Goal: Feedback & Contribution: Contribute content

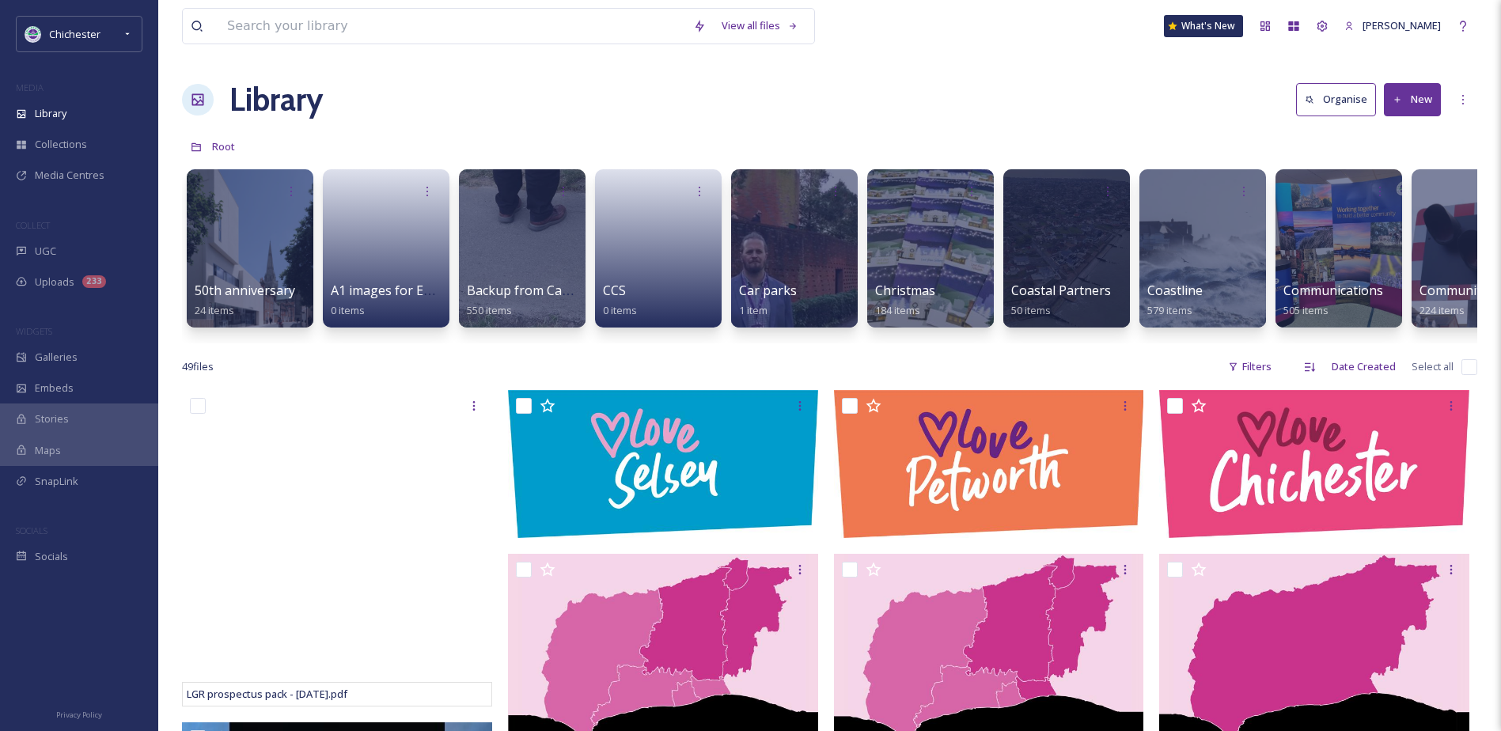
click at [76, 97] on div "MEDIA" at bounding box center [79, 88] width 158 height 21
click at [77, 101] on div "Library" at bounding box center [79, 113] width 158 height 31
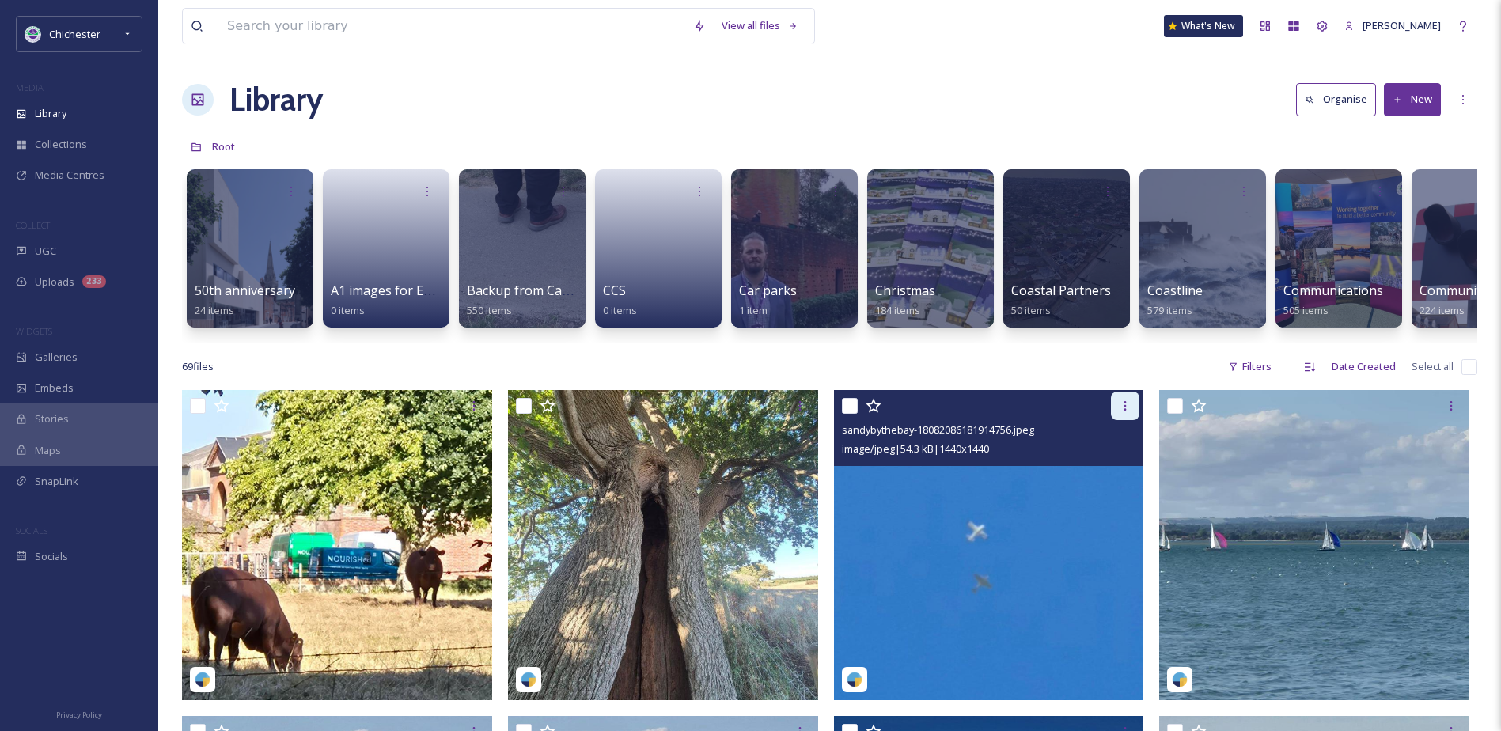
click at [1126, 412] on icon at bounding box center [1125, 406] width 13 height 13
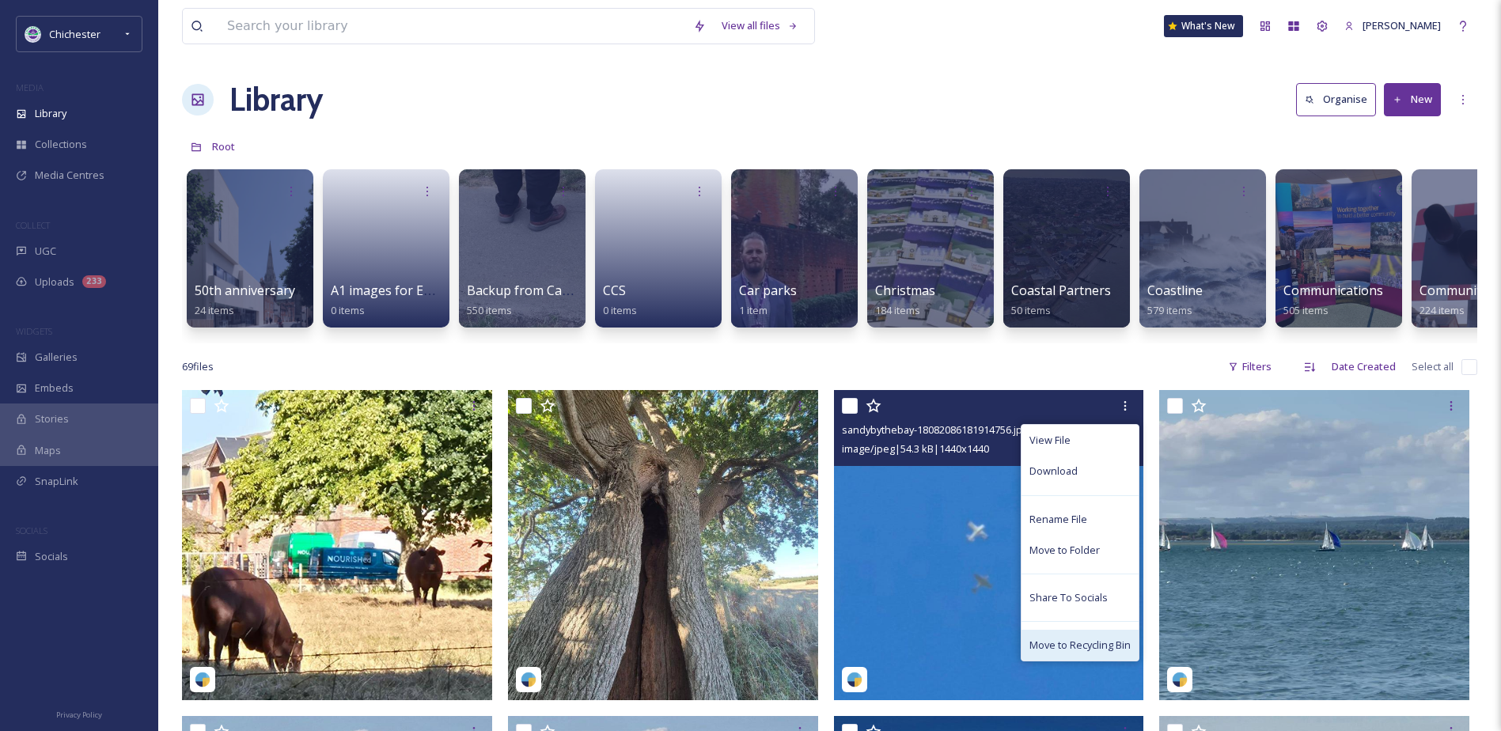
click at [1086, 653] on span "Move to Recycling Bin" at bounding box center [1079, 645] width 101 height 15
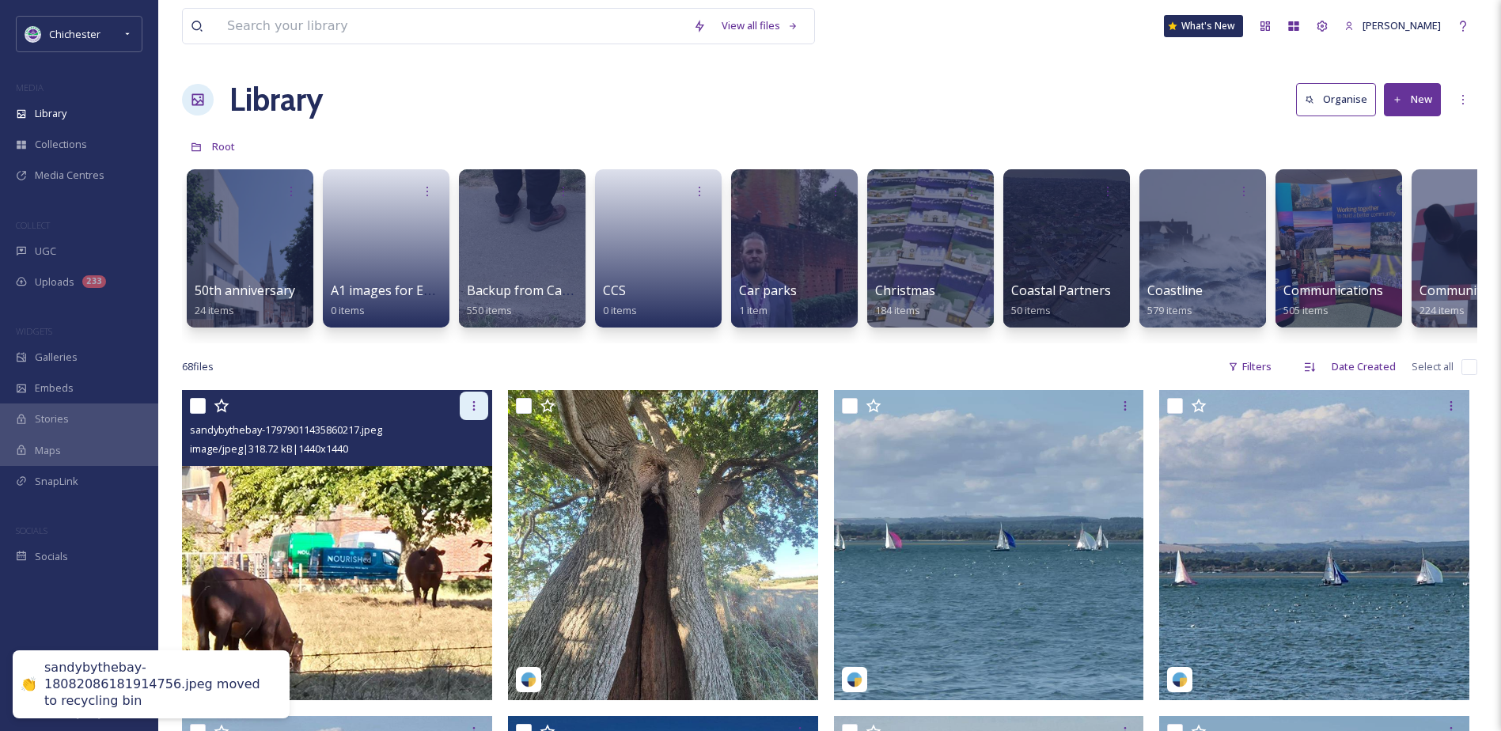
click at [476, 412] on icon at bounding box center [474, 406] width 13 height 13
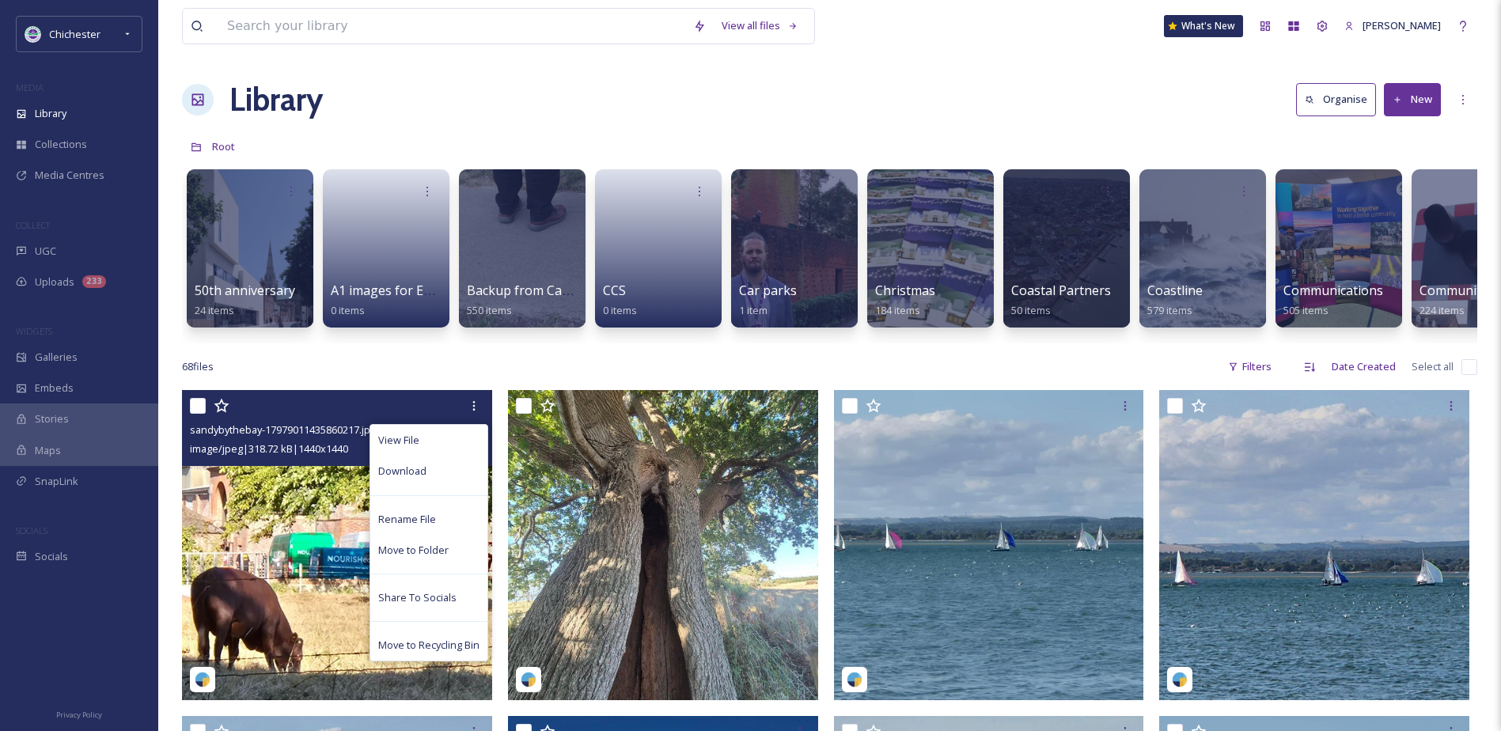
click at [421, 653] on span "Move to Recycling Bin" at bounding box center [428, 645] width 101 height 15
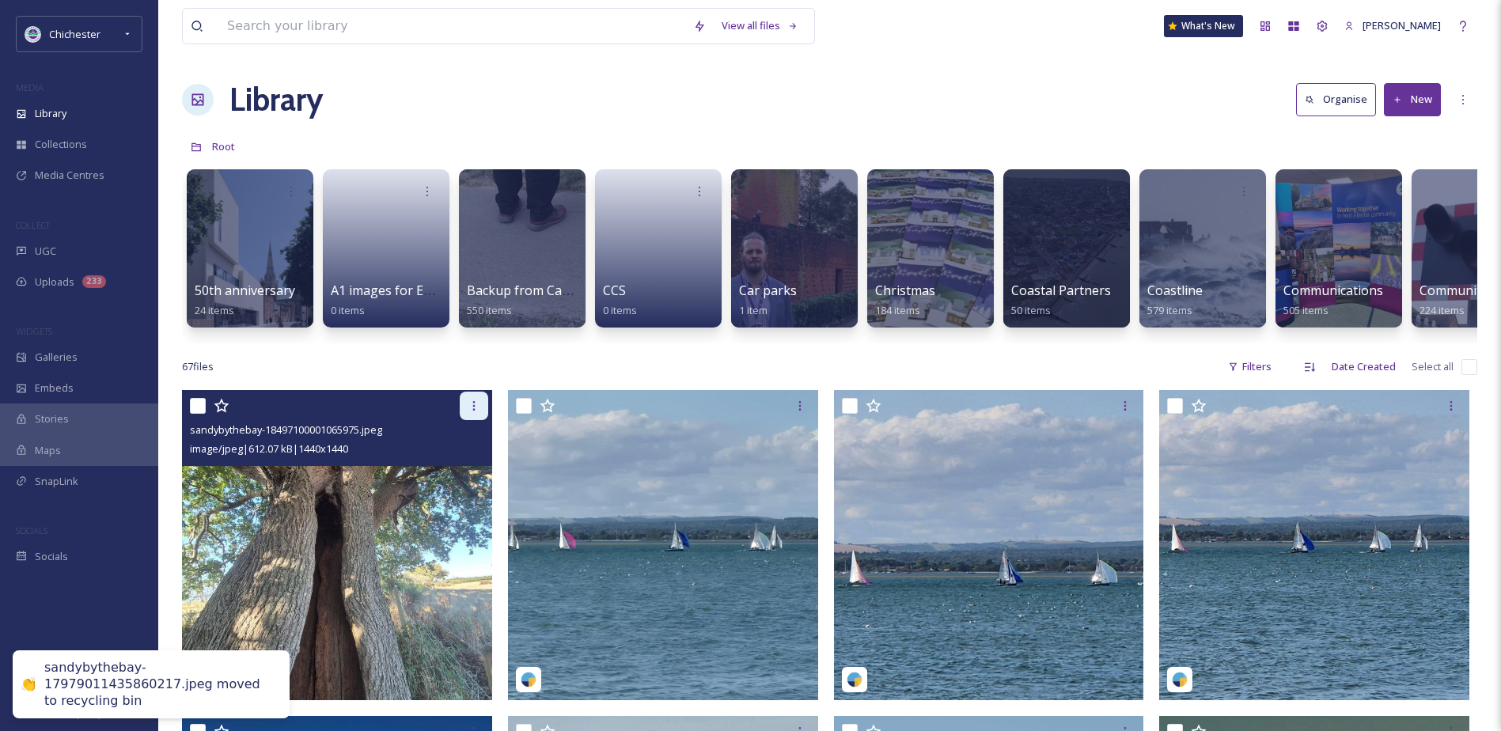
click at [475, 412] on icon at bounding box center [474, 406] width 13 height 13
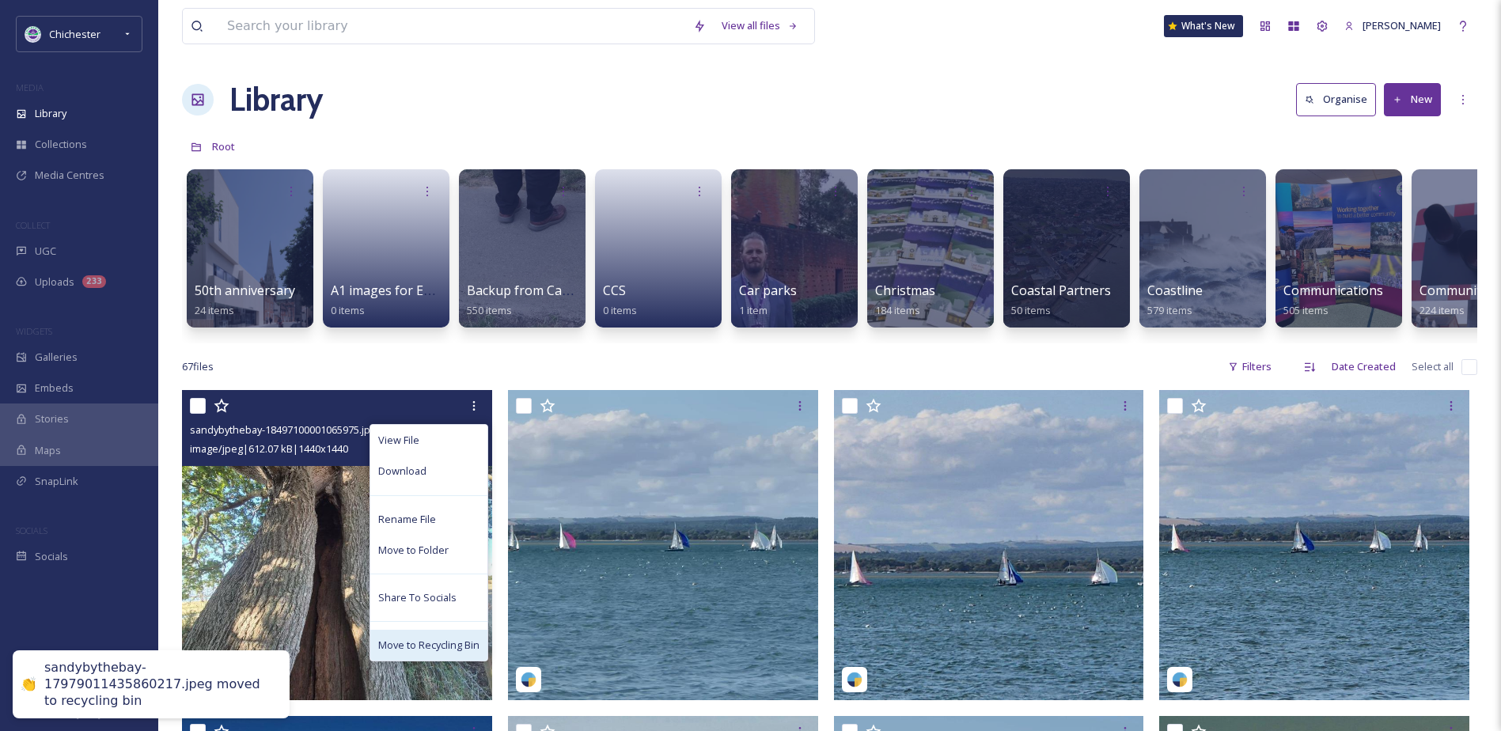
click at [396, 653] on span "Move to Recycling Bin" at bounding box center [428, 645] width 101 height 15
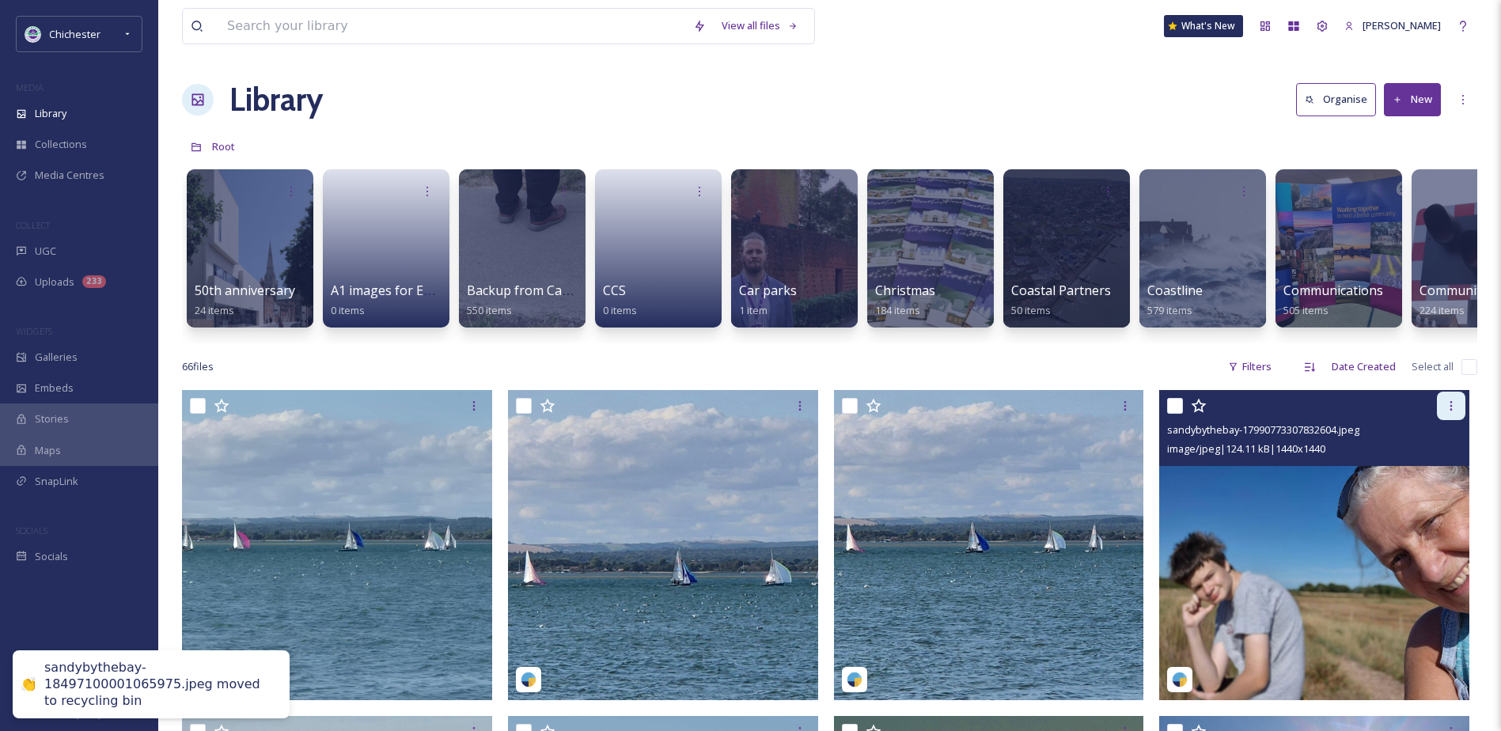
click at [1464, 415] on div at bounding box center [1451, 406] width 28 height 28
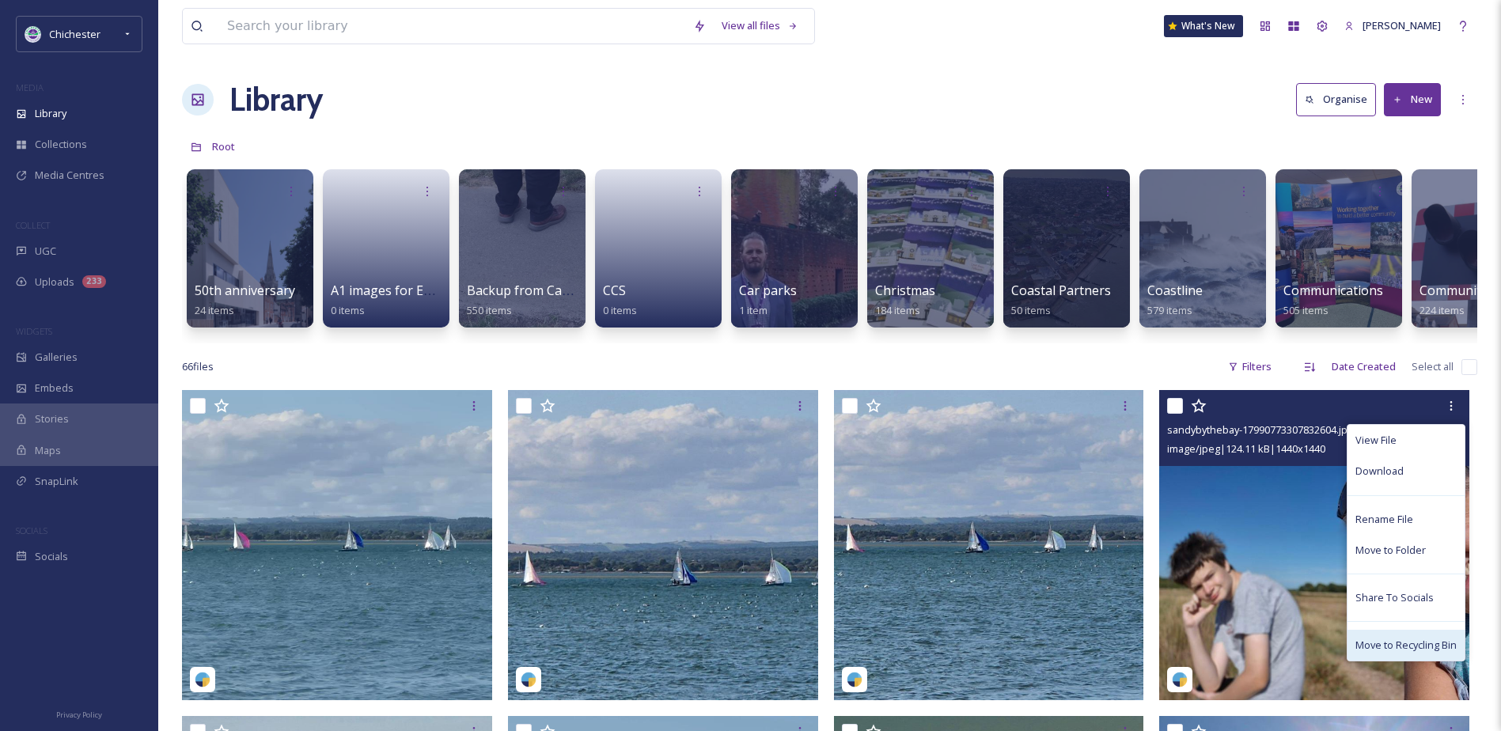
click at [1373, 653] on span "Move to Recycling Bin" at bounding box center [1405, 645] width 101 height 15
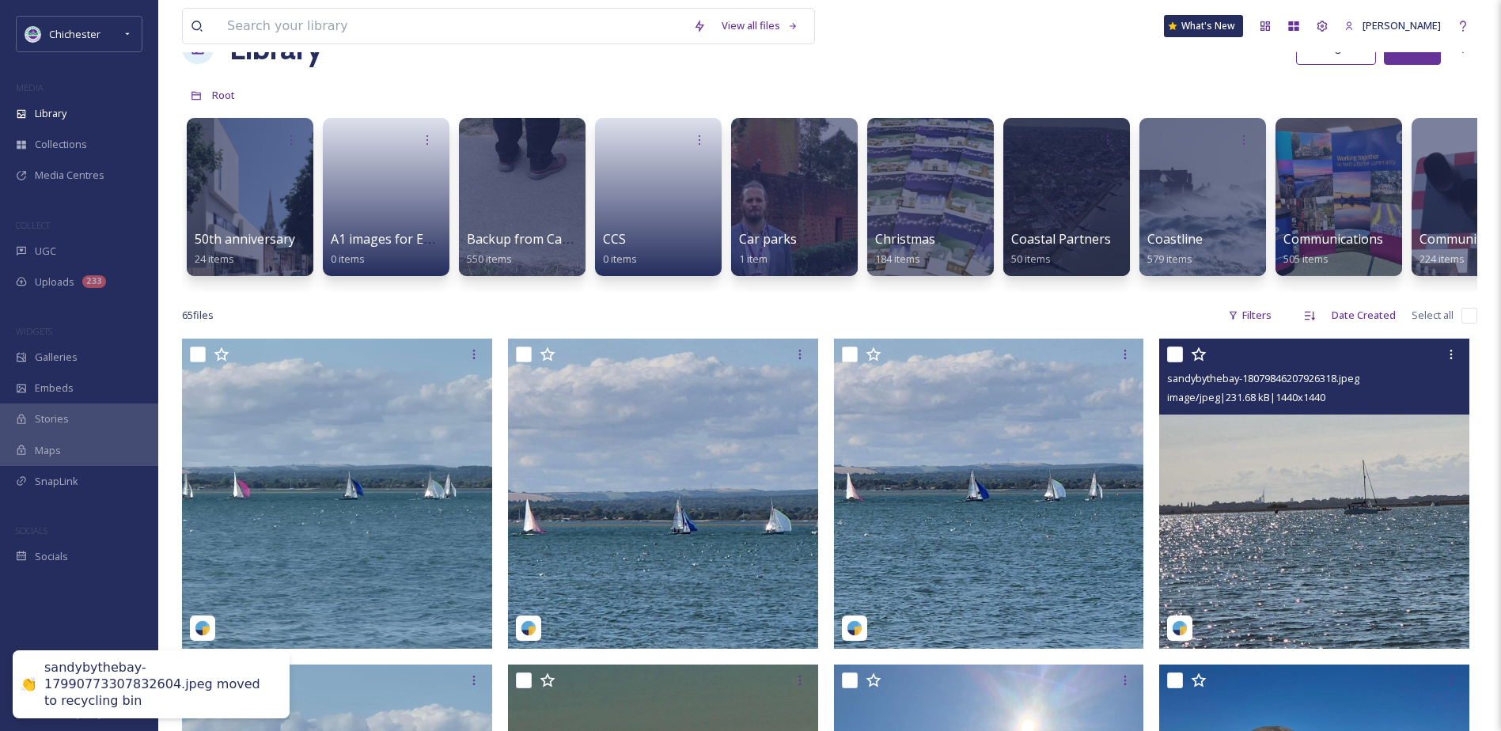
scroll to position [79, 0]
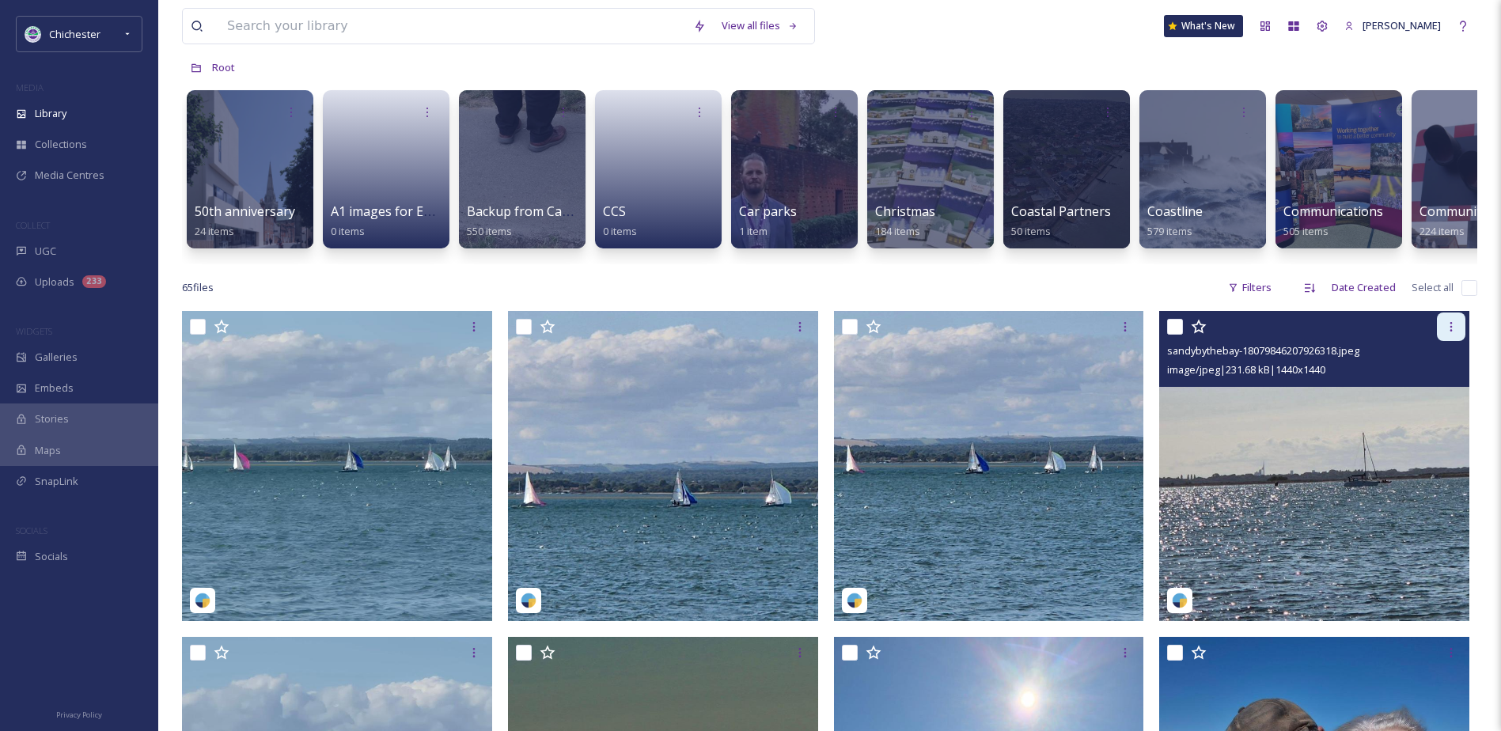
click at [1445, 333] on icon at bounding box center [1451, 326] width 13 height 13
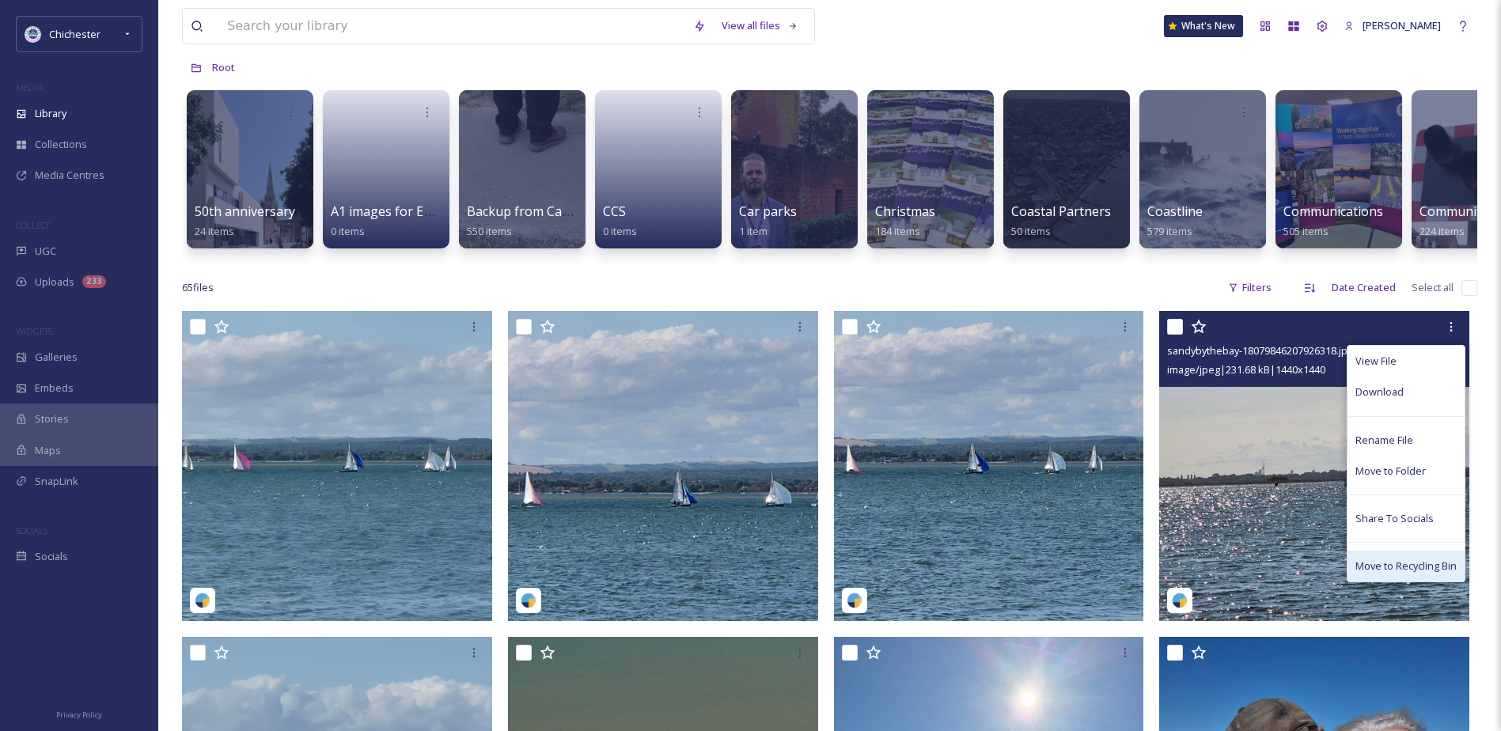
click at [1386, 574] on span "Move to Recycling Bin" at bounding box center [1405, 566] width 101 height 15
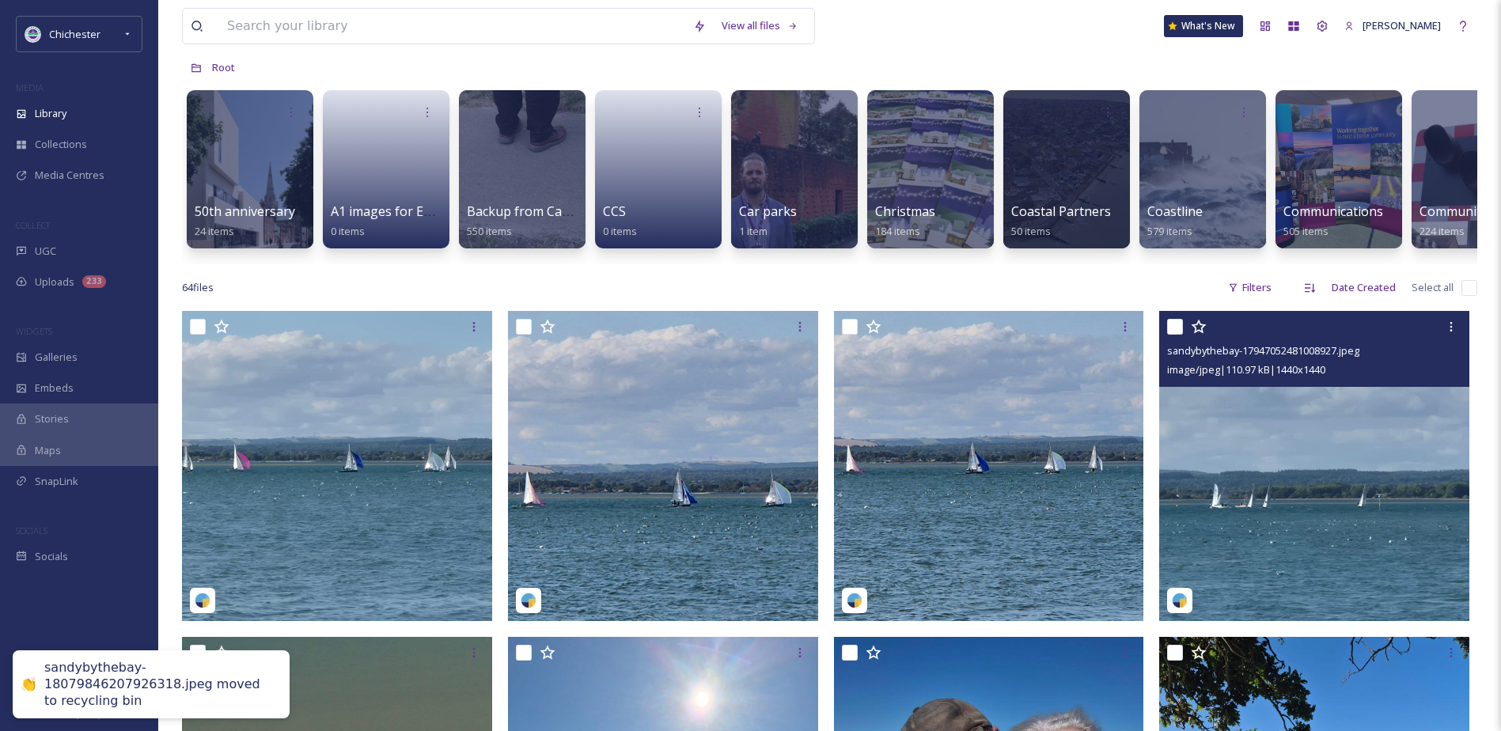
click at [1292, 499] on img at bounding box center [1314, 466] width 310 height 310
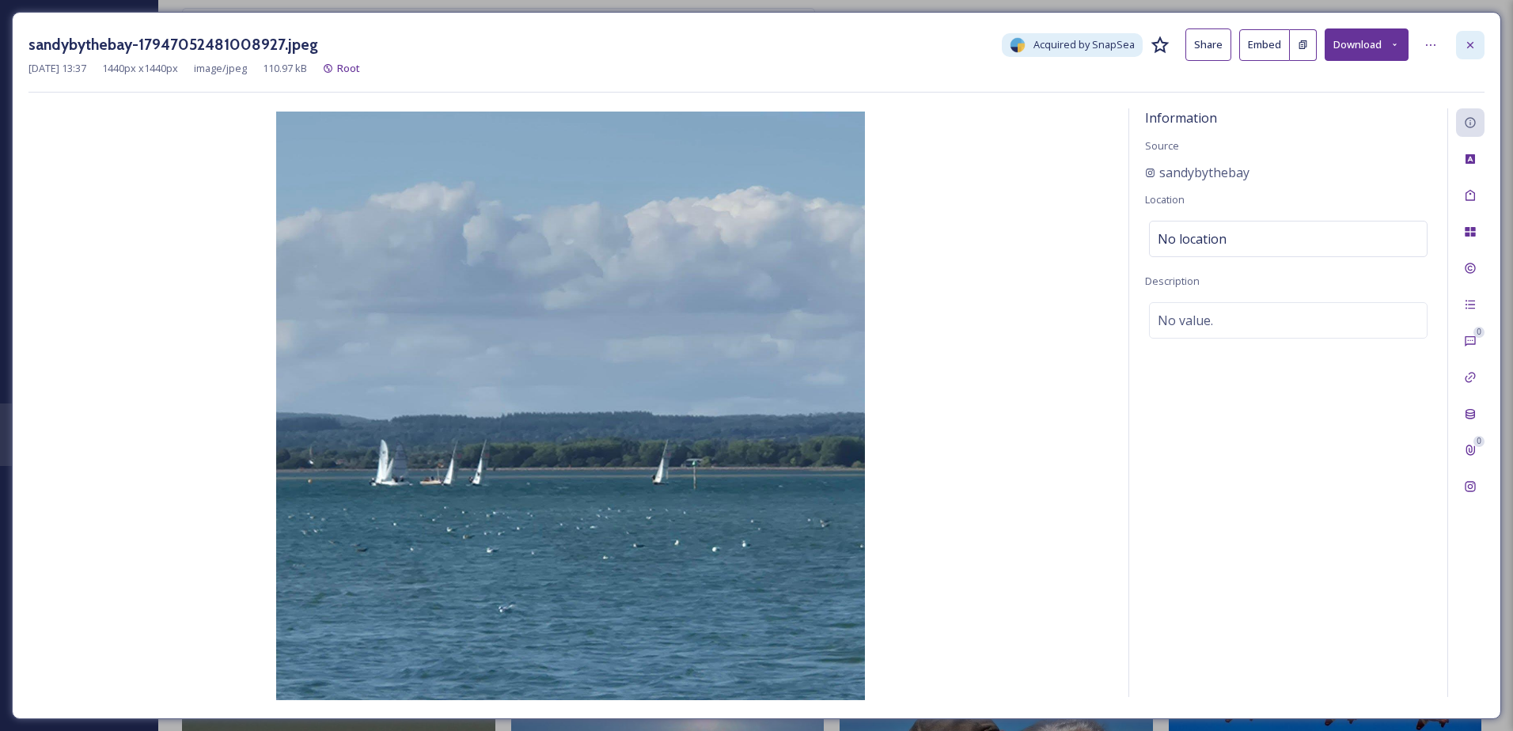
click at [1470, 40] on icon at bounding box center [1470, 45] width 13 height 13
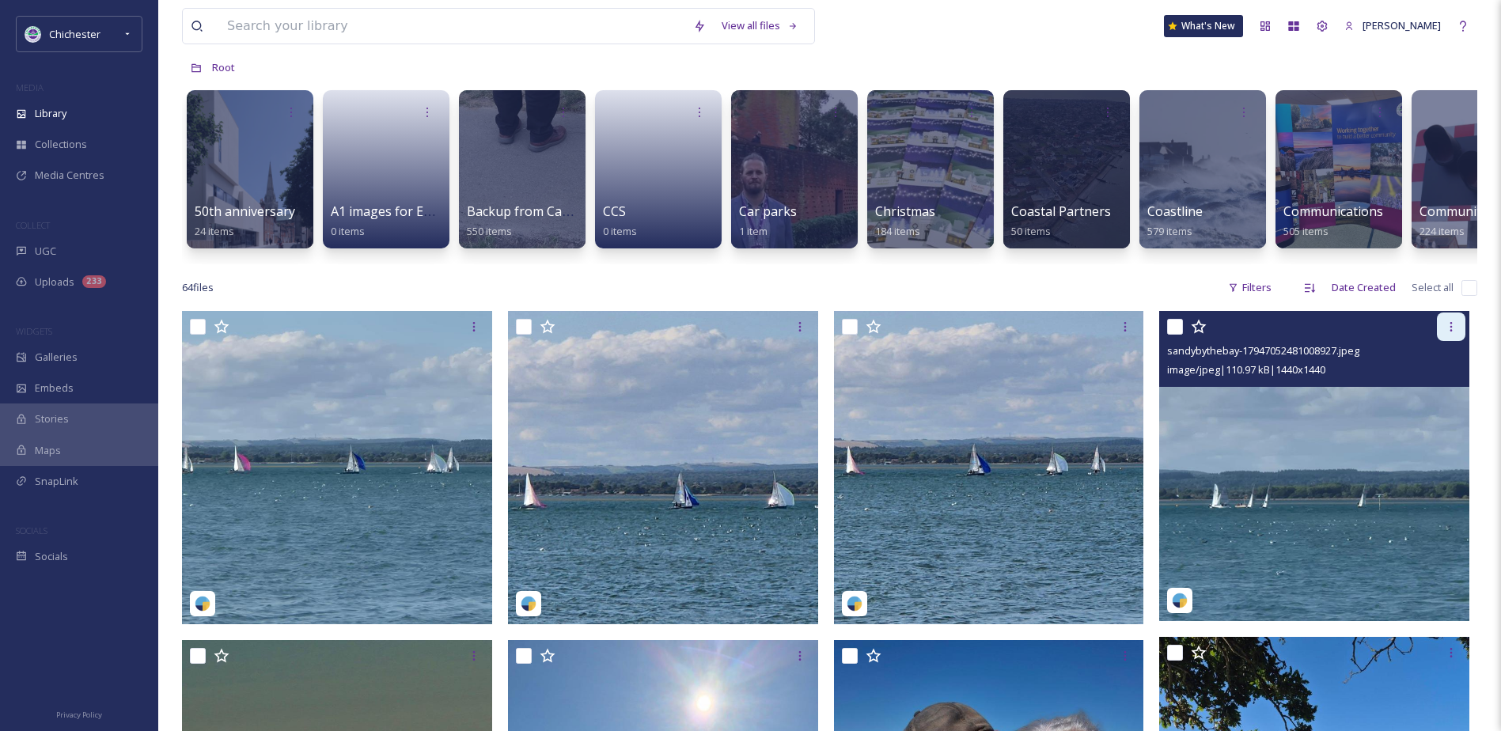
click at [1448, 341] on div at bounding box center [1451, 327] width 28 height 28
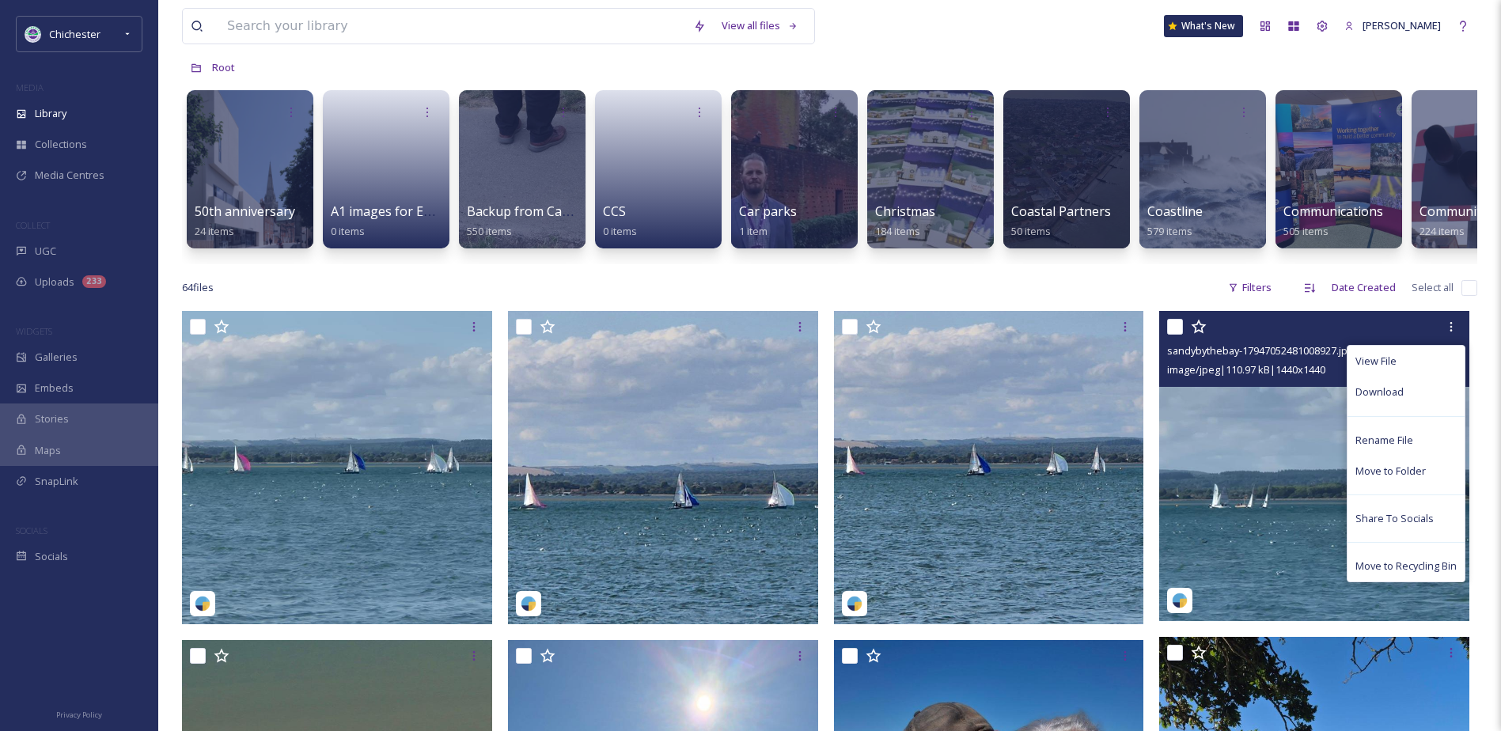
click at [1378, 574] on span "Move to Recycling Bin" at bounding box center [1405, 566] width 101 height 15
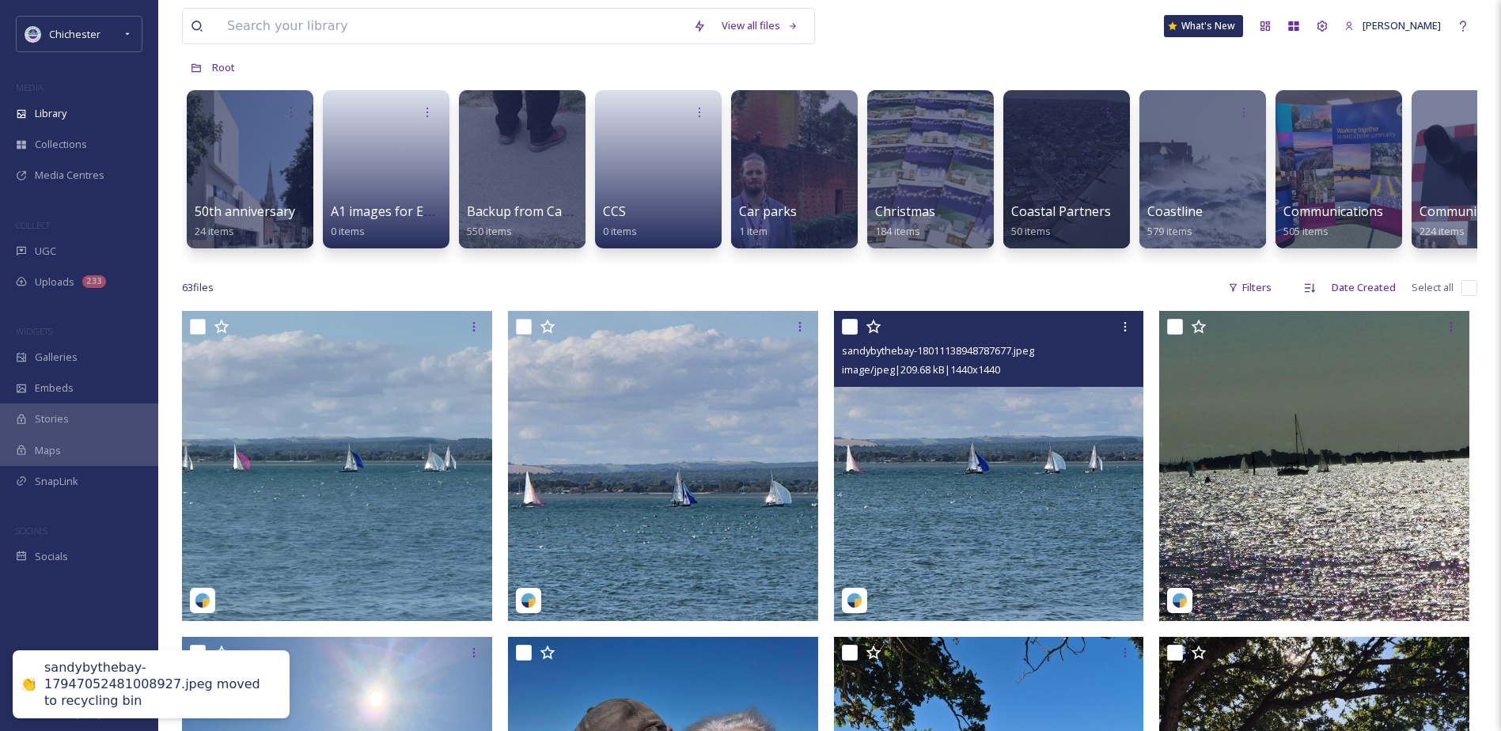
click at [1053, 486] on img at bounding box center [989, 466] width 310 height 310
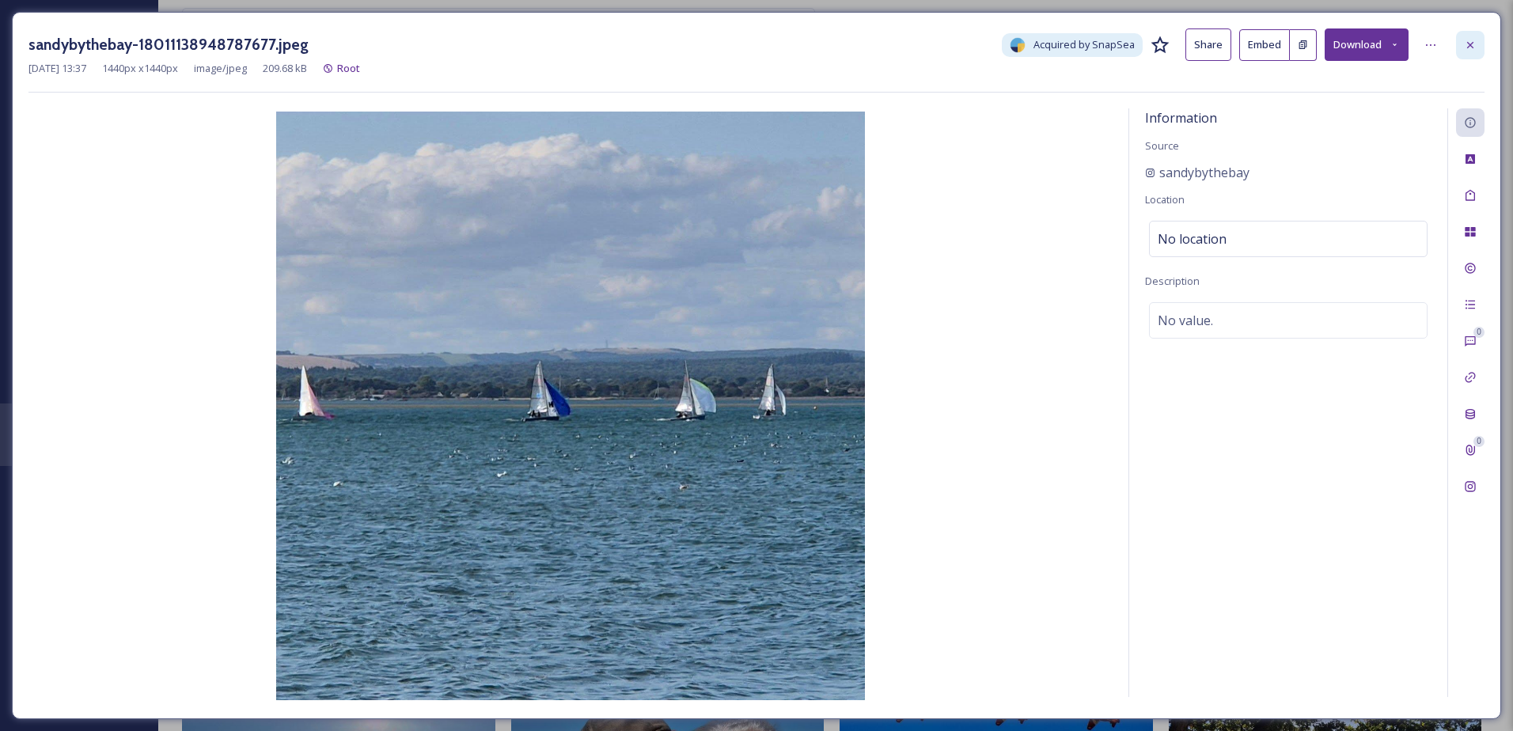
click at [1462, 57] on div at bounding box center [1470, 45] width 28 height 28
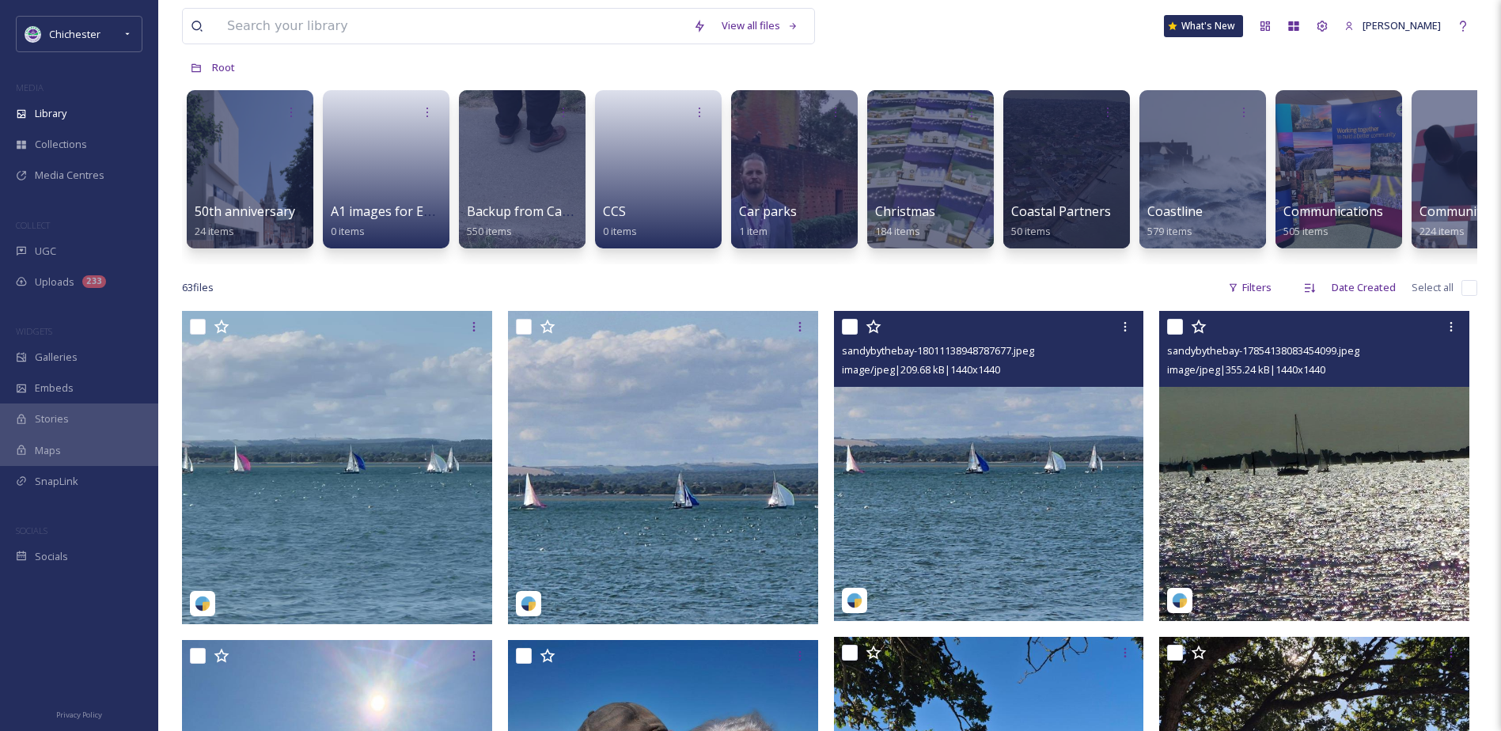
click at [1290, 571] on img at bounding box center [1314, 466] width 310 height 310
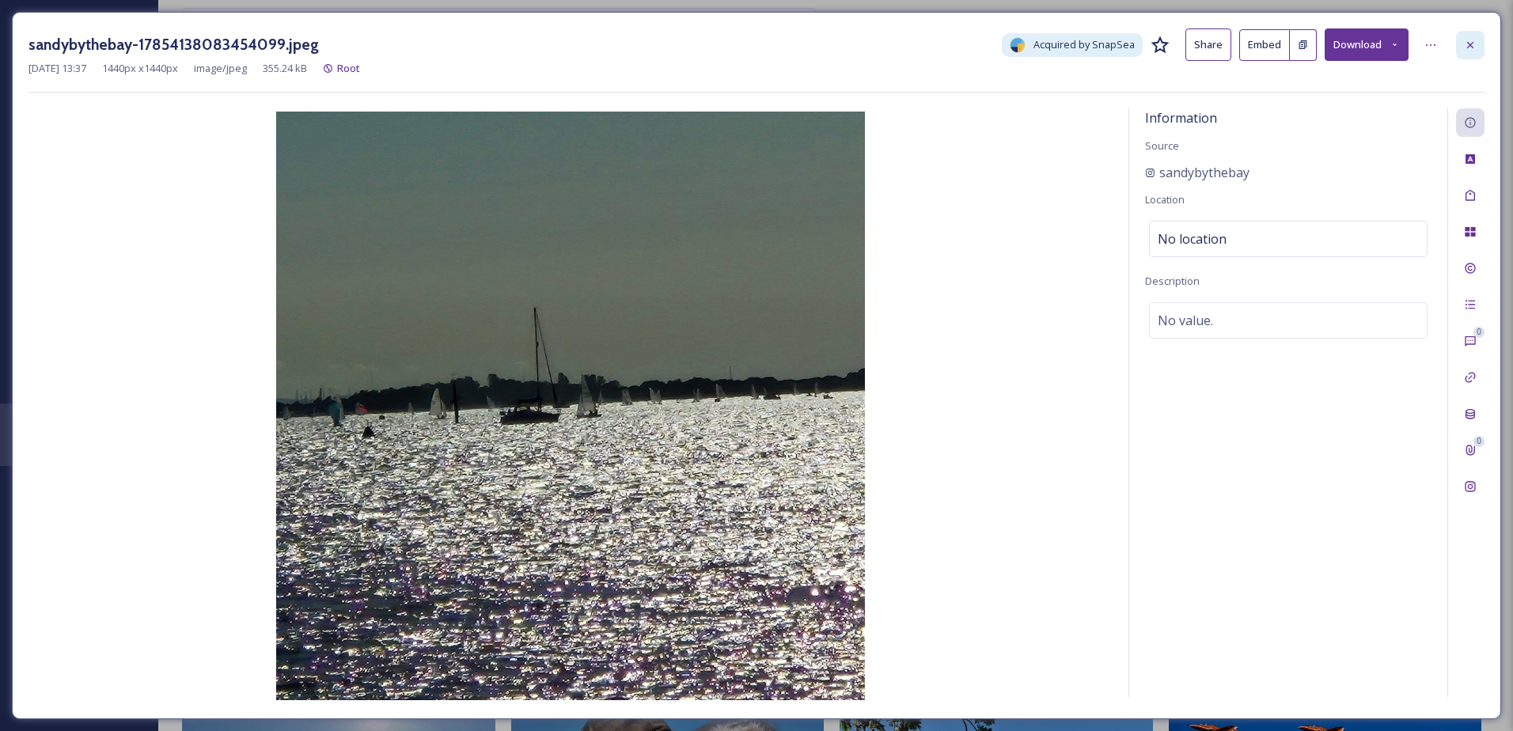
click at [1465, 48] on icon at bounding box center [1470, 45] width 13 height 13
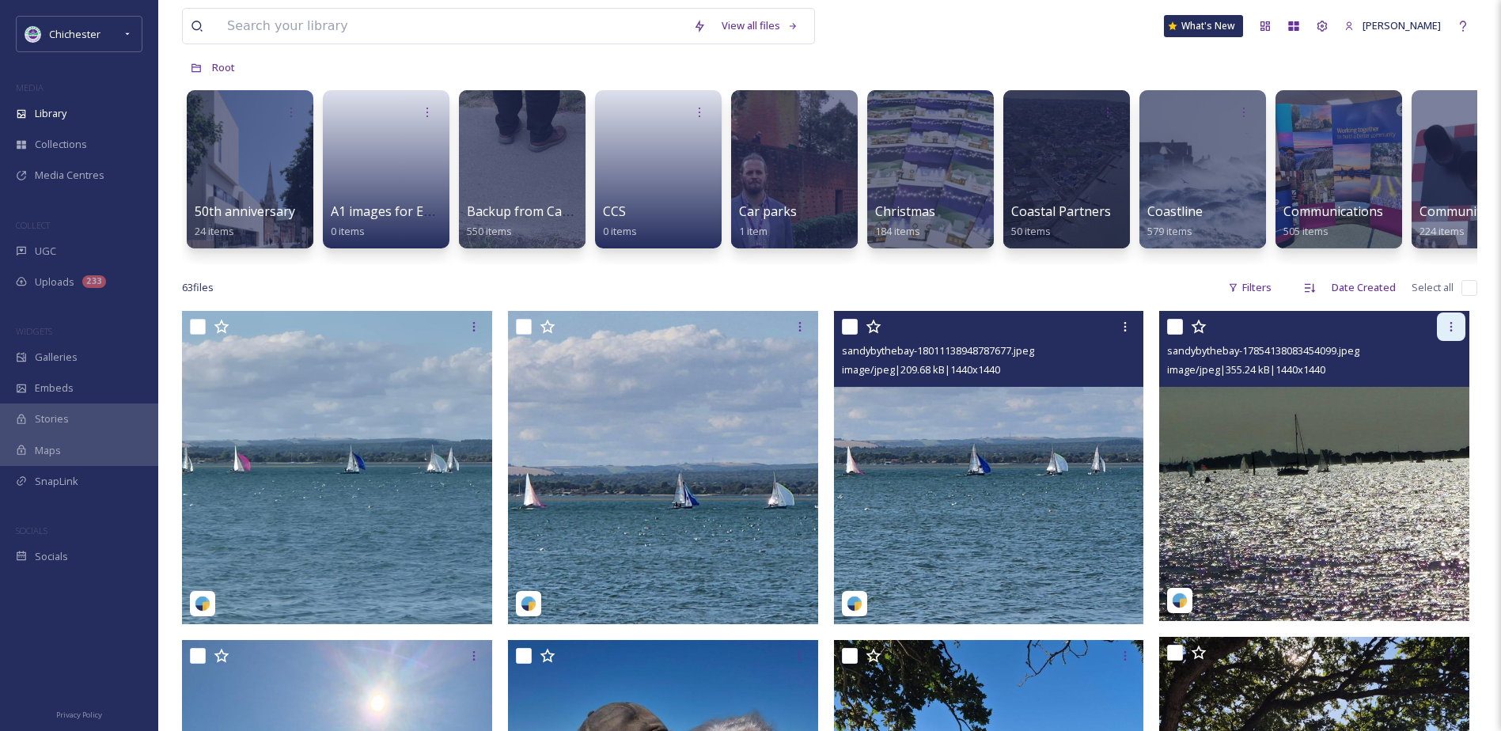
click at [1446, 333] on icon at bounding box center [1451, 326] width 13 height 13
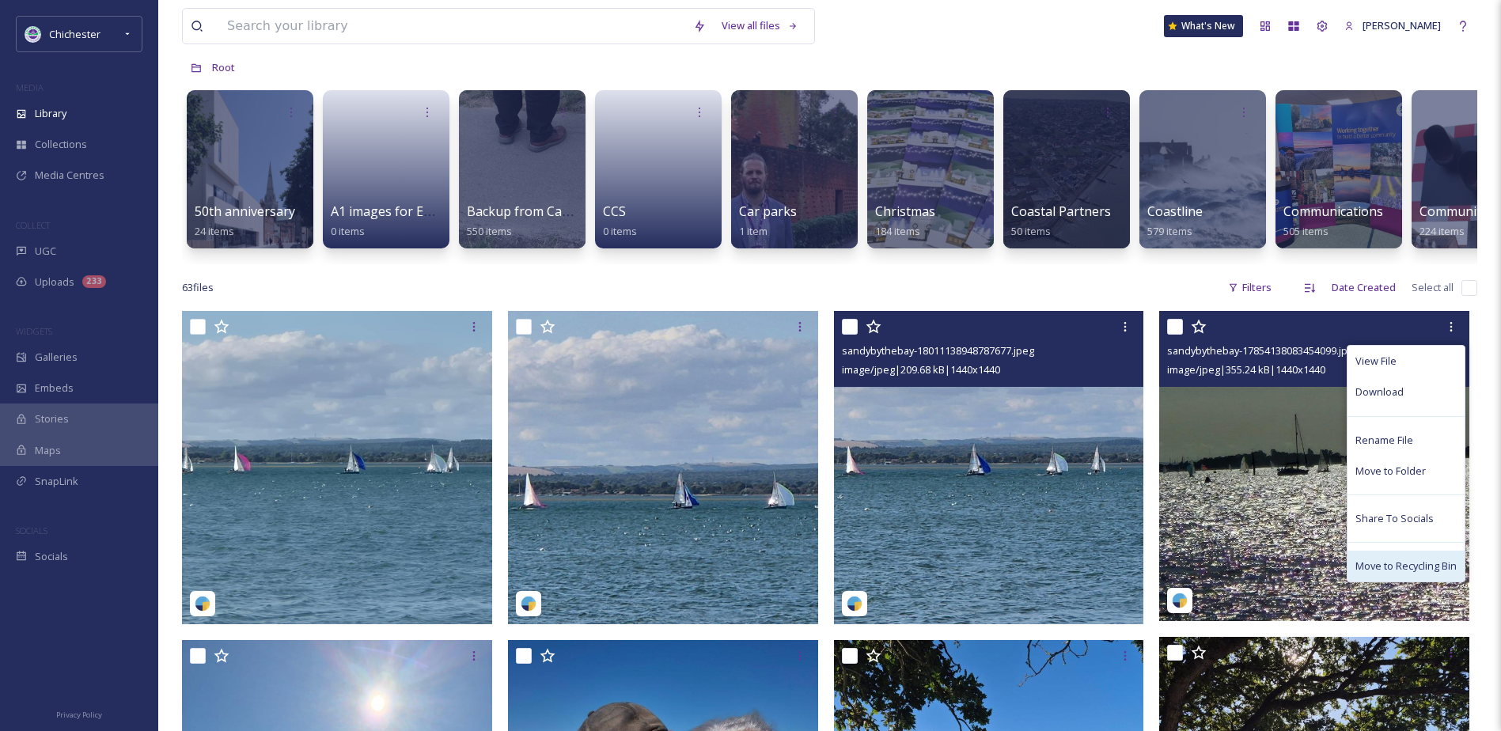
click at [1355, 574] on span "Move to Recycling Bin" at bounding box center [1405, 566] width 101 height 15
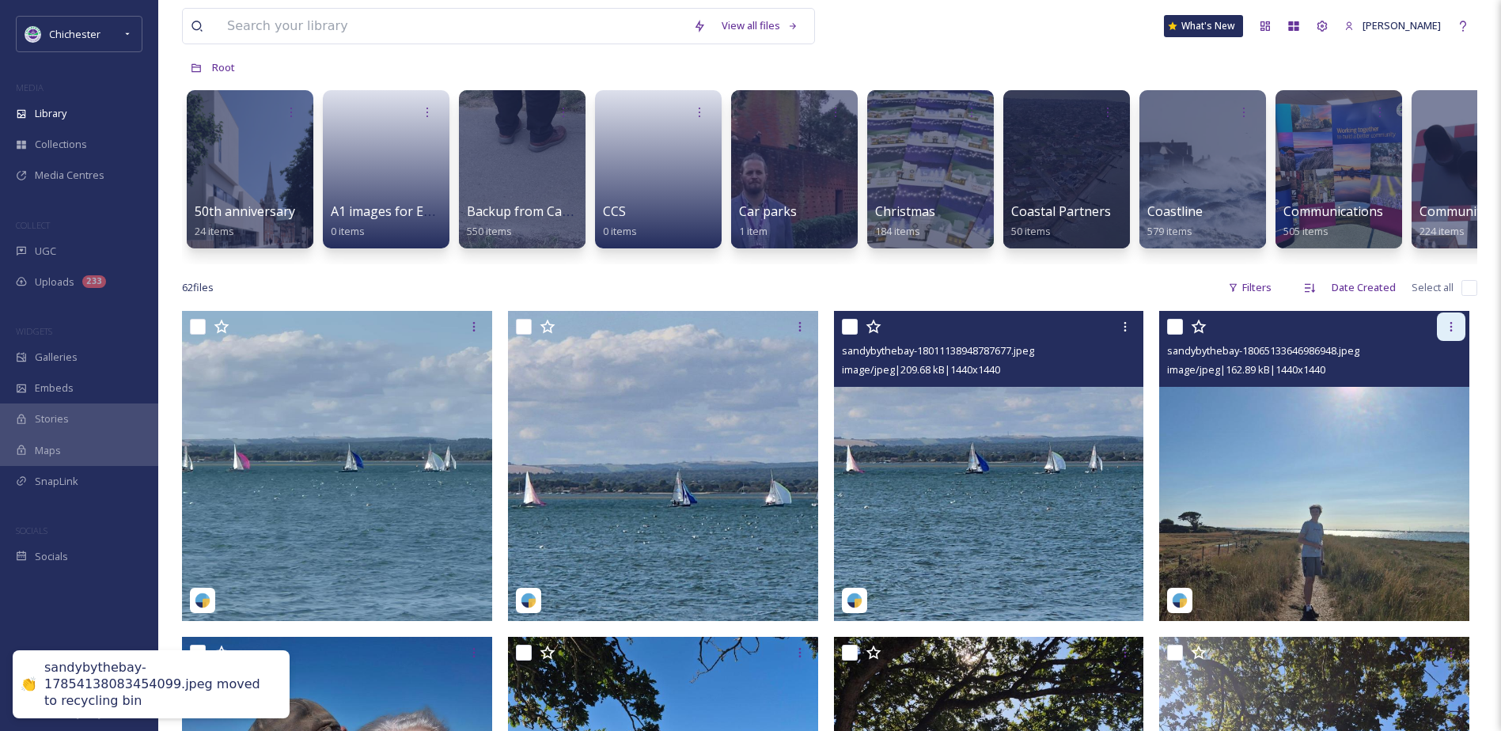
click at [1458, 339] on div at bounding box center [1451, 327] width 28 height 28
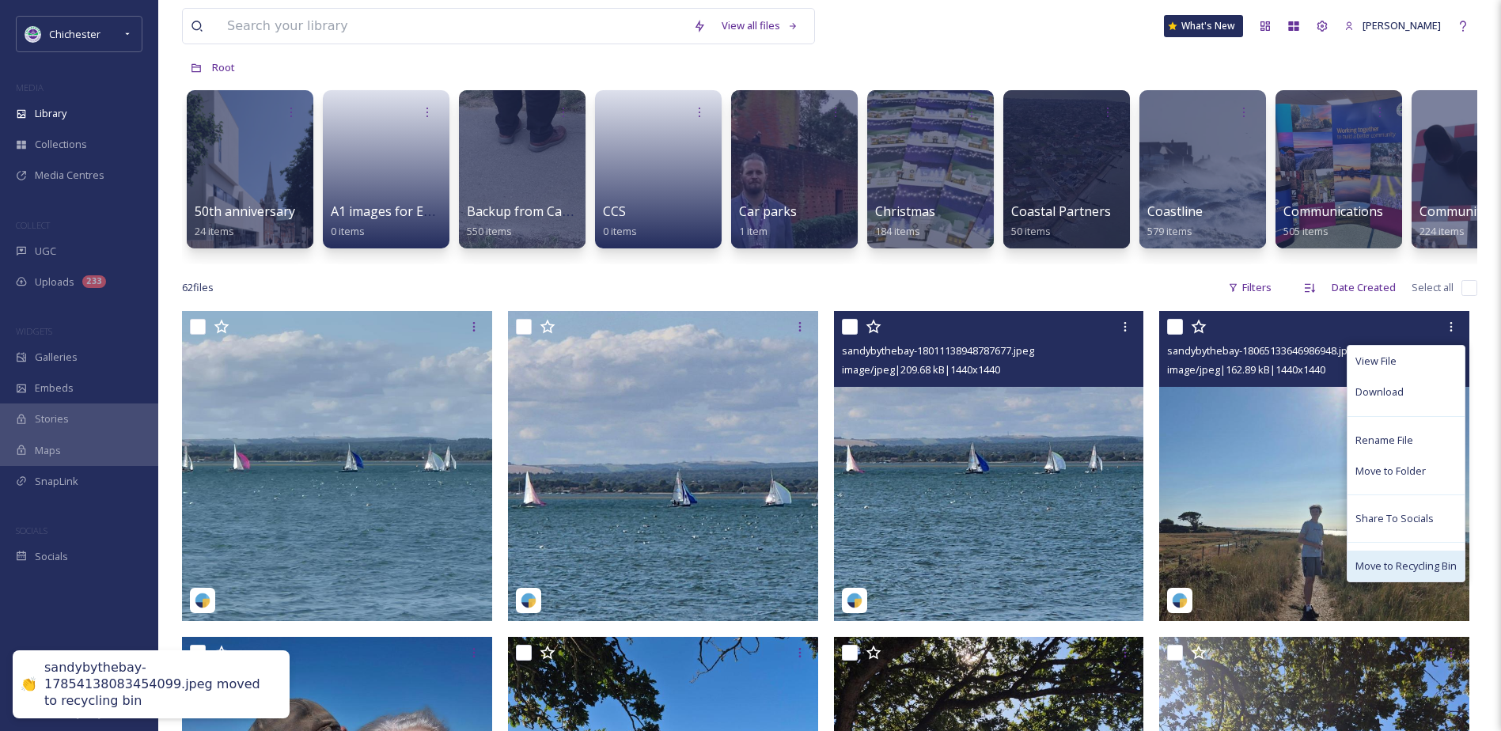
click at [1388, 569] on div "Move to Recycling Bin" at bounding box center [1406, 566] width 117 height 31
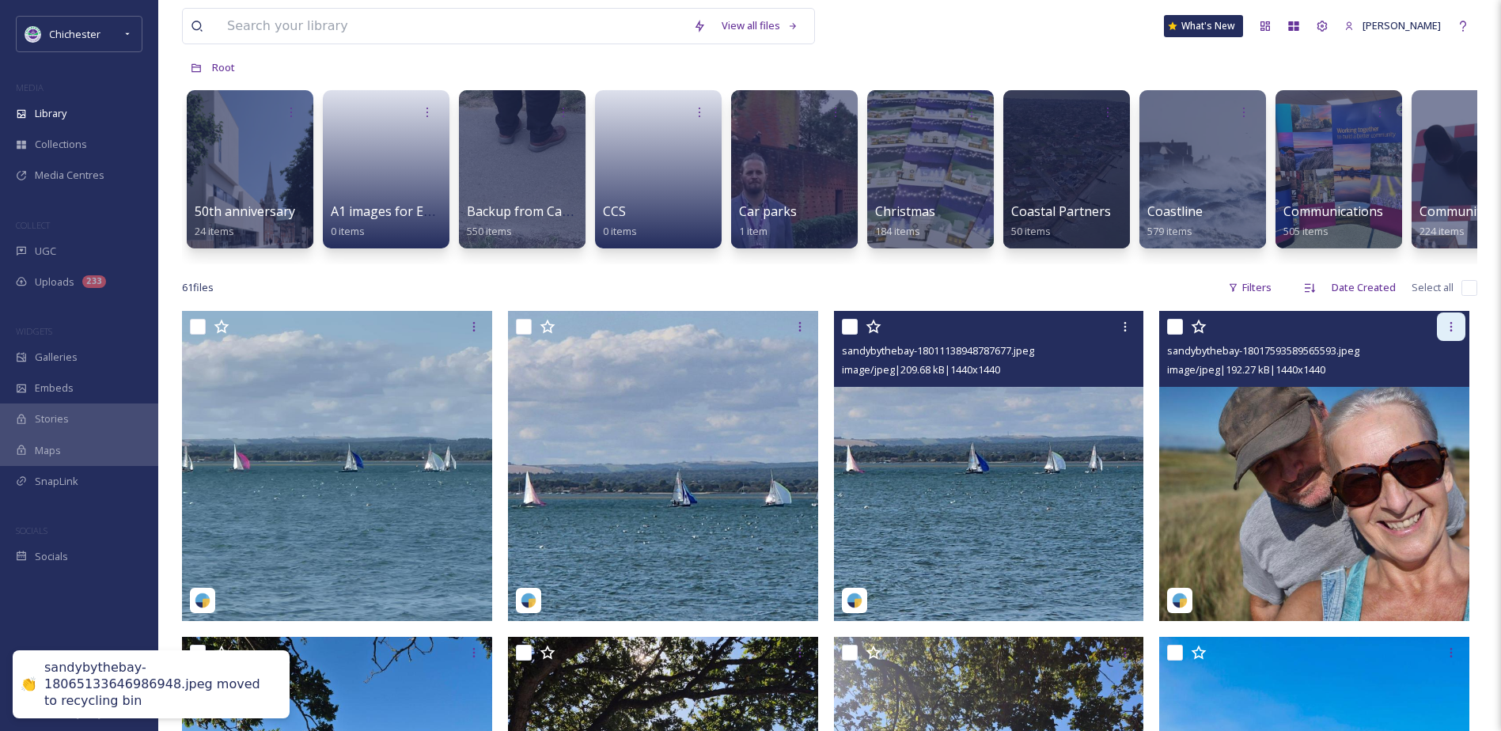
click at [1465, 340] on div at bounding box center [1451, 327] width 28 height 28
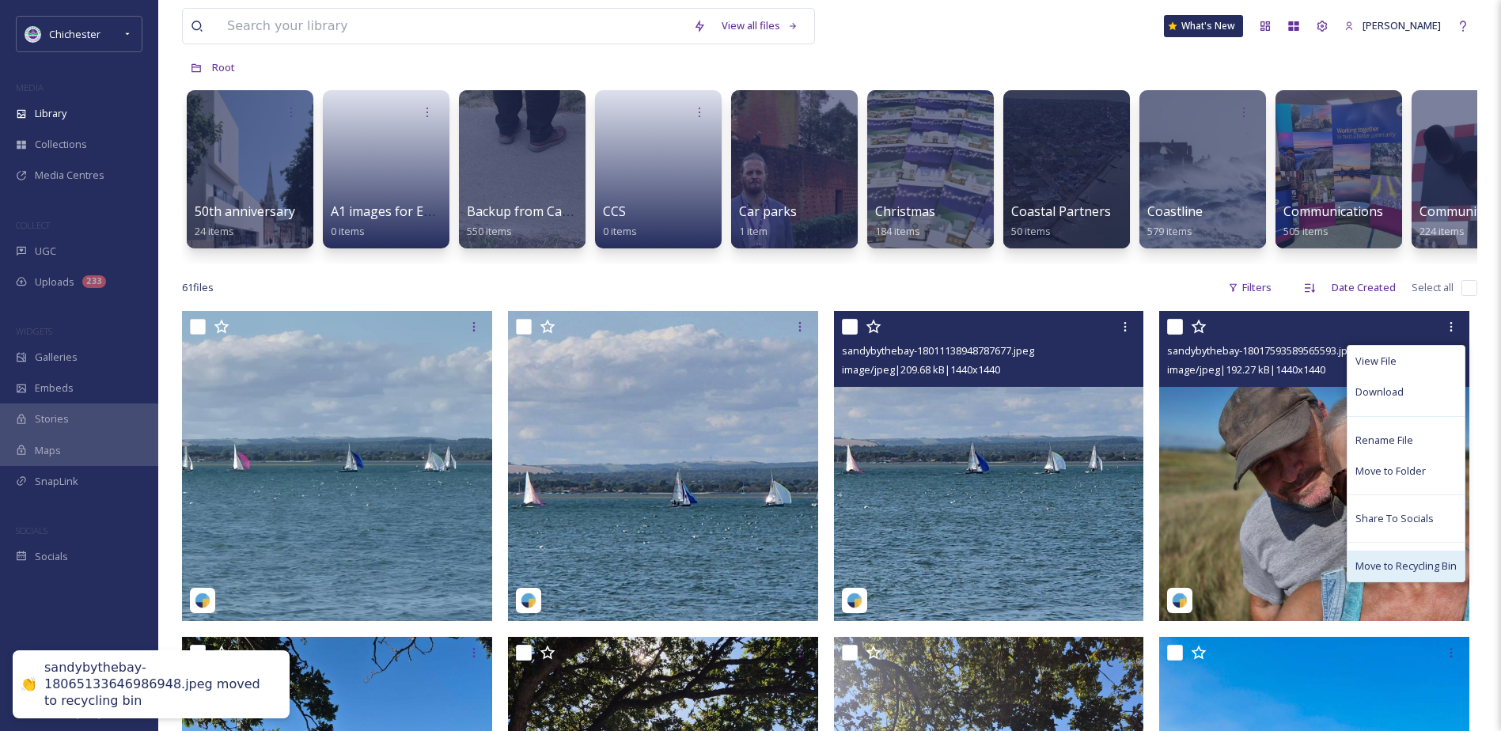
click at [1381, 570] on div "Move to Recycling Bin" at bounding box center [1406, 566] width 117 height 31
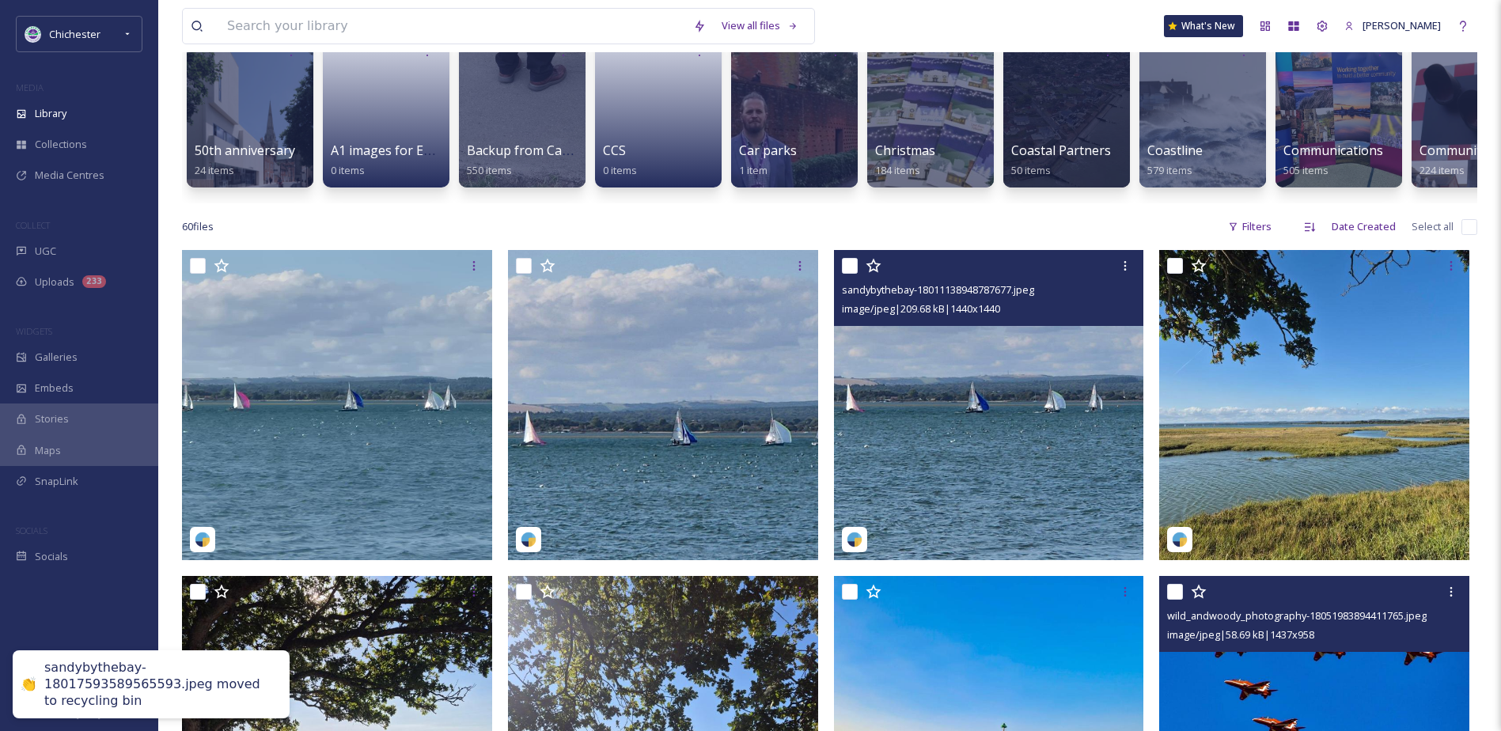
scroll to position [396, 0]
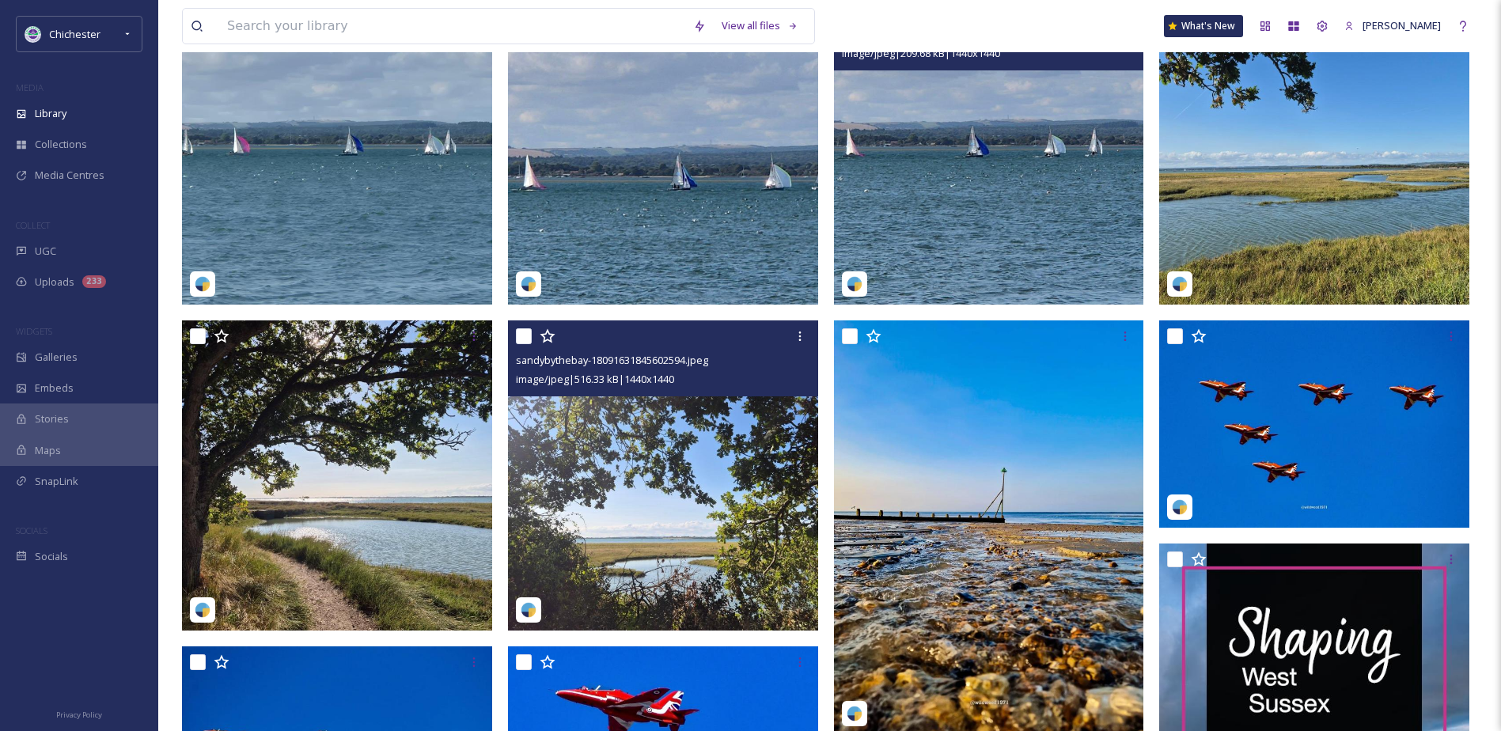
click at [528, 344] on input "checkbox" at bounding box center [524, 336] width 16 height 16
checkbox input "true"
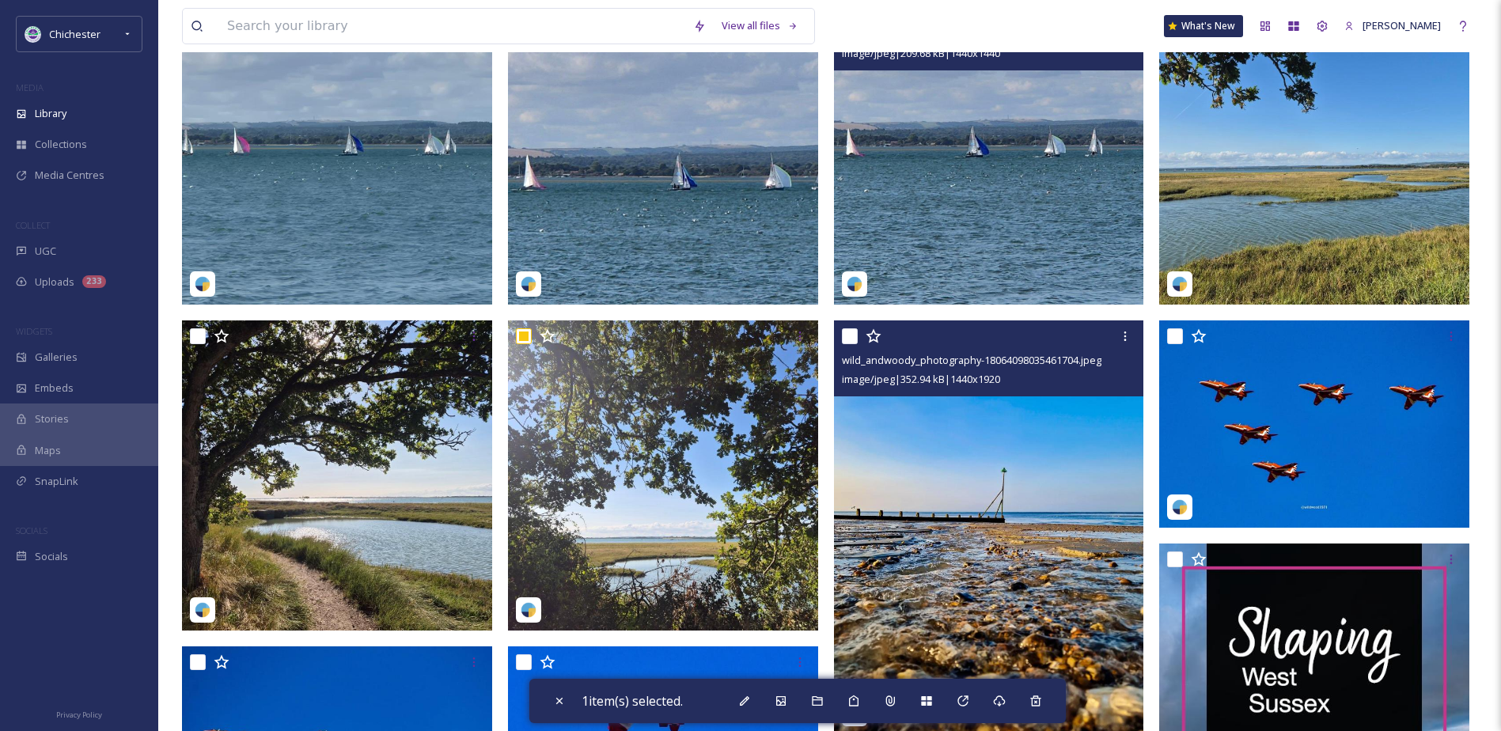
click at [845, 344] on input "checkbox" at bounding box center [850, 336] width 16 height 16
checkbox input "true"
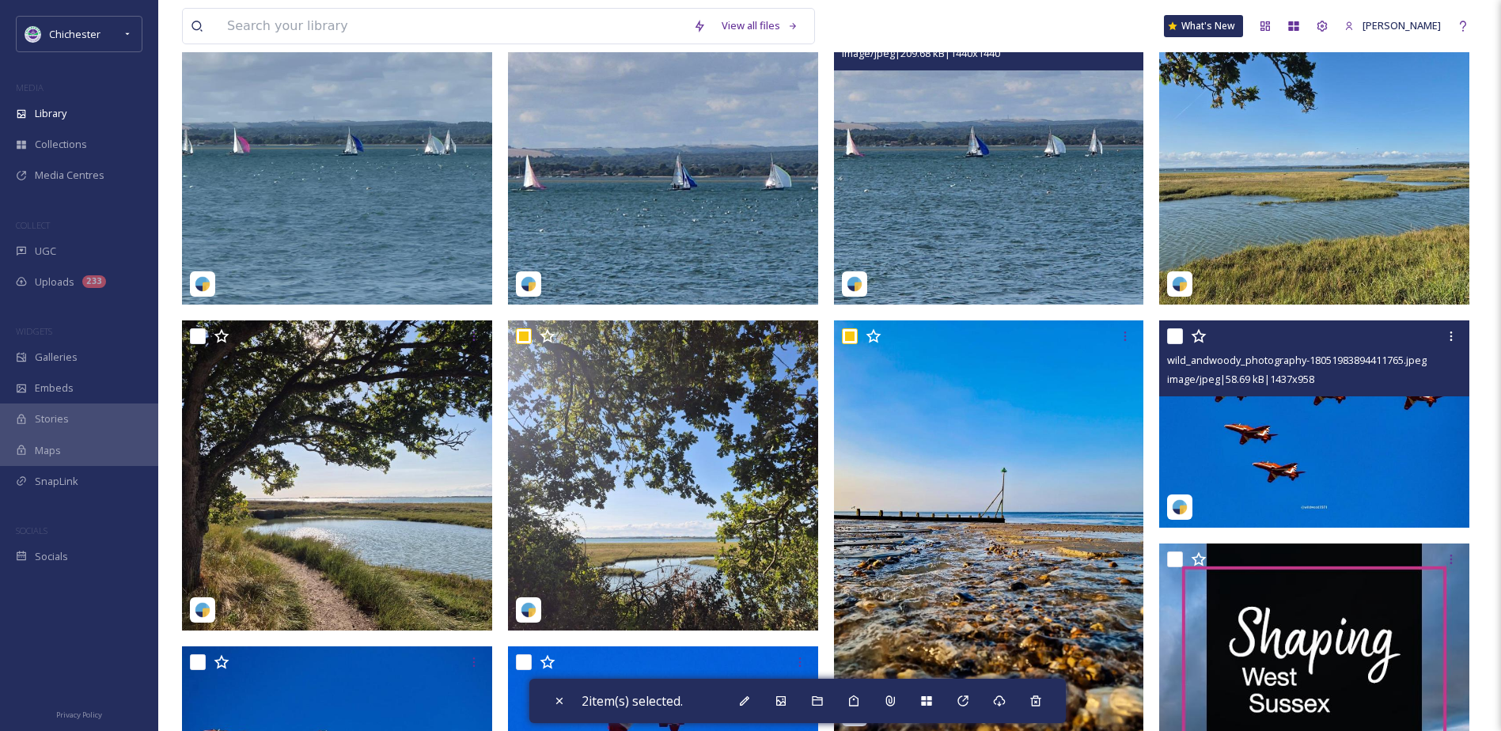
click at [1173, 344] on input "checkbox" at bounding box center [1175, 336] width 16 height 16
checkbox input "true"
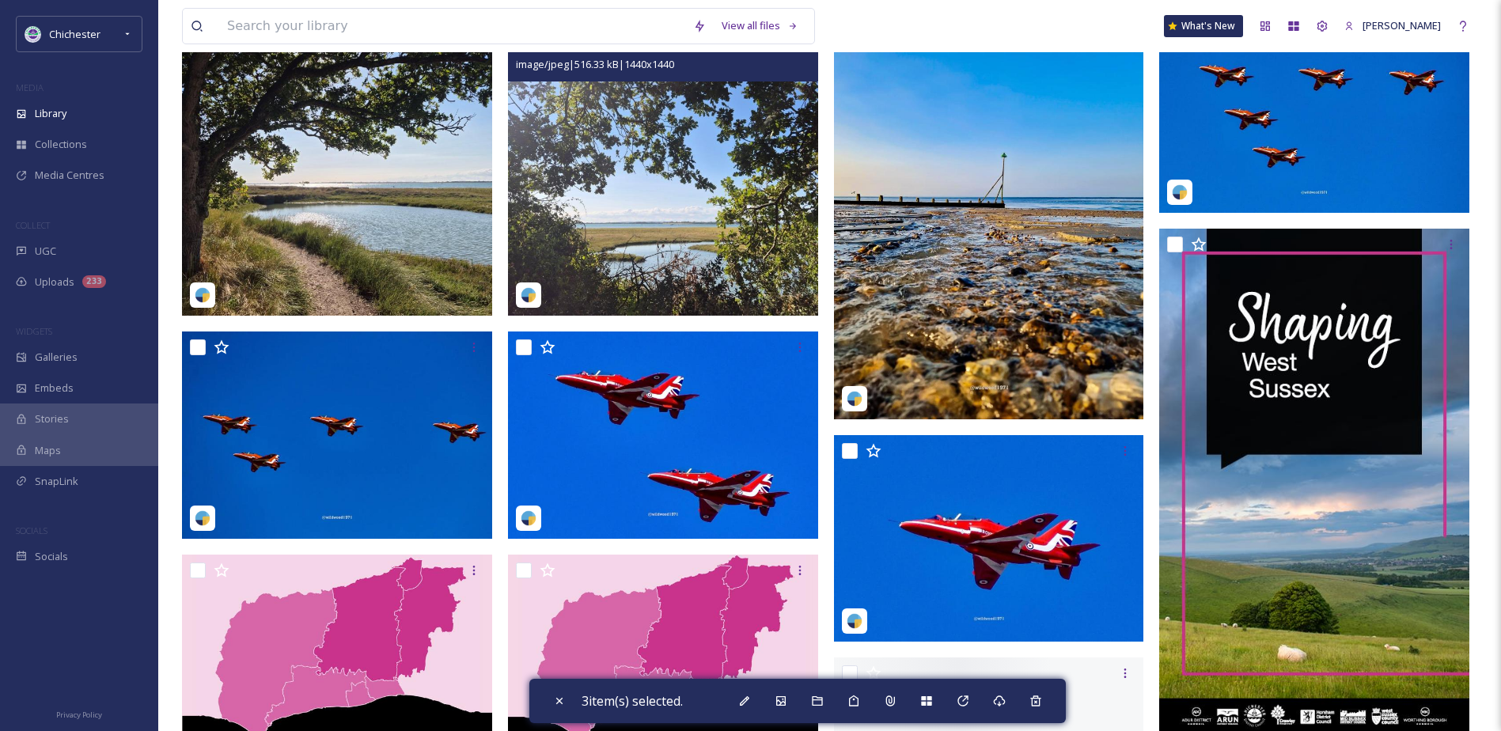
scroll to position [712, 0]
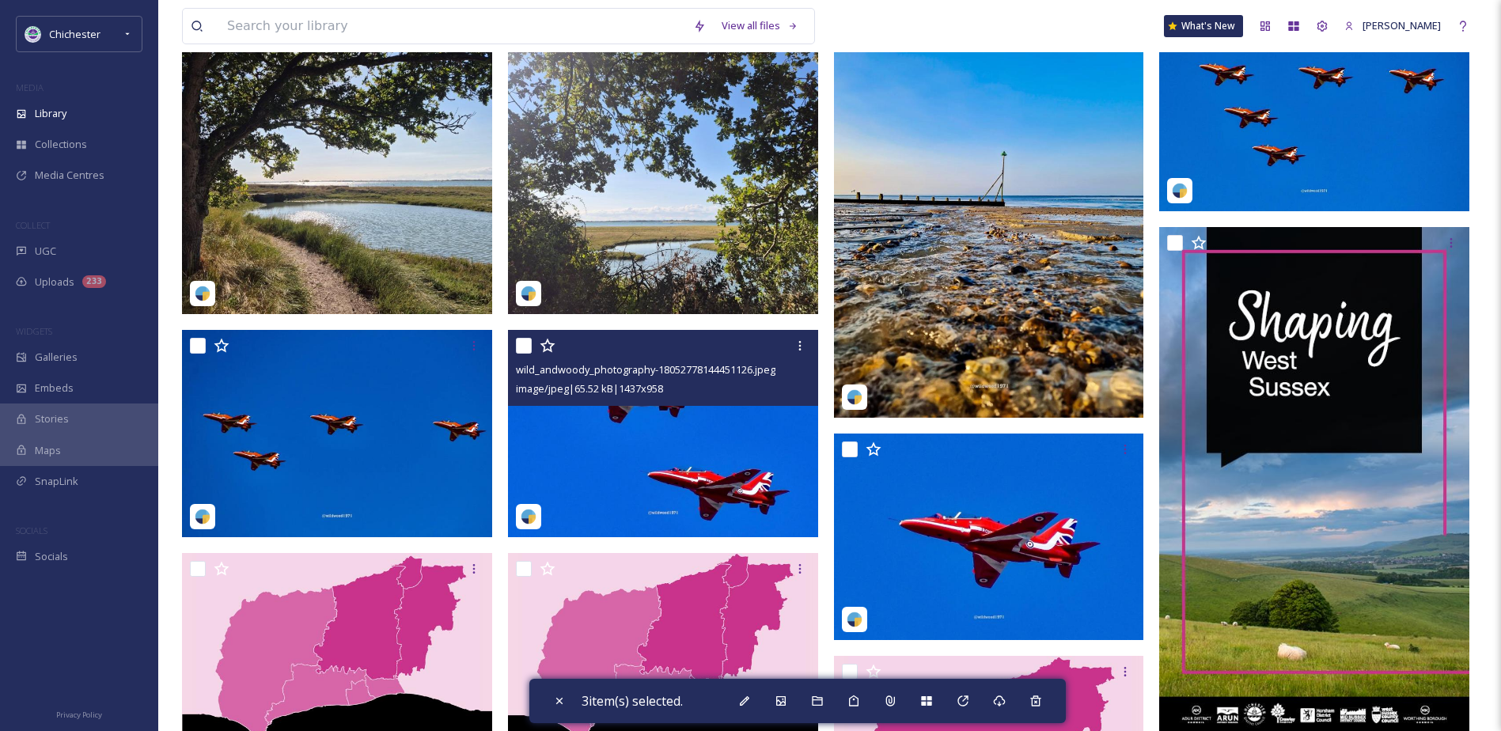
click at [522, 348] on div at bounding box center [665, 346] width 298 height 28
click at [521, 352] on input "checkbox" at bounding box center [524, 346] width 16 height 16
checkbox input "true"
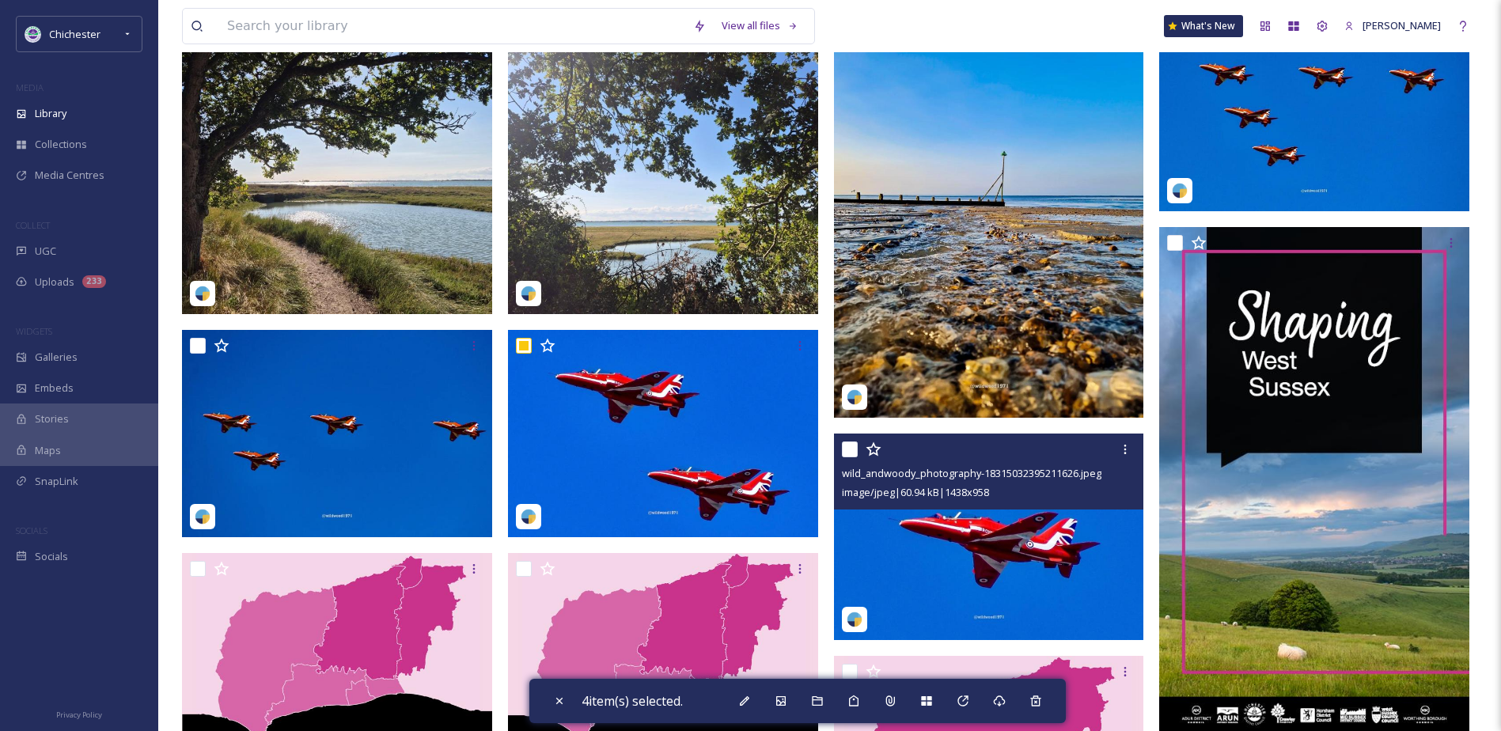
click at [847, 456] on input "checkbox" at bounding box center [850, 450] width 16 height 16
checkbox input "true"
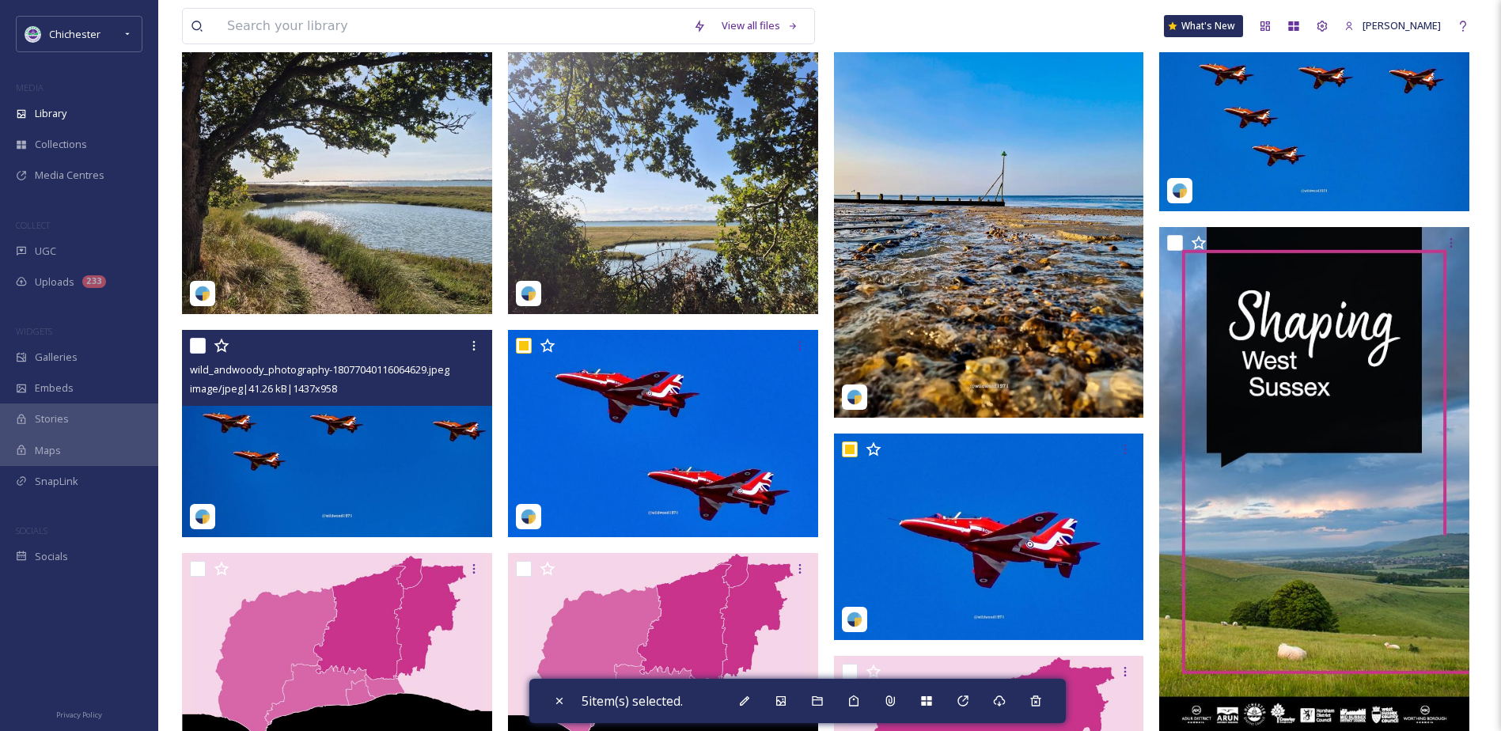
click at [195, 354] on input "checkbox" at bounding box center [198, 346] width 16 height 16
checkbox input "true"
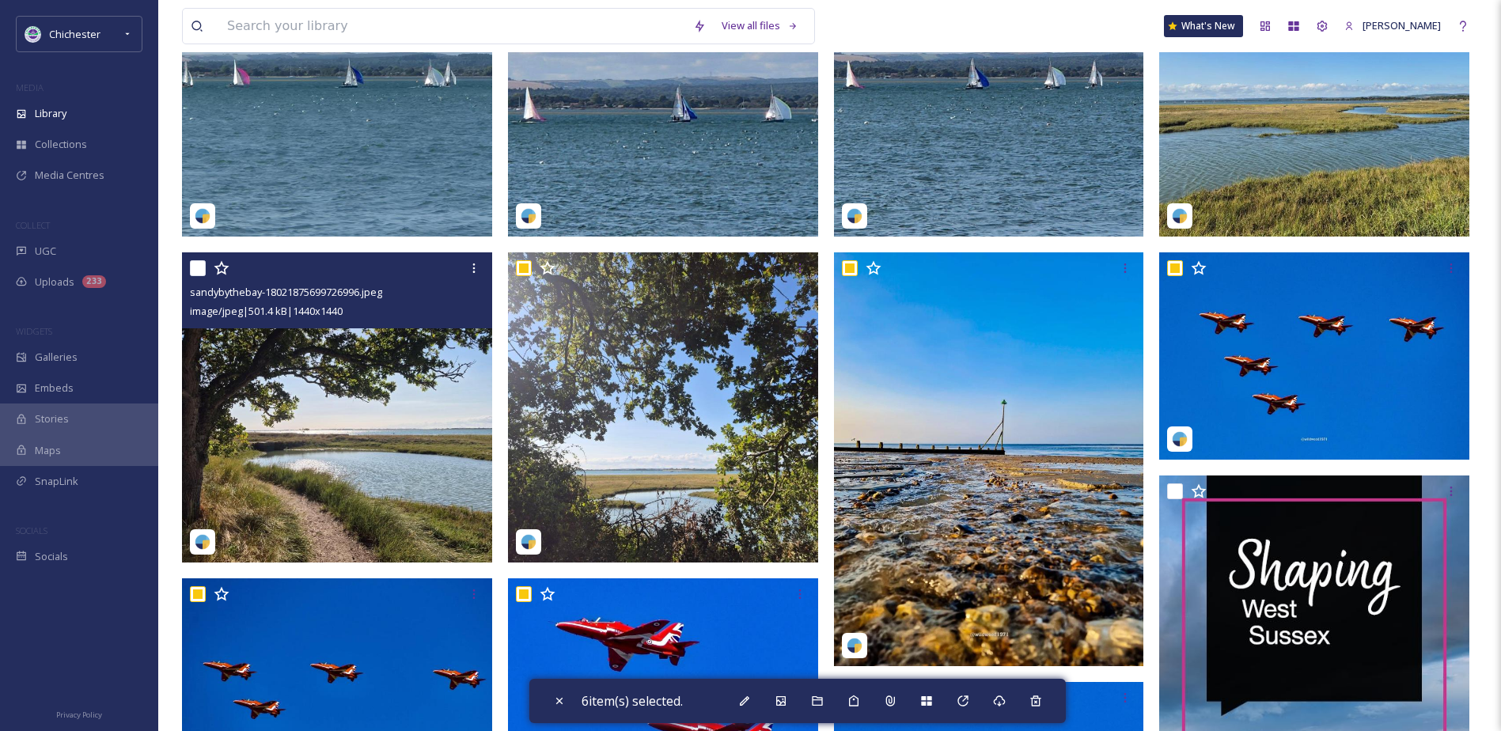
scroll to position [317, 0]
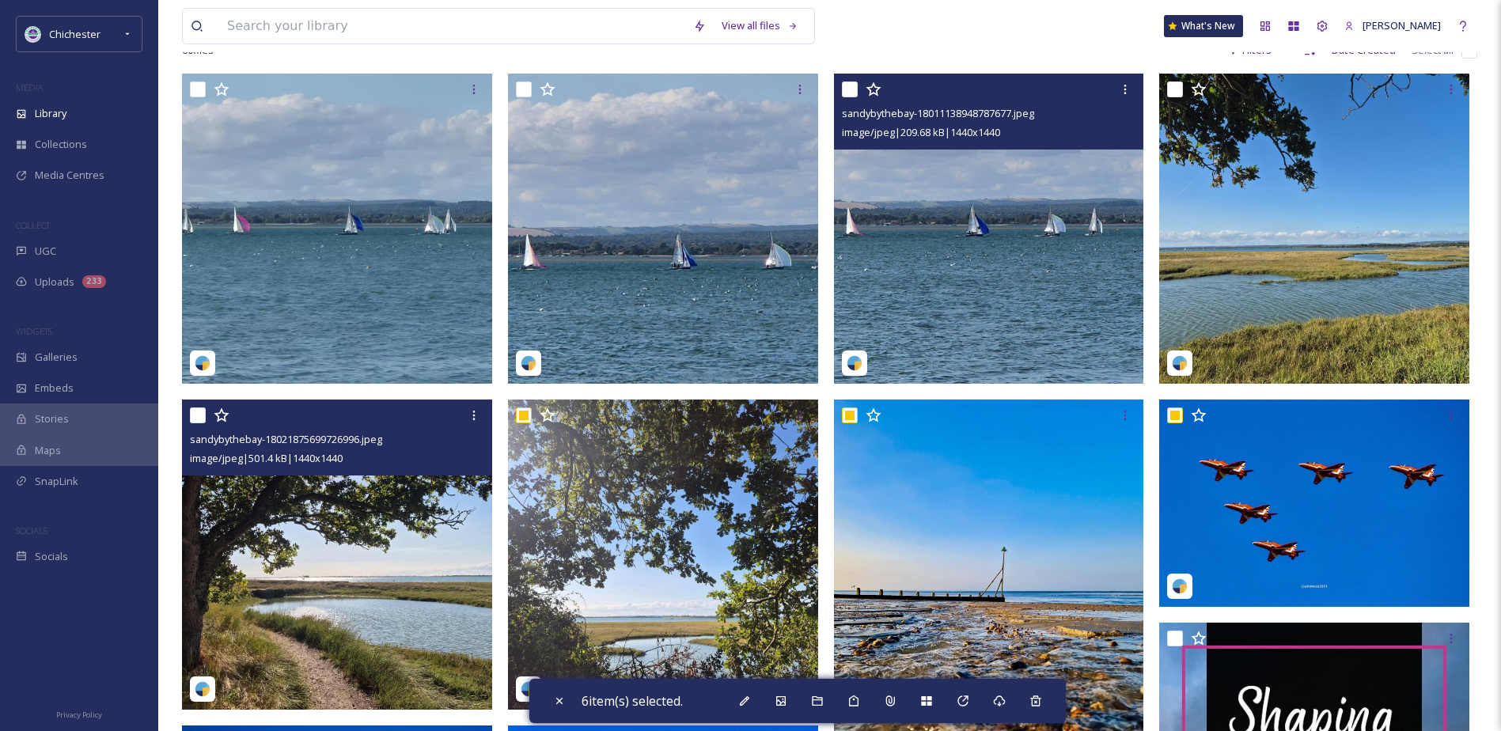
click at [195, 423] on input "checkbox" at bounding box center [198, 416] width 16 height 16
checkbox input "true"
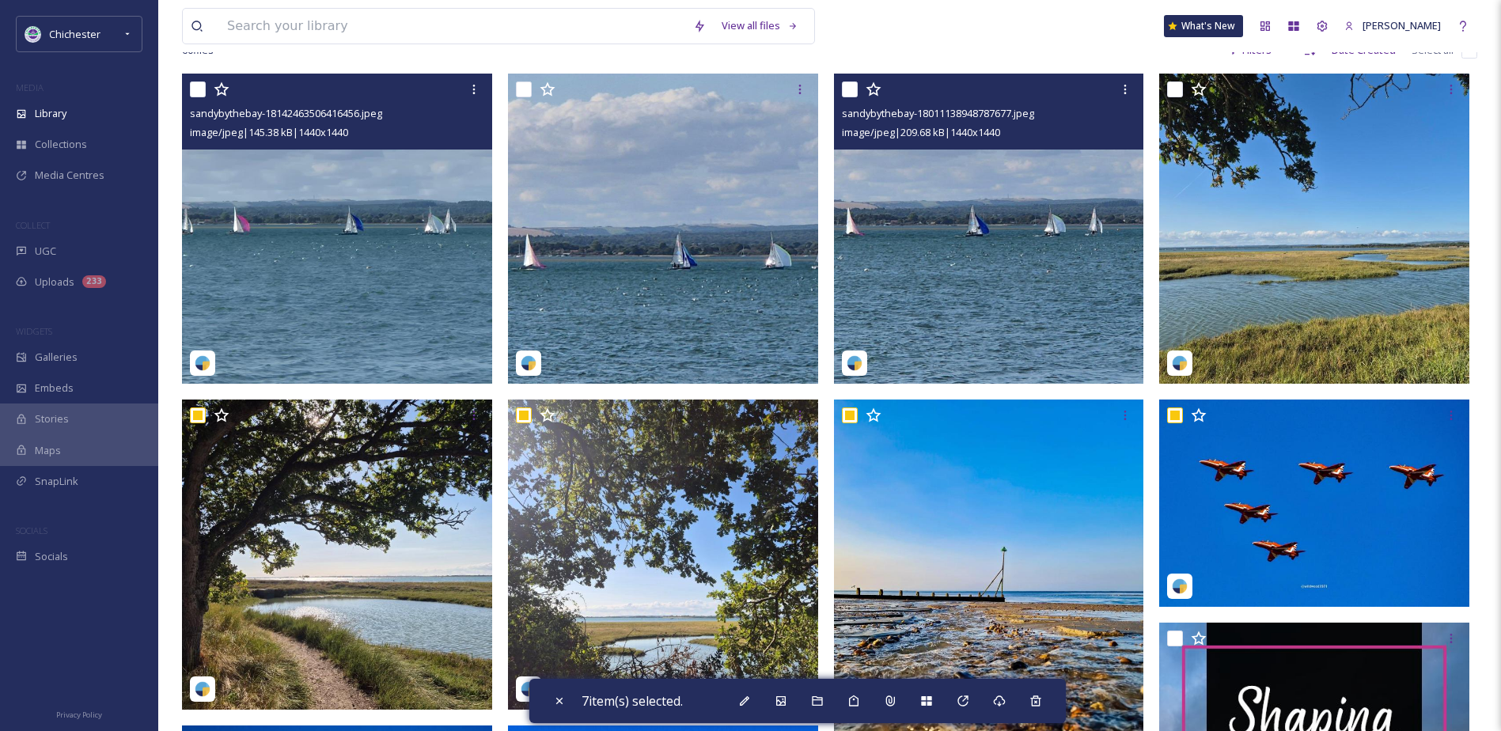
click at [196, 97] on input "checkbox" at bounding box center [198, 90] width 16 height 16
checkbox input "true"
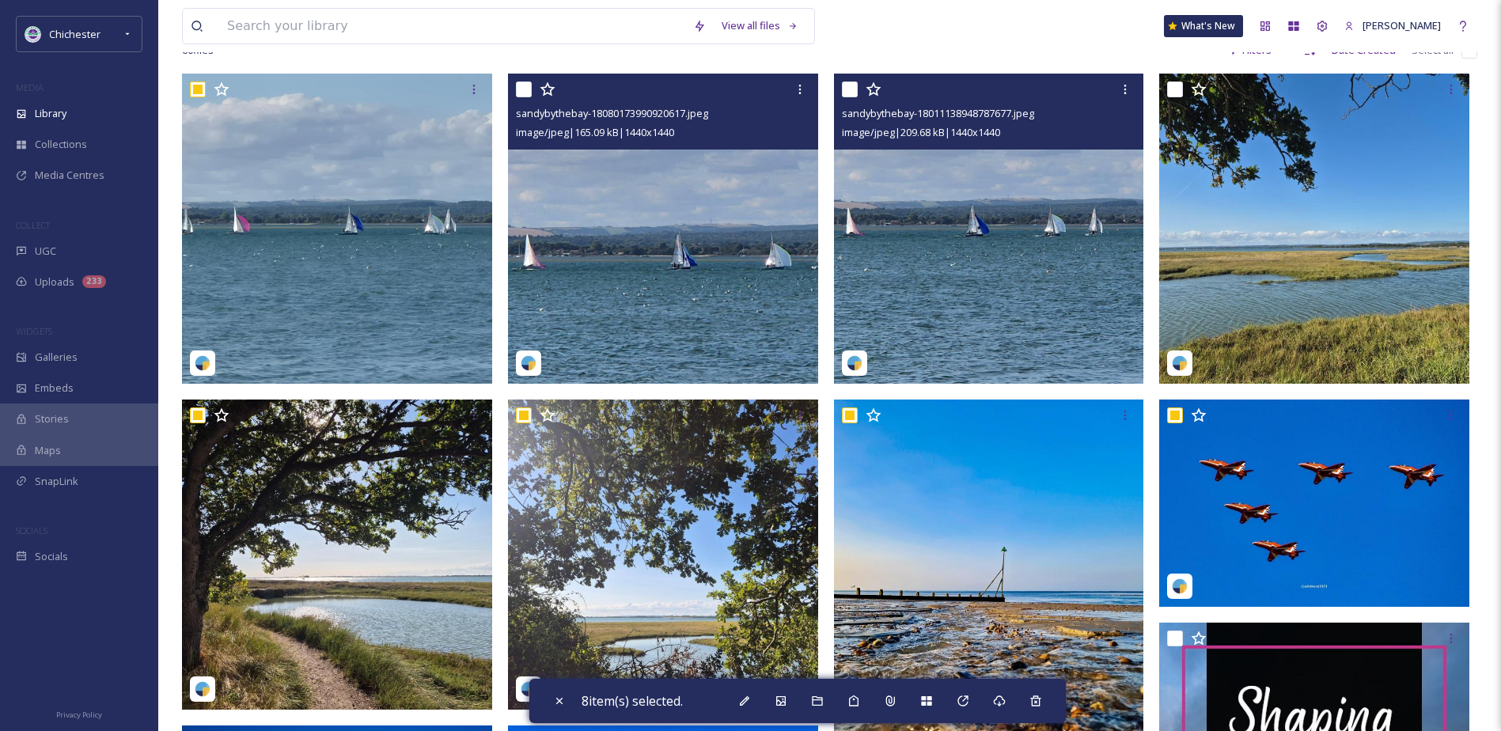
click at [529, 95] on input "checkbox" at bounding box center [524, 90] width 16 height 16
checkbox input "true"
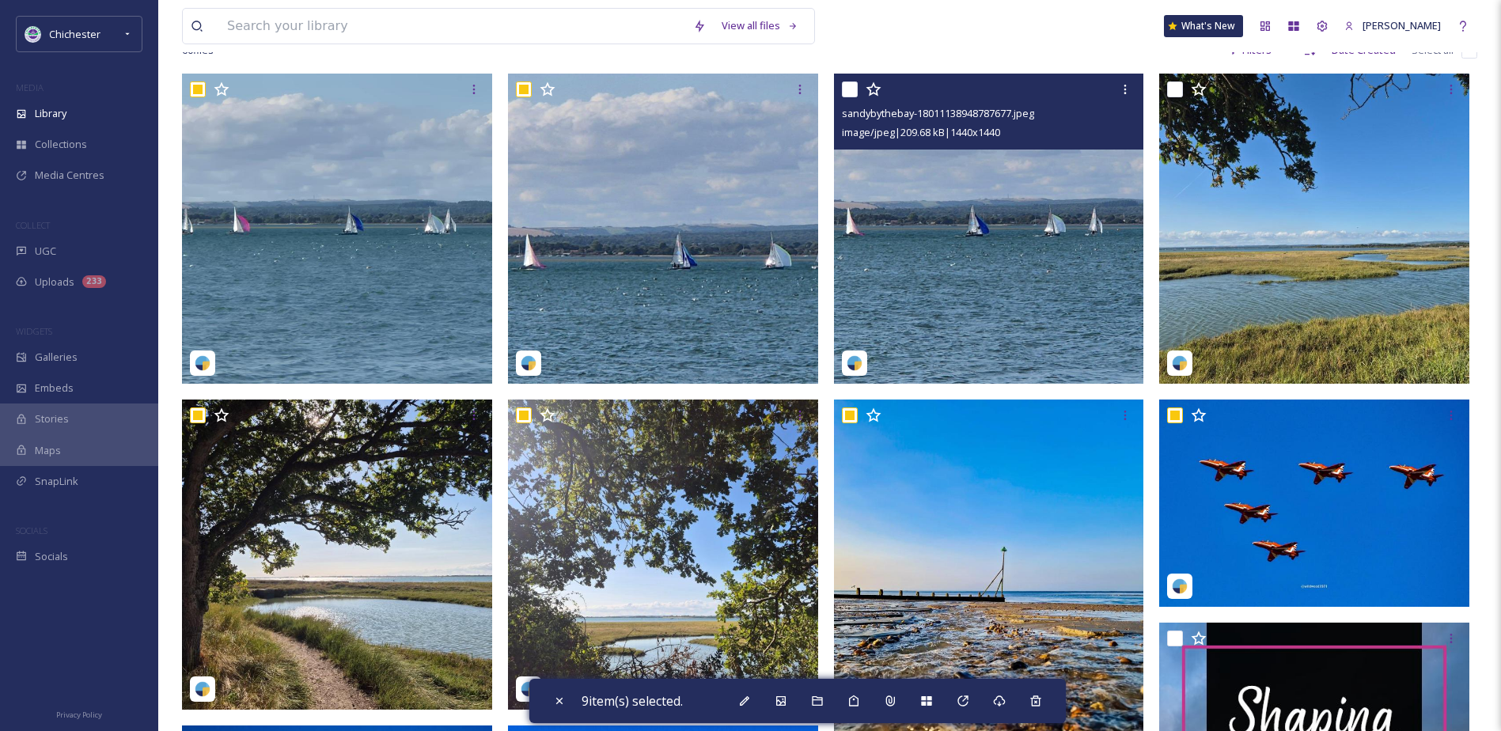
click at [851, 97] on input "checkbox" at bounding box center [850, 90] width 16 height 16
checkbox input "true"
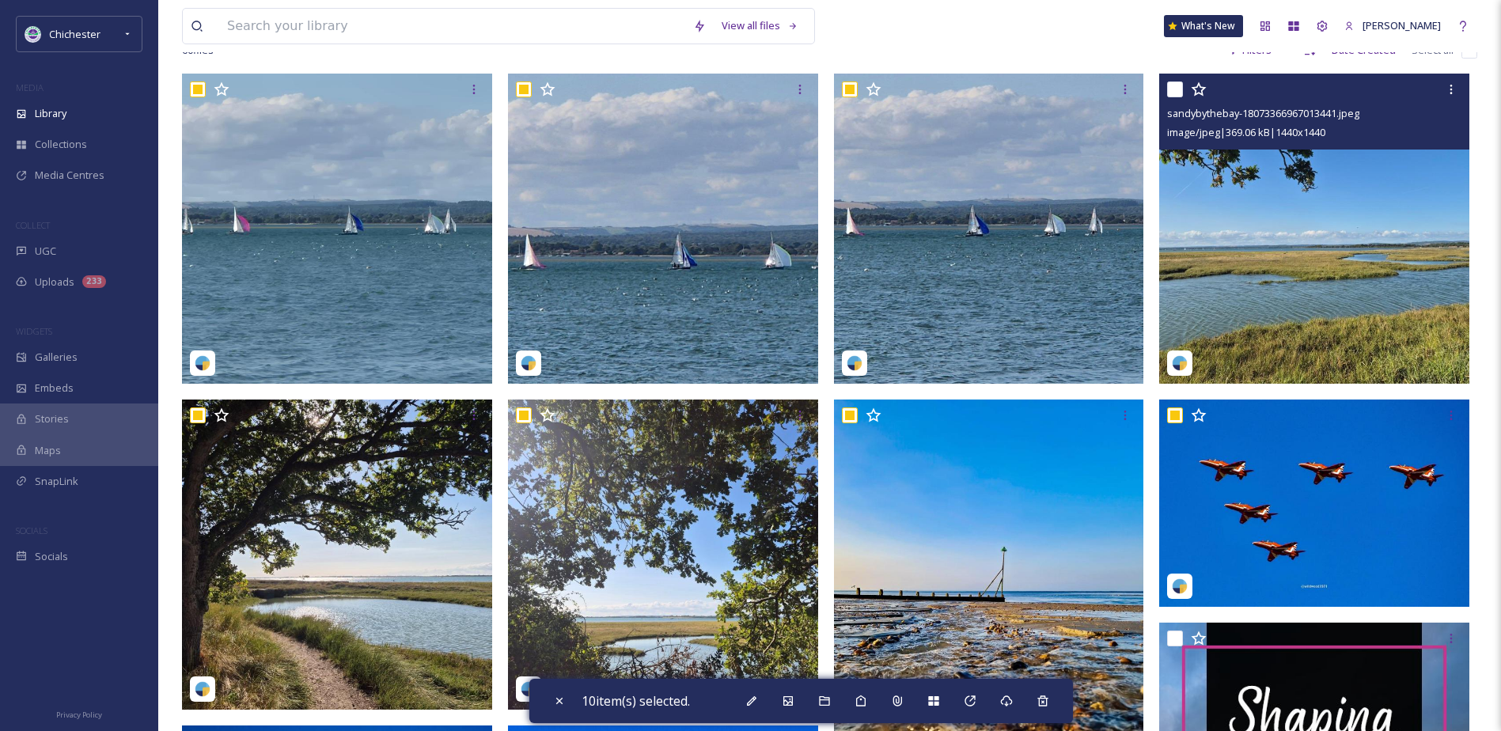
click at [1173, 97] on input "checkbox" at bounding box center [1175, 90] width 16 height 16
checkbox input "true"
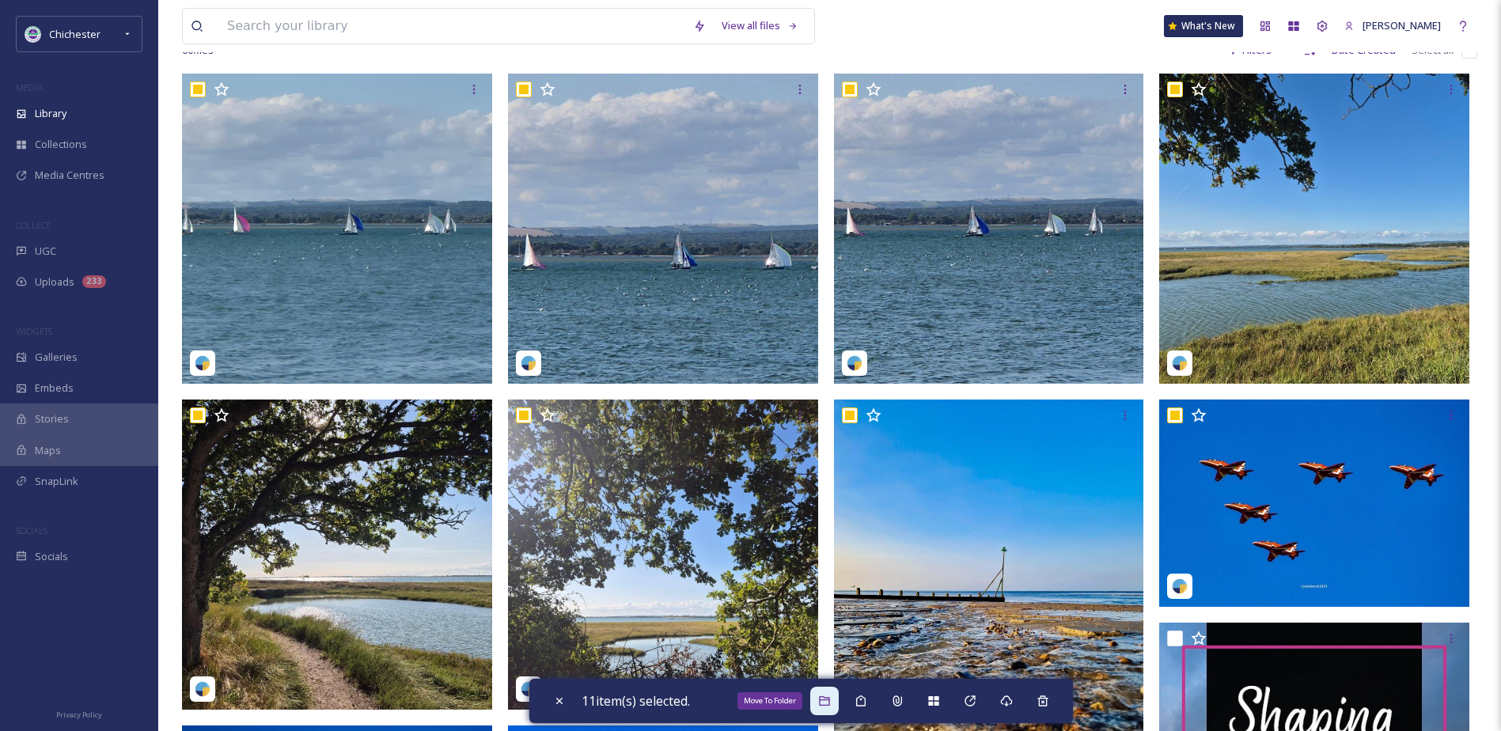
click at [830, 703] on icon at bounding box center [824, 701] width 13 height 13
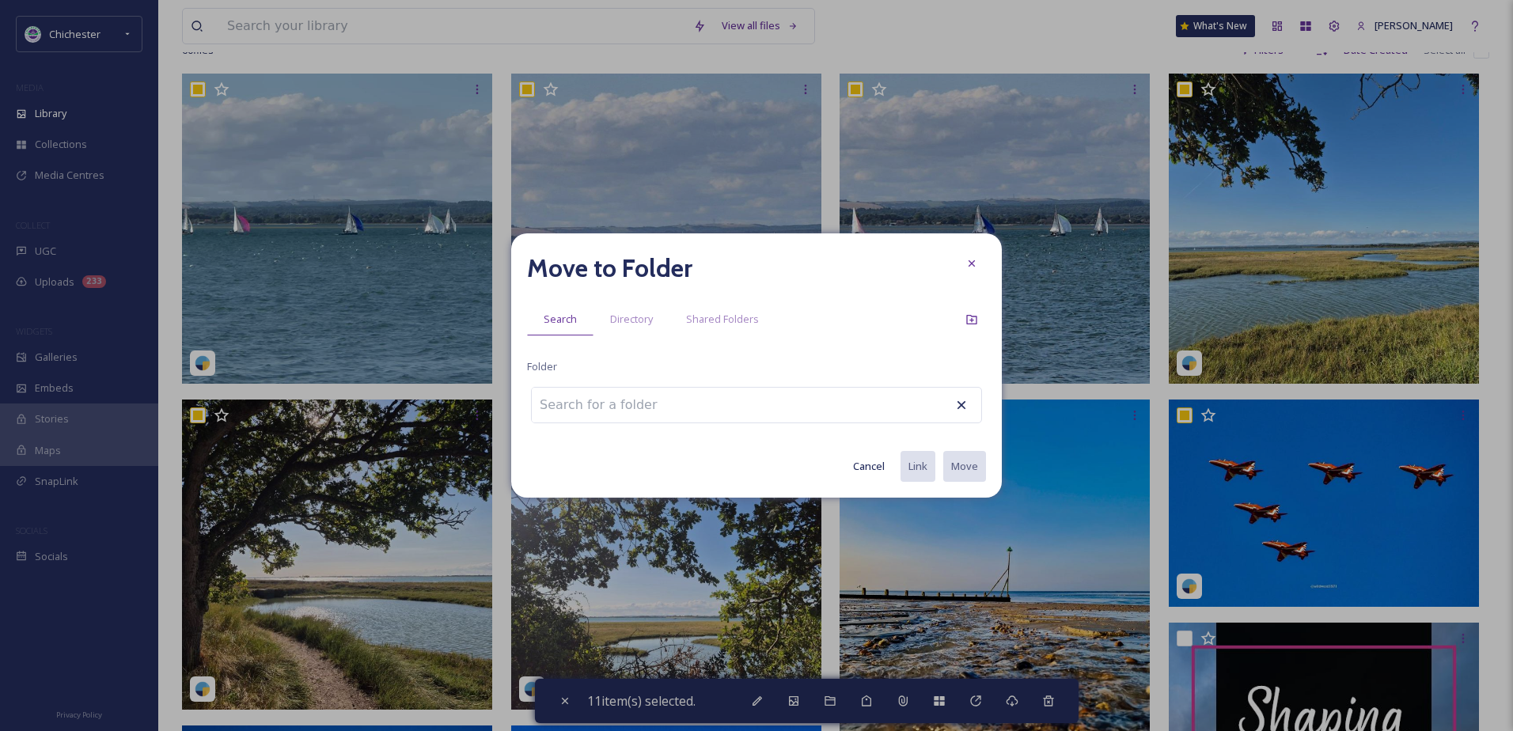
click at [578, 402] on input at bounding box center [619, 405] width 174 height 35
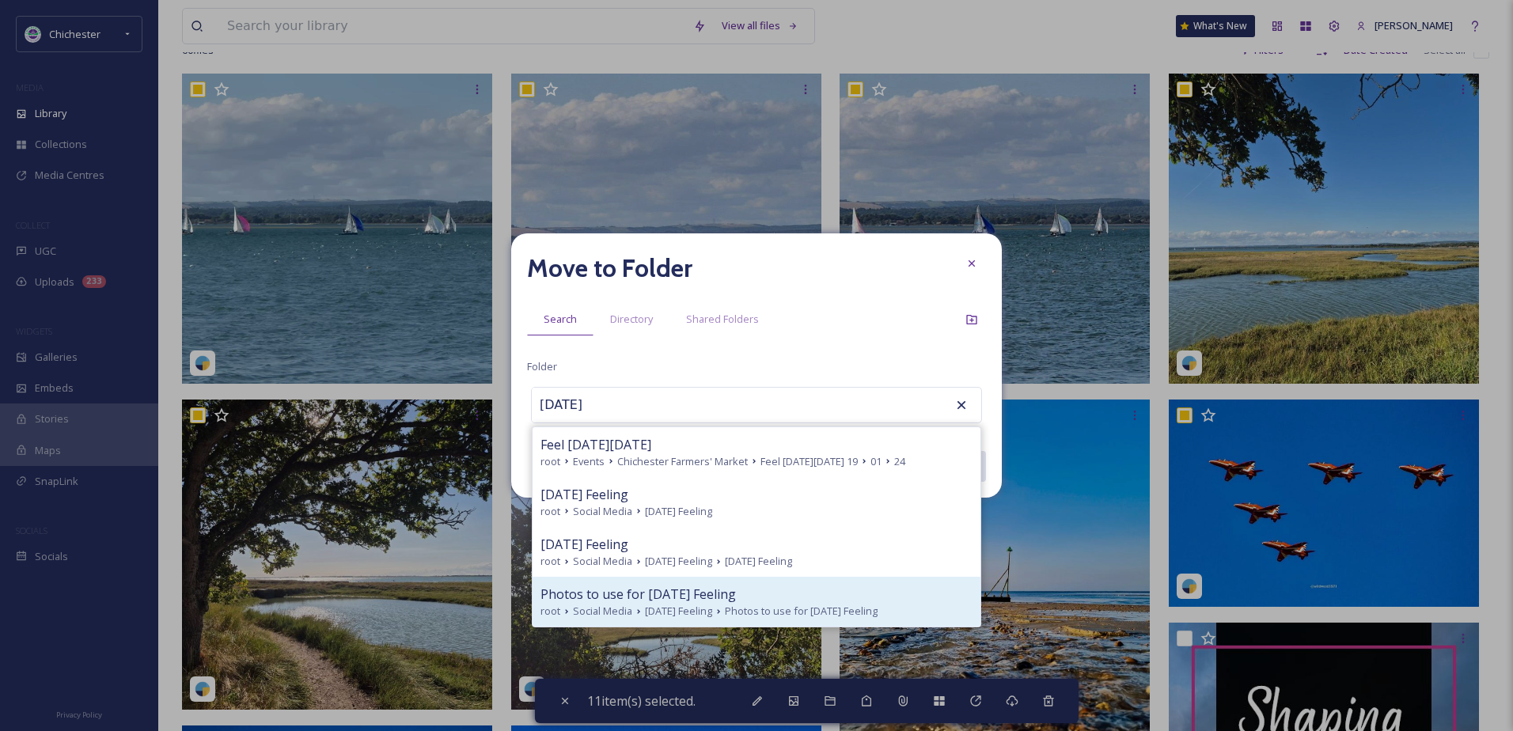
click at [598, 584] on div "Photos to use for Friday Feeling root Social Media Friday Feeling Photos to use…" at bounding box center [757, 602] width 448 height 50
type input "Photos to use for Friday Feeling"
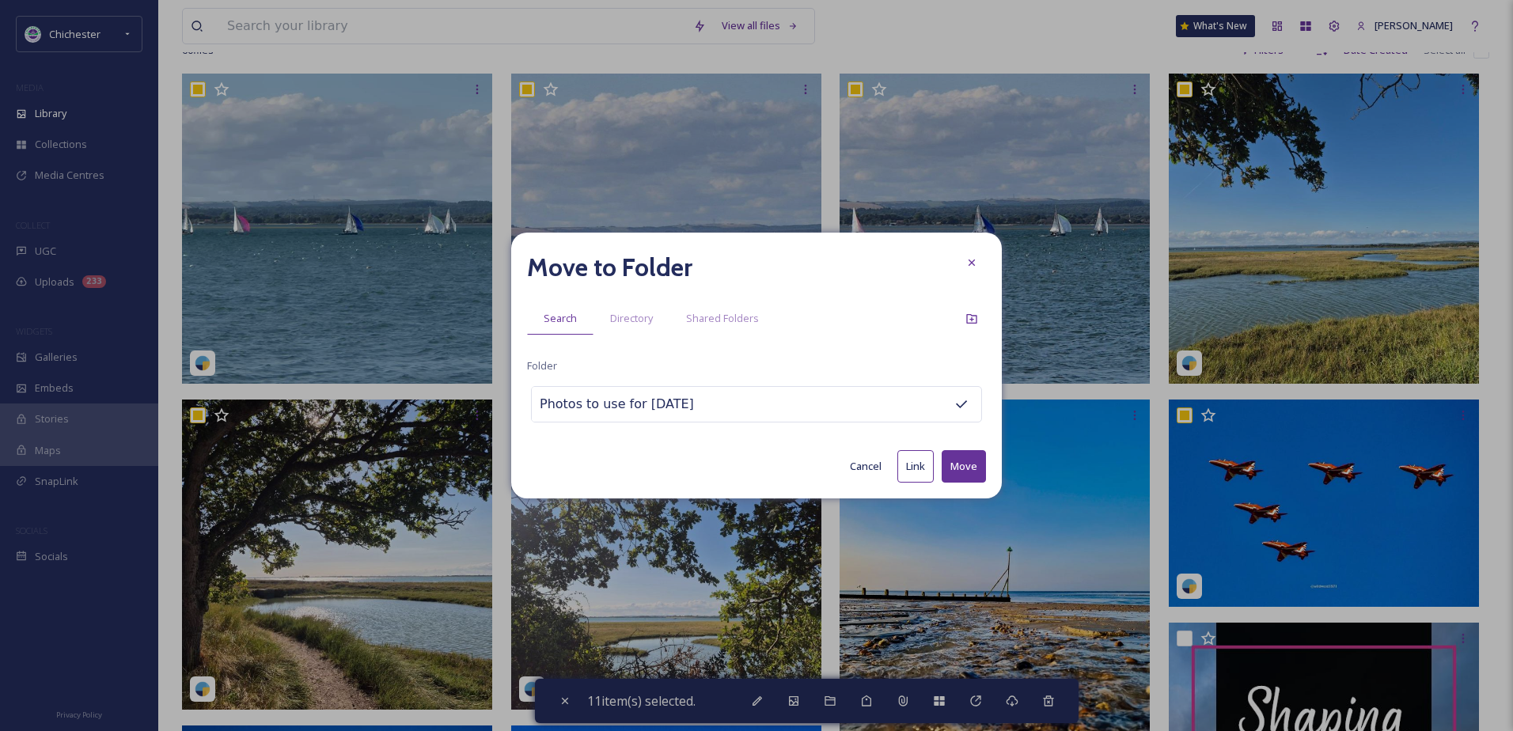
click at [965, 468] on button "Move" at bounding box center [964, 466] width 44 height 32
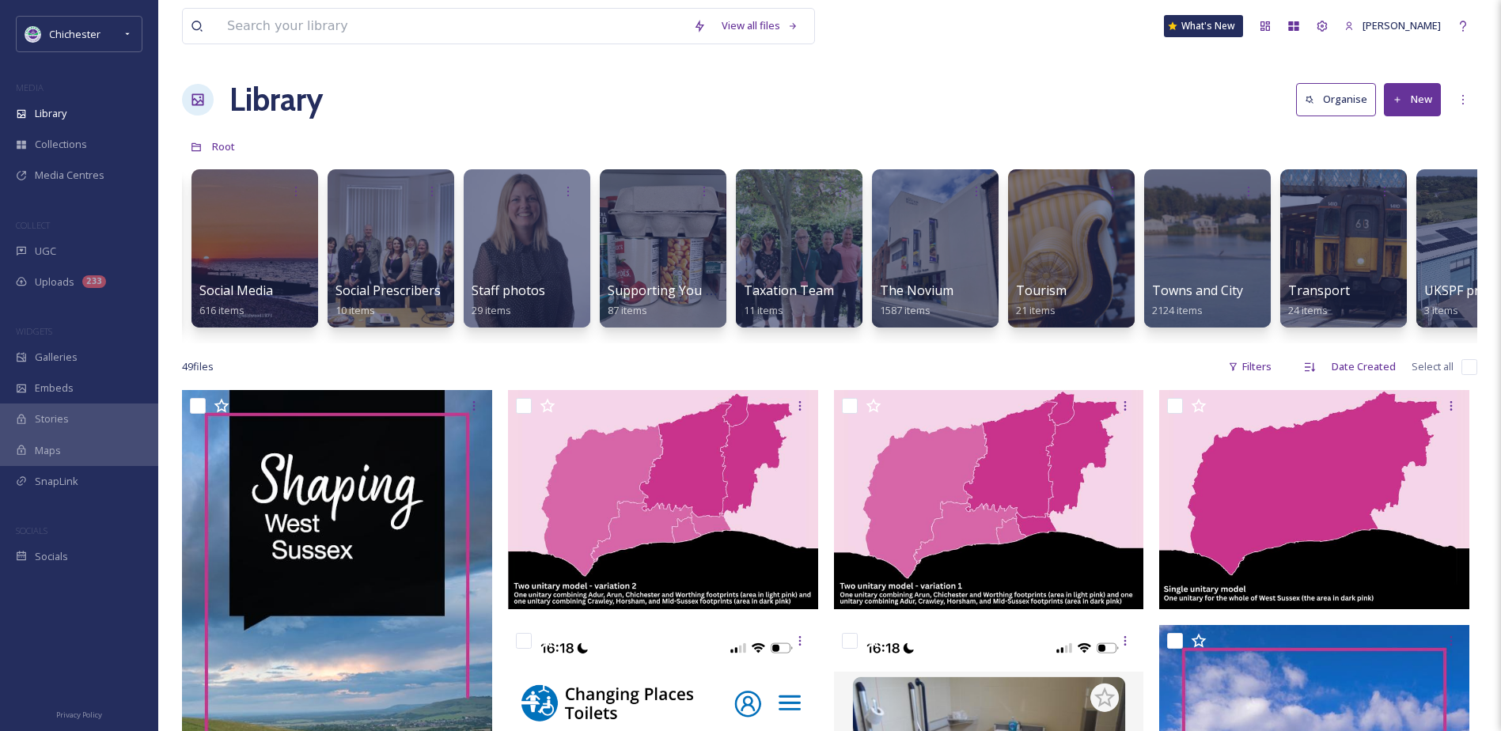
scroll to position [0, 5321]
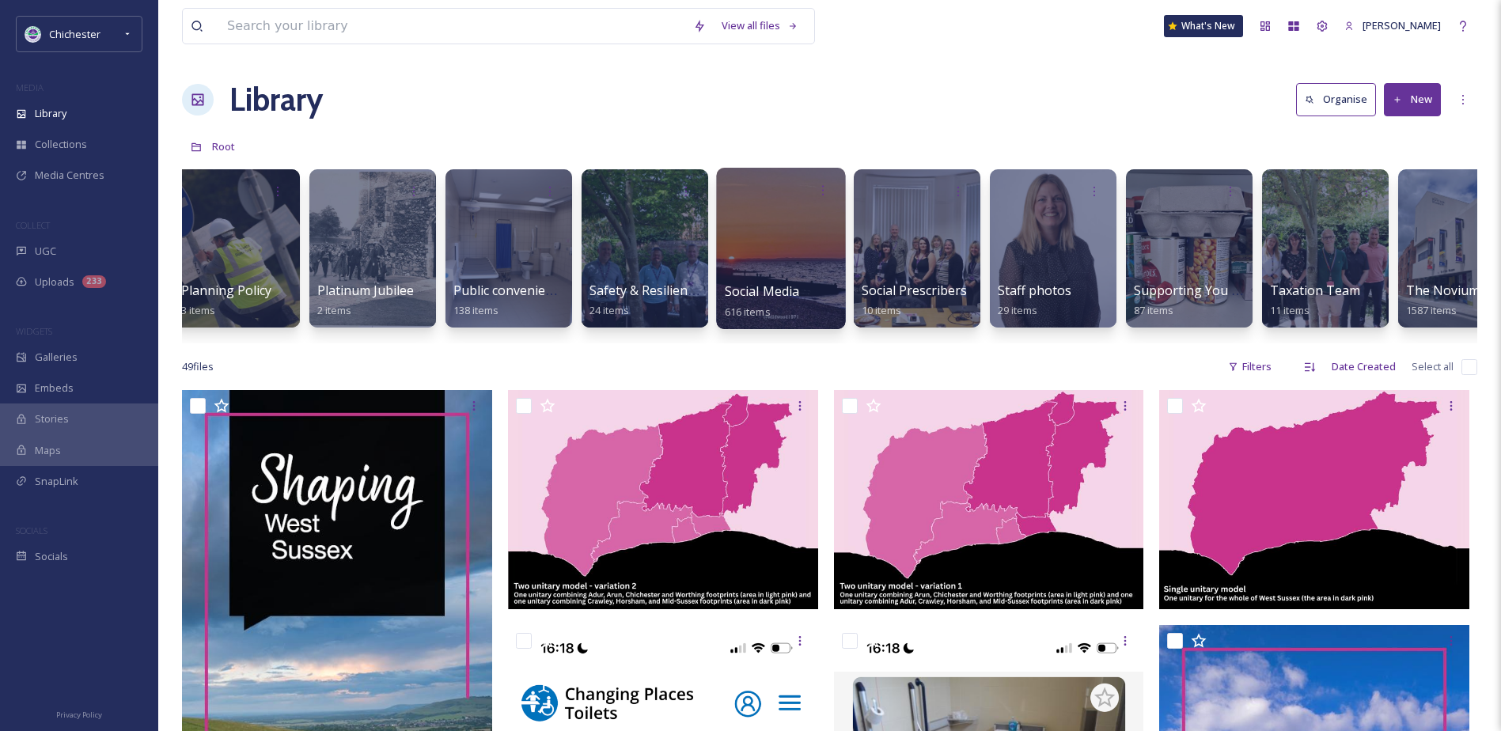
click at [754, 267] on div at bounding box center [780, 248] width 129 height 161
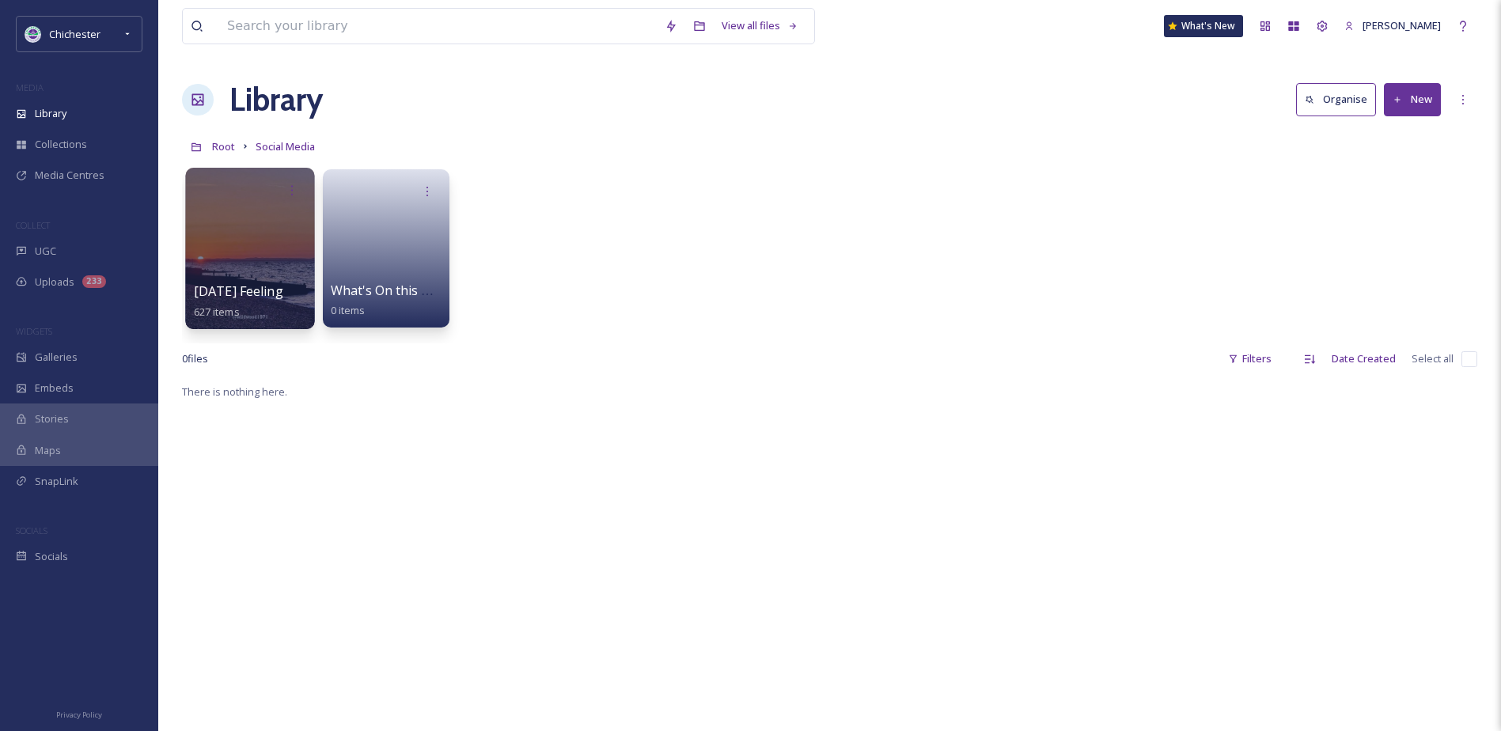
click at [186, 263] on div at bounding box center [249, 248] width 129 height 161
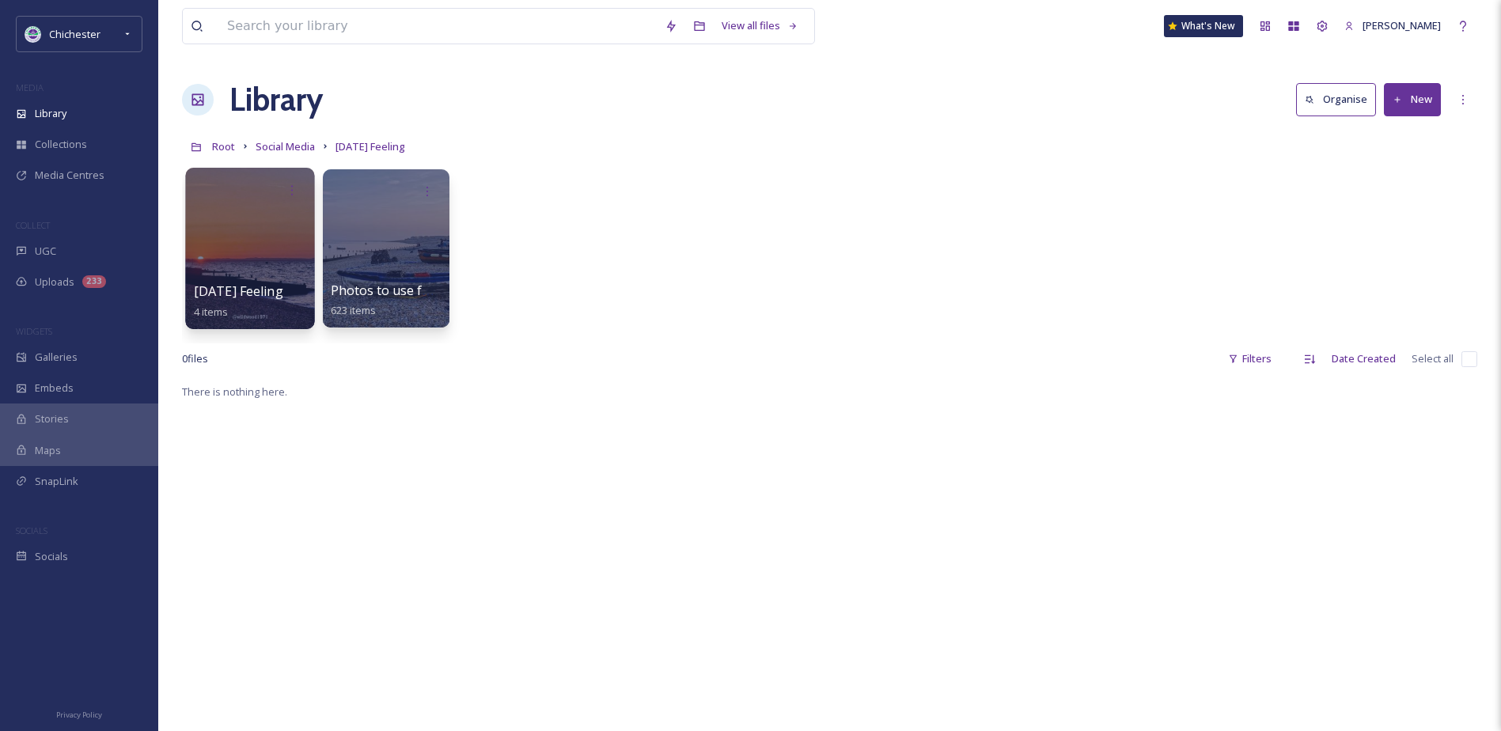
click at [251, 259] on div at bounding box center [249, 248] width 129 height 161
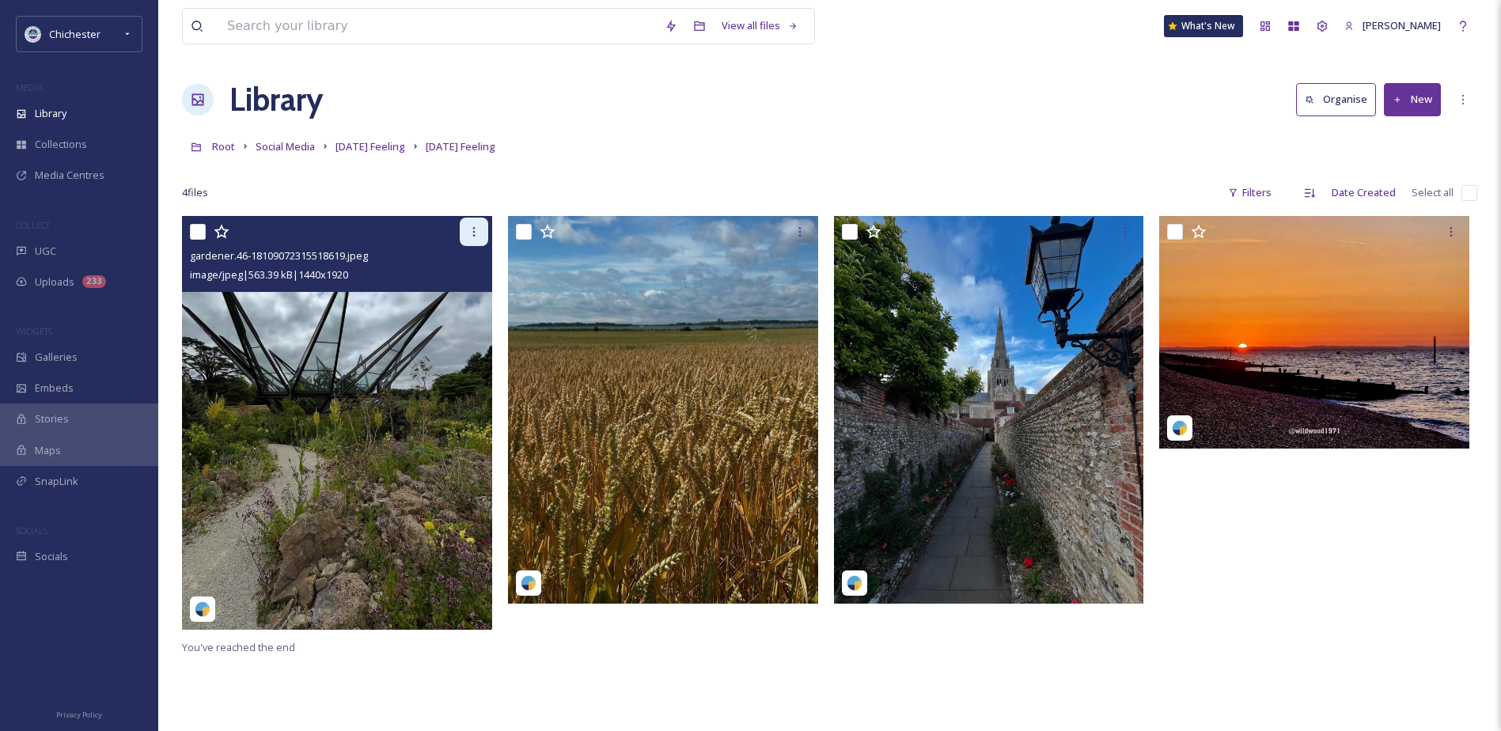
click at [480, 237] on icon at bounding box center [474, 232] width 13 height 13
click at [270, 387] on img at bounding box center [337, 422] width 310 height 413
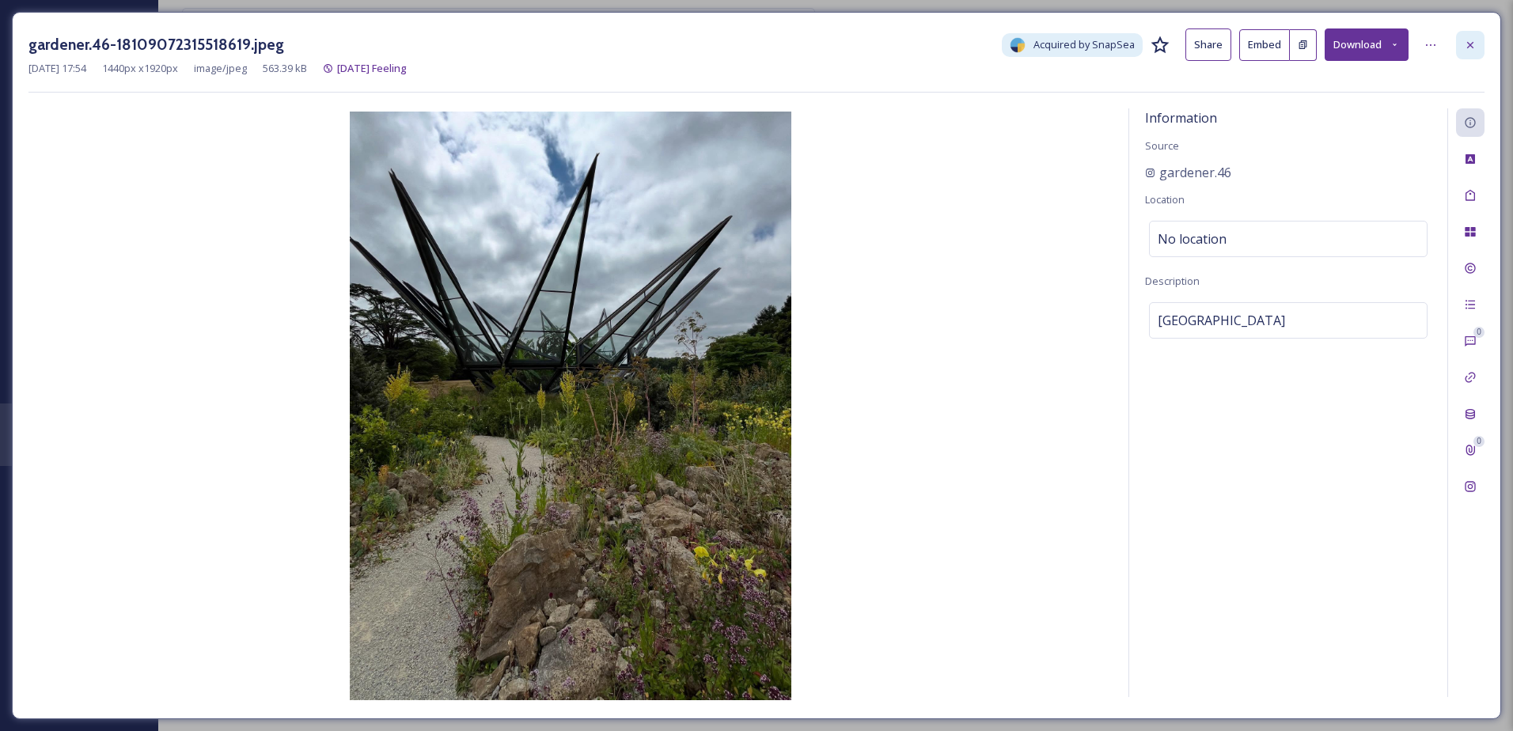
click at [1461, 32] on div at bounding box center [1470, 45] width 28 height 28
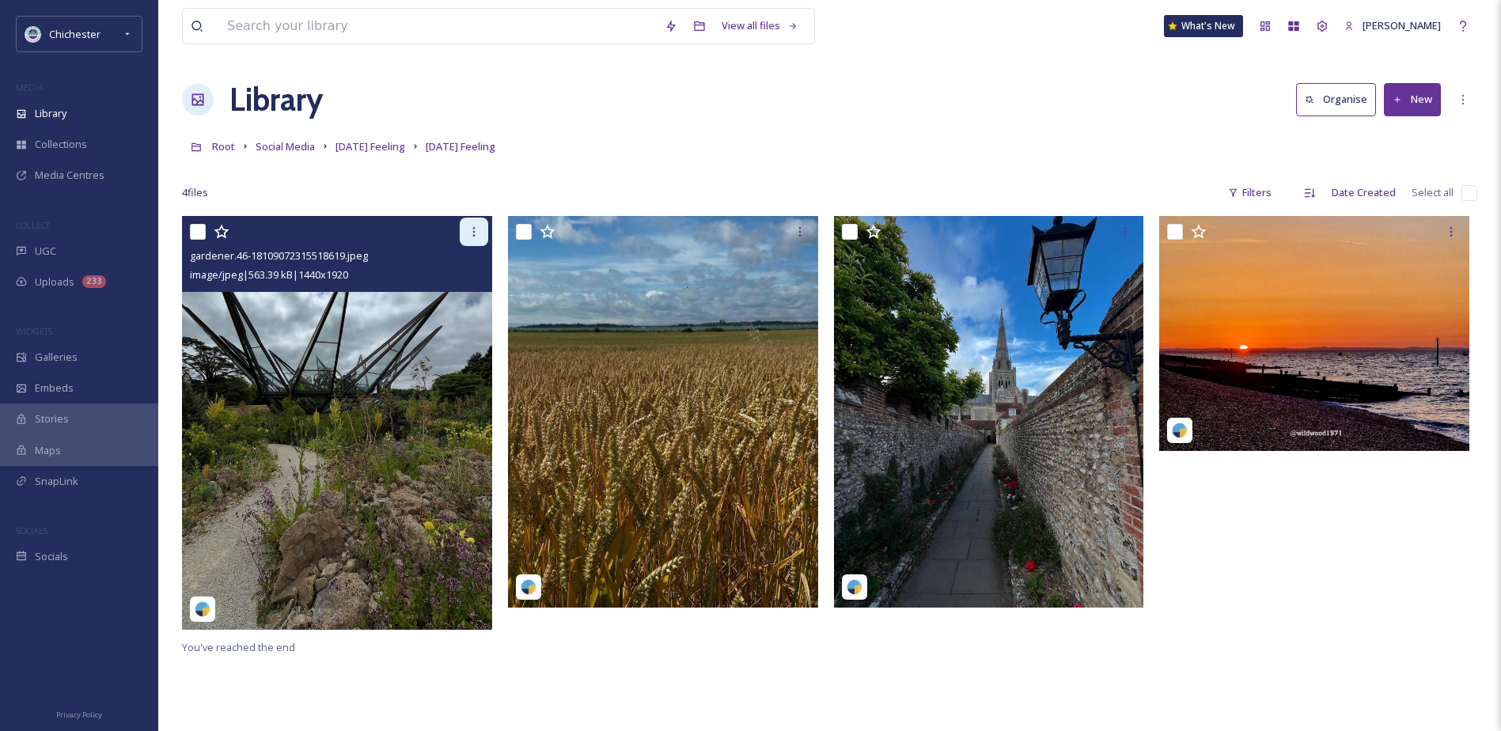
click at [464, 236] on div at bounding box center [474, 232] width 28 height 28
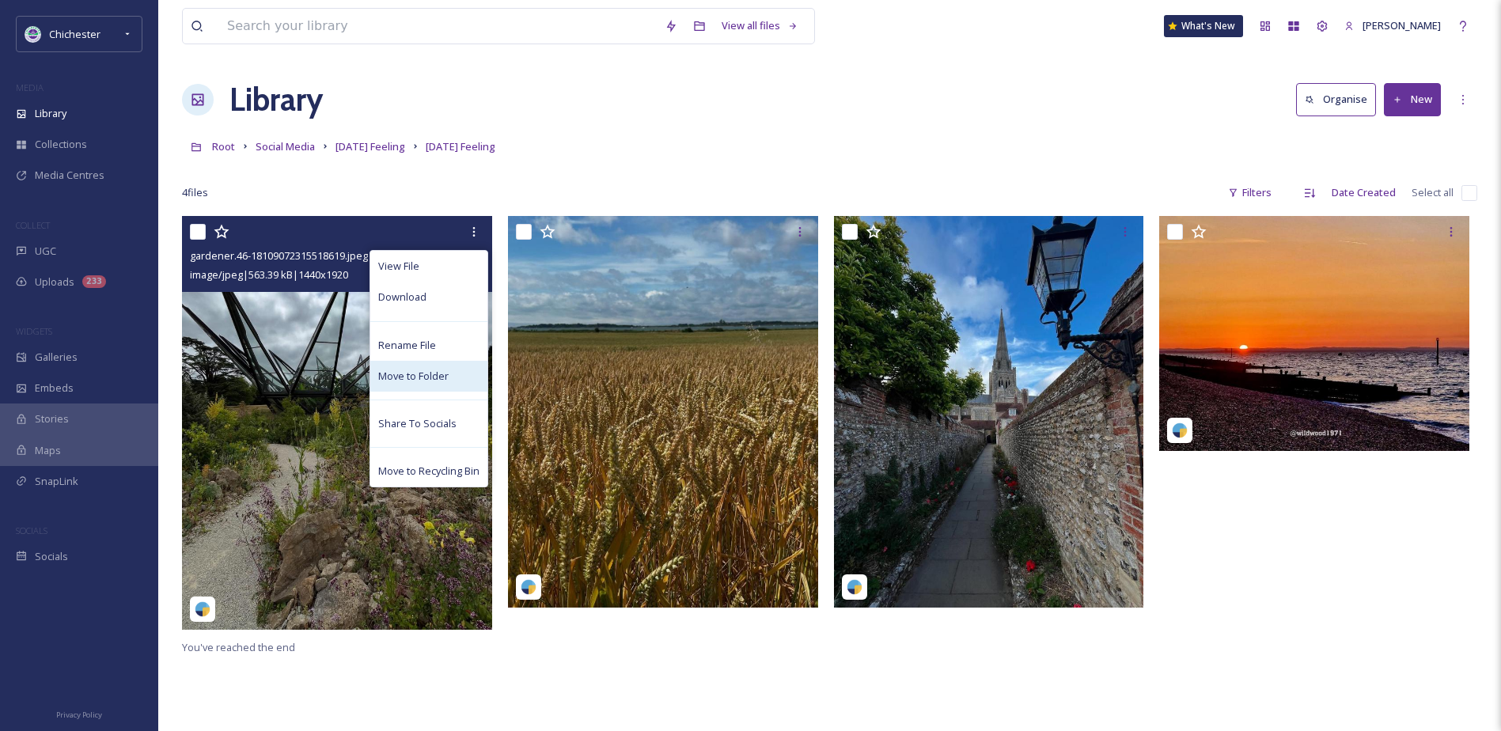
click at [392, 373] on span "Move to Folder" at bounding box center [413, 376] width 70 height 15
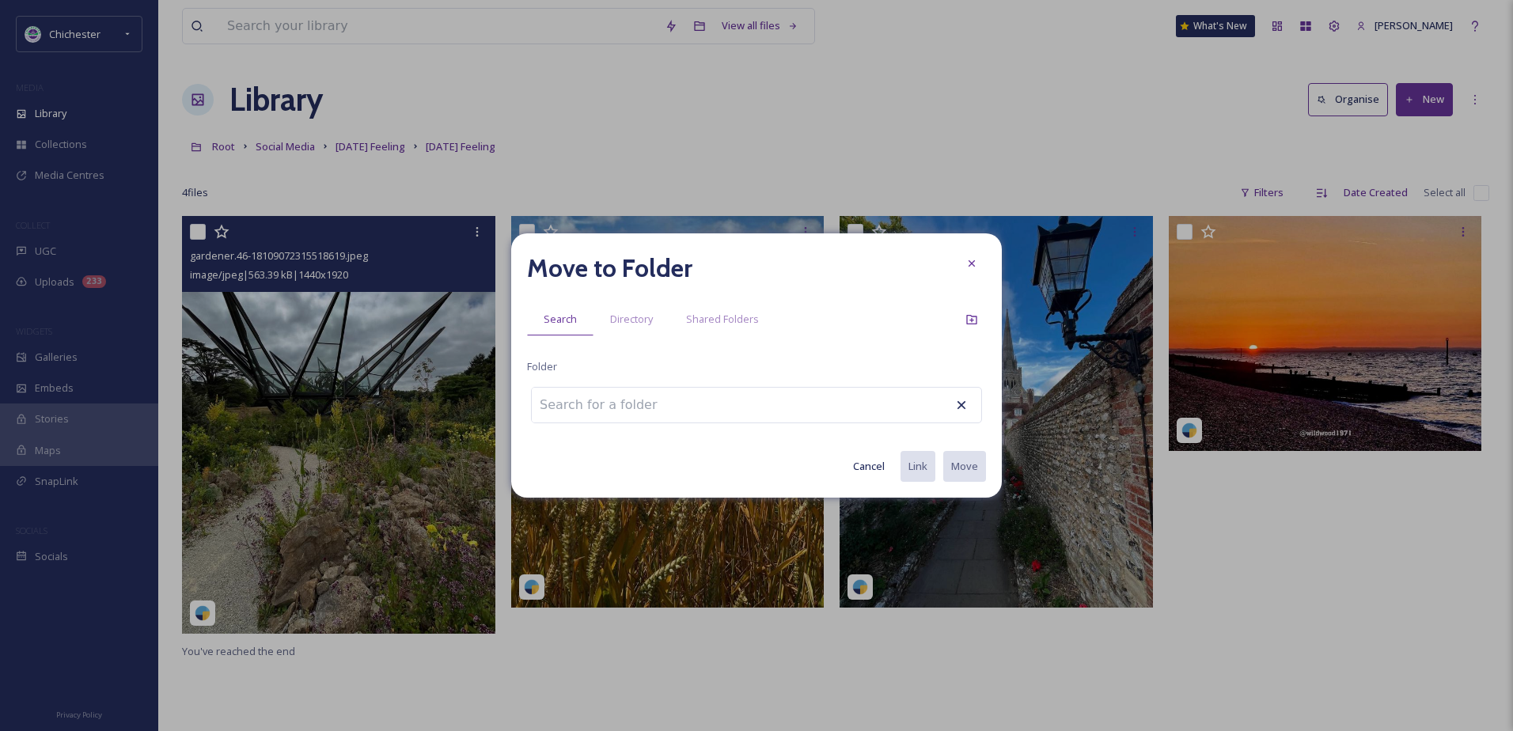
click at [605, 410] on input at bounding box center [619, 405] width 174 height 35
click at [661, 410] on input "wool" at bounding box center [619, 405] width 174 height 35
drag, startPoint x: 580, startPoint y: 398, endPoint x: 512, endPoint y: 389, distance: 68.6
click at [514, 389] on div "Move to Folder Search Directory Shared Folders Folder wool Woolbeding Gardens r…" at bounding box center [756, 365] width 491 height 264
type input "m"
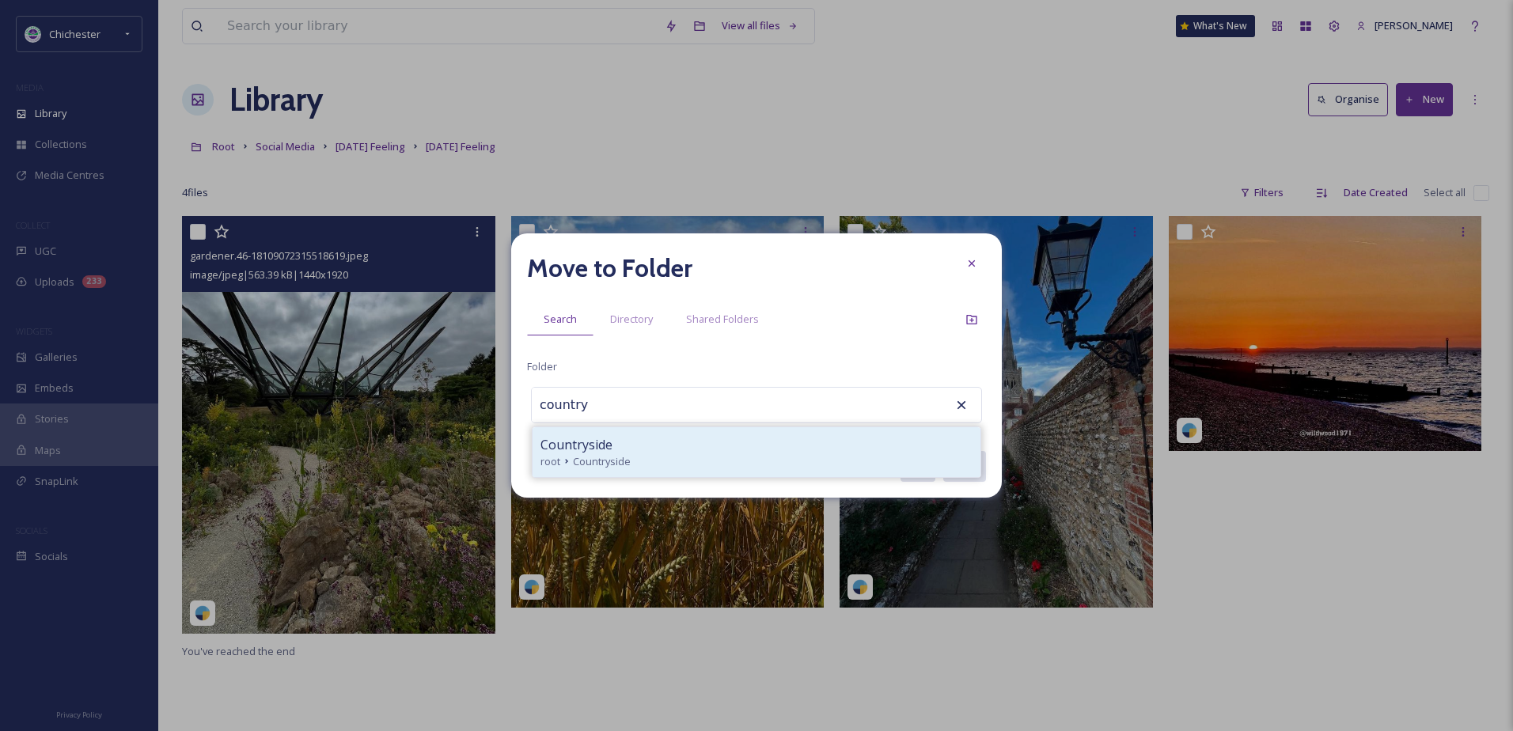
click at [591, 427] on div "Countryside root Countryside" at bounding box center [757, 452] width 448 height 50
type input "Countryside"
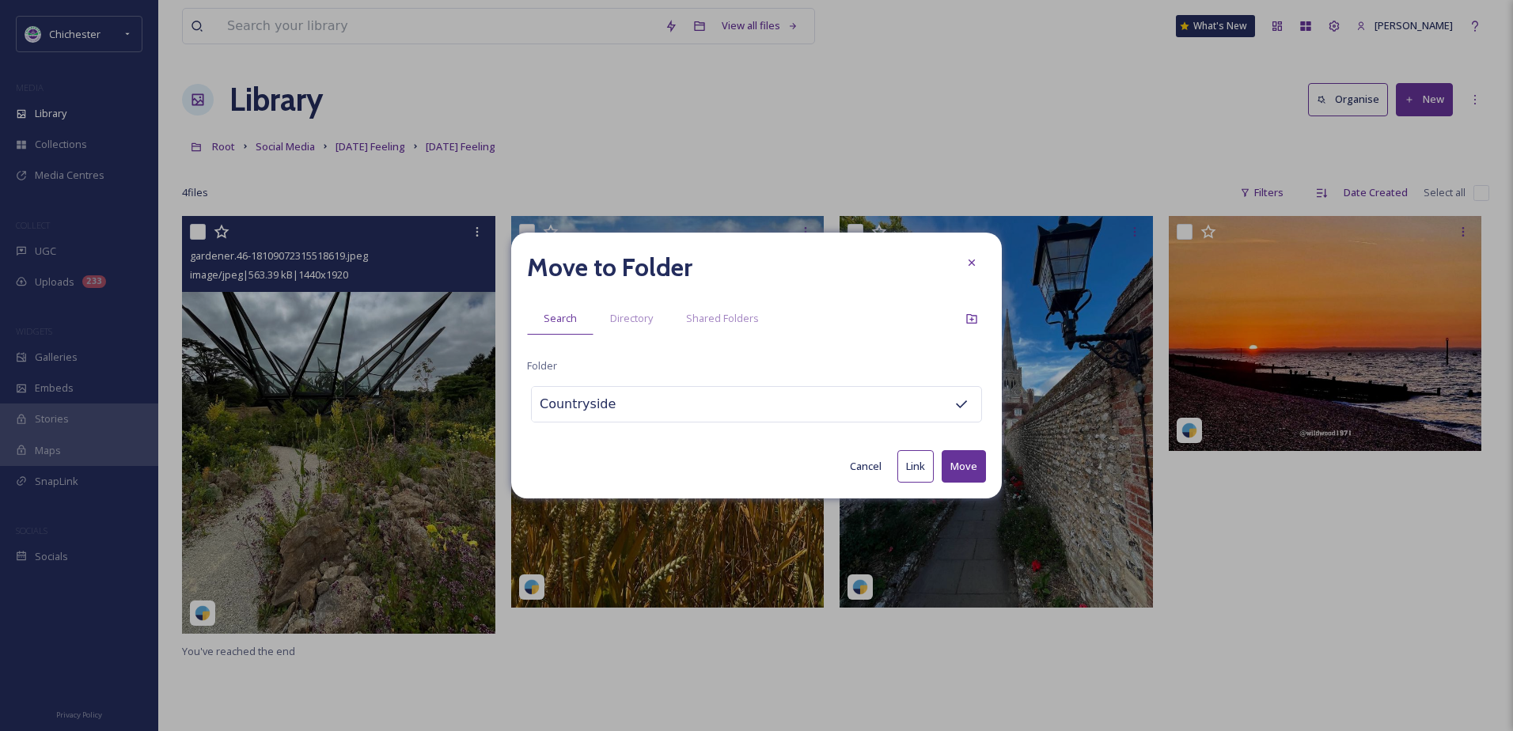
click at [960, 468] on button "Move" at bounding box center [964, 466] width 44 height 32
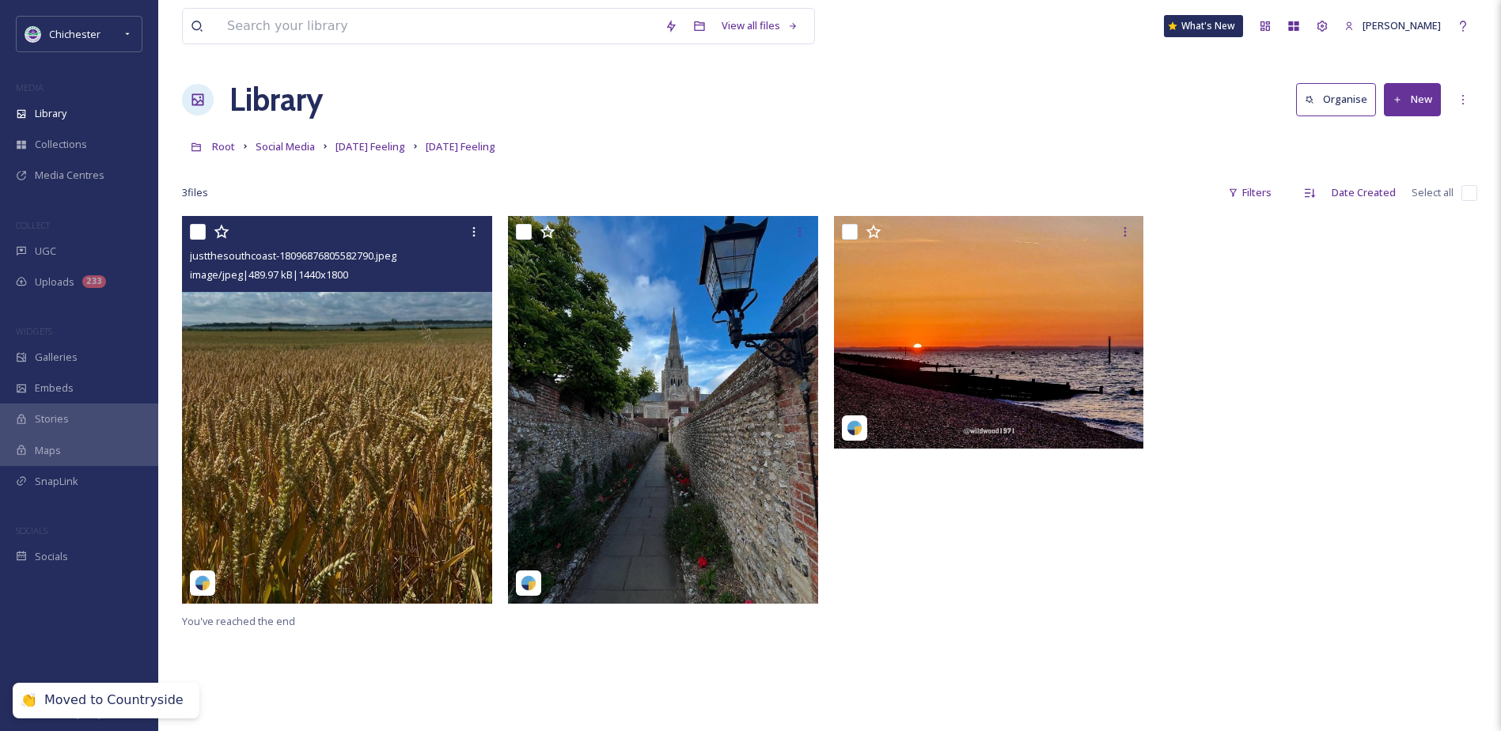
click at [358, 404] on img at bounding box center [337, 410] width 310 height 388
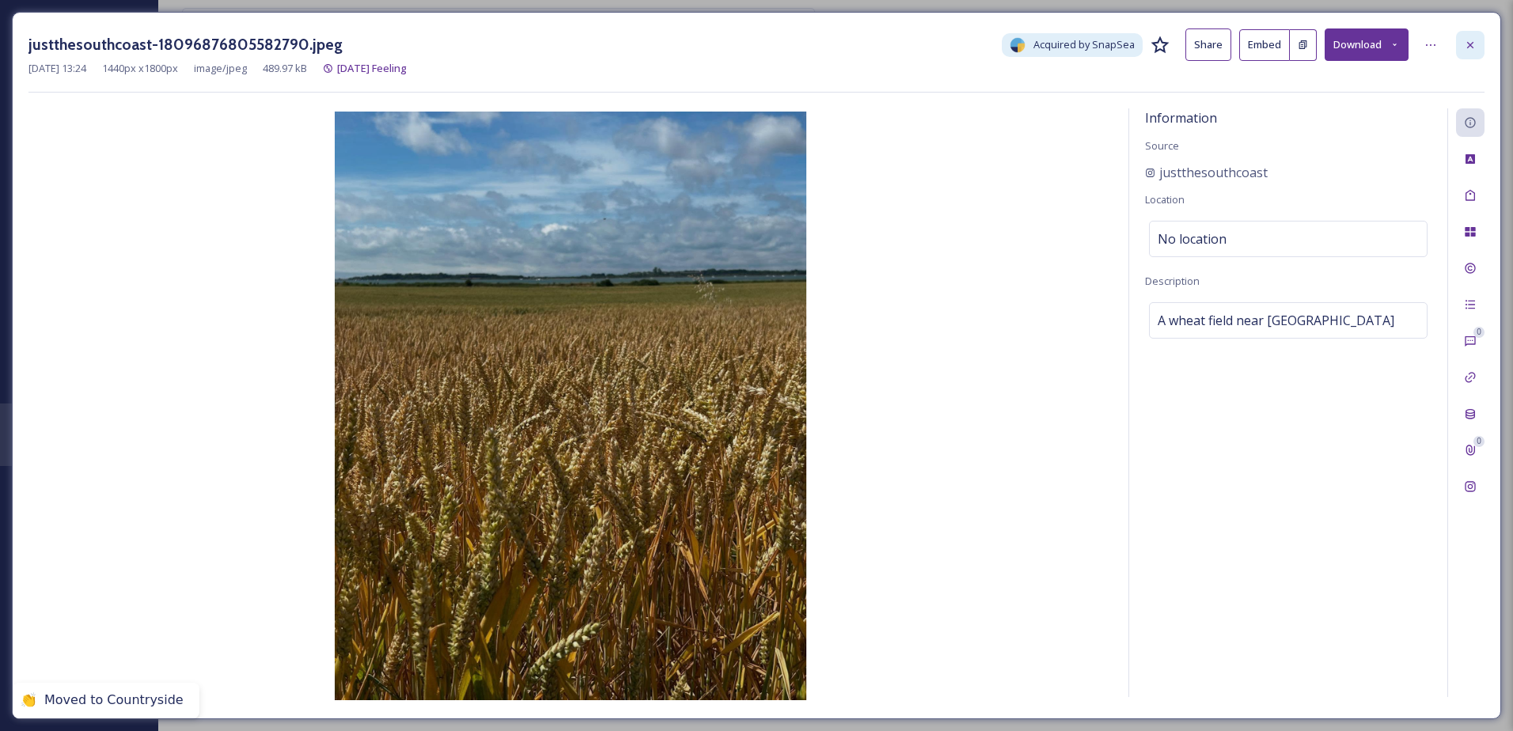
click at [1461, 38] on div at bounding box center [1470, 45] width 28 height 28
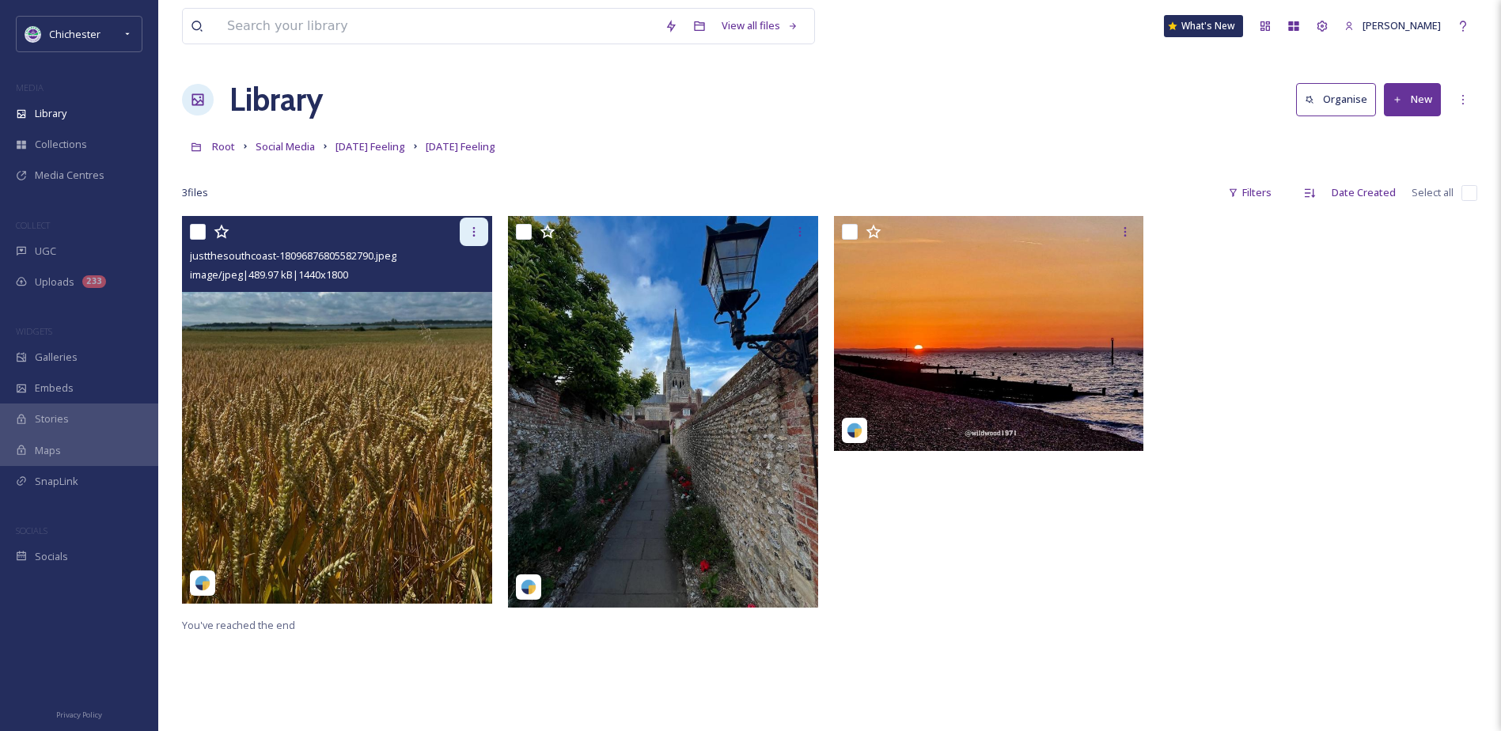
click at [476, 230] on icon at bounding box center [474, 232] width 13 height 13
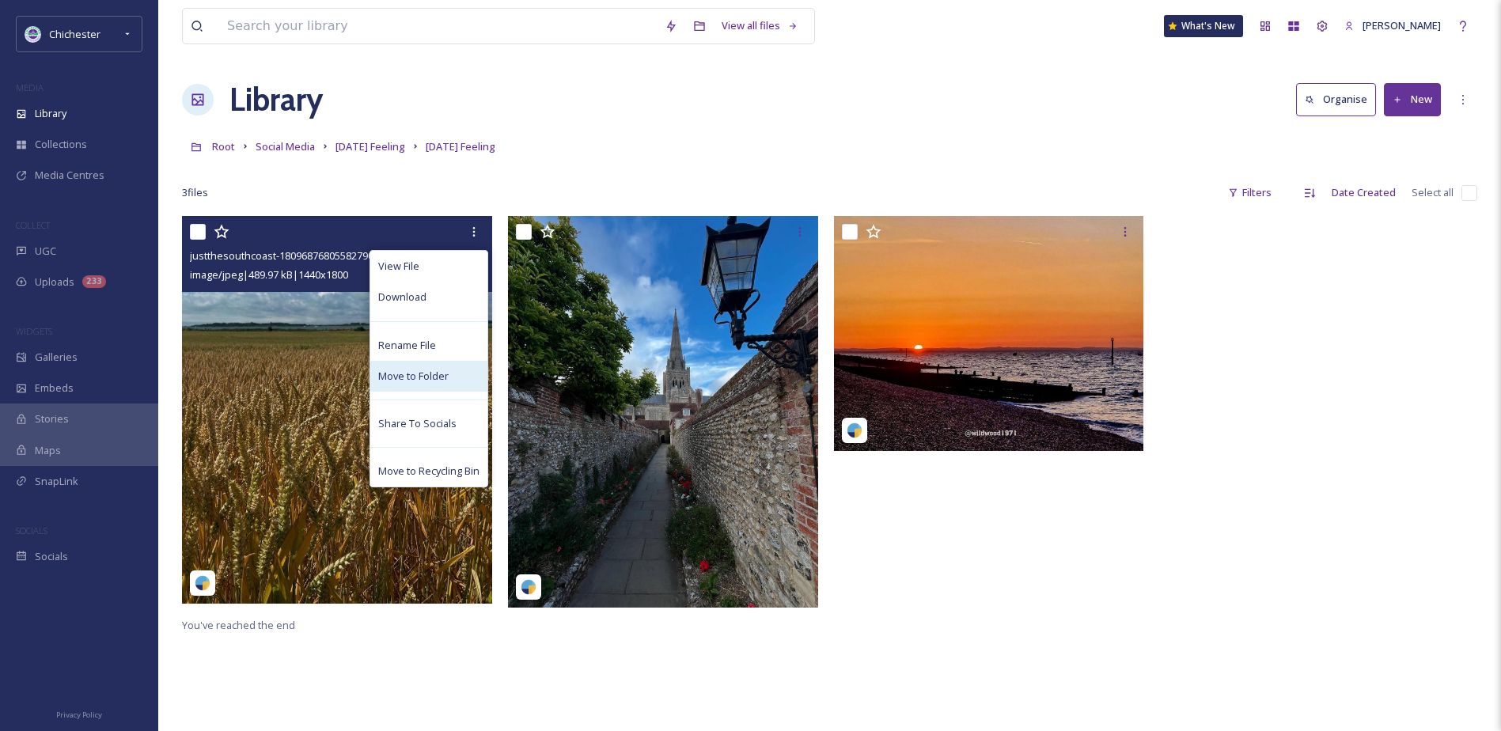
click at [398, 378] on span "Move to Folder" at bounding box center [413, 376] width 70 height 15
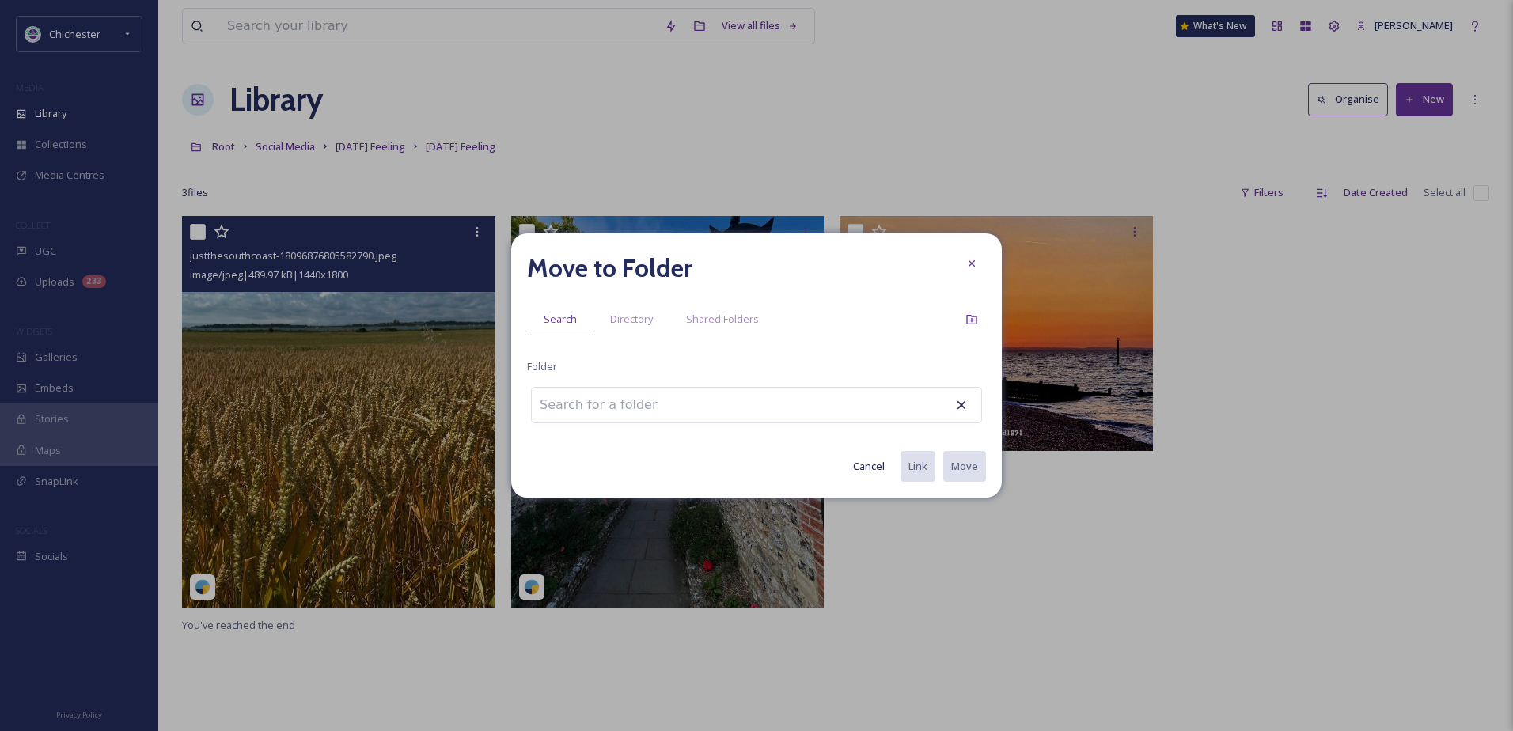
click at [647, 387] on div at bounding box center [756, 405] width 451 height 36
click at [641, 396] on input at bounding box center [619, 405] width 174 height 35
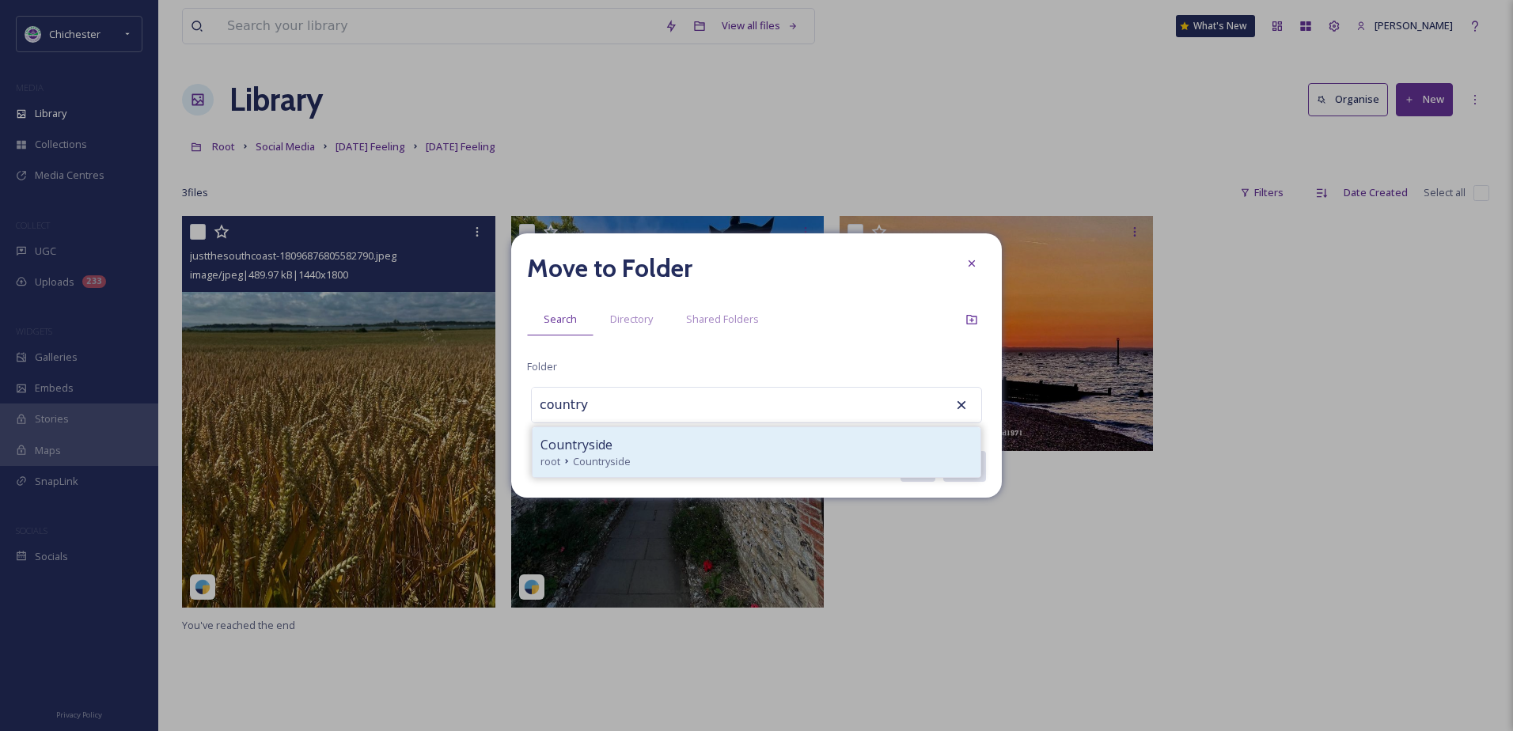
click at [669, 471] on div "Countryside root Countryside" at bounding box center [757, 452] width 448 height 50
type input "Countryside"
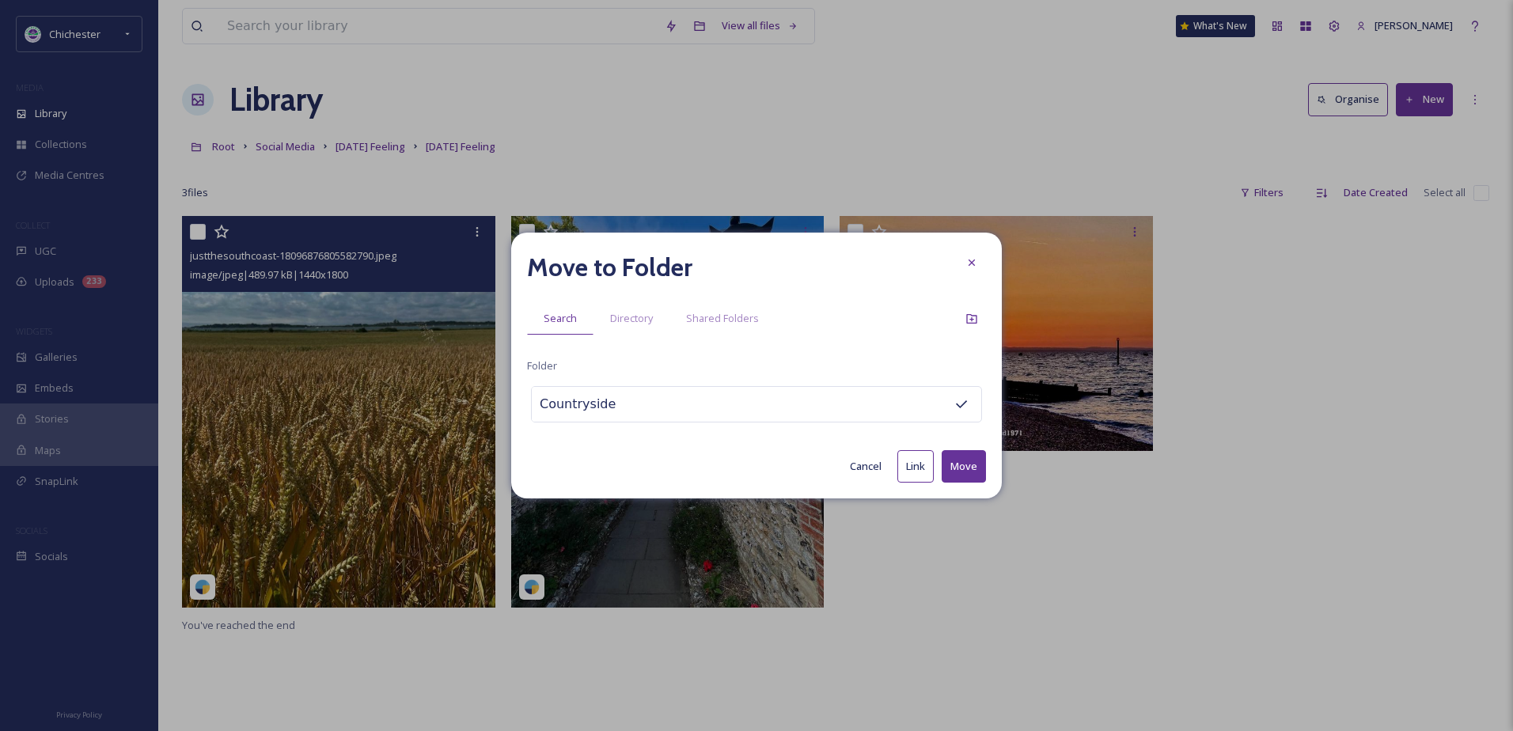
click at [959, 457] on button "Move" at bounding box center [964, 466] width 44 height 32
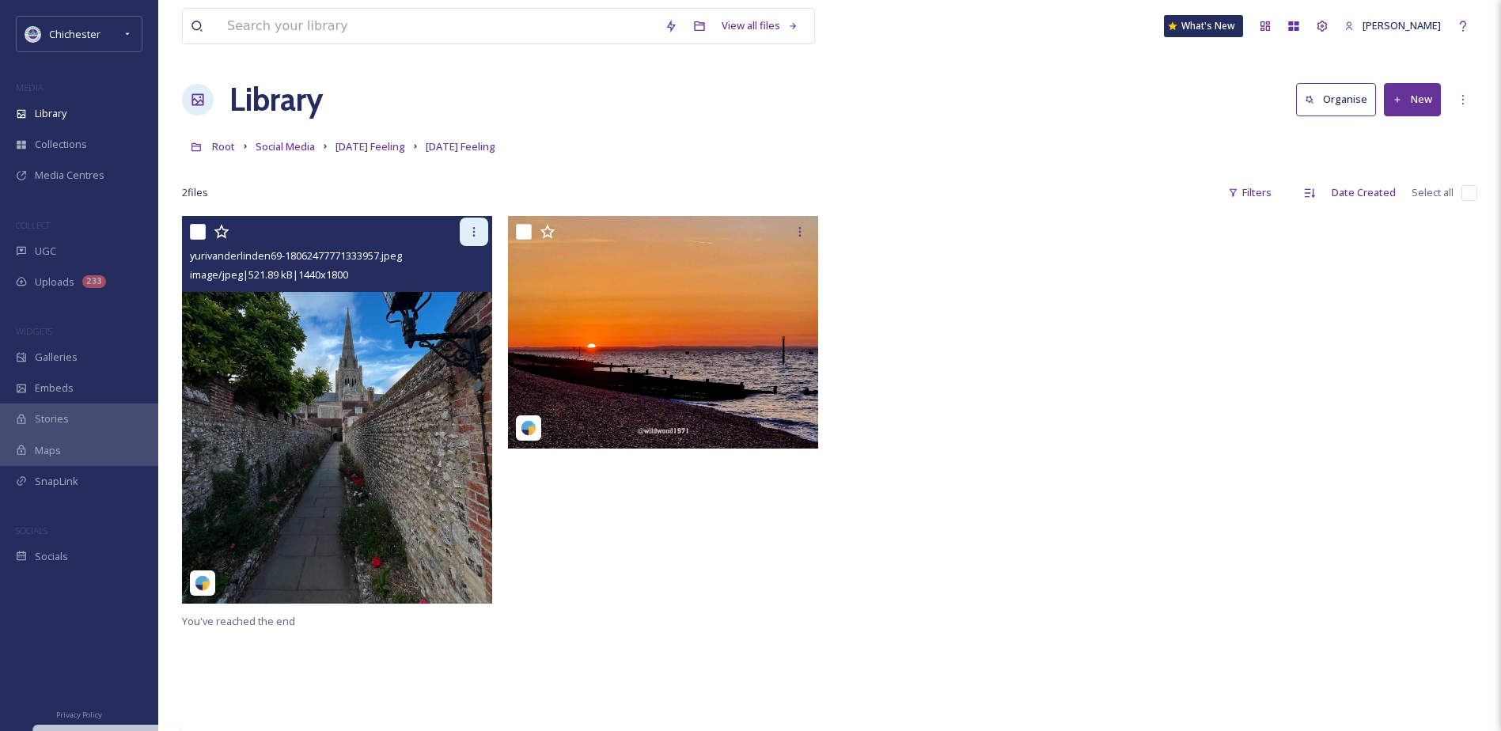
click at [477, 241] on div at bounding box center [474, 232] width 28 height 28
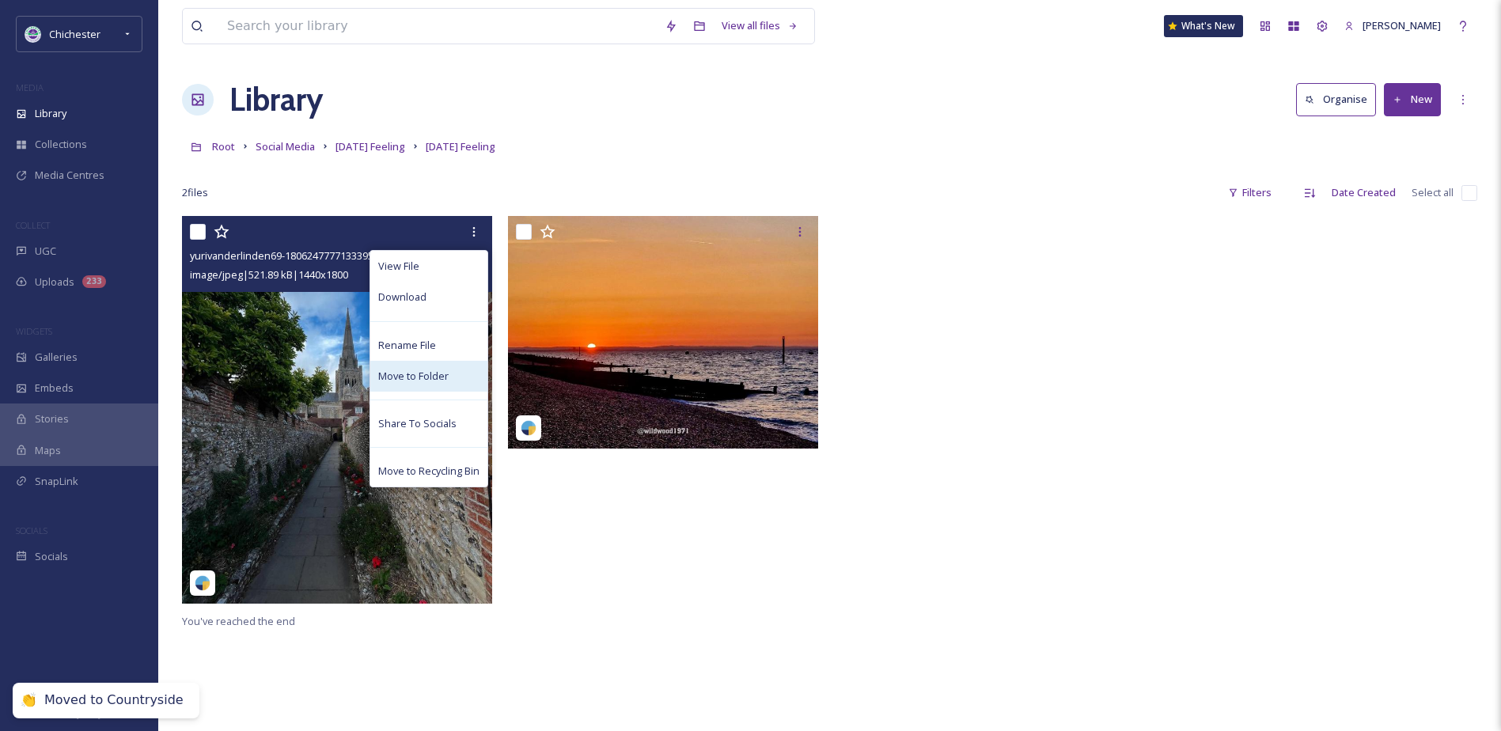
click at [393, 381] on span "Move to Folder" at bounding box center [413, 376] width 70 height 15
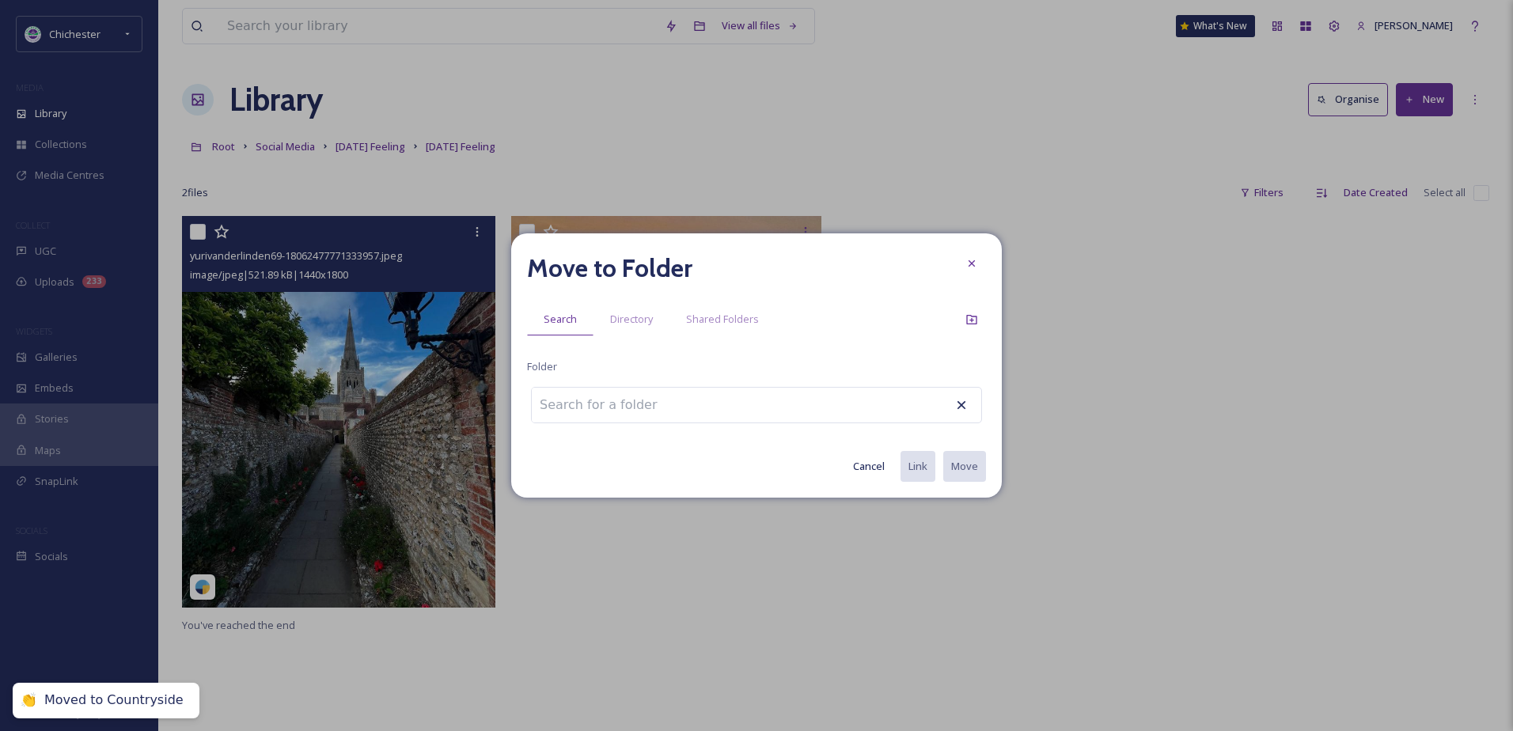
click at [678, 403] on input at bounding box center [619, 405] width 174 height 35
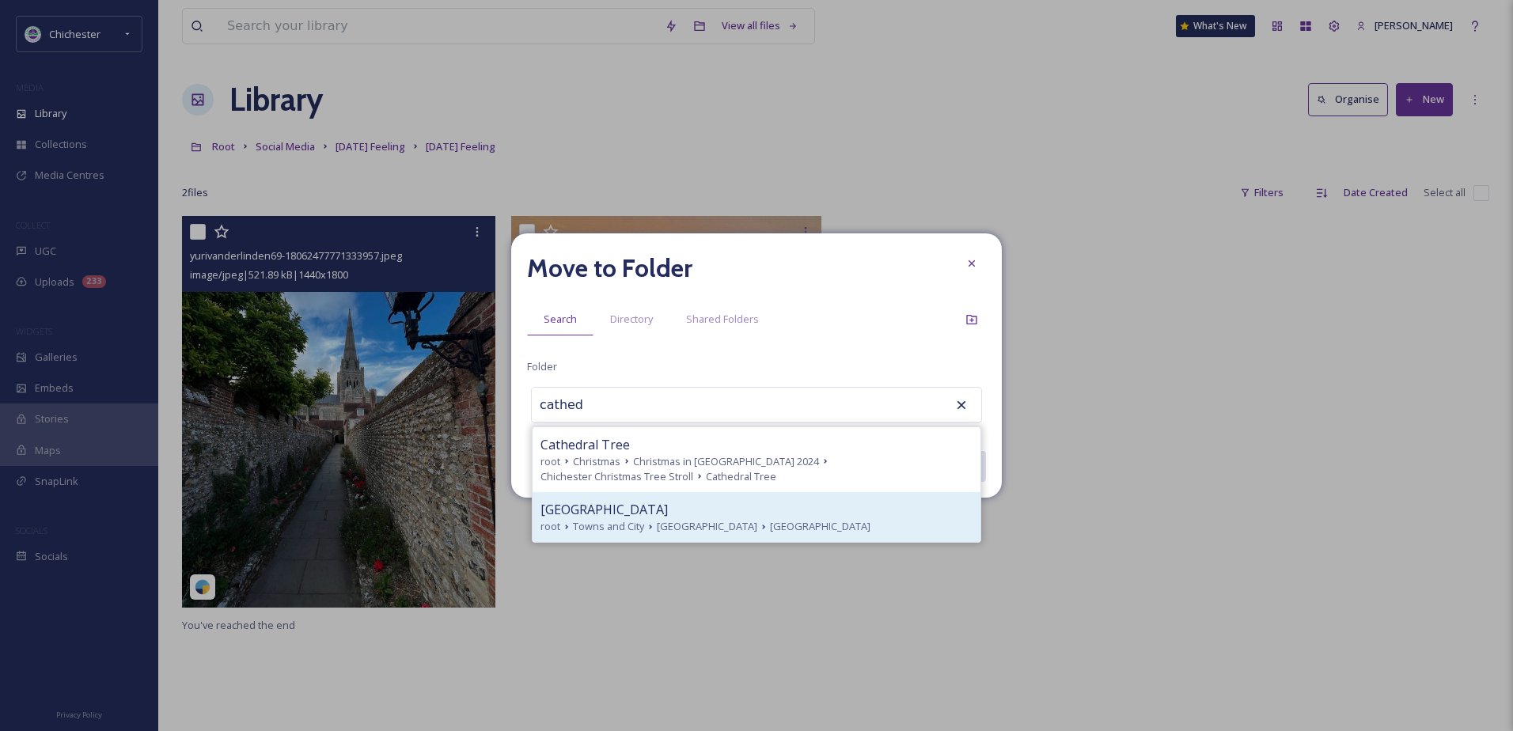
click at [722, 510] on div "Chichester Cathedral" at bounding box center [756, 509] width 432 height 19
type input "Chichester Cathedral"
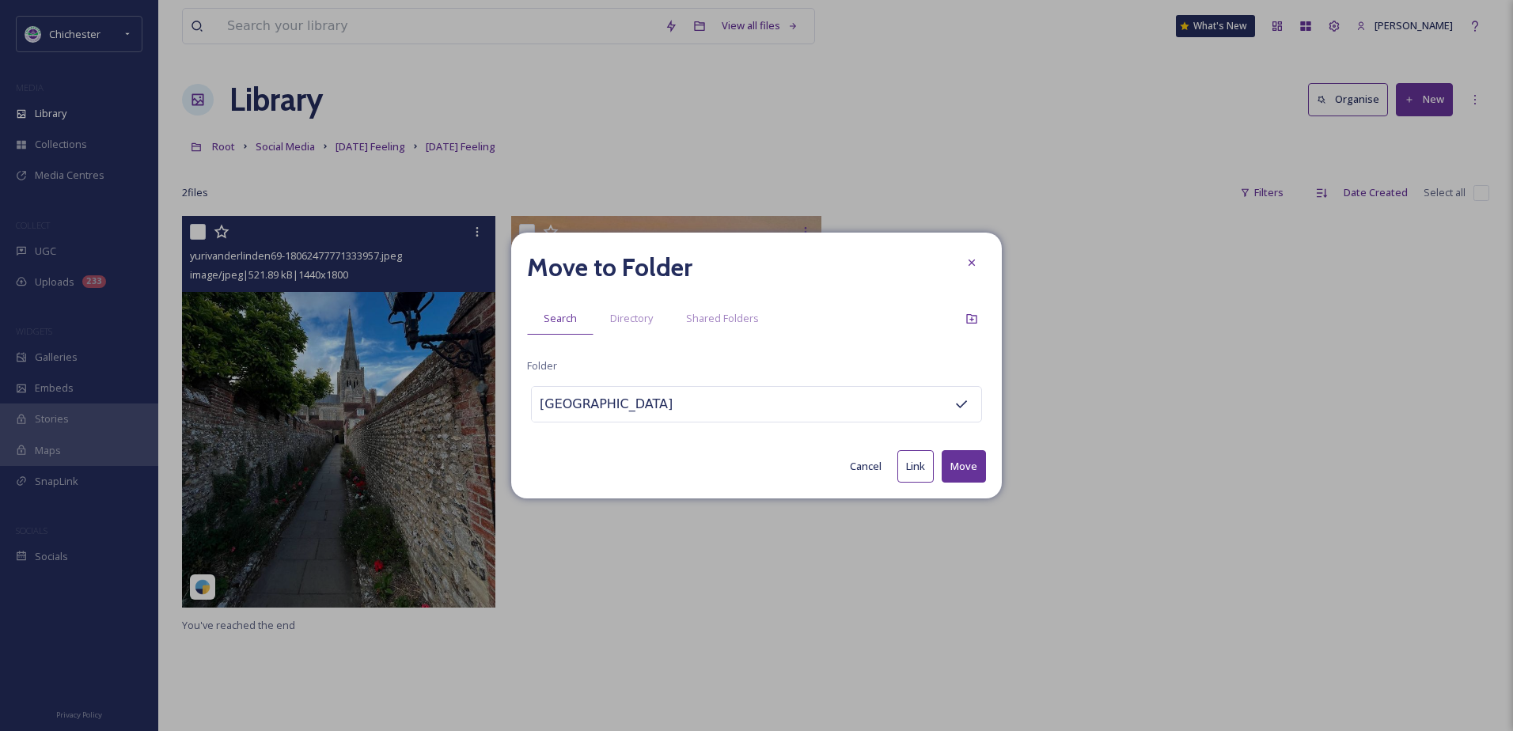
click at [963, 461] on button "Move" at bounding box center [964, 466] width 44 height 32
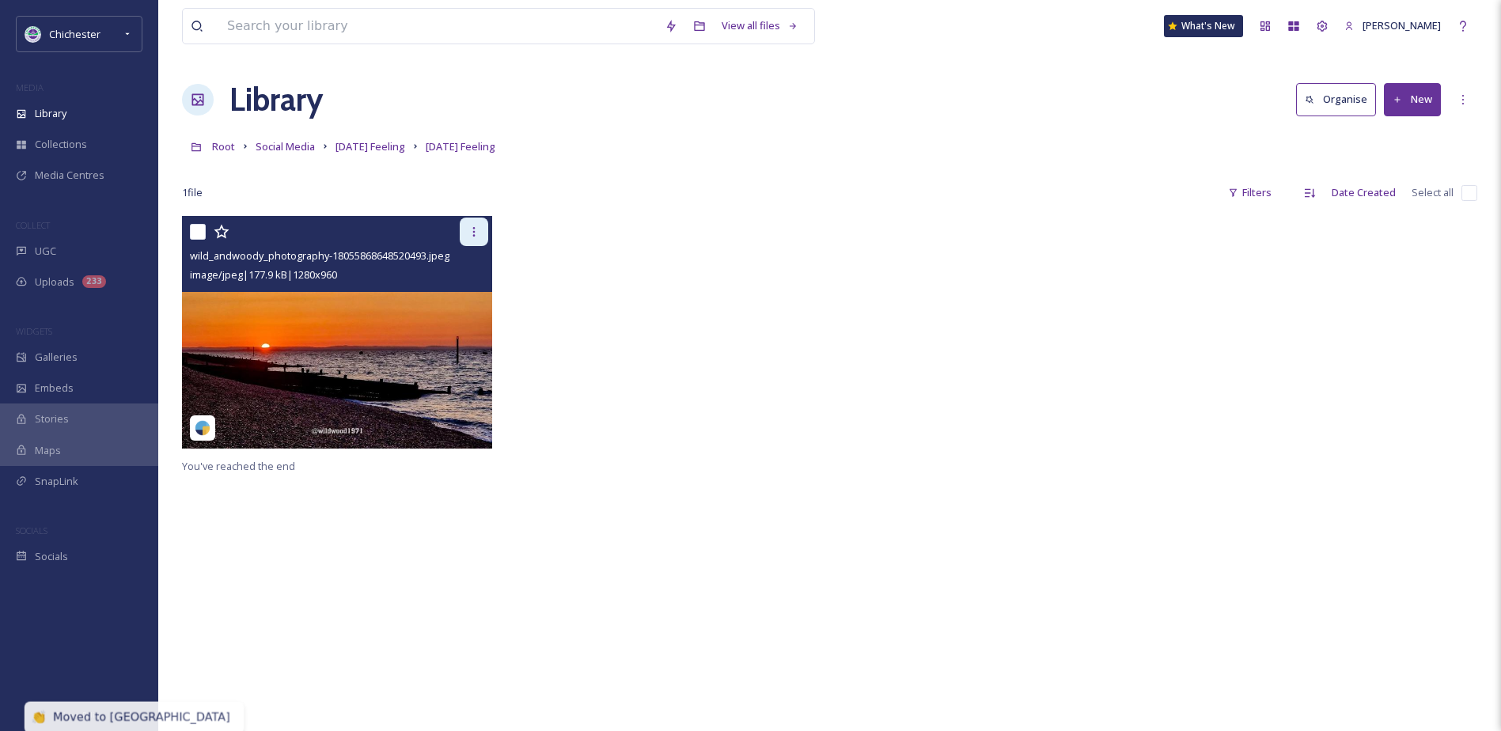
click at [476, 239] on div at bounding box center [474, 232] width 28 height 28
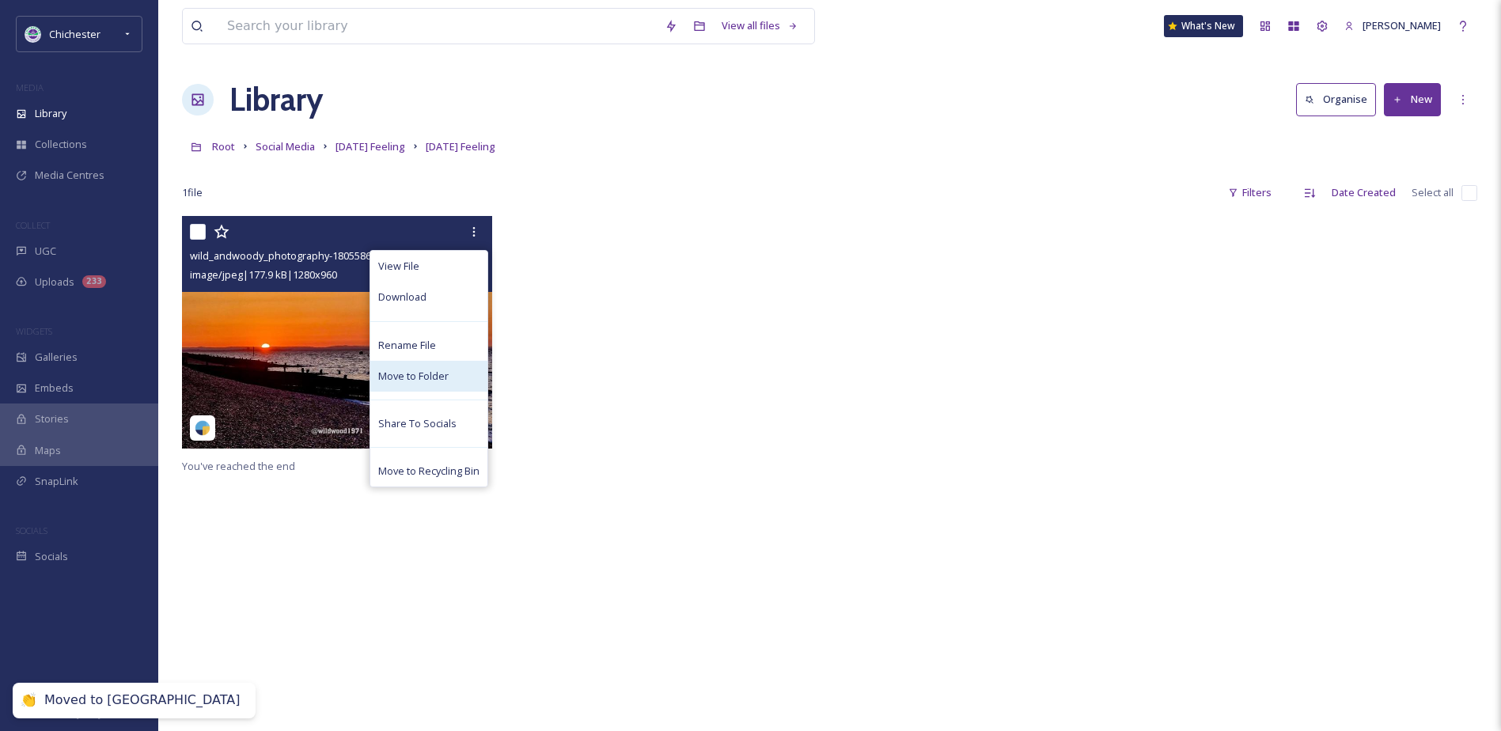
click at [392, 378] on span "Move to Folder" at bounding box center [413, 376] width 70 height 15
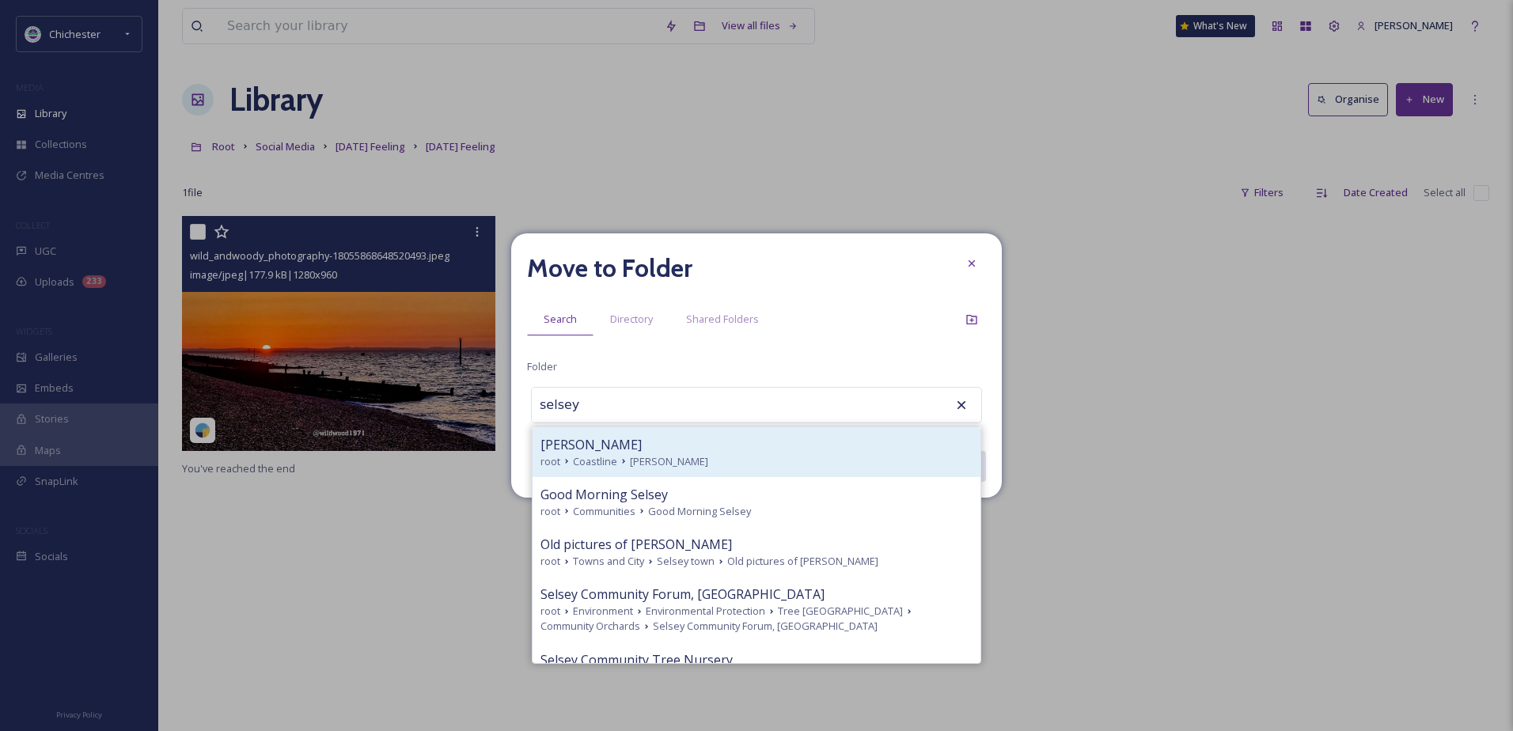
click at [686, 456] on div "root Coastline Selsey" at bounding box center [756, 461] width 432 height 15
type input "Selsey"
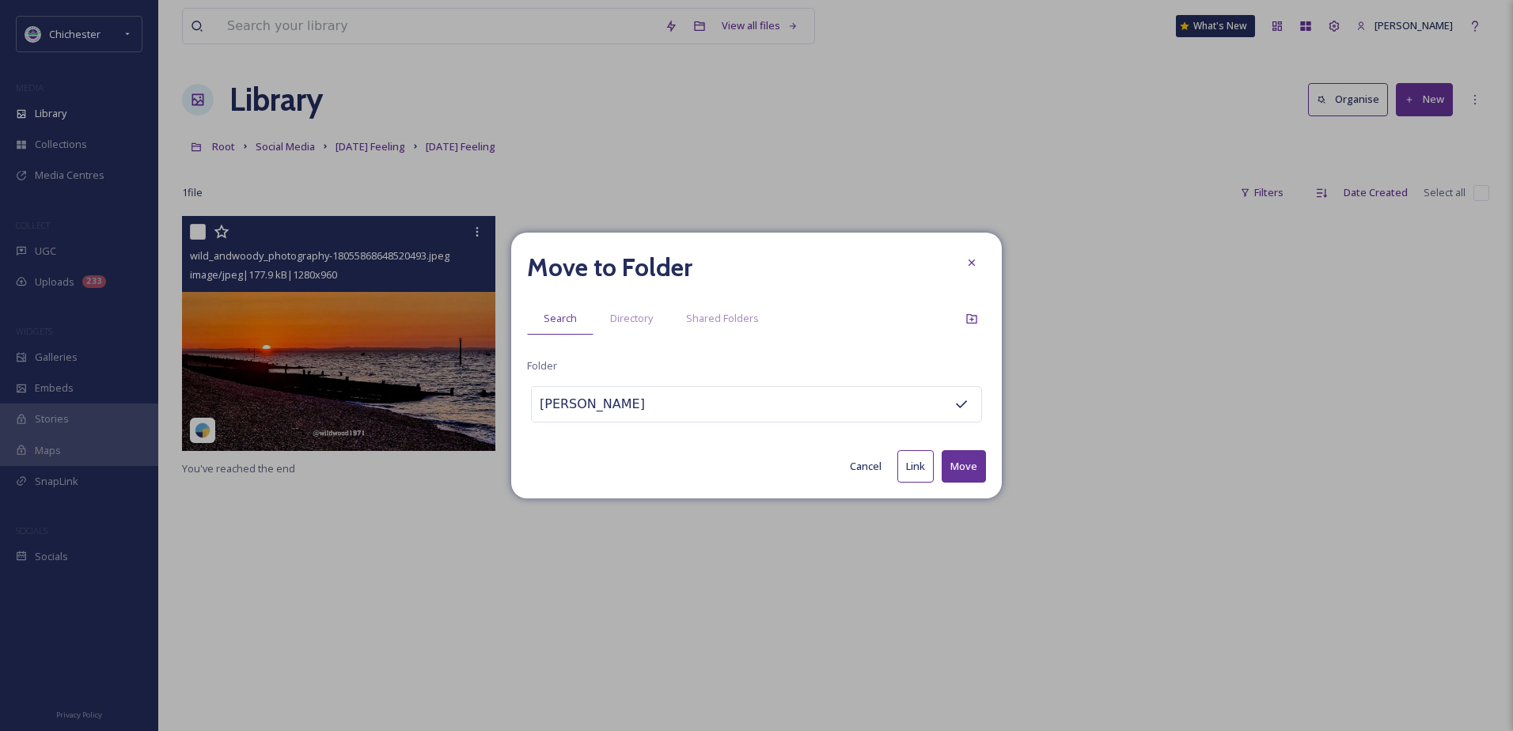
drag, startPoint x: 961, startPoint y: 443, endPoint x: 961, endPoint y: 460, distance: 16.6
click at [961, 447] on div "Move to Folder Search Directory Shared Folders Folder Selsey Cancel Link Move" at bounding box center [756, 366] width 491 height 266
click at [961, 460] on button "Move" at bounding box center [964, 466] width 44 height 32
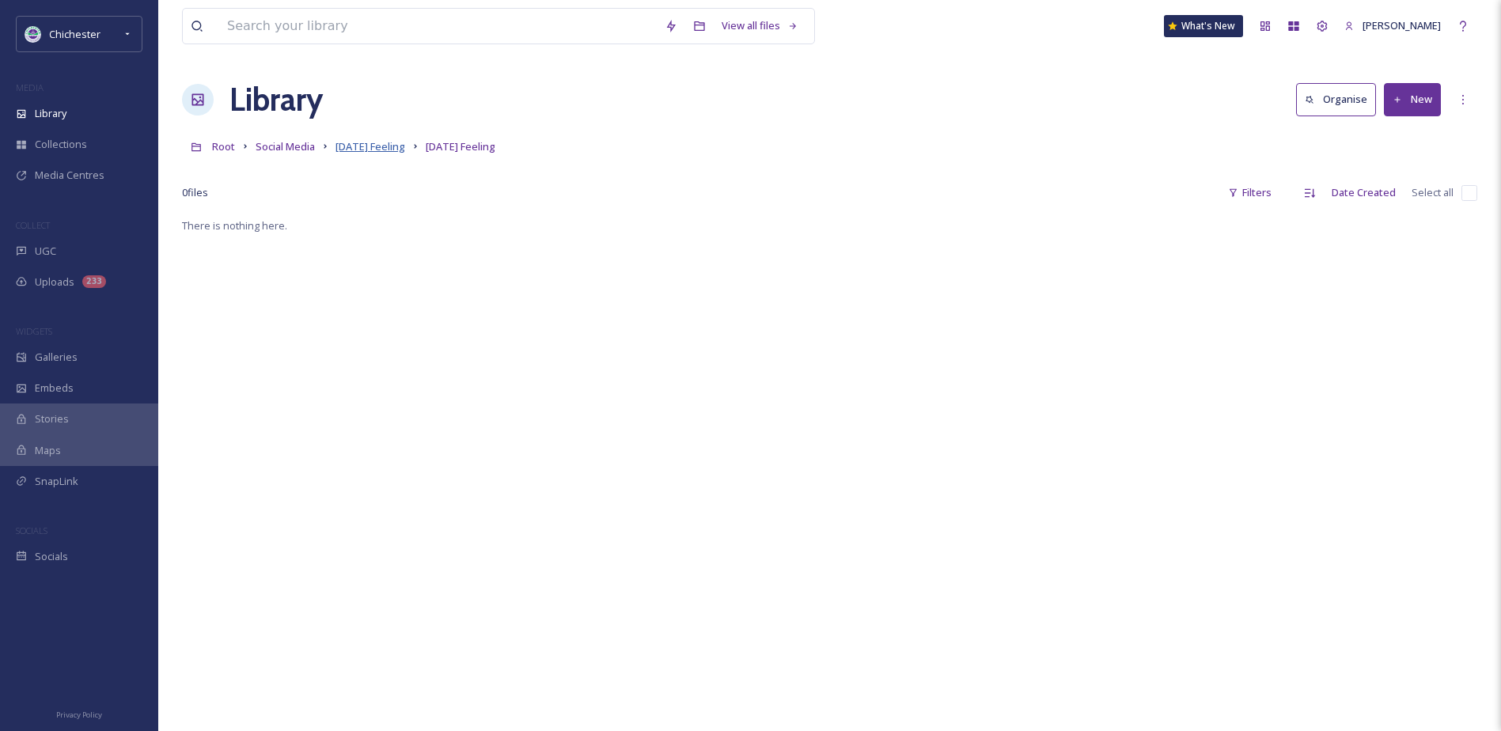
click at [367, 143] on span "Friday Feeling" at bounding box center [371, 146] width 70 height 14
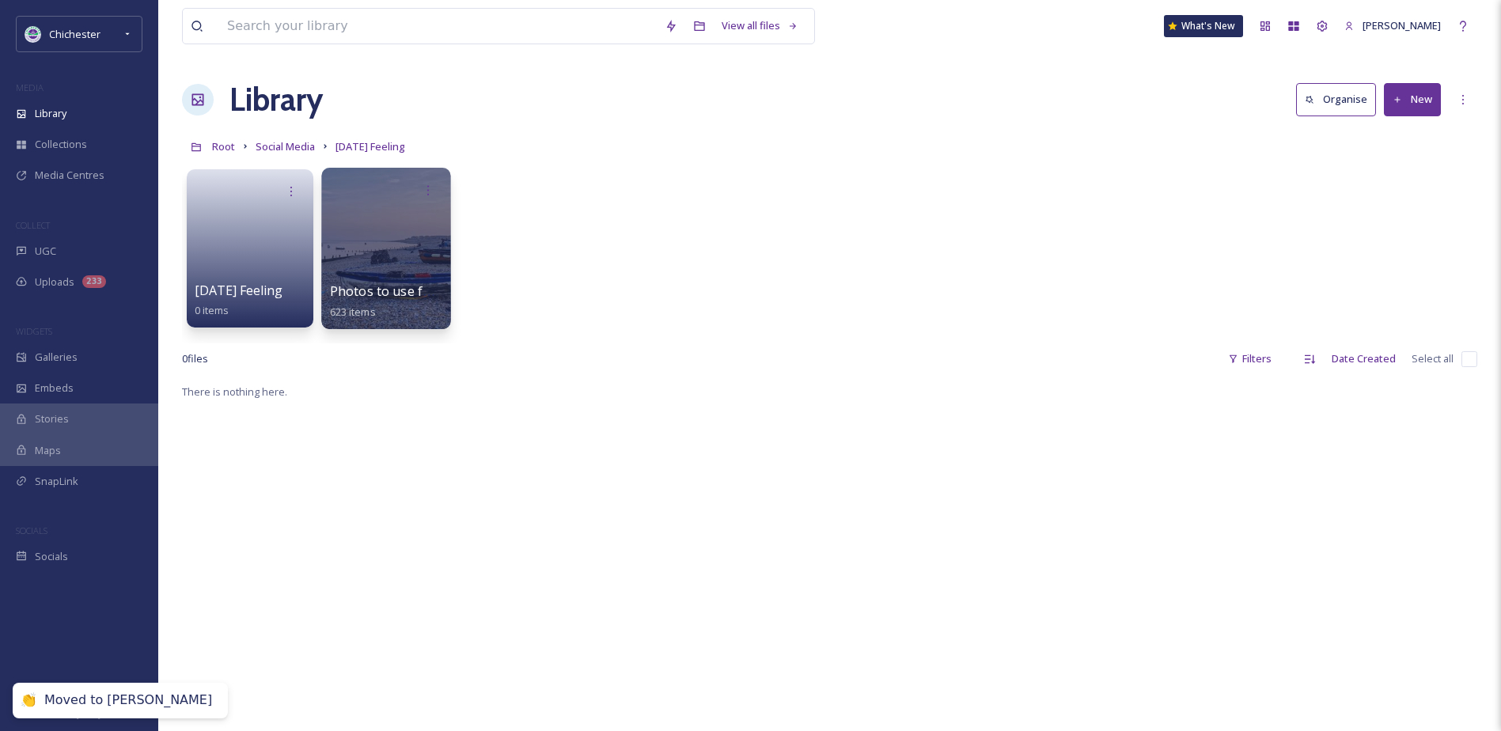
click at [402, 250] on div at bounding box center [385, 248] width 129 height 161
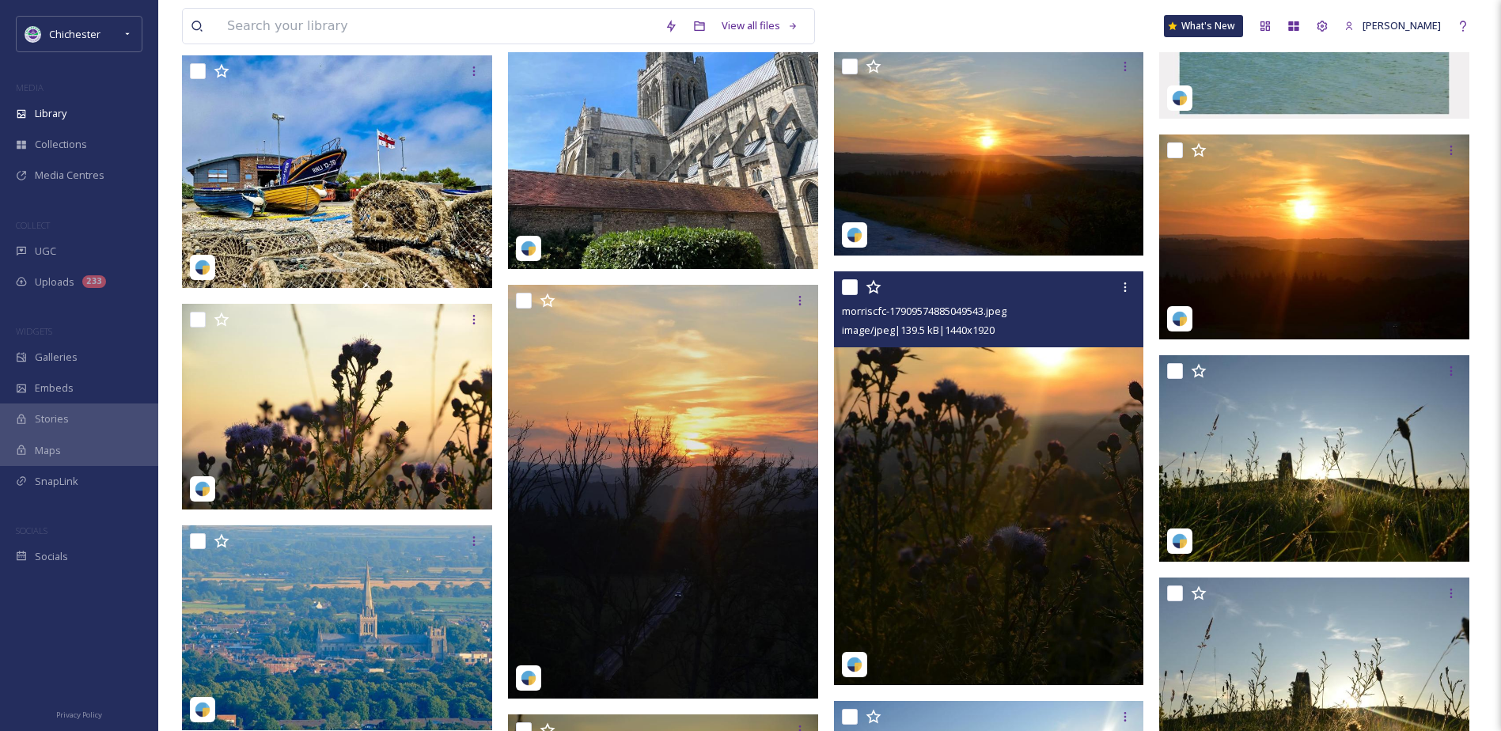
scroll to position [7201, 0]
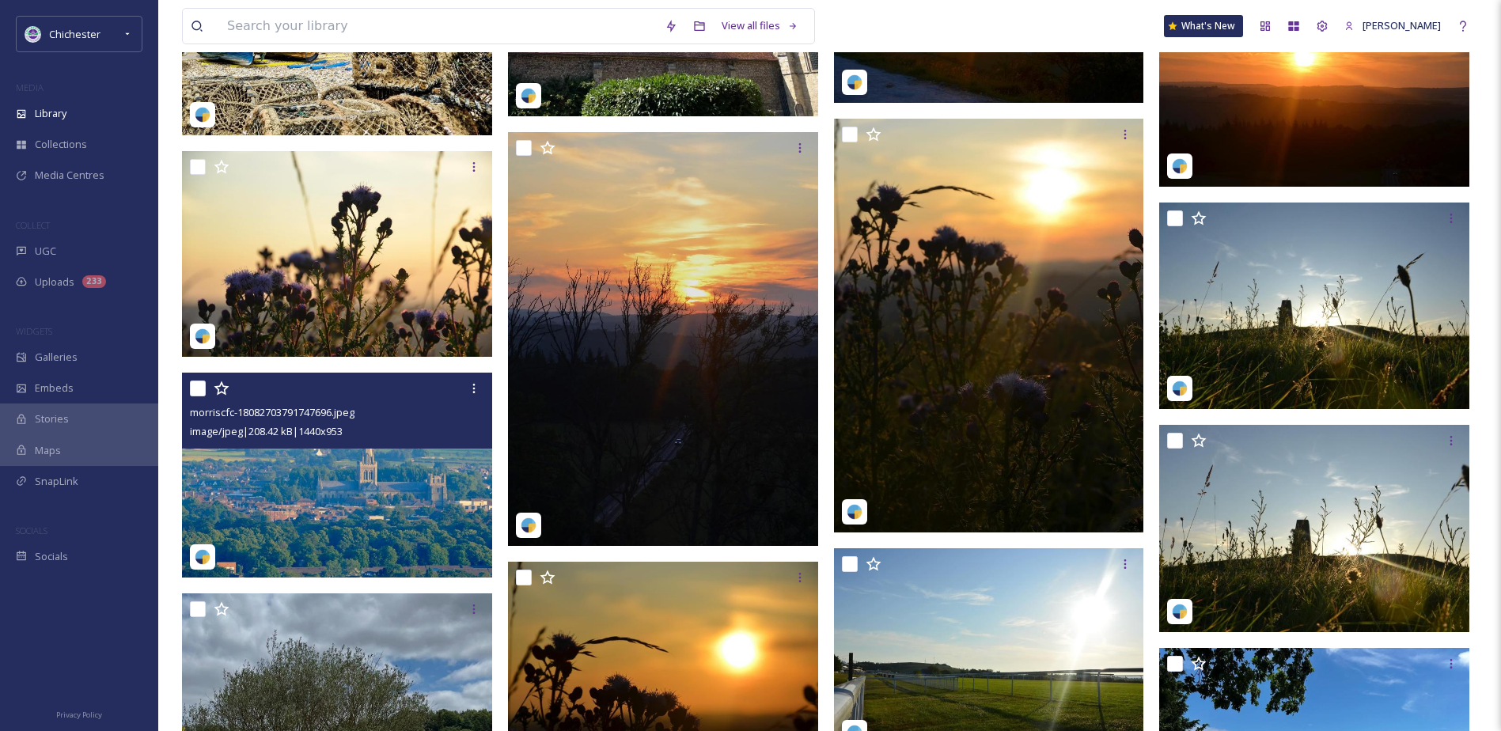
click at [198, 386] on input "checkbox" at bounding box center [198, 389] width 16 height 16
checkbox input "true"
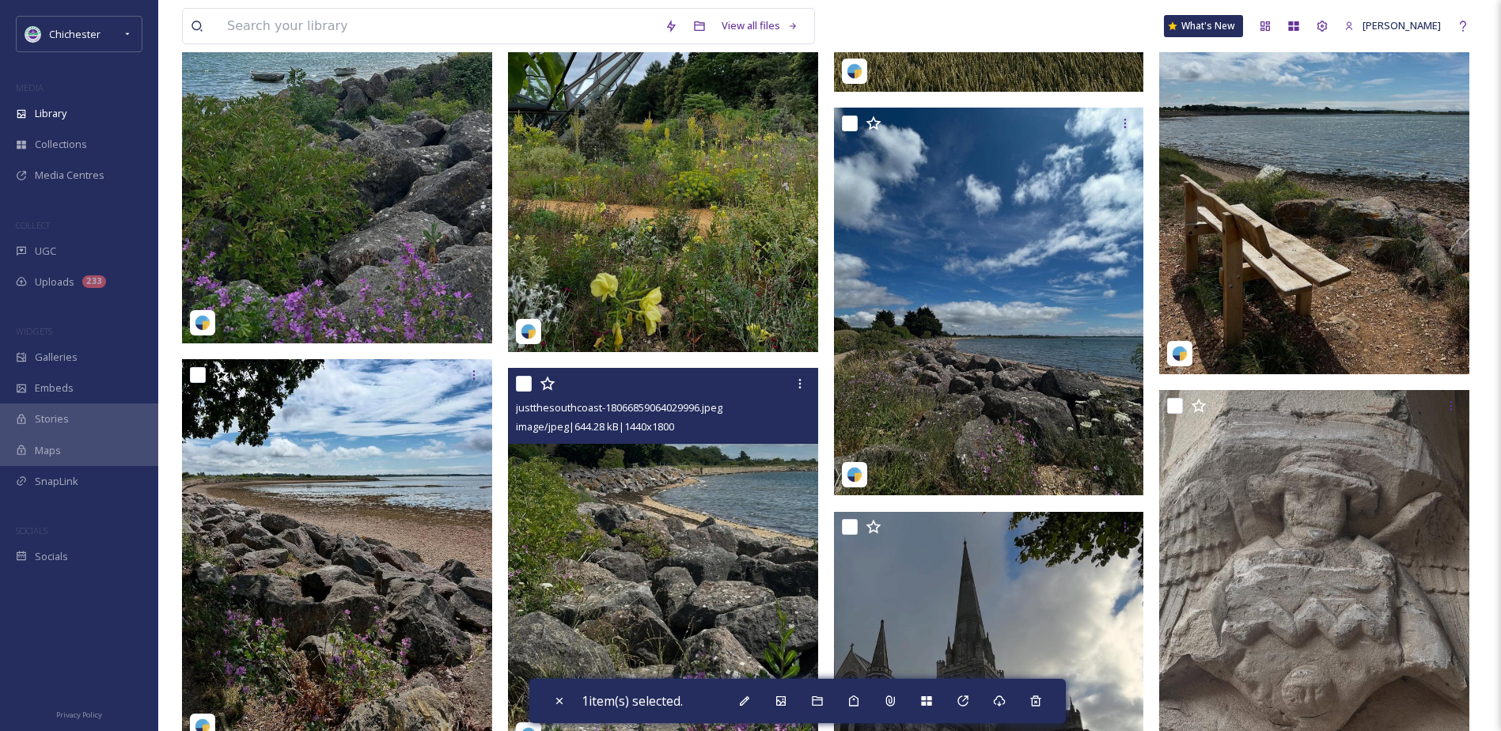
scroll to position [8388, 0]
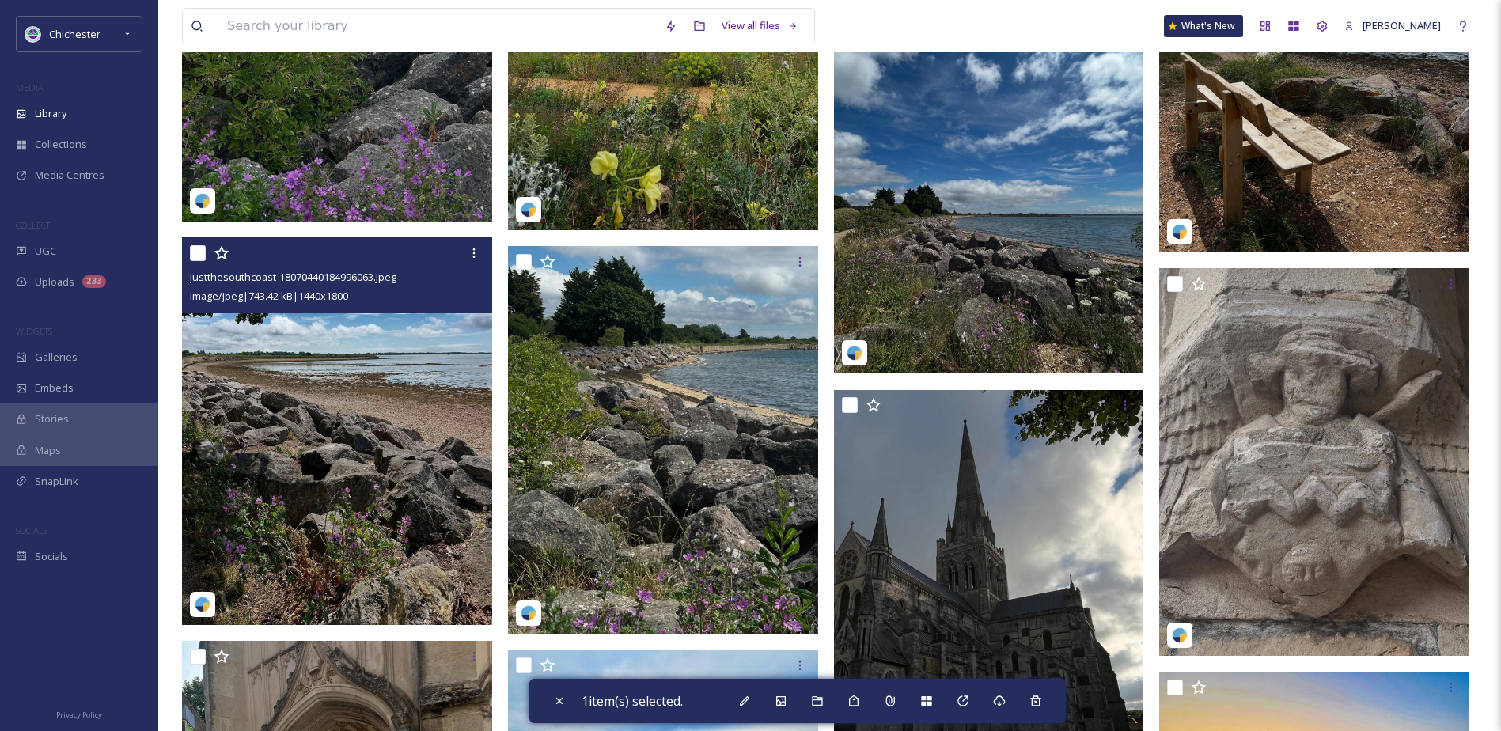
click at [332, 434] on img at bounding box center [337, 431] width 310 height 388
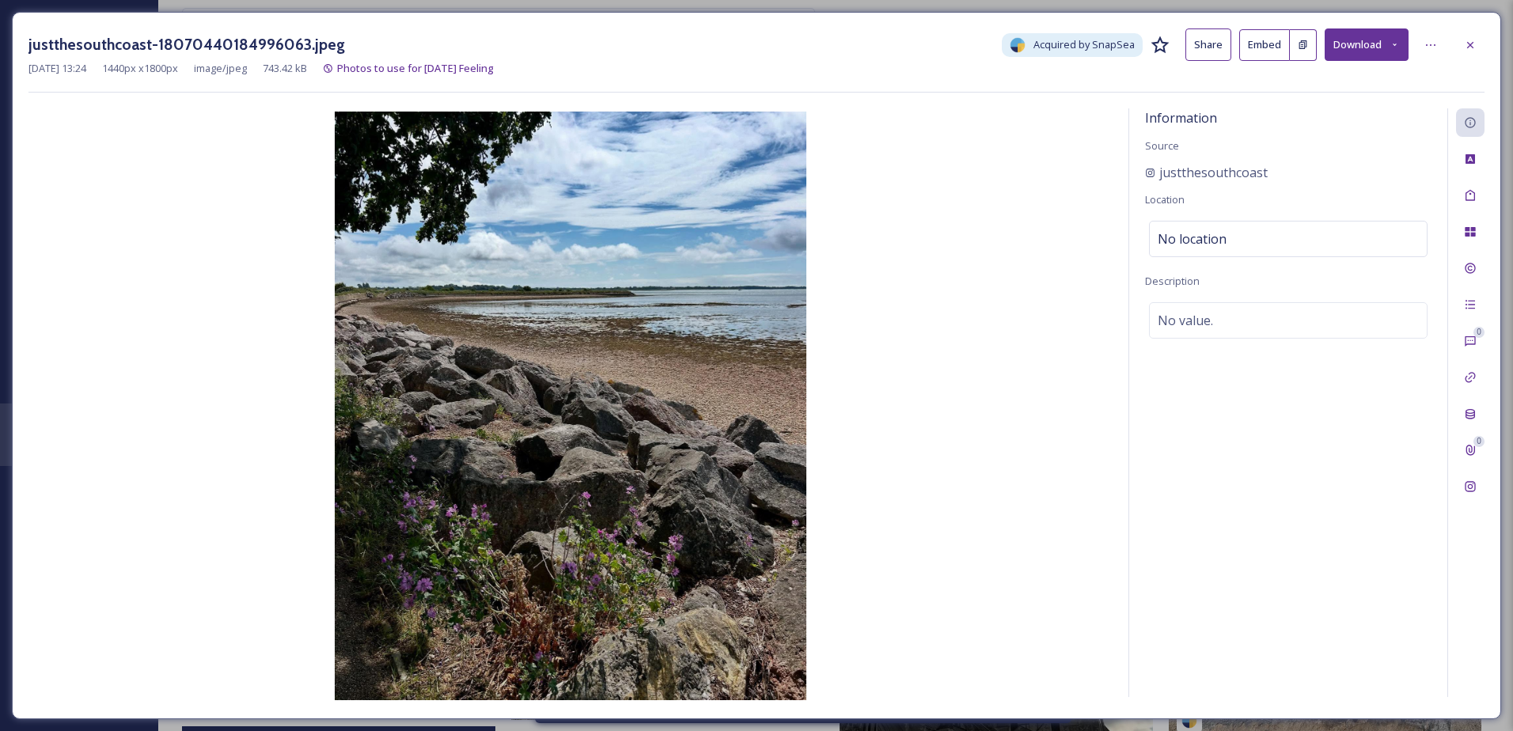
click at [1469, 48] on icon at bounding box center [1470, 45] width 13 height 13
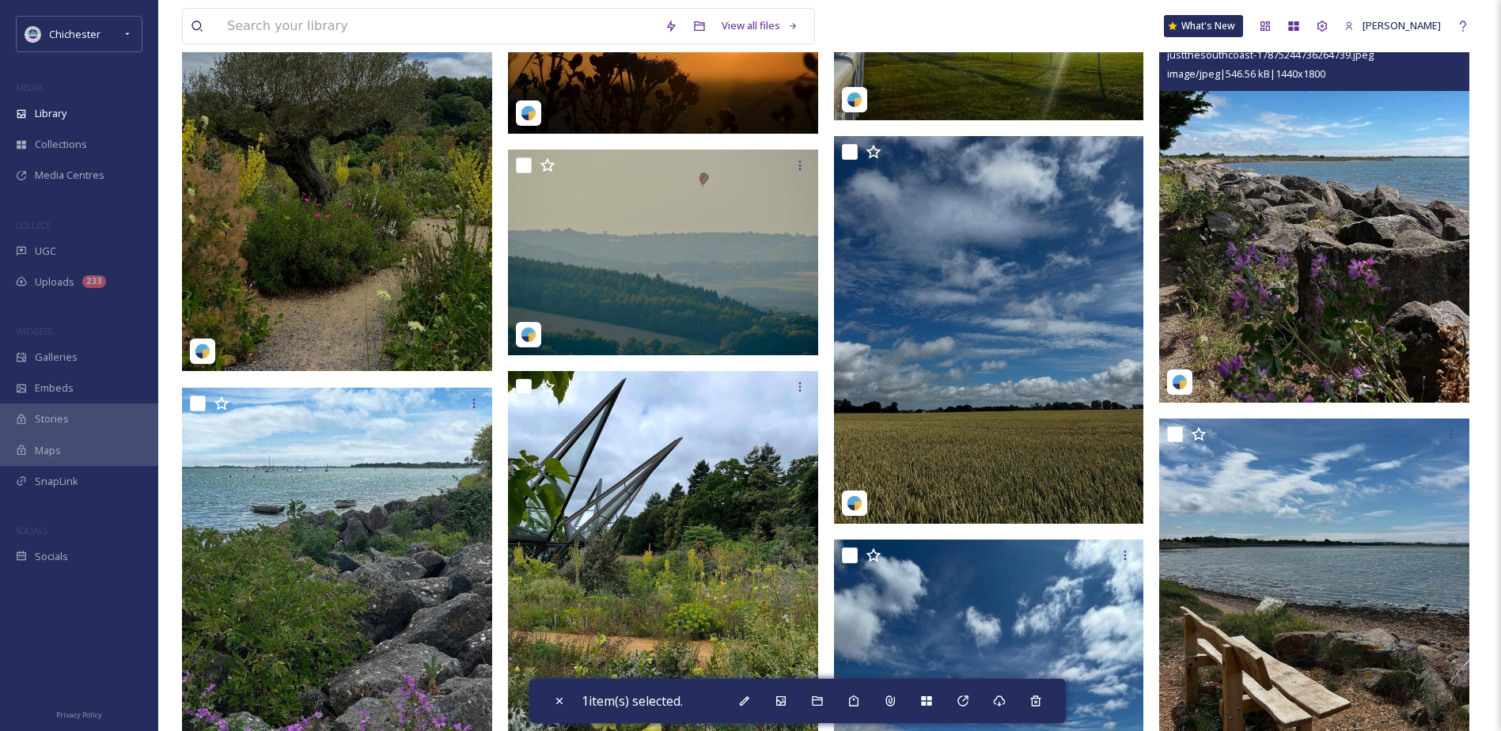
scroll to position [7675, 0]
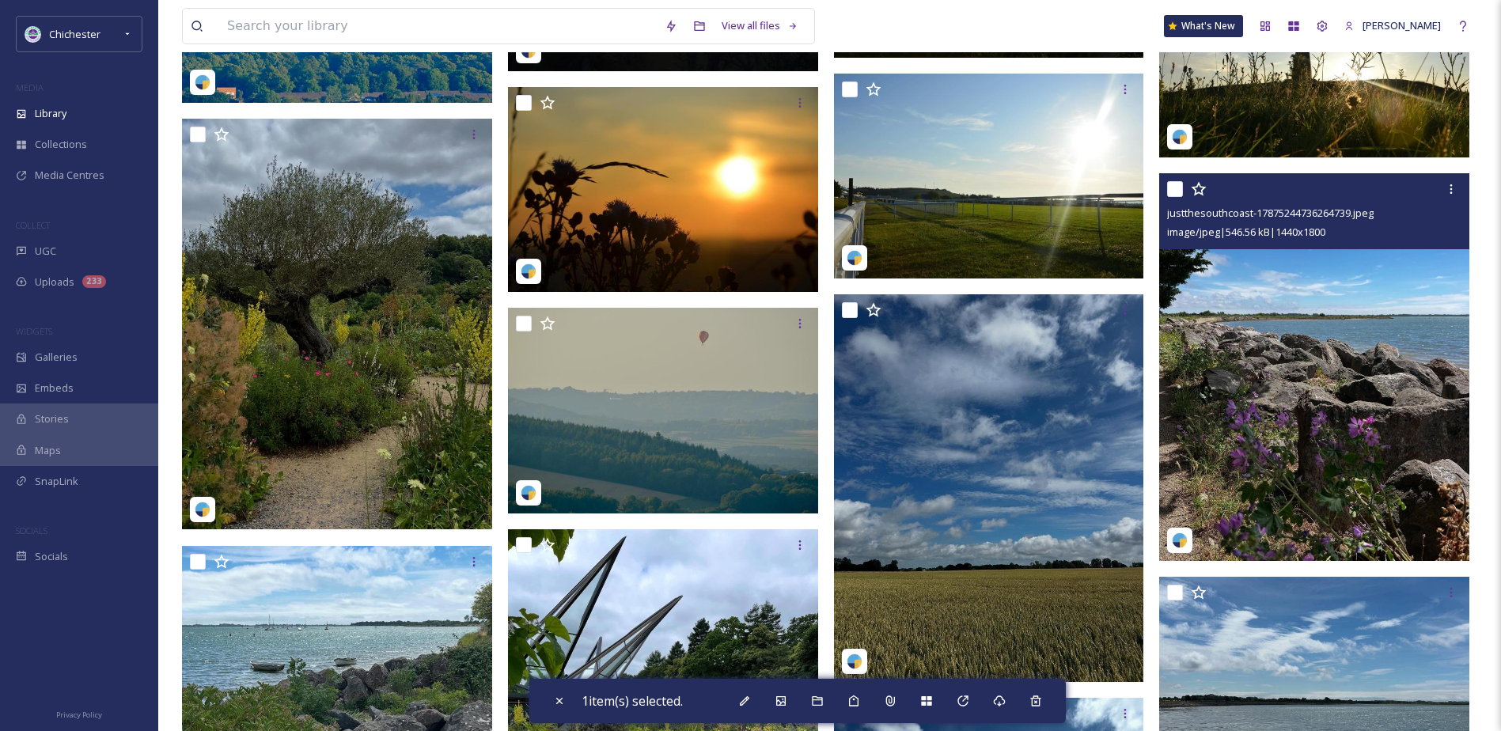
click at [1243, 304] on img at bounding box center [1314, 367] width 310 height 388
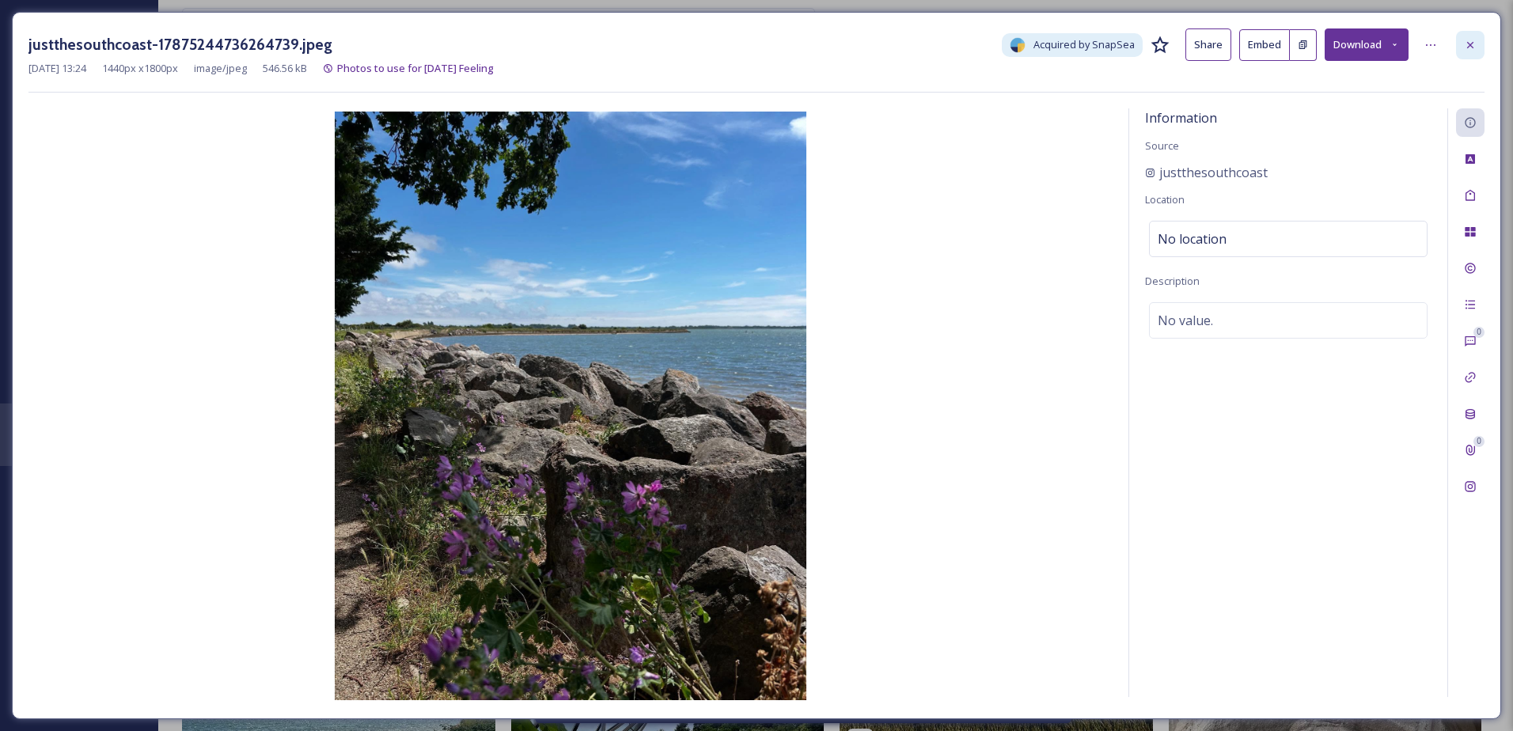
click at [1464, 48] on icon at bounding box center [1470, 45] width 13 height 13
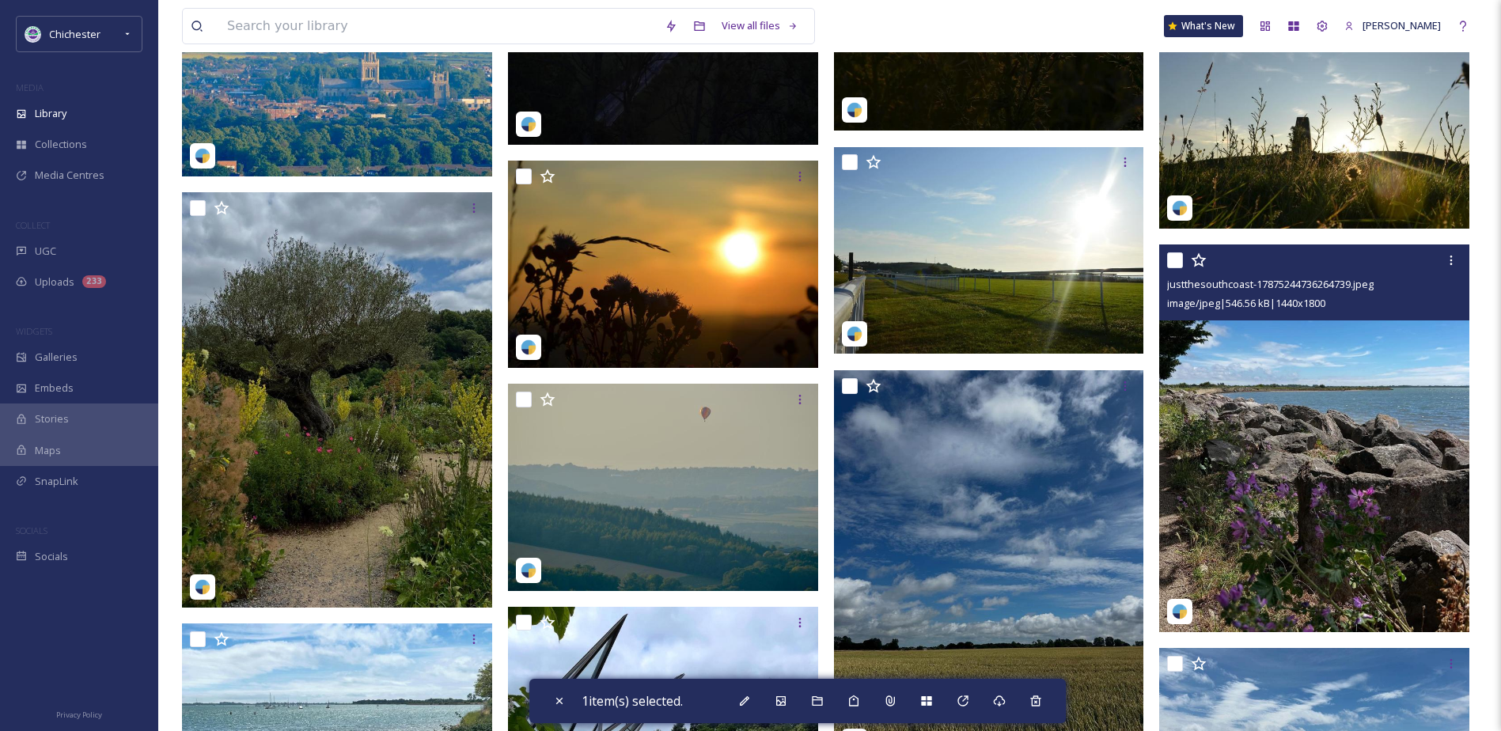
click at [1181, 254] on input "checkbox" at bounding box center [1175, 260] width 16 height 16
checkbox input "true"
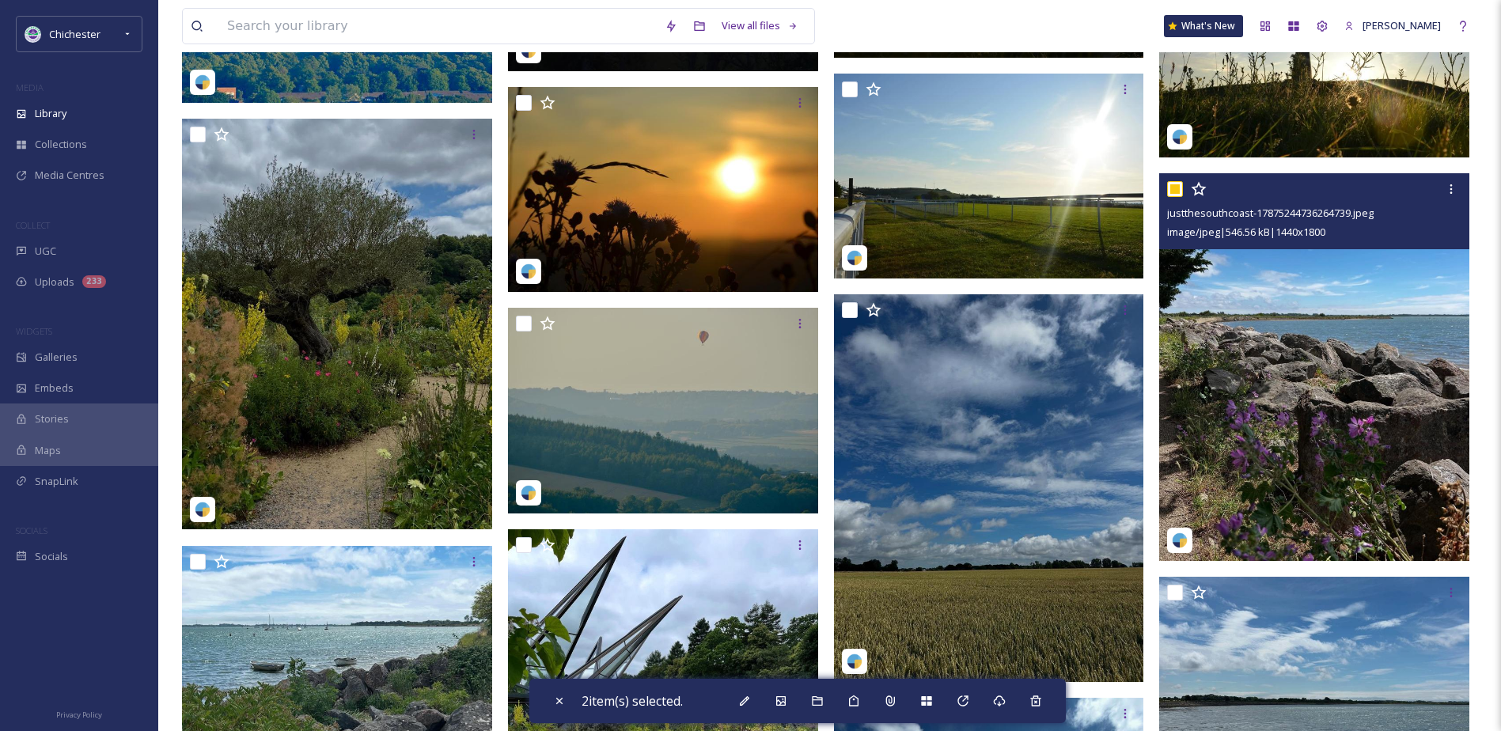
click at [1275, 331] on img at bounding box center [1314, 367] width 310 height 388
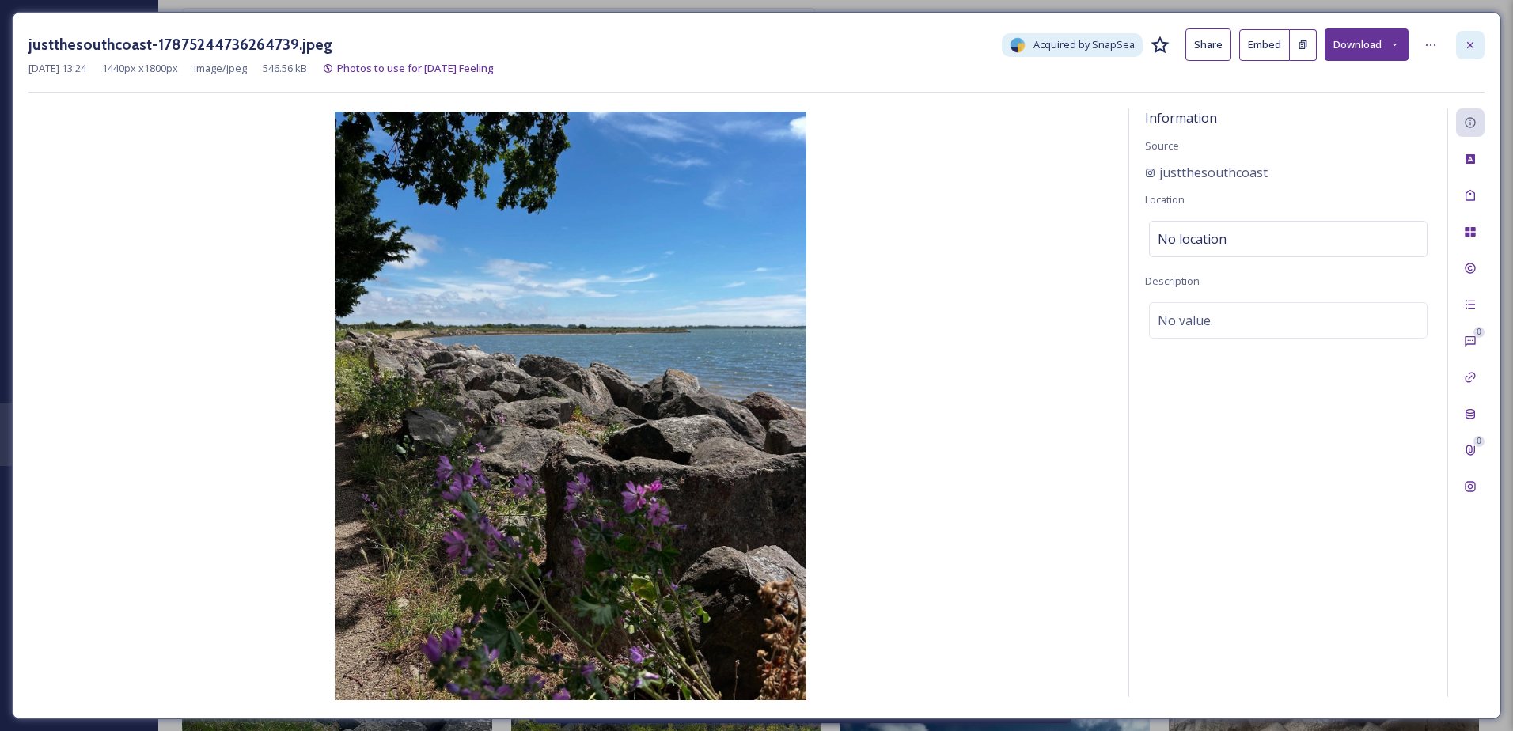
click at [1469, 34] on div at bounding box center [1470, 45] width 28 height 28
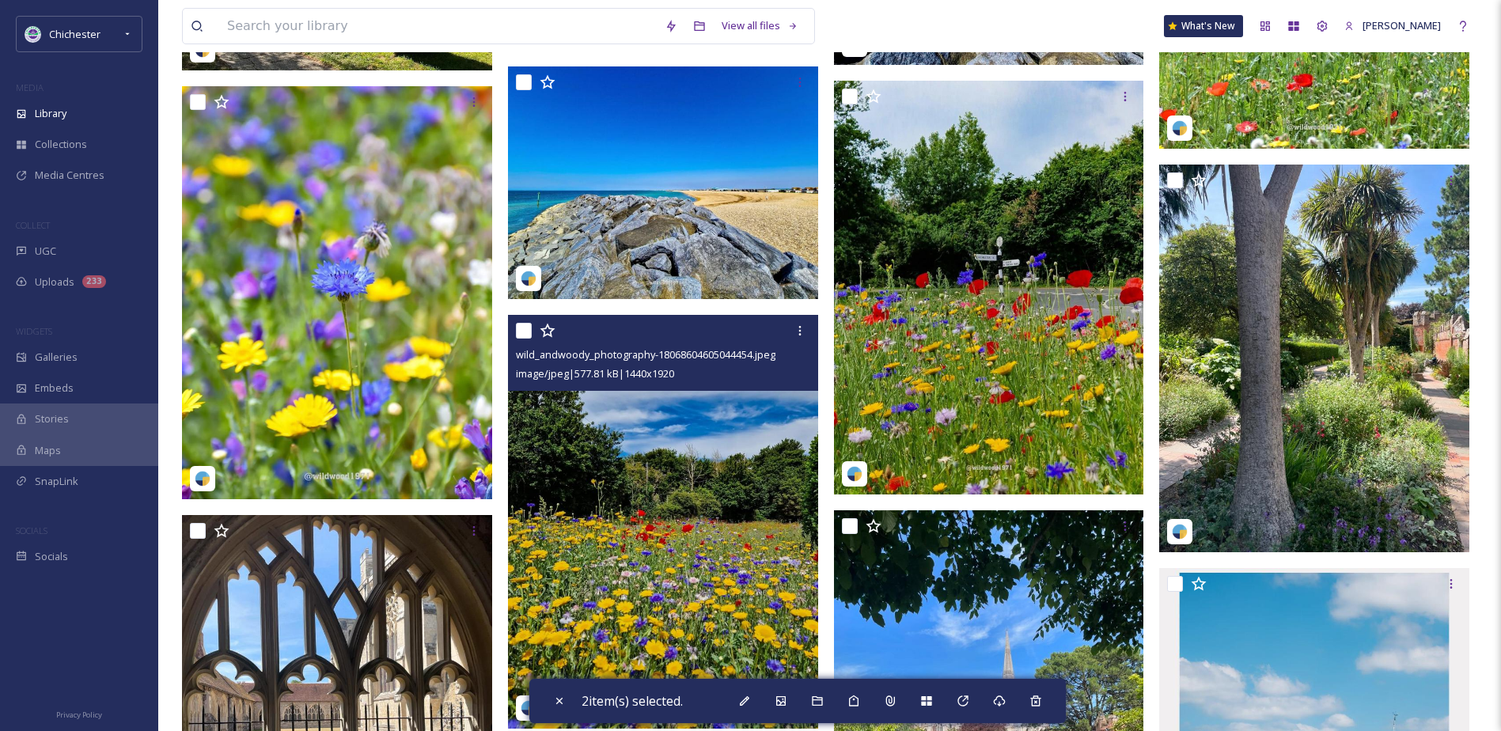
scroll to position [6172, 0]
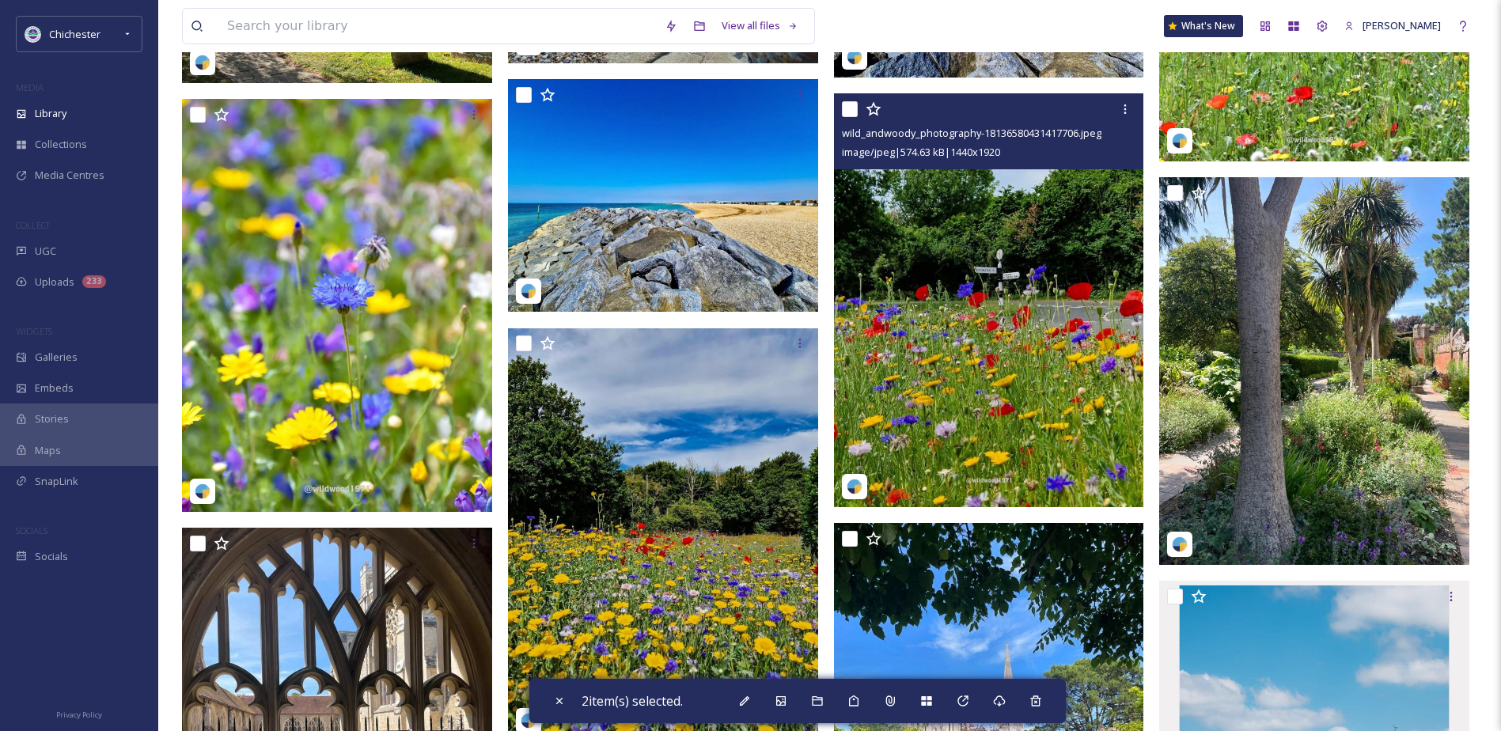
click at [847, 106] on input "checkbox" at bounding box center [850, 109] width 16 height 16
checkbox input "true"
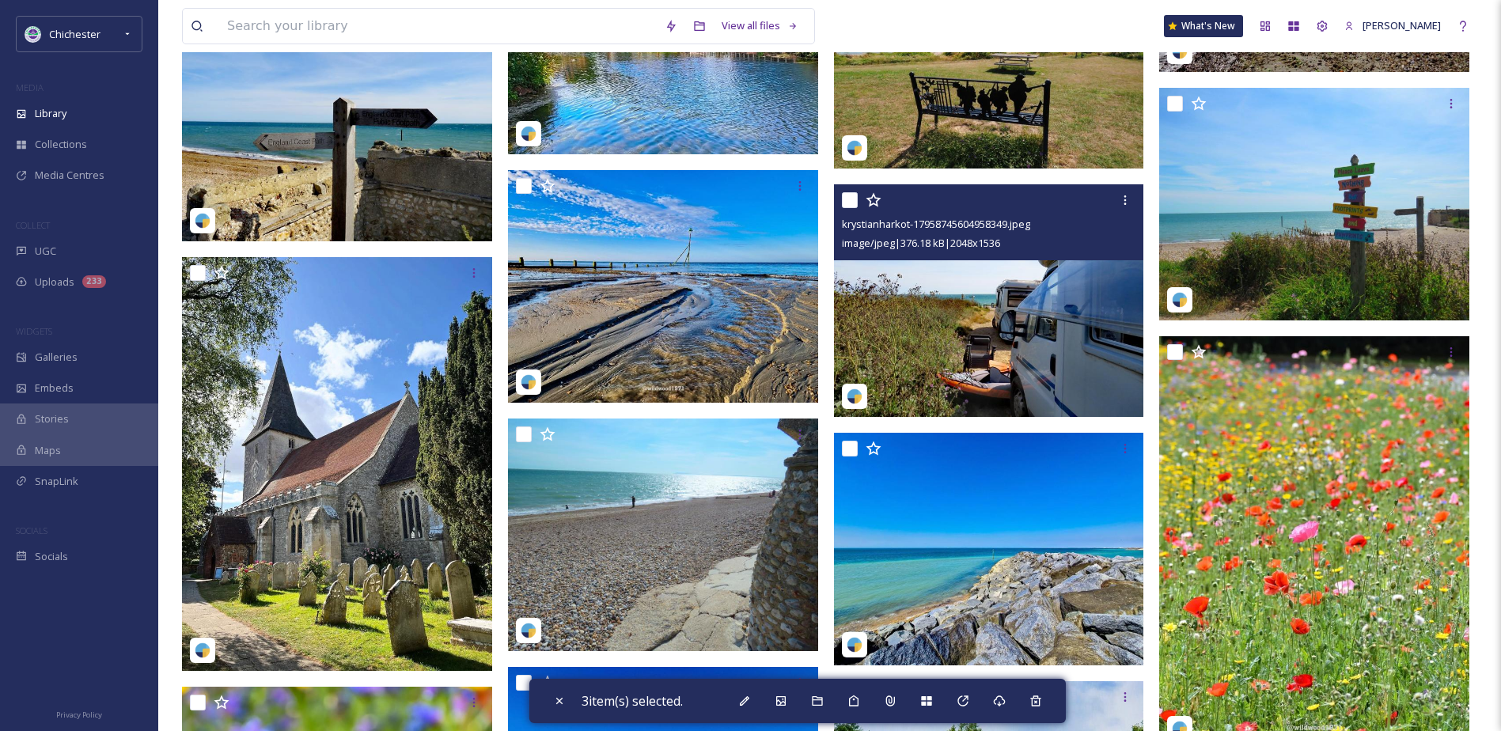
scroll to position [5539, 0]
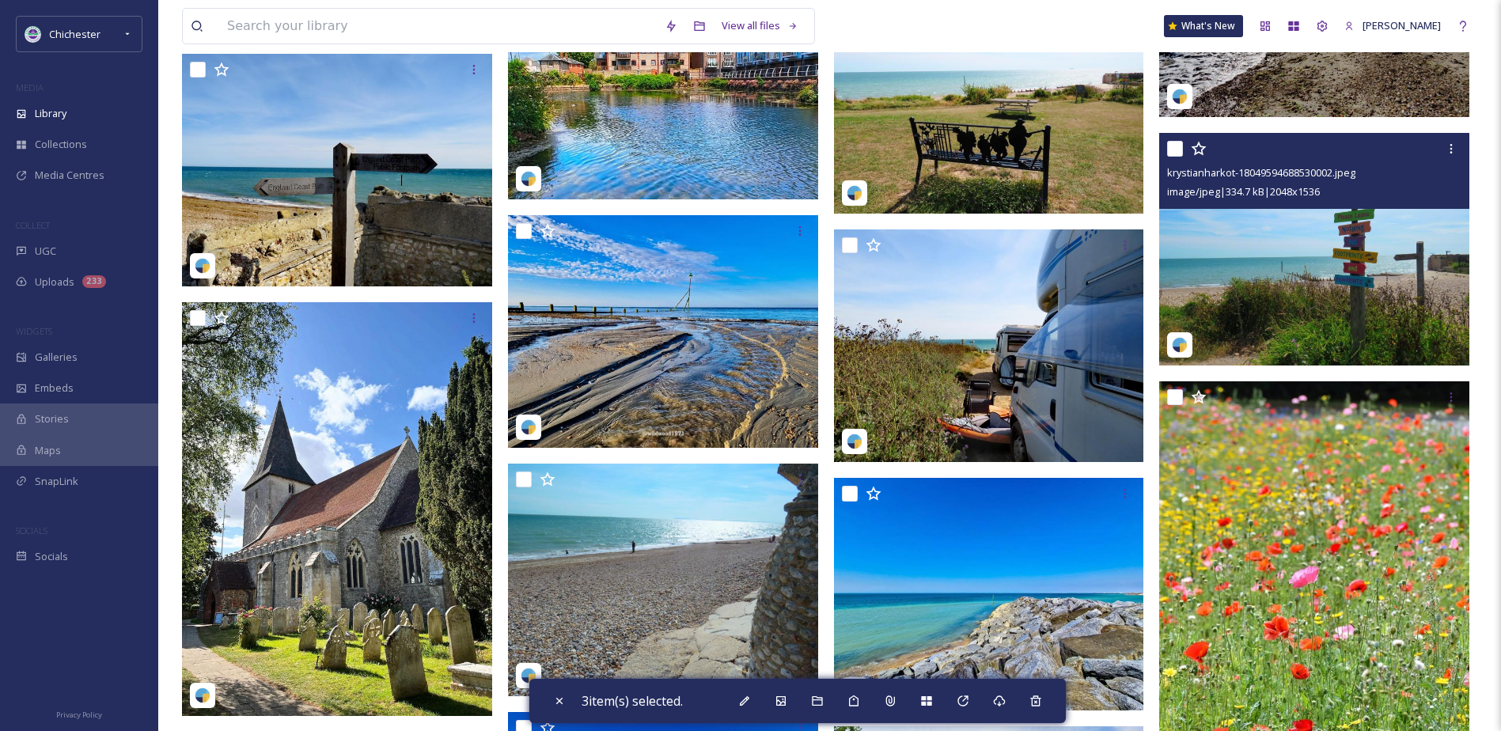
click at [1174, 149] on input "checkbox" at bounding box center [1175, 149] width 16 height 16
checkbox input "true"
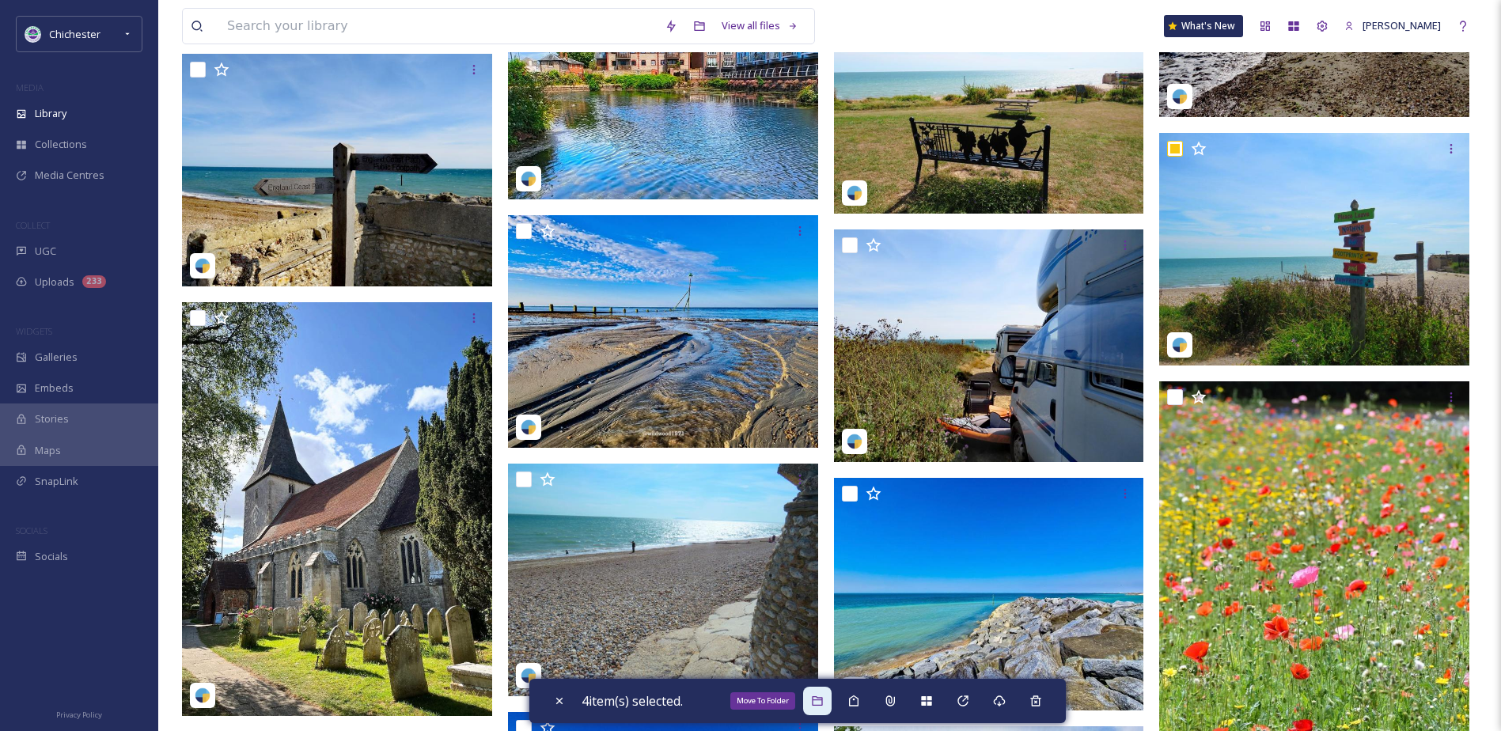
click at [813, 701] on div "Move To Folder" at bounding box center [817, 701] width 28 height 28
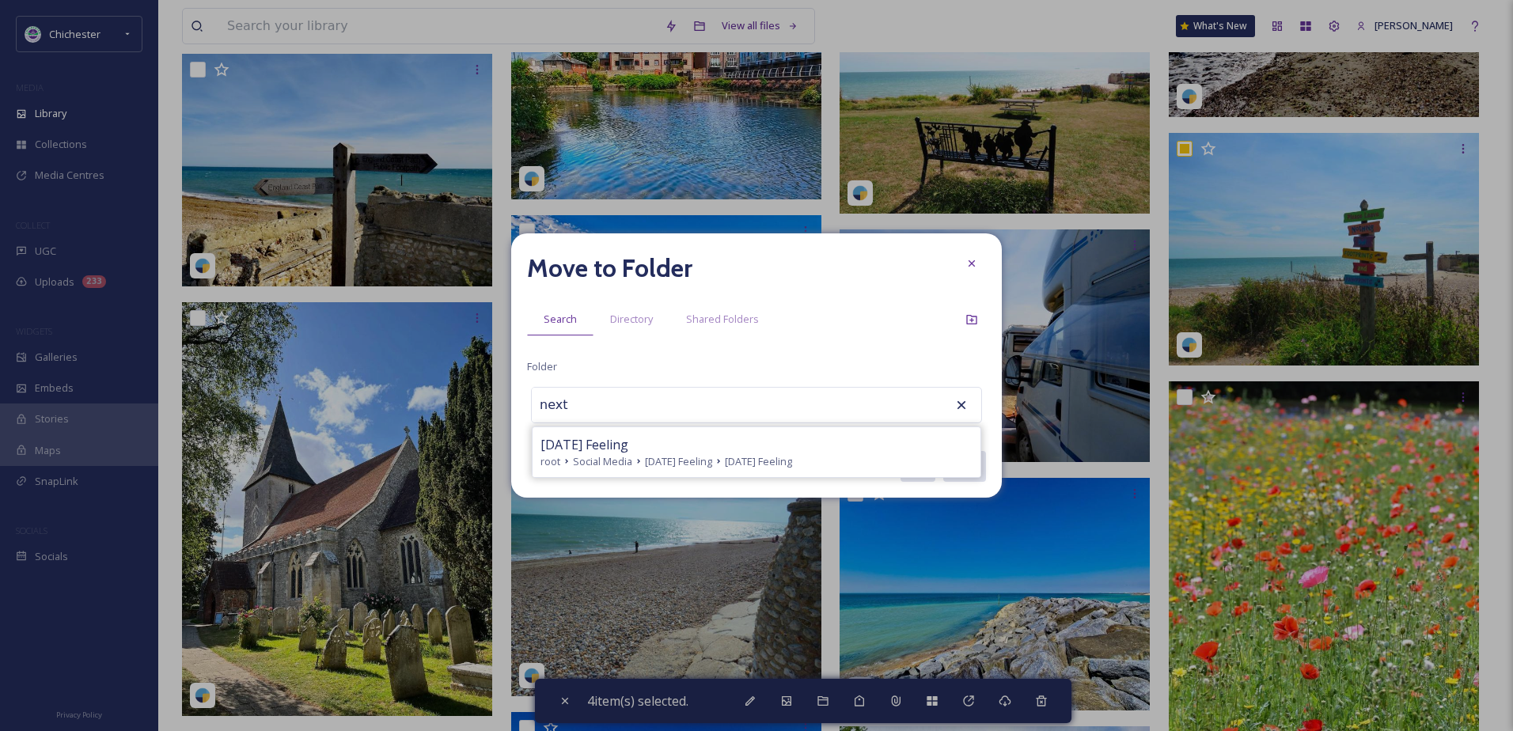
click at [645, 467] on span "Friday Feeling" at bounding box center [678, 461] width 67 height 15
type input "Next Friday Feeling"
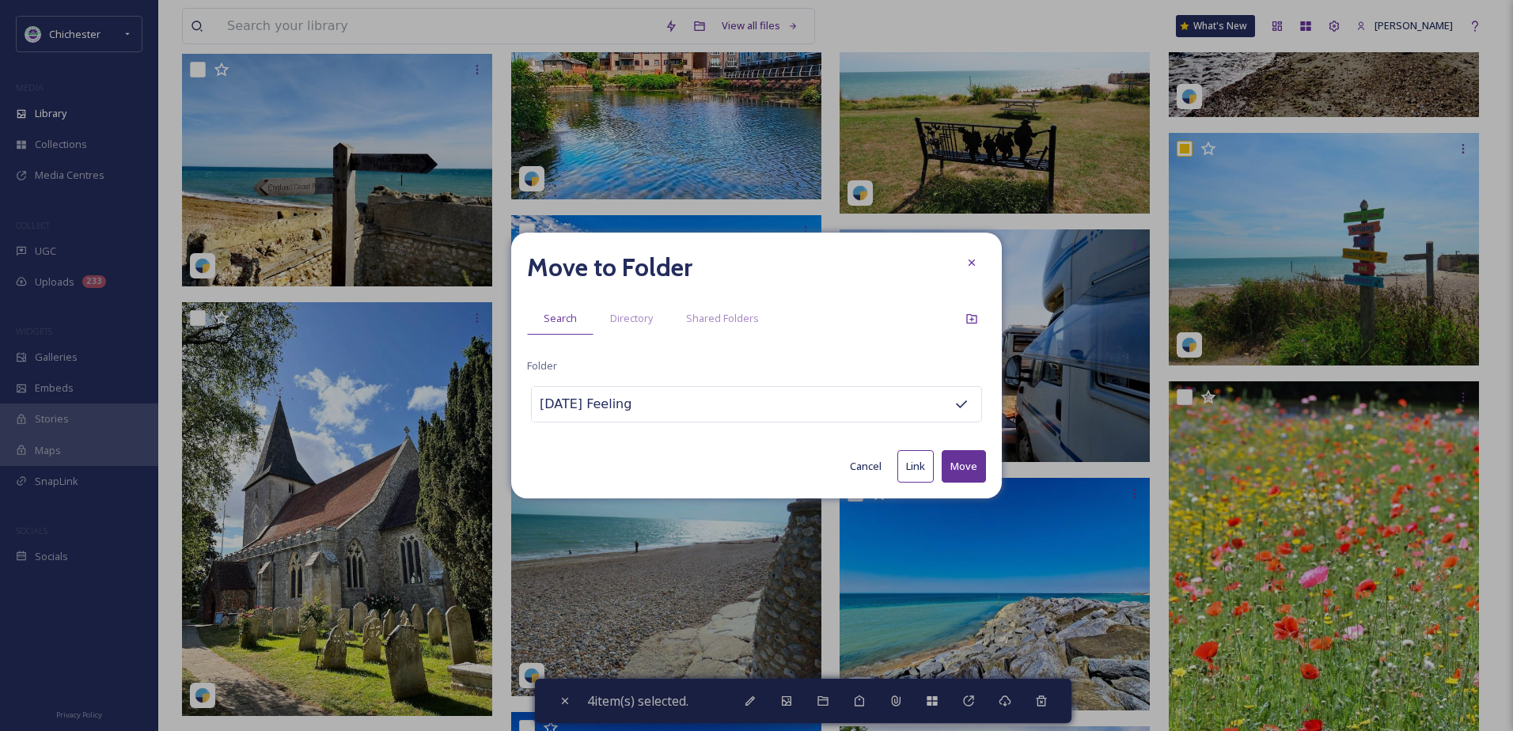
click at [951, 457] on button "Move" at bounding box center [964, 466] width 44 height 32
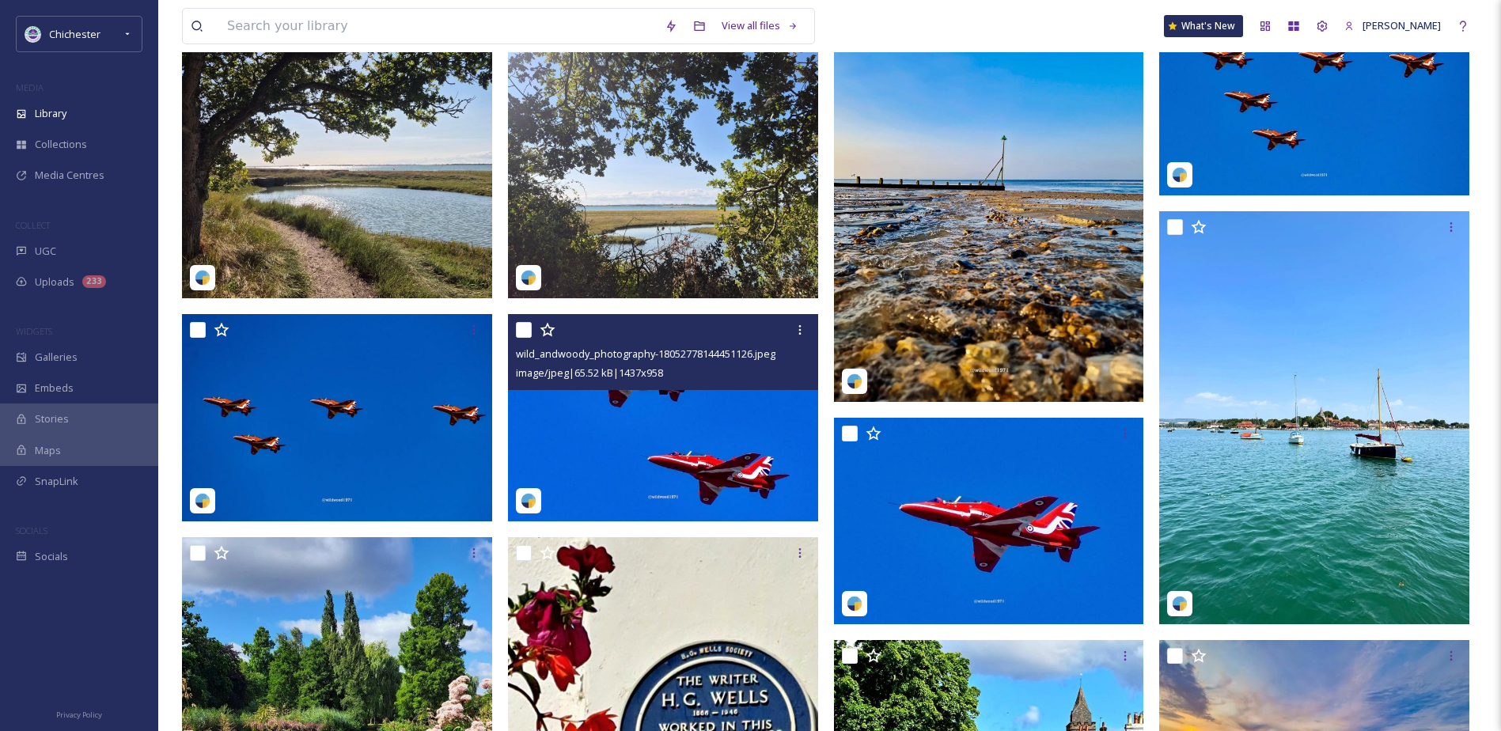
scroll to position [0, 0]
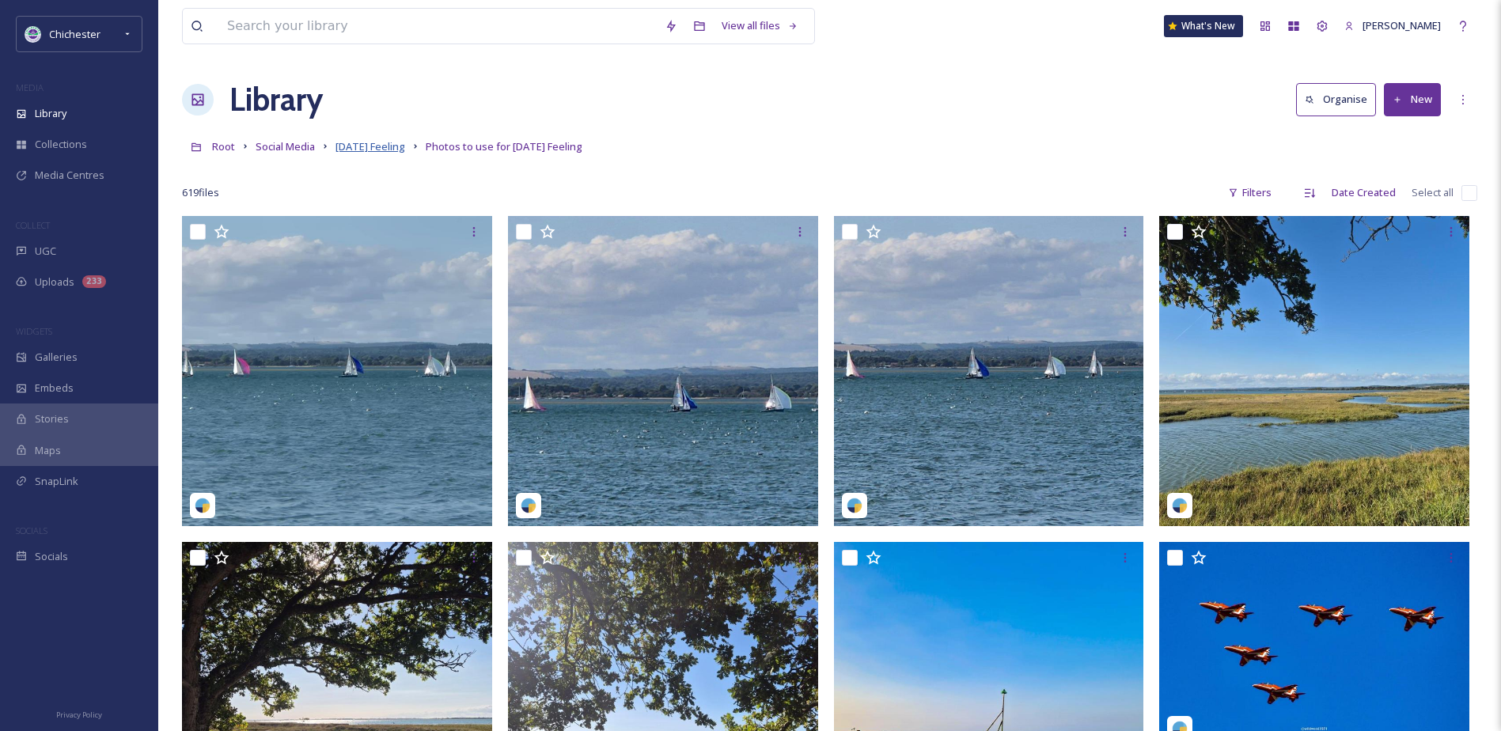
click at [377, 150] on span "Friday Feeling" at bounding box center [371, 146] width 70 height 14
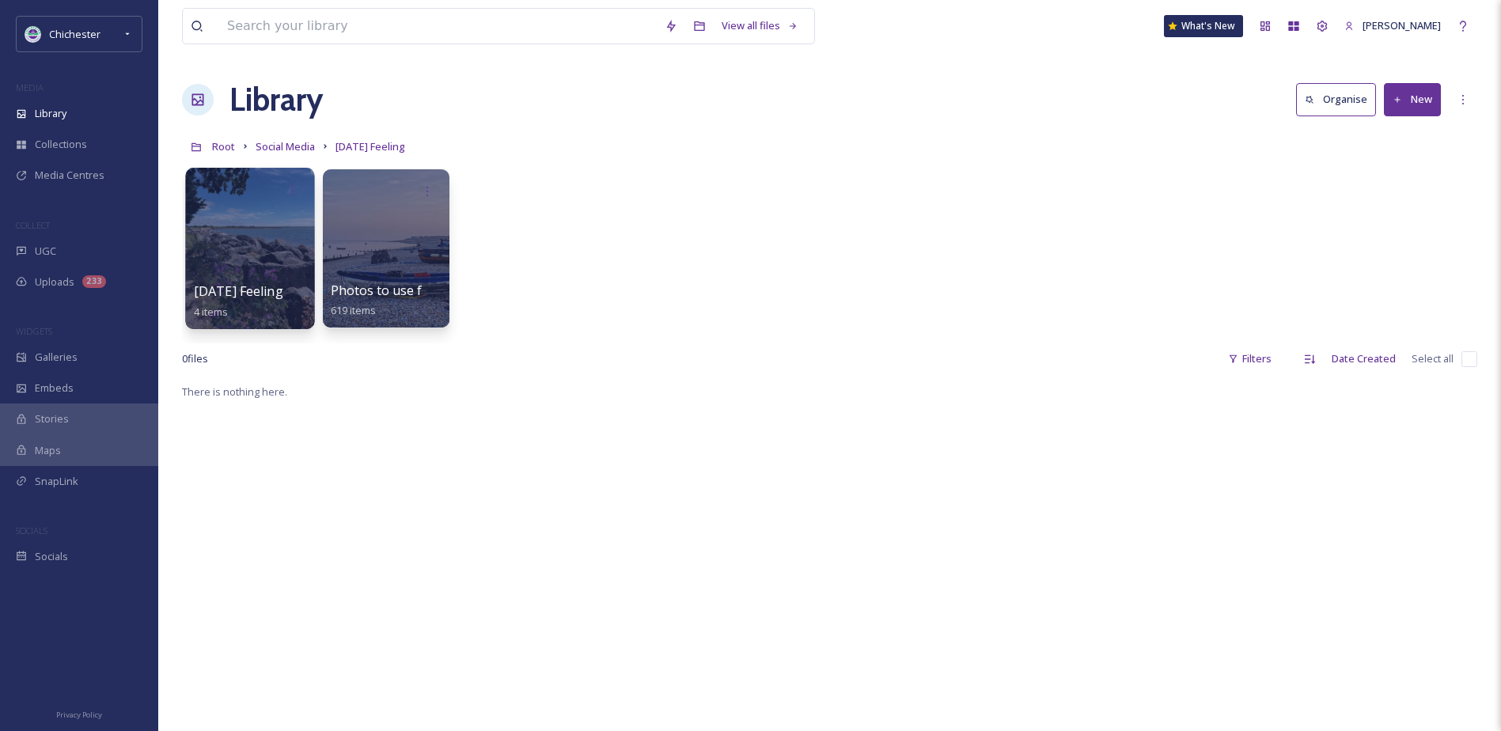
click at [217, 271] on div at bounding box center [249, 248] width 129 height 161
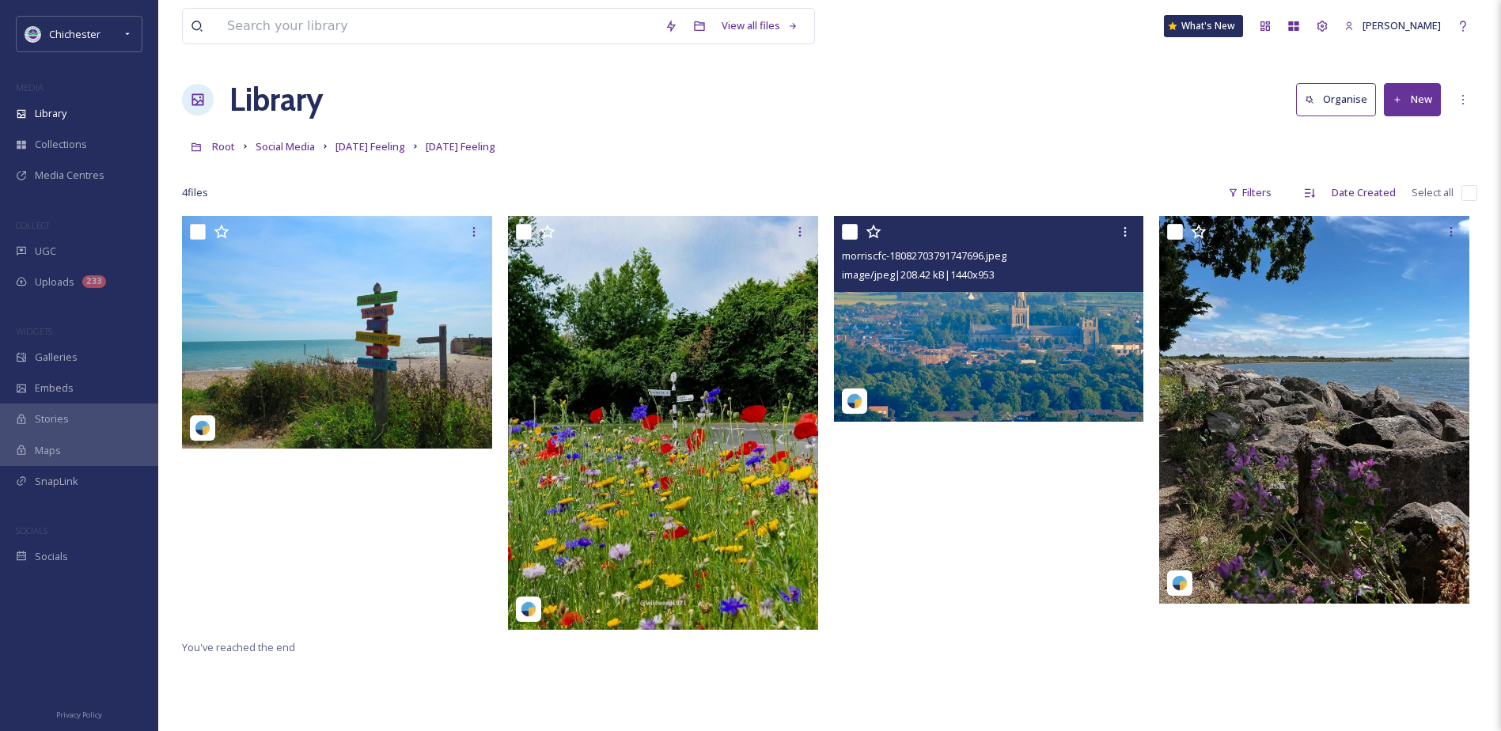
click at [1029, 365] on img at bounding box center [989, 318] width 310 height 205
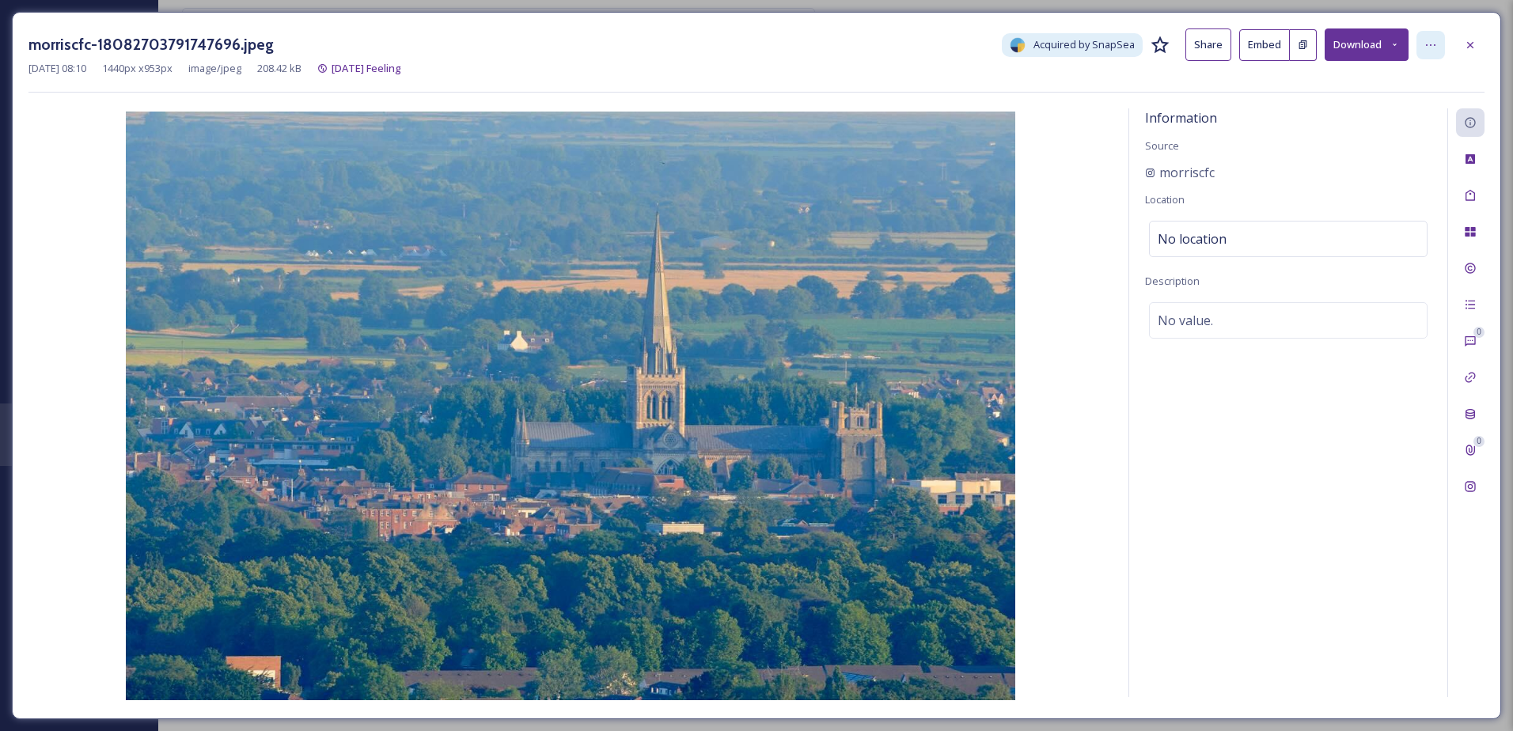
click at [1437, 51] on div at bounding box center [1430, 45] width 28 height 28
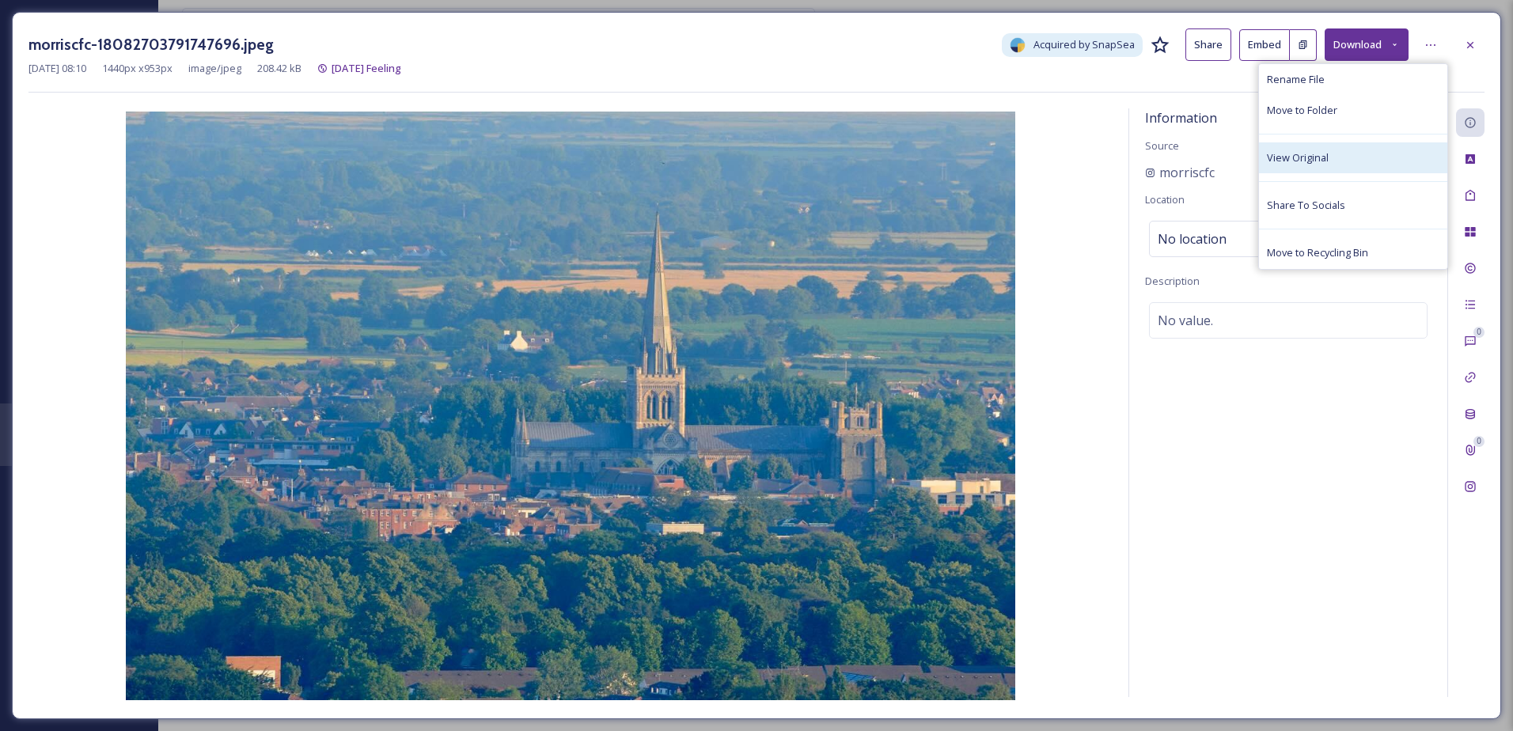
click at [1334, 155] on div "View Original" at bounding box center [1353, 157] width 188 height 31
click at [1212, 332] on div "No value." at bounding box center [1288, 320] width 279 height 36
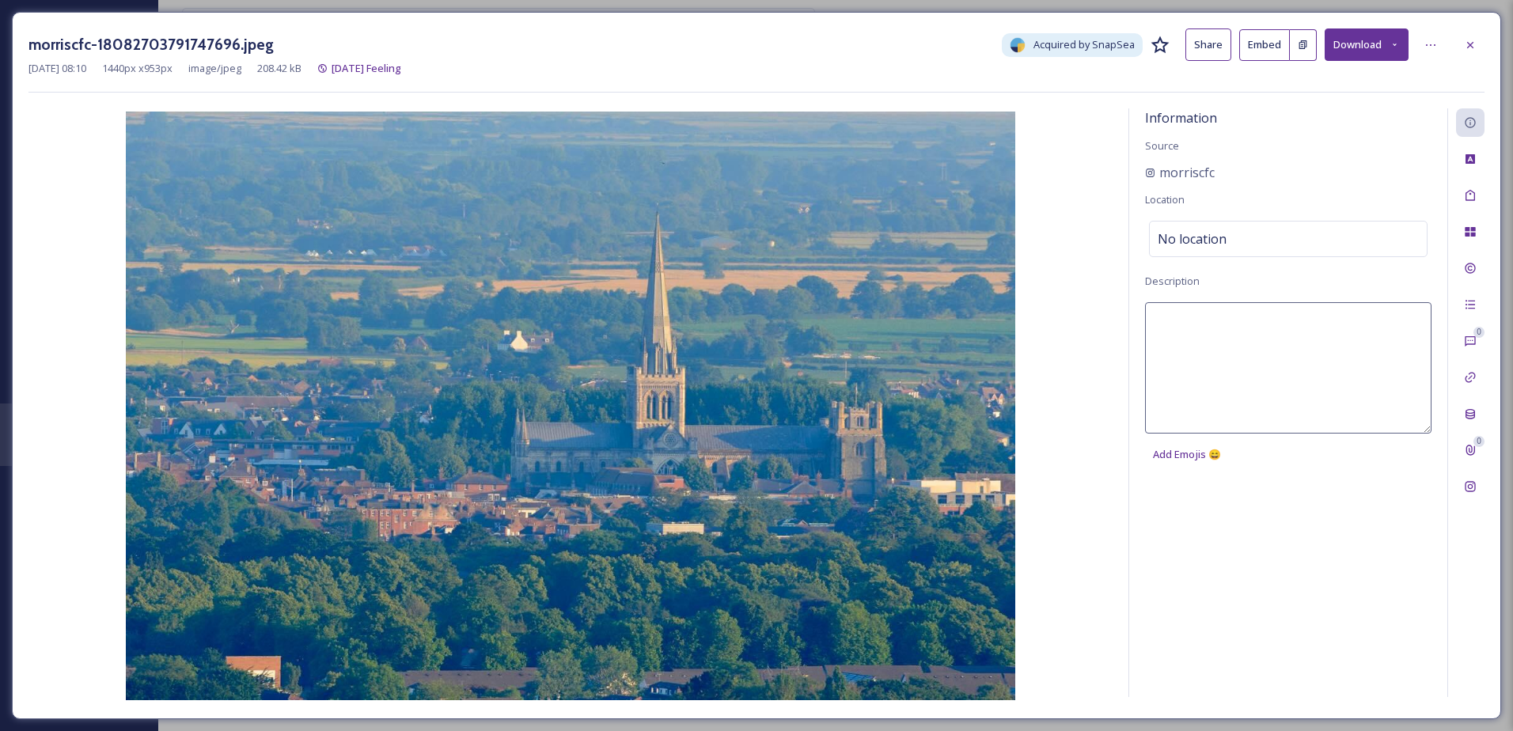
click at [1201, 359] on textarea at bounding box center [1288, 367] width 286 height 131
type textarea "View of Chichester and Chichester Cathedral from the Trundle"
click at [1470, 190] on icon at bounding box center [1470, 195] width 13 height 13
drag, startPoint x: 1290, startPoint y: 199, endPoint x: 1234, endPoint y: 206, distance: 55.8
click at [1289, 199] on div "No tags" at bounding box center [1288, 194] width 279 height 36
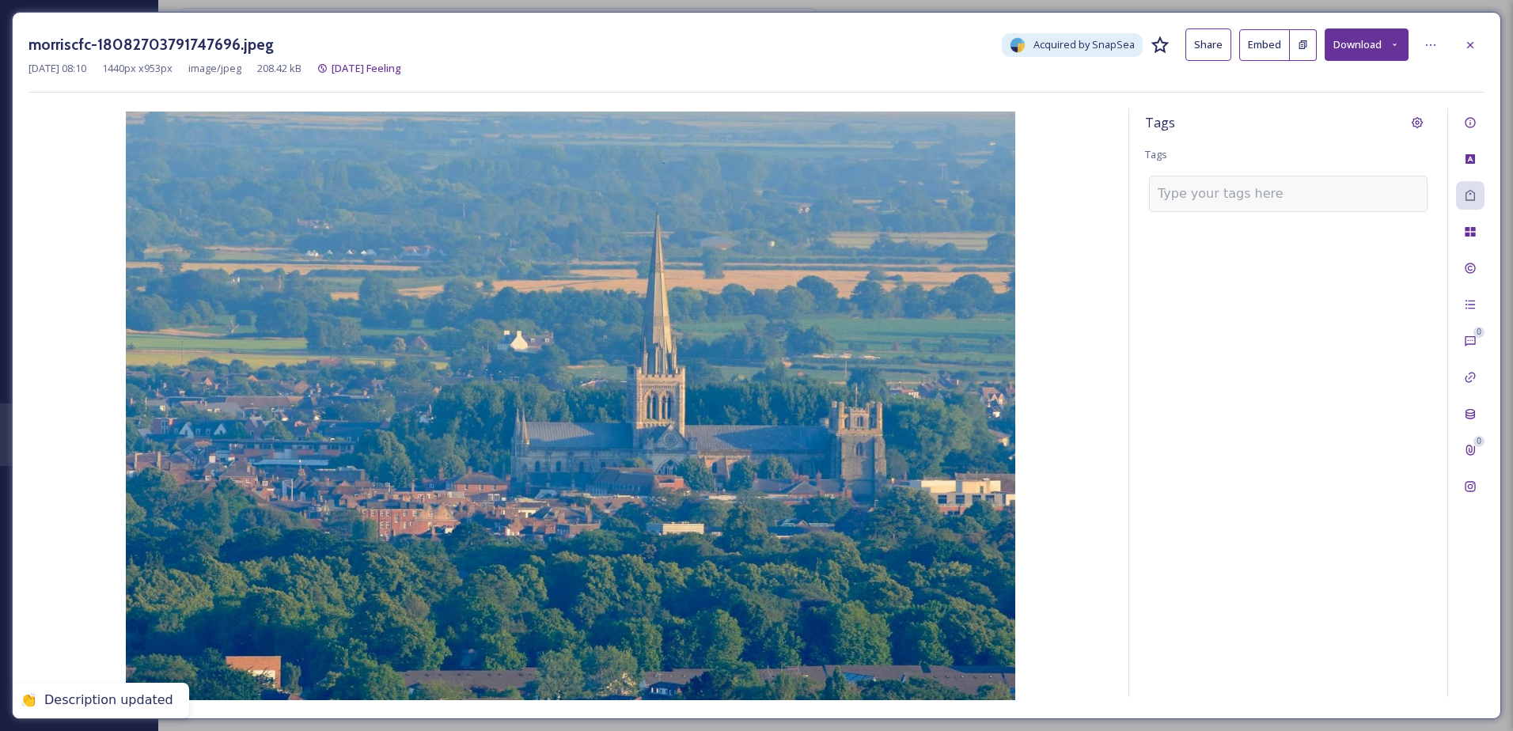
click at [1234, 206] on div at bounding box center [1288, 194] width 279 height 36
click at [1230, 185] on input at bounding box center [1237, 193] width 158 height 19
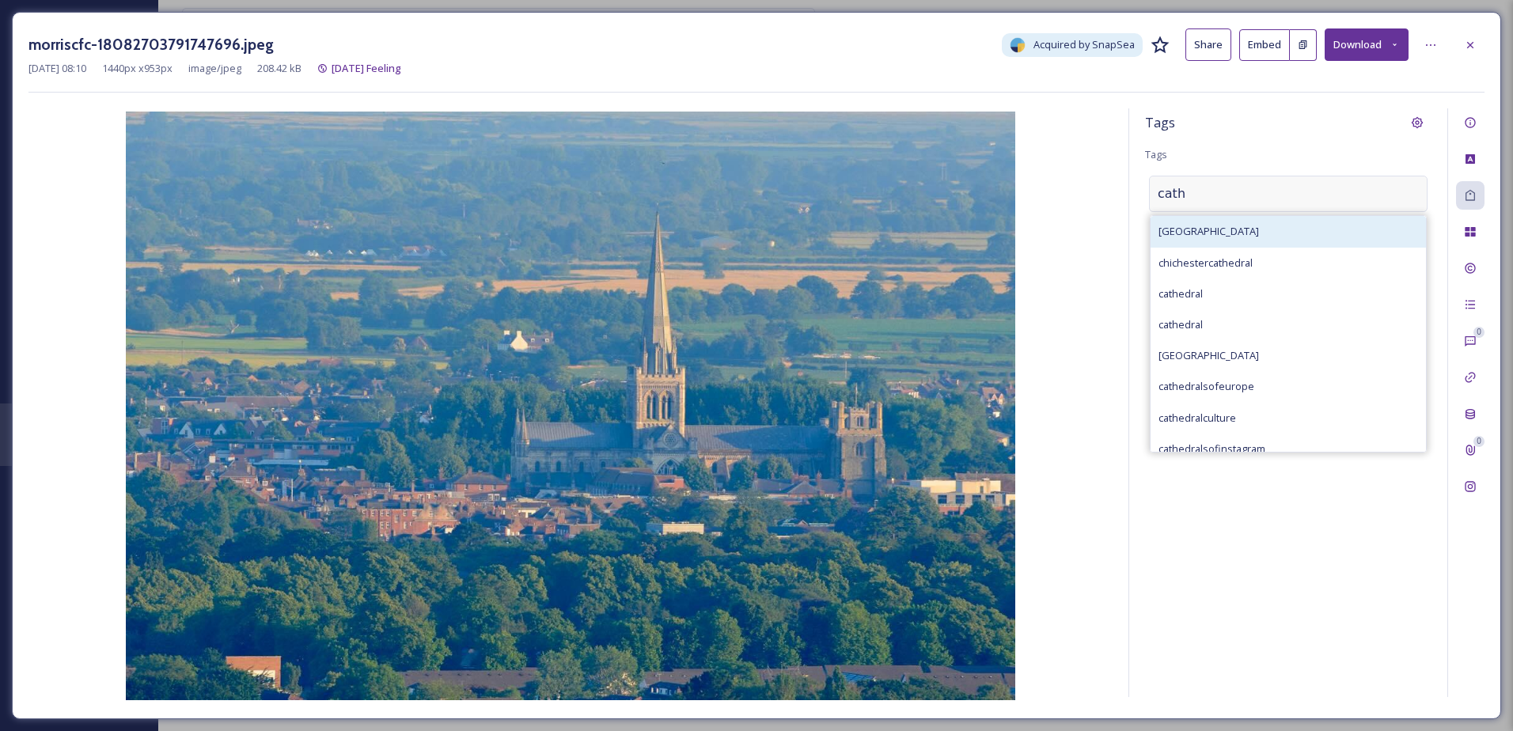
type input "cath"
click at [1255, 234] on div "chichester cathedral" at bounding box center [1288, 231] width 275 height 31
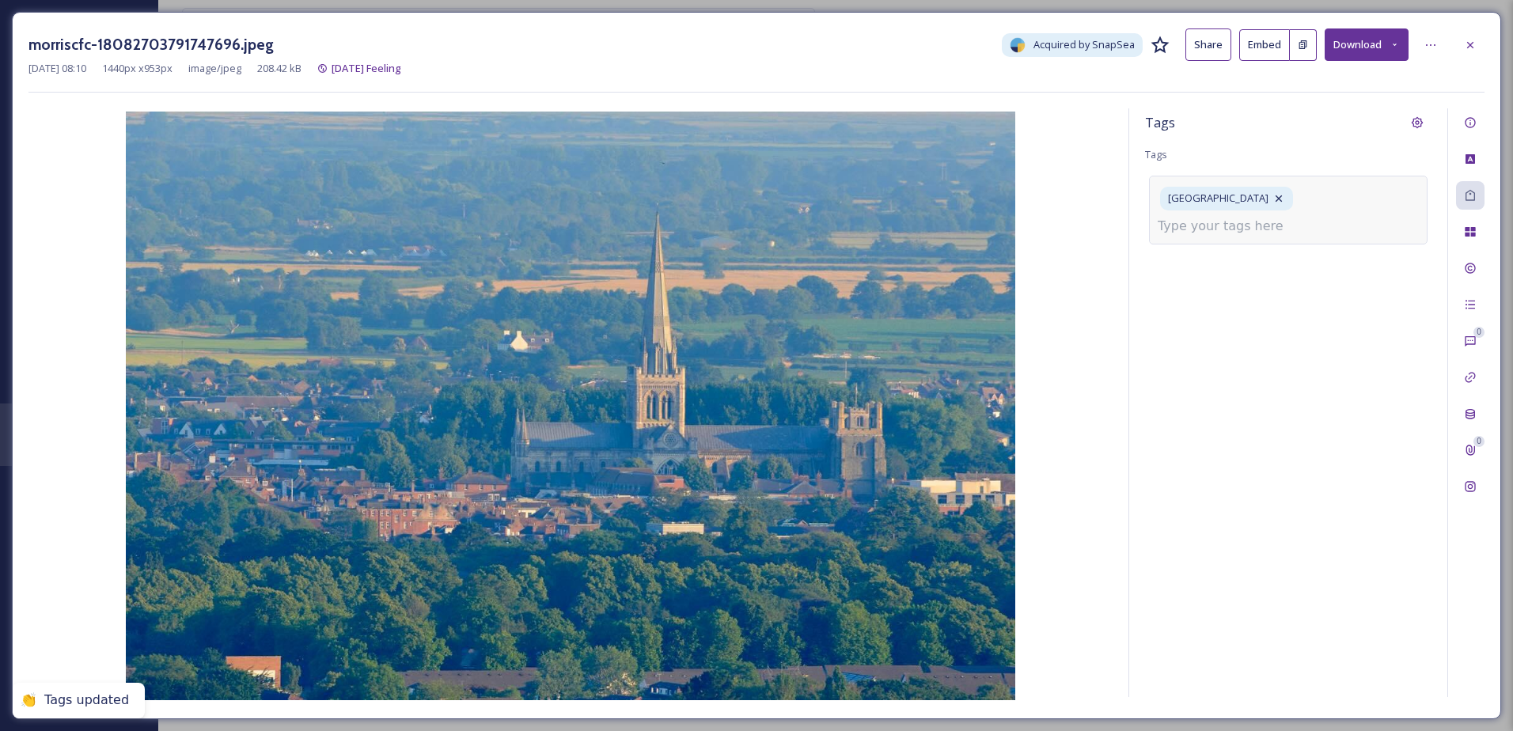
click at [1280, 231] on input at bounding box center [1237, 226] width 158 height 19
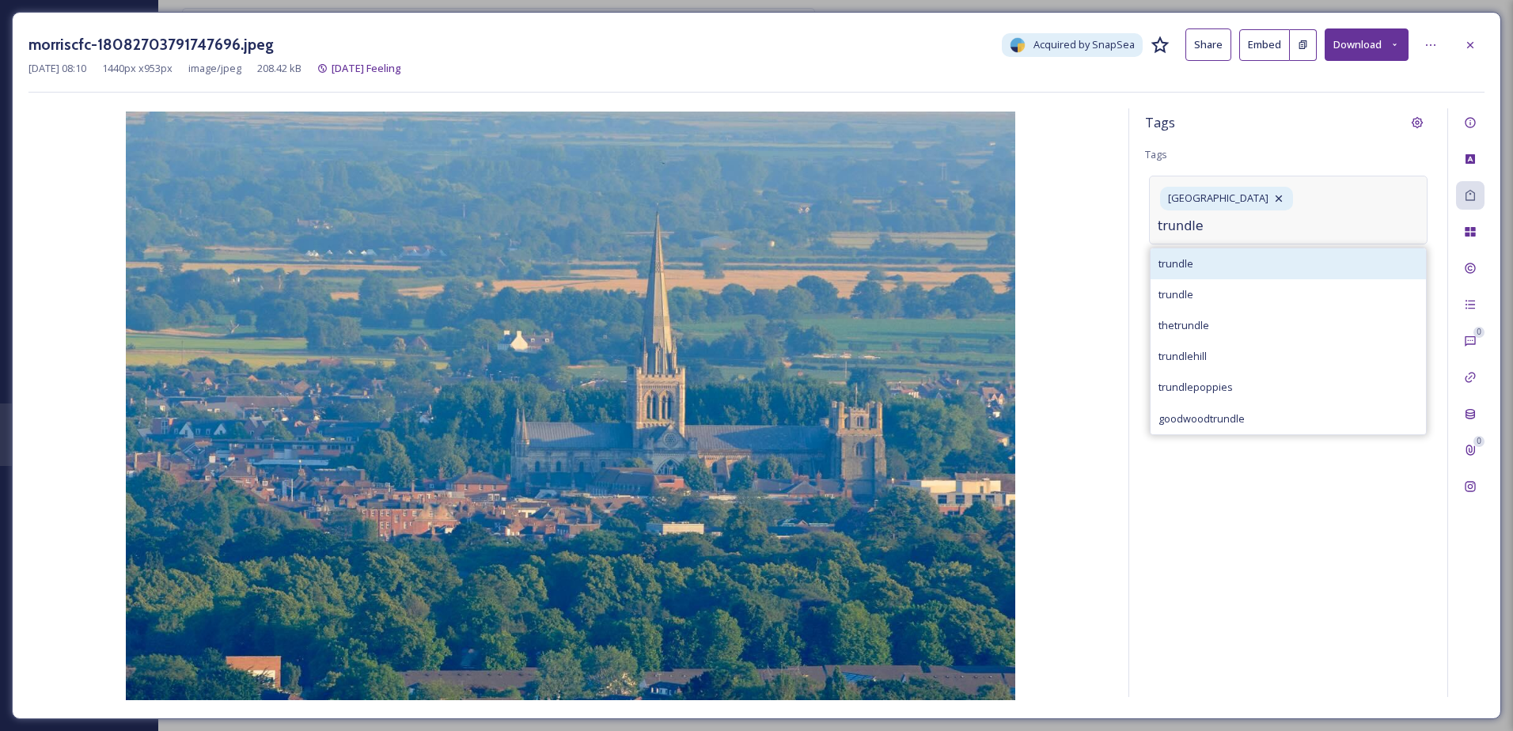
type input "trundle"
click at [1272, 265] on div "trundle" at bounding box center [1288, 263] width 275 height 31
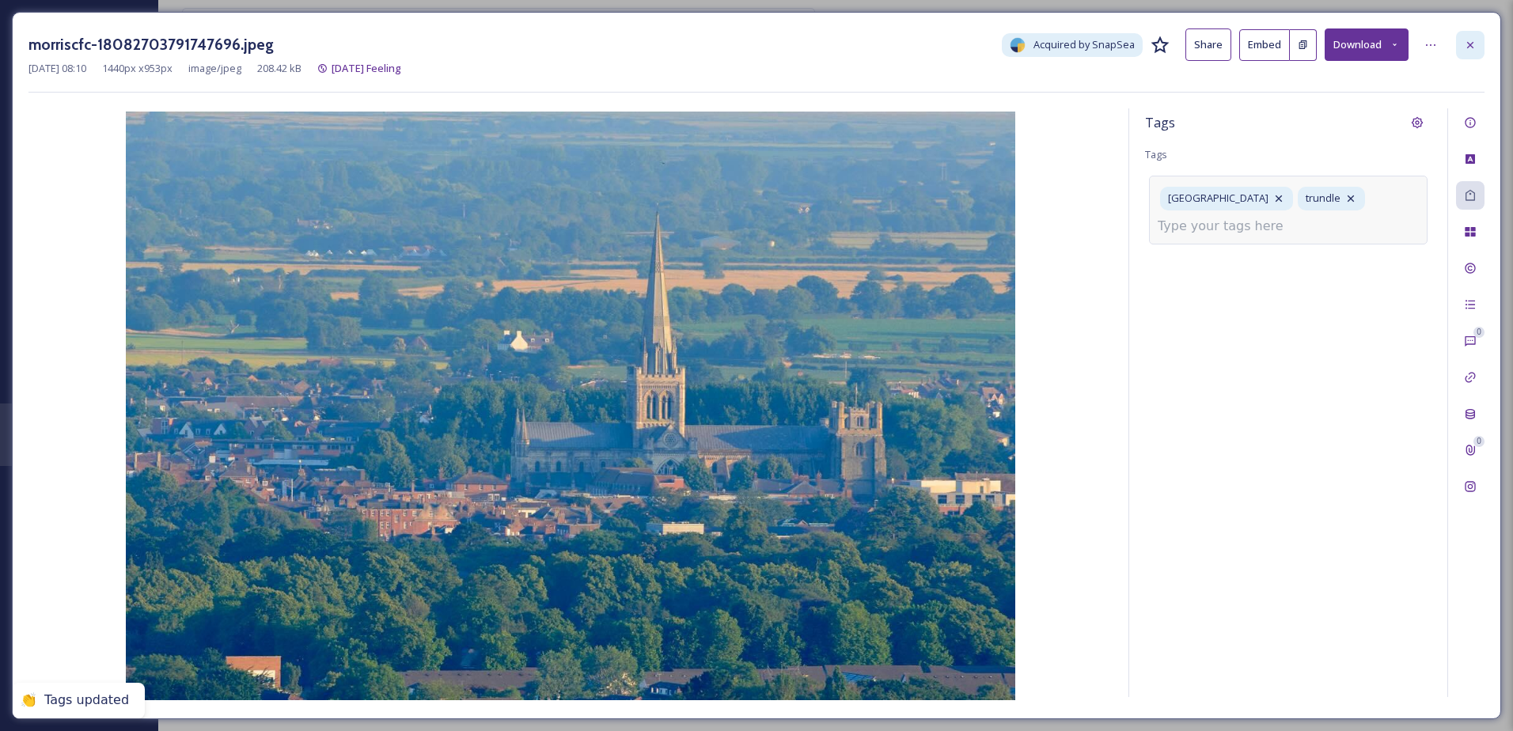
click at [1478, 44] on div at bounding box center [1470, 45] width 28 height 28
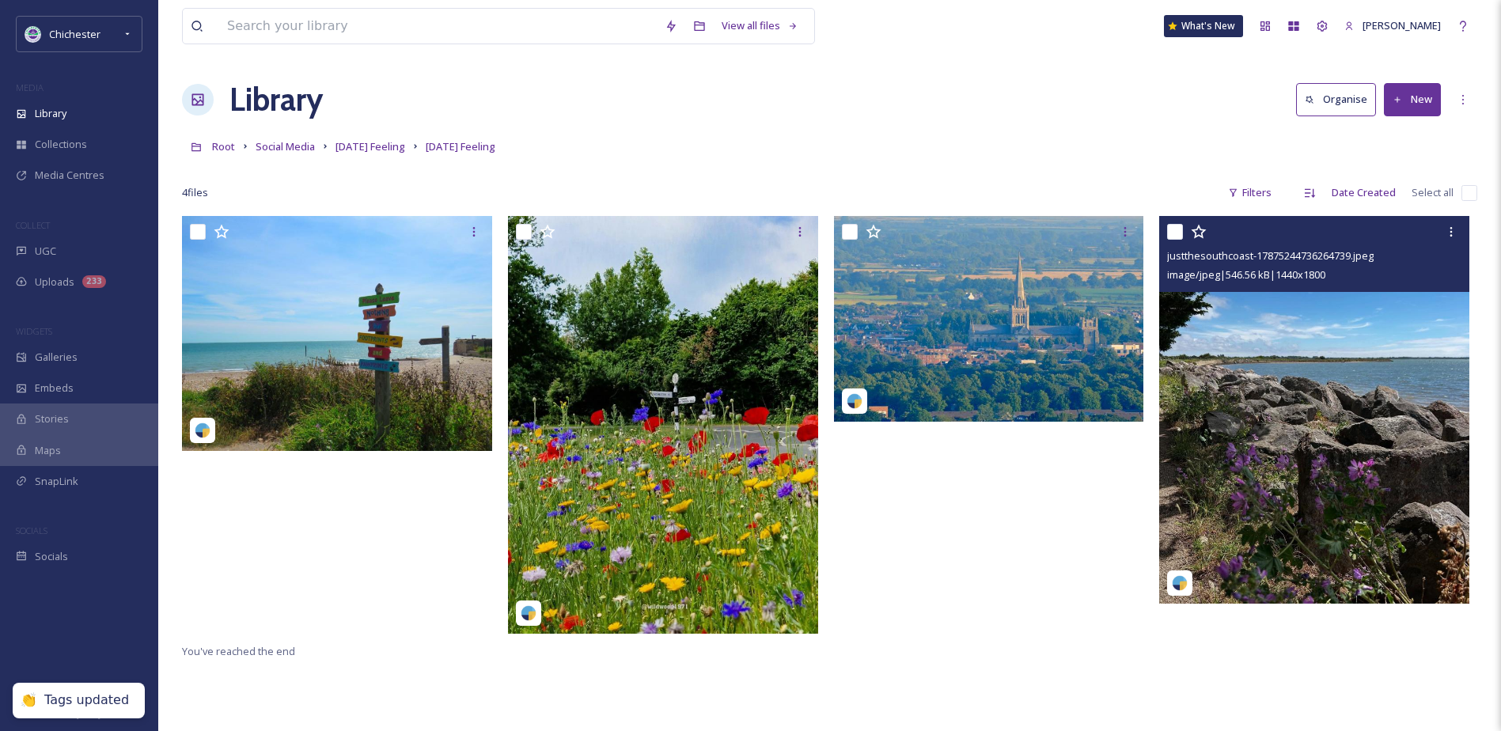
click at [1280, 453] on img at bounding box center [1314, 410] width 310 height 388
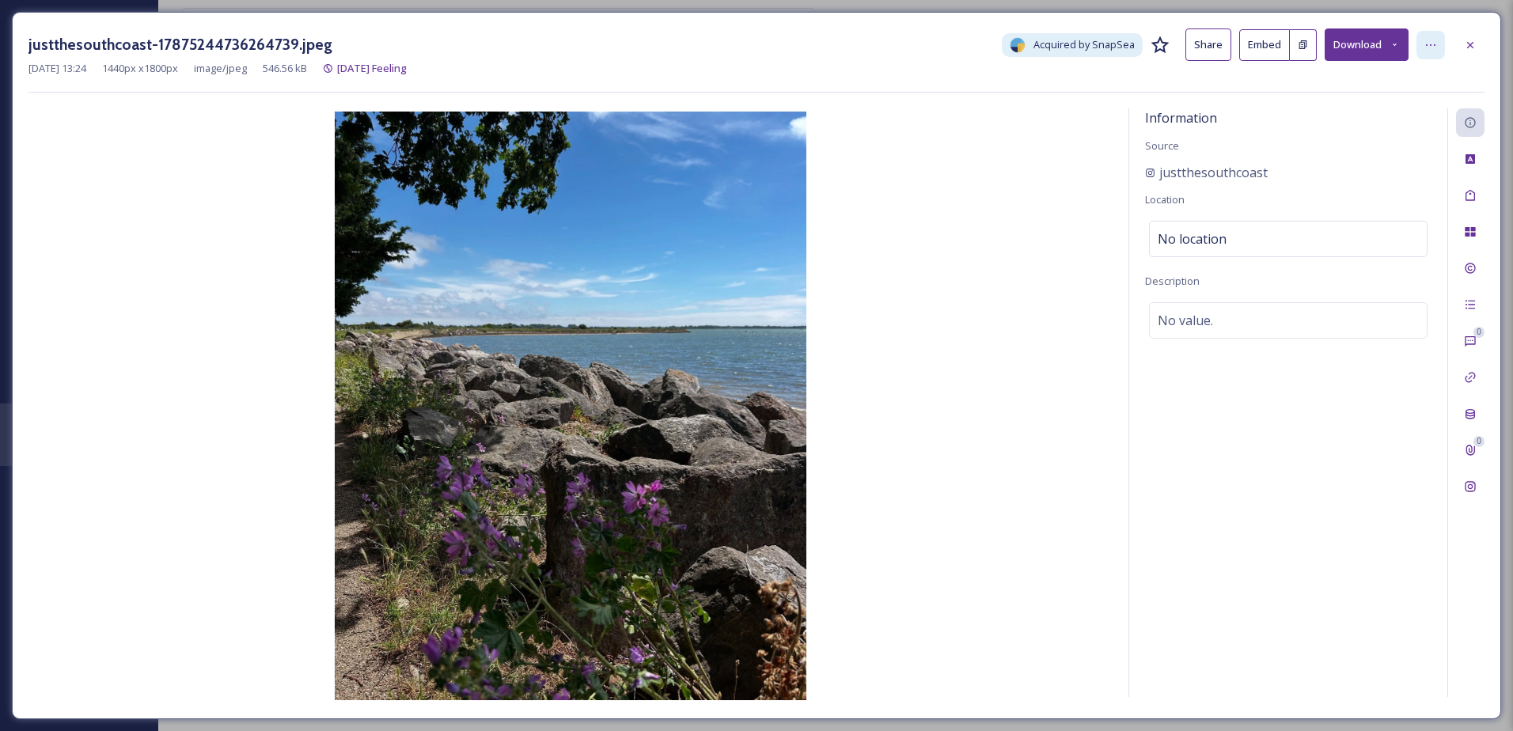
click at [1436, 48] on icon at bounding box center [1430, 45] width 13 height 13
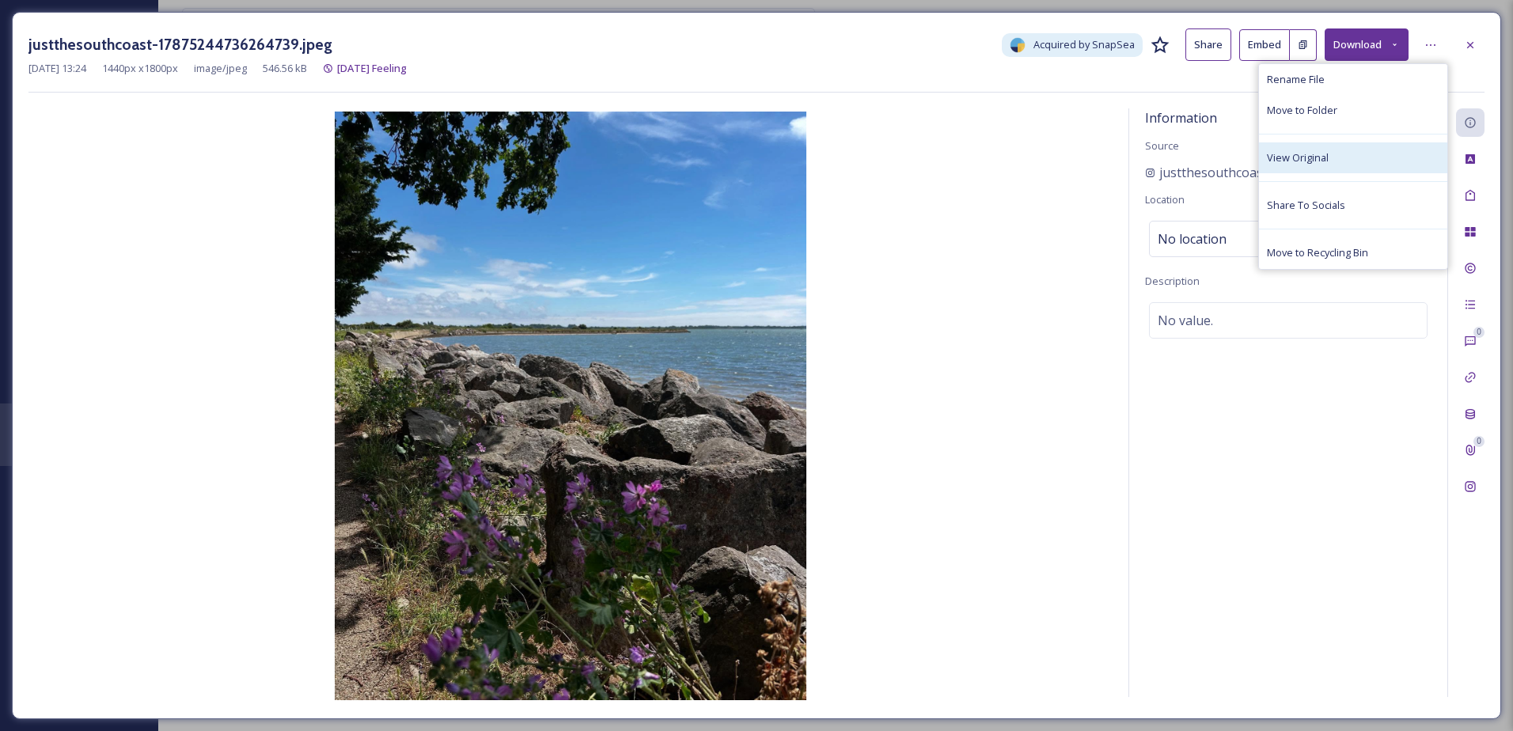
click at [1295, 168] on div "View Original" at bounding box center [1353, 157] width 188 height 31
click at [1228, 333] on div "No value." at bounding box center [1288, 320] width 279 height 36
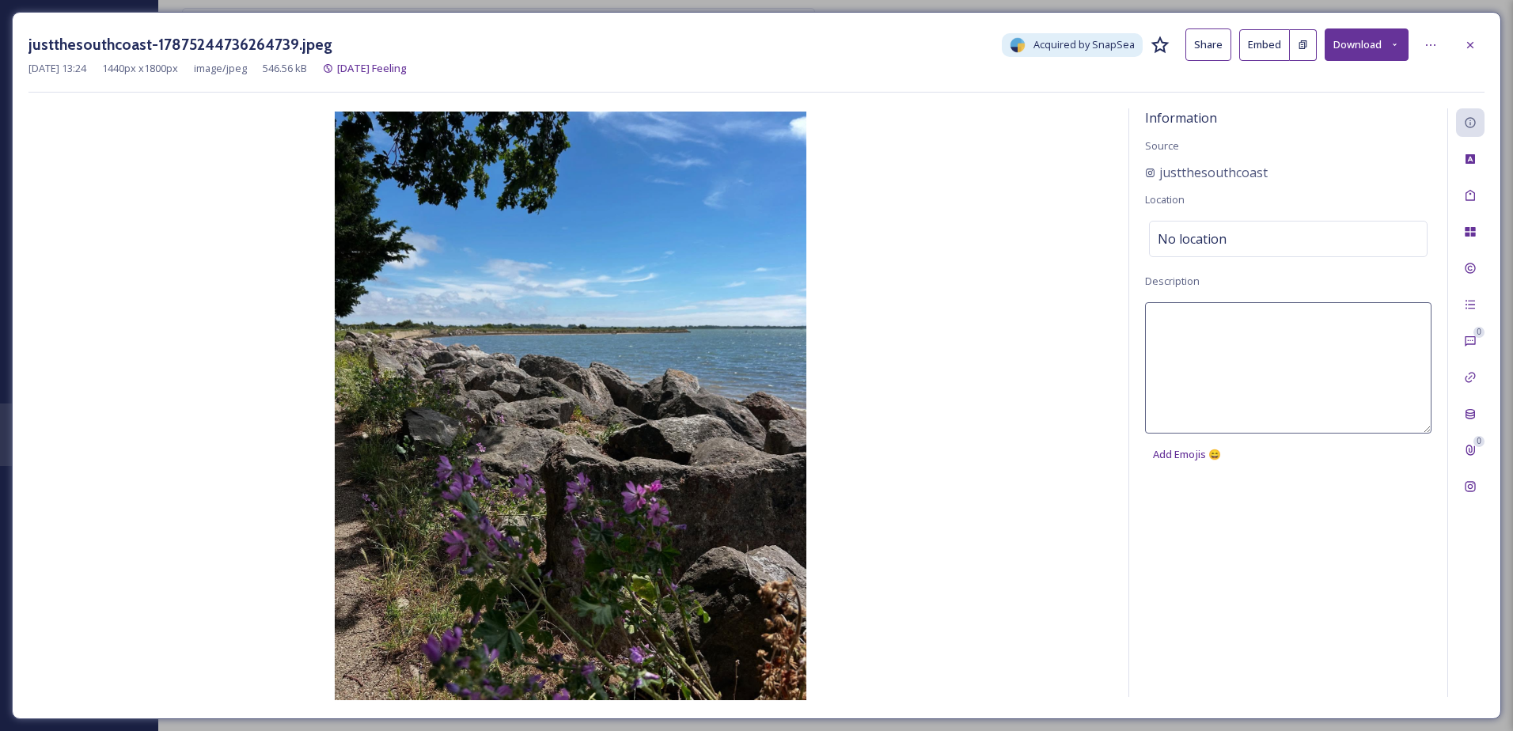
click at [1226, 341] on textarea at bounding box center [1288, 367] width 286 height 131
type textarea "A path along Chichester Harbour"
click at [1475, 186] on div "Tags" at bounding box center [1470, 195] width 28 height 28
click at [1339, 184] on div "No tags" at bounding box center [1288, 194] width 279 height 36
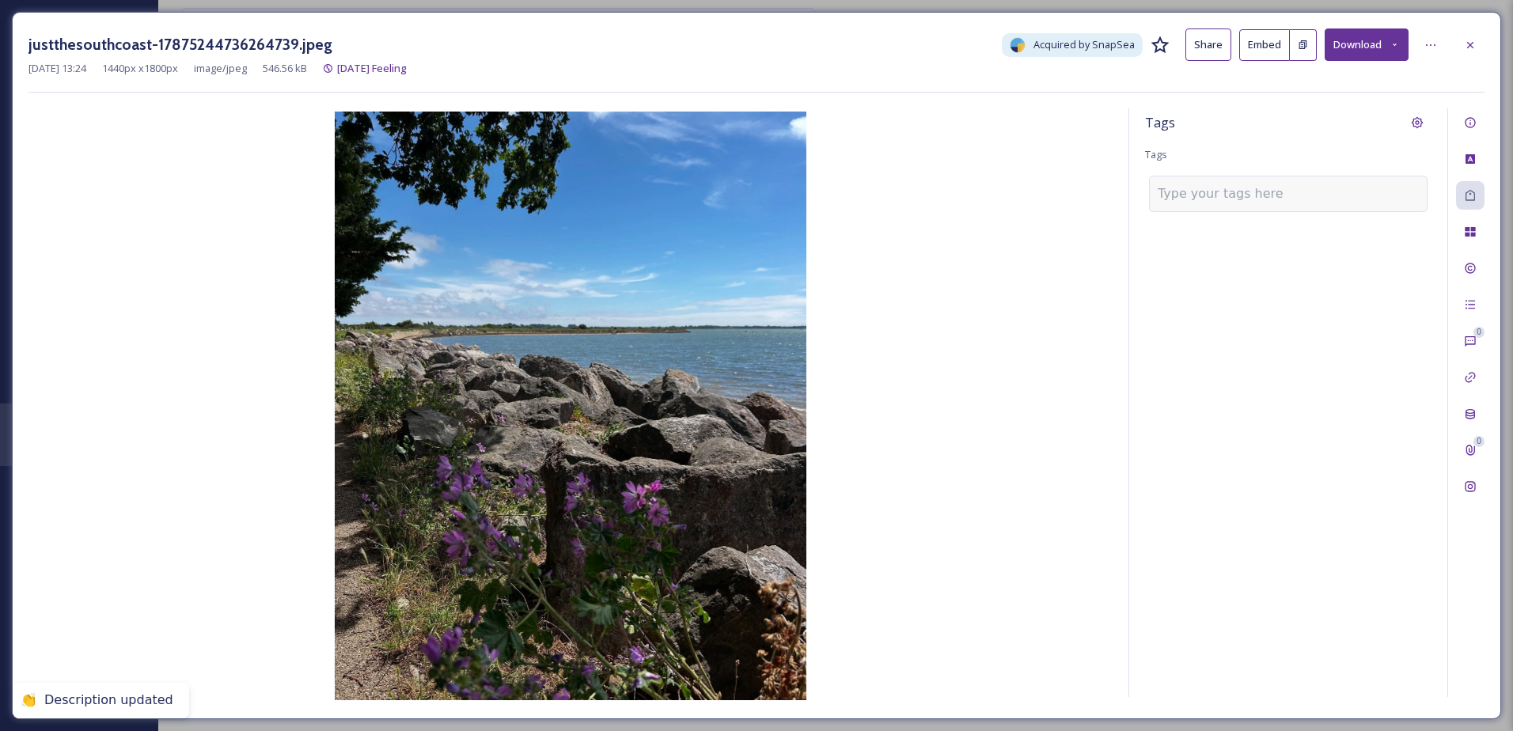
click at [1317, 187] on div at bounding box center [1288, 194] width 279 height 36
click at [1241, 185] on input at bounding box center [1237, 193] width 158 height 19
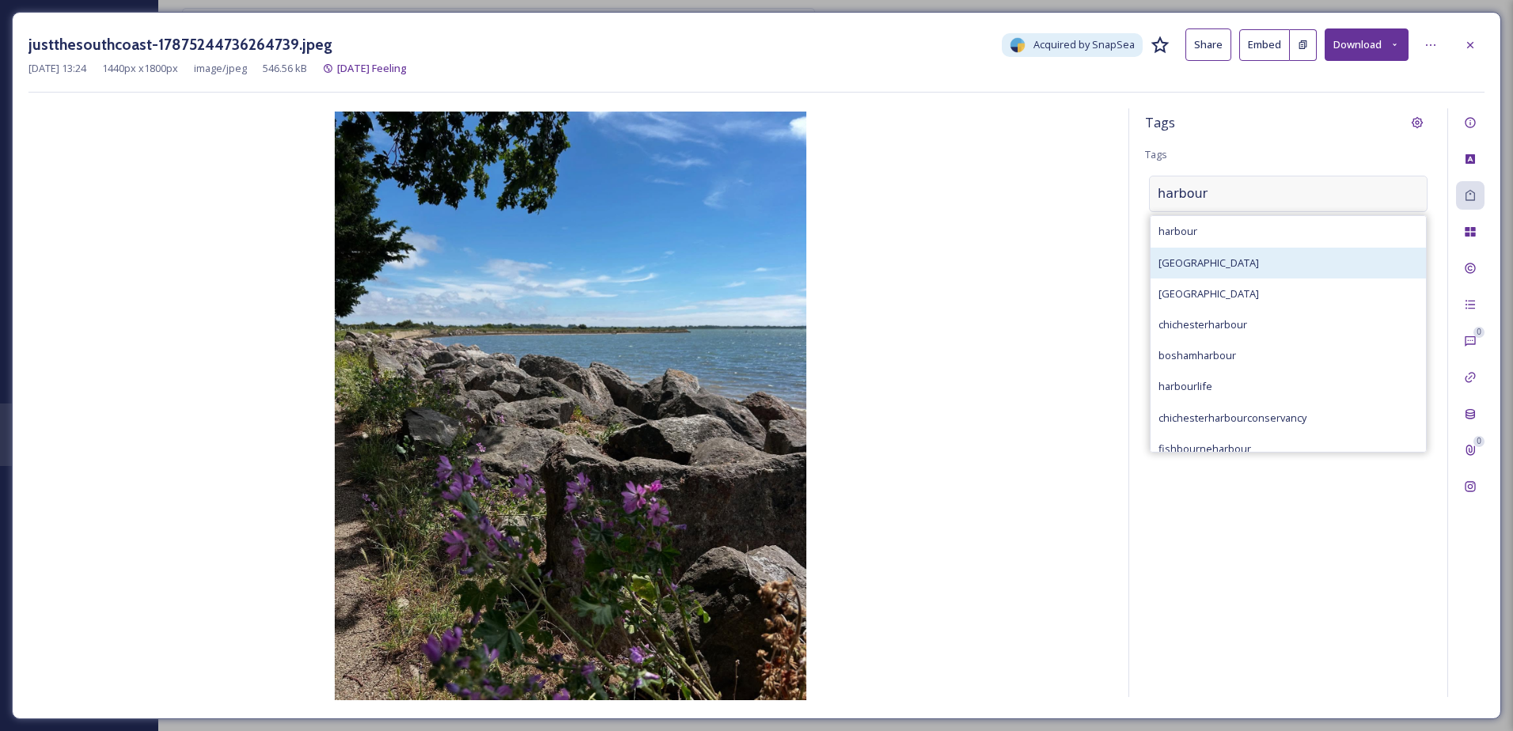
type input "harbour"
click at [1257, 249] on div "chichester harbour" at bounding box center [1288, 263] width 275 height 31
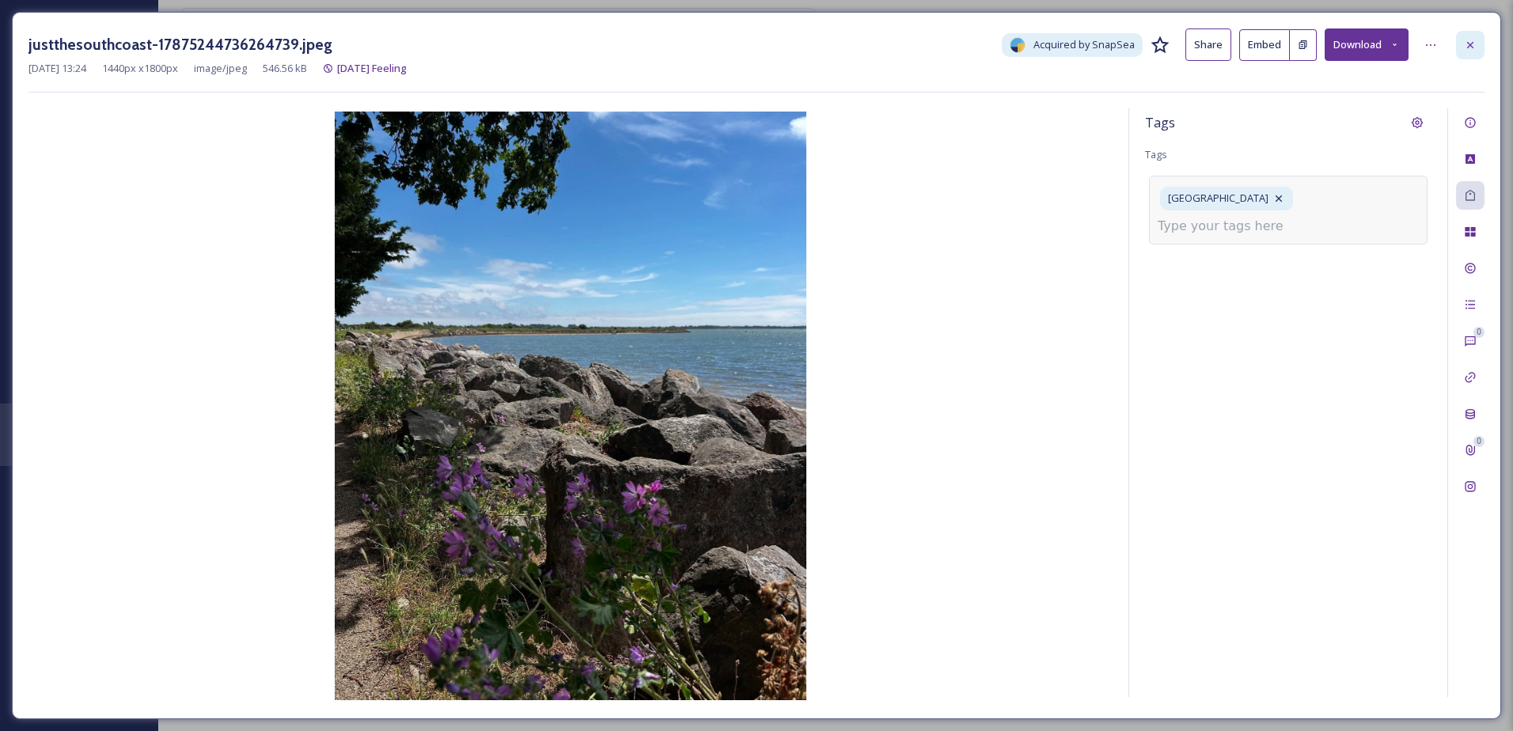
click at [1480, 47] on div at bounding box center [1470, 45] width 28 height 28
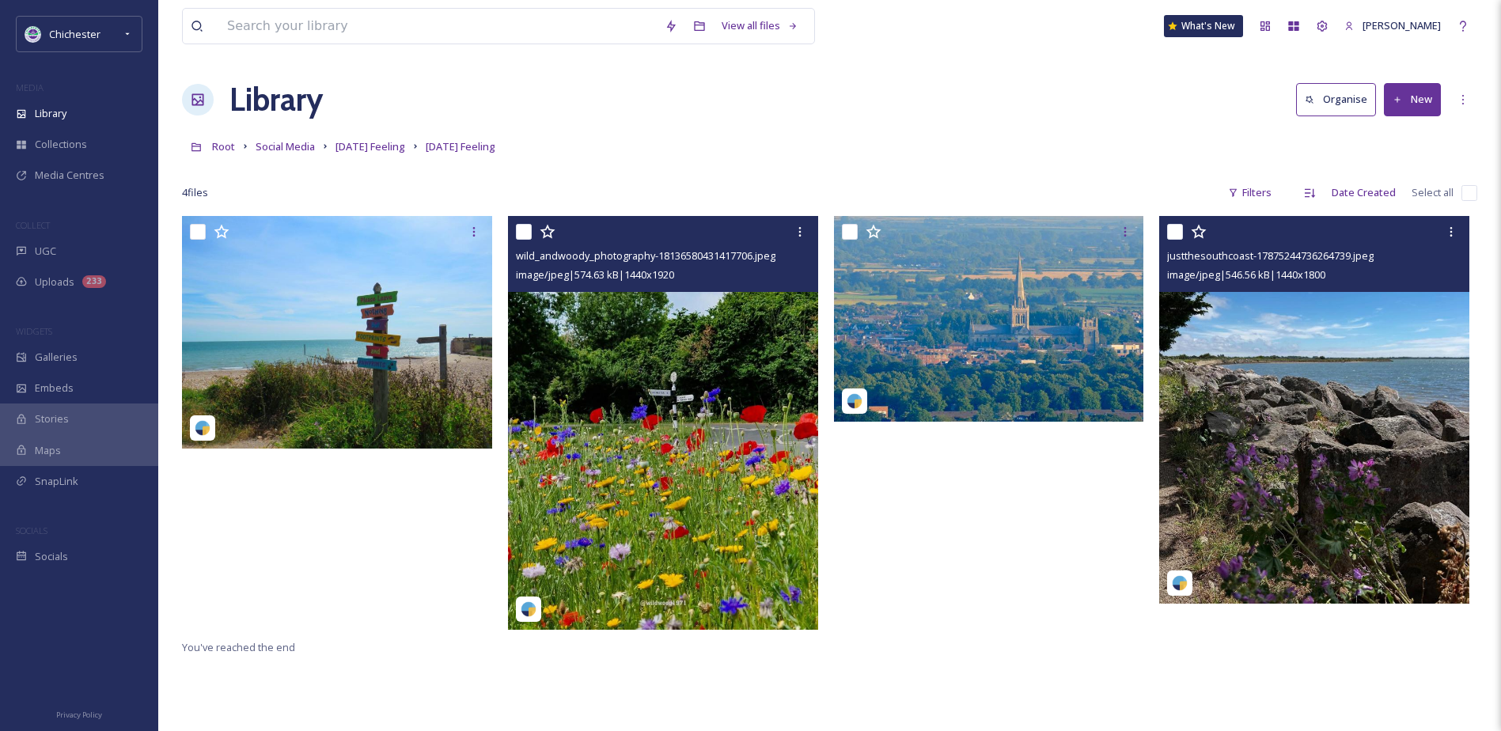
click at [718, 487] on img at bounding box center [663, 422] width 310 height 413
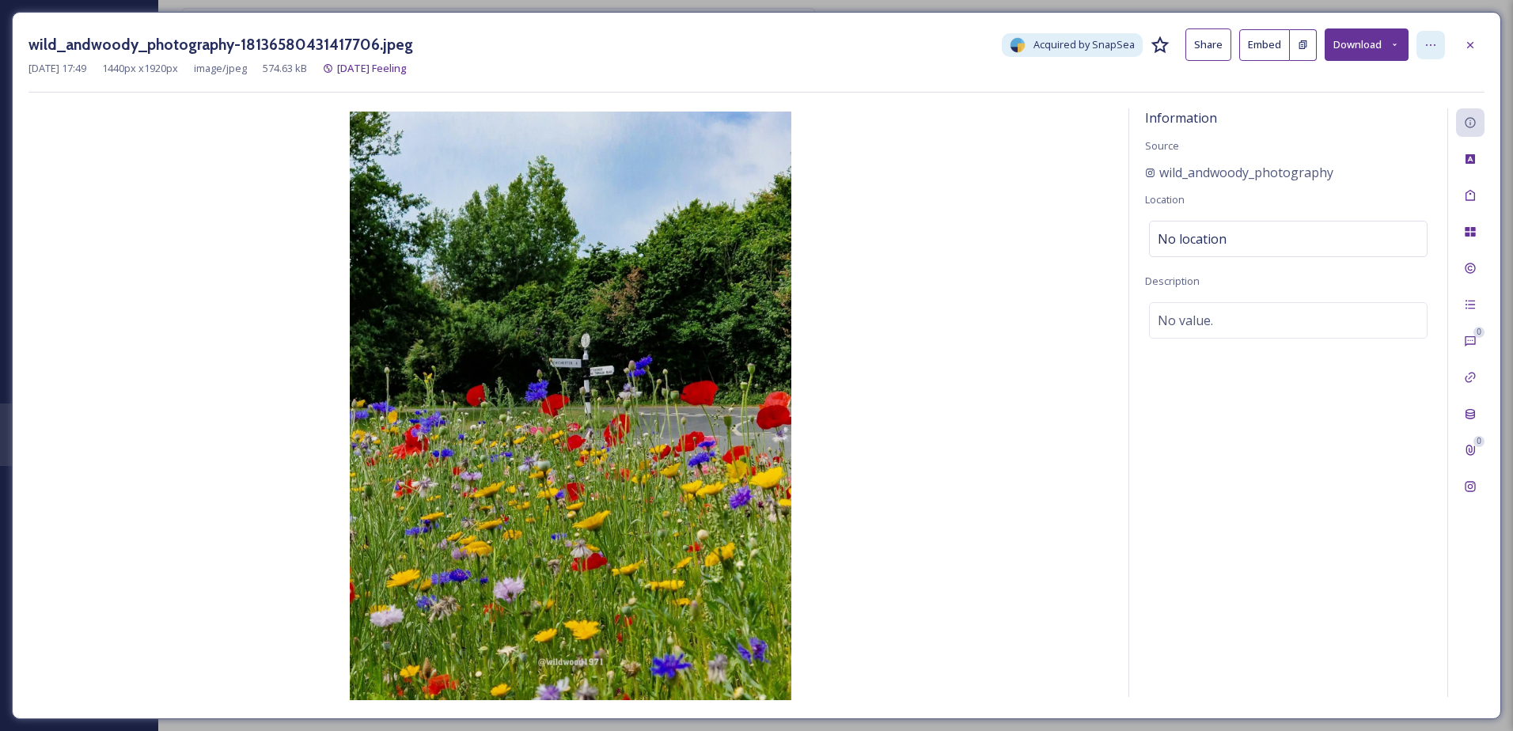
click at [1431, 51] on icon at bounding box center [1430, 45] width 13 height 13
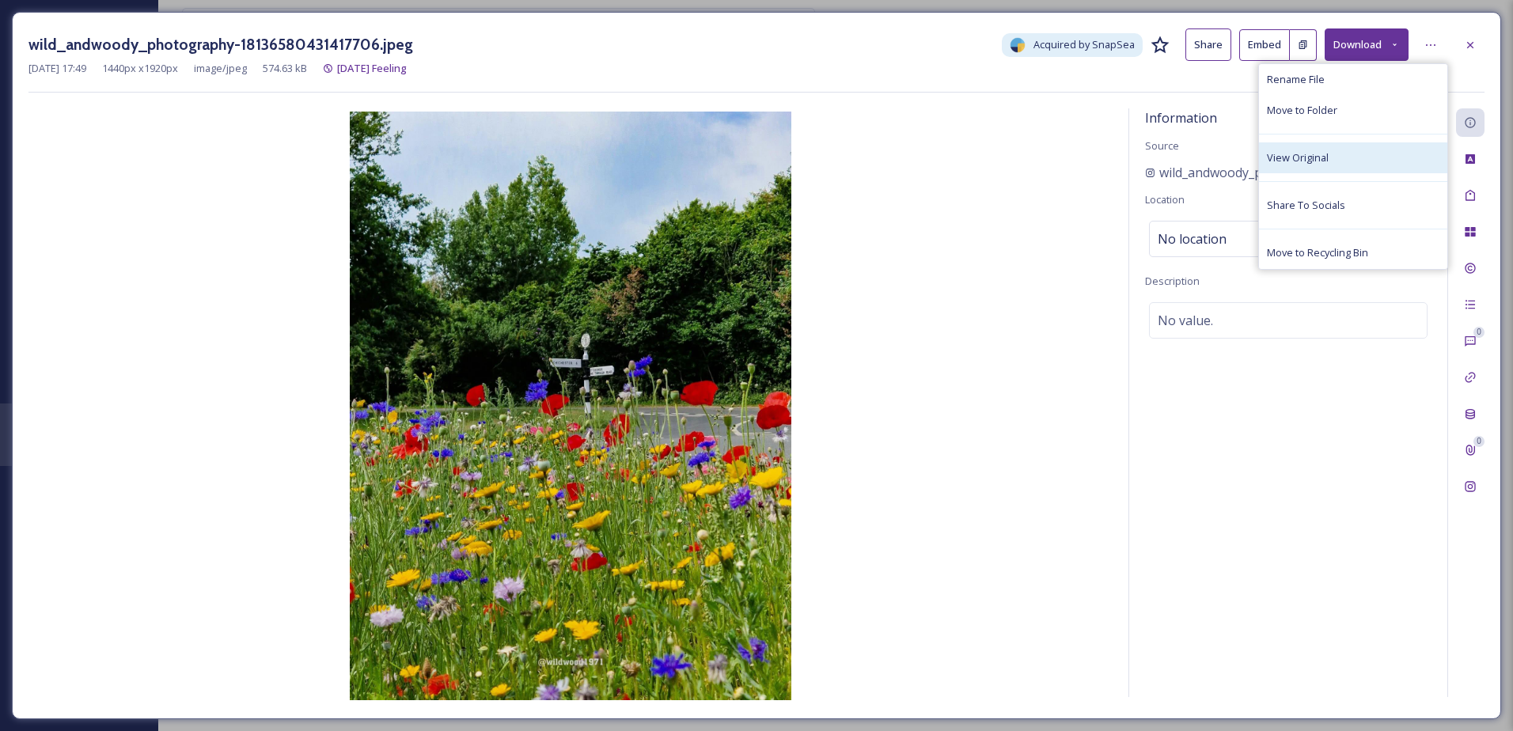
click at [1368, 150] on div "View Original" at bounding box center [1353, 157] width 188 height 31
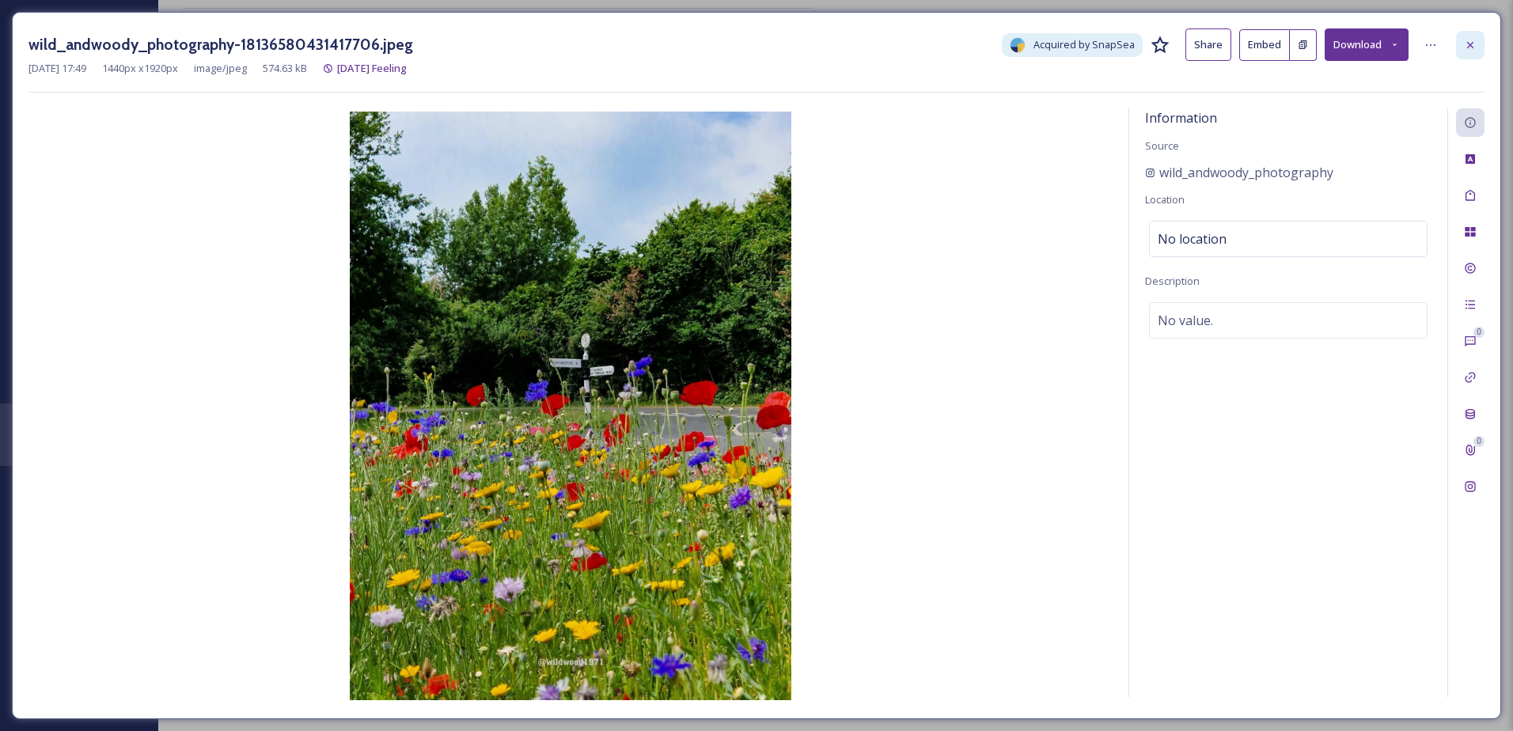
click at [1459, 48] on div at bounding box center [1470, 45] width 28 height 28
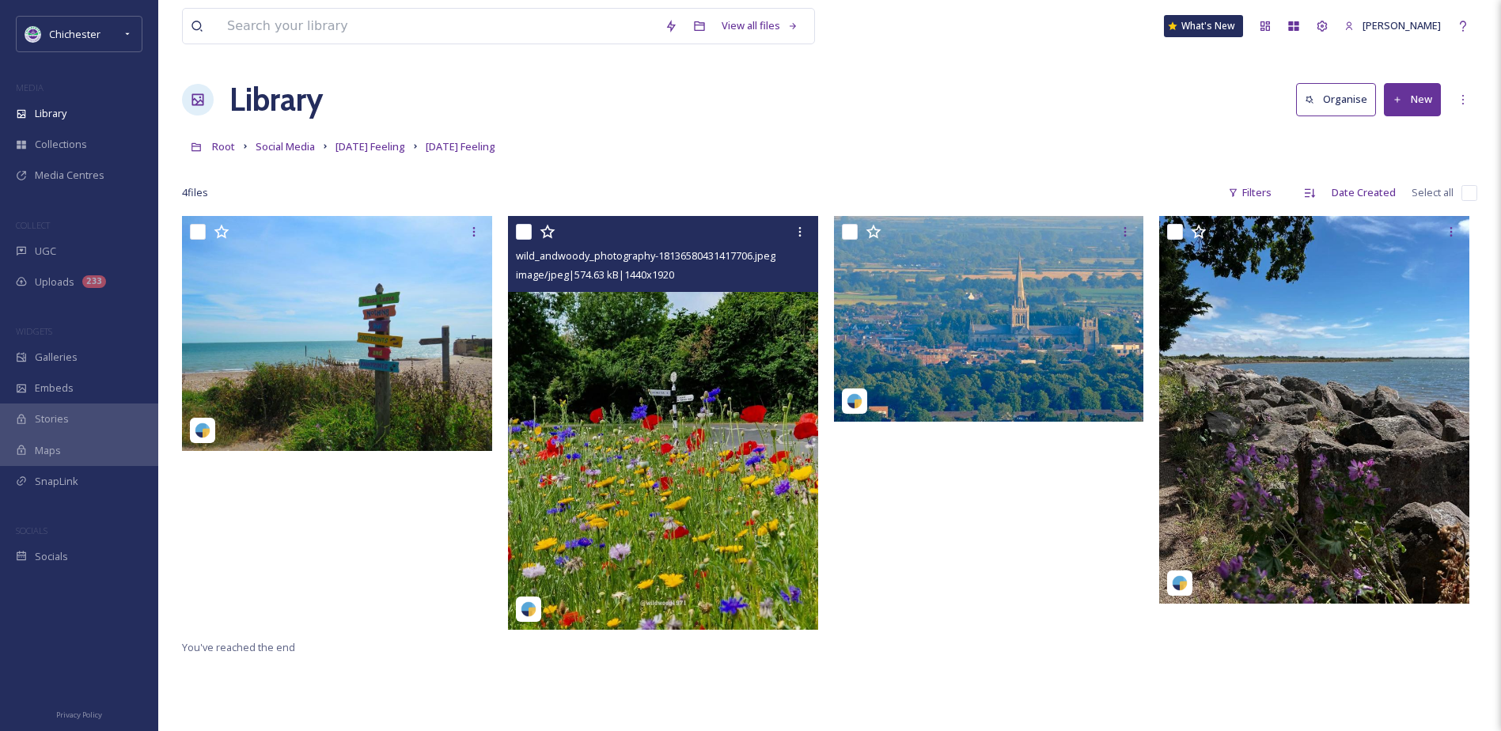
click at [732, 471] on img at bounding box center [663, 422] width 310 height 413
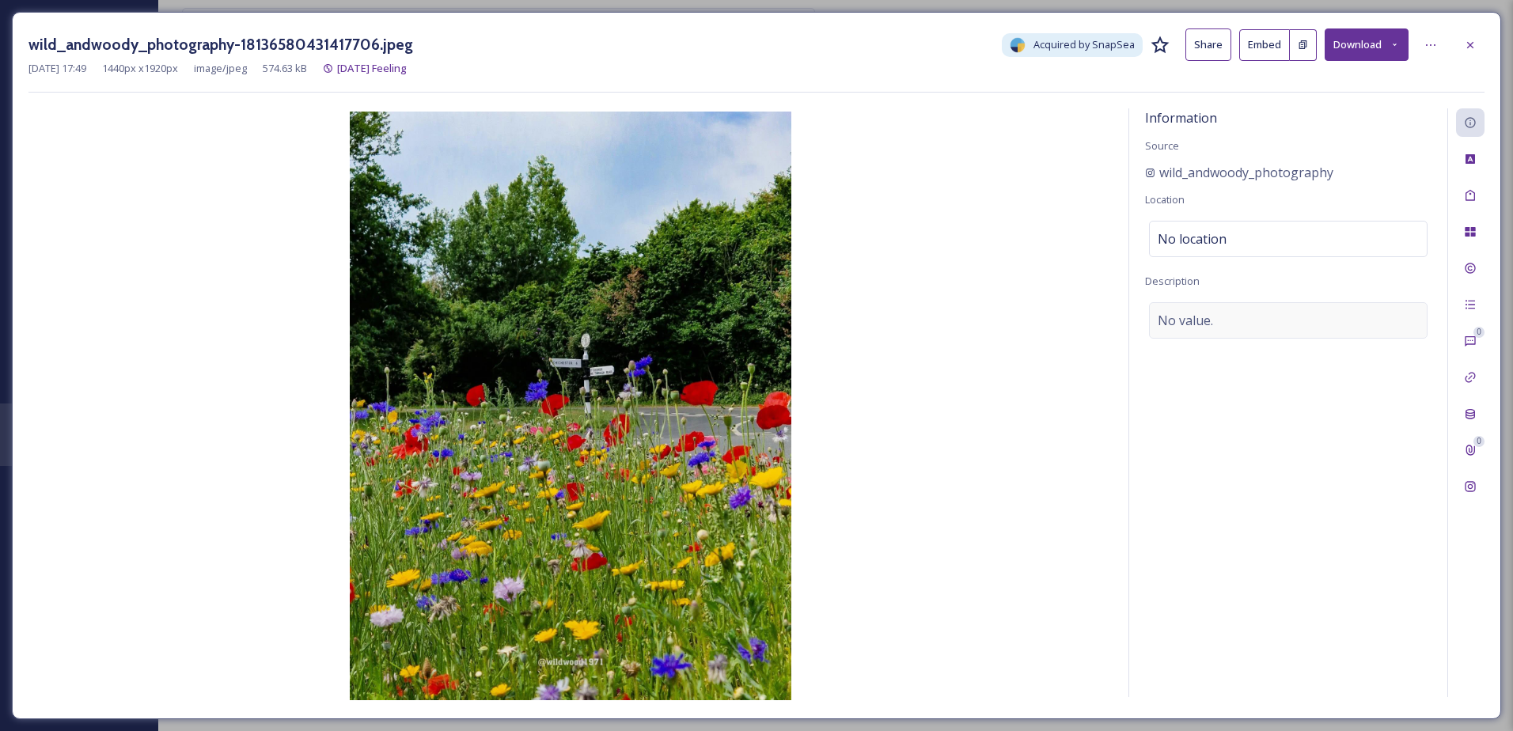
click at [1219, 324] on div "No value." at bounding box center [1288, 320] width 279 height 36
paste textarea "Itcheno"
click at [1152, 320] on textarea "Itchenor" at bounding box center [1288, 367] width 286 height 131
type textarea "Flowers and a sign post in Itchenor"
click at [1467, 199] on icon at bounding box center [1470, 195] width 13 height 13
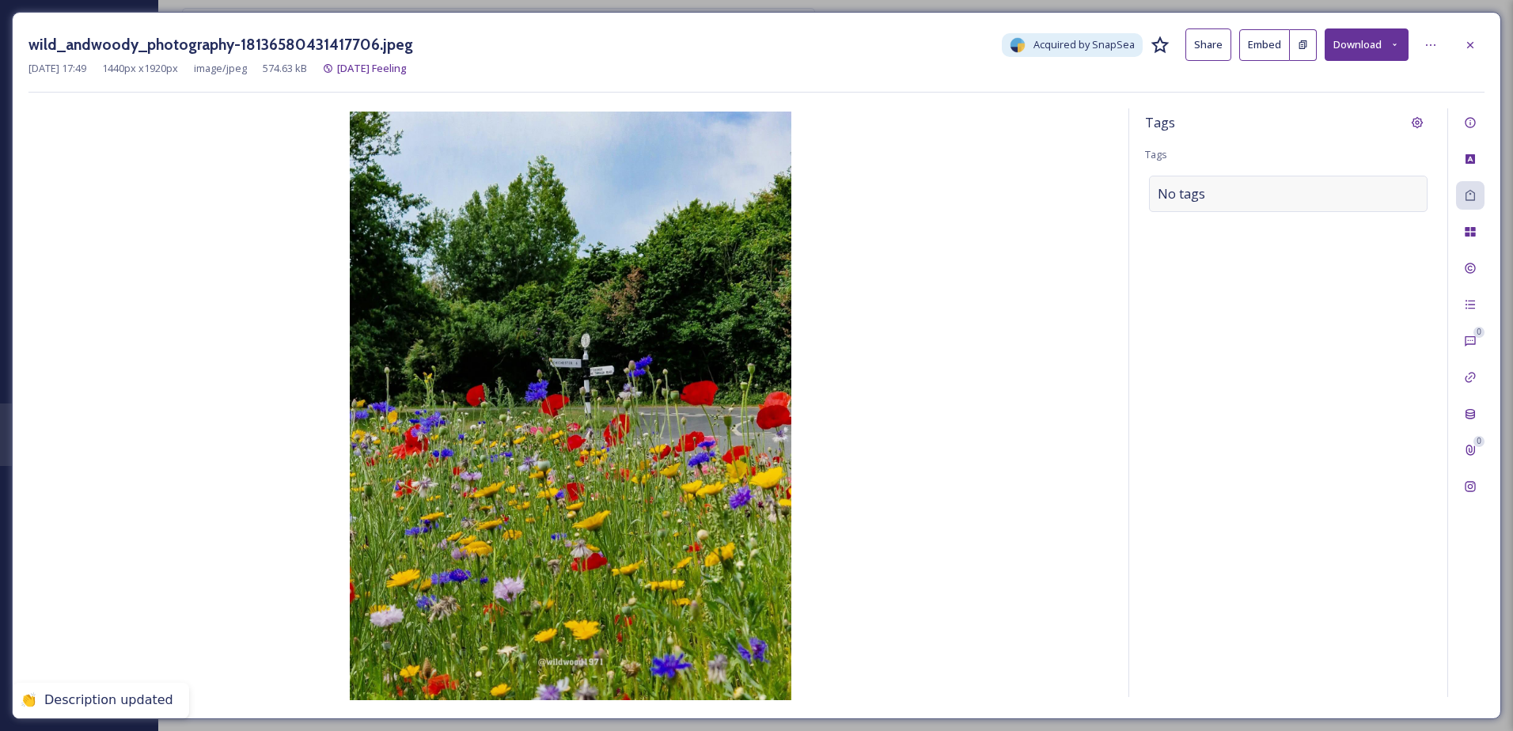
click at [1277, 194] on div "No tags" at bounding box center [1288, 194] width 279 height 36
click at [1234, 199] on input at bounding box center [1237, 193] width 158 height 19
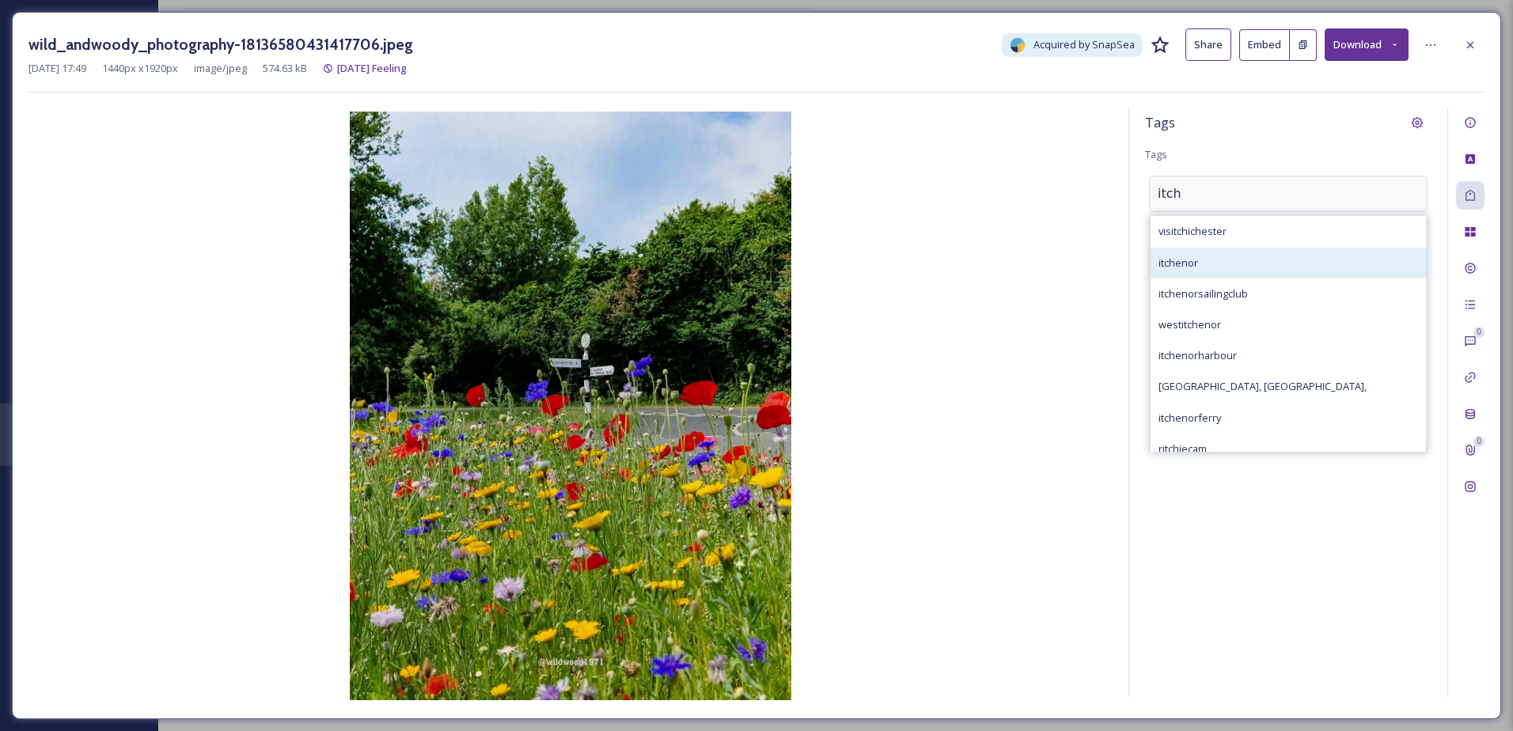
type input "itch"
click at [1226, 256] on div "itchenor" at bounding box center [1288, 263] width 275 height 31
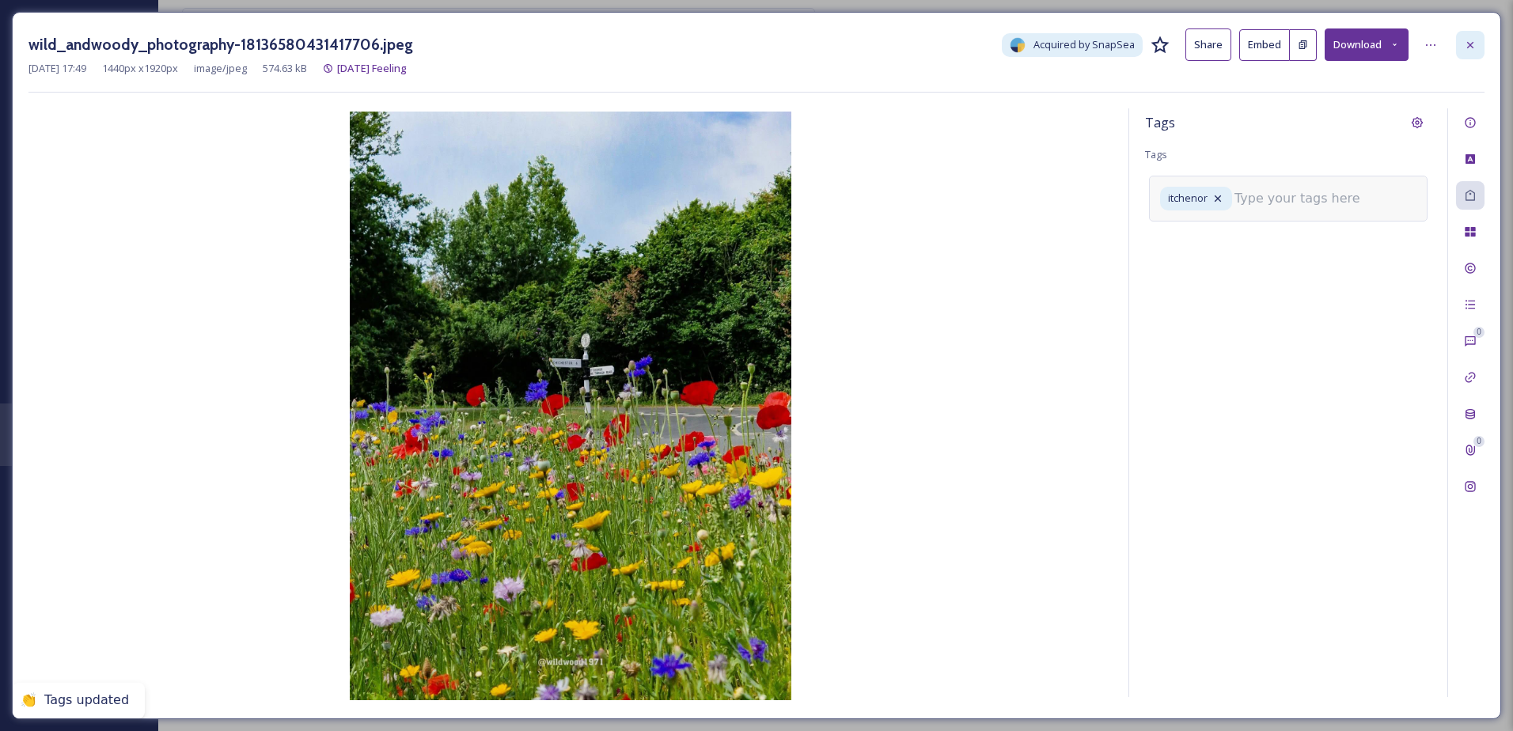
click at [1466, 40] on icon at bounding box center [1470, 45] width 13 height 13
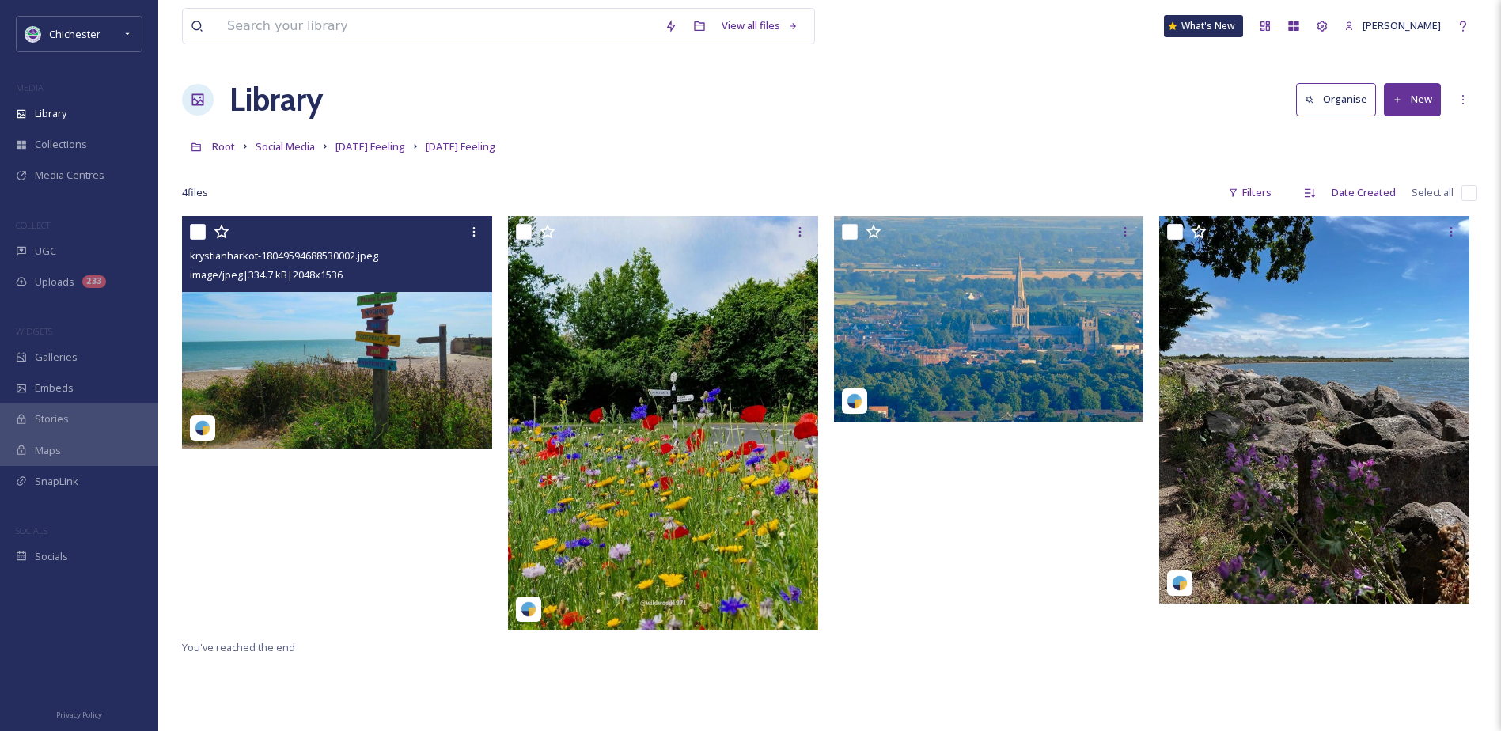
click at [379, 364] on img at bounding box center [337, 332] width 310 height 233
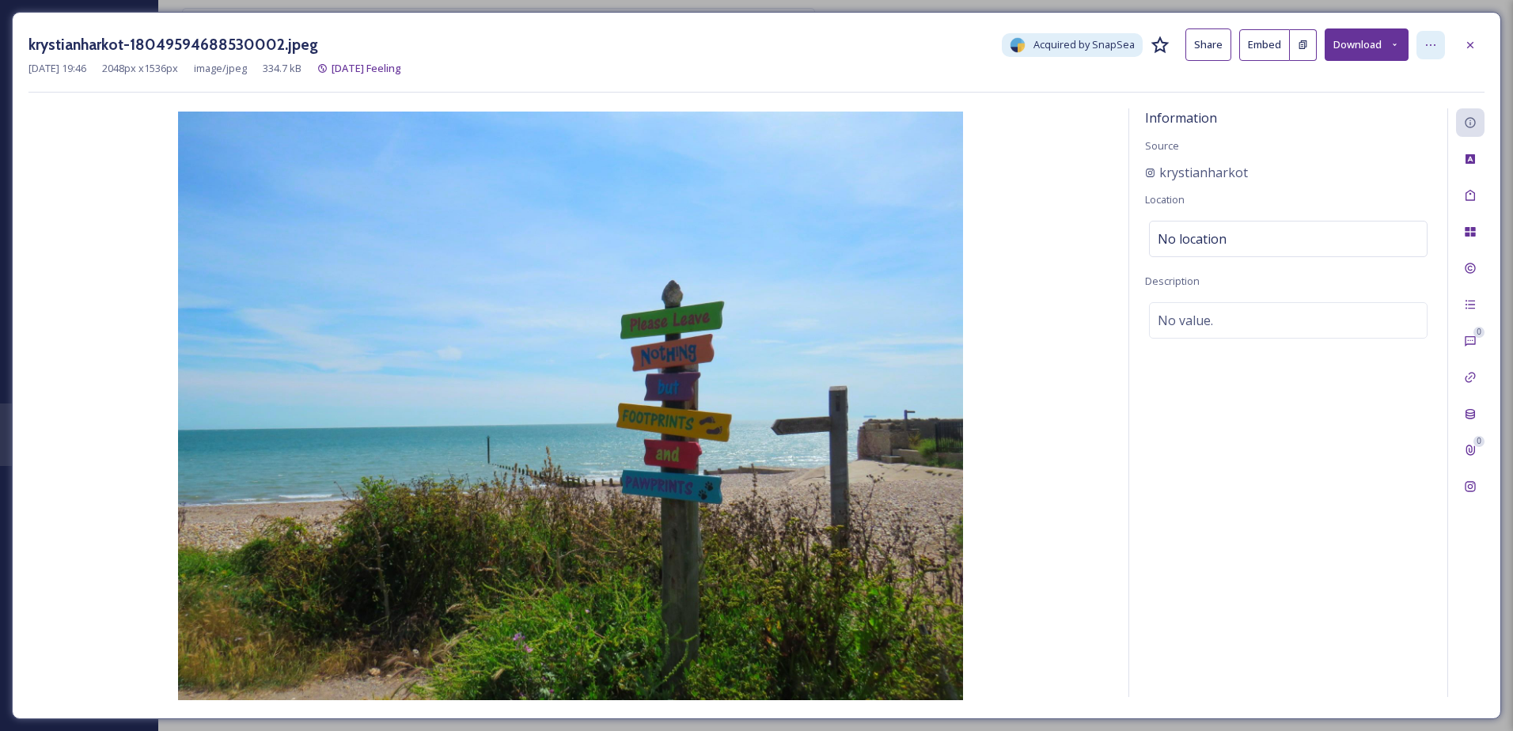
click at [1436, 45] on icon at bounding box center [1430, 45] width 13 height 13
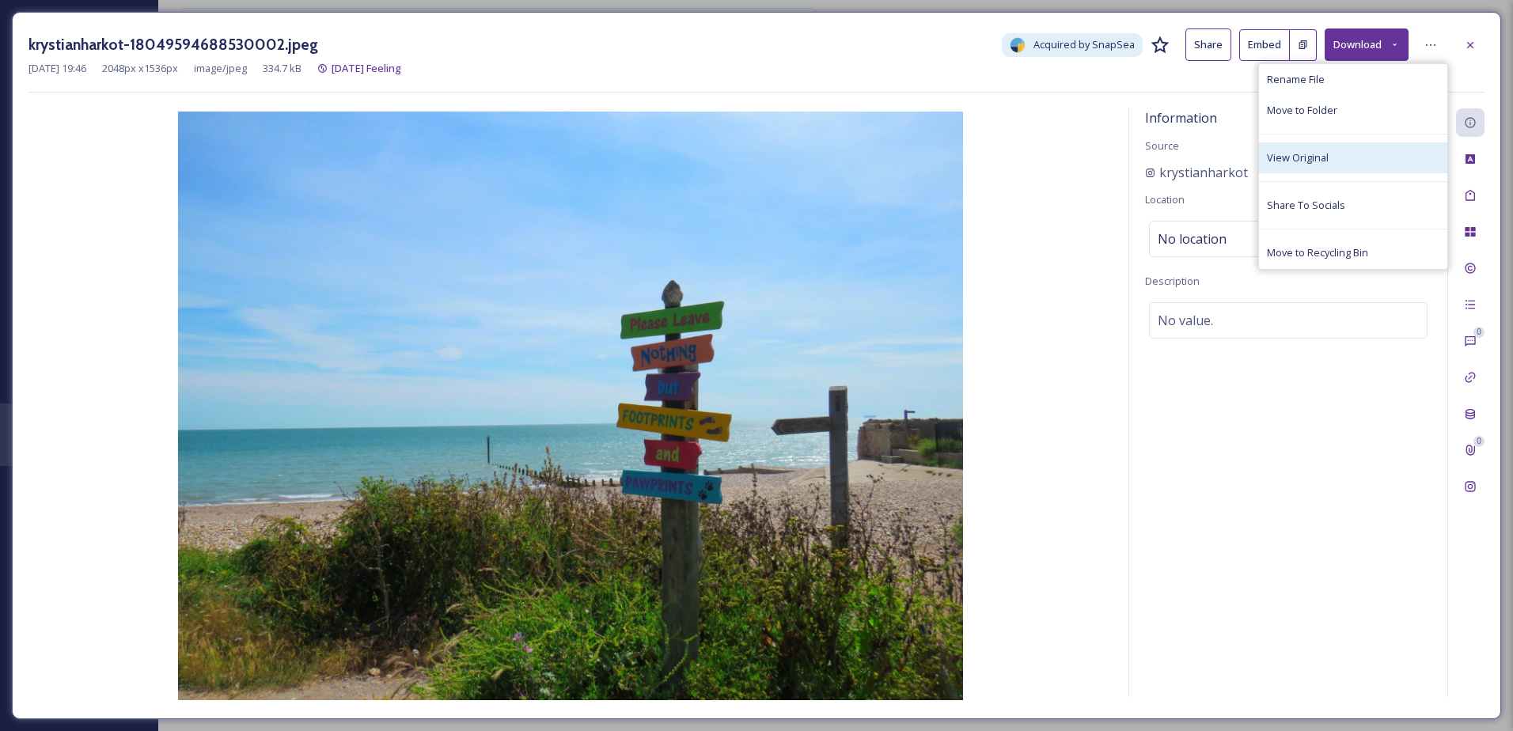
click at [1351, 149] on div "View Original" at bounding box center [1353, 157] width 188 height 31
click at [1196, 312] on span "No value." at bounding box center [1185, 320] width 55 height 19
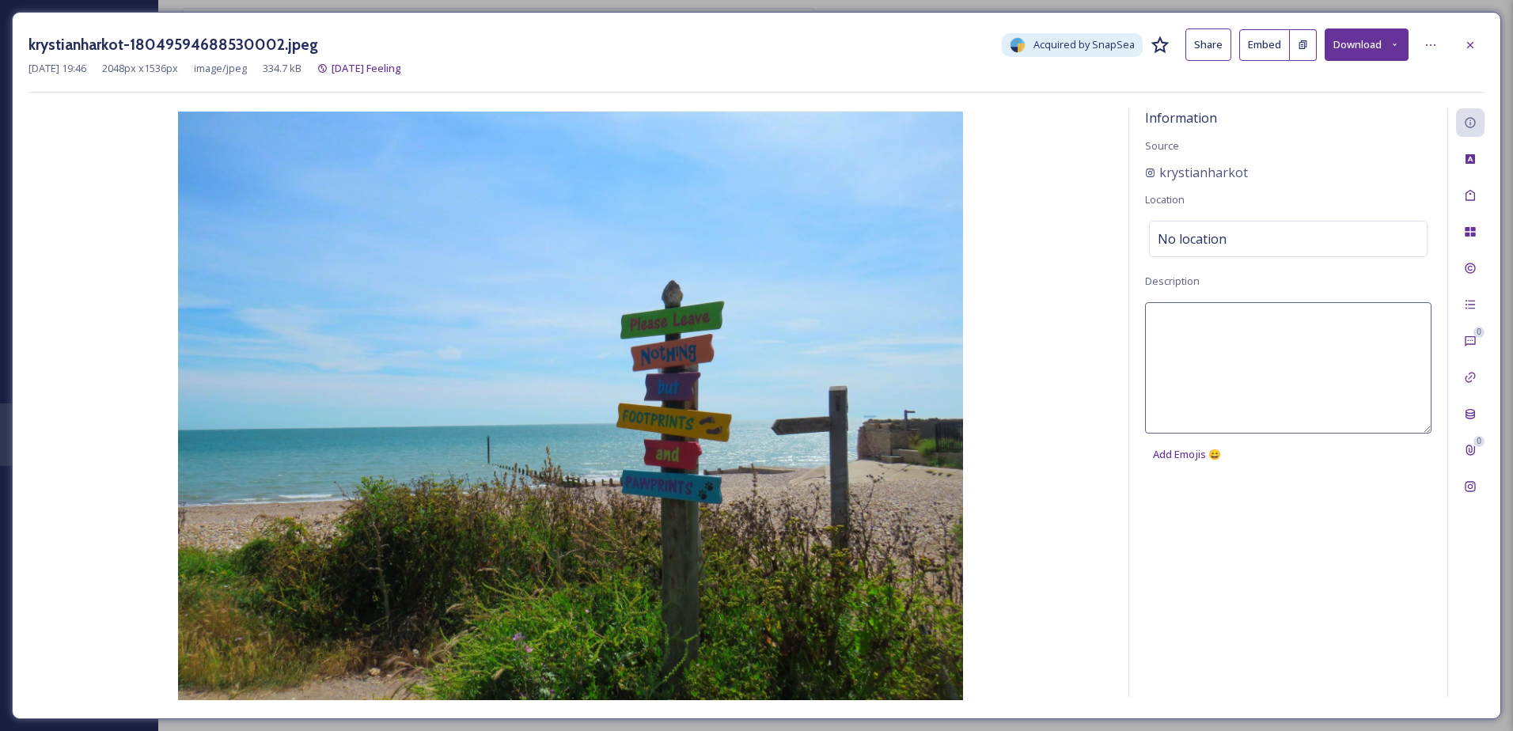
click at [1198, 320] on textarea at bounding box center [1288, 367] width 286 height 131
type textarea "A sign on Selsey beach"
drag, startPoint x: 1447, startPoint y: 207, endPoint x: 1490, endPoint y: 188, distance: 47.1
click at [1465, 202] on div "0 0" at bounding box center [1465, 402] width 37 height 589
click at [1473, 191] on icon at bounding box center [1470, 195] width 13 height 13
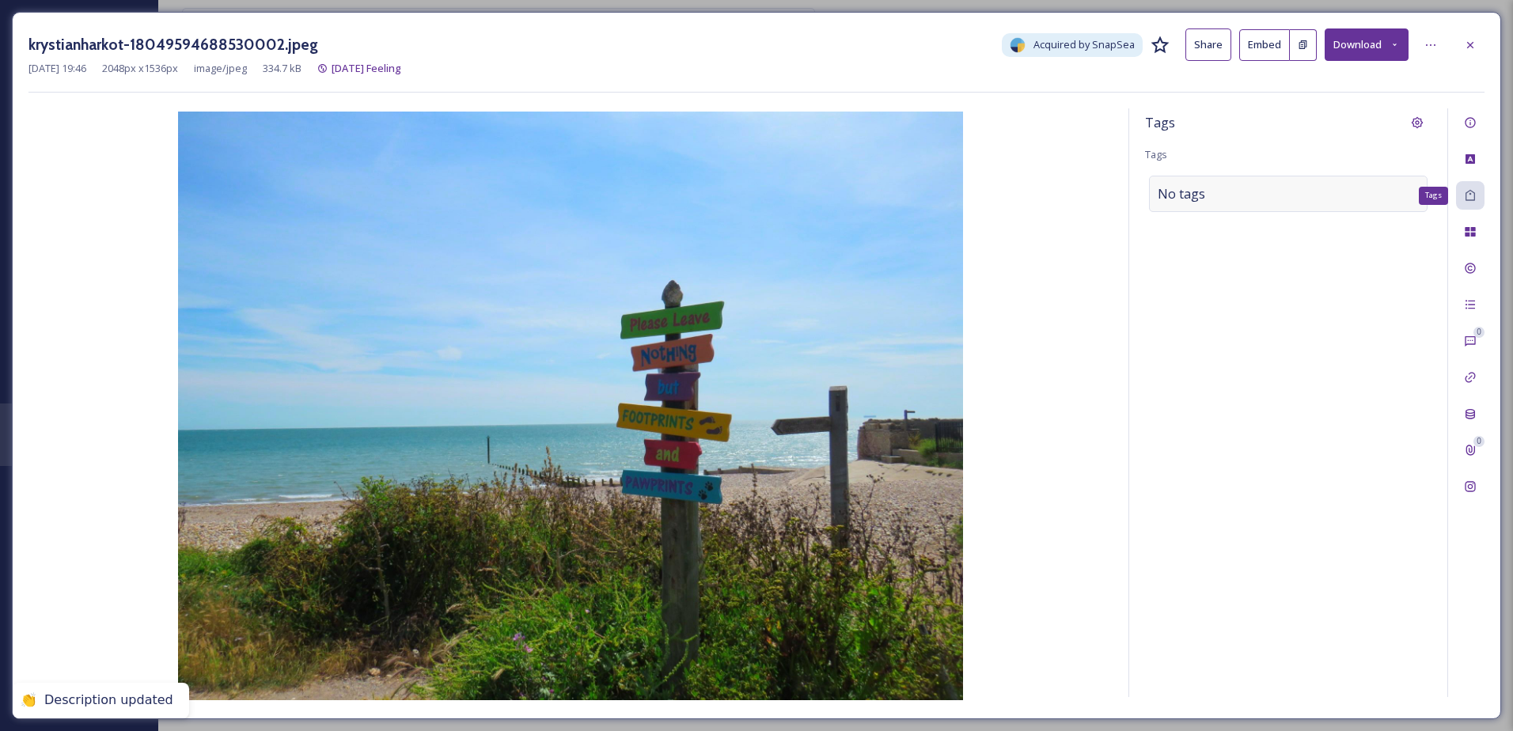
click at [1269, 186] on div "No tags" at bounding box center [1288, 194] width 279 height 36
click at [1242, 188] on input at bounding box center [1237, 193] width 158 height 19
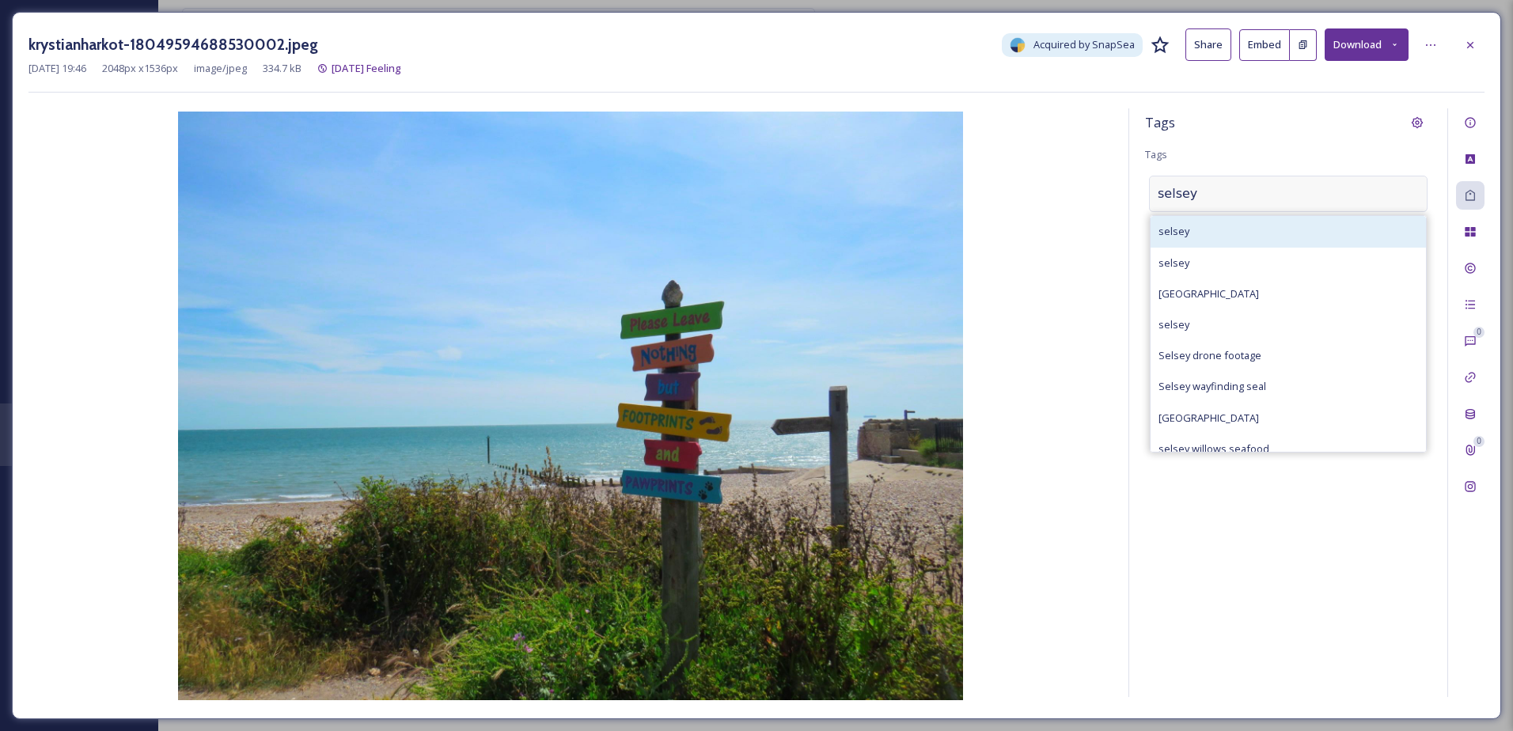
type input "selsey"
click at [1204, 224] on div "selsey" at bounding box center [1288, 231] width 275 height 31
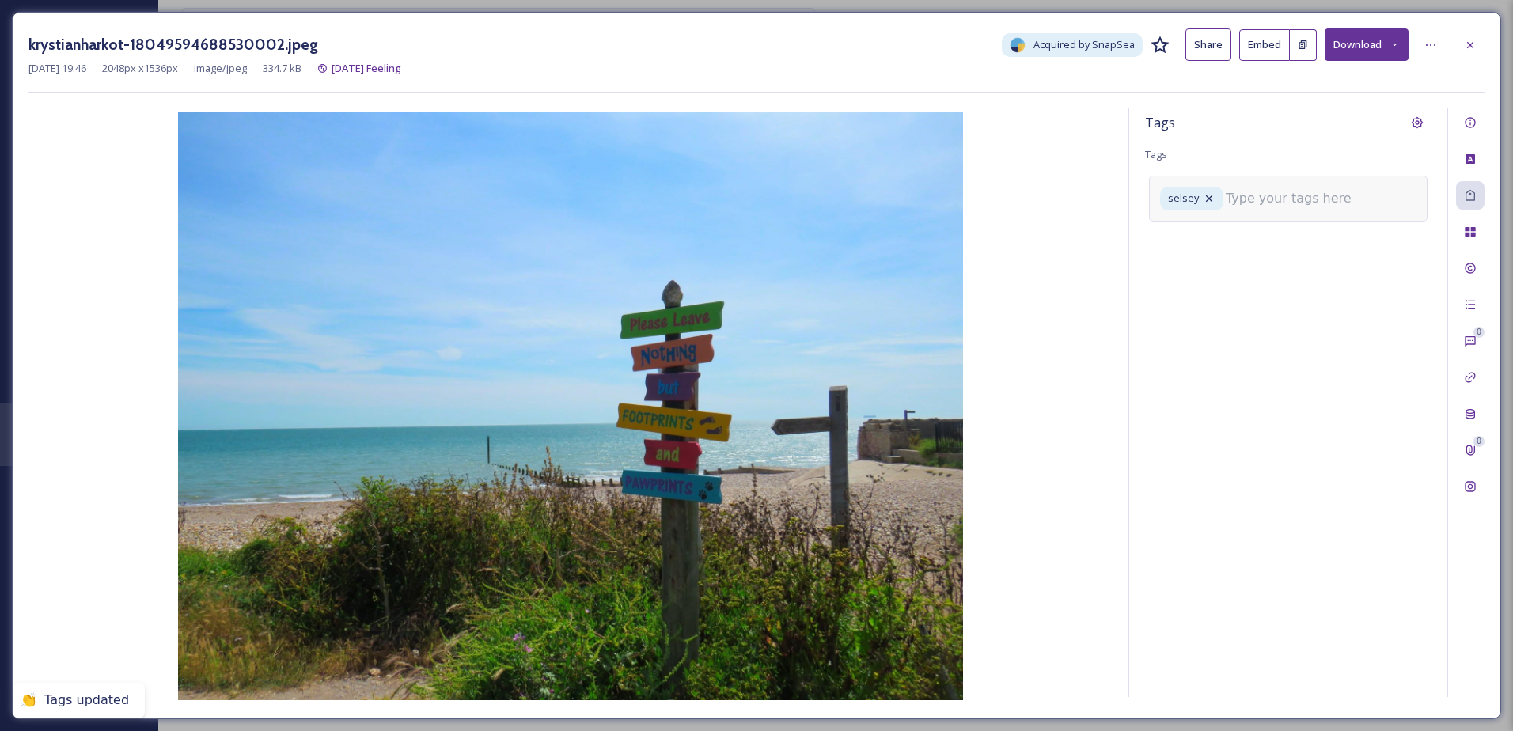
click at [1305, 201] on input at bounding box center [1305, 198] width 158 height 19
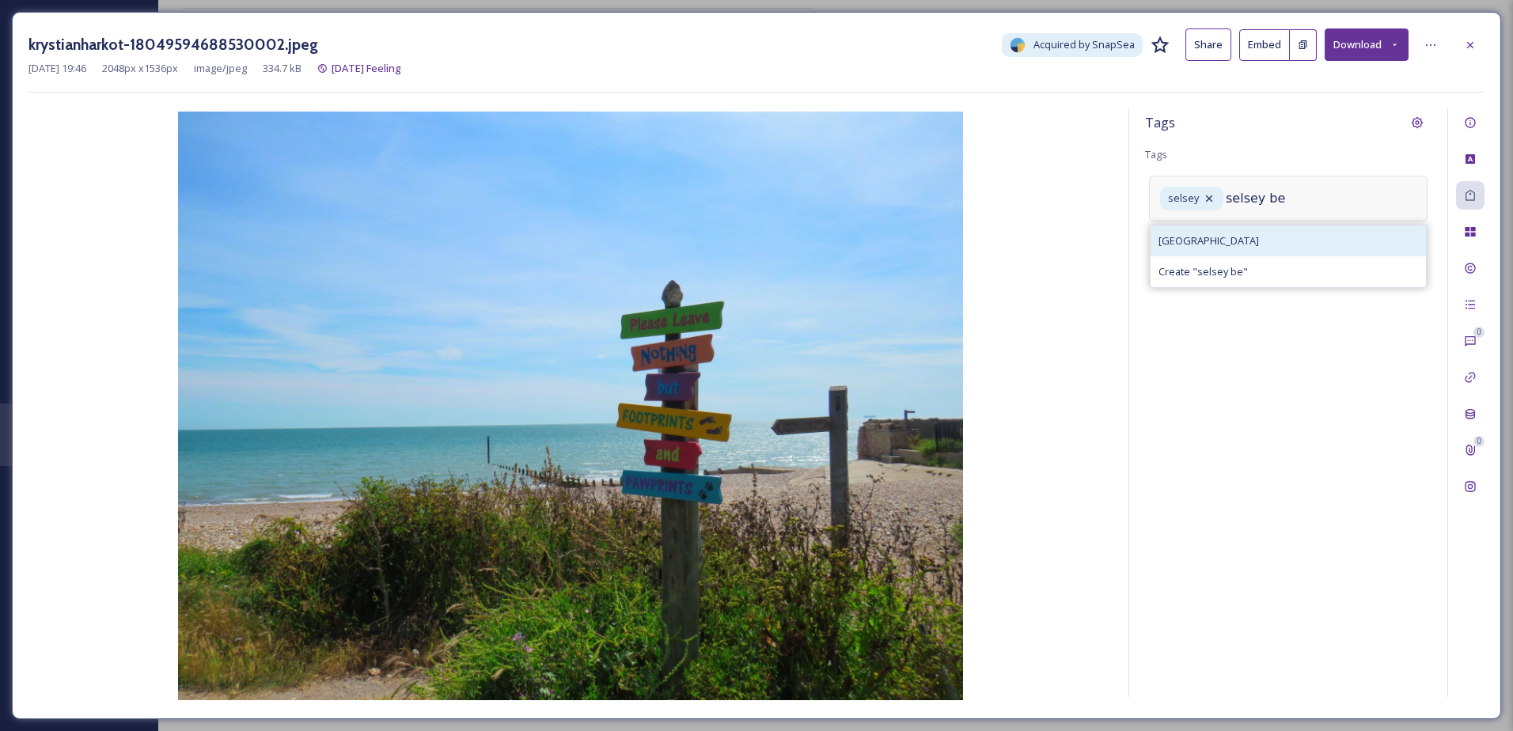
type input "selsey be"
click at [1215, 247] on span "selsey beach" at bounding box center [1208, 240] width 100 height 15
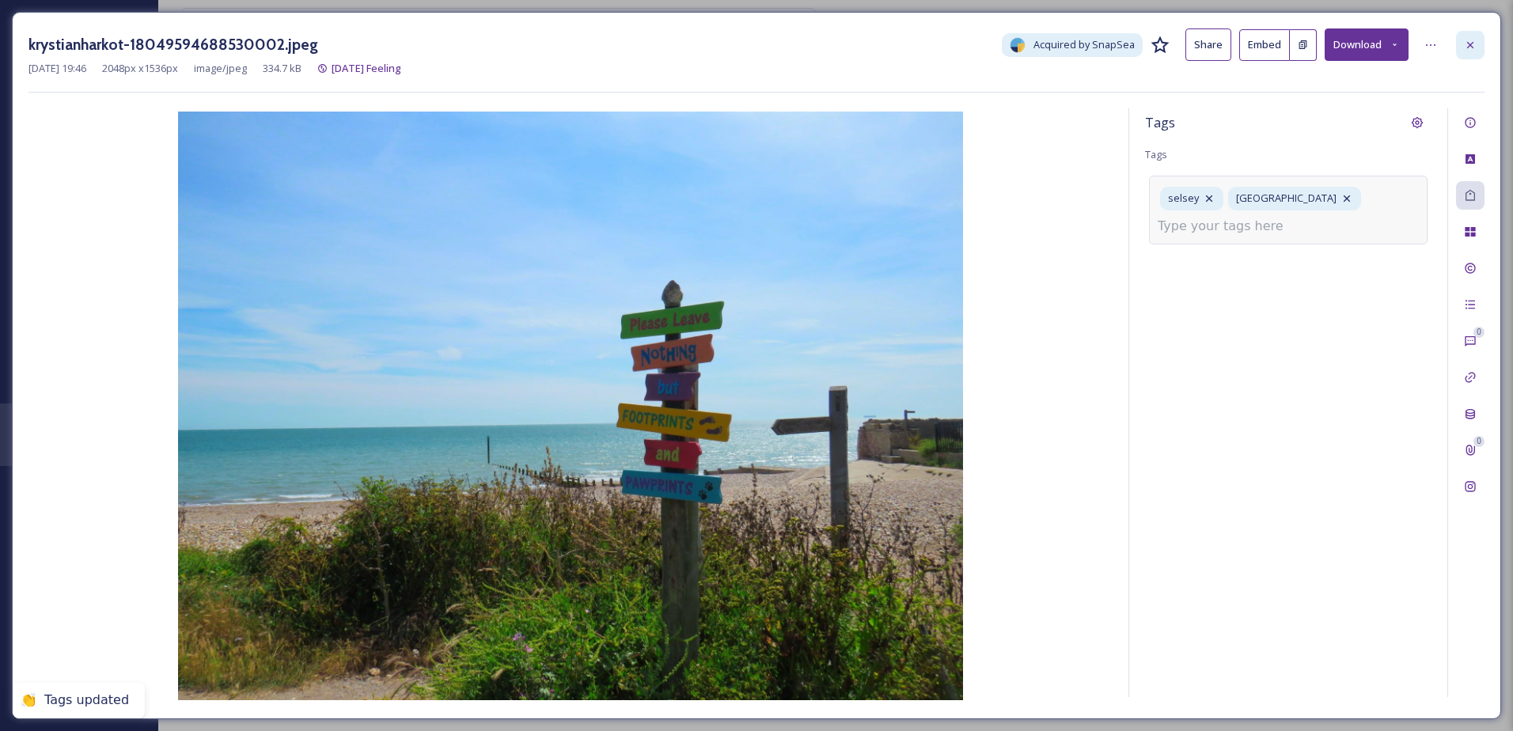
click at [1467, 32] on div at bounding box center [1470, 45] width 28 height 28
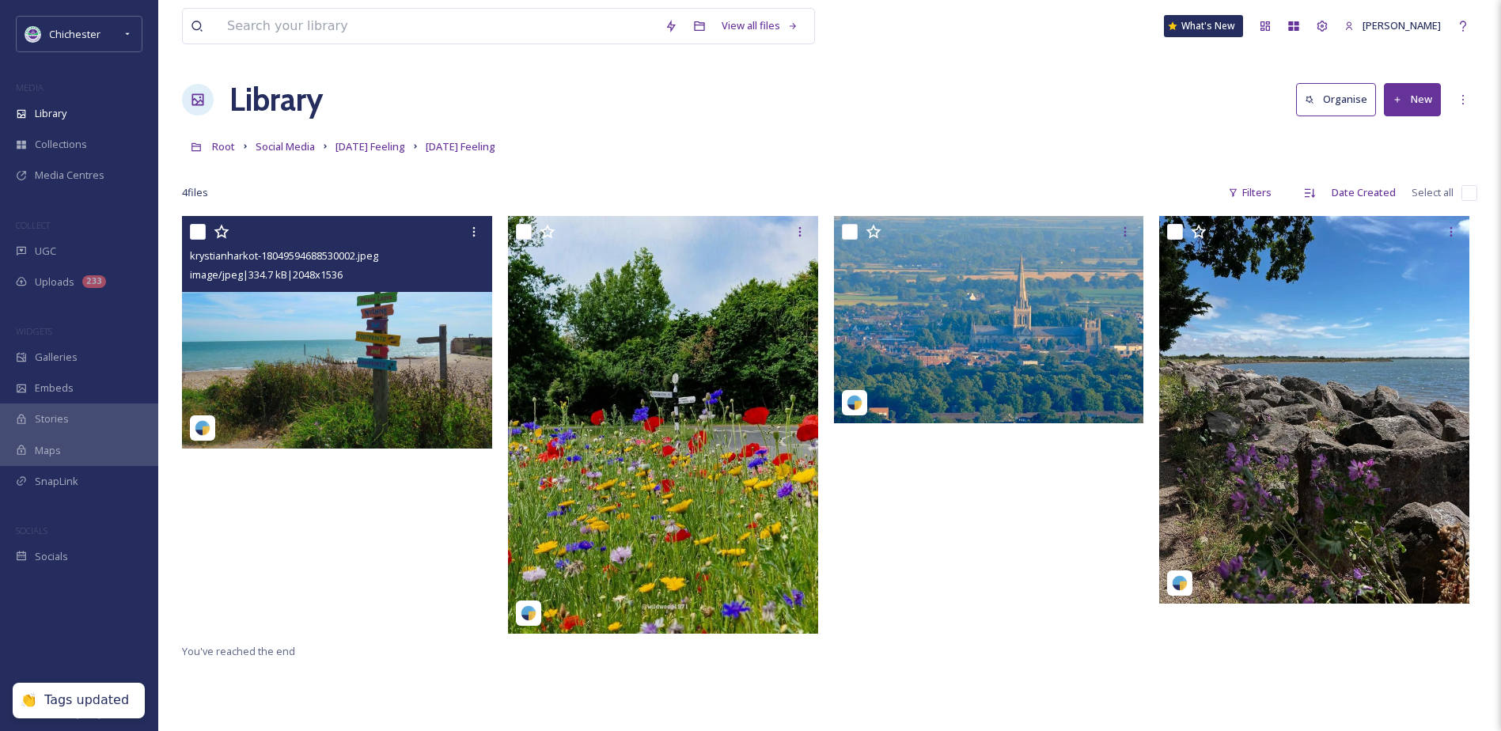
click at [1468, 190] on input "checkbox" at bounding box center [1469, 193] width 16 height 16
checkbox input "true"
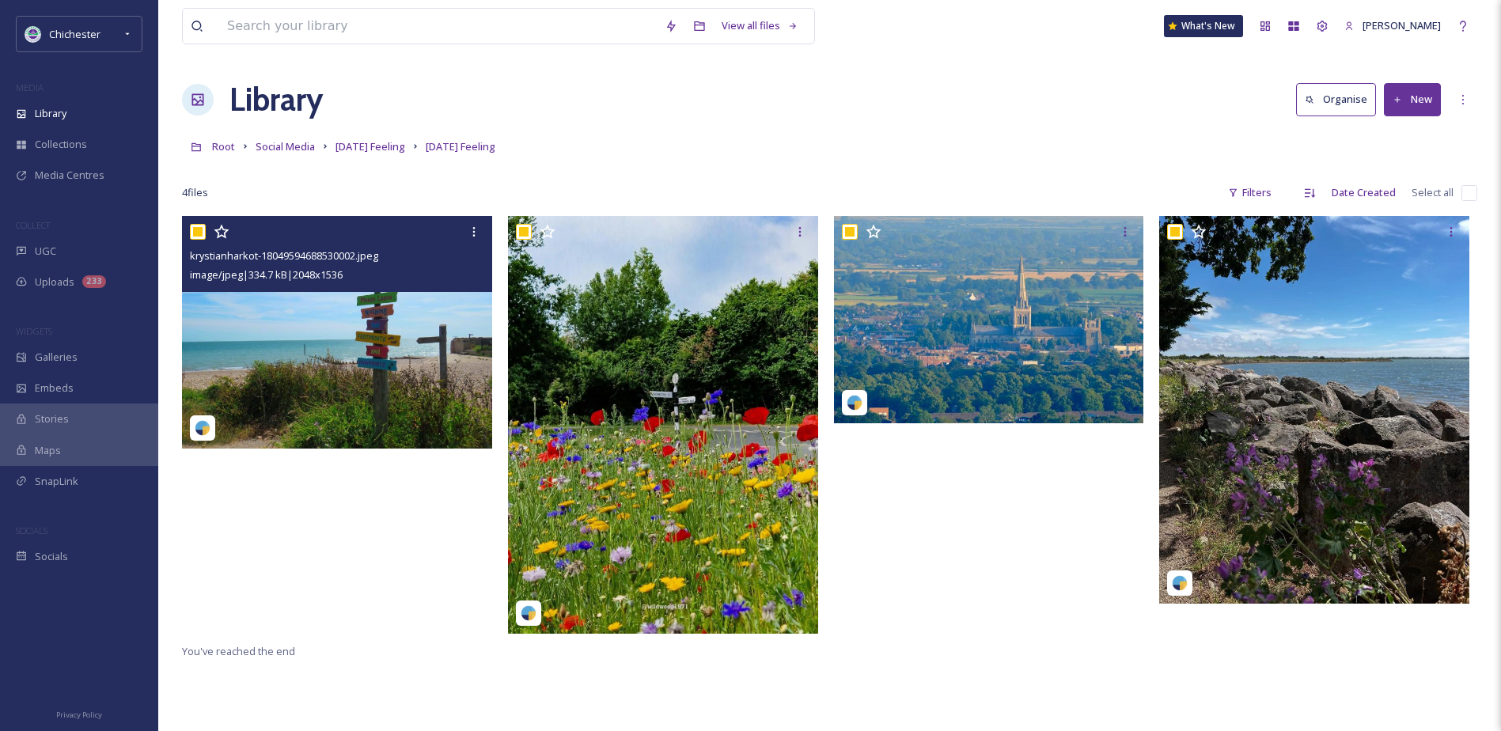
checkbox input "true"
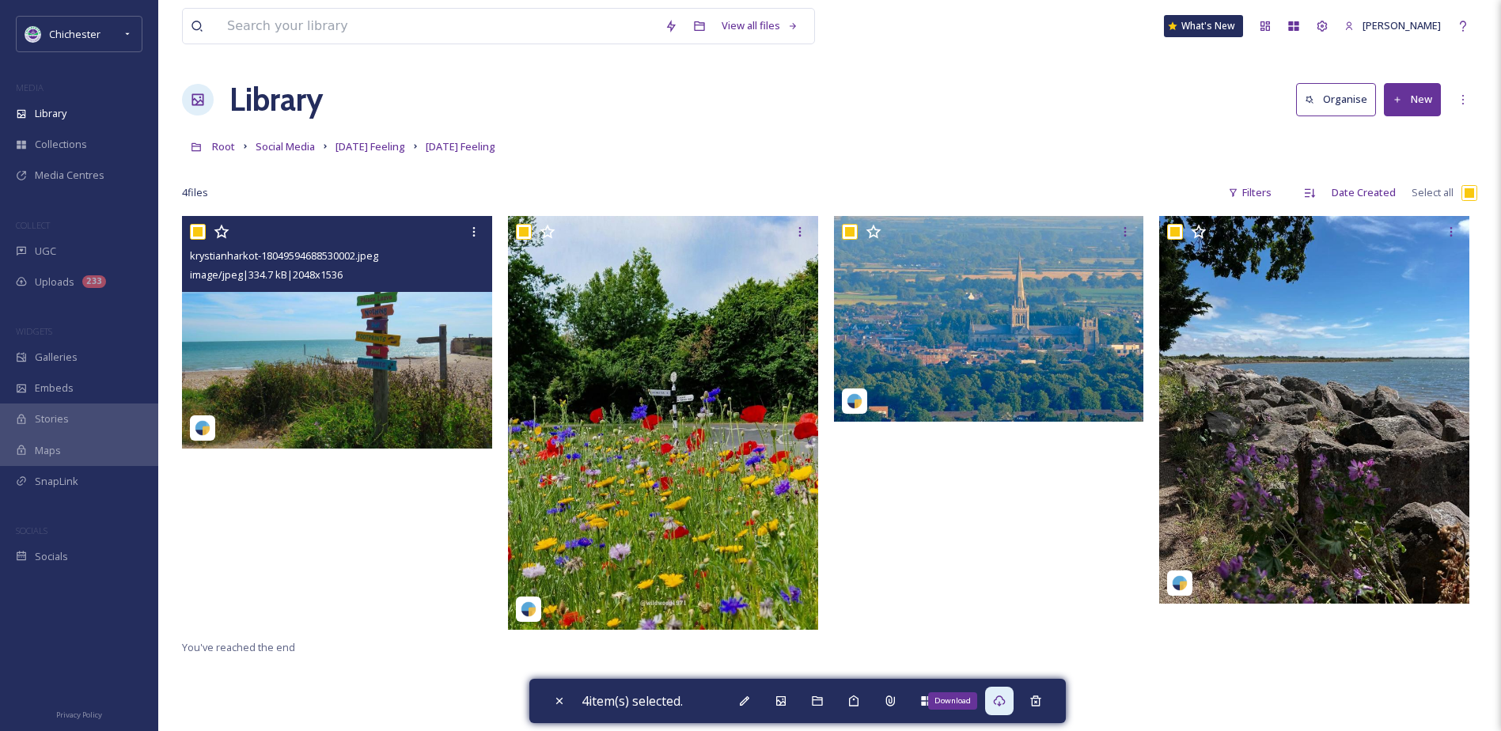
click at [1013, 702] on div "Download" at bounding box center [999, 701] width 28 height 28
click at [540, 701] on div "4 item(s) selected." at bounding box center [797, 701] width 536 height 44
click at [555, 698] on icon at bounding box center [559, 701] width 13 height 13
checkbox input "false"
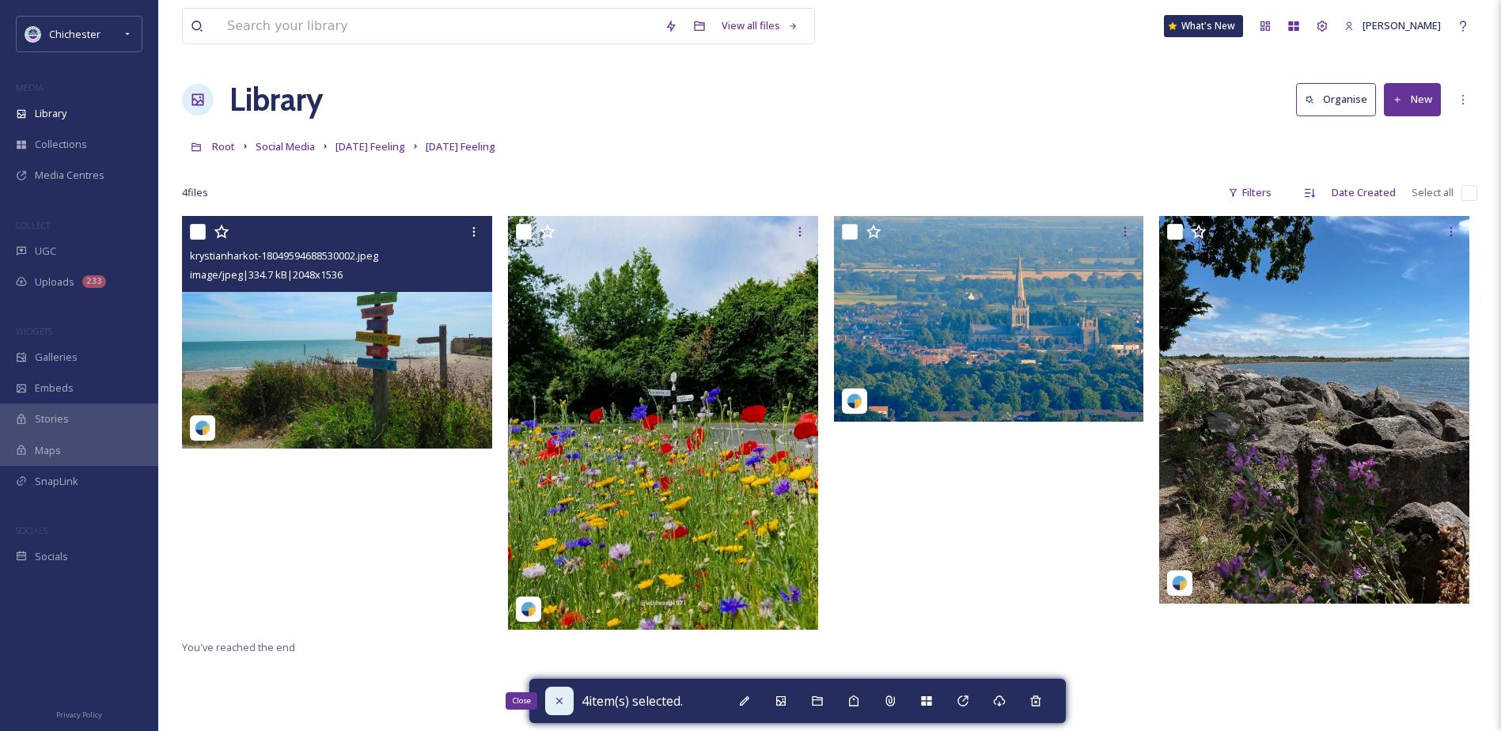
checkbox input "false"
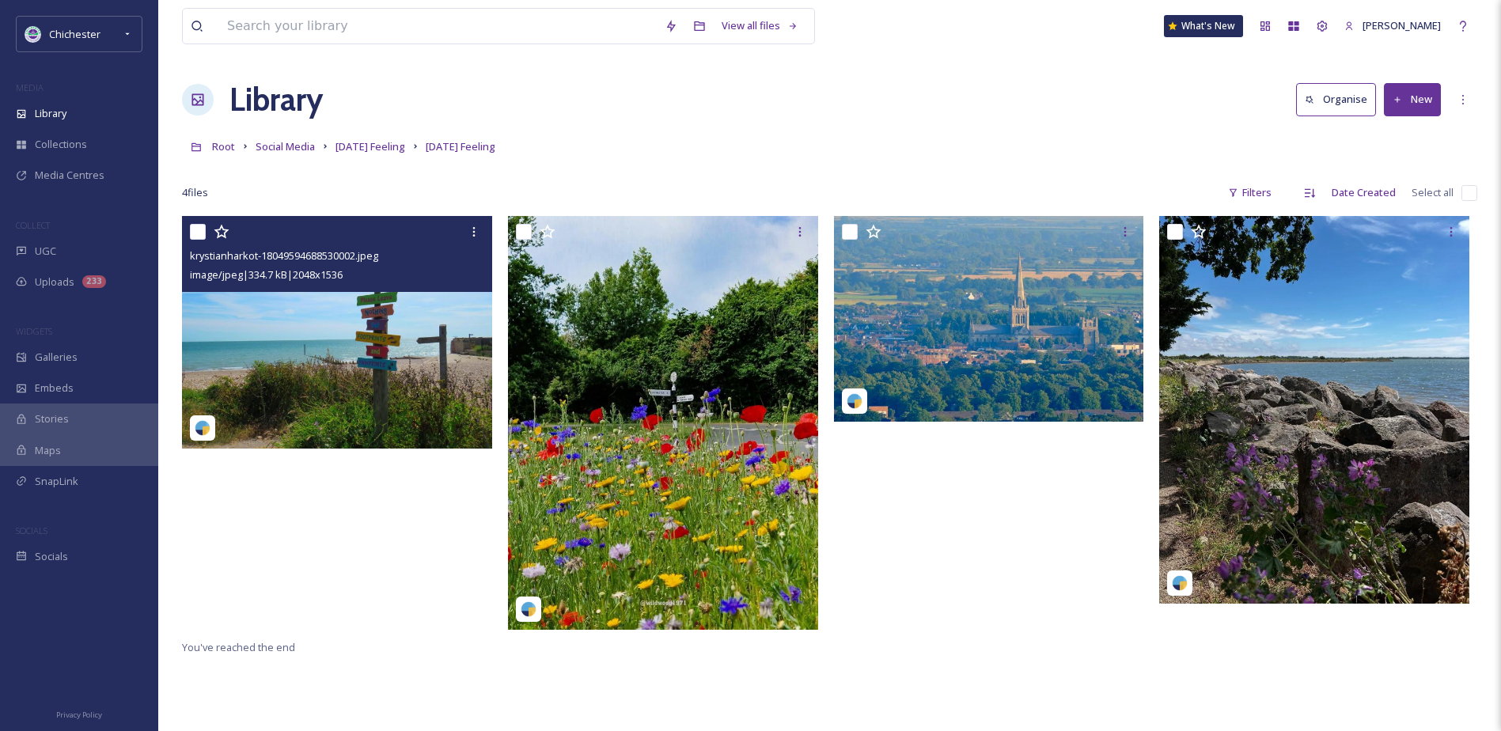
click at [950, 396] on img at bounding box center [989, 318] width 310 height 205
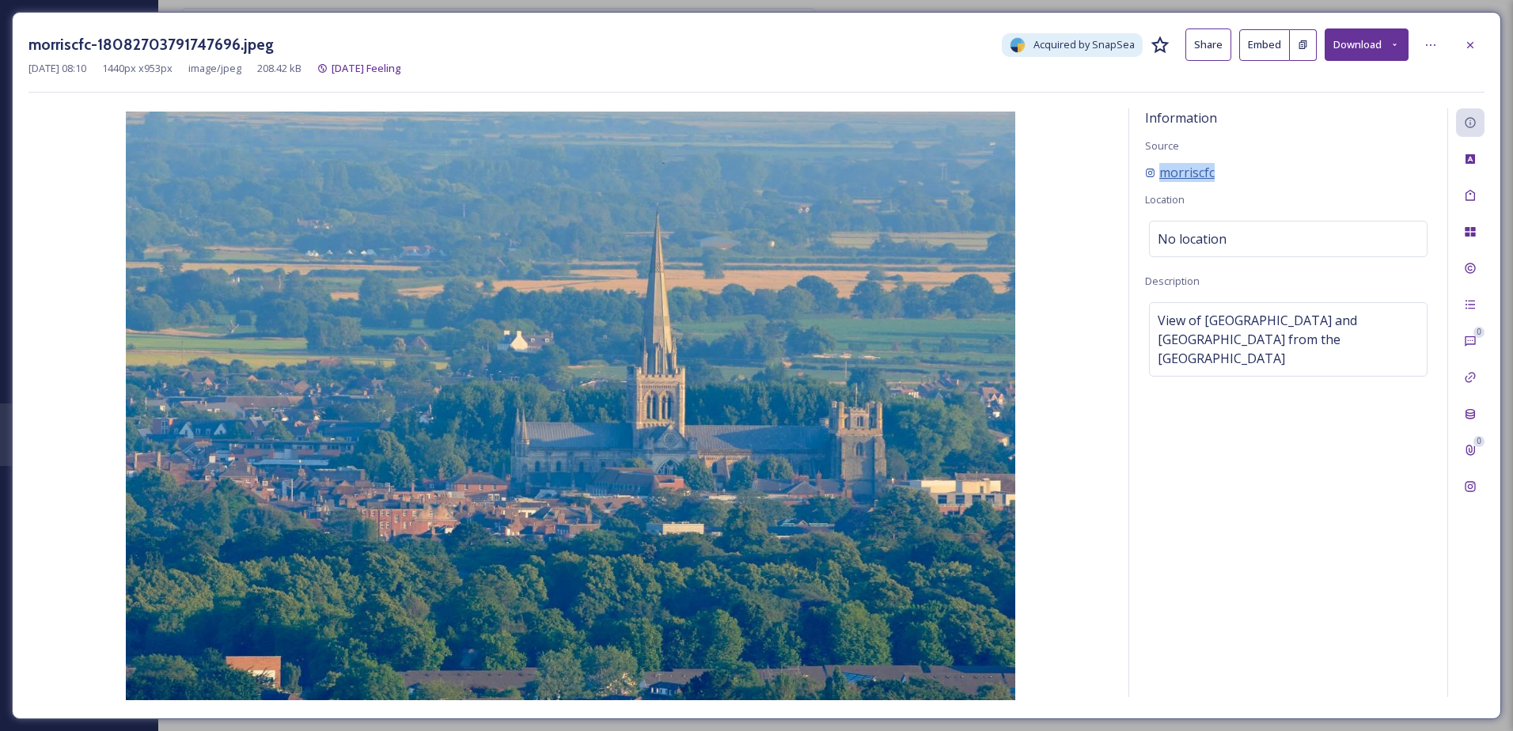
drag, startPoint x: 1197, startPoint y: 172, endPoint x: 1146, endPoint y: 176, distance: 51.6
click at [1146, 176] on div "morriscfc" at bounding box center [1288, 172] width 286 height 19
drag, startPoint x: 1146, startPoint y: 176, endPoint x: 1162, endPoint y: 174, distance: 16.0
copy span "morriscfc"
click at [1460, 39] on div at bounding box center [1470, 45] width 28 height 28
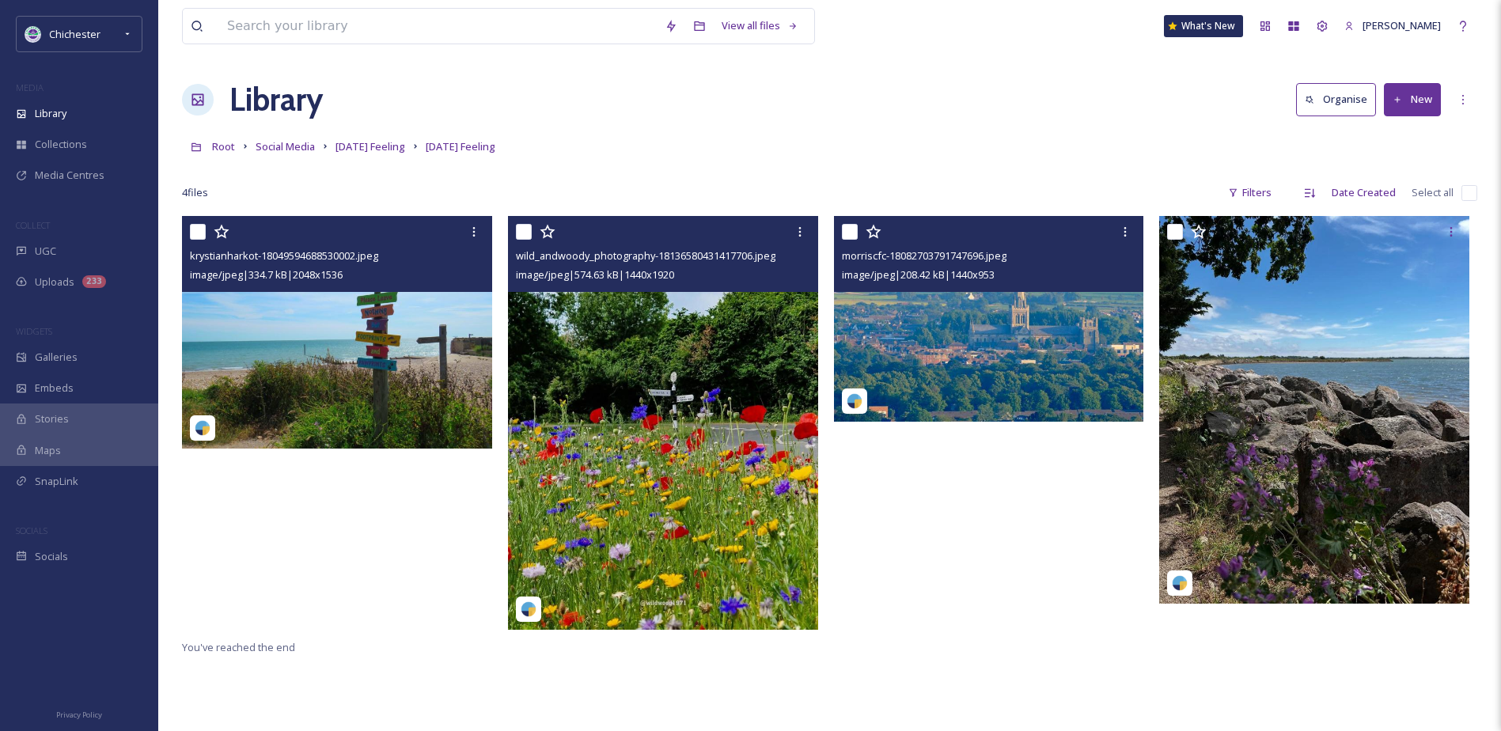
click at [411, 366] on img at bounding box center [337, 332] width 310 height 233
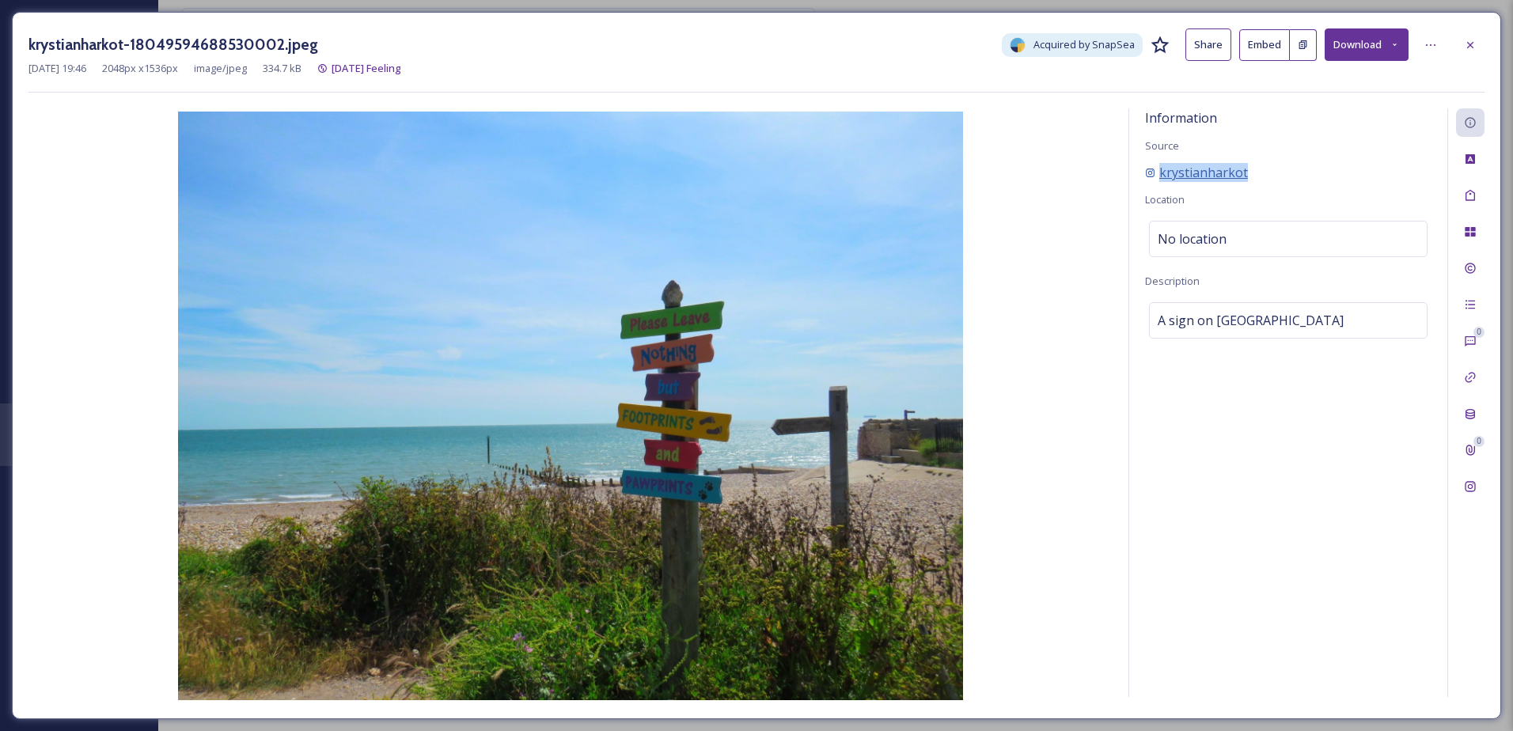
drag, startPoint x: 1275, startPoint y: 172, endPoint x: 1152, endPoint y: 176, distance: 122.7
click at [1152, 176] on div "krystianharkot" at bounding box center [1288, 172] width 286 height 19
copy span "krystianharkot"
click at [1470, 37] on div at bounding box center [1470, 45] width 28 height 28
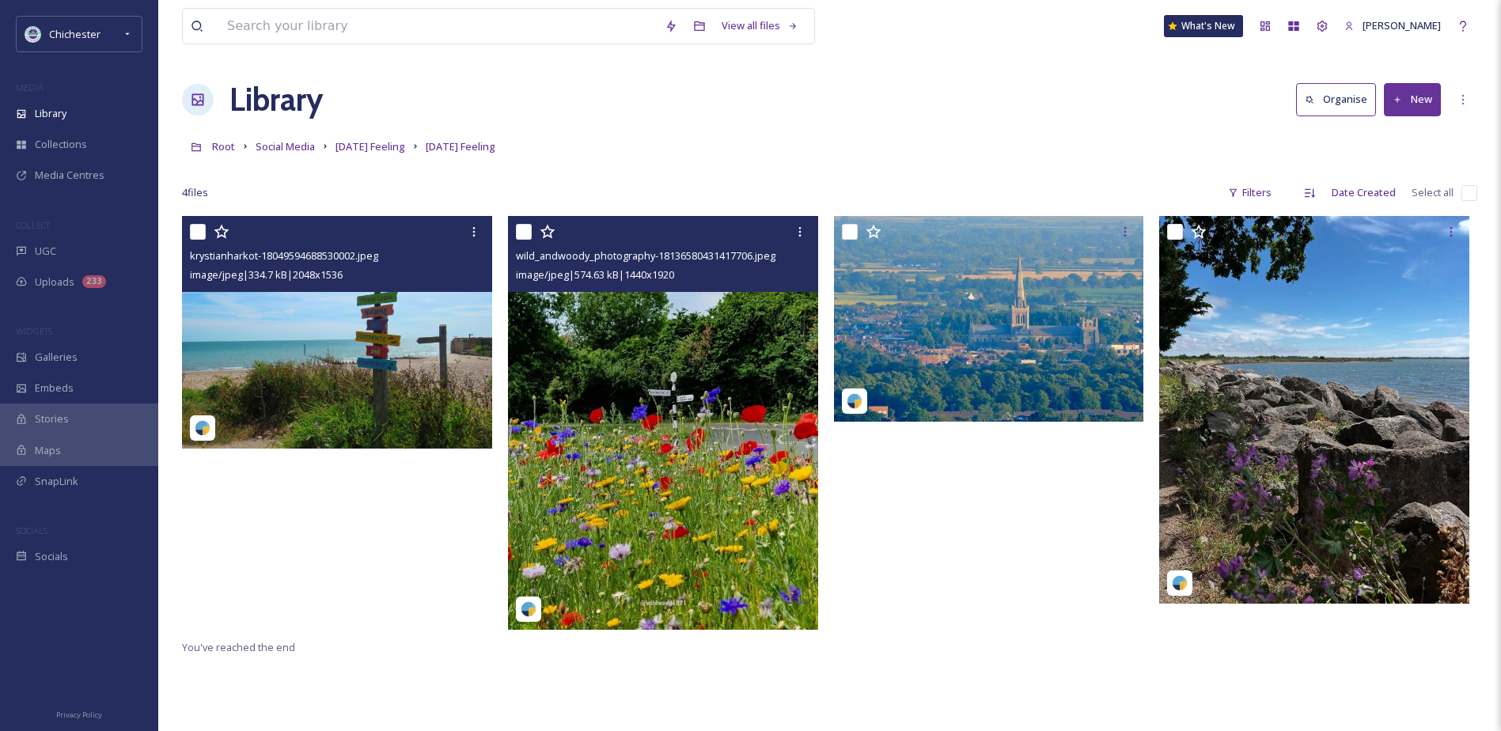
click at [639, 434] on img at bounding box center [663, 422] width 310 height 413
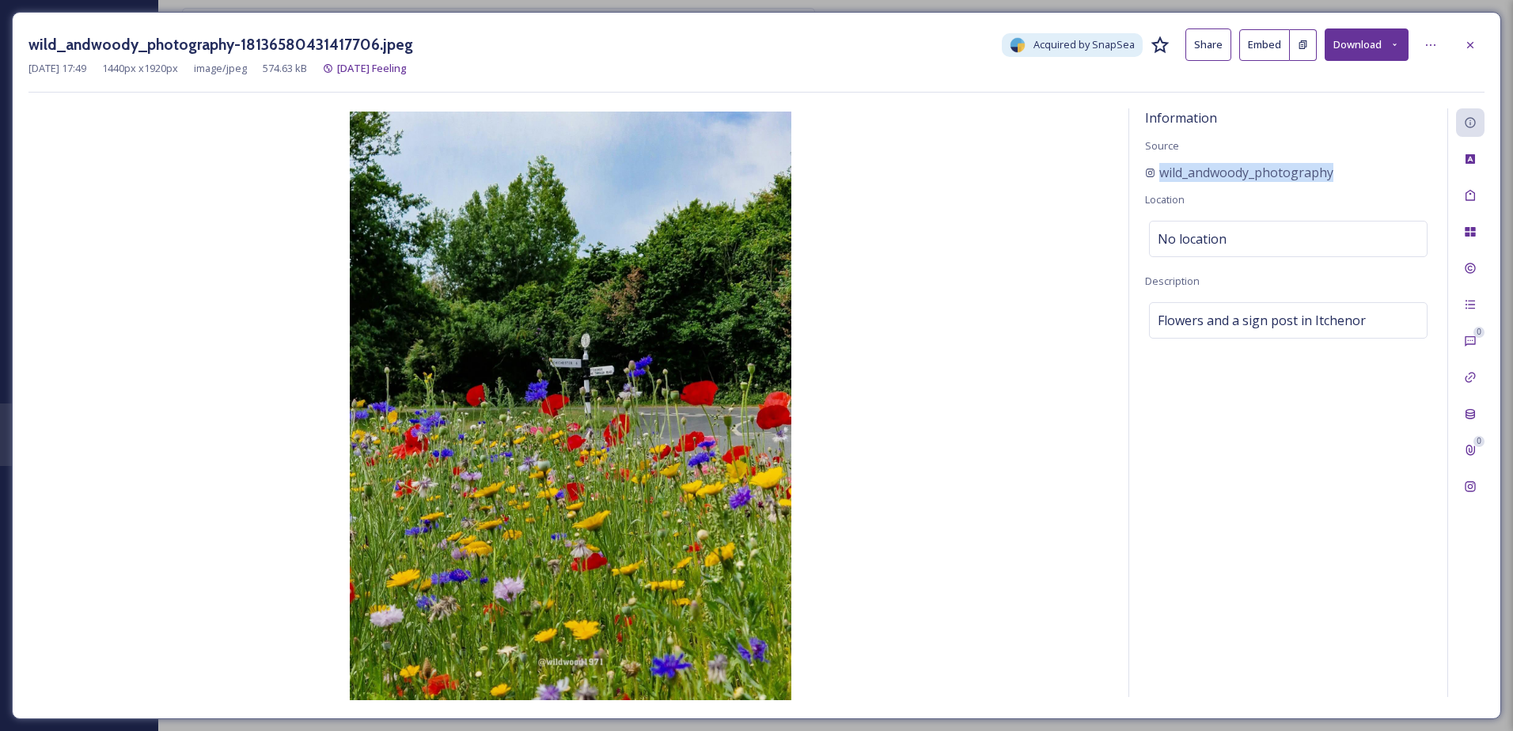
drag, startPoint x: 1338, startPoint y: 168, endPoint x: 1126, endPoint y: 168, distance: 212.1
click at [1126, 168] on div "Information Source wild_andwoody_photography Location No location Description F…" at bounding box center [756, 405] width 1456 height 594
drag, startPoint x: 1126, startPoint y: 168, endPoint x: 1177, endPoint y: 163, distance: 51.7
copy span "wild_andwoody_photography"
click at [1461, 36] on div at bounding box center [1470, 45] width 28 height 28
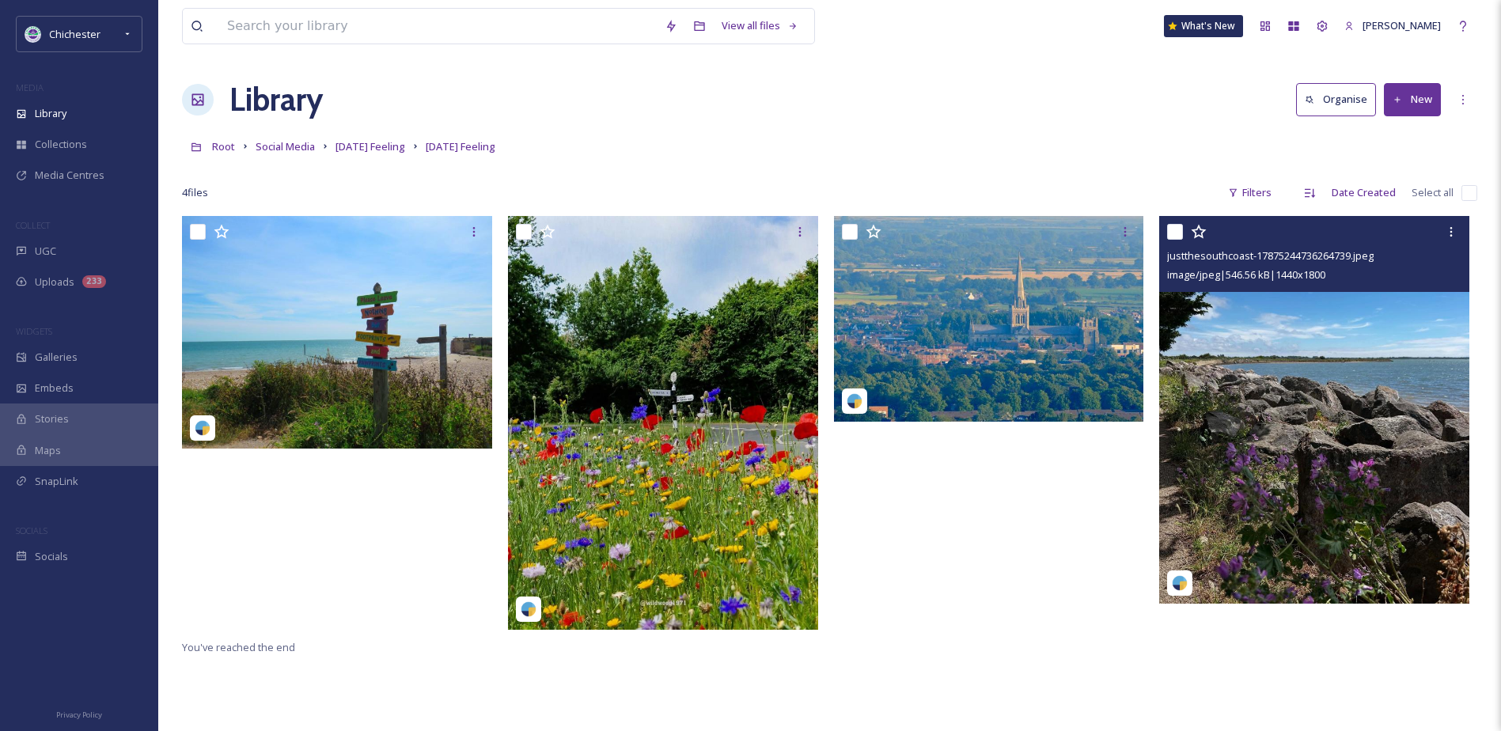
click at [1188, 370] on img at bounding box center [1314, 410] width 310 height 388
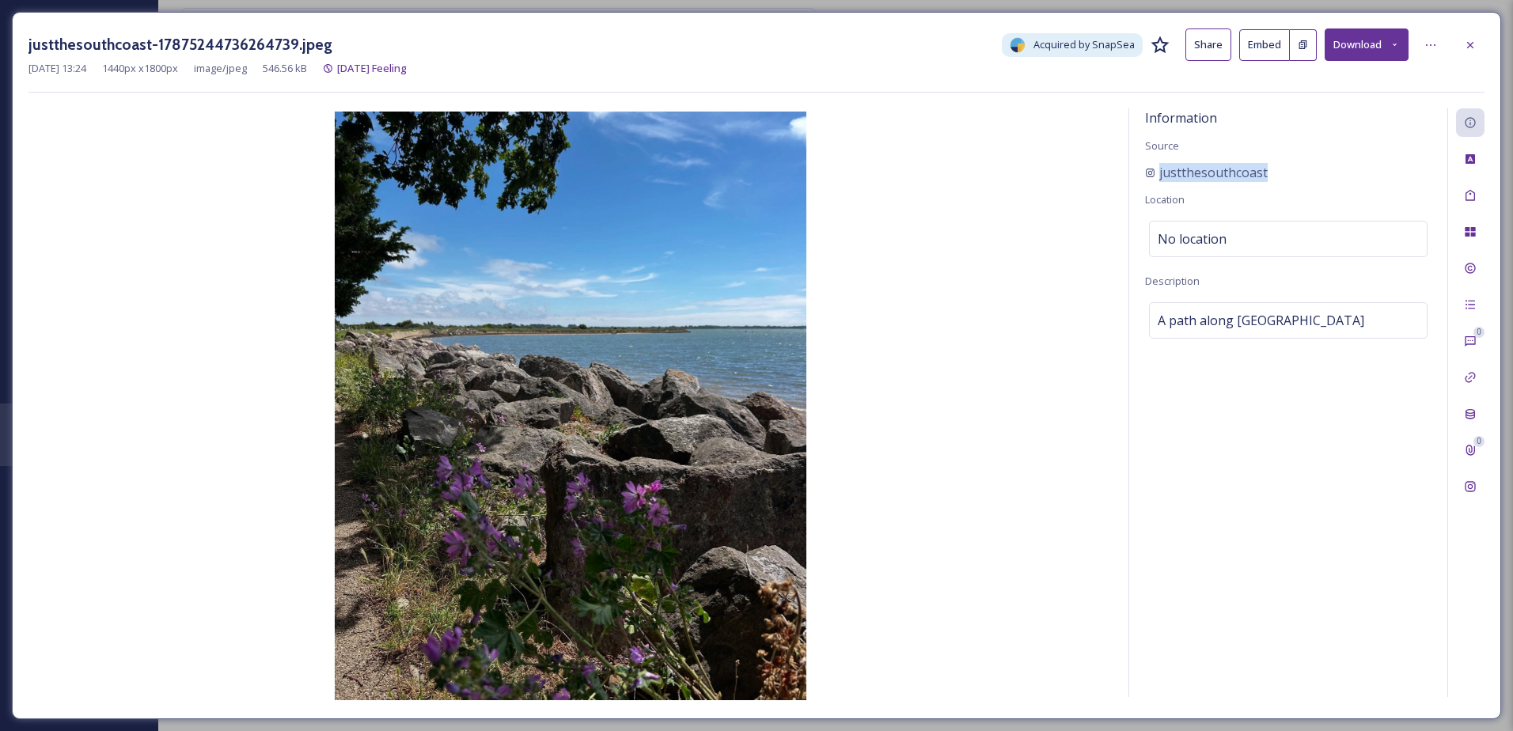
drag, startPoint x: 1284, startPoint y: 172, endPoint x: 1133, endPoint y: 170, distance: 151.2
click at [1133, 170] on div "Information Source justthesouthcoast Location No location Description A path al…" at bounding box center [1288, 402] width 318 height 589
drag, startPoint x: 1133, startPoint y: 170, endPoint x: 1203, endPoint y: 170, distance: 69.6
copy span "justthesouthcoast"
click at [1461, 51] on div at bounding box center [1470, 45] width 28 height 28
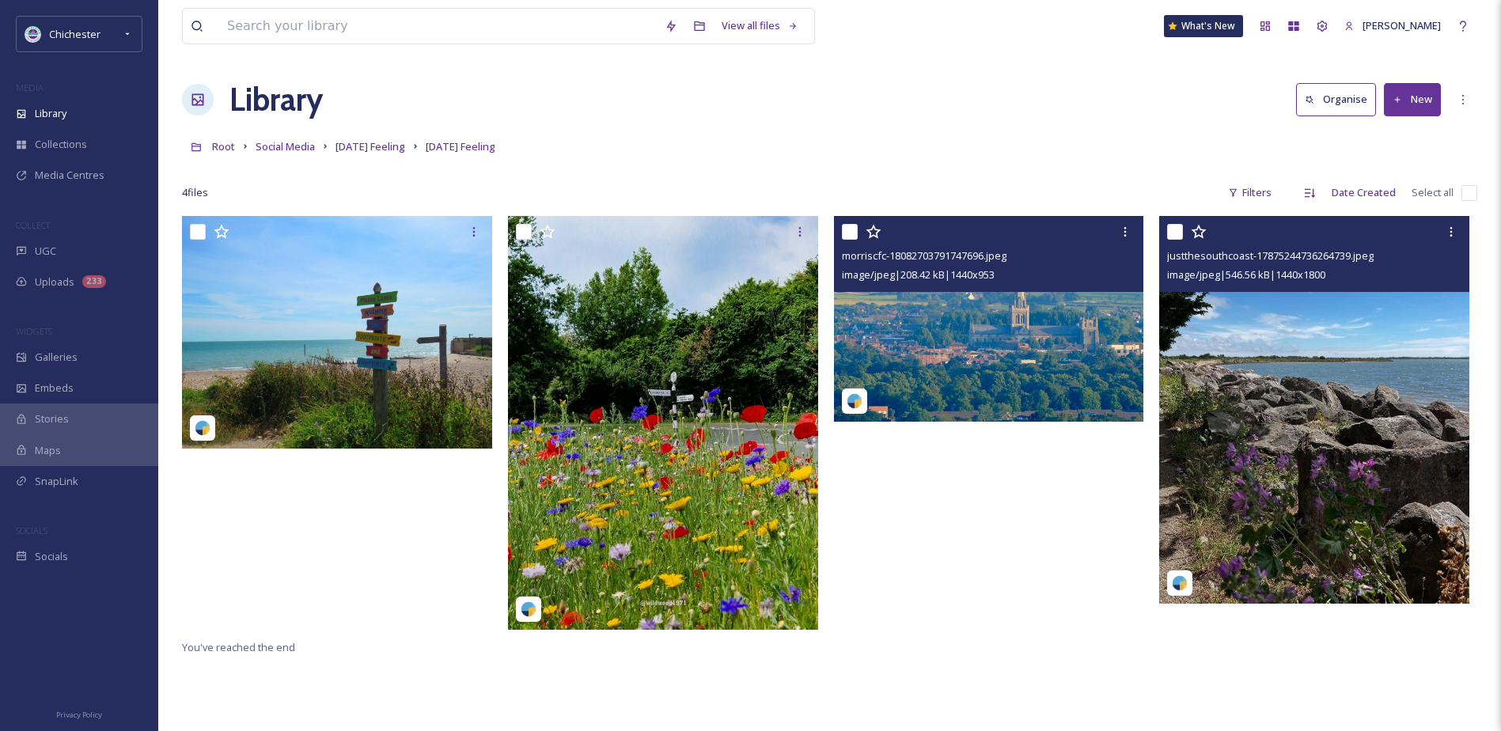
click at [1029, 358] on img at bounding box center [989, 318] width 310 height 205
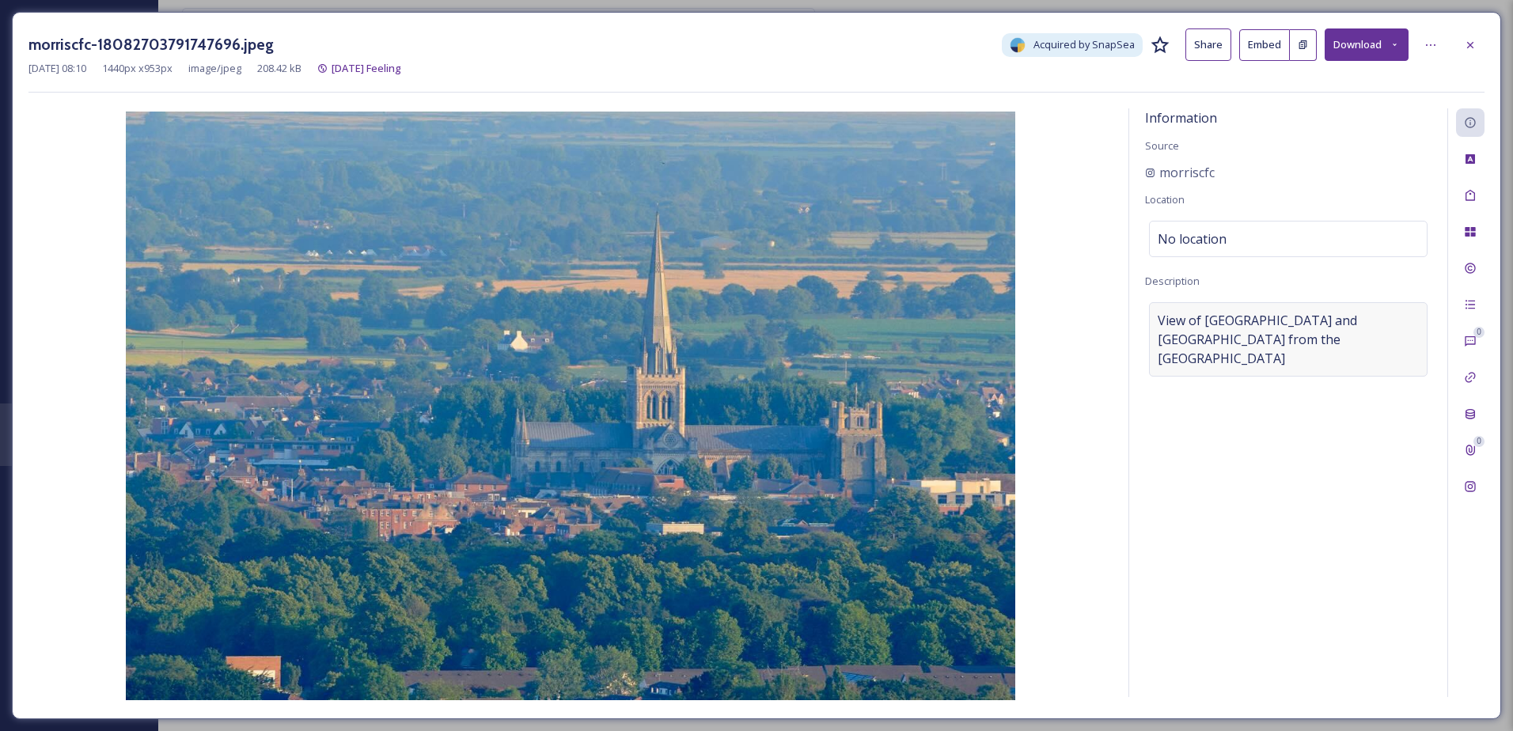
click at [1278, 355] on div "View of Chichester and Chichester Cathedral from the Trundle" at bounding box center [1288, 339] width 279 height 74
click at [1276, 354] on textarea "View of Chichester and Chichester Cathedral from the Trundle" at bounding box center [1288, 367] width 286 height 131
drag, startPoint x: 1227, startPoint y: 330, endPoint x: 1156, endPoint y: 320, distance: 71.8
click at [1156, 320] on textarea "View of Chichester and Chichester Cathedral from the Trundle" at bounding box center [1288, 367] width 286 height 131
click at [1469, 50] on icon at bounding box center [1470, 45] width 13 height 13
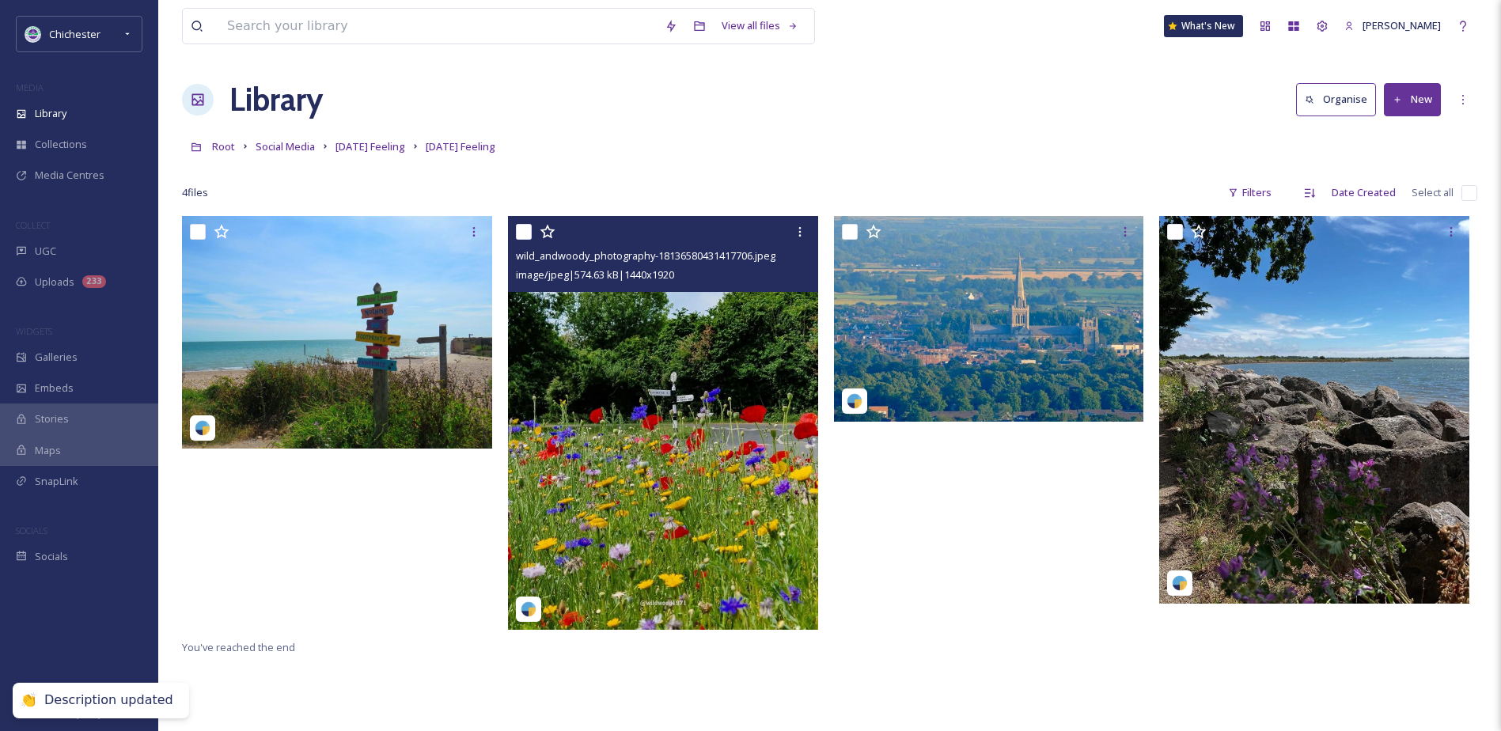
click at [432, 375] on img at bounding box center [337, 332] width 310 height 233
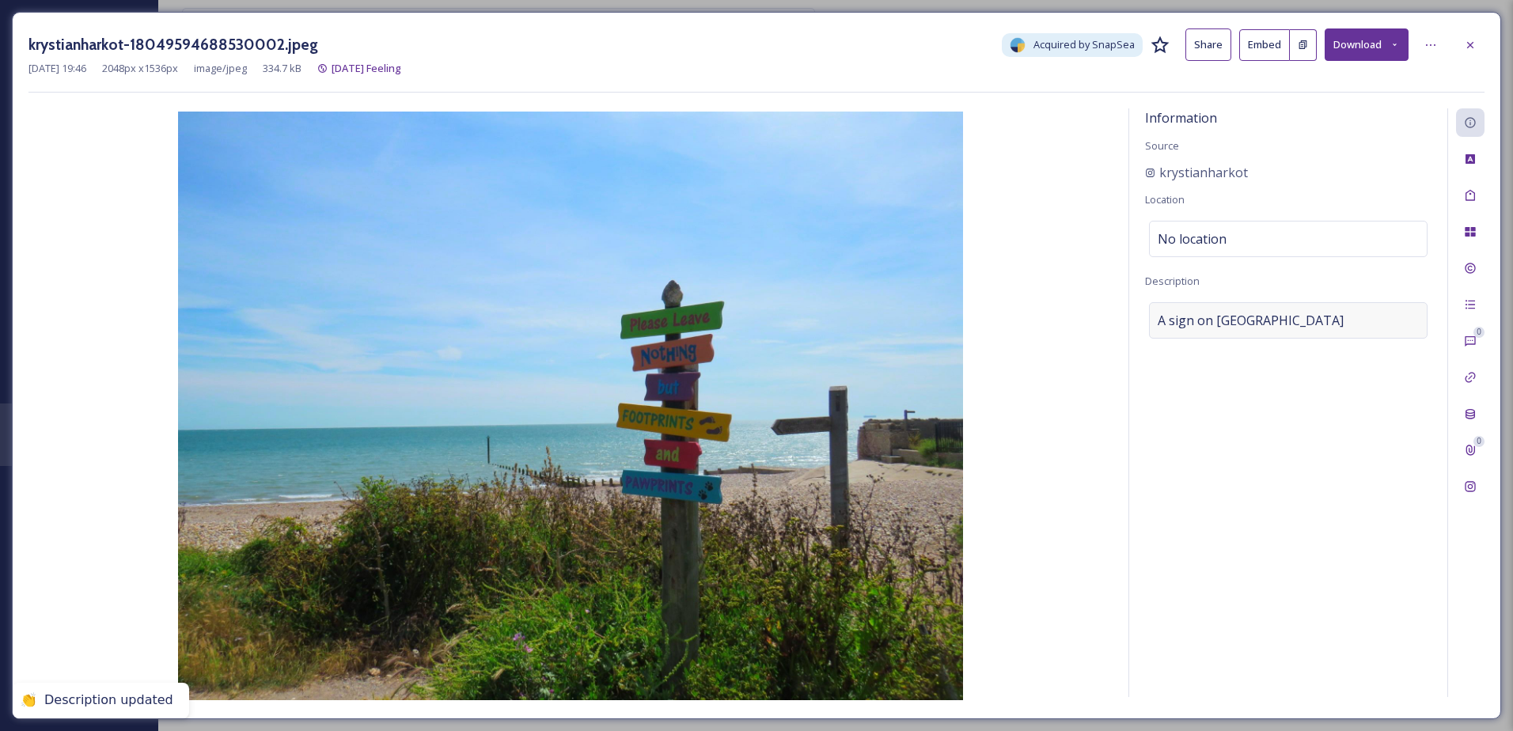
click at [1300, 302] on div "A sign on Selsey beach" at bounding box center [1288, 320] width 279 height 36
drag, startPoint x: 1325, startPoint y: 324, endPoint x: 1166, endPoint y: 328, distance: 159.9
click at [1166, 328] on textarea "A sign on Selsey beach" at bounding box center [1288, 367] width 286 height 131
click at [1477, 40] on div at bounding box center [1470, 45] width 28 height 28
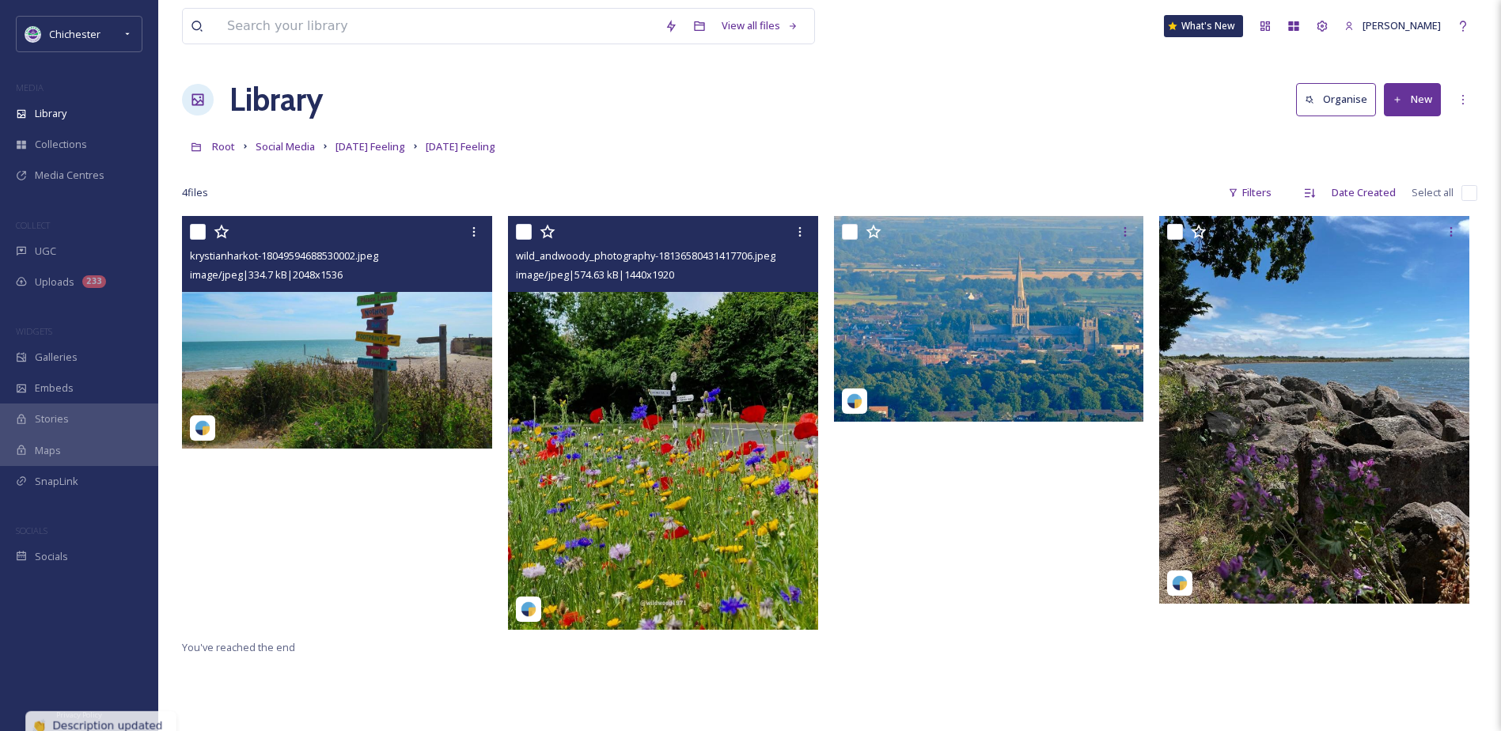
click at [707, 461] on img at bounding box center [663, 422] width 310 height 413
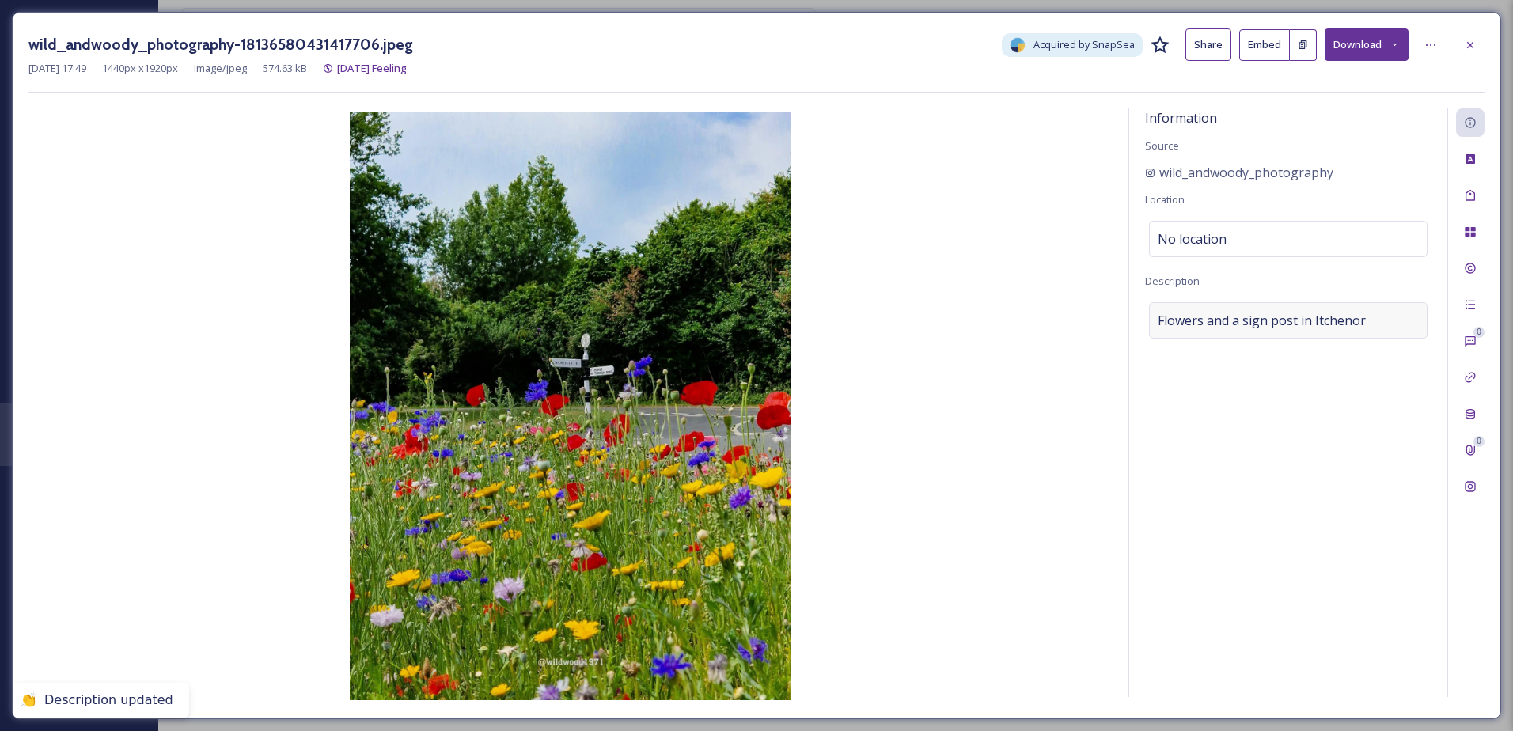
click at [1286, 305] on div "Flowers and a sign post in Itchenor" at bounding box center [1288, 320] width 279 height 36
click at [1292, 317] on textarea "Flowers and a sign post in Itchenor" at bounding box center [1288, 367] width 286 height 131
drag, startPoint x: 1366, startPoint y: 328, endPoint x: 1051, endPoint y: 324, distance: 314.9
click at [1051, 324] on div "Information Source wild_andwoody_photography Location No location Description F…" at bounding box center [756, 405] width 1456 height 594
click at [1475, 46] on icon at bounding box center [1470, 45] width 13 height 13
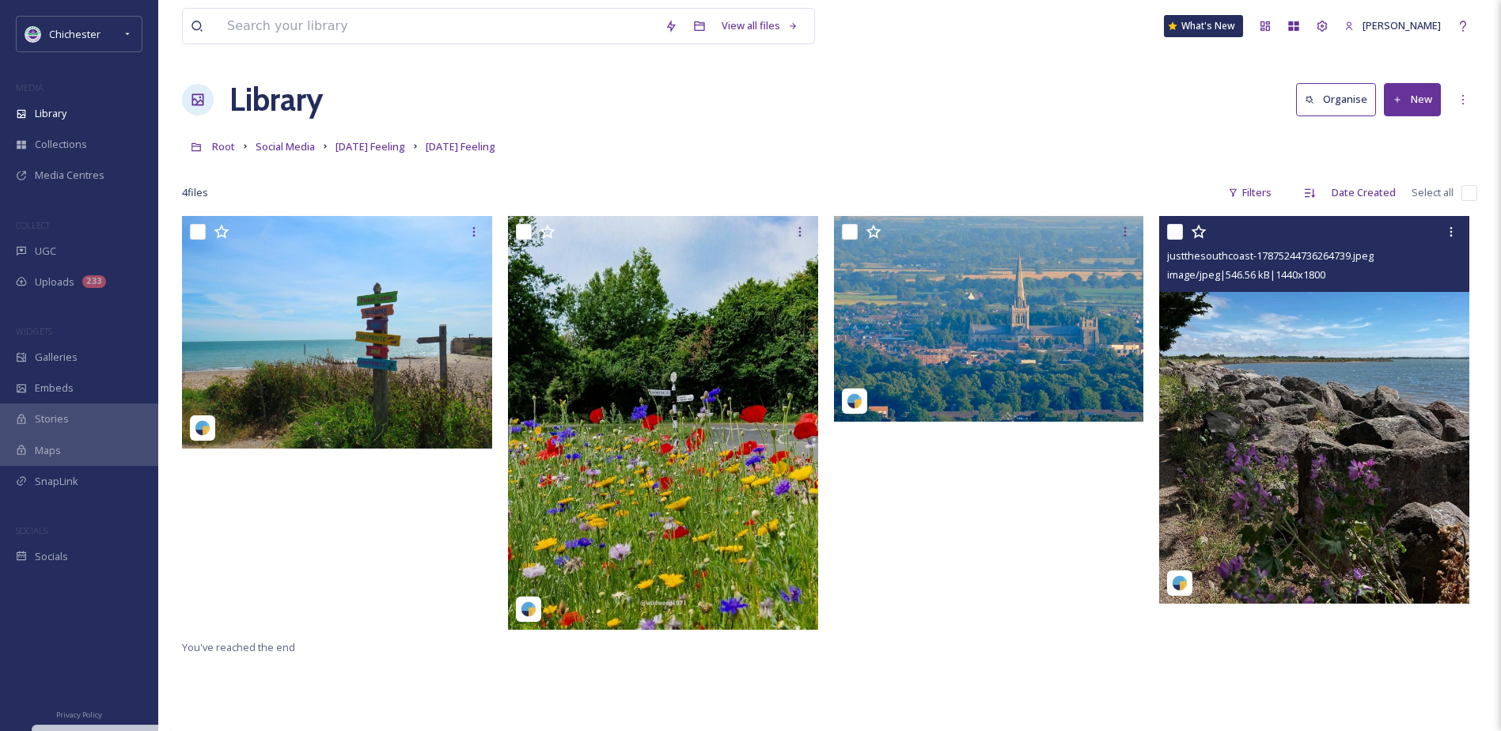
click at [1261, 456] on img at bounding box center [1314, 410] width 310 height 388
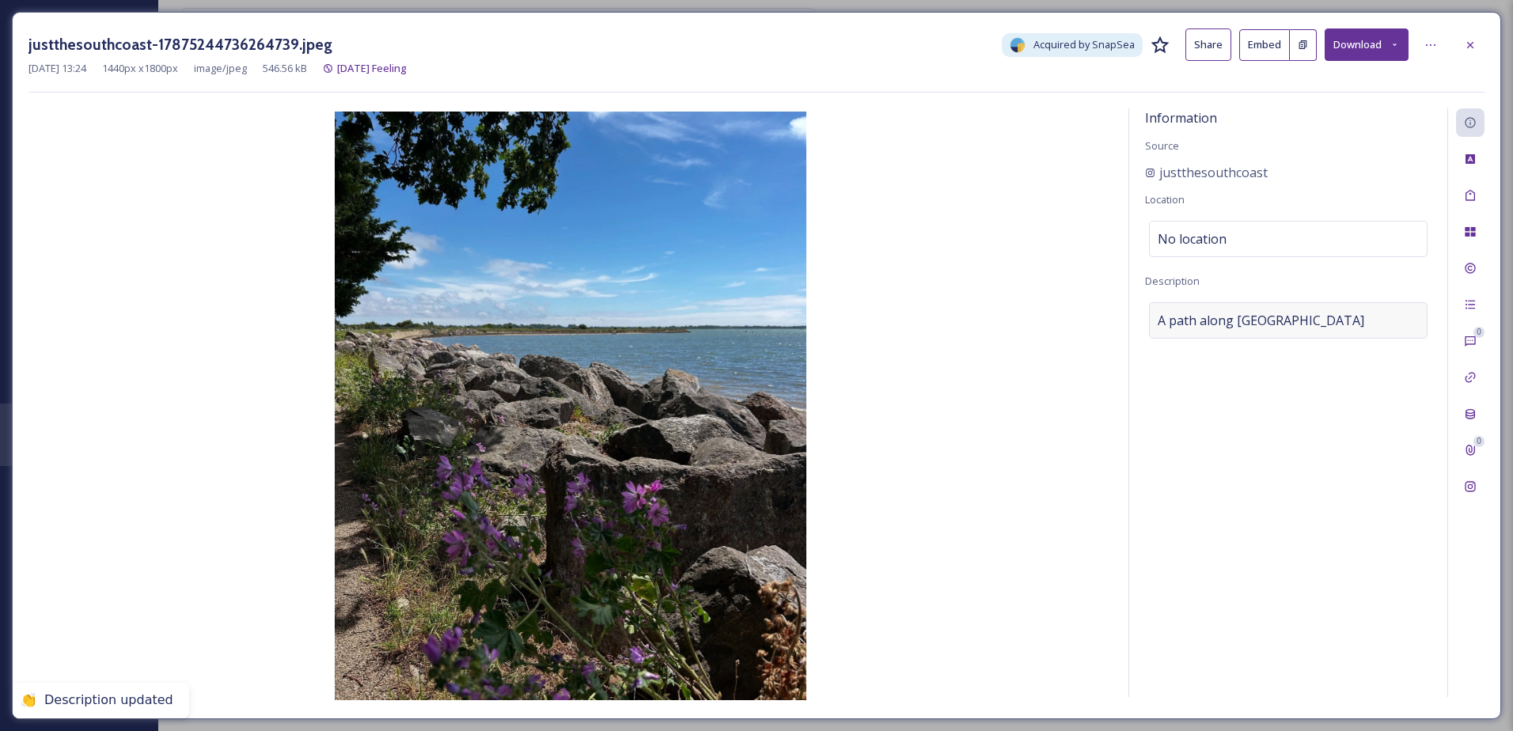
click at [1271, 326] on span "A path along Chichester Harbour" at bounding box center [1261, 320] width 207 height 19
click at [1334, 336] on textarea "A path along Chichester Harbour" at bounding box center [1288, 367] width 286 height 131
drag, startPoint x: 1366, startPoint y: 320, endPoint x: 1084, endPoint y: 315, distance: 281.8
click at [1084, 315] on div "Information Source justthesouthcoast Location No location Description A path al…" at bounding box center [756, 405] width 1456 height 594
click at [1479, 42] on div at bounding box center [1470, 45] width 28 height 28
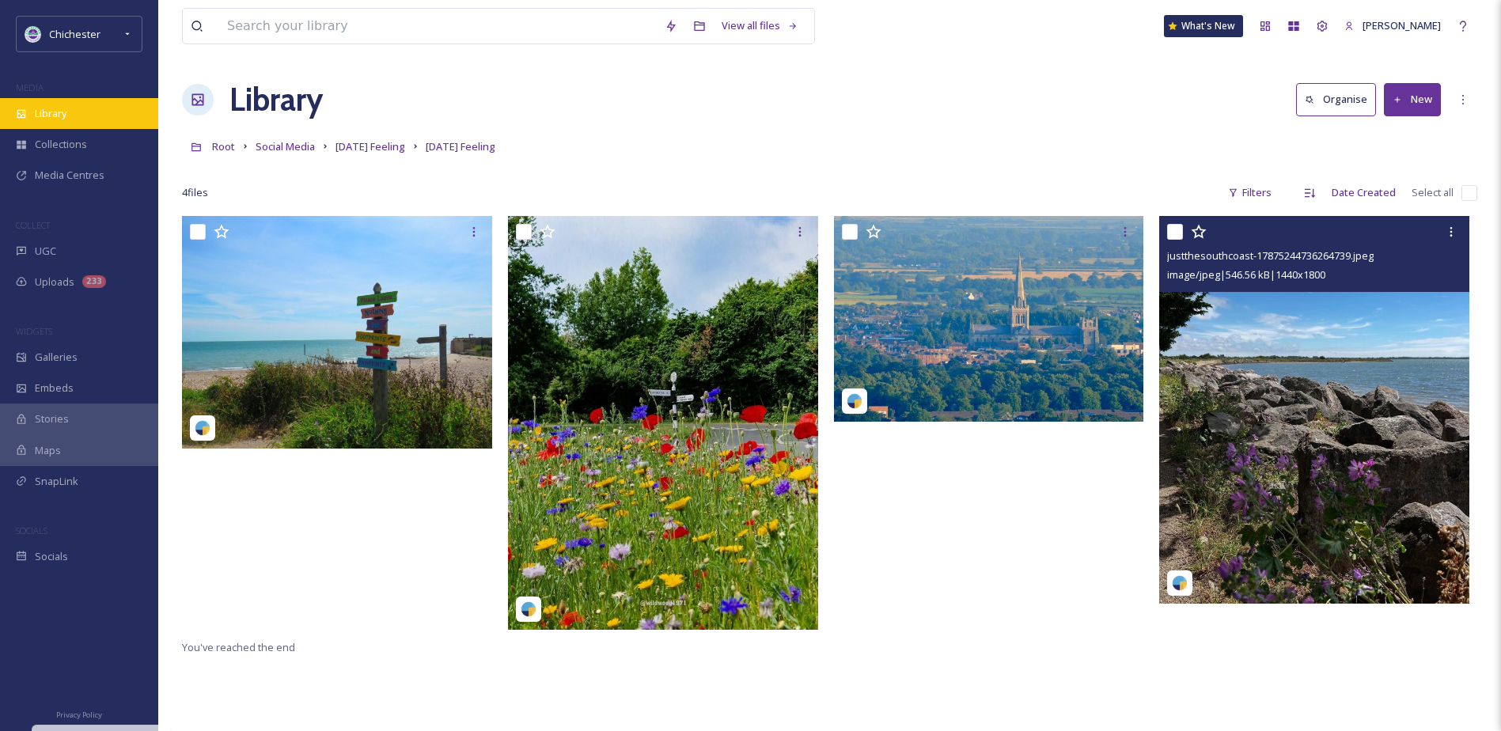
click at [91, 125] on div "Library" at bounding box center [79, 113] width 158 height 31
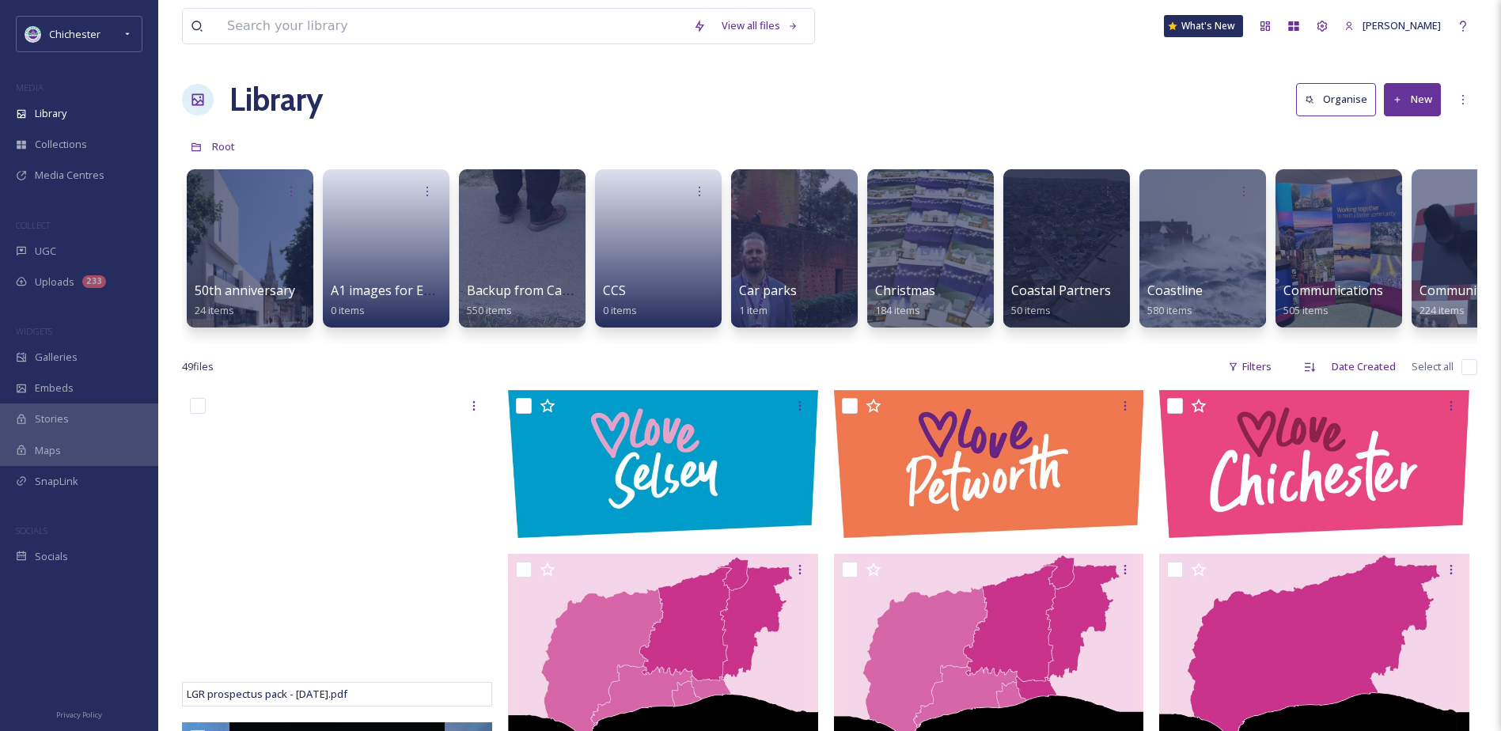
drag, startPoint x: 392, startPoint y: 342, endPoint x: 420, endPoint y: 347, distance: 29.0
click at [420, 343] on div "50th anniversary 24 items A1 images for EPH walls 0 items Backup from Camera 55…" at bounding box center [829, 252] width 1295 height 182
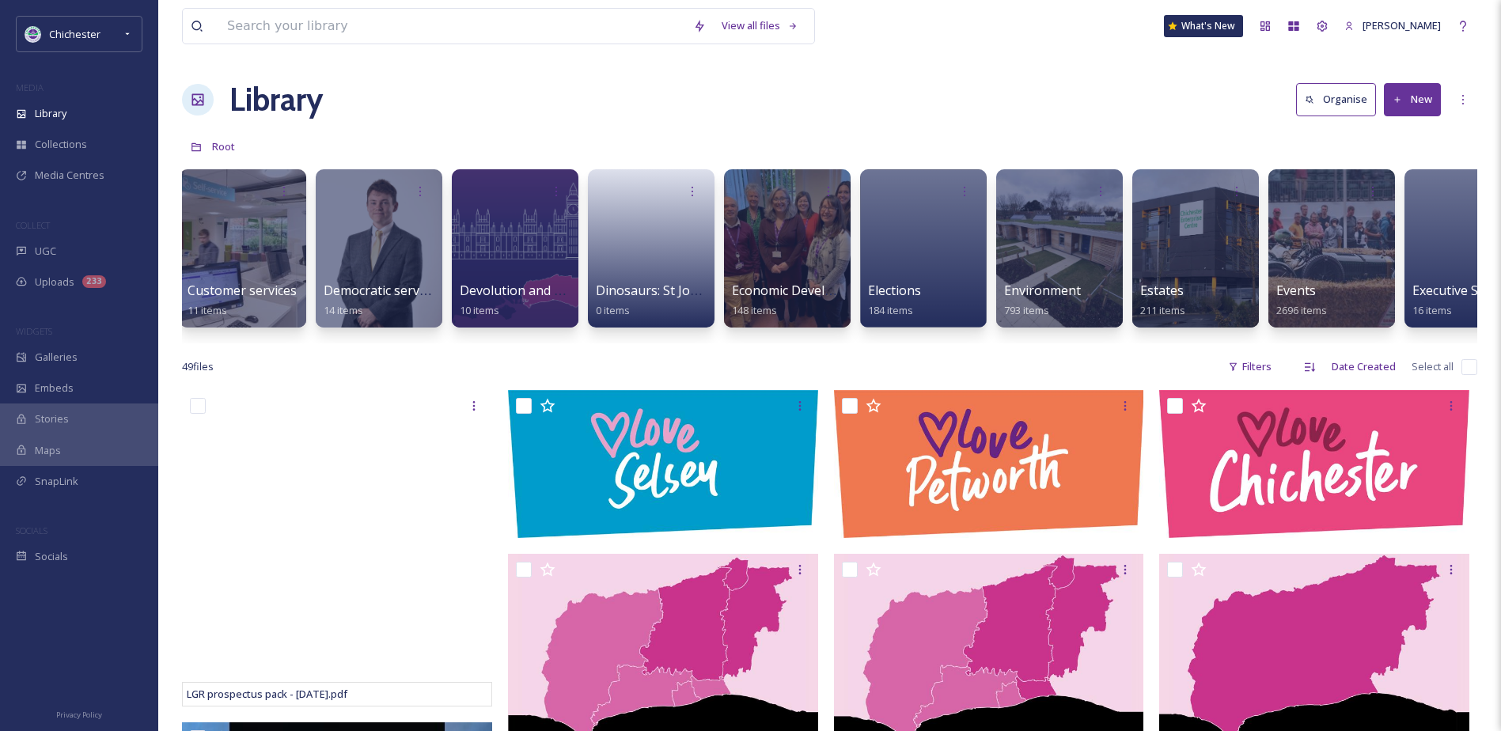
scroll to position [0, 2658]
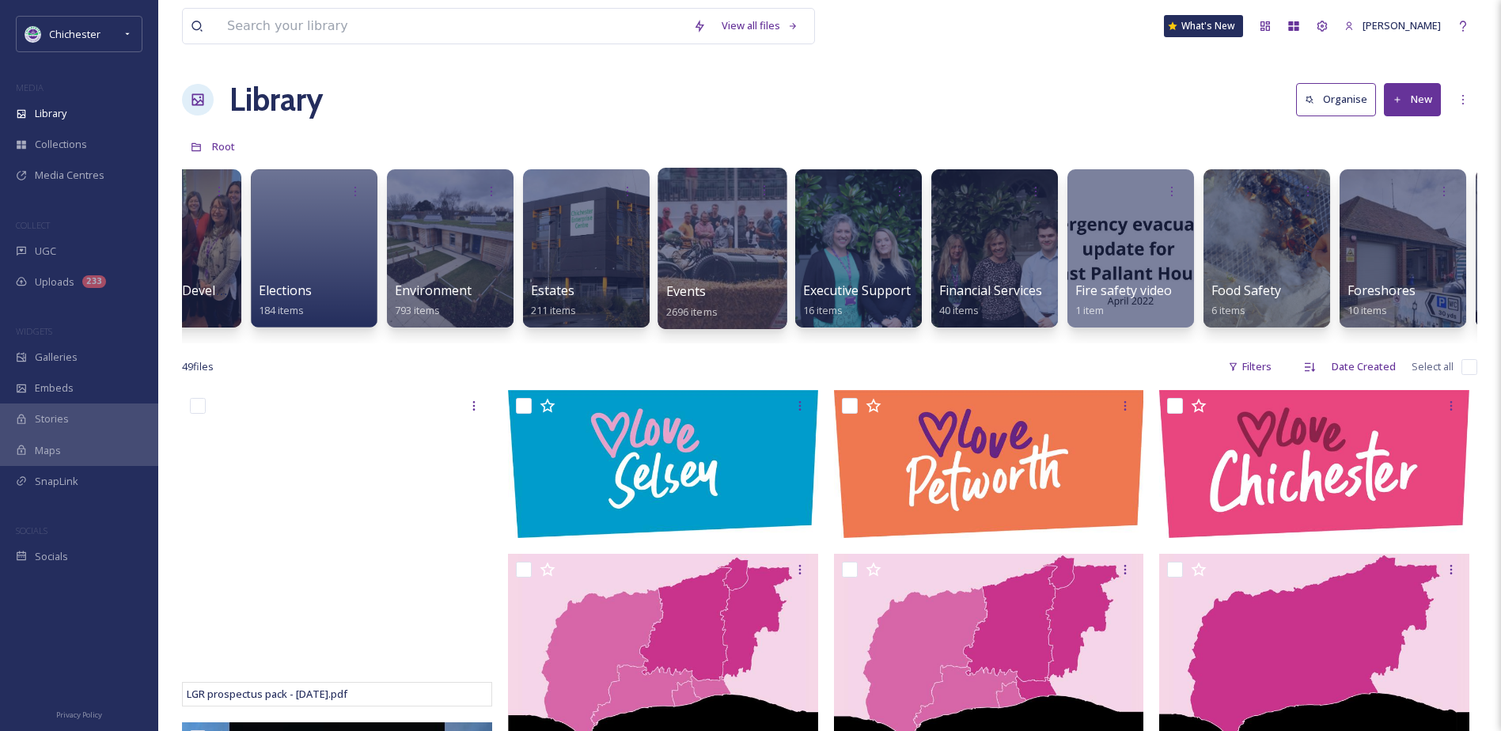
click at [749, 246] on div at bounding box center [722, 248] width 129 height 161
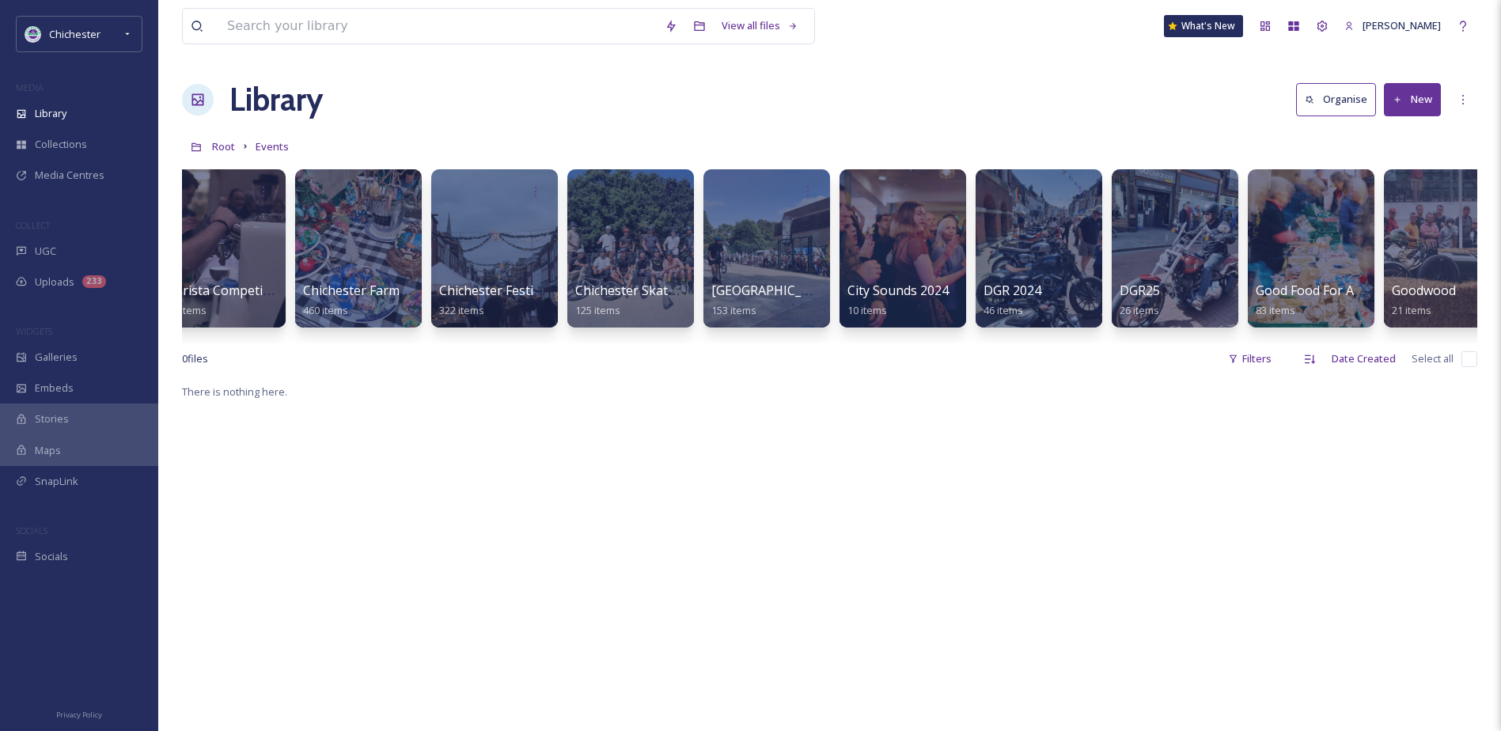
scroll to position [0, 438]
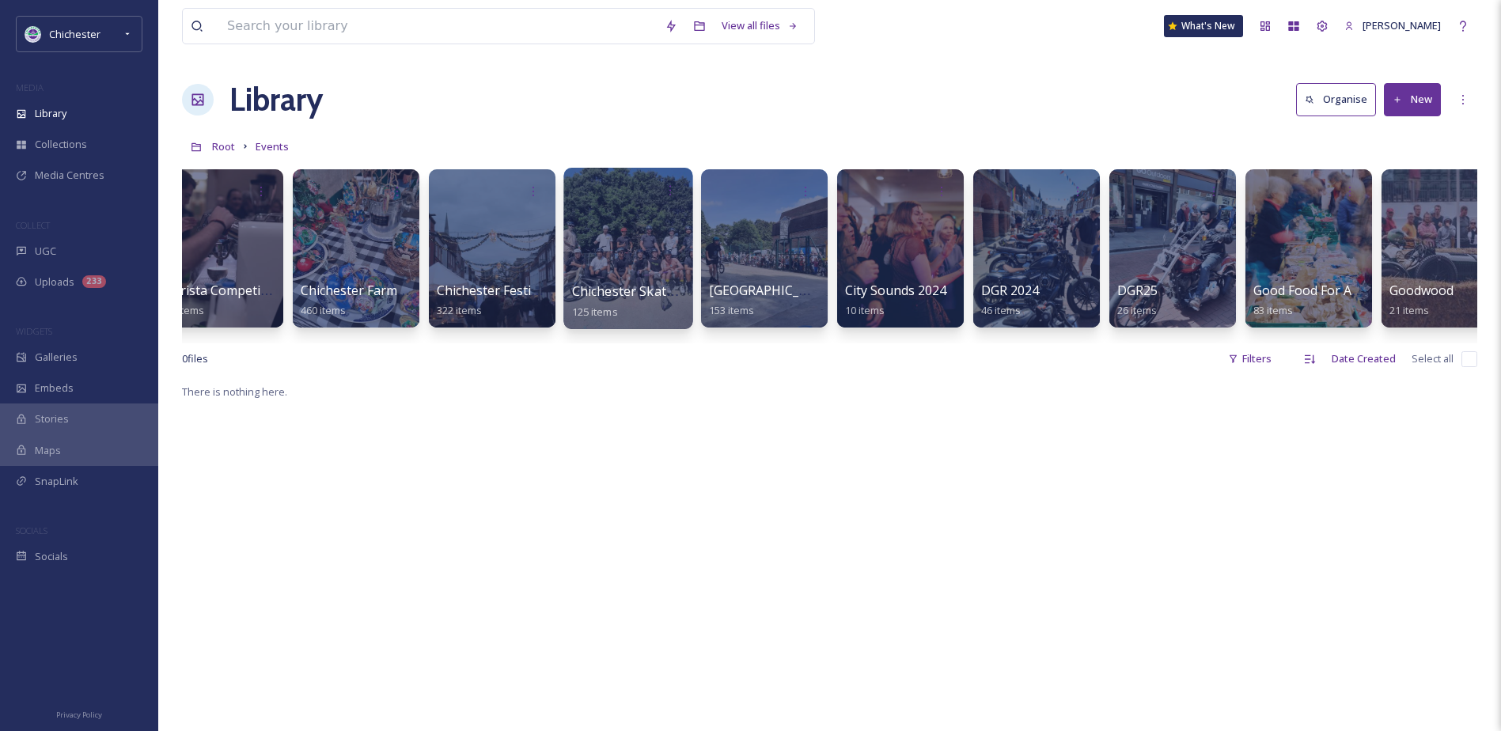
click at [666, 249] on div at bounding box center [627, 248] width 129 height 161
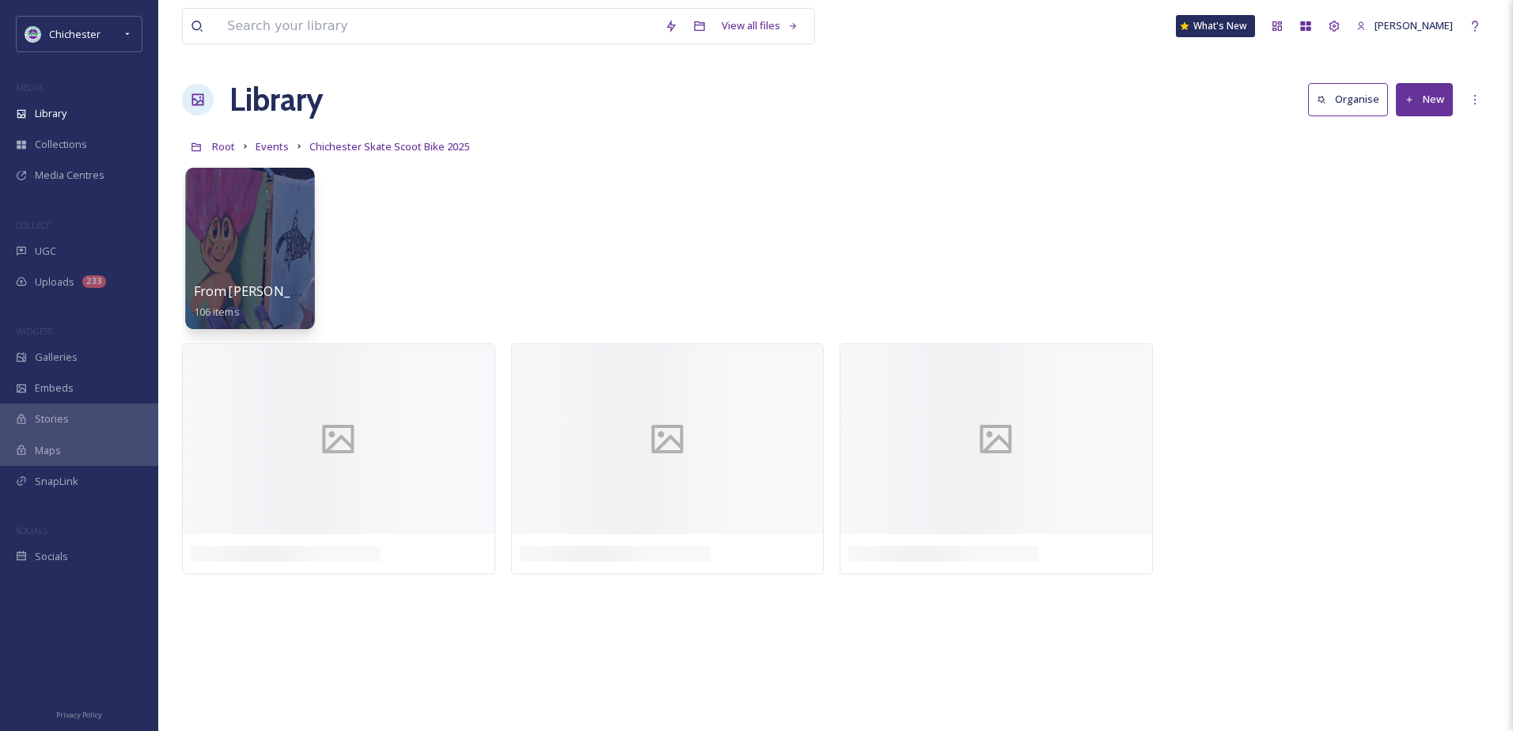
click at [260, 263] on div at bounding box center [249, 248] width 129 height 161
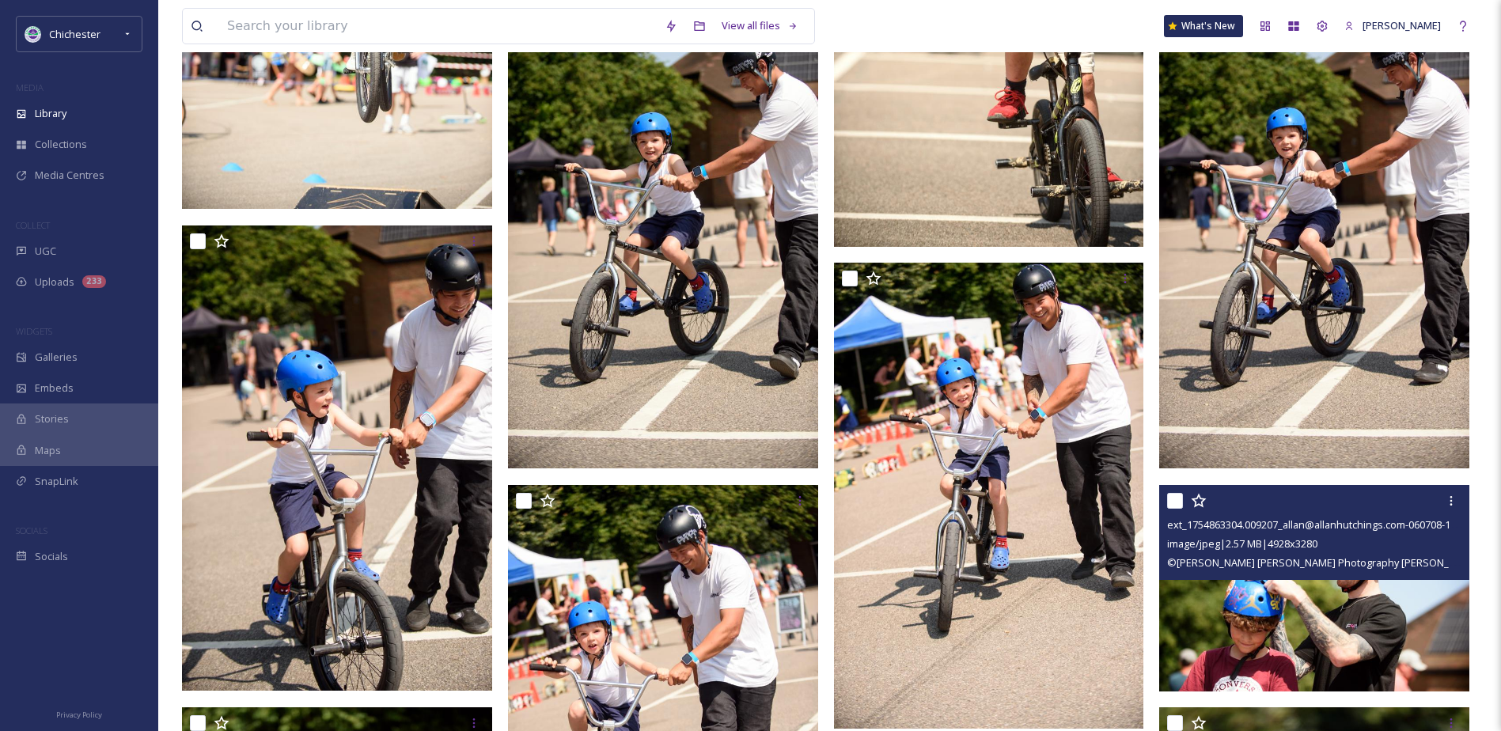
scroll to position [1662, 0]
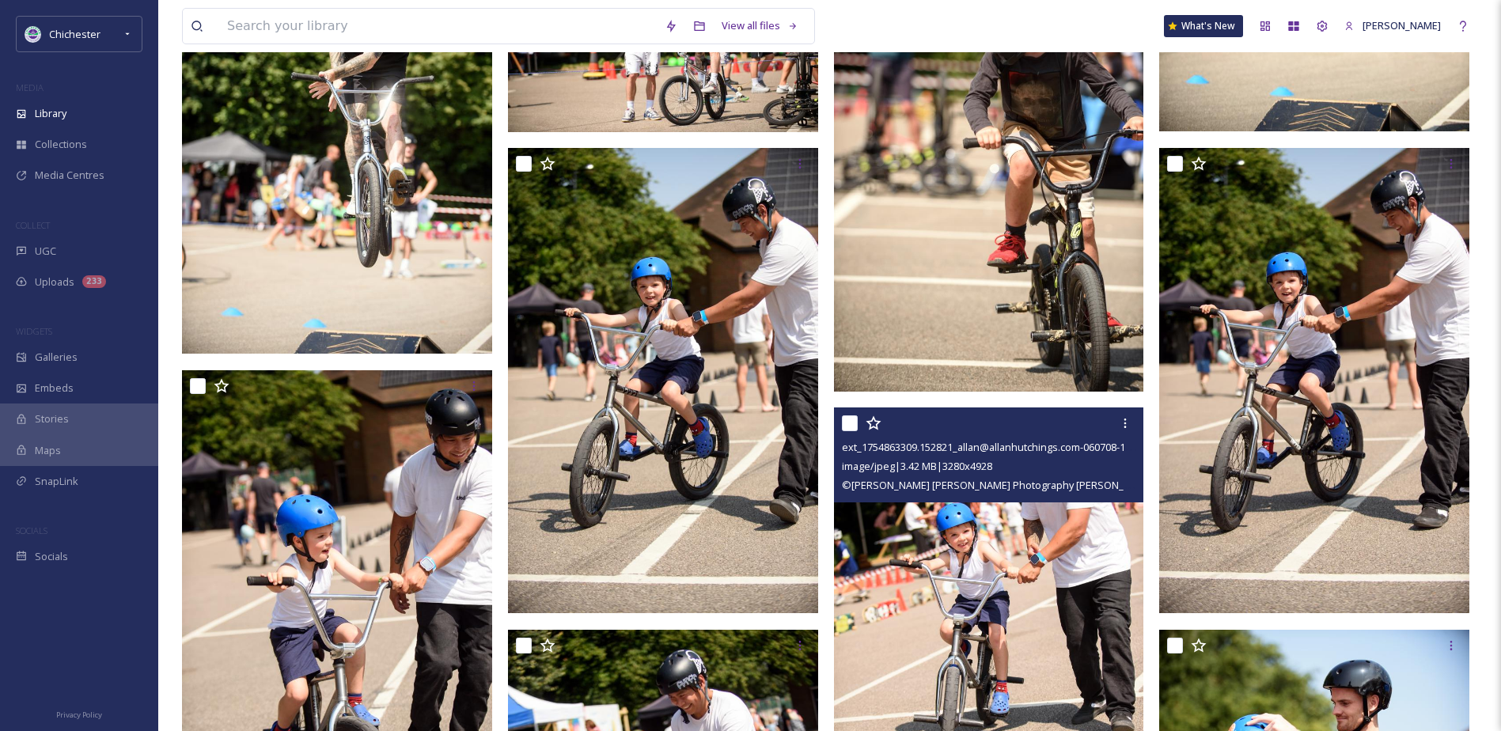
click at [986, 601] on img at bounding box center [989, 641] width 310 height 466
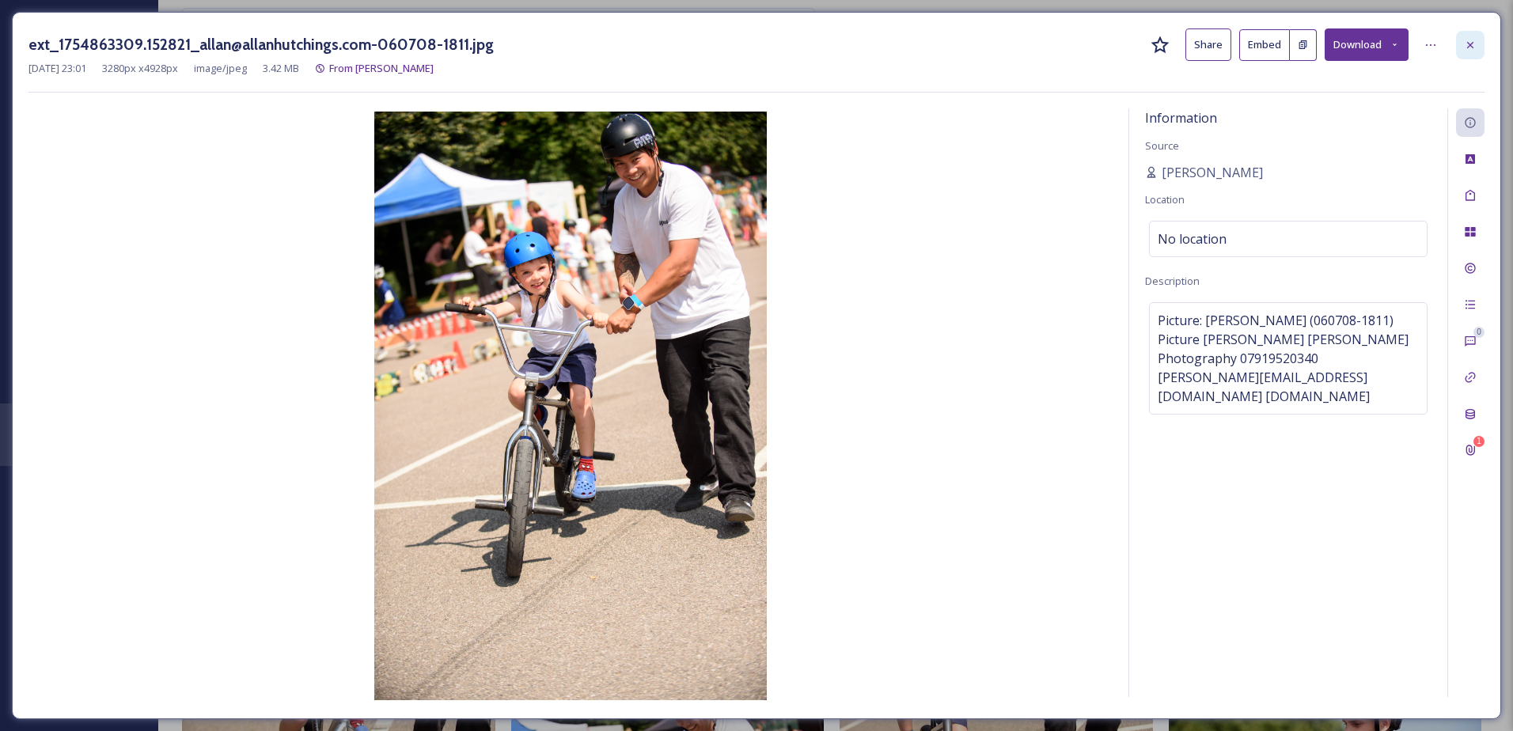
click at [1473, 47] on icon at bounding box center [1470, 44] width 6 height 6
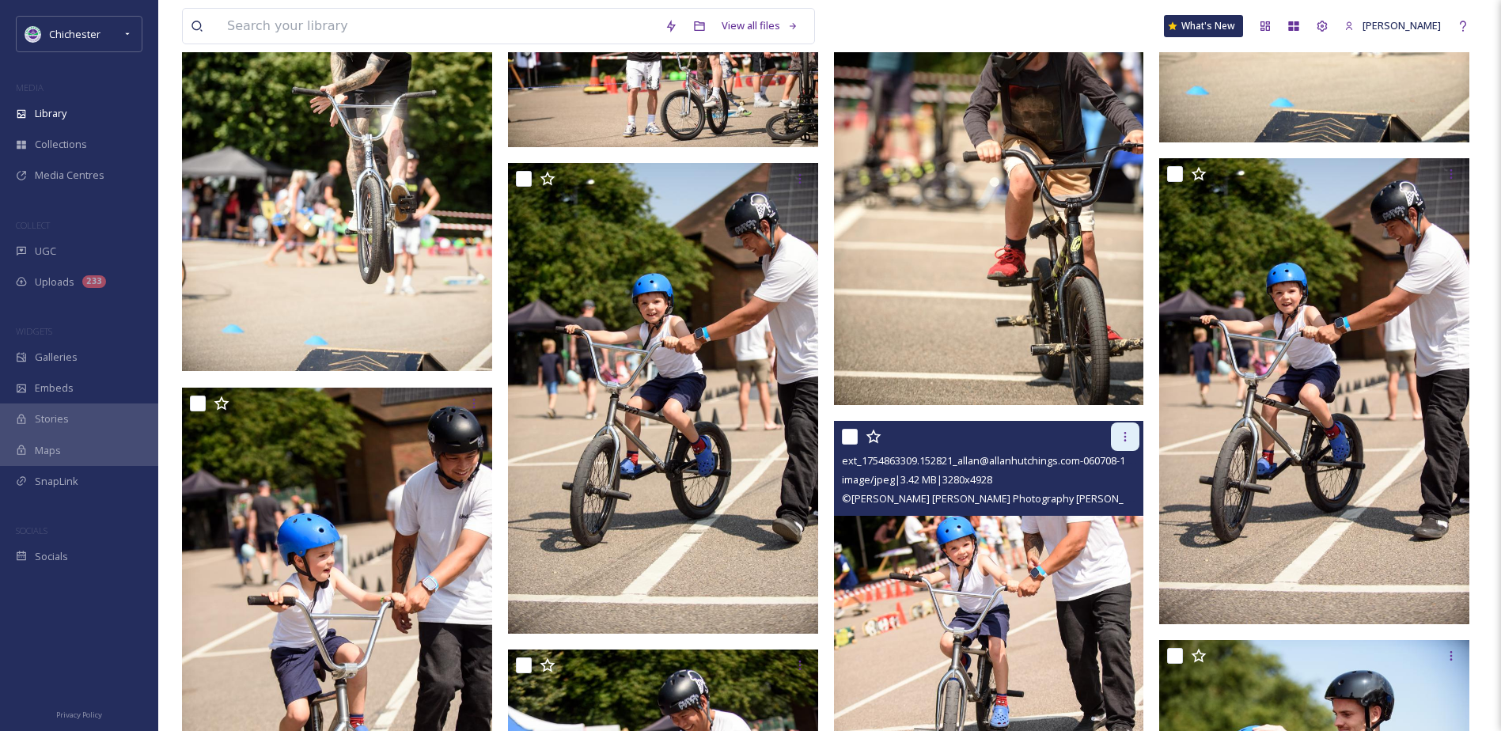
click at [1128, 440] on icon at bounding box center [1125, 436] width 13 height 13
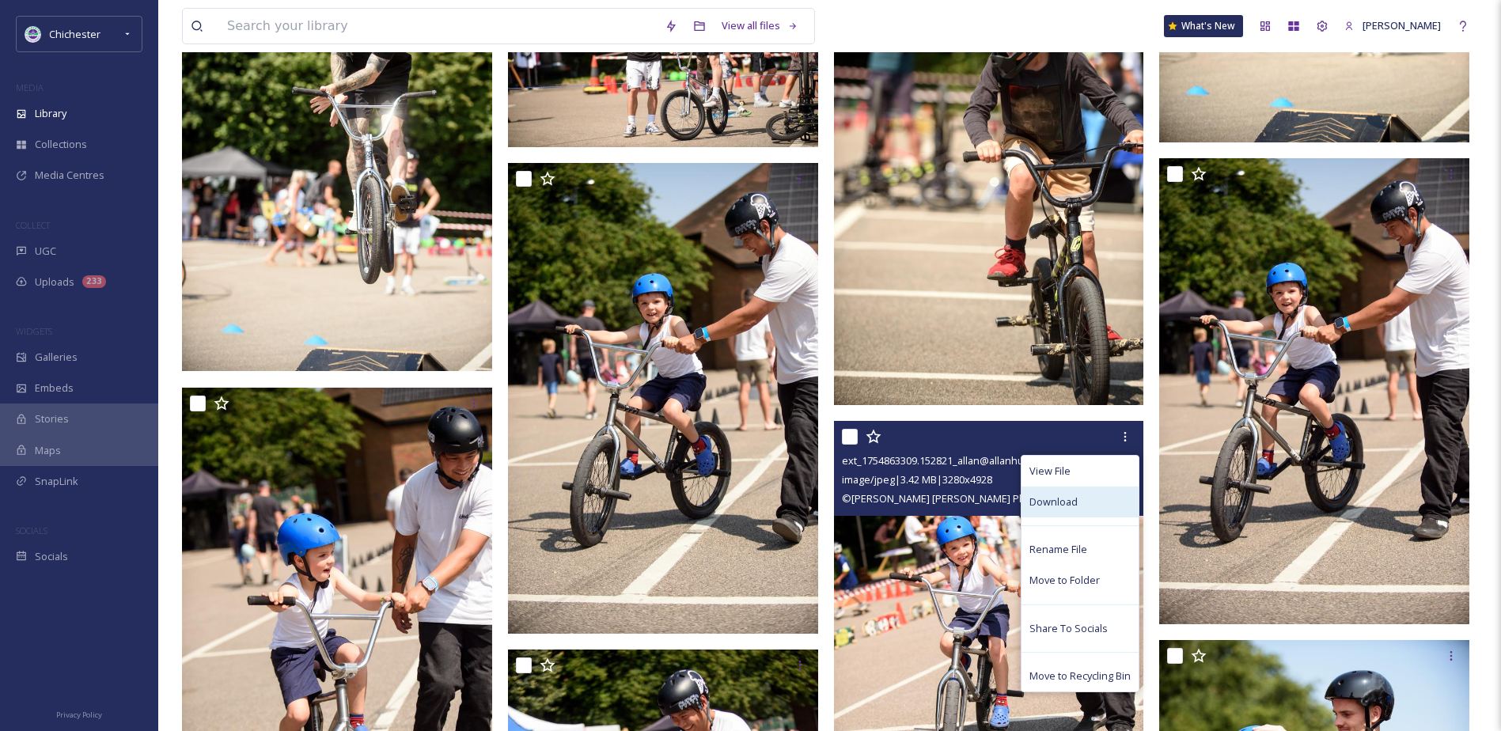
click at [1075, 493] on div "Download" at bounding box center [1080, 502] width 117 height 31
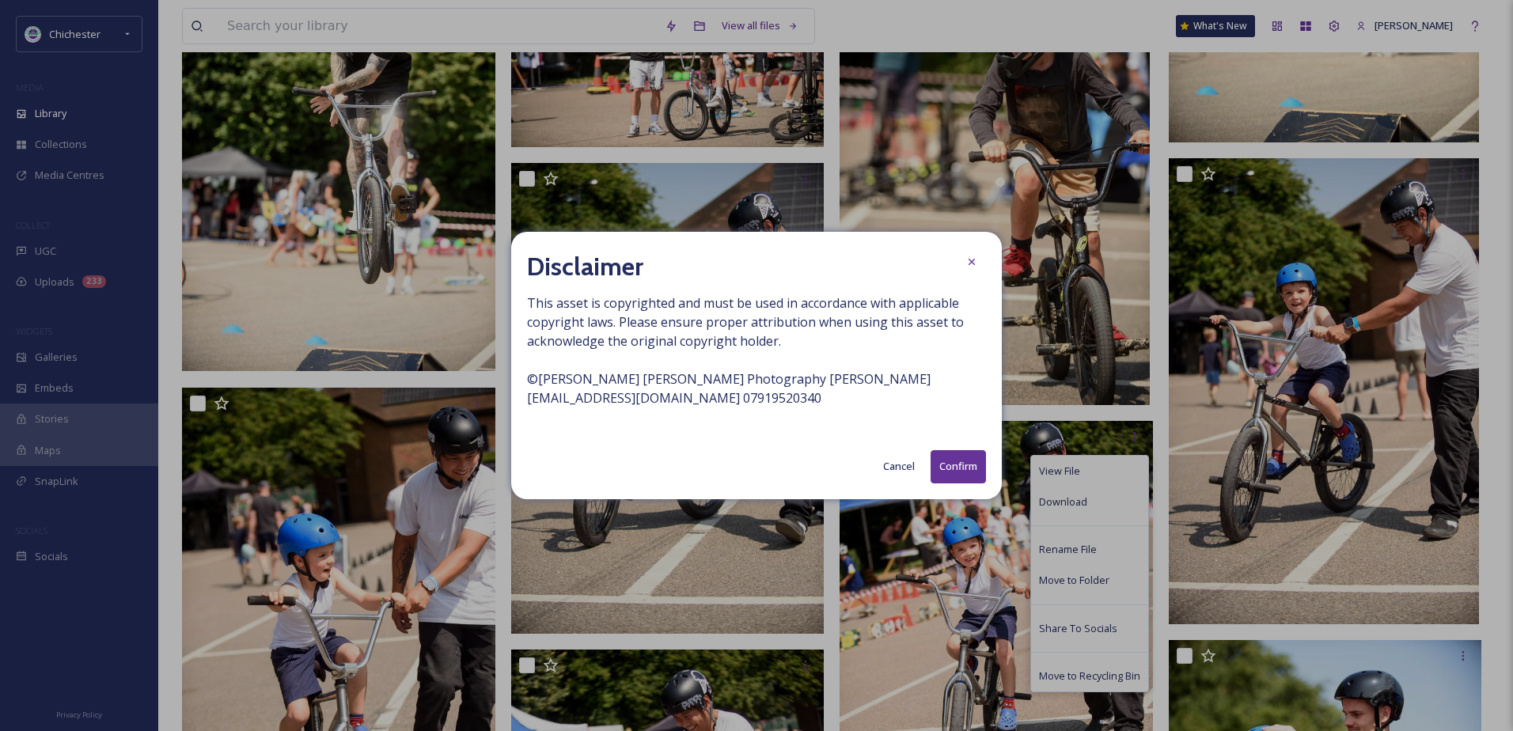
click at [954, 460] on button "Confirm" at bounding box center [958, 466] width 55 height 32
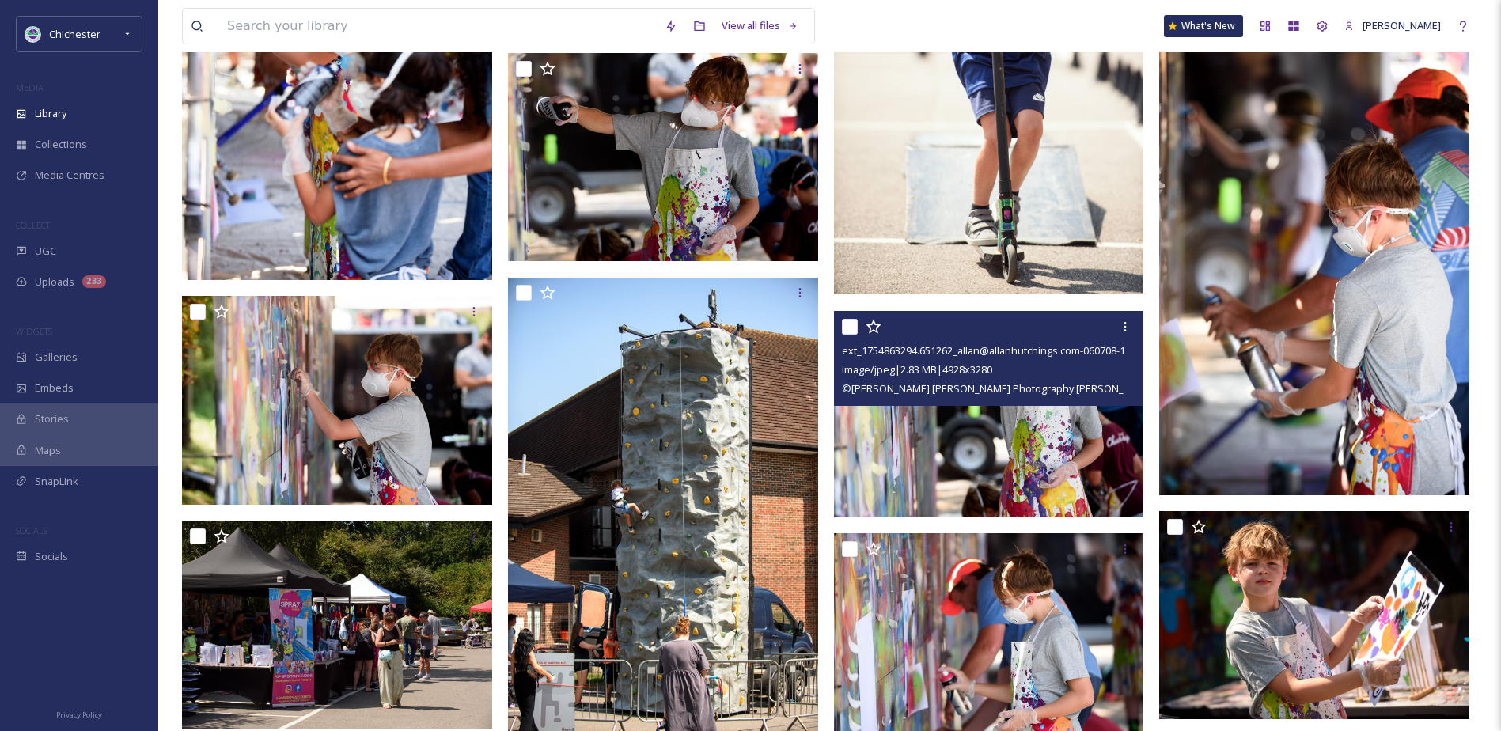
scroll to position [3719, 0]
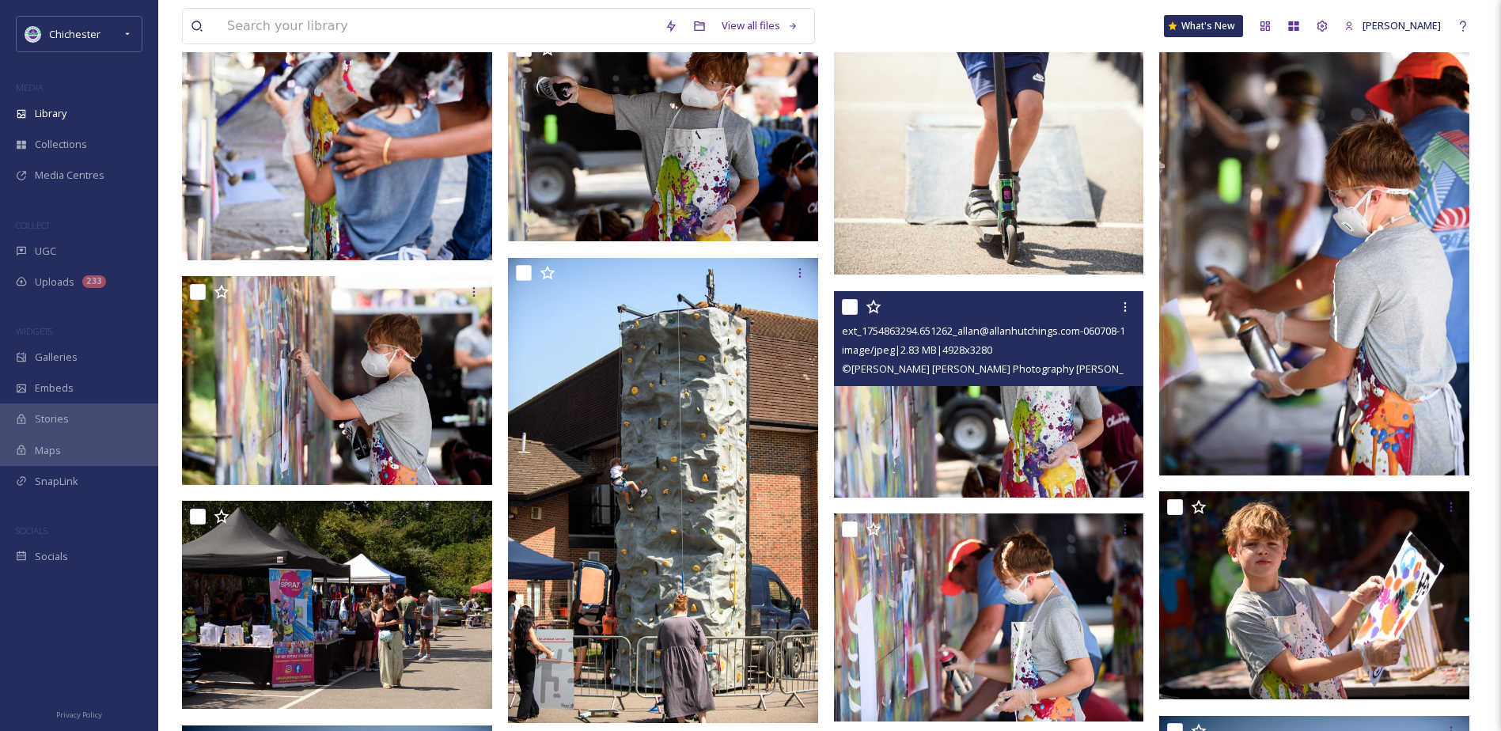
click at [984, 434] on img at bounding box center [989, 394] width 310 height 207
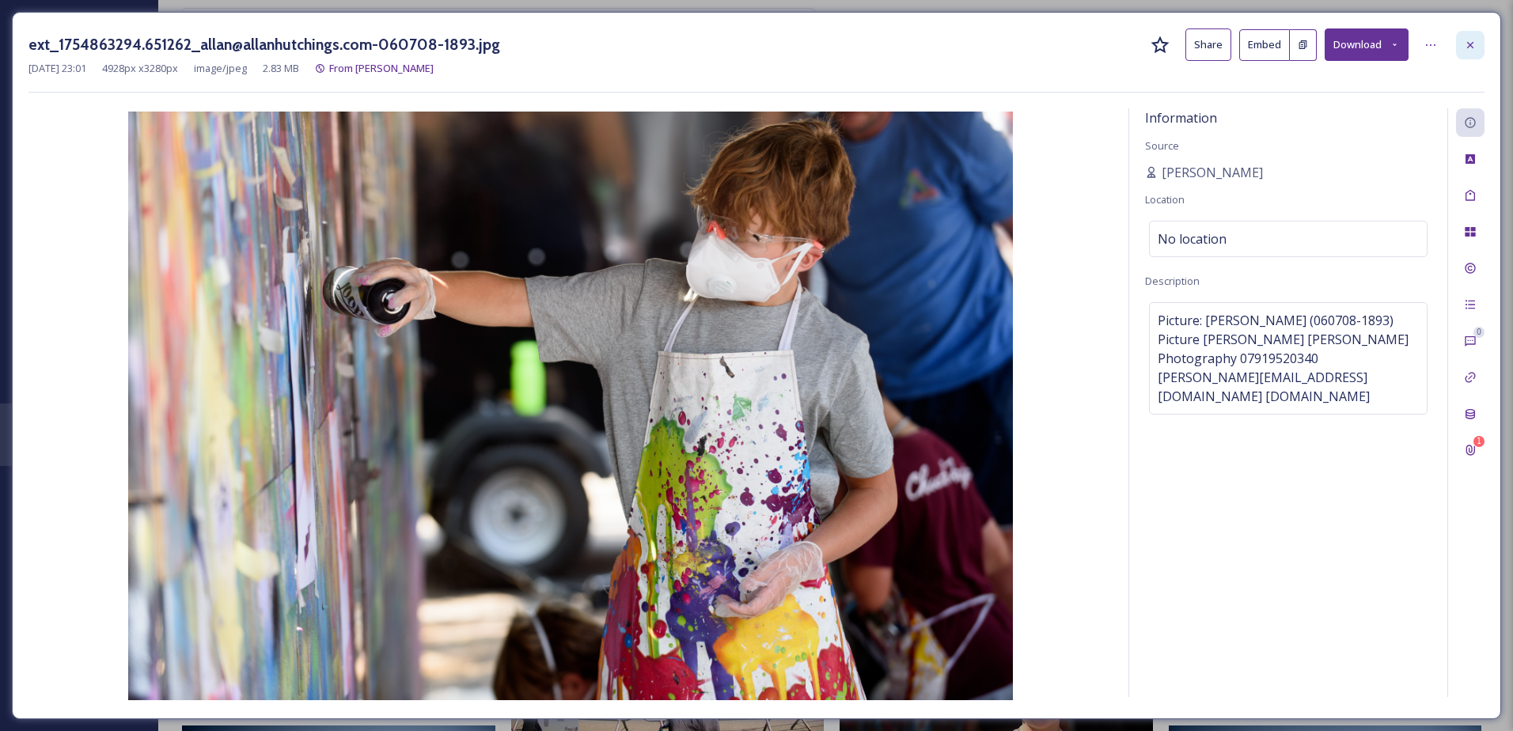
click at [1467, 40] on icon at bounding box center [1470, 45] width 13 height 13
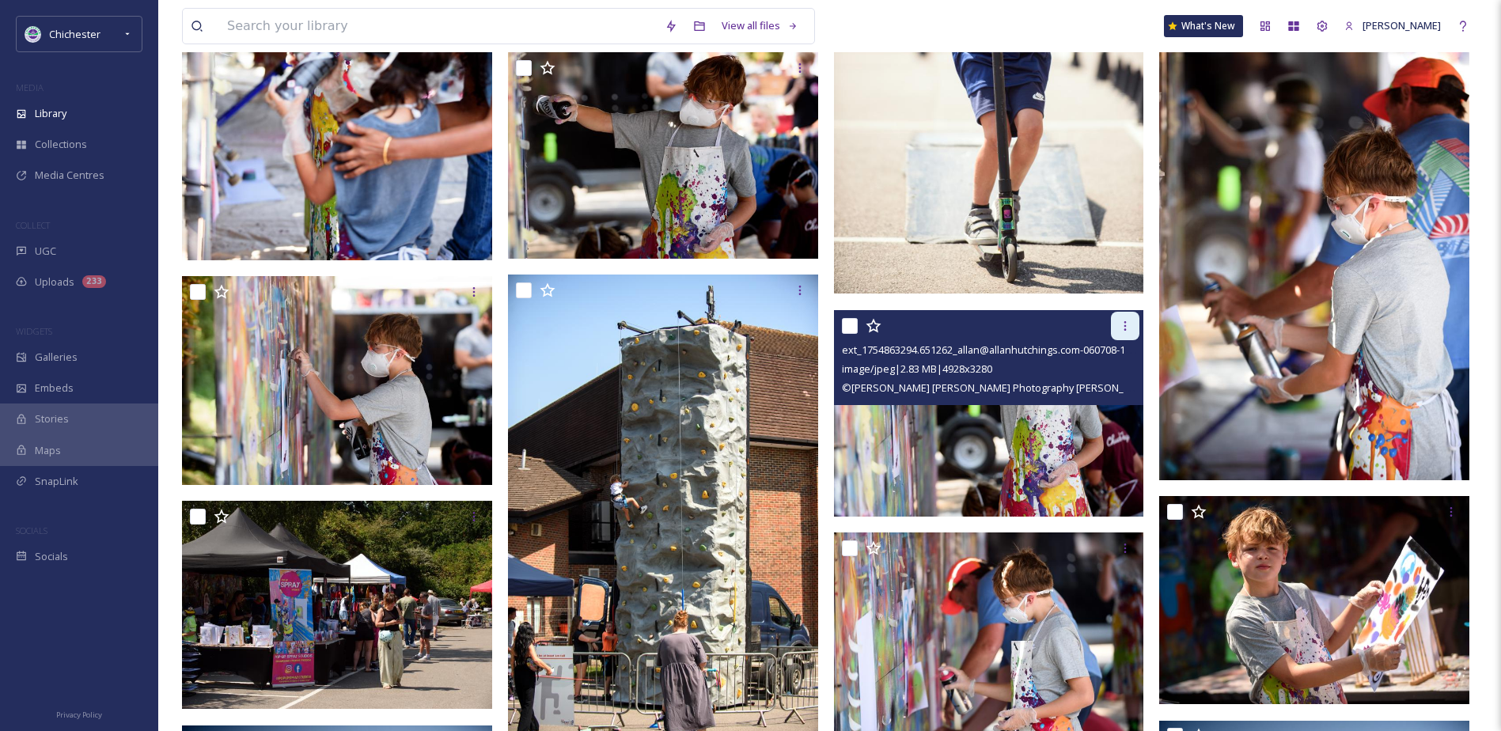
click at [1133, 325] on div at bounding box center [1125, 326] width 28 height 28
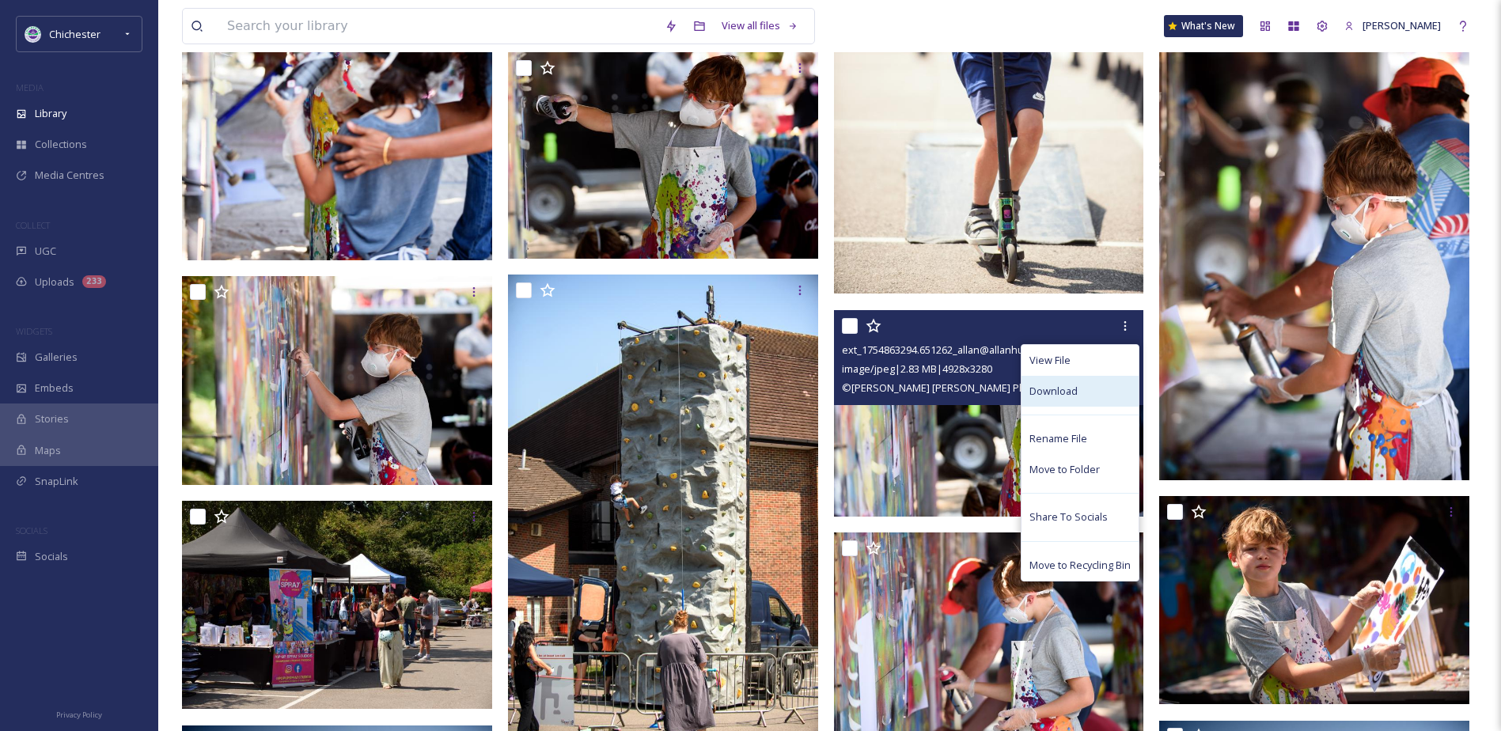
click at [1056, 396] on span "Download" at bounding box center [1053, 391] width 48 height 15
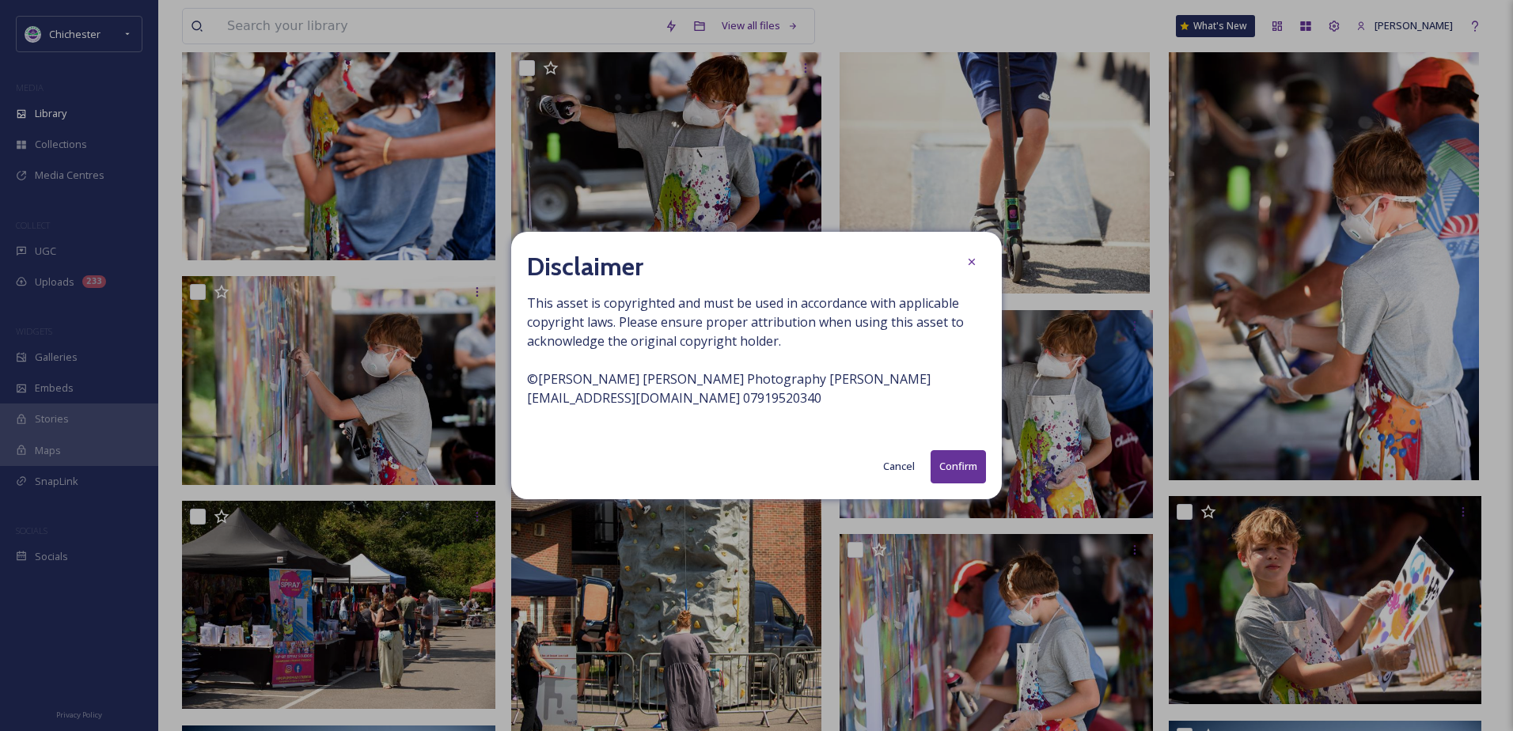
click at [952, 457] on button "Confirm" at bounding box center [958, 466] width 55 height 32
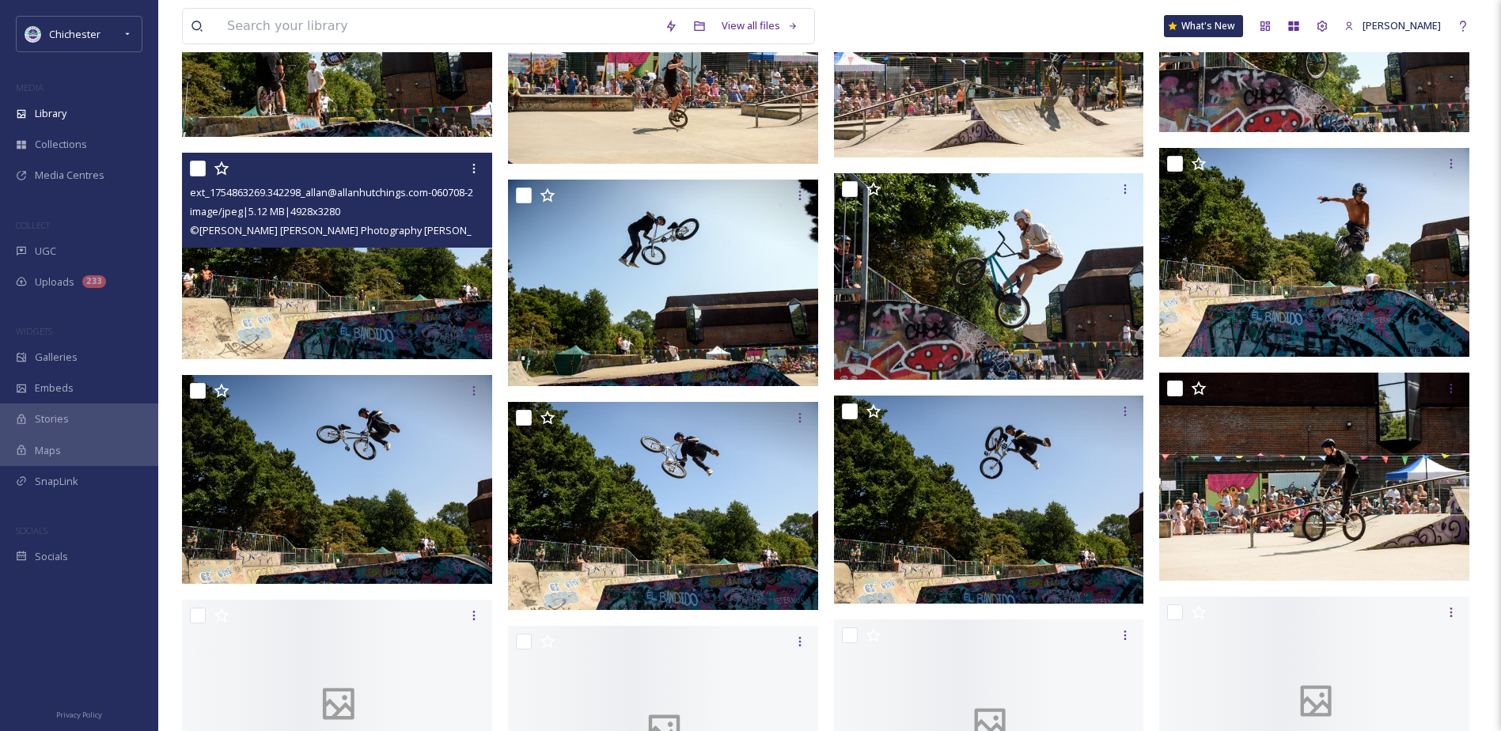
scroll to position [5460, 0]
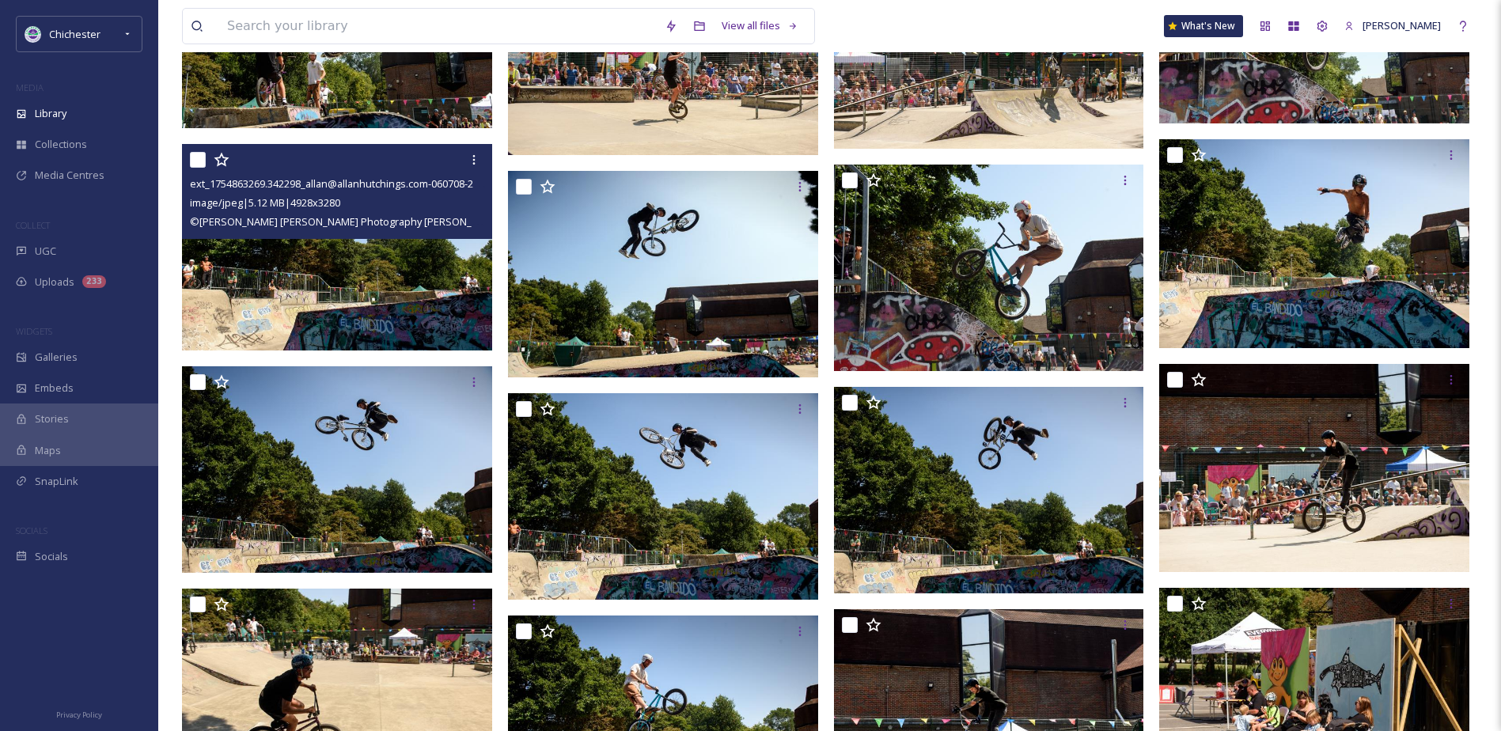
click at [360, 314] on img at bounding box center [337, 247] width 310 height 207
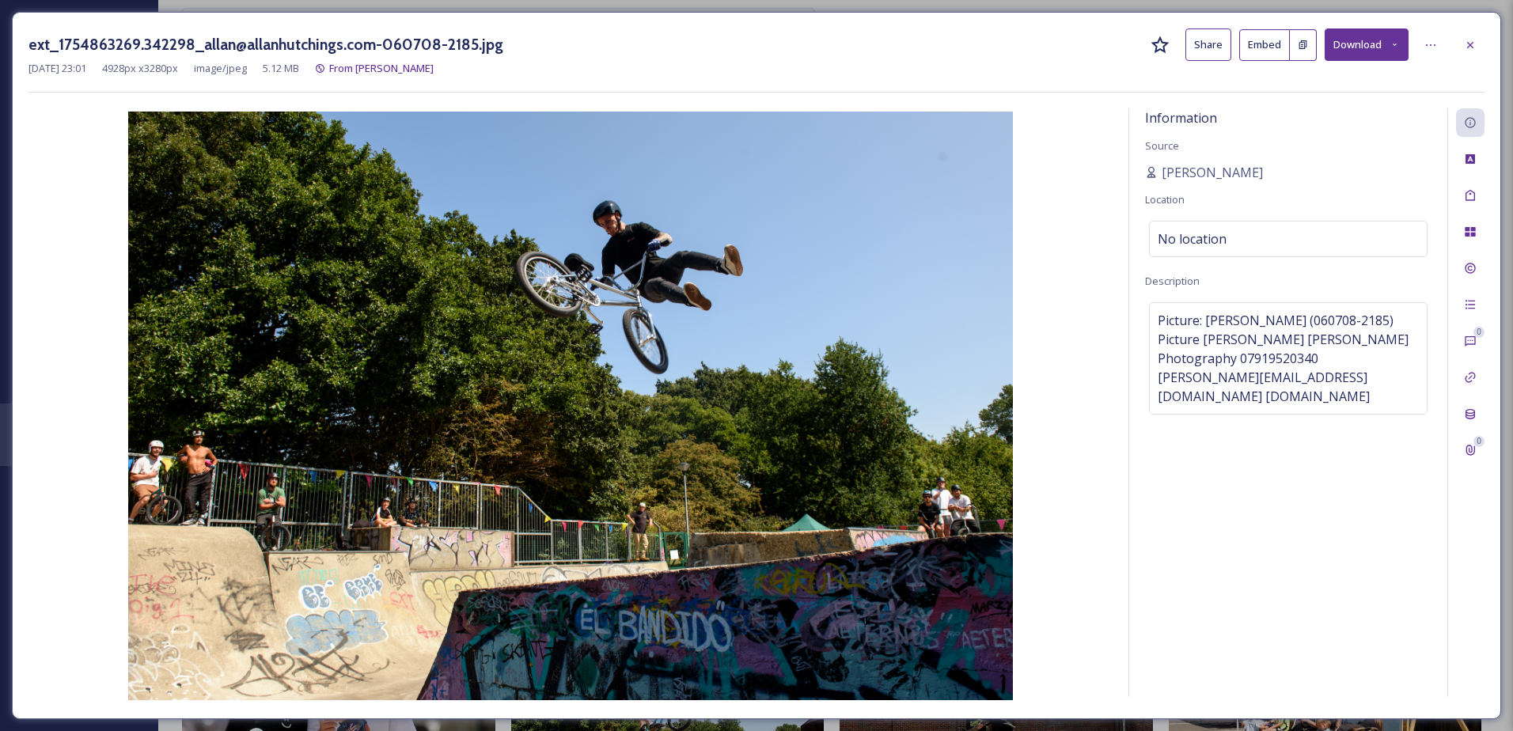
click at [1486, 36] on div "ext_1754863269.342298_allan@allanhutchings.com-060708-2185.jpg Share Embed Down…" at bounding box center [756, 365] width 1489 height 707
click at [1475, 40] on icon at bounding box center [1470, 45] width 13 height 13
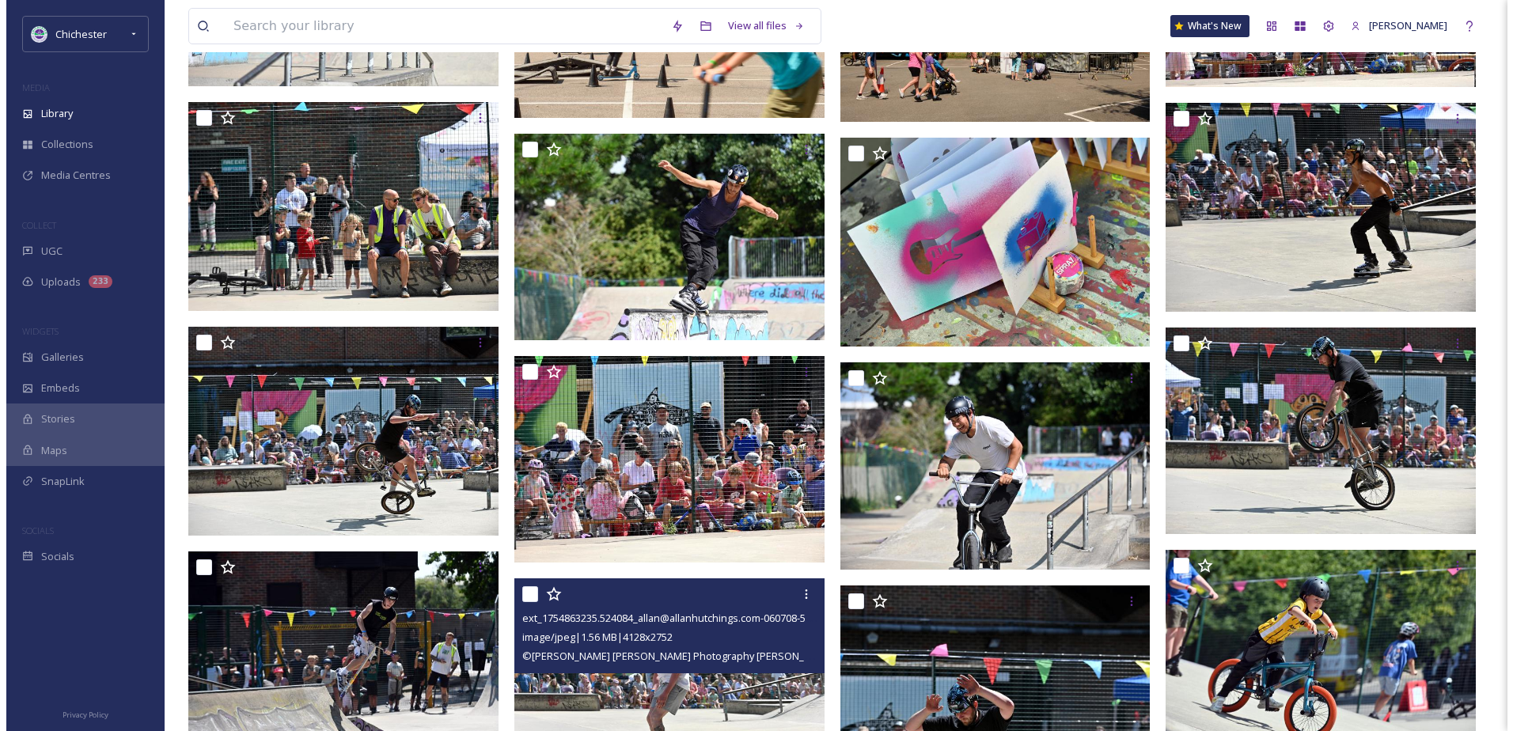
scroll to position [6944, 0]
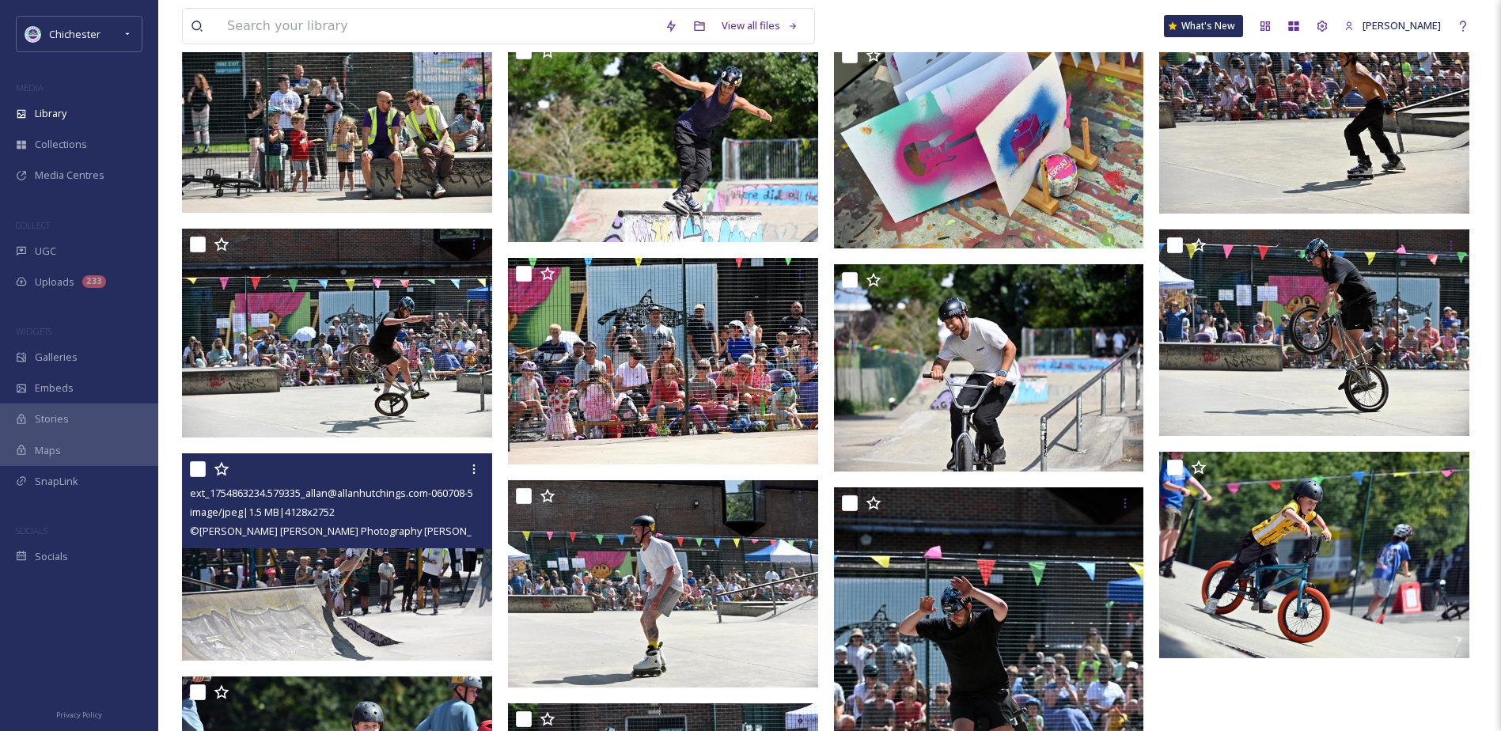
click at [400, 622] on img at bounding box center [337, 556] width 310 height 207
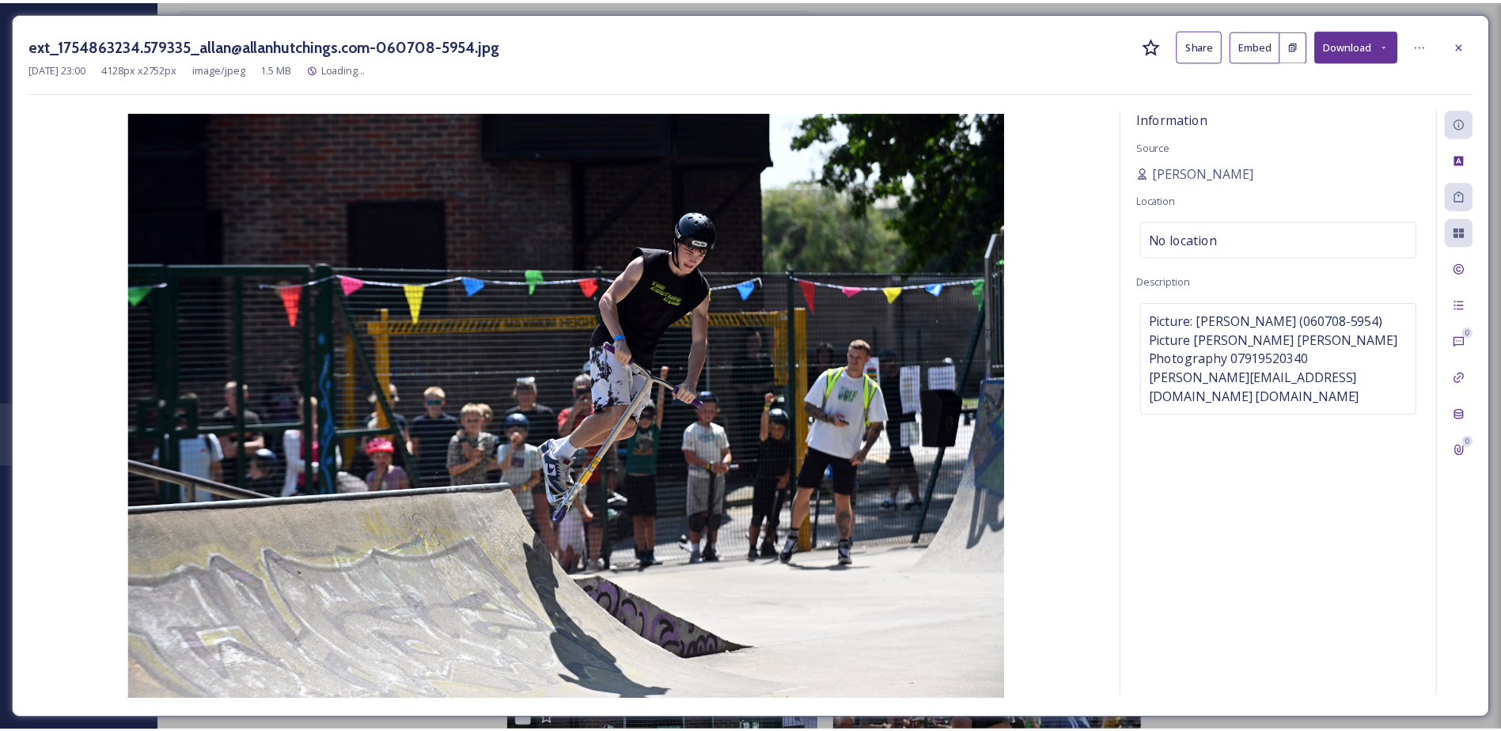
scroll to position [6947, 0]
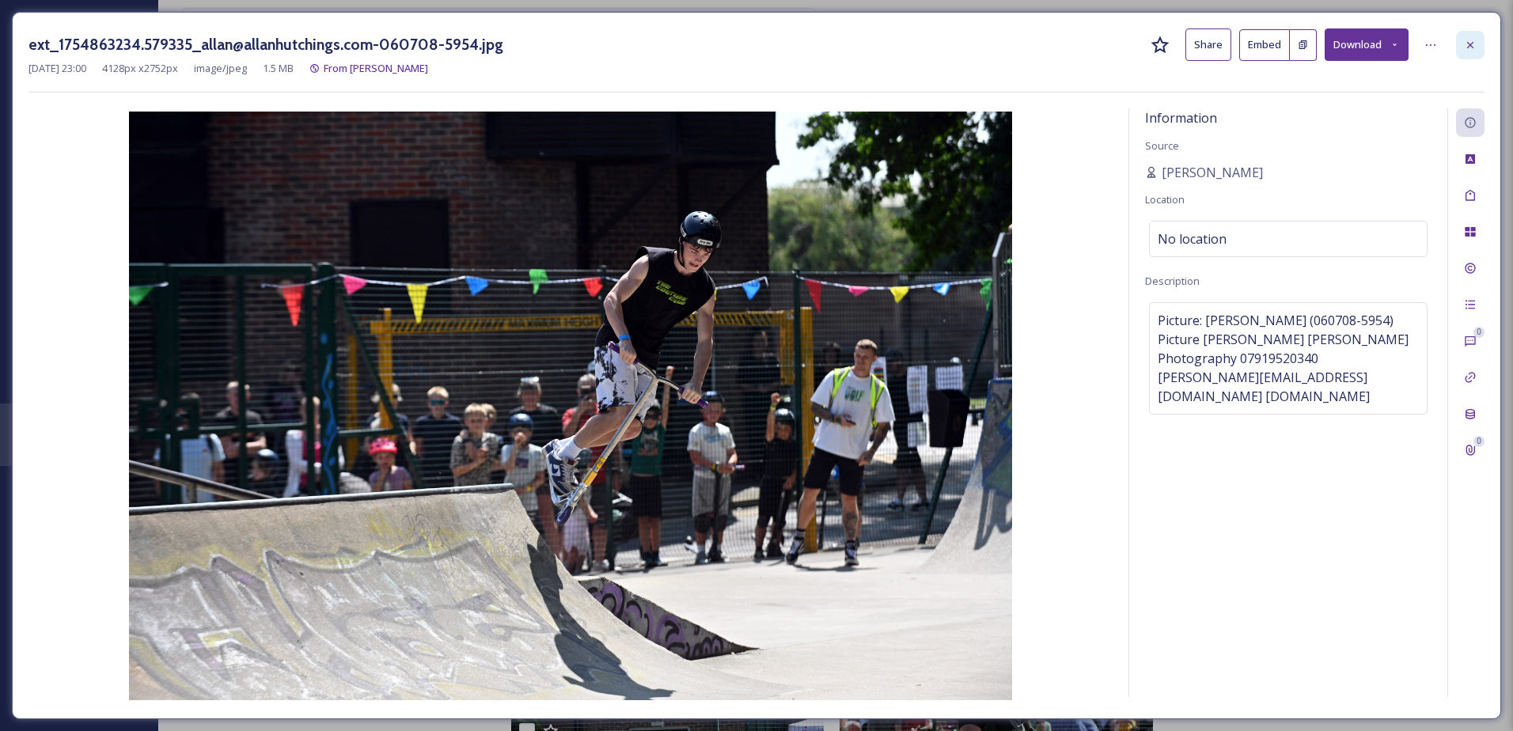
click at [1463, 36] on div at bounding box center [1470, 45] width 28 height 28
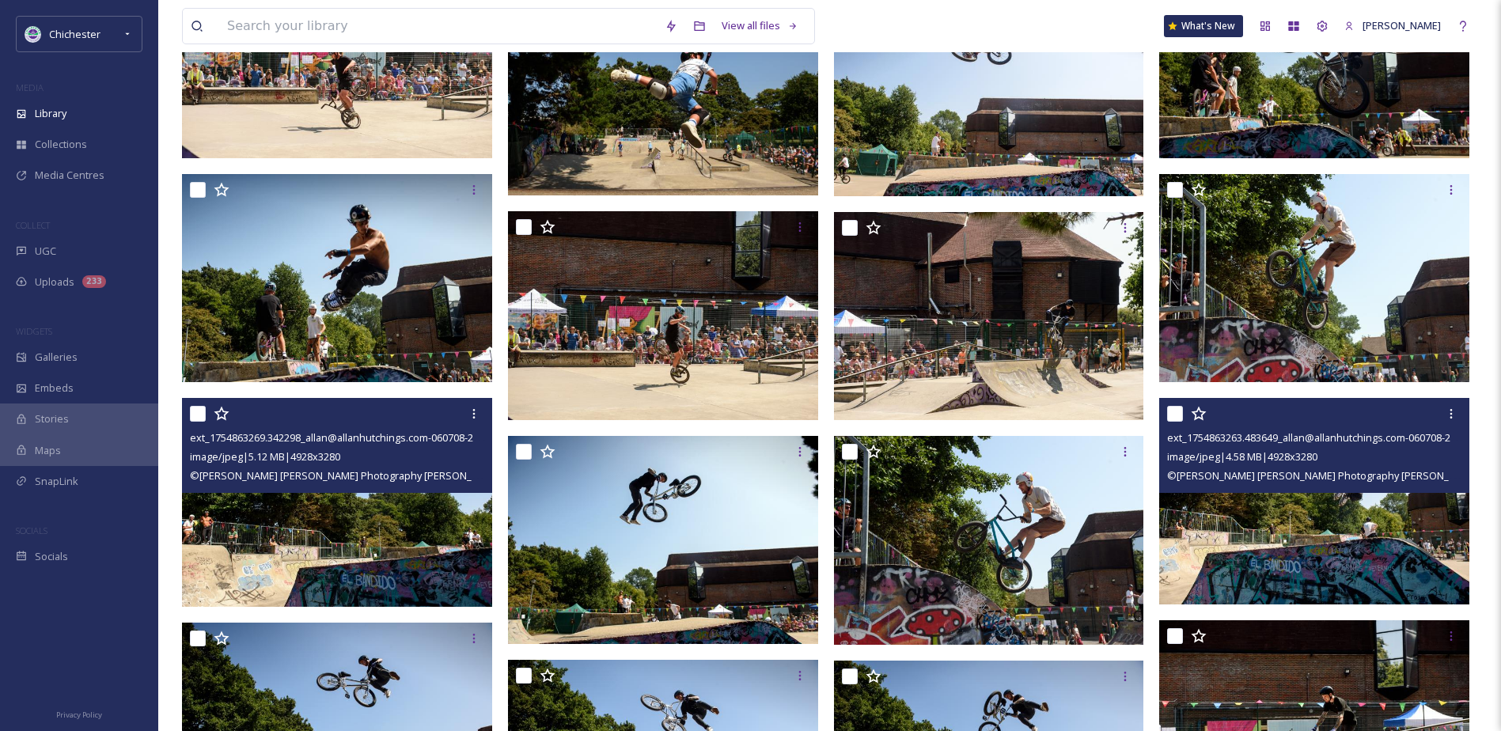
scroll to position [5522, 0]
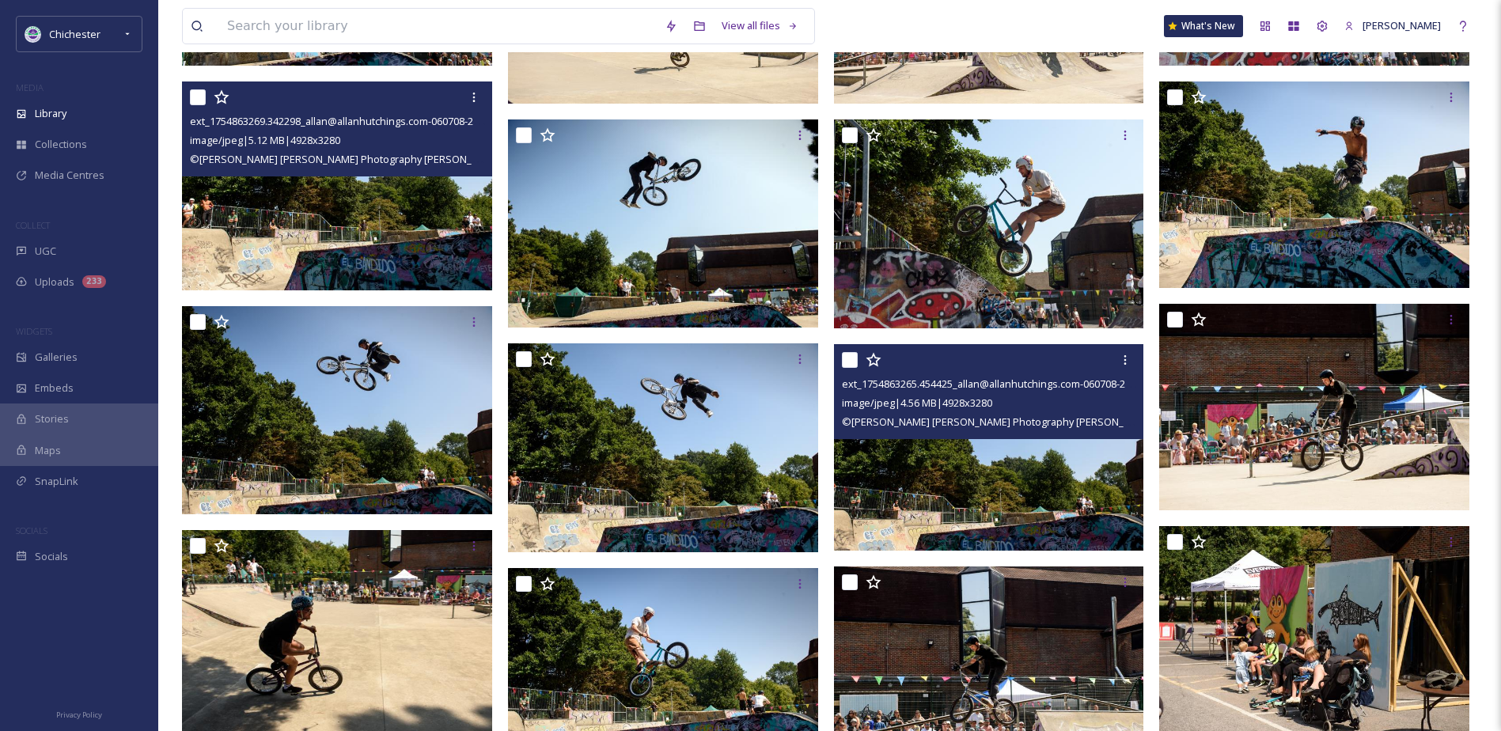
click at [924, 459] on img at bounding box center [989, 447] width 310 height 207
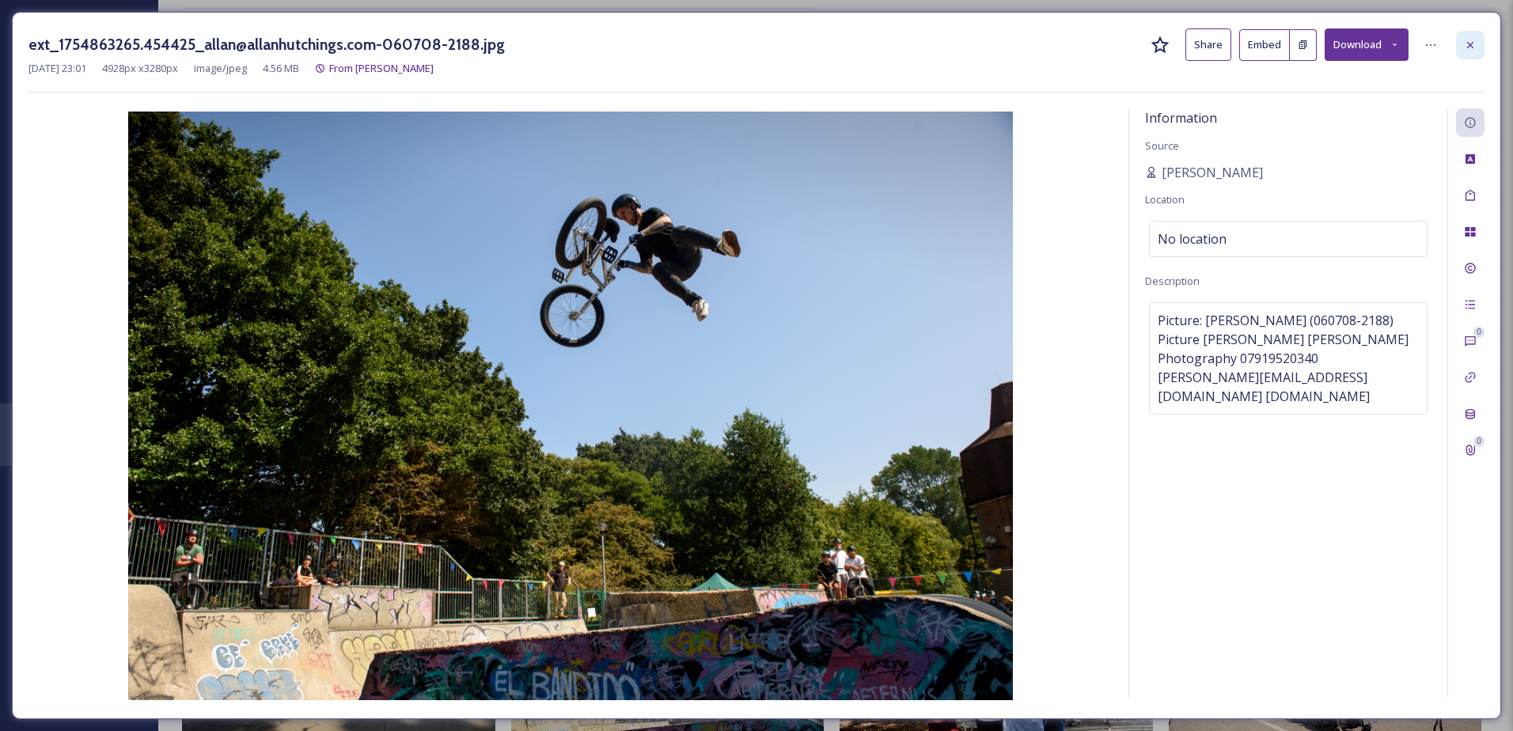
click at [1462, 44] on div at bounding box center [1470, 45] width 28 height 28
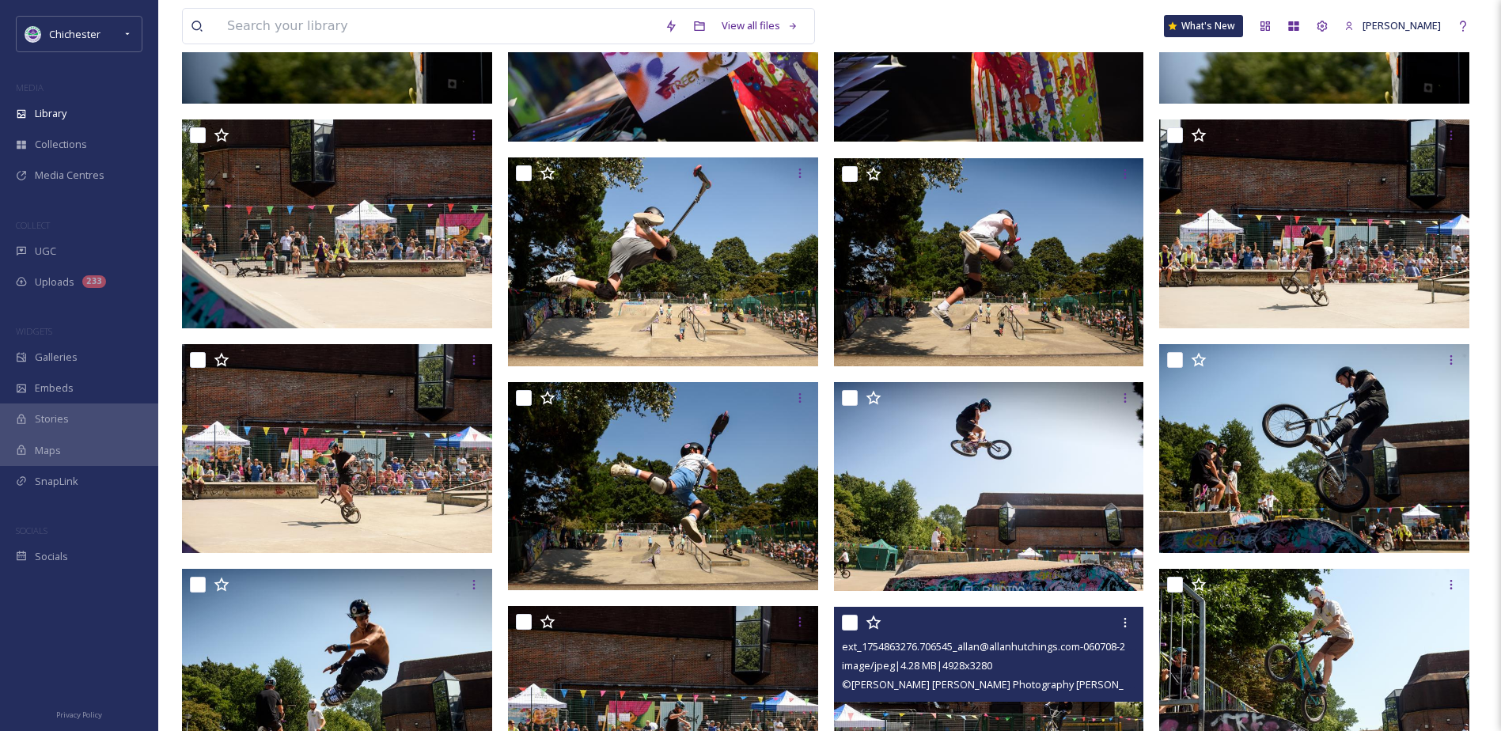
scroll to position [4810, 0]
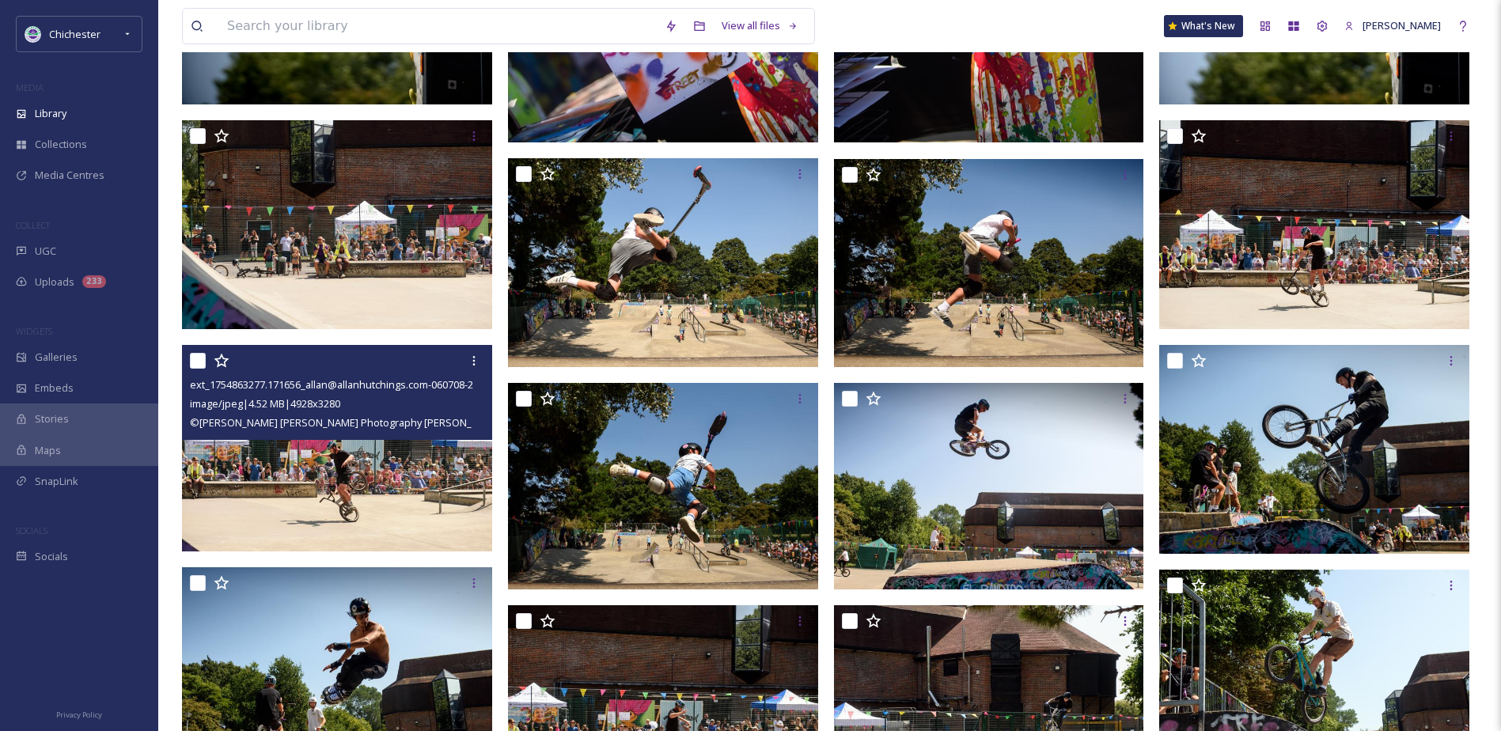
click at [407, 493] on img at bounding box center [337, 448] width 310 height 207
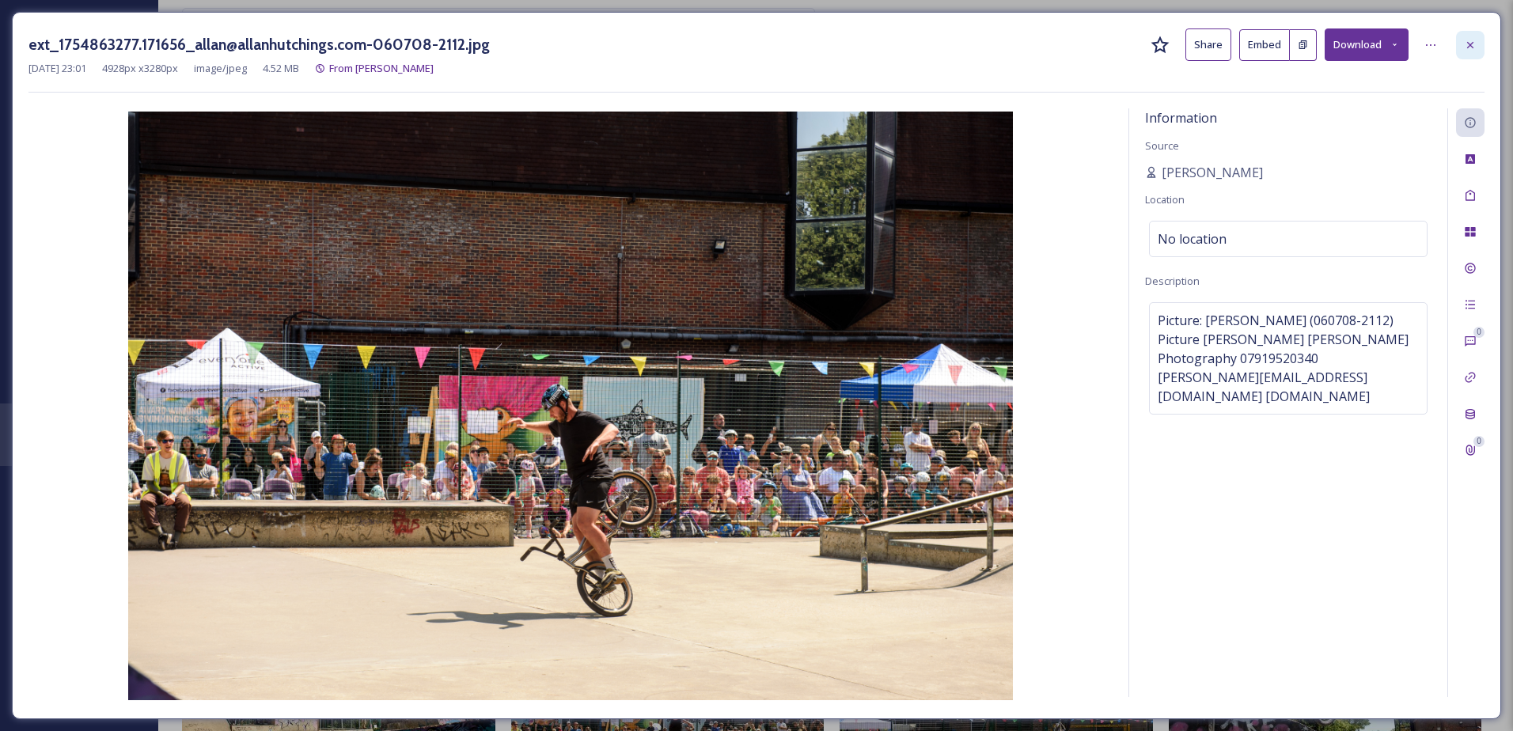
click at [1472, 44] on icon at bounding box center [1470, 45] width 13 height 13
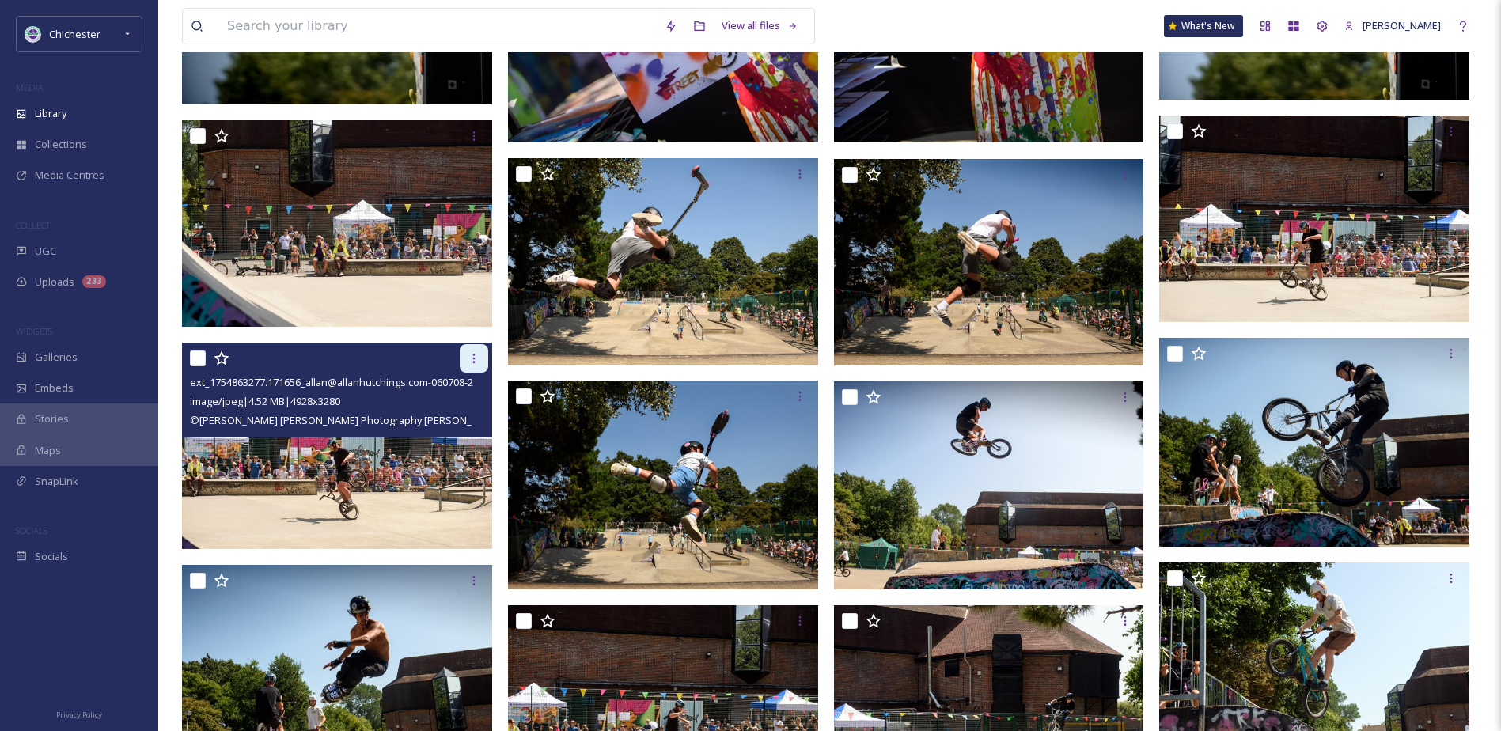
click at [479, 362] on icon at bounding box center [474, 358] width 13 height 13
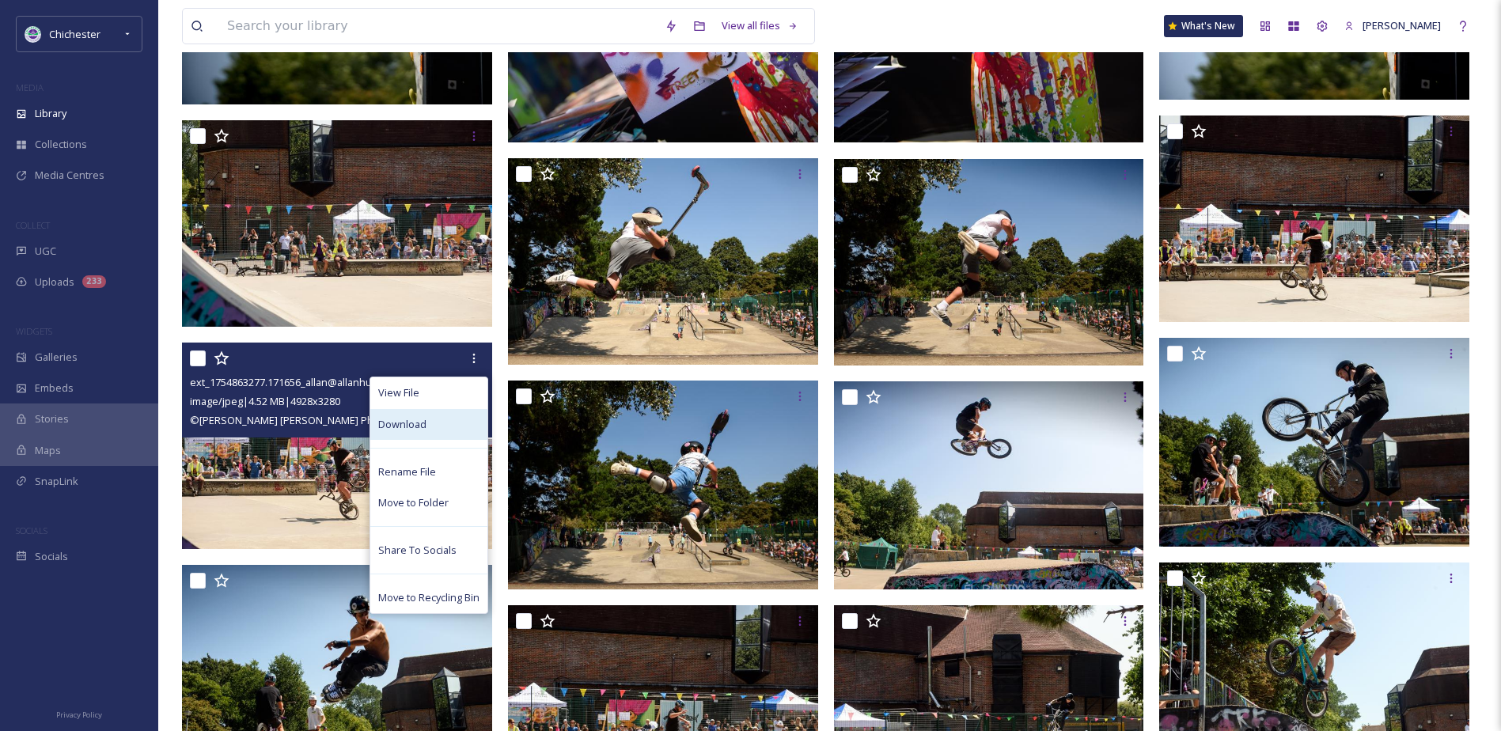
click at [406, 433] on div "Download" at bounding box center [428, 424] width 117 height 31
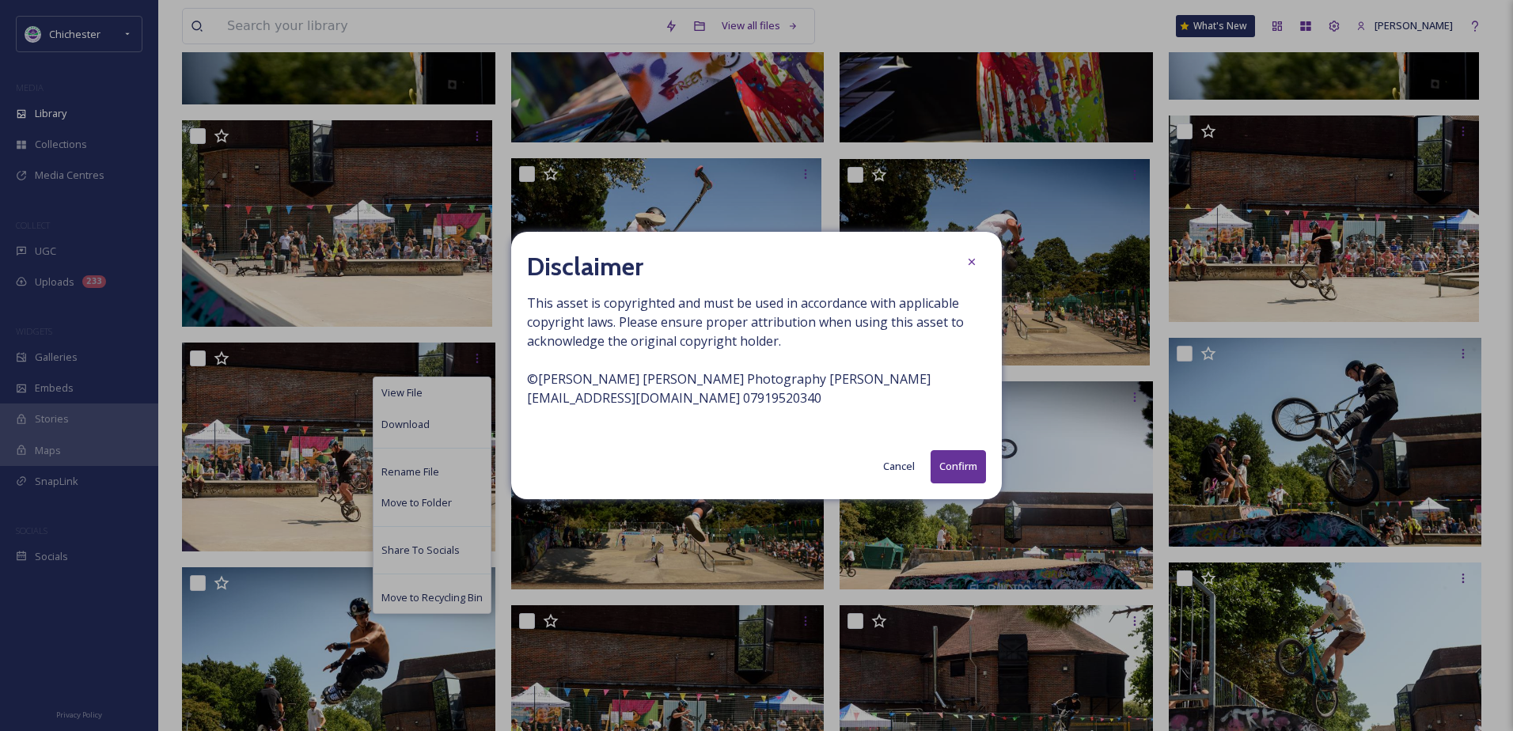
click at [959, 458] on button "Confirm" at bounding box center [958, 466] width 55 height 32
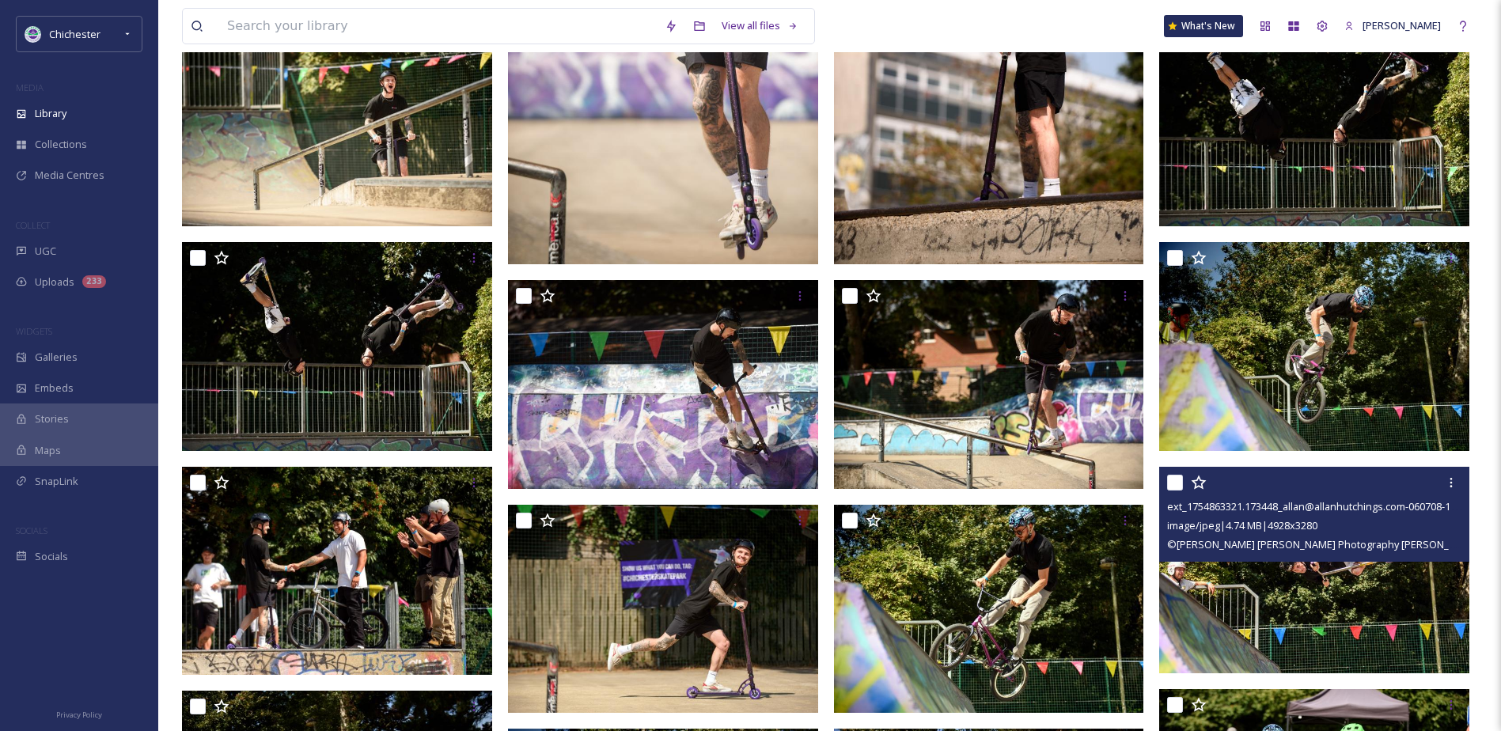
scroll to position [379, 0]
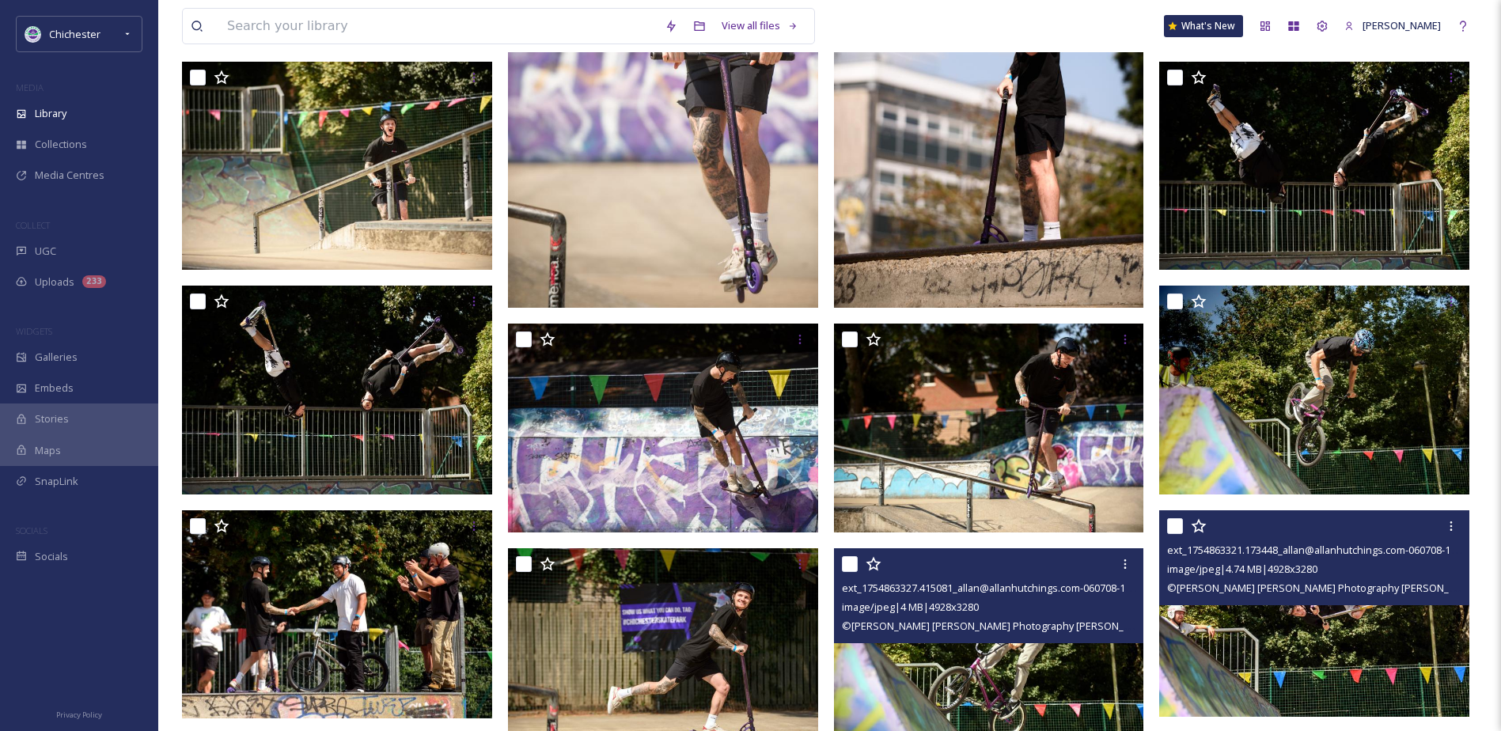
click at [1290, 662] on img at bounding box center [1314, 613] width 310 height 207
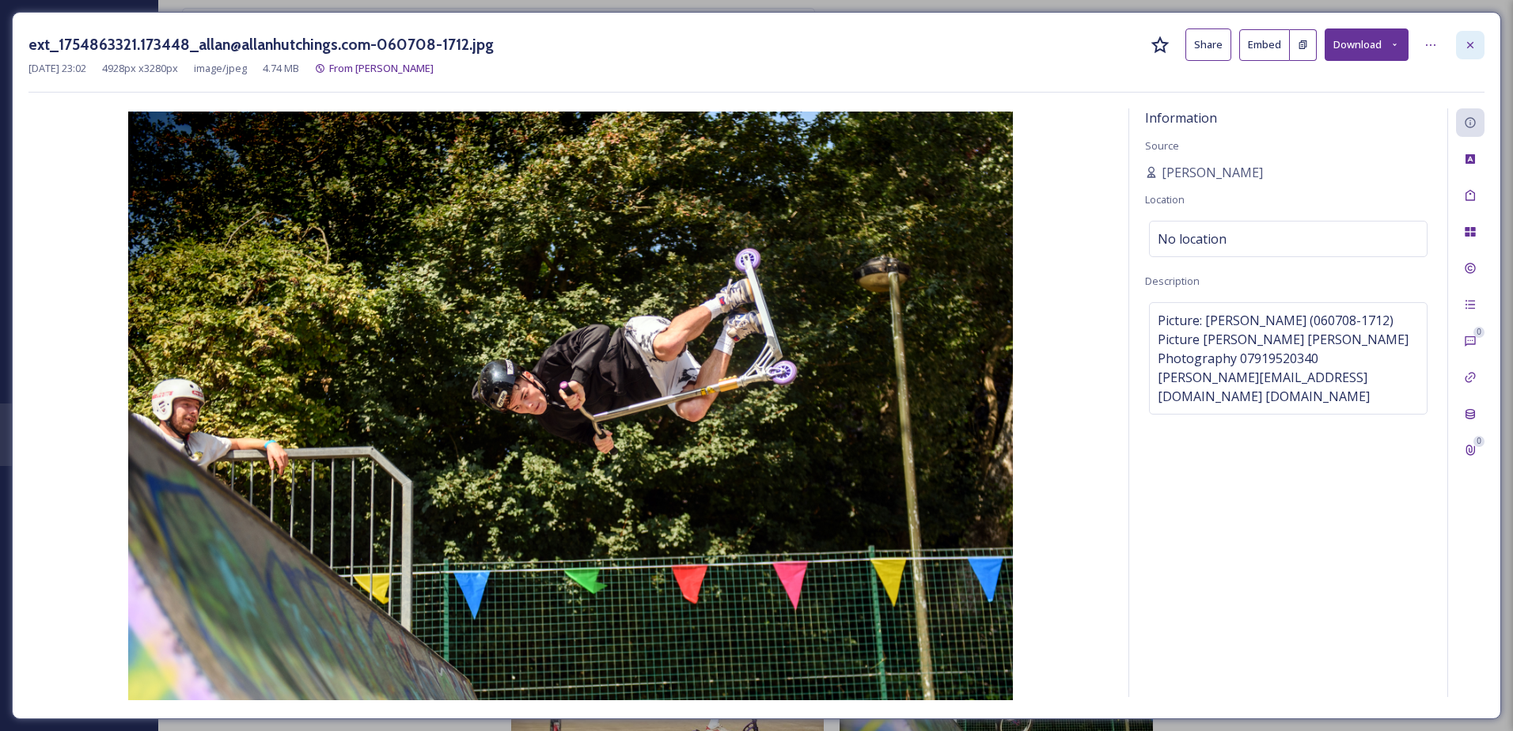
click at [1468, 41] on icon at bounding box center [1470, 45] width 13 height 13
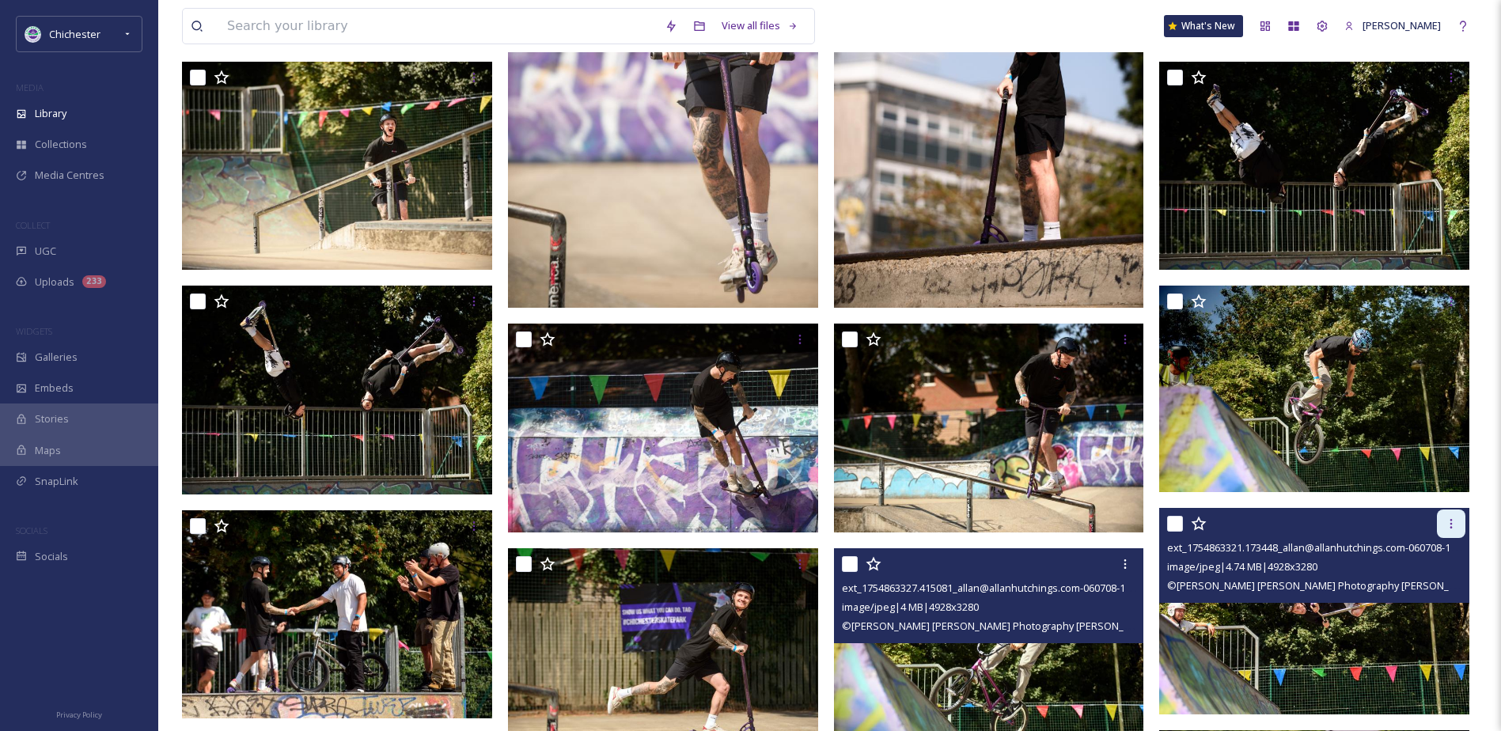
click at [1453, 531] on div at bounding box center [1451, 524] width 28 height 28
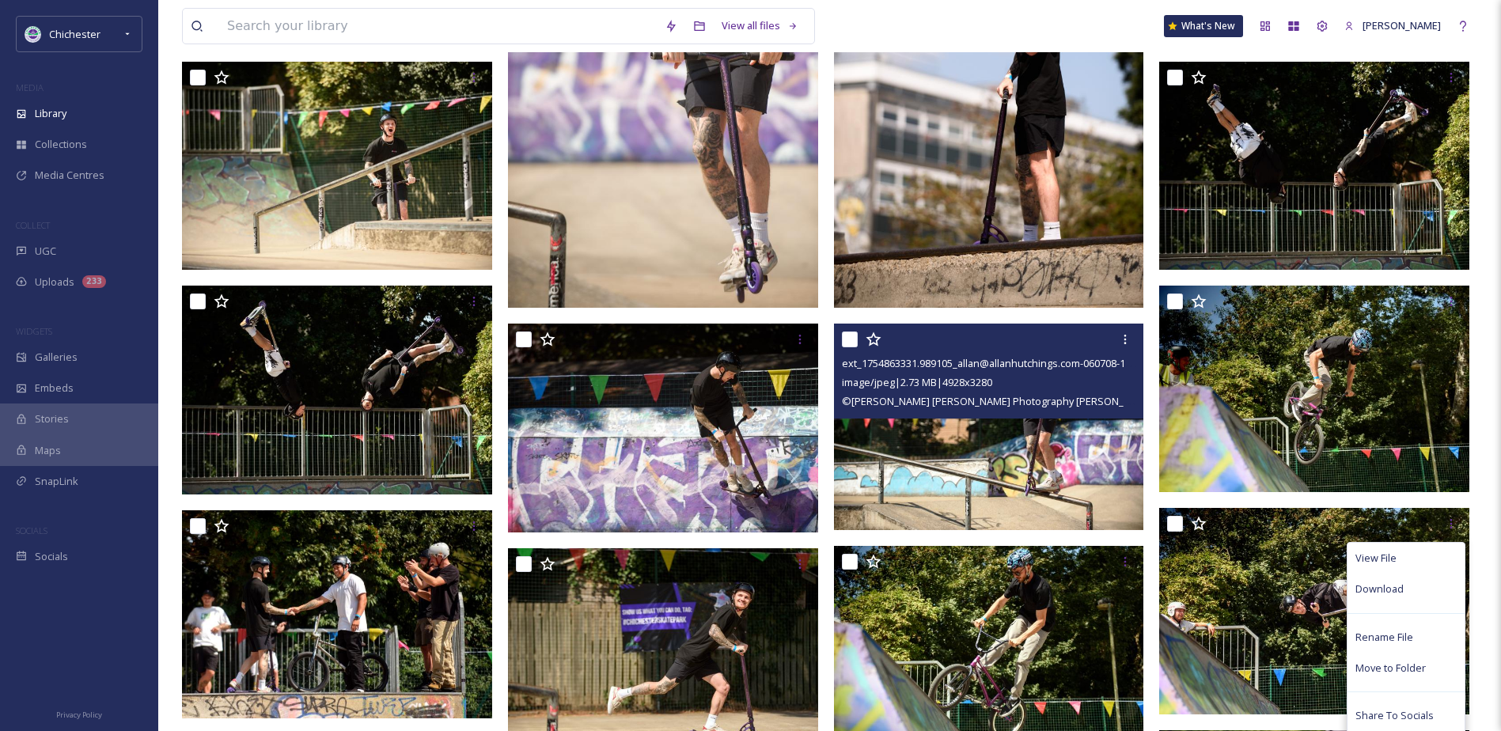
click at [1008, 483] on img at bounding box center [989, 427] width 310 height 207
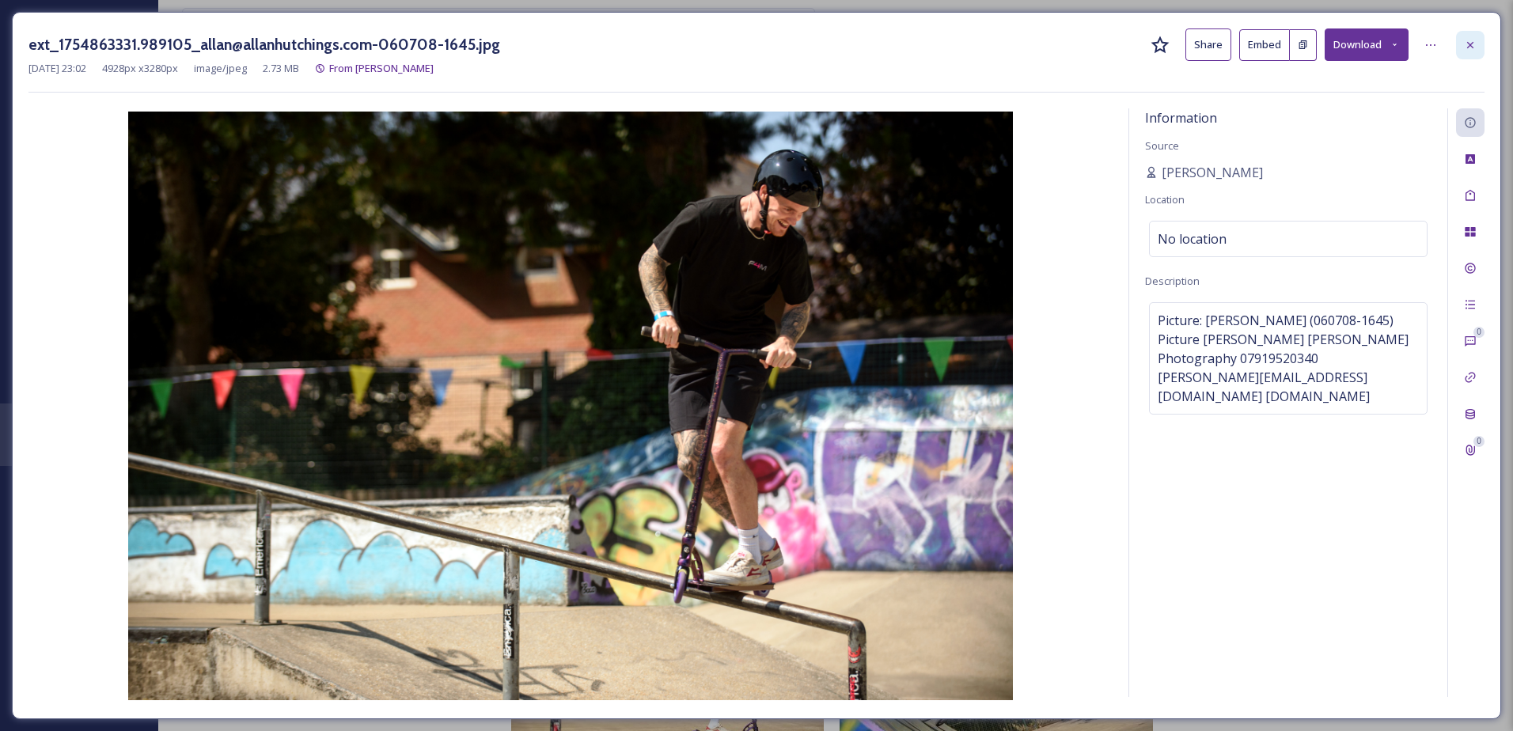
click at [1470, 47] on icon at bounding box center [1470, 45] width 13 height 13
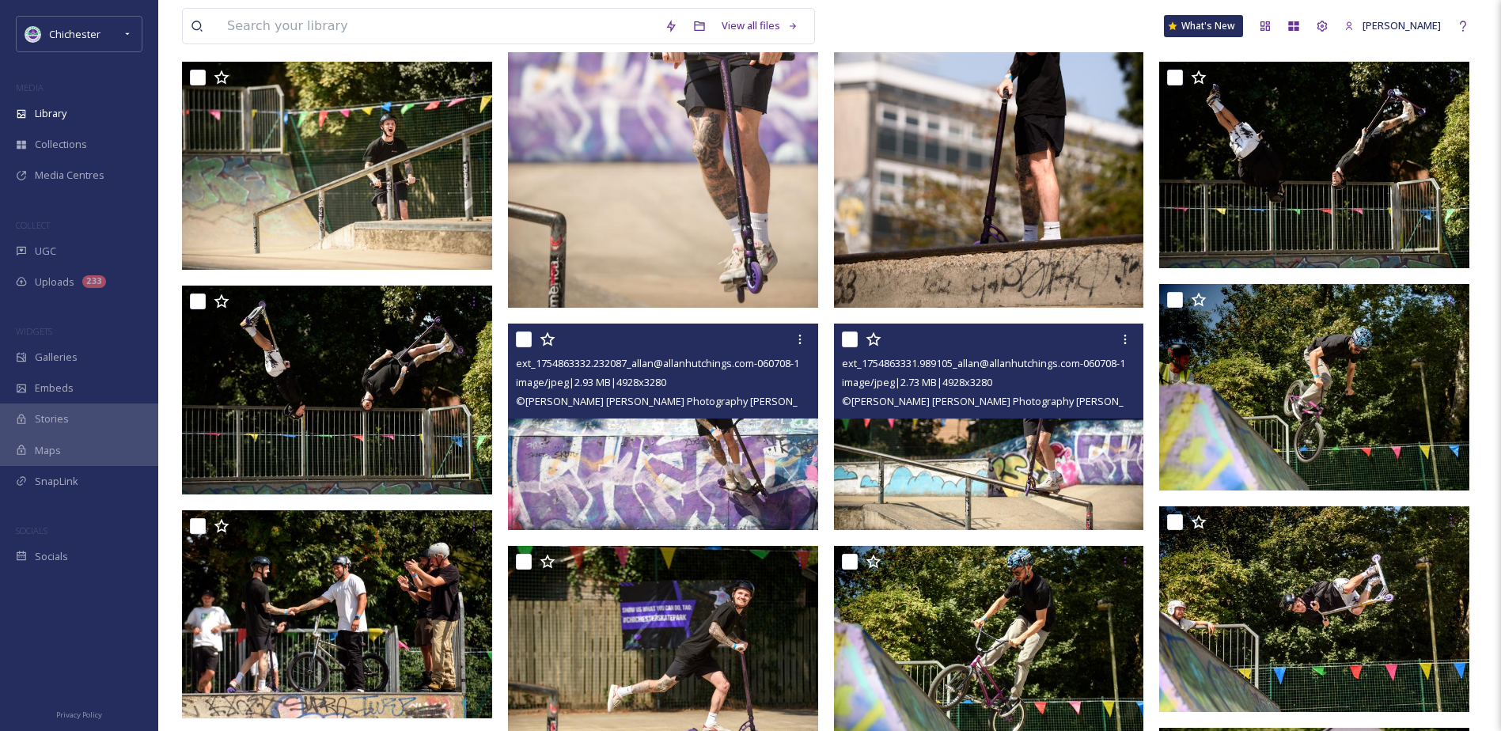
click at [698, 490] on img at bounding box center [663, 427] width 310 height 207
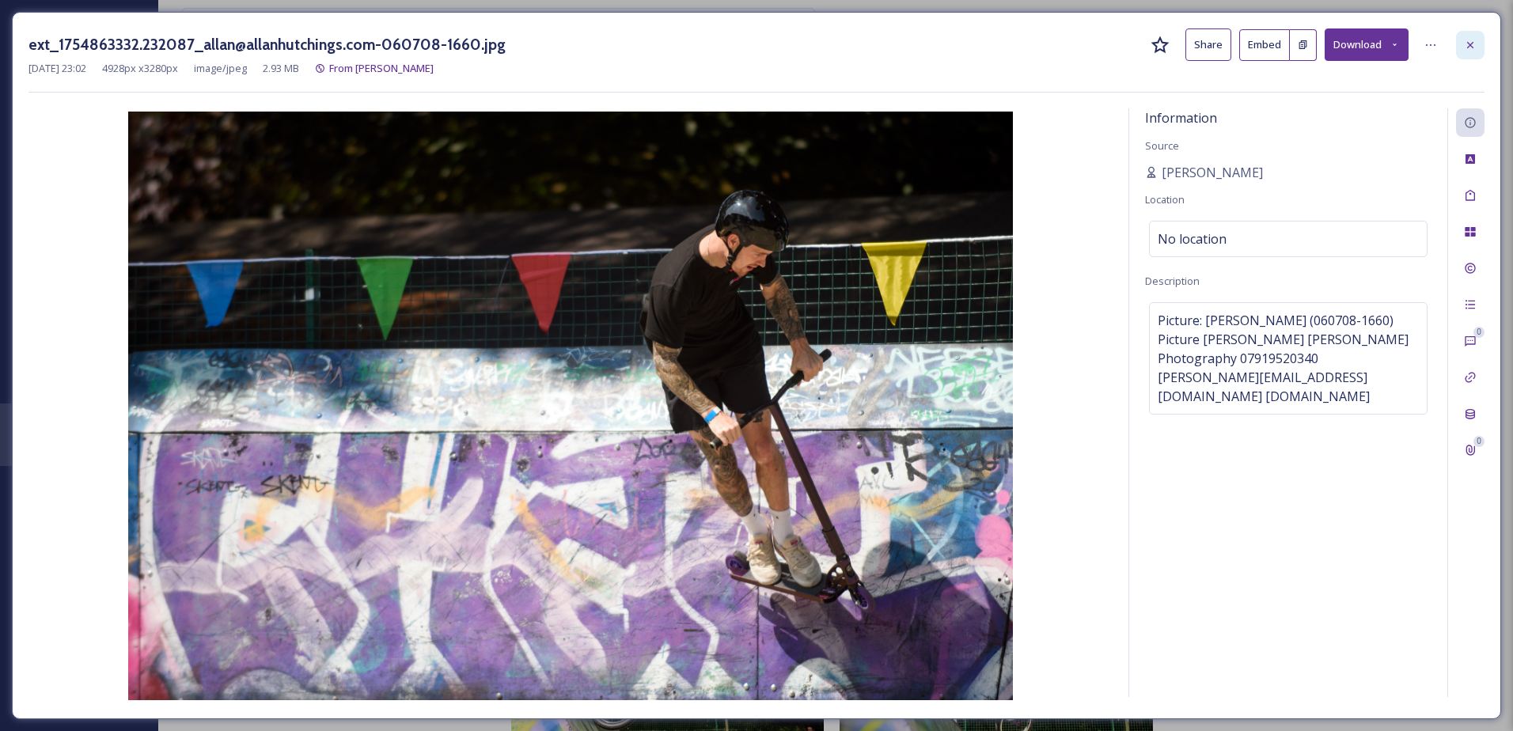
click at [1461, 48] on div at bounding box center [1470, 45] width 28 height 28
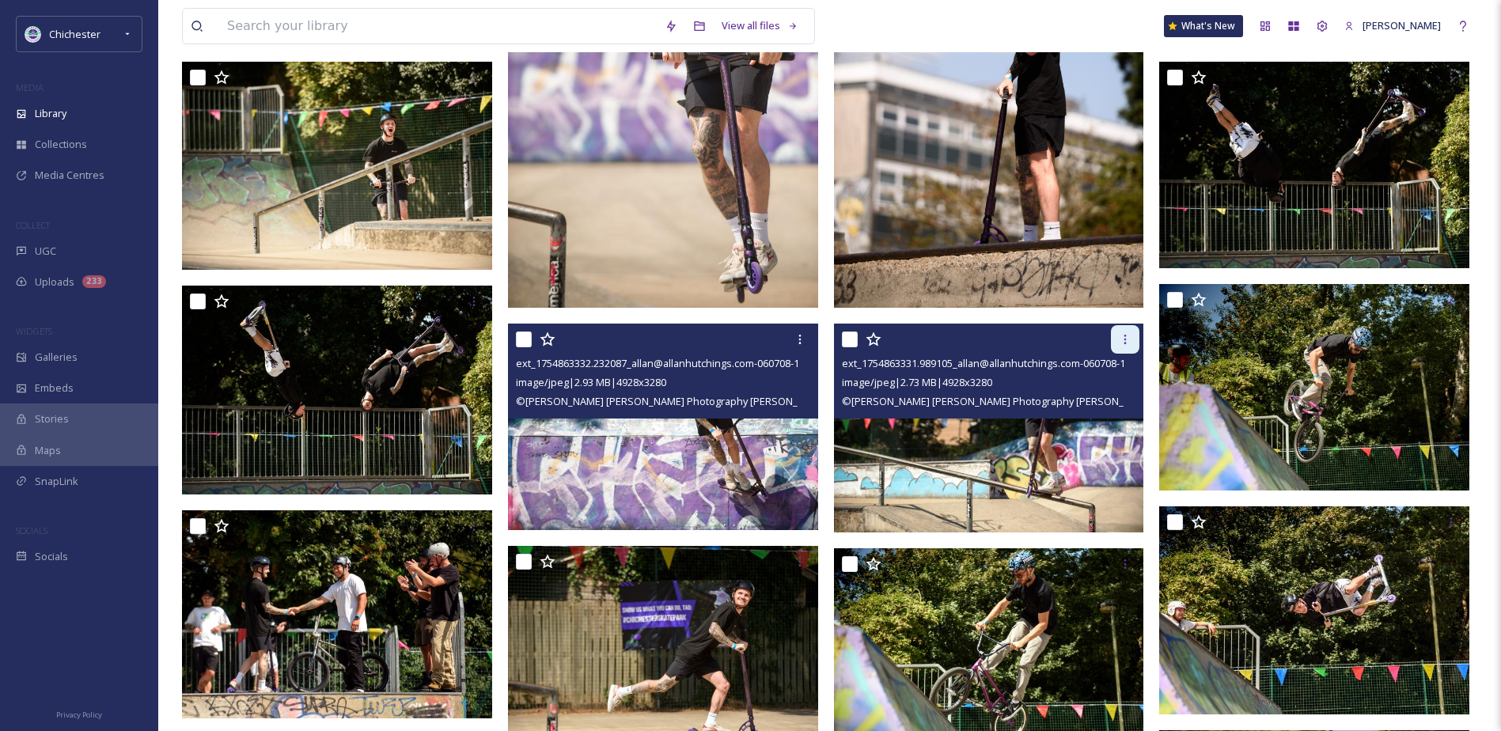
click at [1121, 343] on icon at bounding box center [1125, 339] width 13 height 13
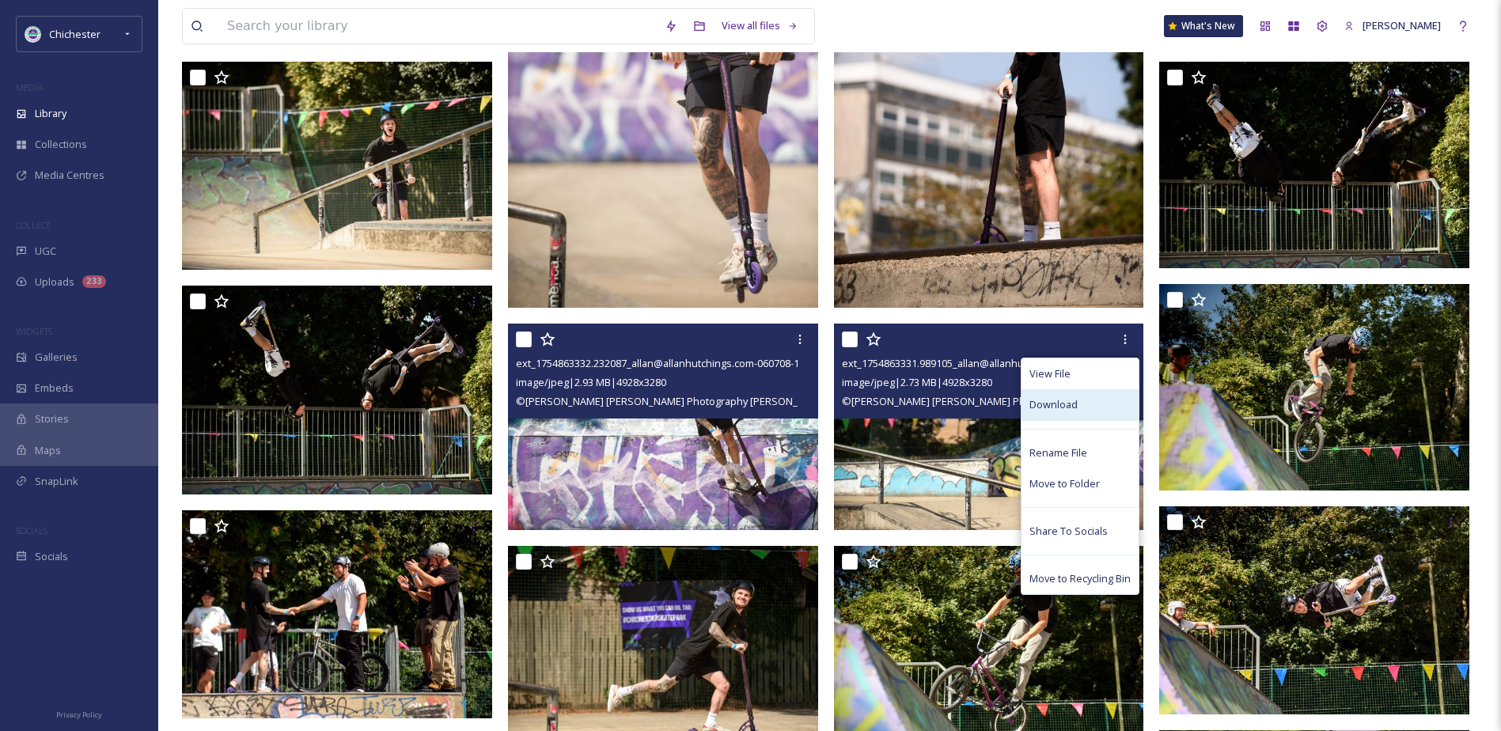
click at [1060, 400] on span "Download" at bounding box center [1053, 404] width 48 height 15
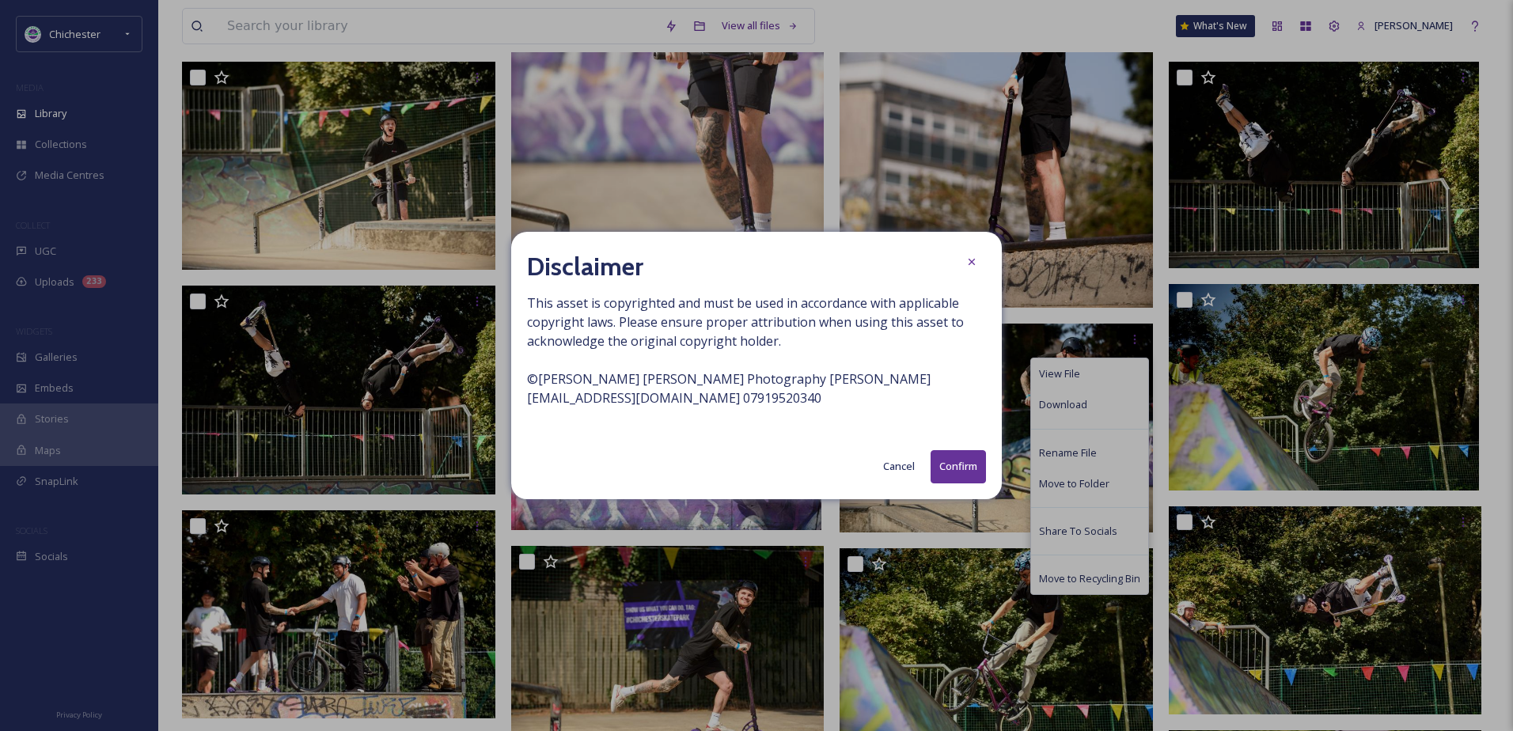
click at [953, 479] on button "Confirm" at bounding box center [958, 466] width 55 height 32
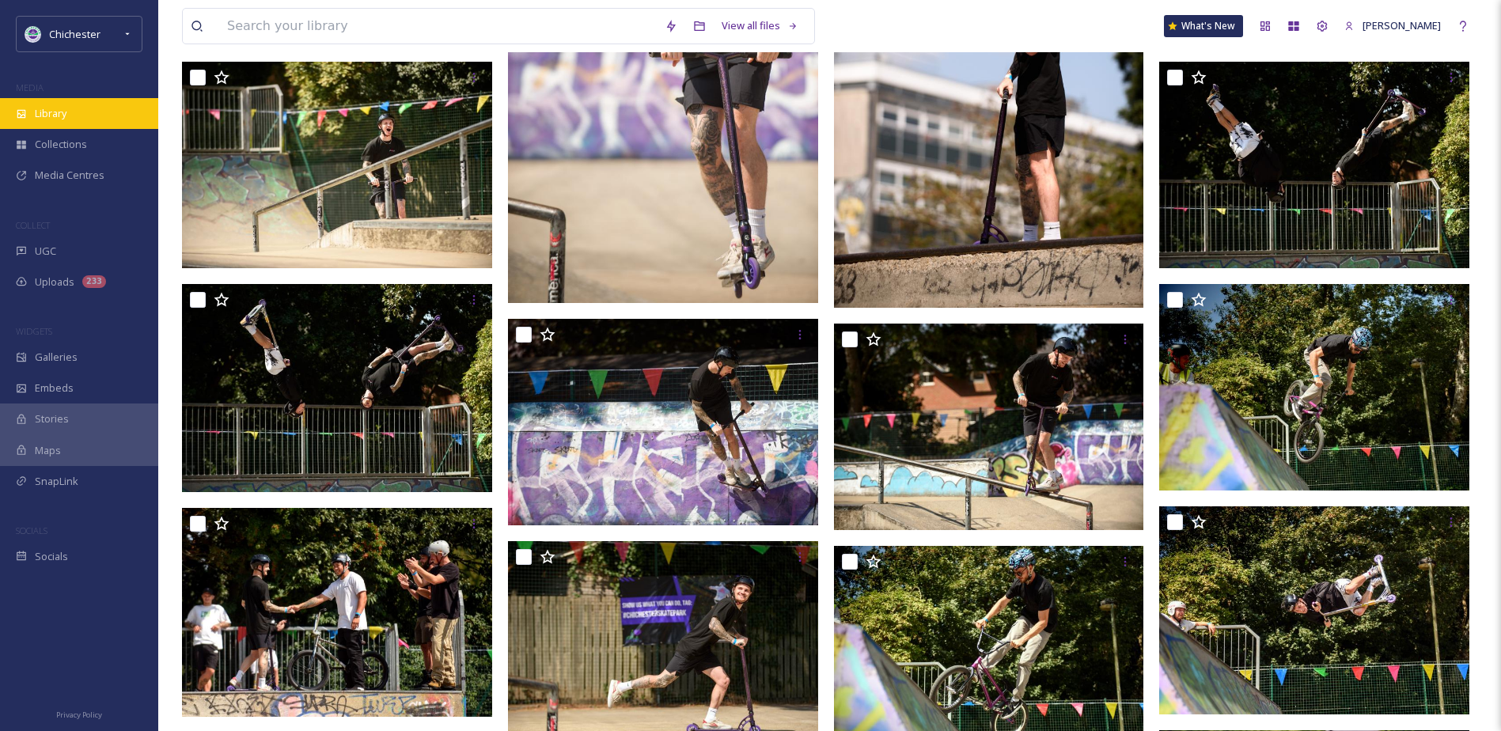
click at [88, 99] on div "Library" at bounding box center [79, 113] width 158 height 31
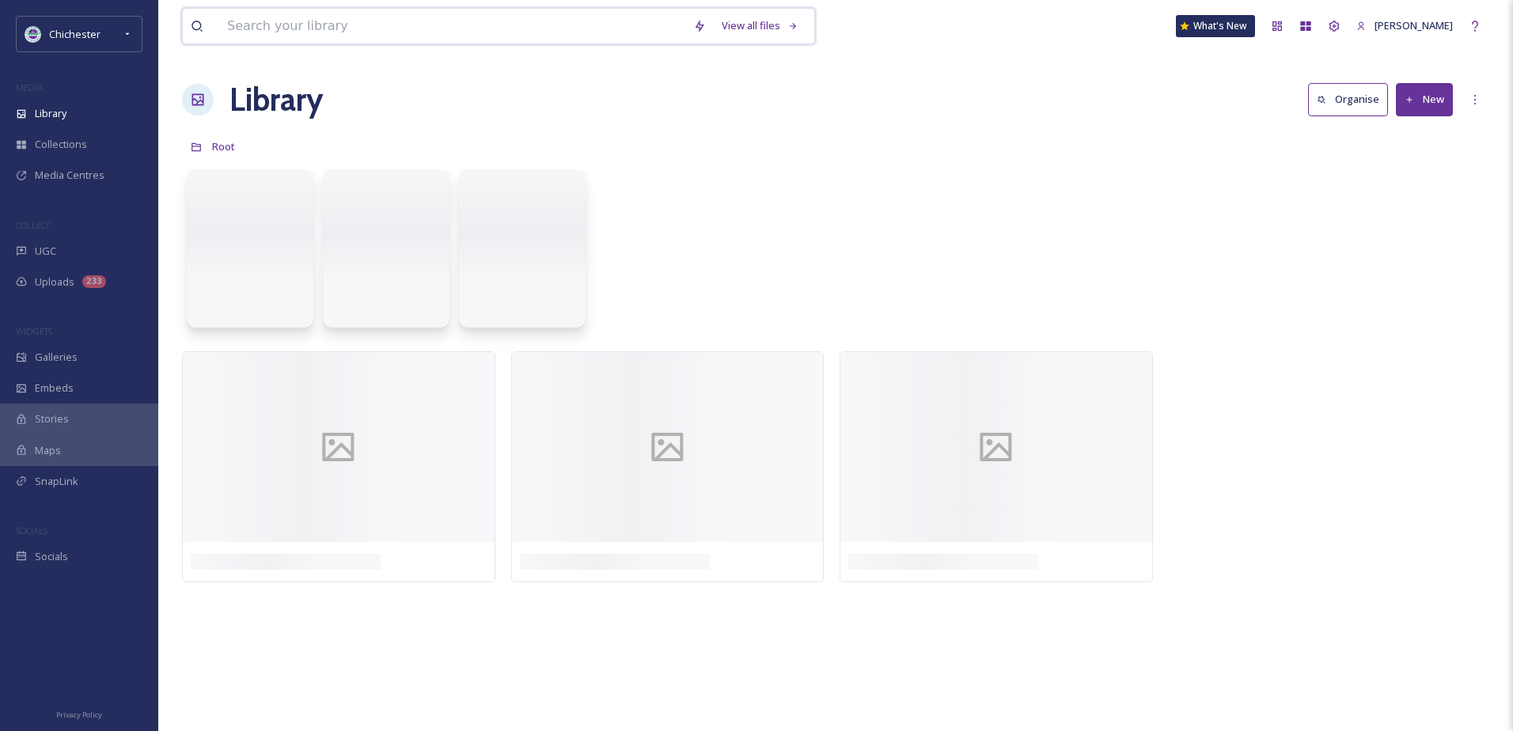
click at [306, 28] on input at bounding box center [452, 26] width 466 height 35
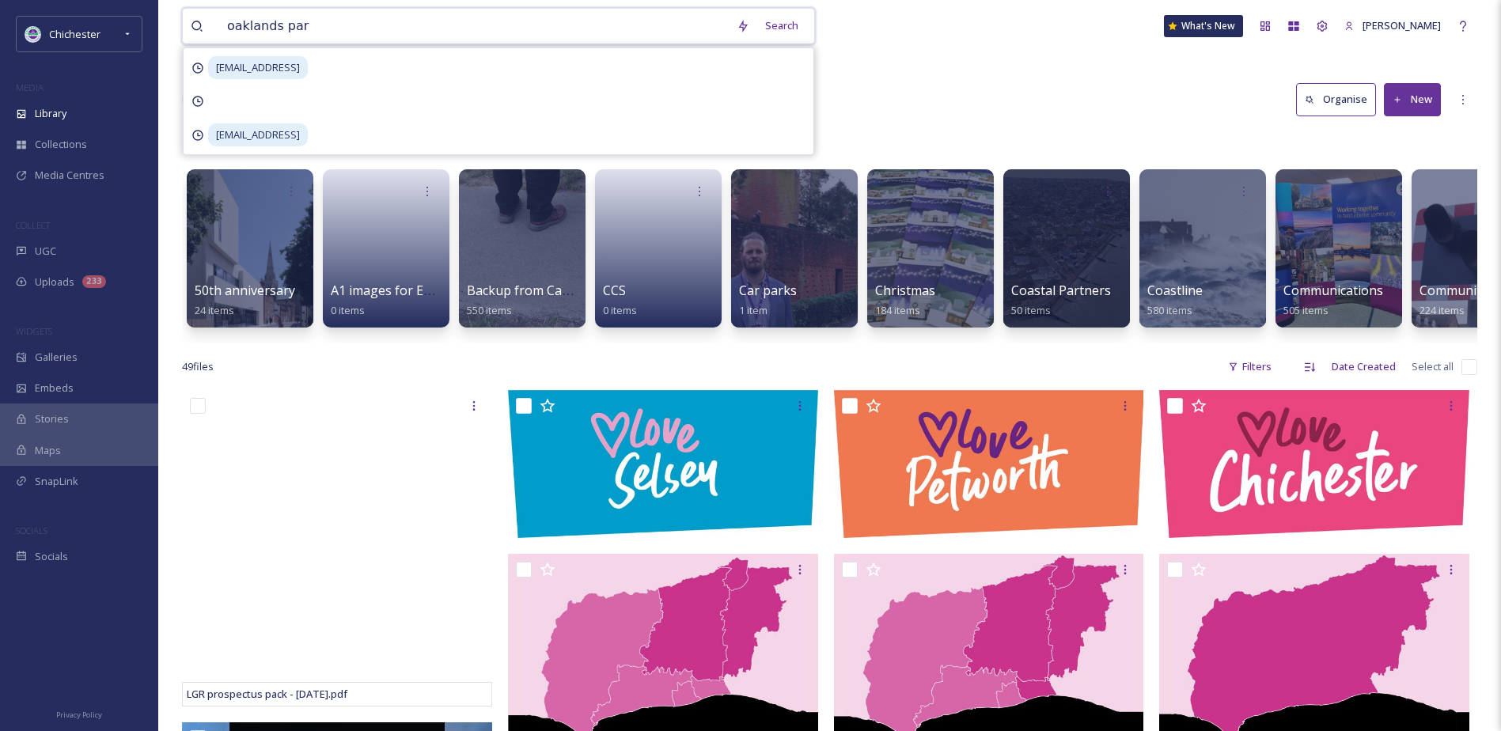
type input "oaklands park"
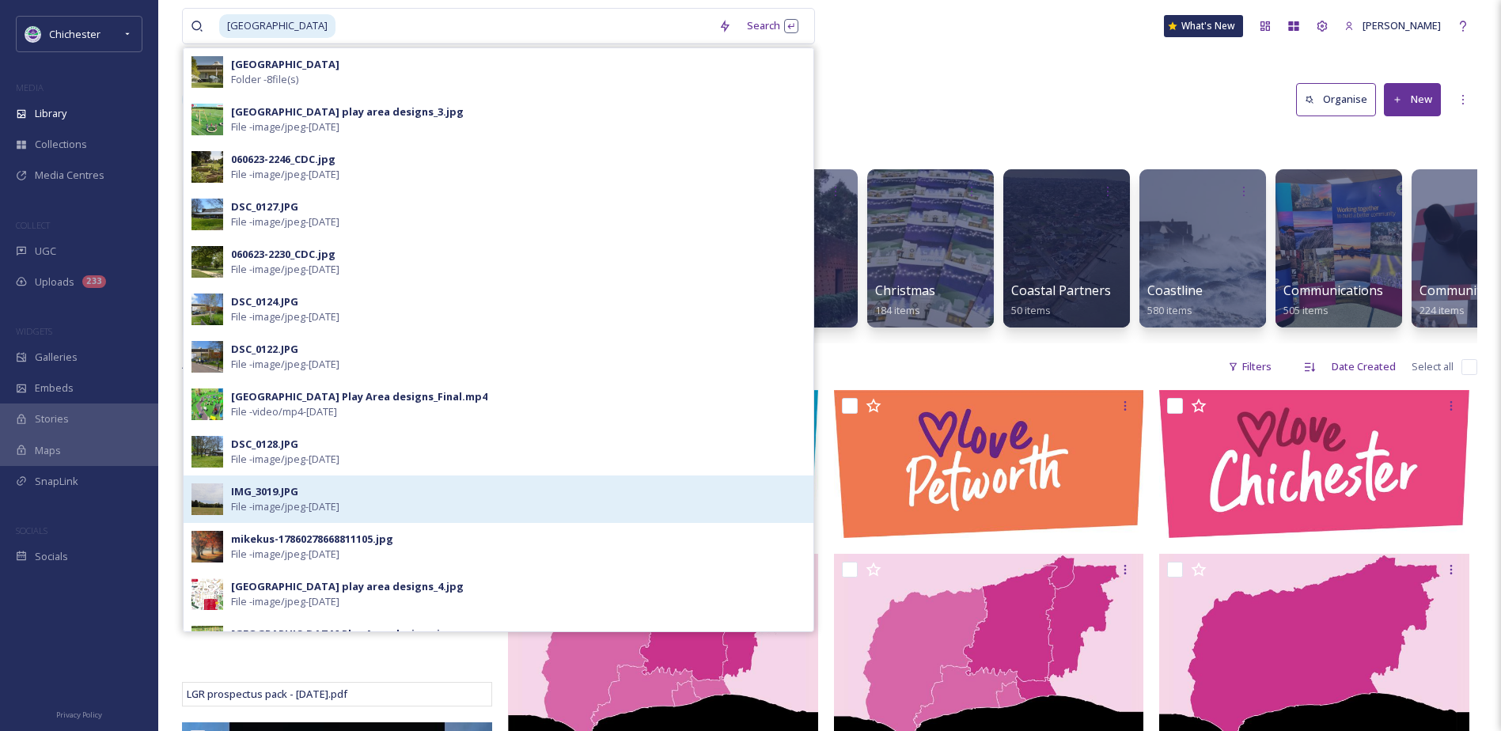
click at [287, 491] on div "IMG_3019.JPG" at bounding box center [264, 491] width 67 height 15
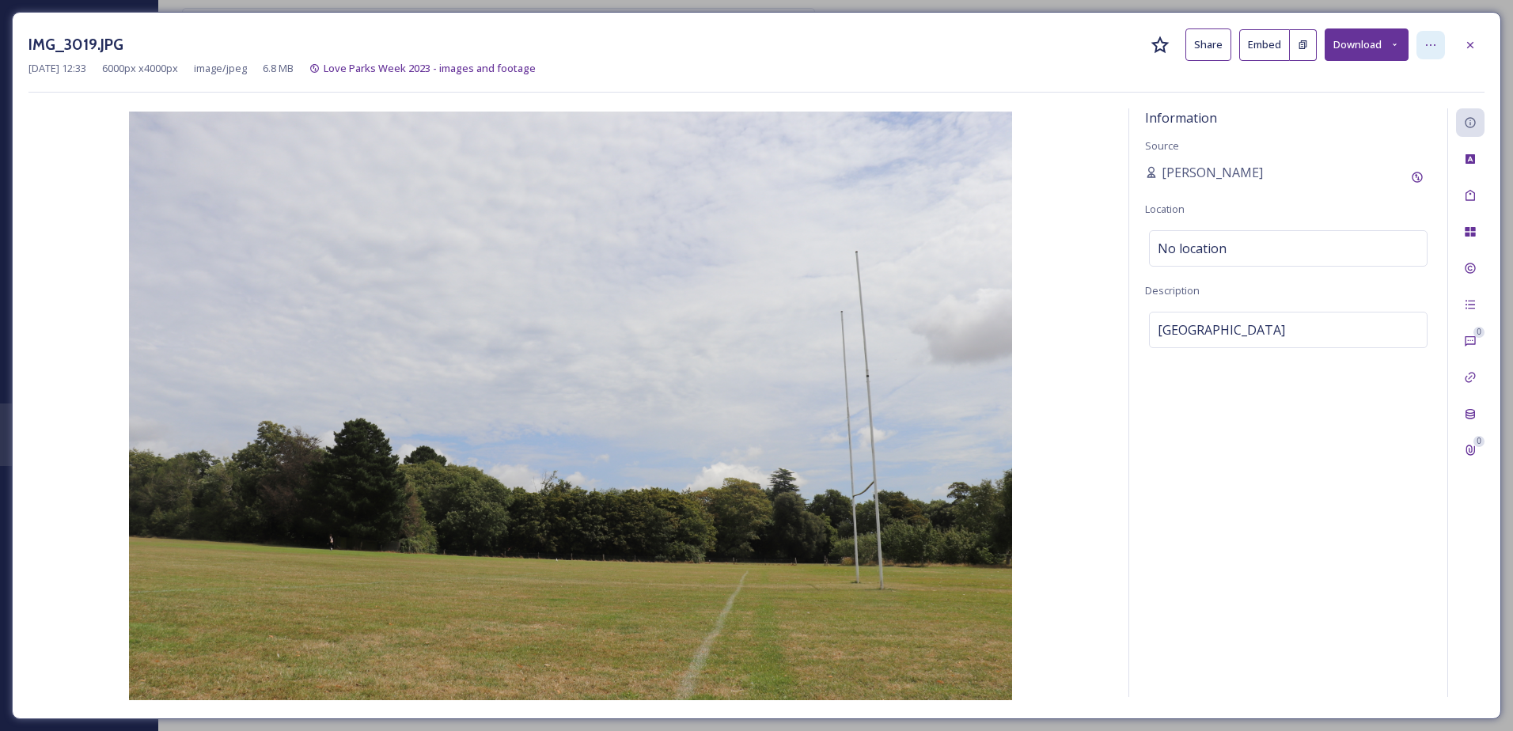
click at [1430, 51] on icon at bounding box center [1430, 45] width 13 height 13
click at [1382, 53] on button "Download" at bounding box center [1367, 44] width 84 height 32
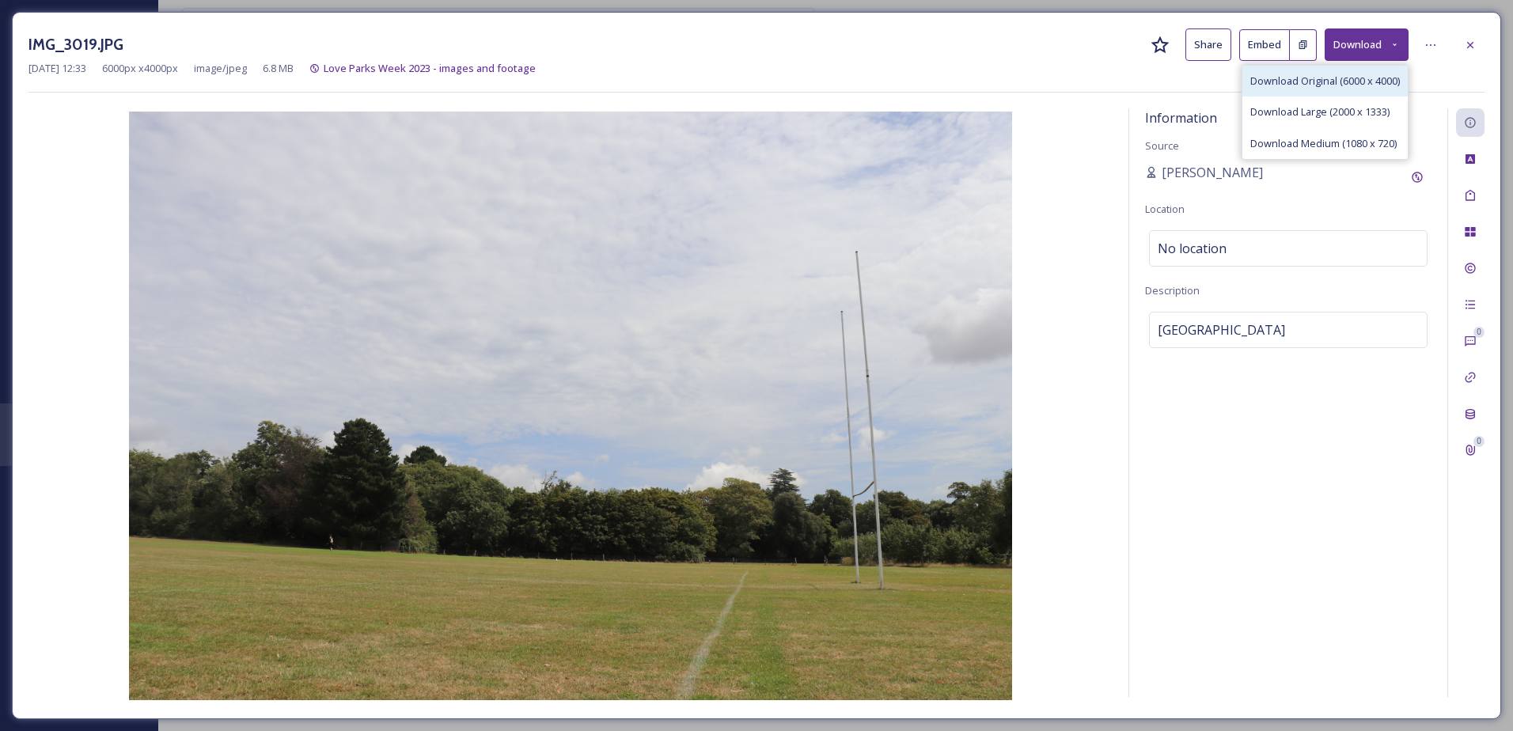
click at [1350, 89] on div "Download Original (6000 x 4000)" at bounding box center [1324, 81] width 165 height 31
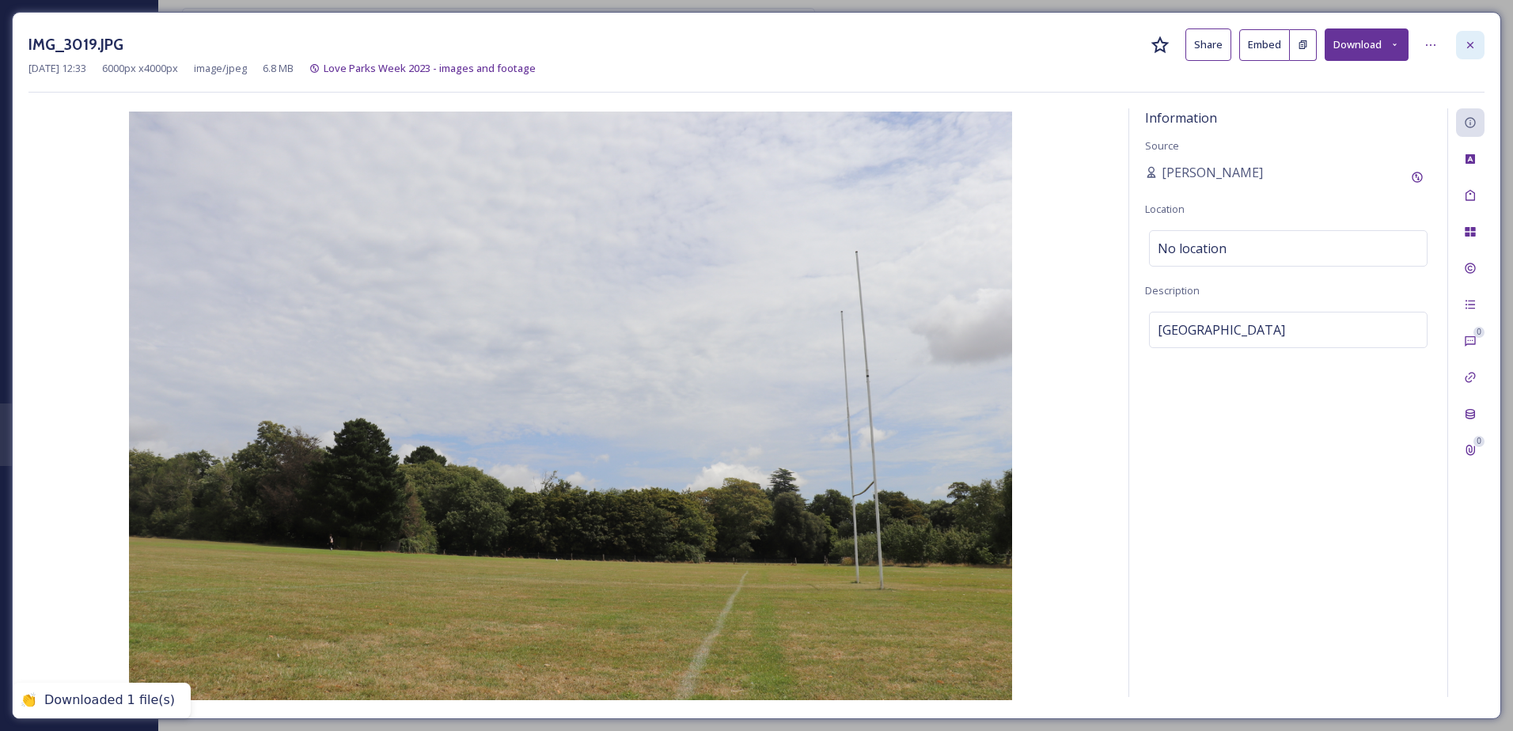
click at [1469, 51] on div at bounding box center [1470, 45] width 28 height 28
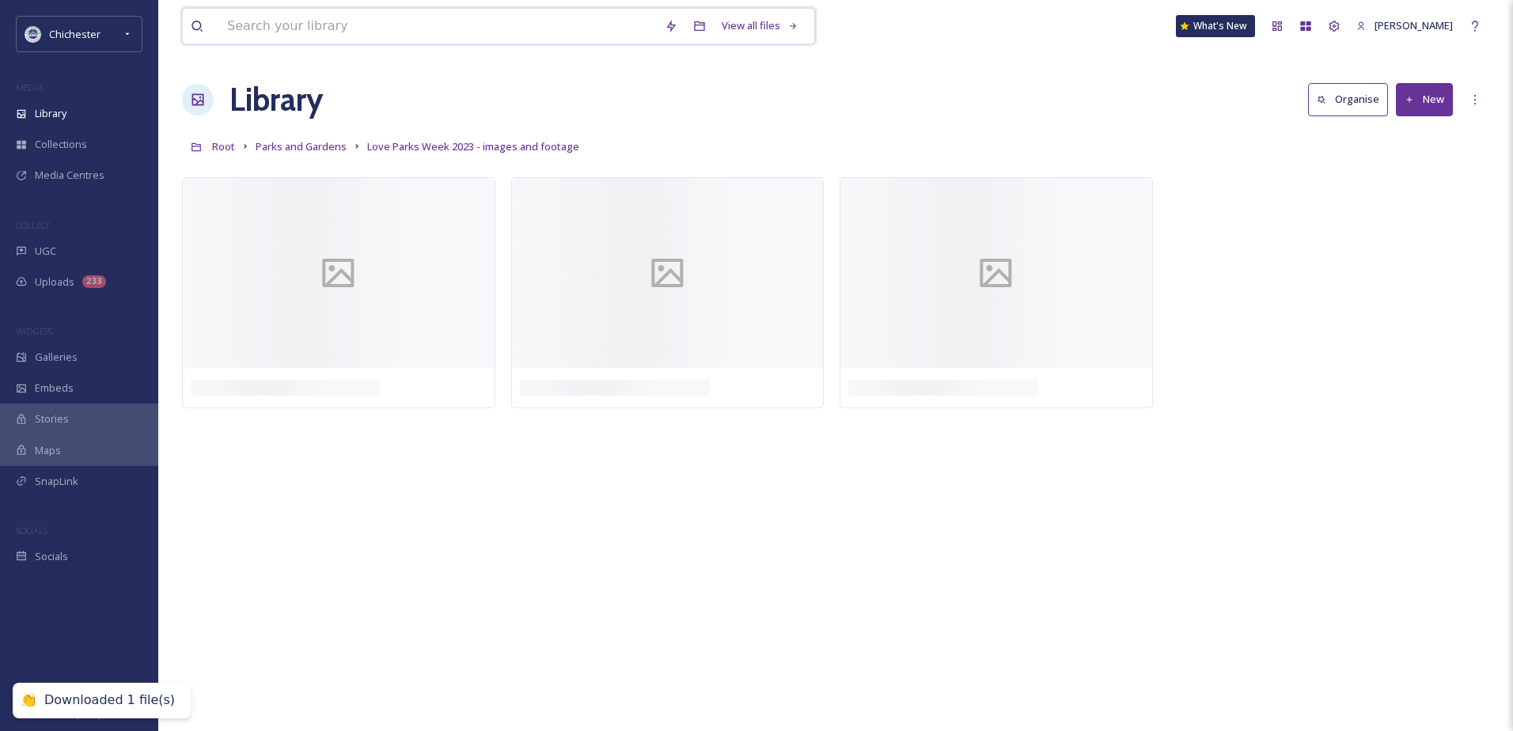
drag, startPoint x: 360, startPoint y: 14, endPoint x: 346, endPoint y: 28, distance: 19.6
click at [358, 14] on input at bounding box center [438, 26] width 438 height 35
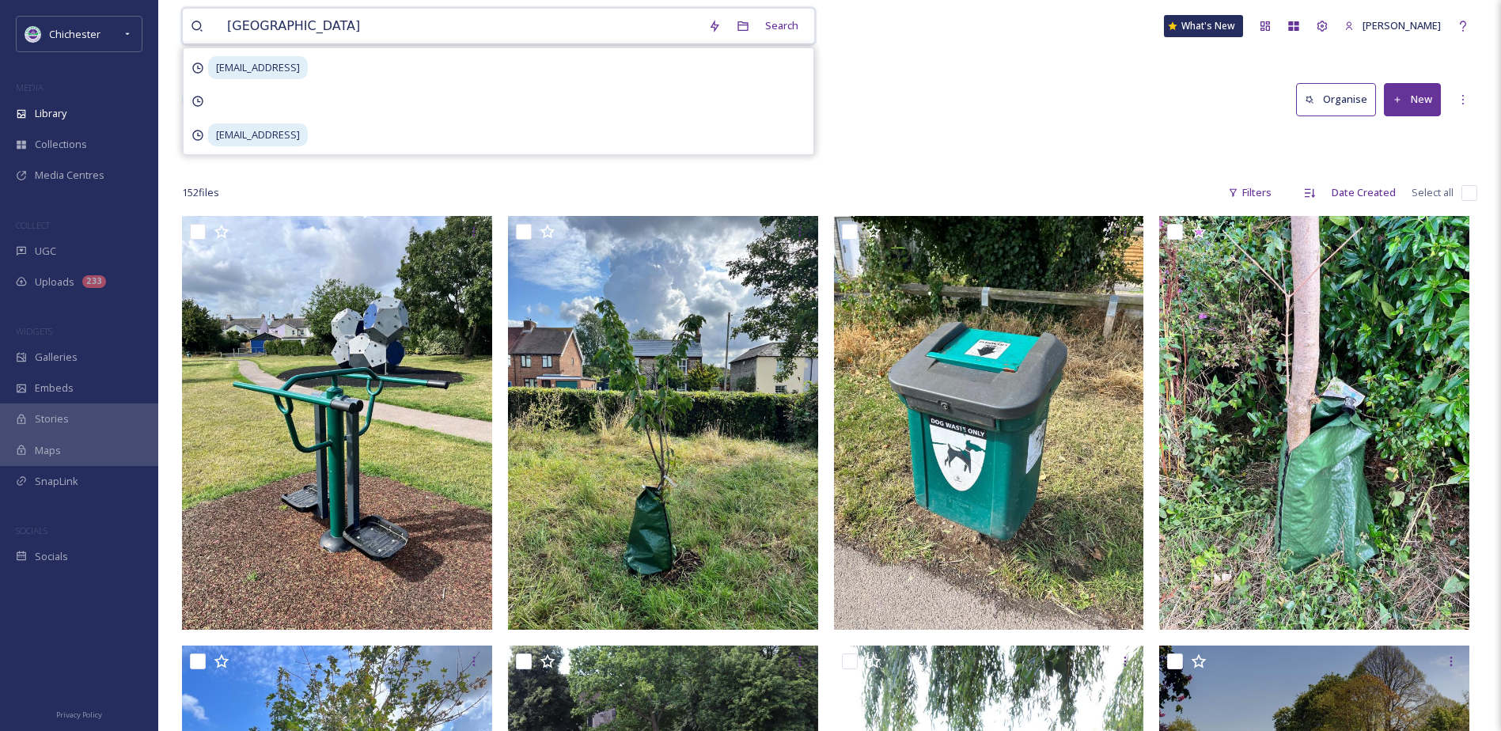
type input "Oaklands"
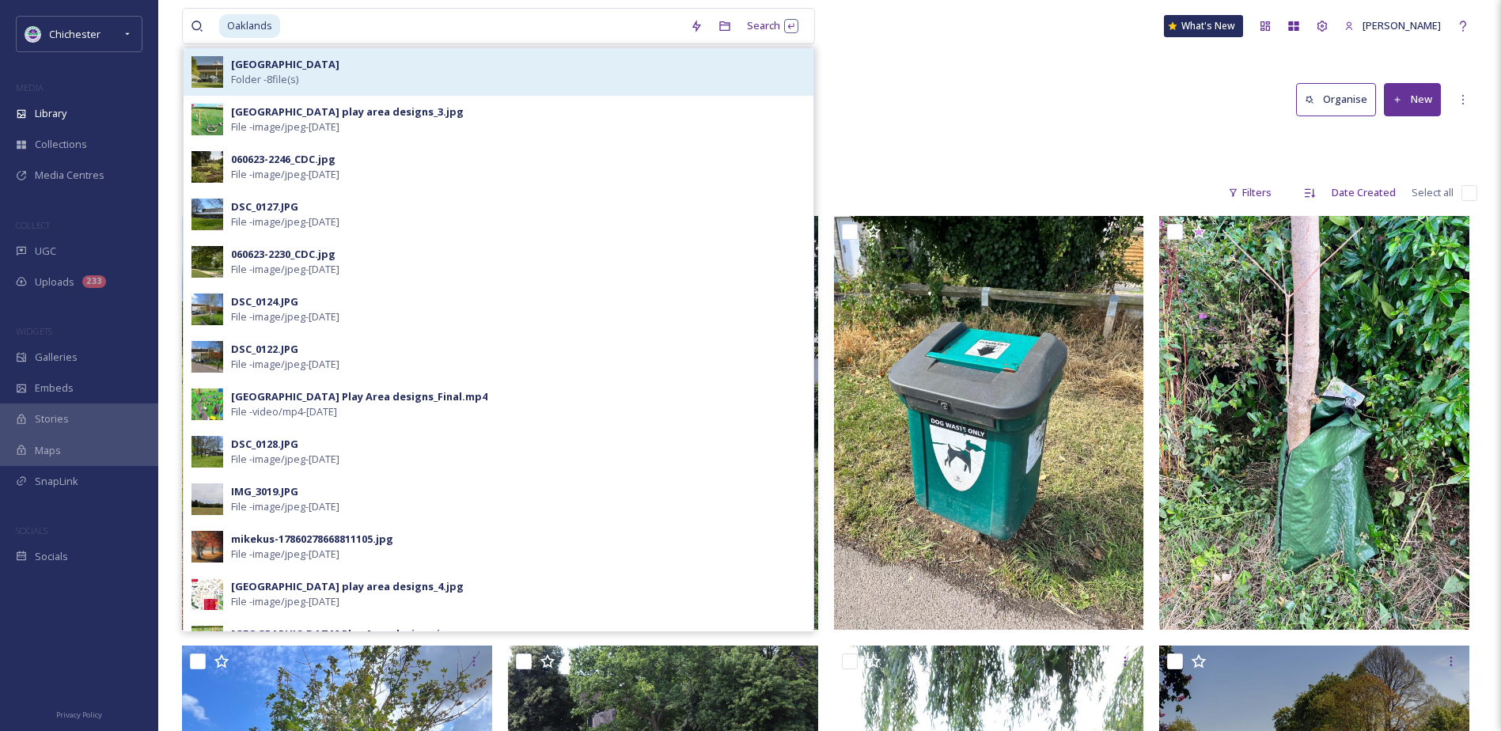
click at [336, 67] on div "Oaklands Park Folder - 8 file(s)" at bounding box center [518, 72] width 574 height 30
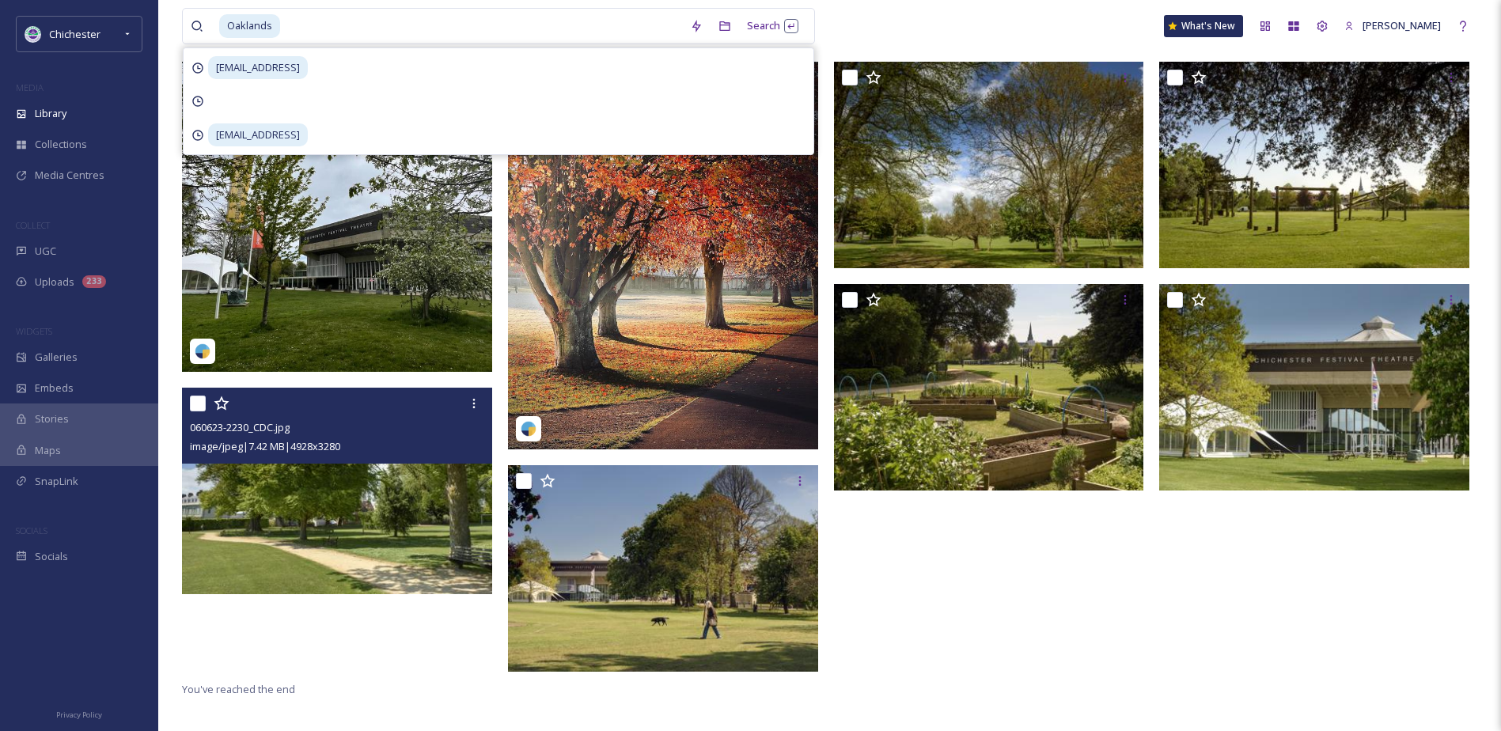
scroll to position [158, 0]
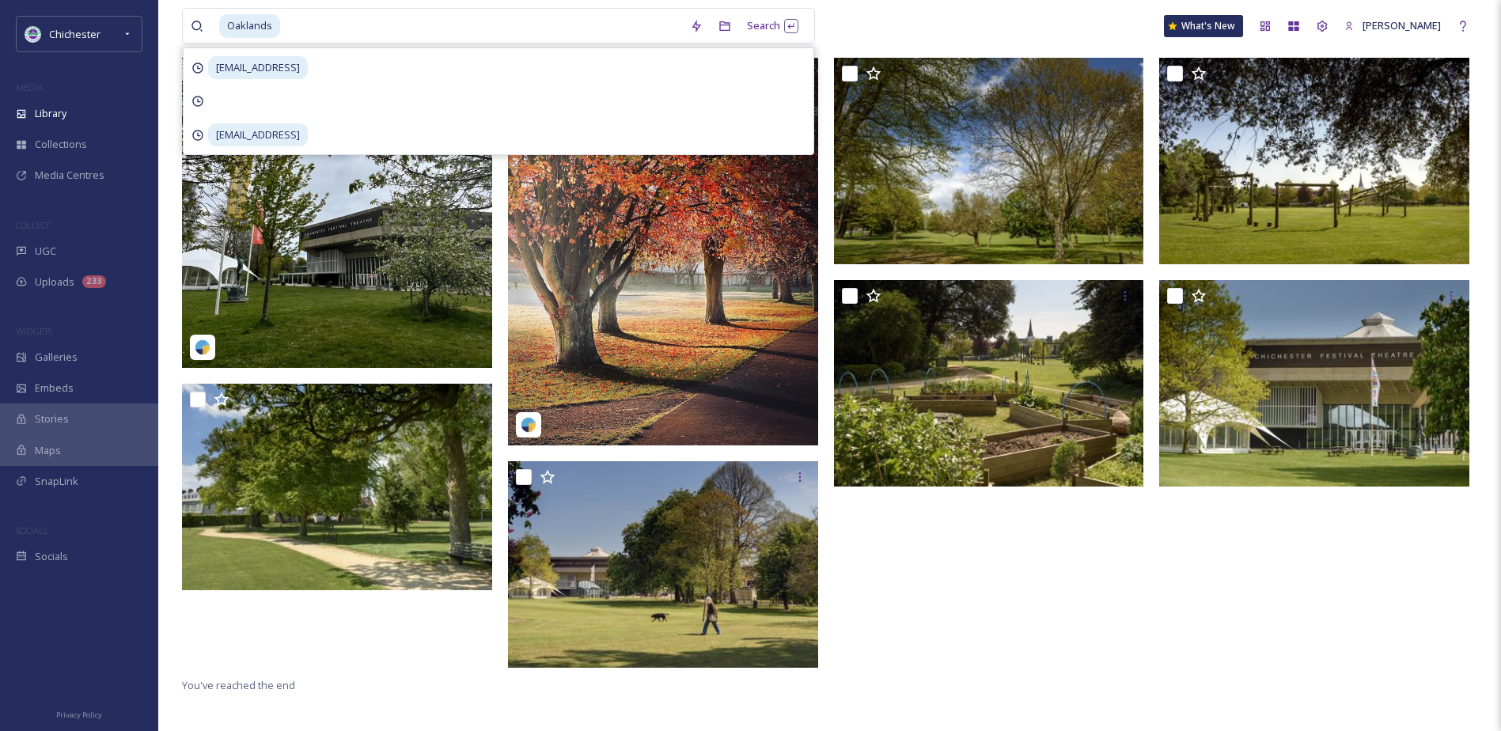
click at [1117, 565] on div at bounding box center [993, 367] width 318 height 618
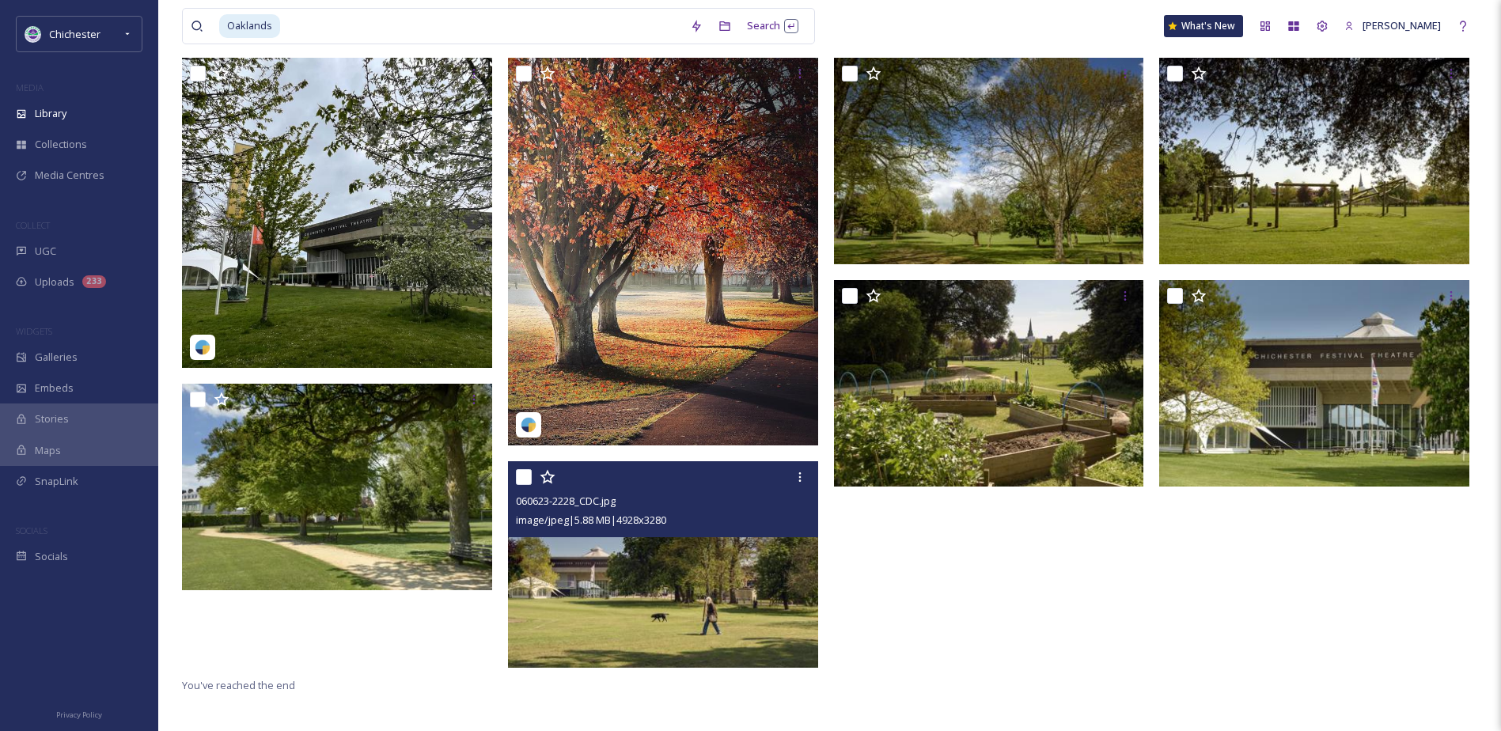
click at [684, 668] on div at bounding box center [663, 564] width 310 height 207
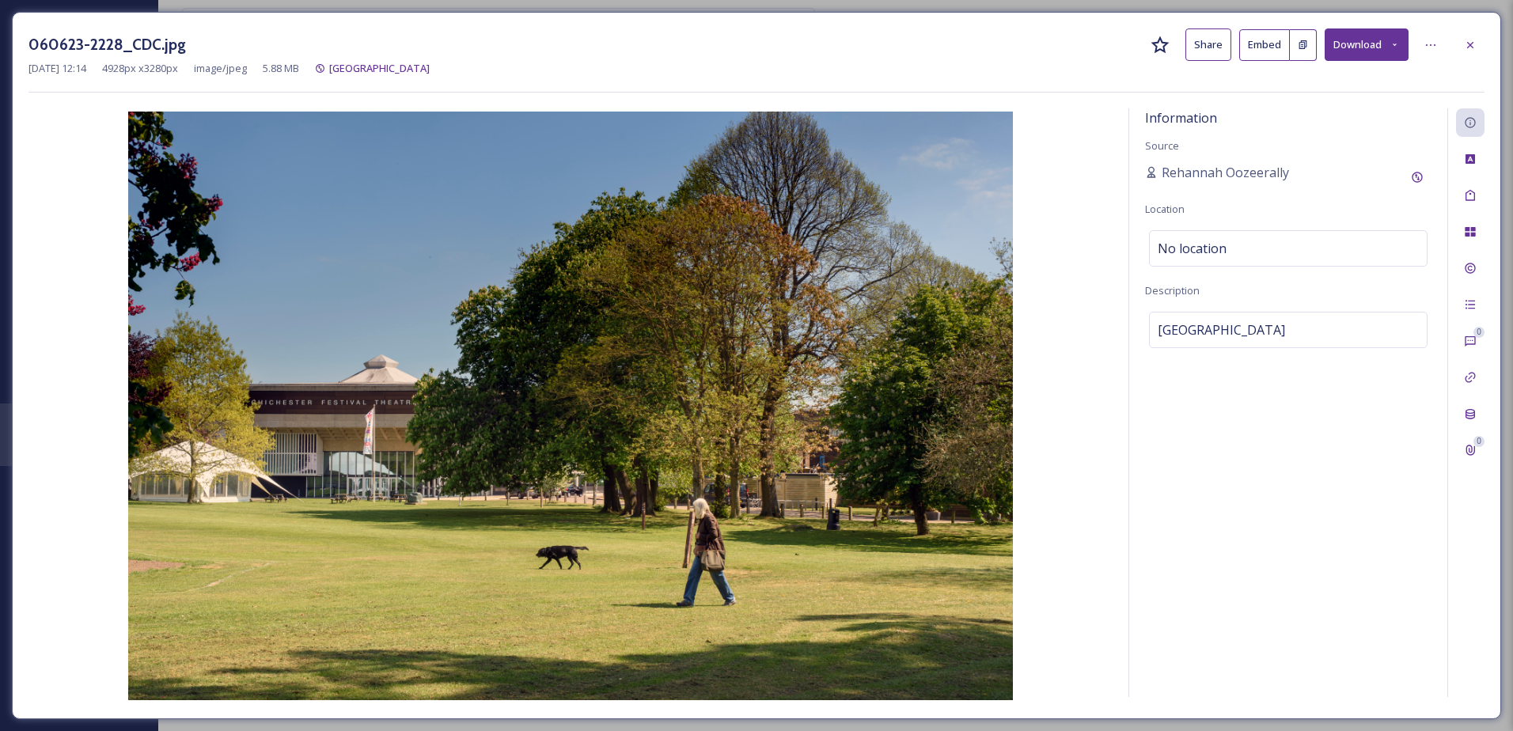
click at [1461, 28] on div "060623-2228_CDC.jpg Share Embed Download" at bounding box center [756, 44] width 1456 height 32
click at [1461, 31] on div at bounding box center [1470, 45] width 28 height 28
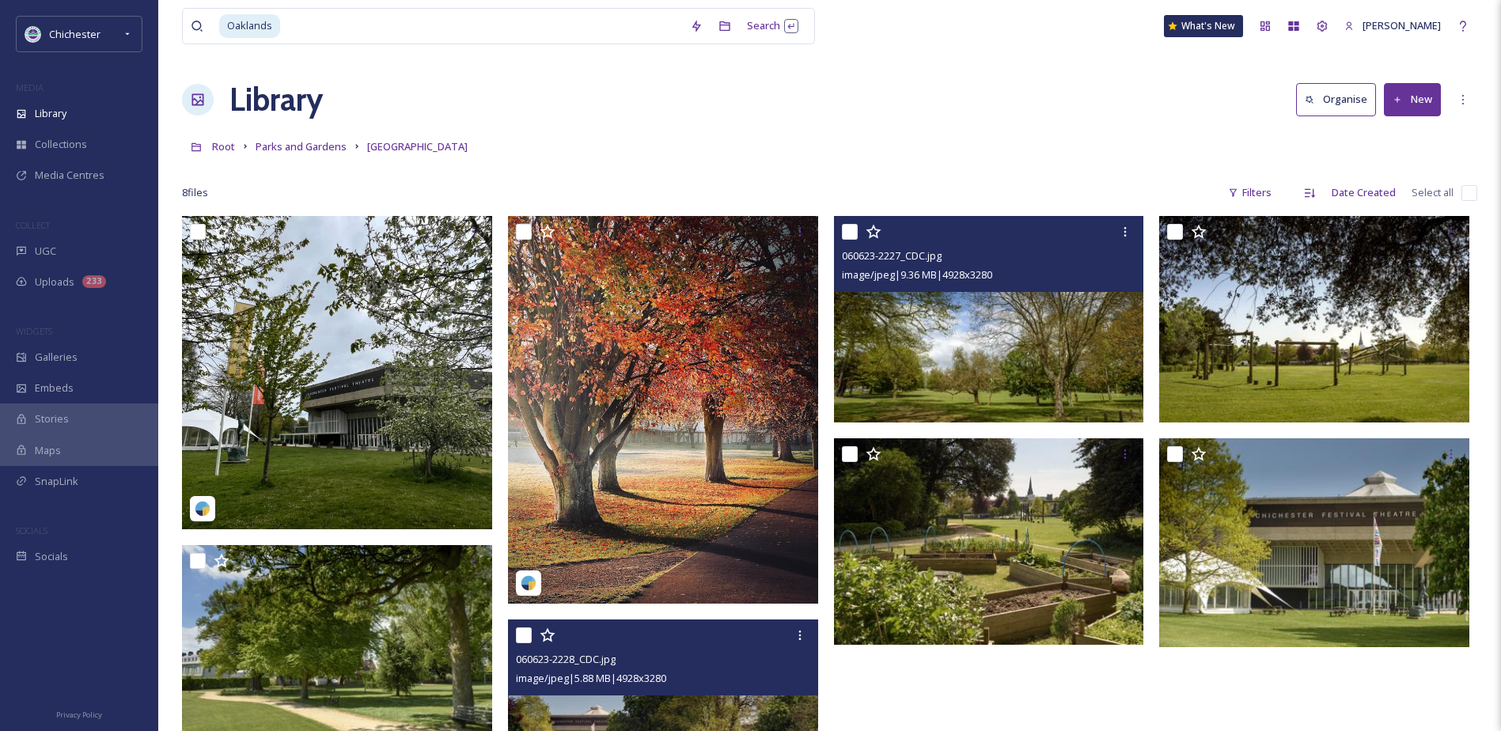
click at [935, 389] on img at bounding box center [989, 319] width 310 height 207
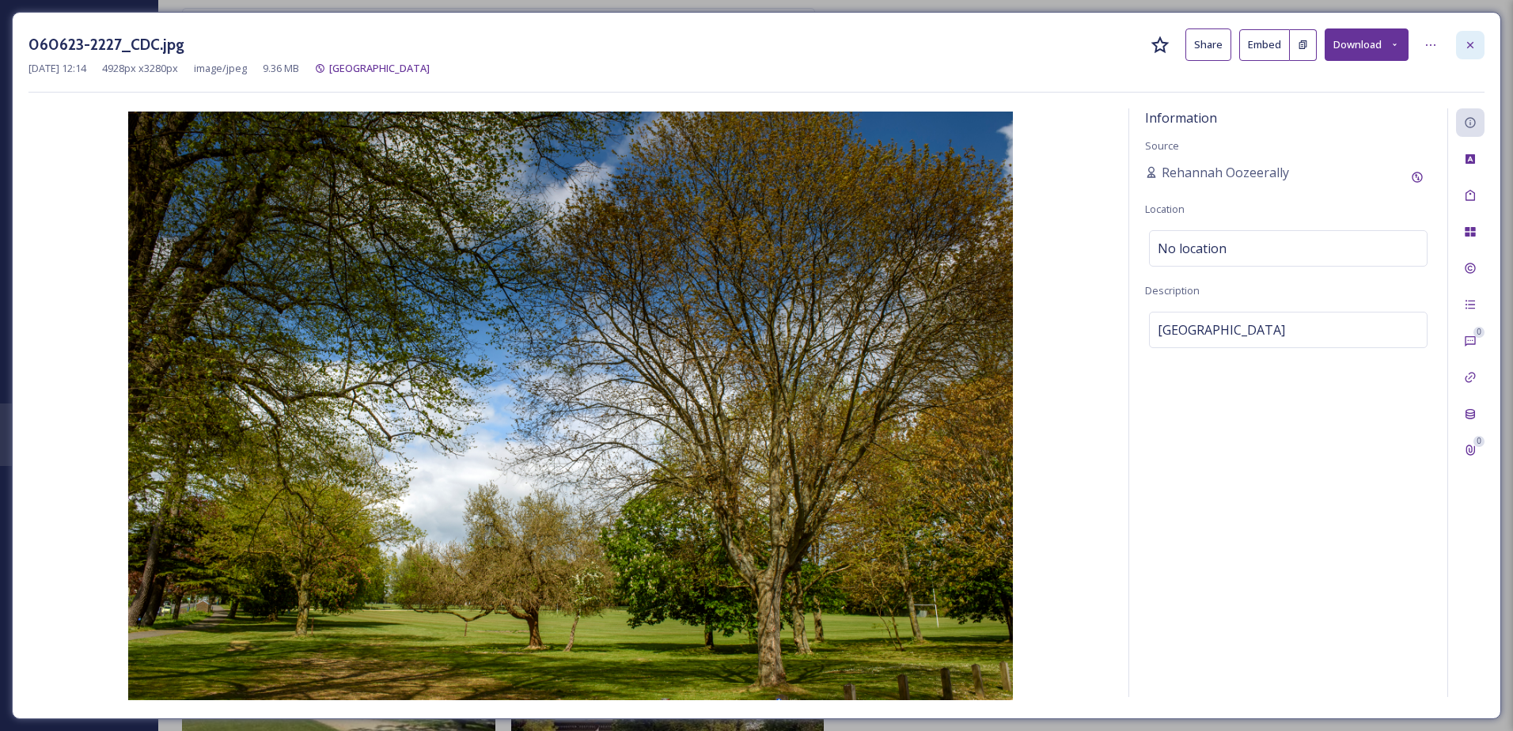
click at [1483, 34] on div at bounding box center [1470, 45] width 28 height 28
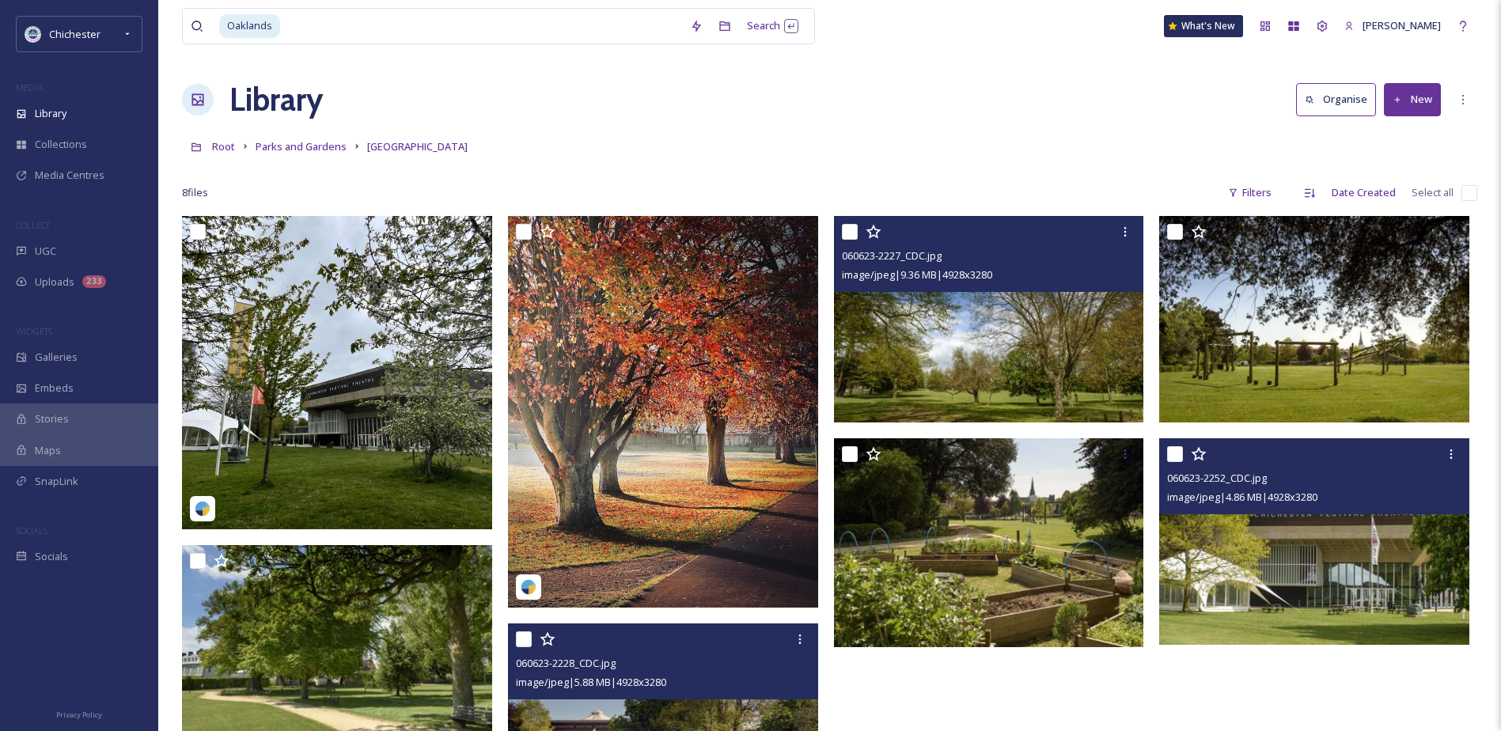
click at [1329, 526] on img at bounding box center [1314, 541] width 310 height 207
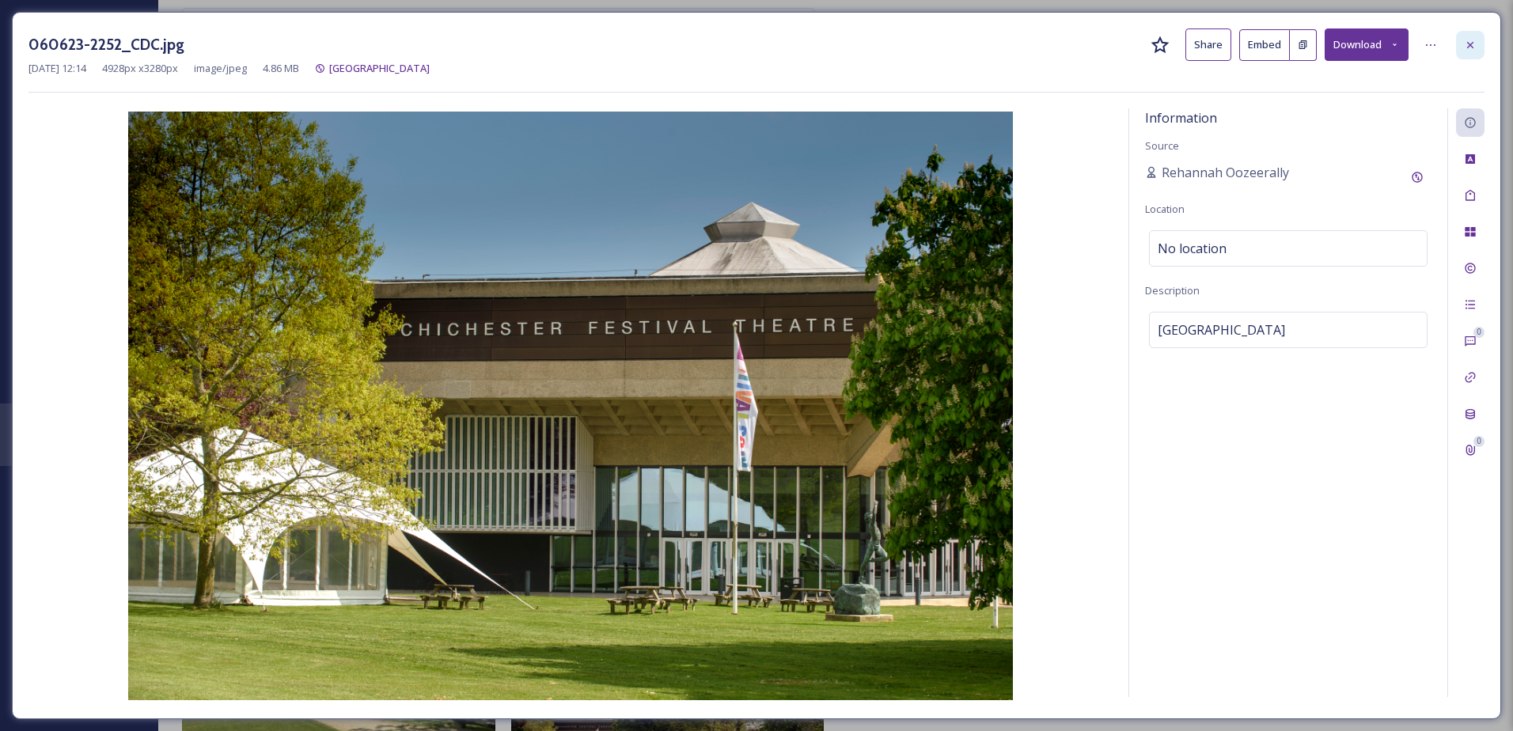
click at [1465, 44] on icon at bounding box center [1470, 45] width 13 height 13
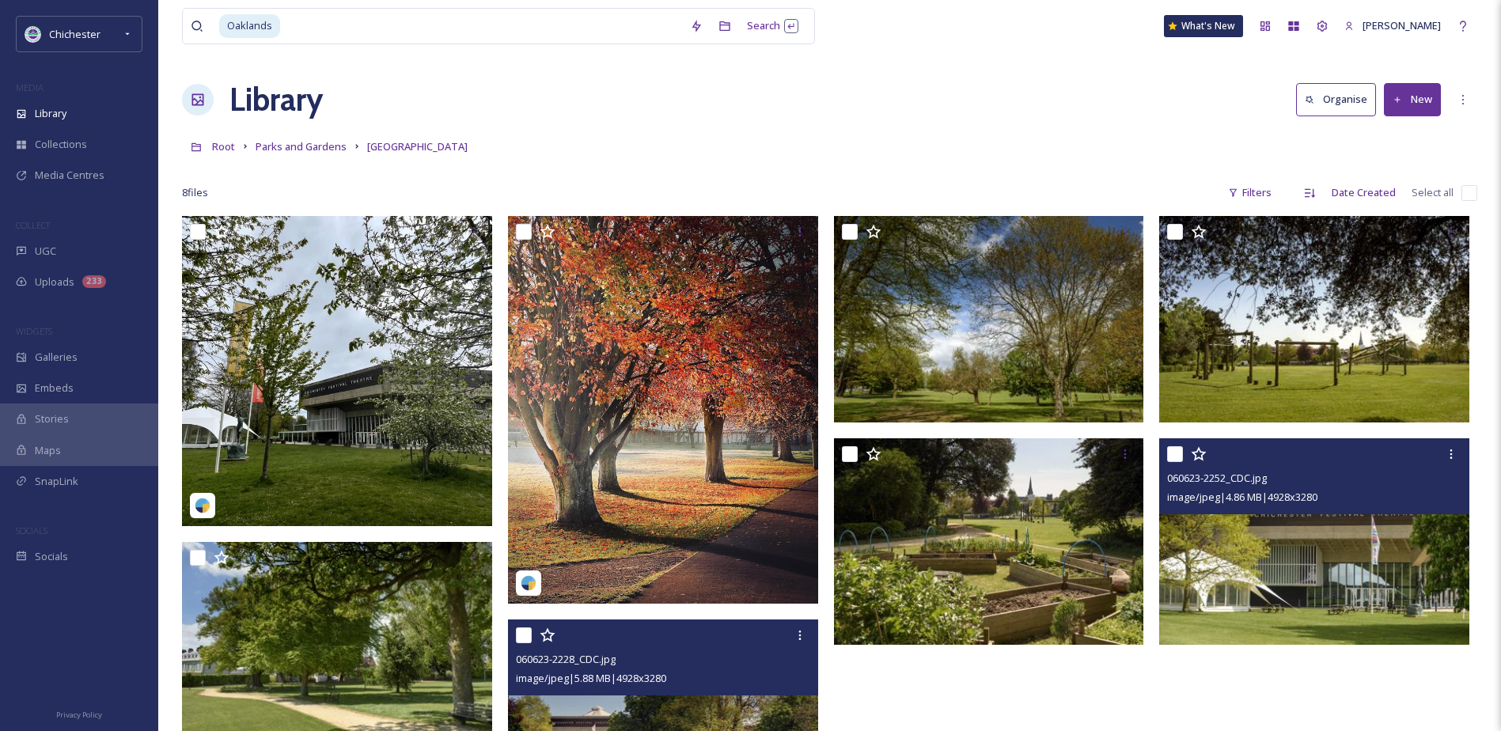
click at [310, 154] on link "Parks and Gardens" at bounding box center [301, 146] width 91 height 19
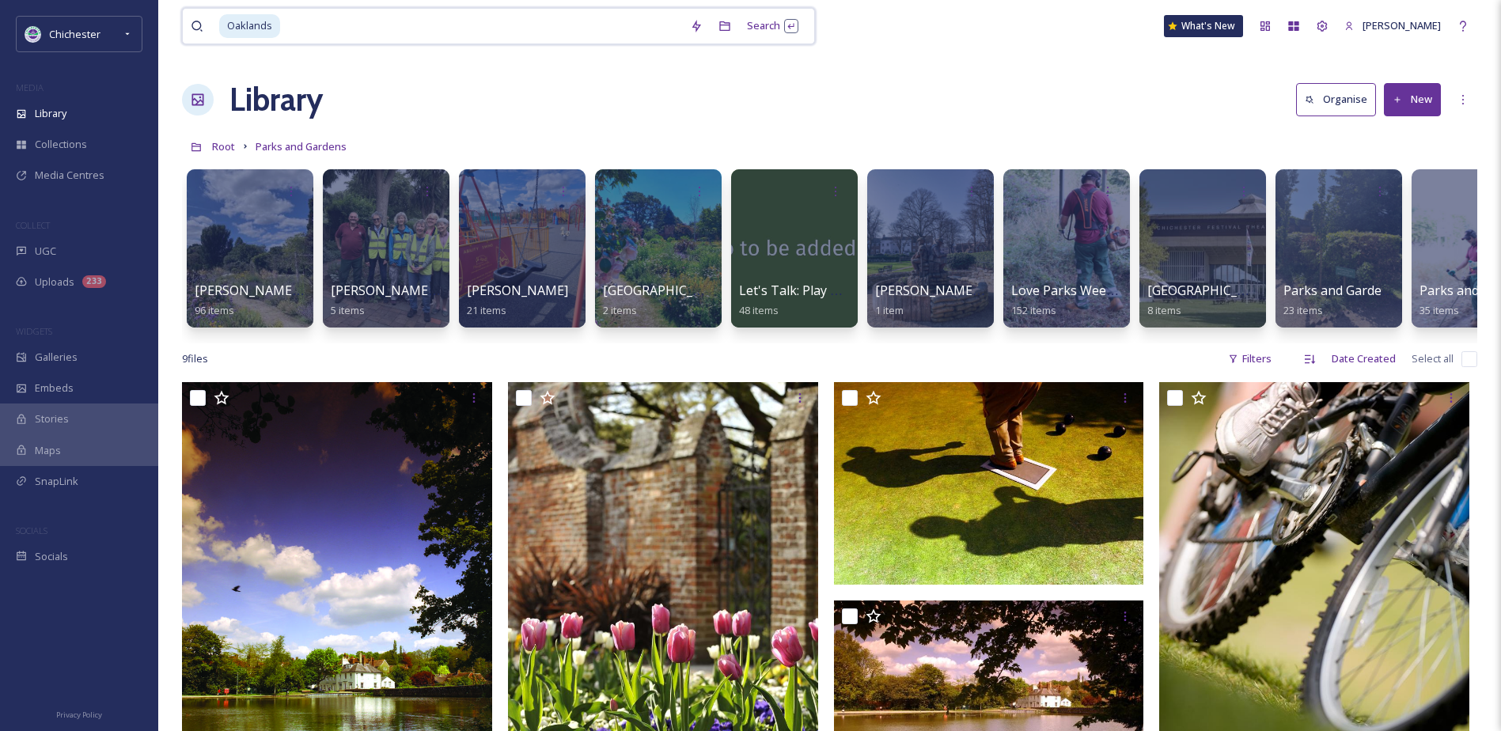
click at [321, 32] on input at bounding box center [482, 26] width 400 height 35
type input "pitches"
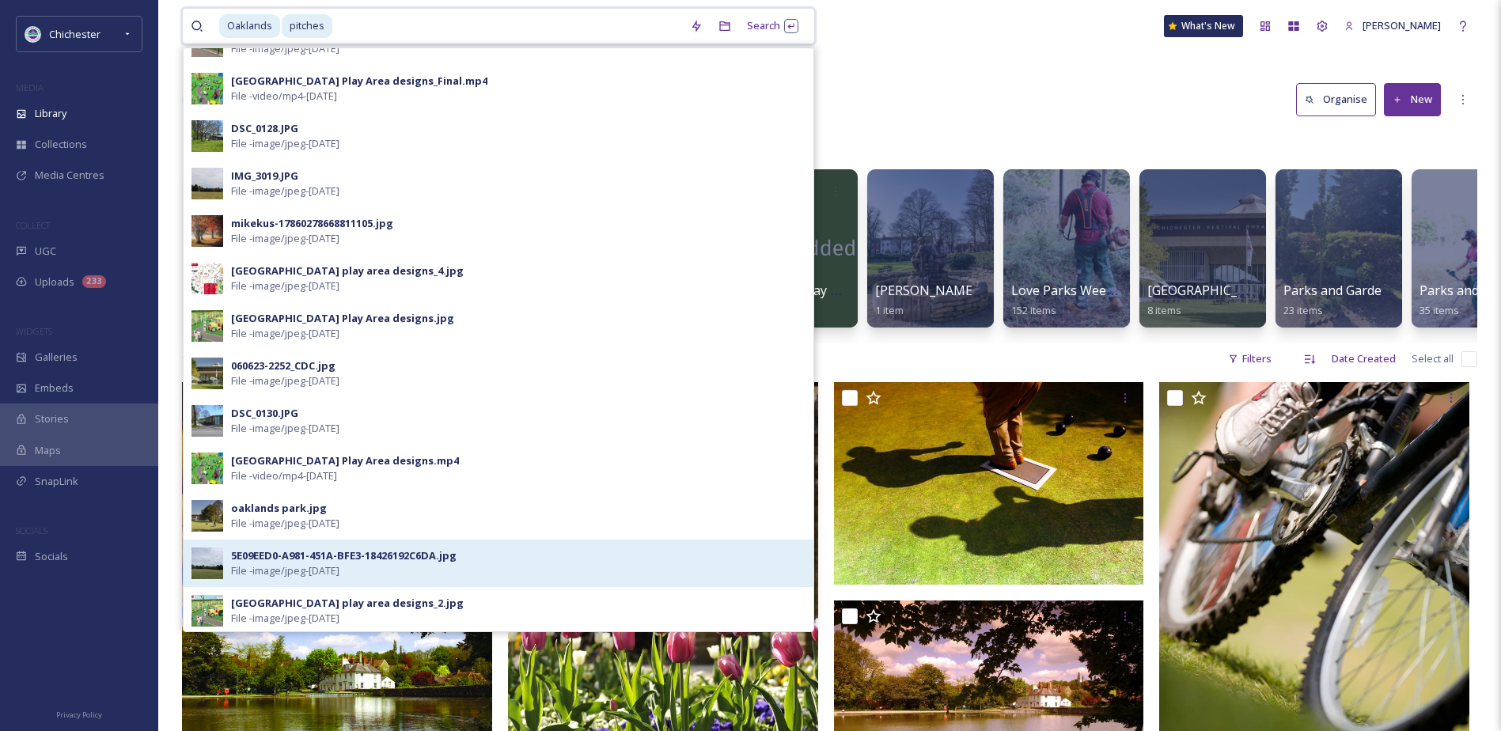
scroll to position [317, 0]
click at [311, 565] on span "File - image/jpeg - Jul 19 2023" at bounding box center [285, 570] width 108 height 15
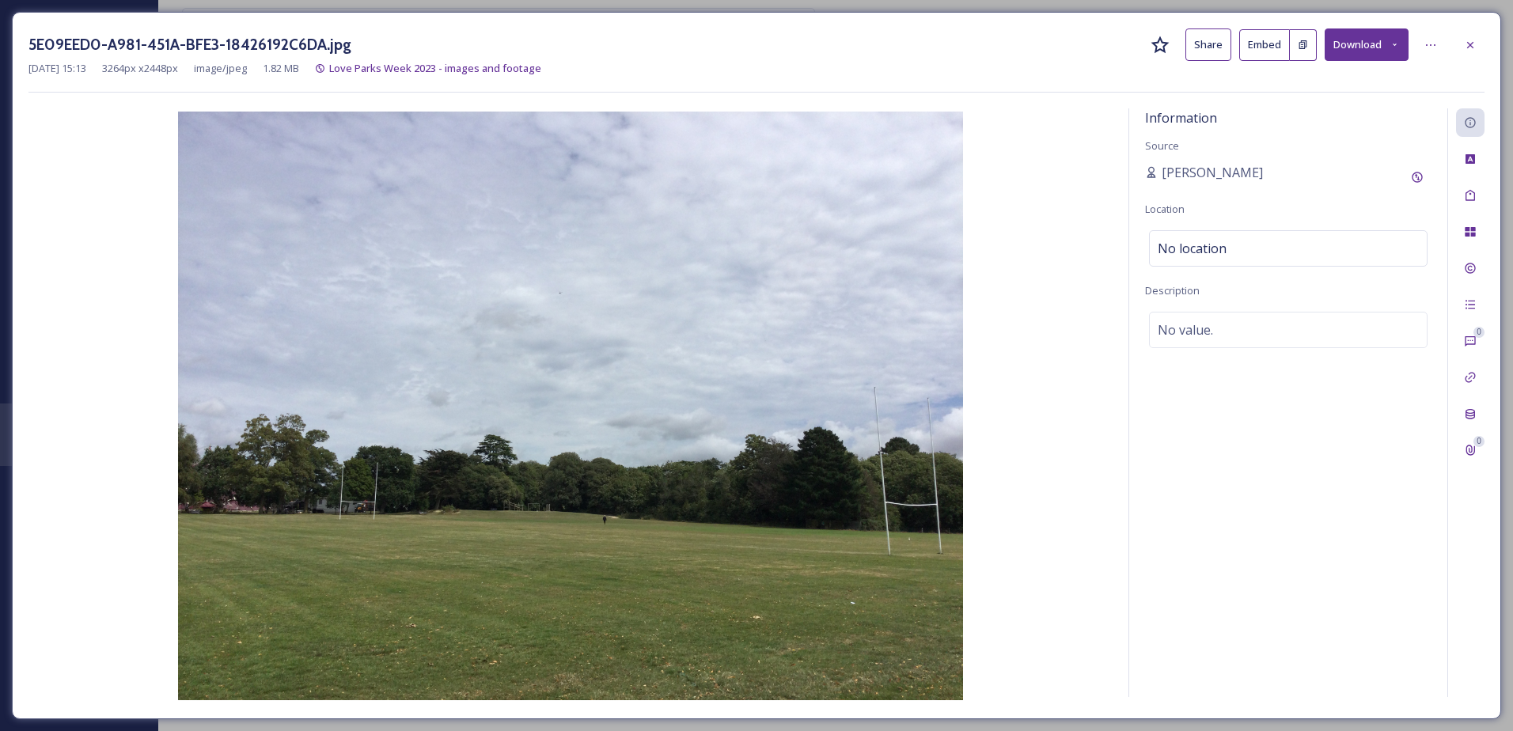
click at [1395, 46] on icon at bounding box center [1394, 45] width 10 height 10
click at [1371, 93] on div "Download Original (3264 x 2448)" at bounding box center [1324, 81] width 165 height 31
click at [1465, 47] on icon at bounding box center [1470, 45] width 13 height 13
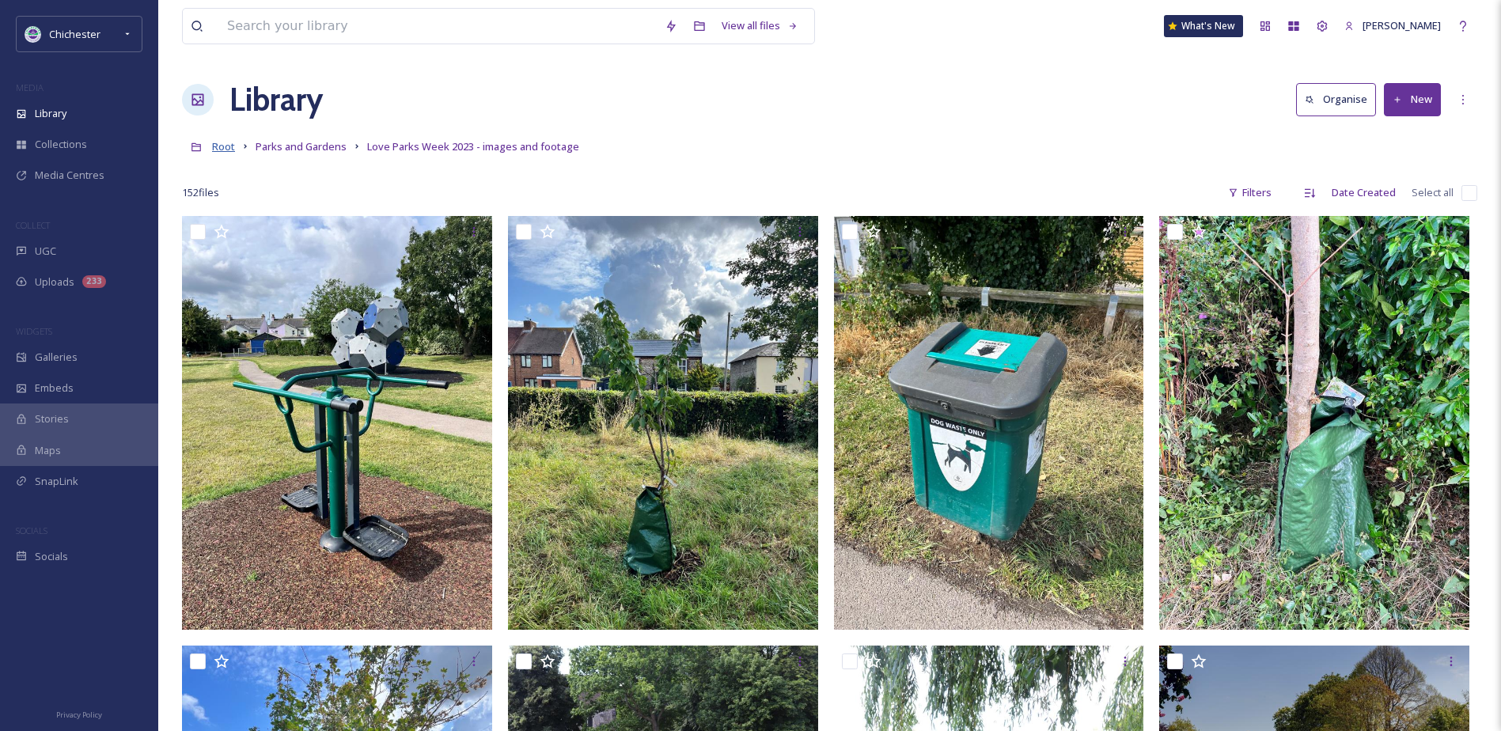
click at [234, 142] on span "Root" at bounding box center [223, 146] width 23 height 14
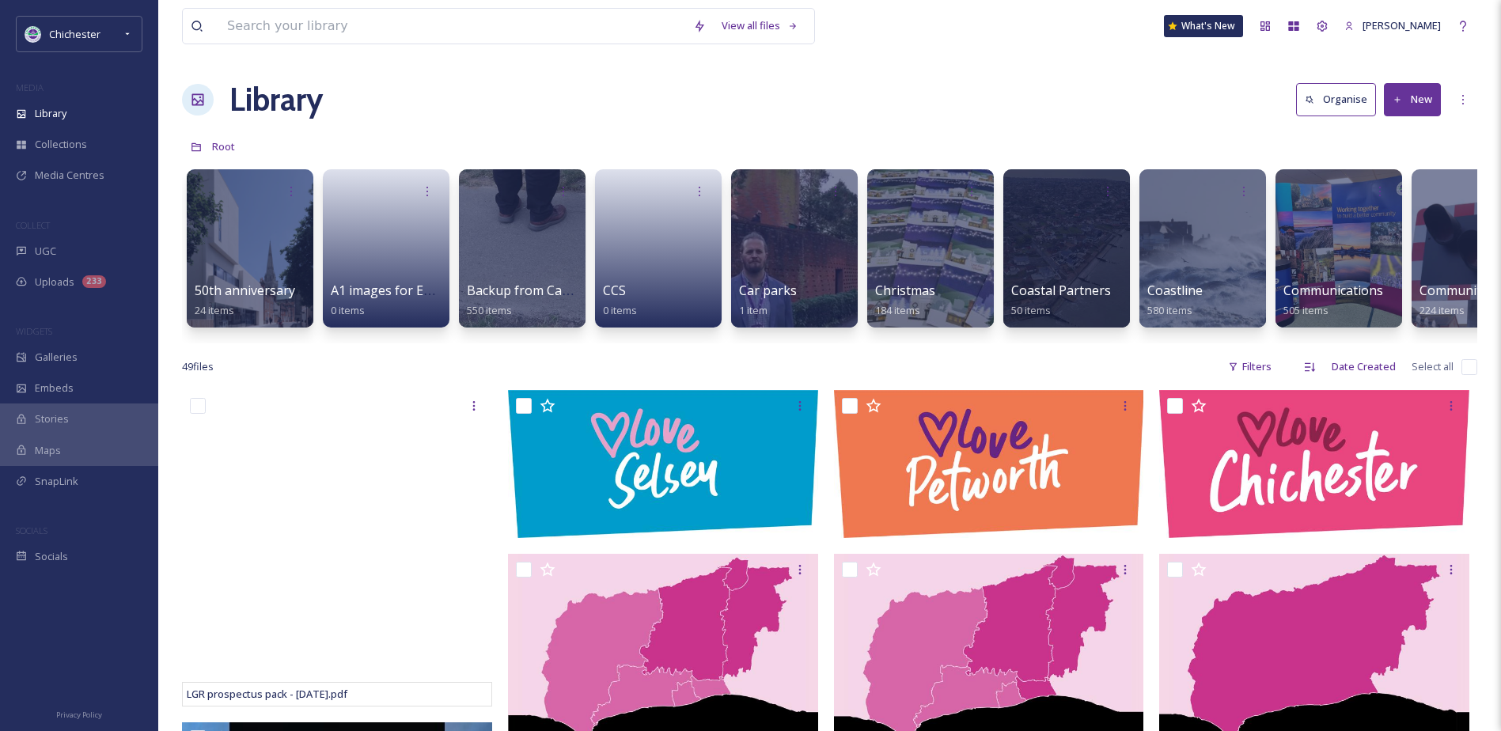
click at [1407, 93] on button "New" at bounding box center [1412, 99] width 57 height 32
click at [1251, 93] on div "Library Organise New File Upload .zip Upload Folder" at bounding box center [829, 99] width 1295 height 47
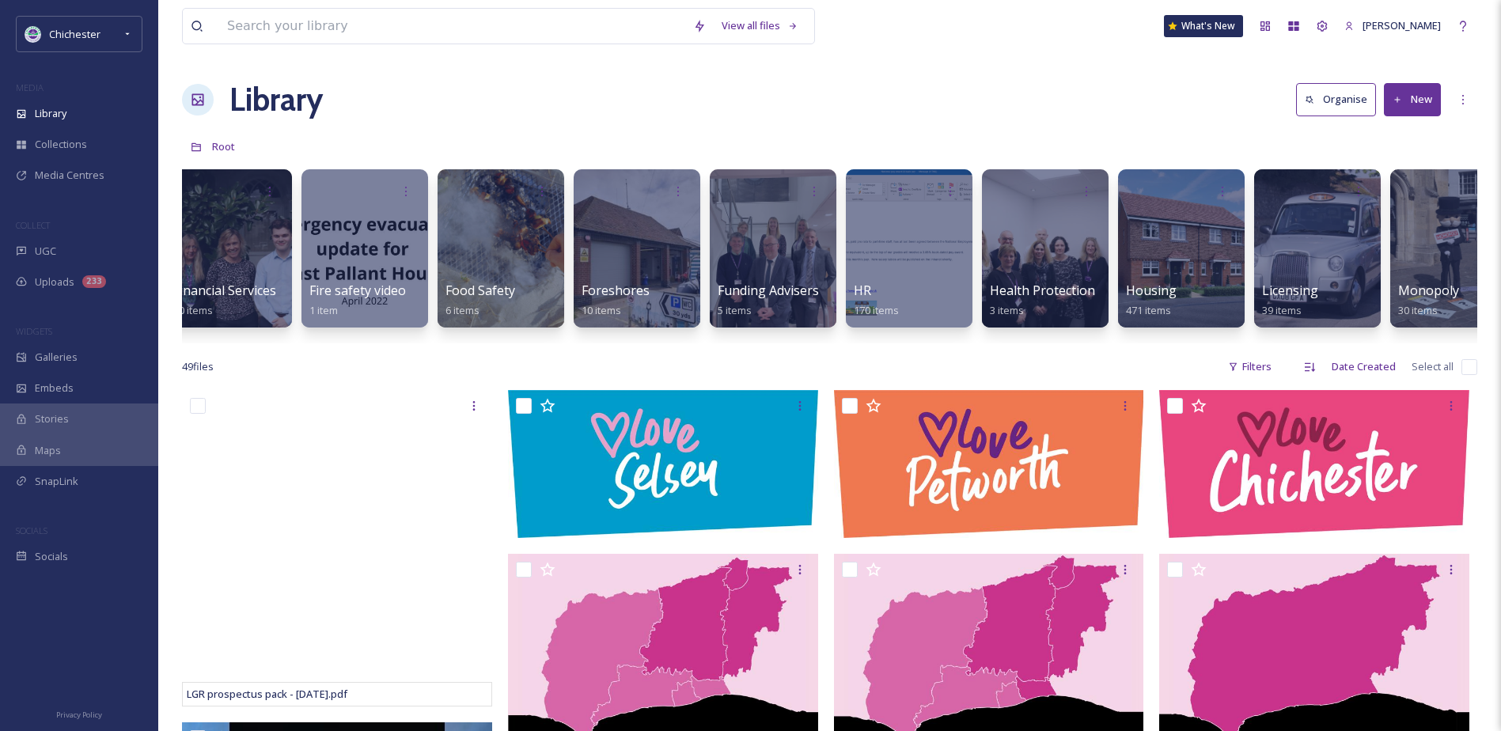
scroll to position [0, 3624]
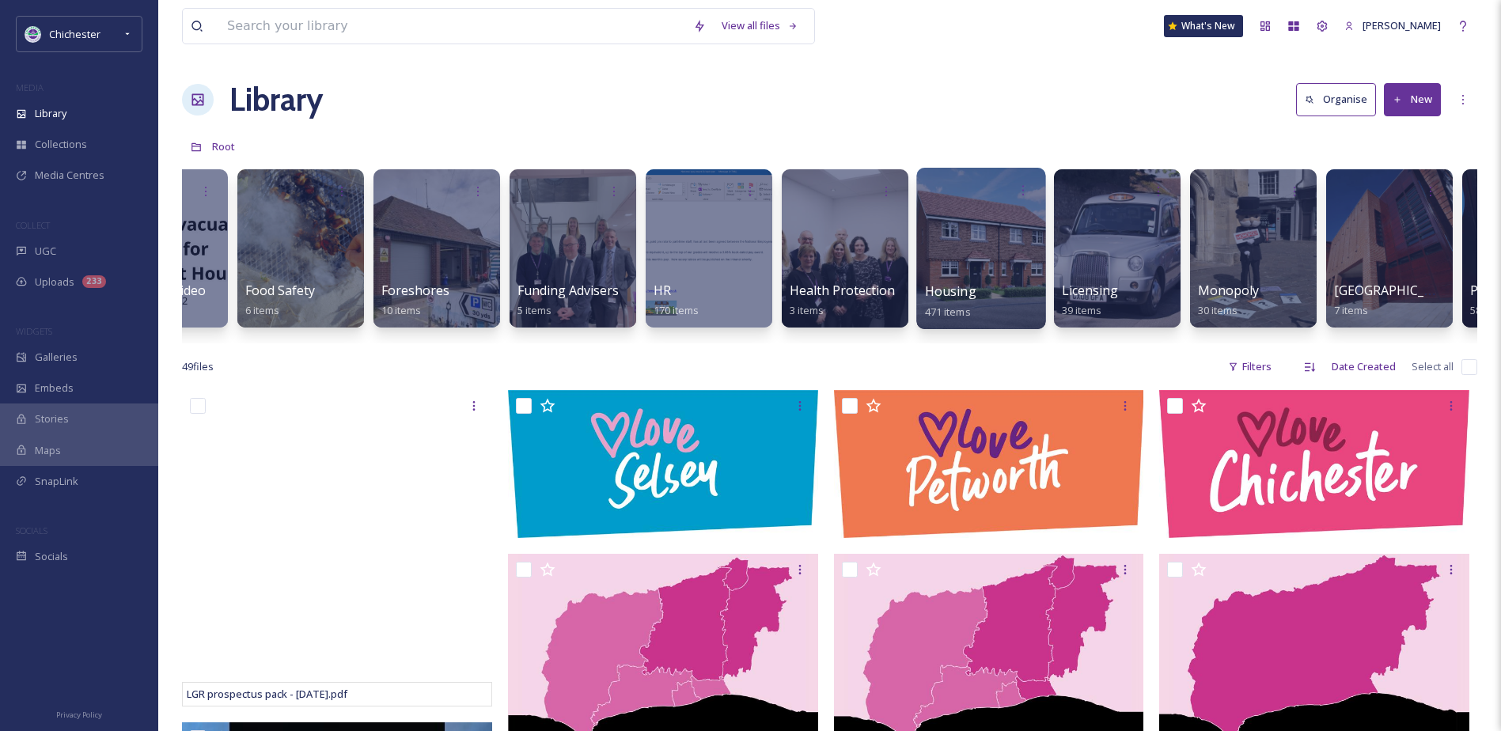
click at [967, 246] on div at bounding box center [980, 248] width 129 height 161
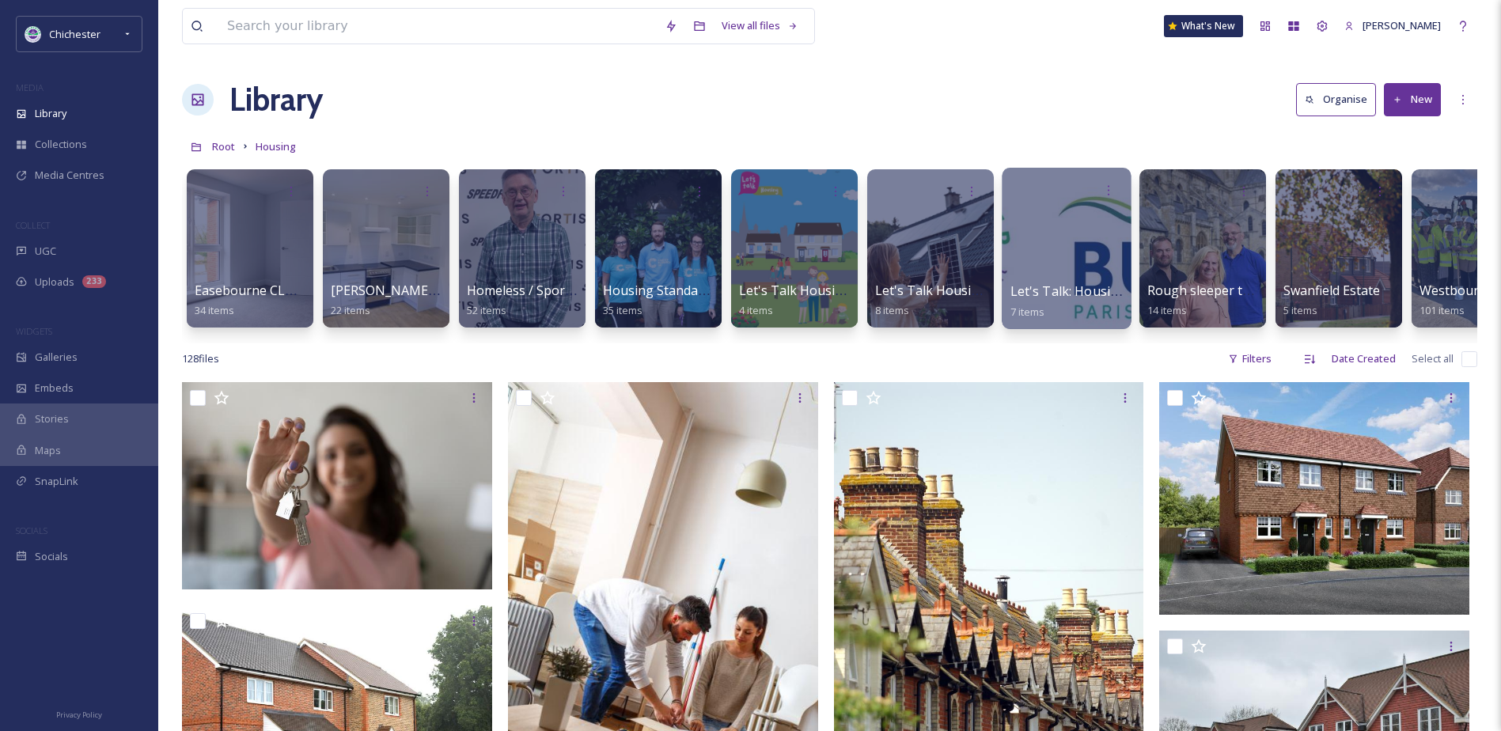
click at [1080, 255] on div at bounding box center [1066, 248] width 129 height 161
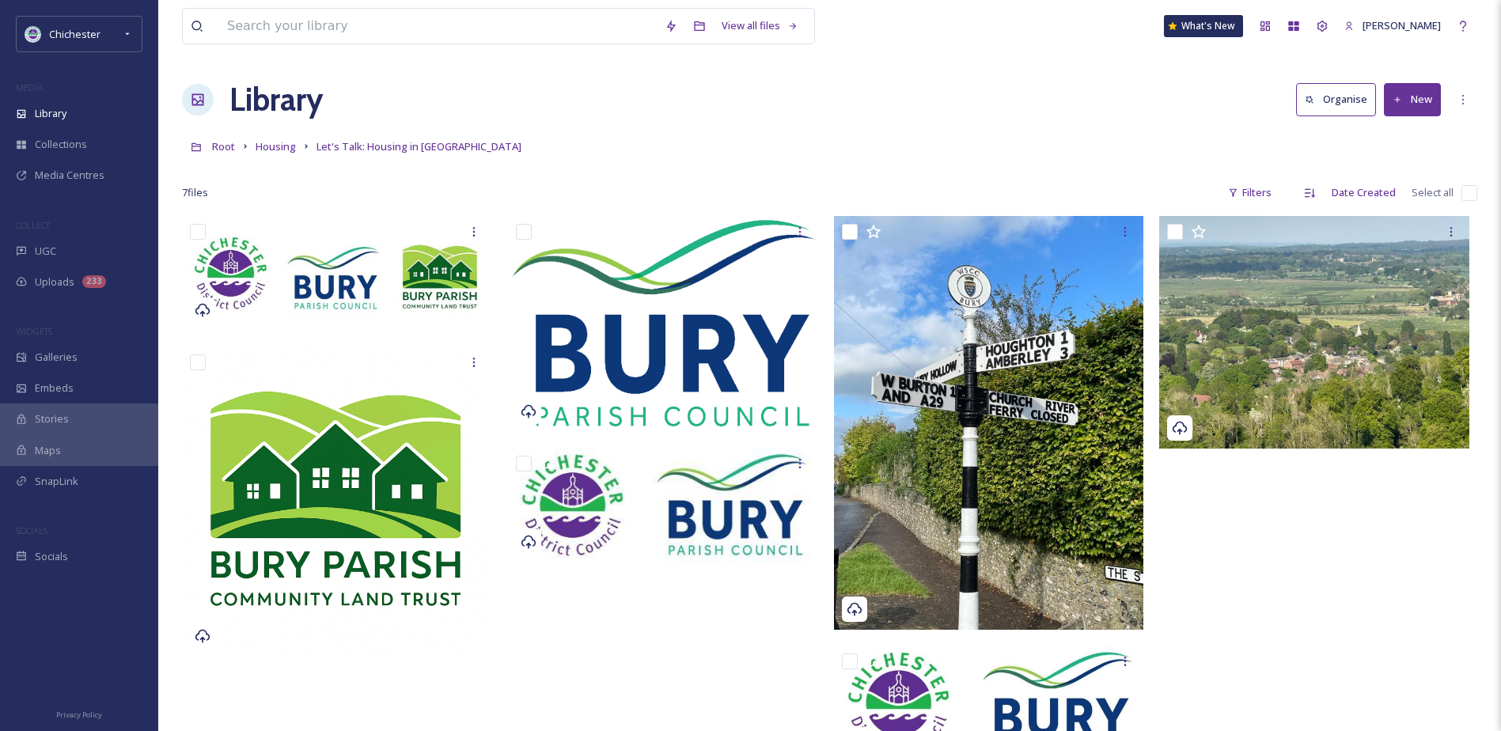
click at [1408, 104] on button "New" at bounding box center [1412, 99] width 57 height 32
click at [1408, 131] on span "File Upload" at bounding box center [1405, 136] width 52 height 15
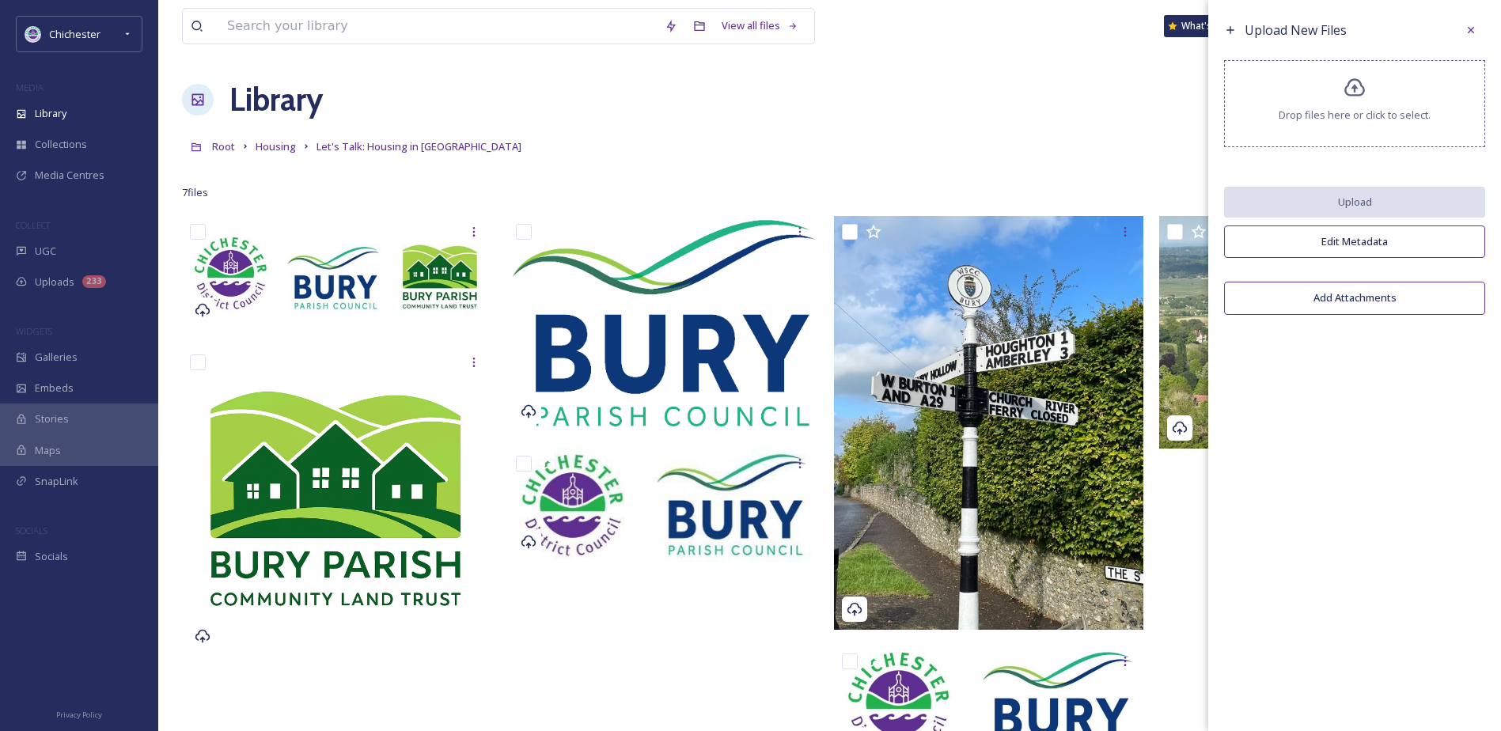
click at [1329, 118] on span "Drop files here or click to select." at bounding box center [1355, 115] width 152 height 15
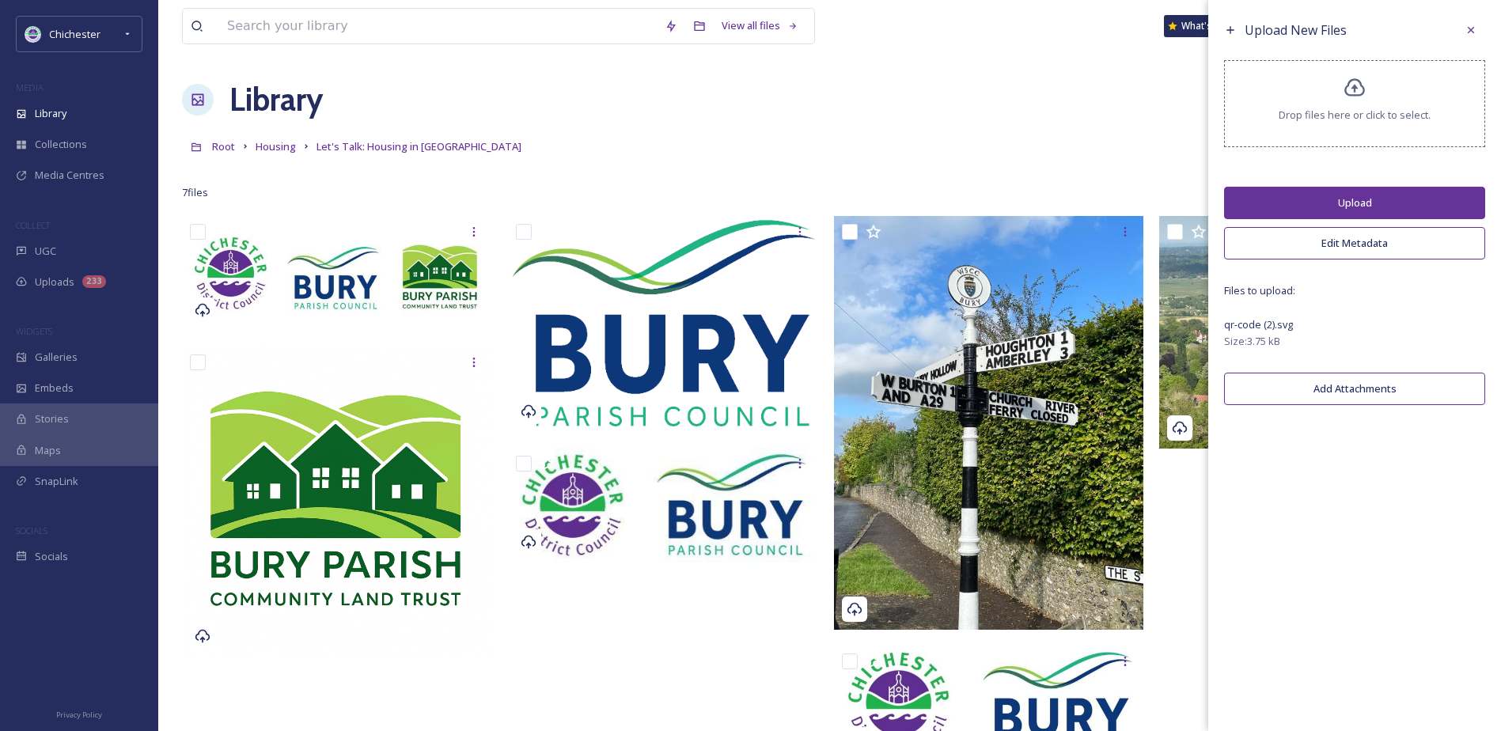
click at [1352, 199] on button "Upload" at bounding box center [1354, 203] width 261 height 32
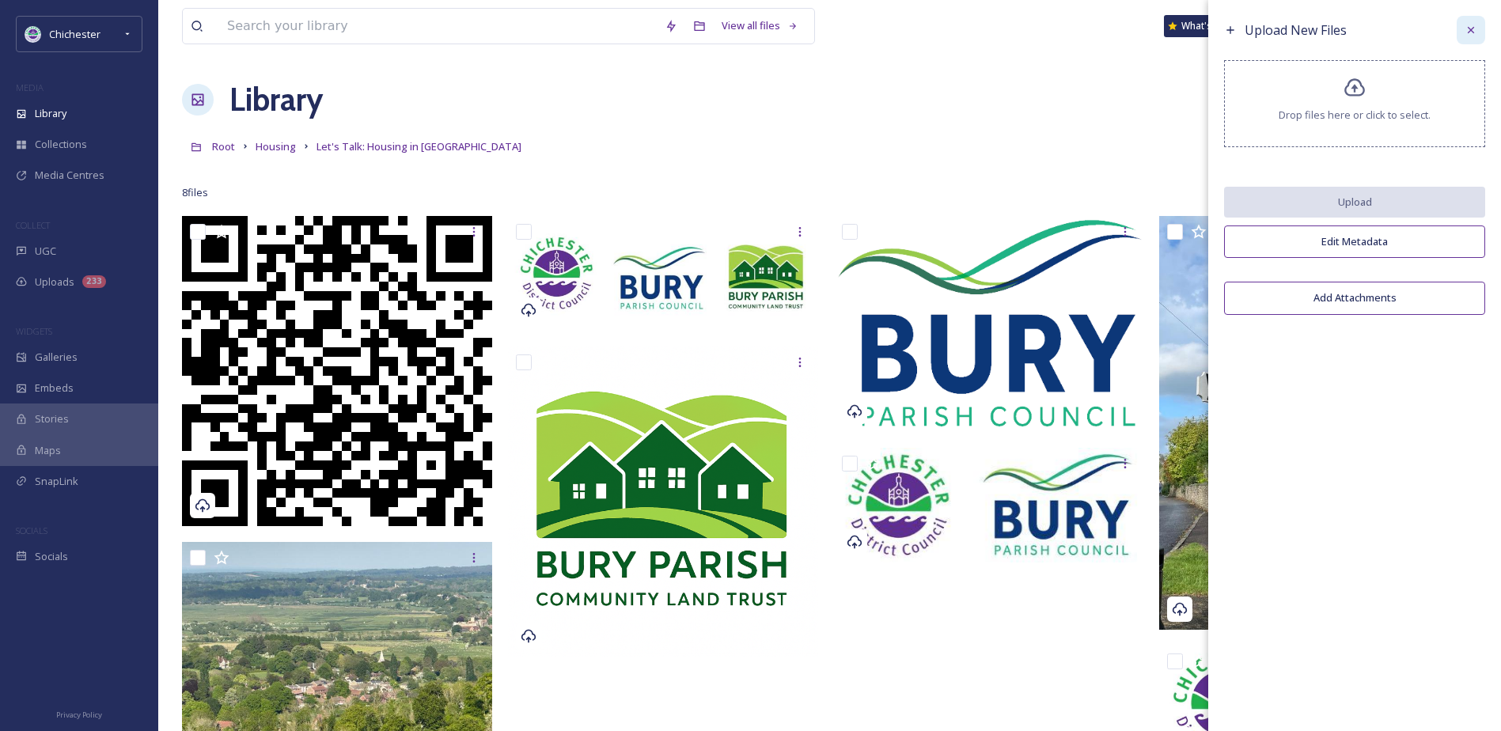
click at [1472, 28] on icon at bounding box center [1471, 30] width 13 height 13
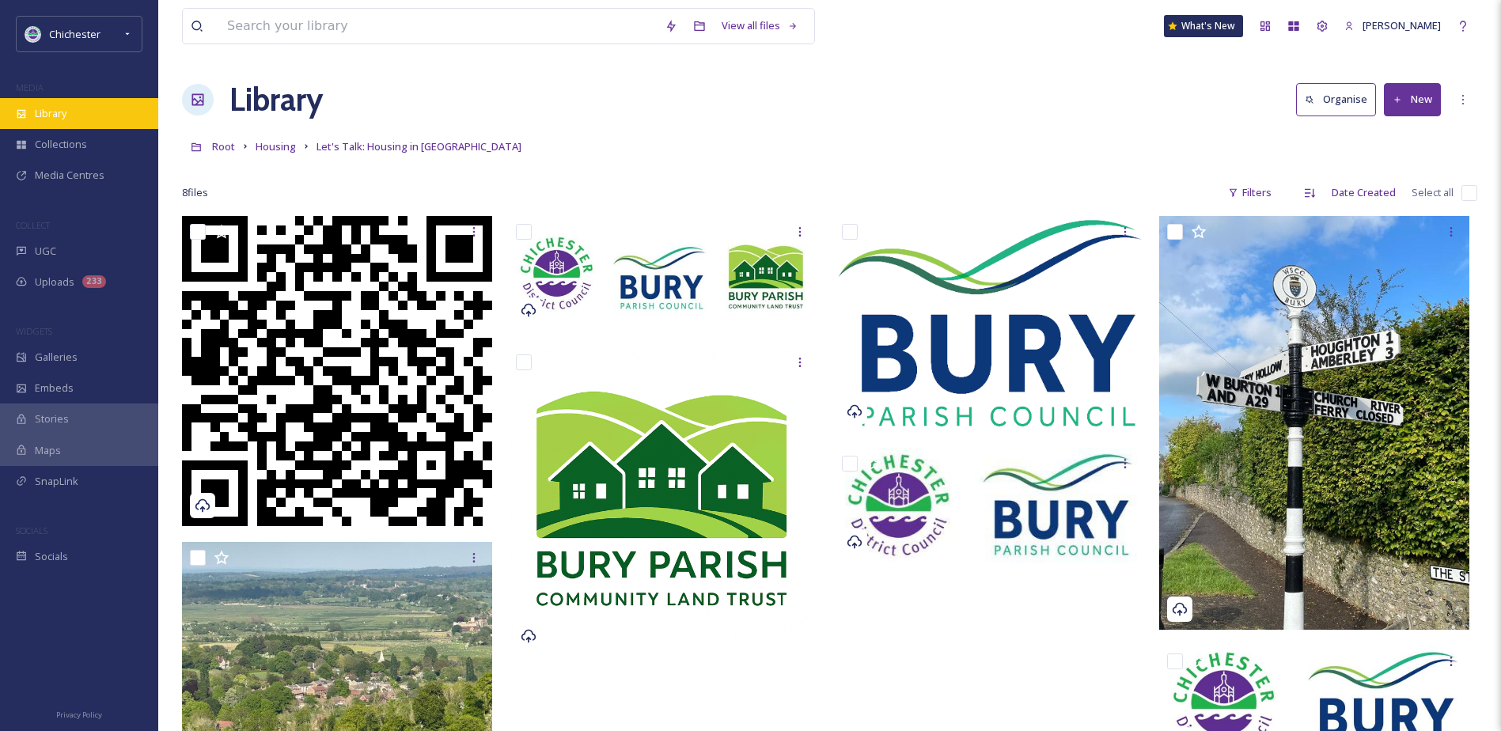
click at [132, 110] on div "Library" at bounding box center [79, 113] width 158 height 31
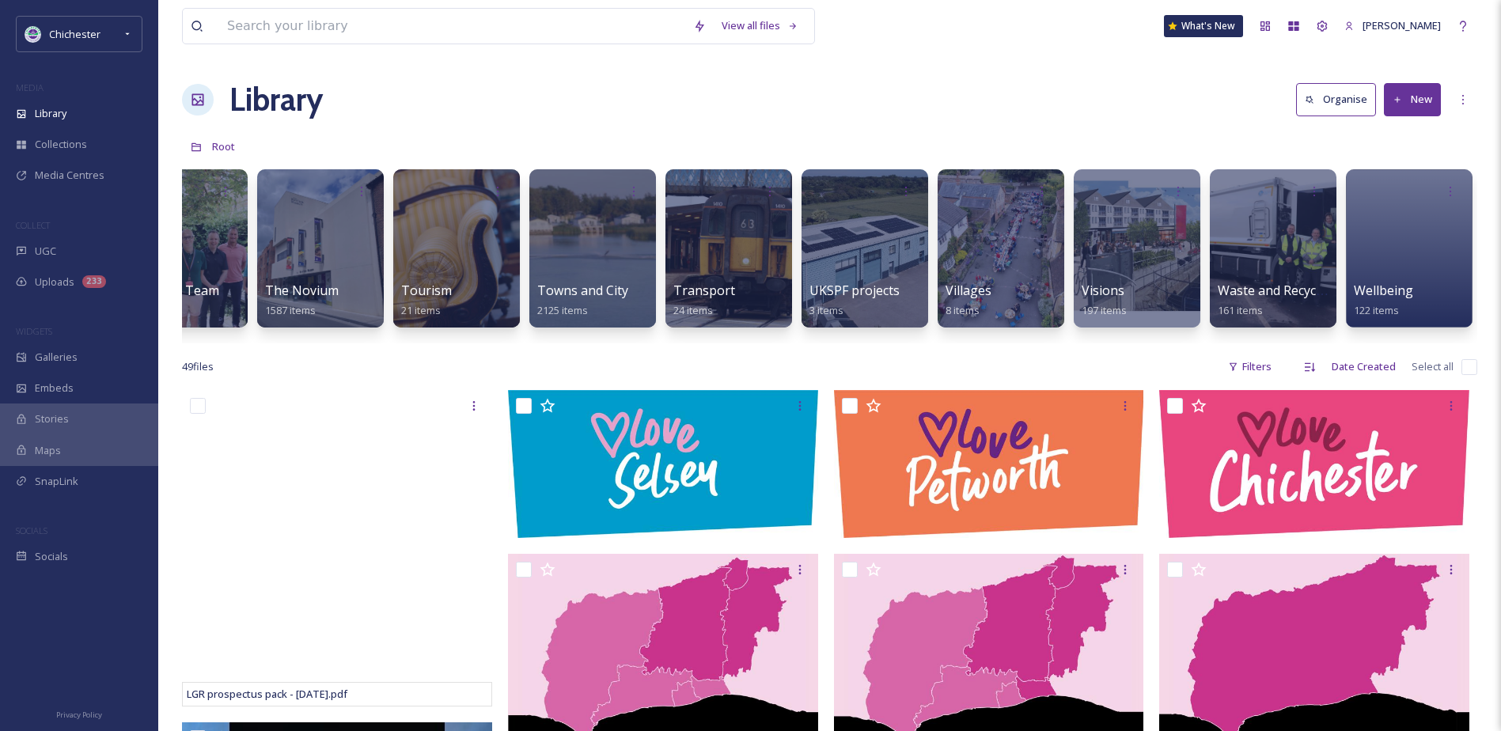
scroll to position [0, 5858]
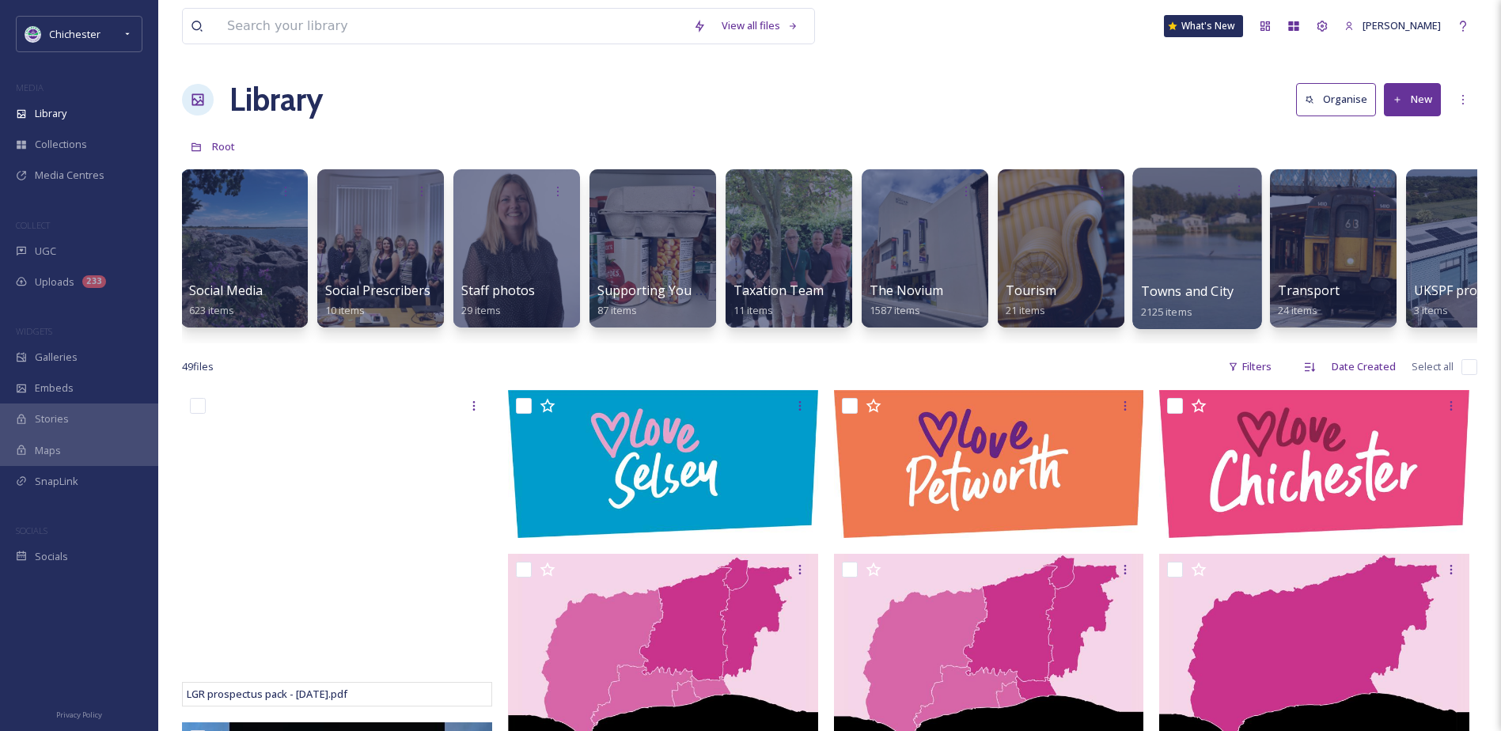
click at [1204, 242] on div at bounding box center [1196, 248] width 129 height 161
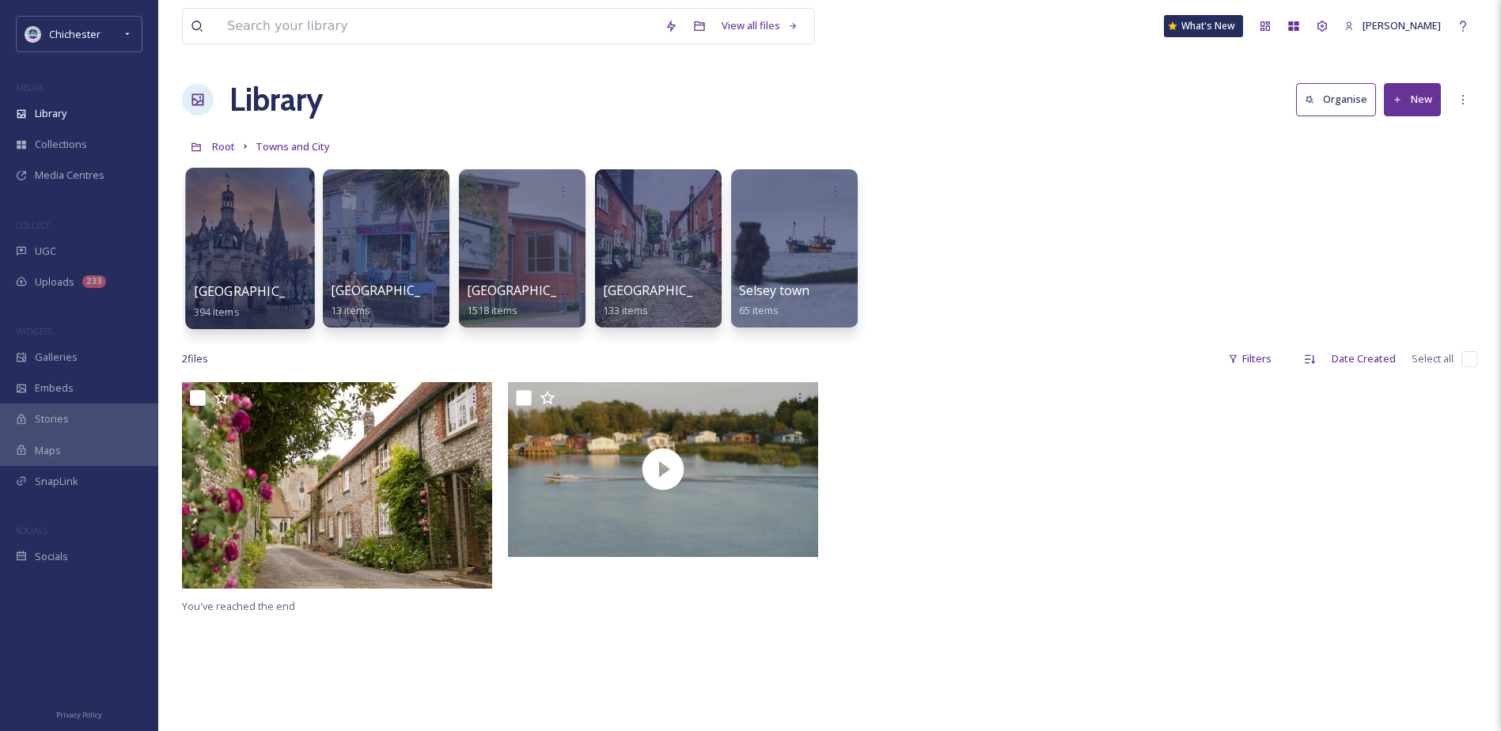
click at [242, 241] on div at bounding box center [249, 248] width 129 height 161
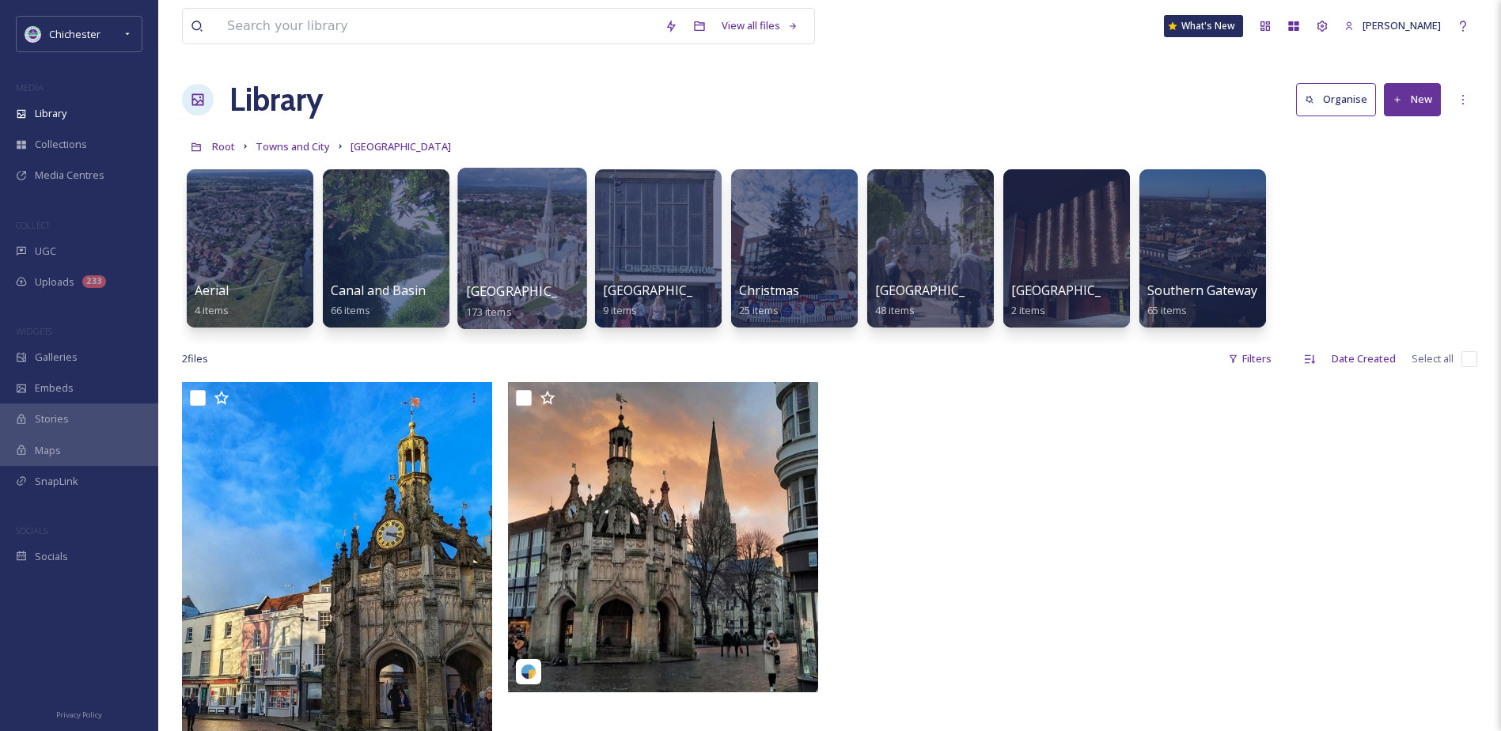
click at [547, 233] on div at bounding box center [521, 248] width 129 height 161
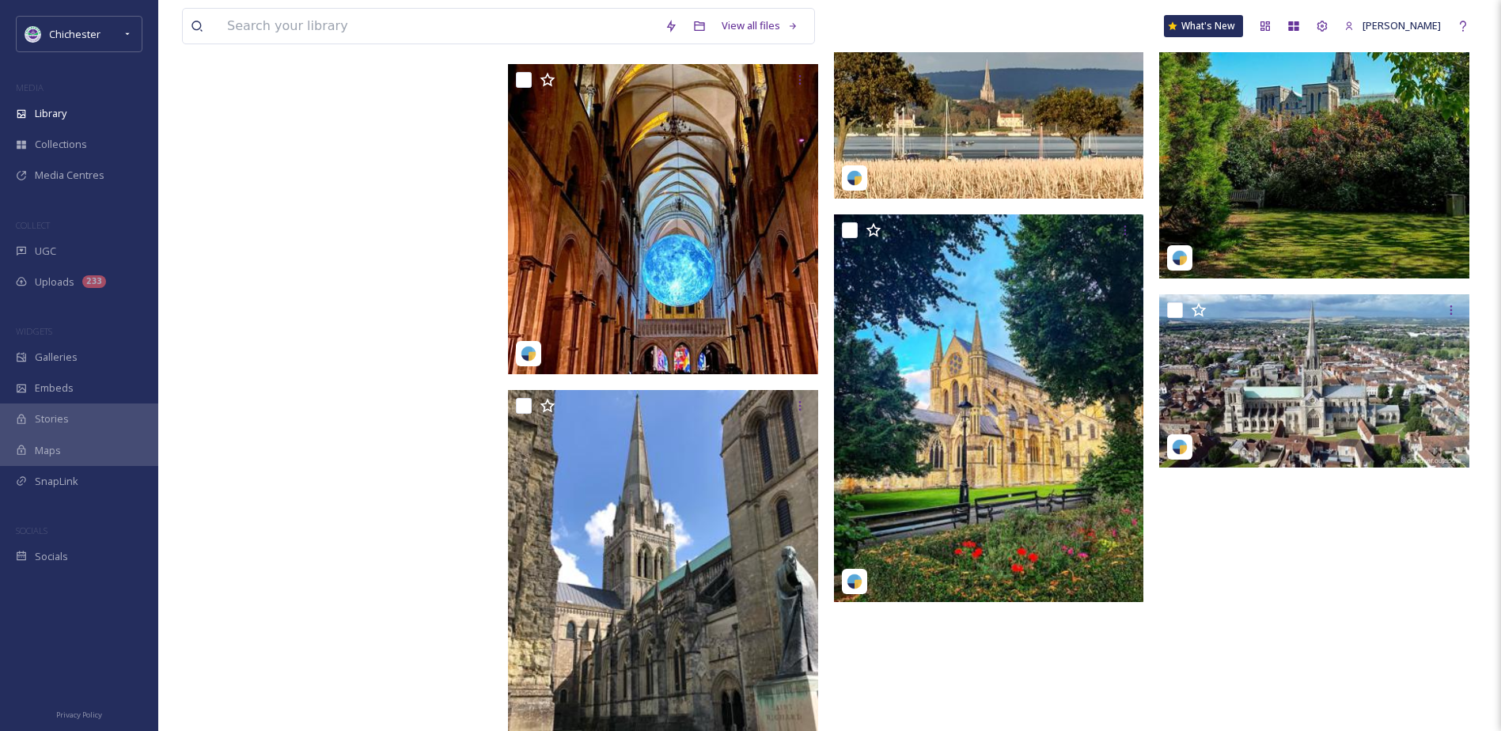
scroll to position [14928, 0]
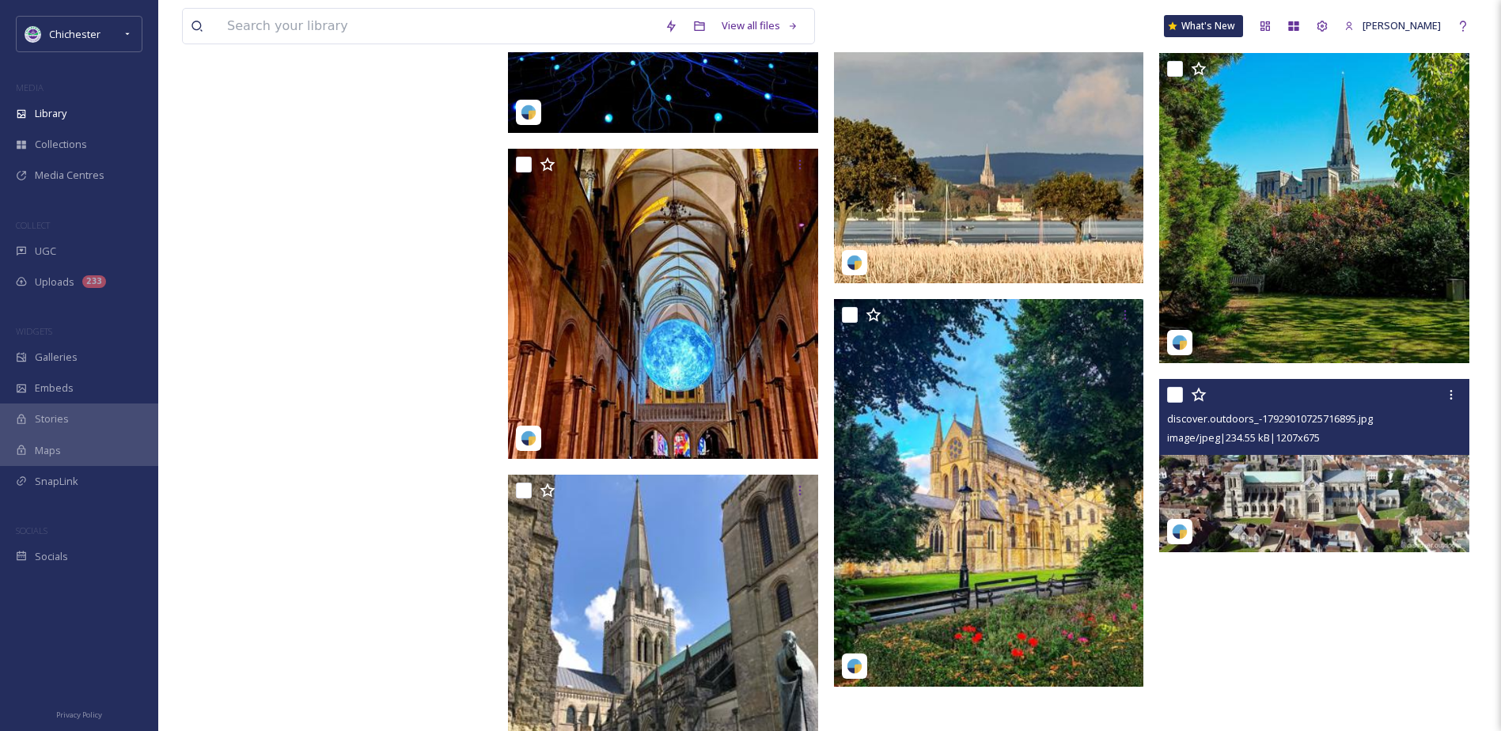
click at [1401, 523] on img at bounding box center [1314, 466] width 310 height 174
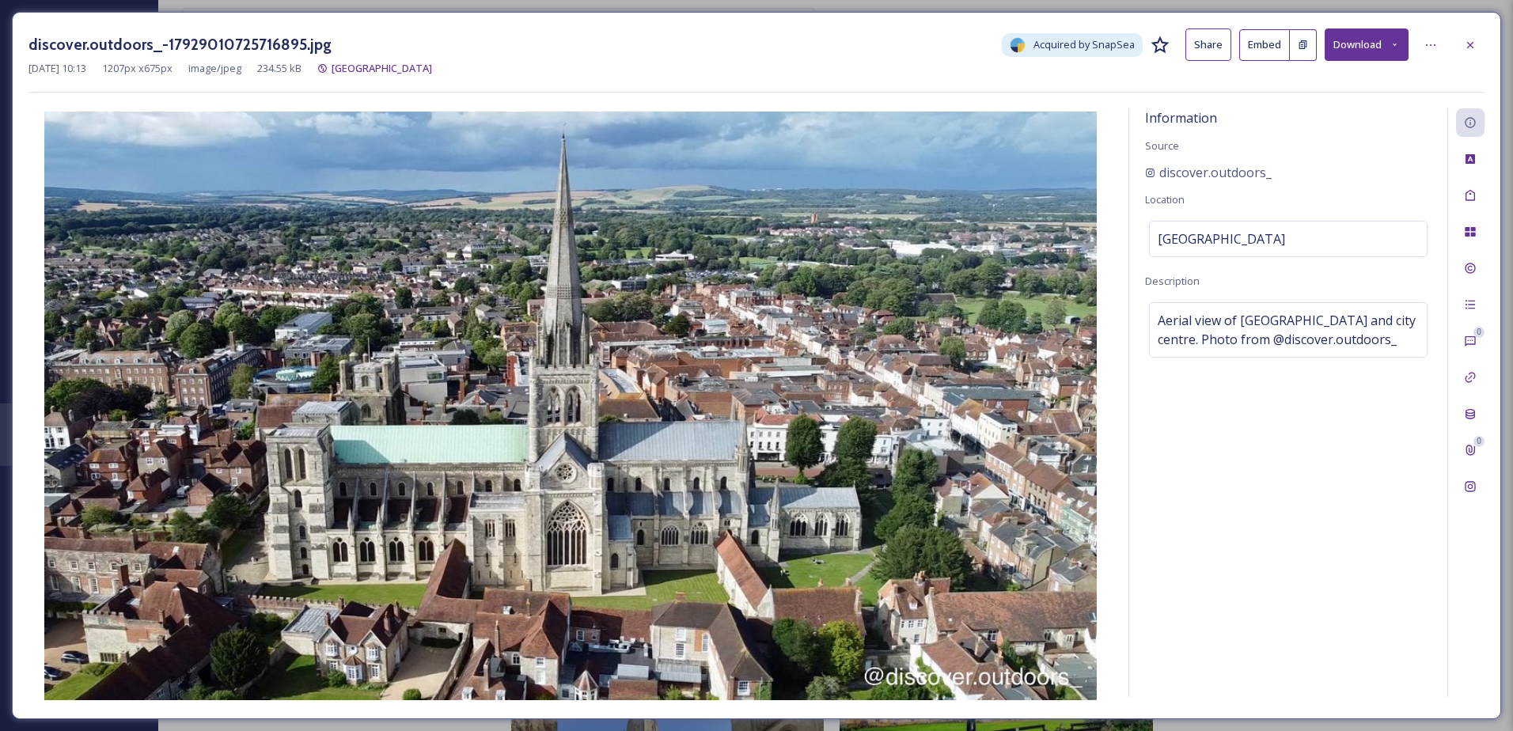
click at [1472, 49] on icon at bounding box center [1470, 45] width 13 height 13
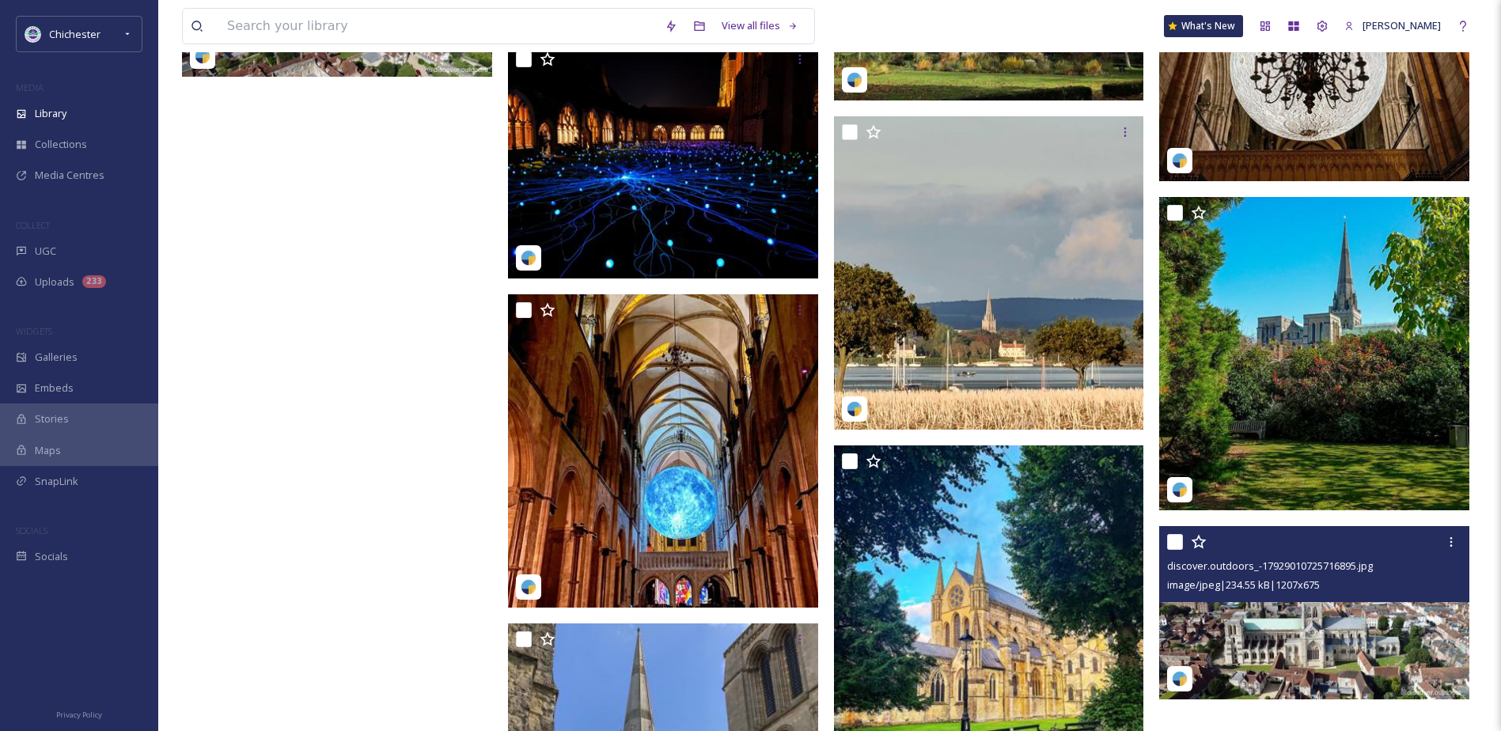
click at [1472, 49] on div "View all files What's New Jack Innes" at bounding box center [829, 26] width 1295 height 52
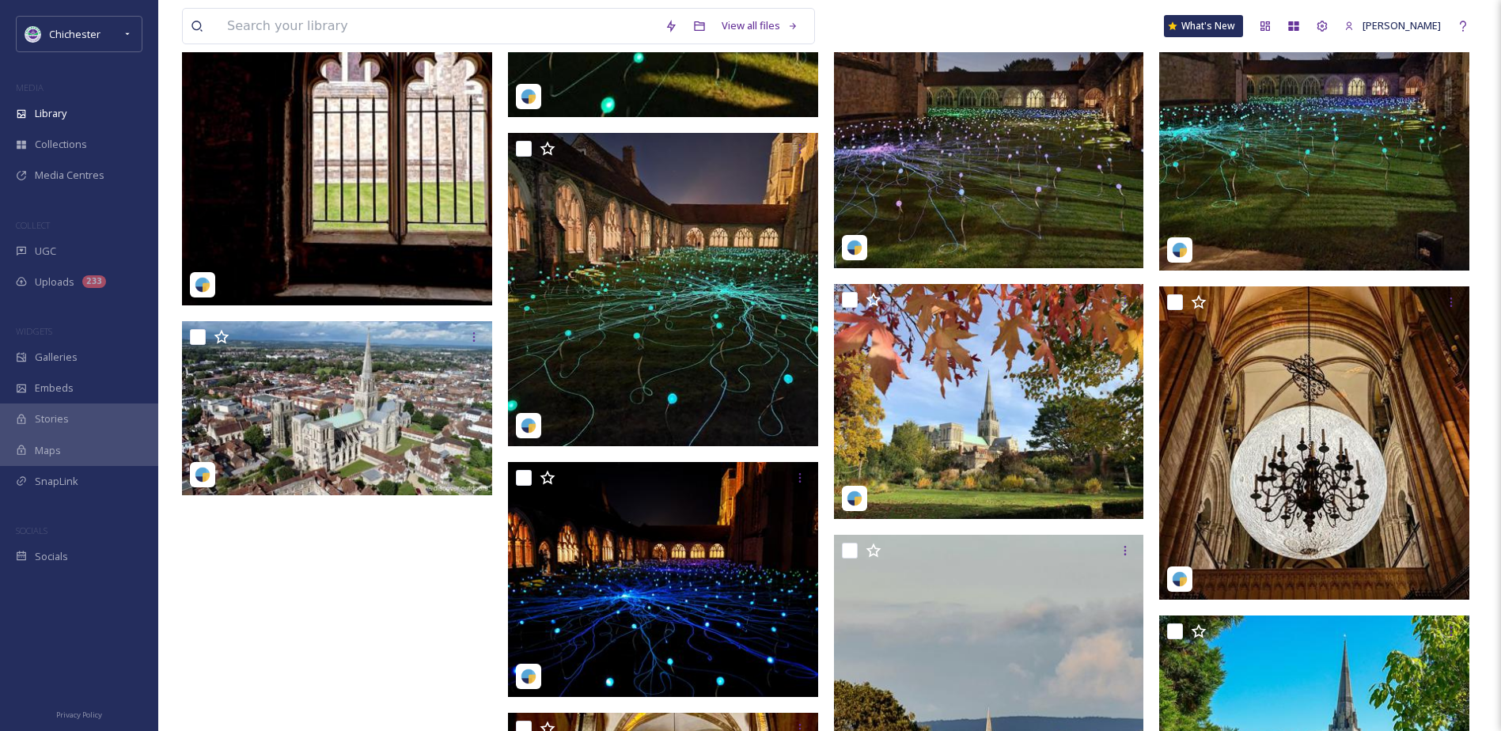
scroll to position [14347, 0]
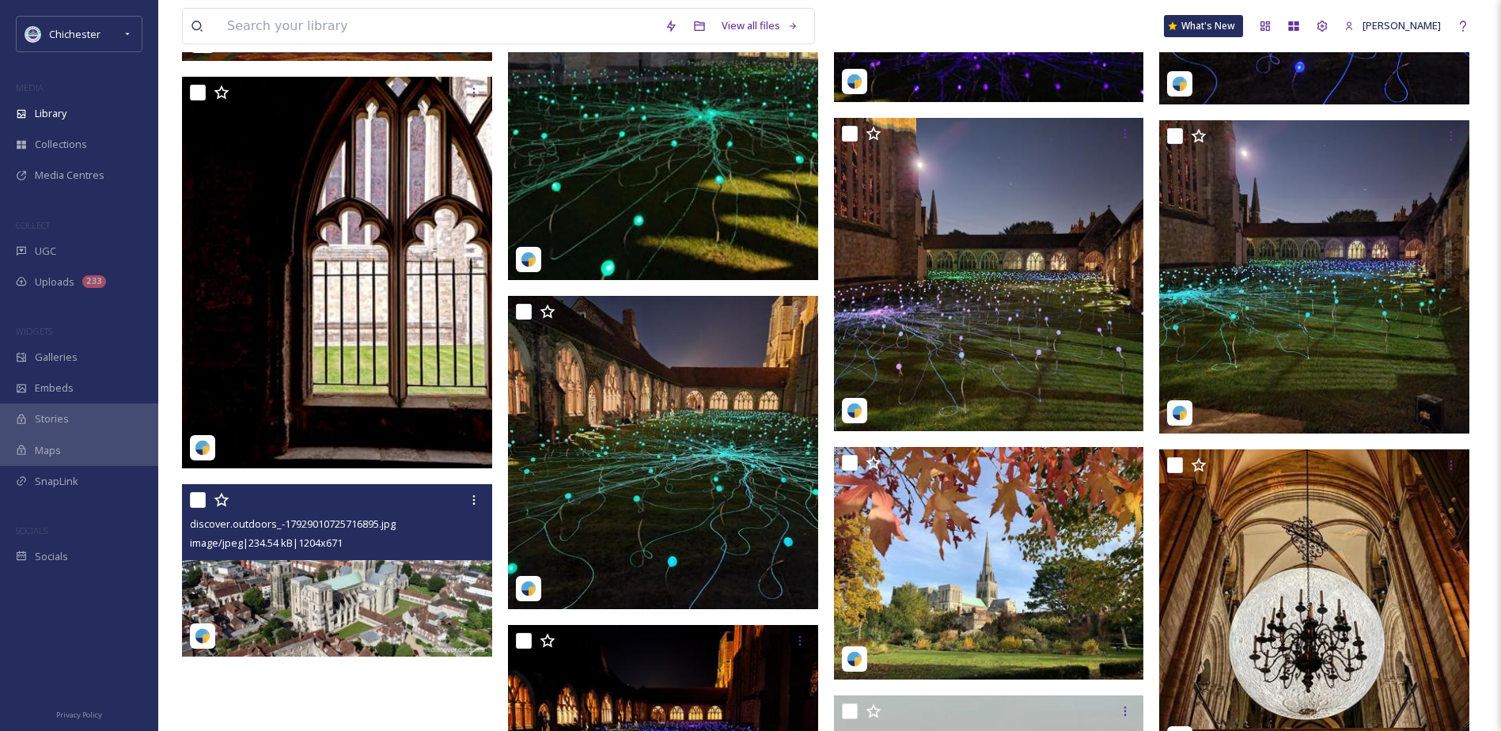
click at [404, 592] on img at bounding box center [337, 570] width 310 height 173
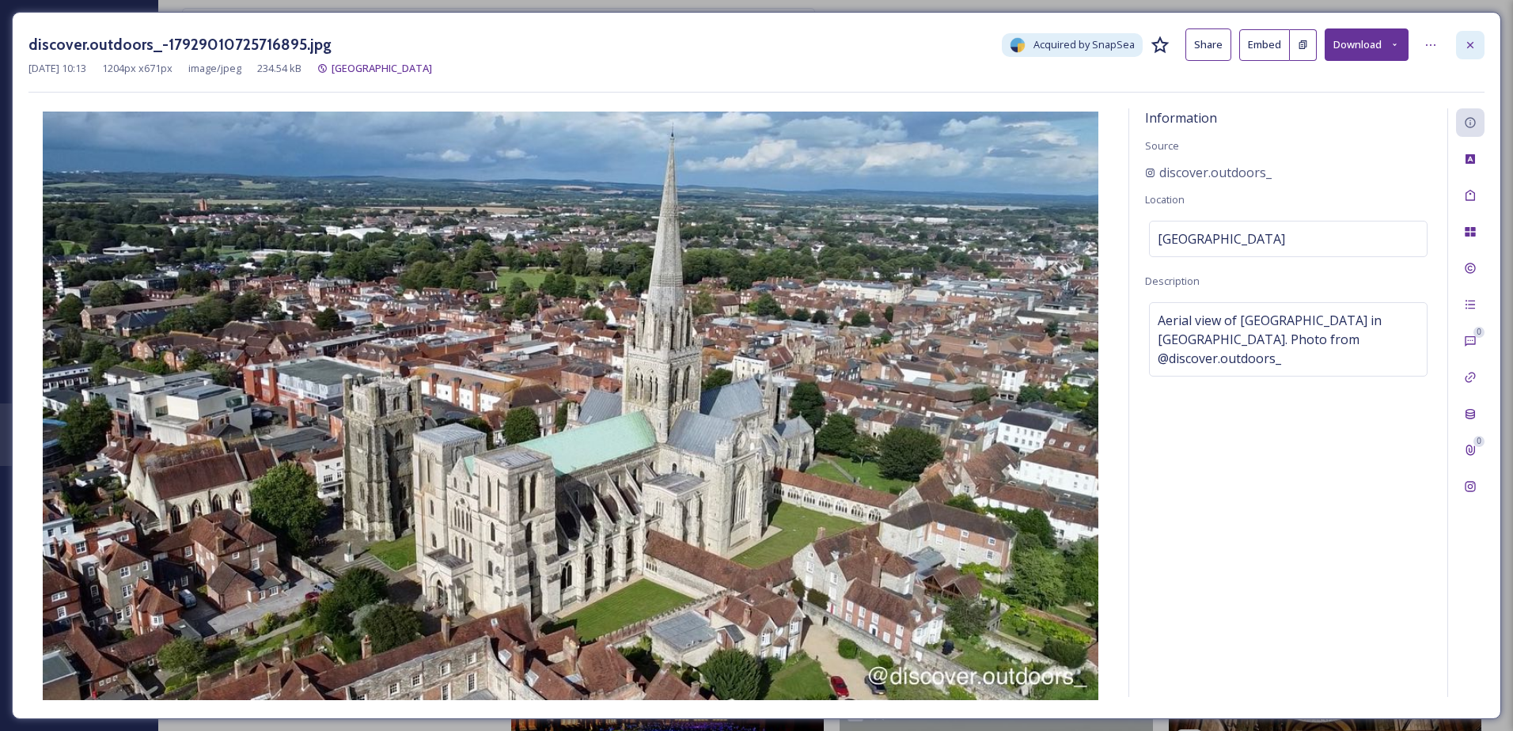
click at [1463, 40] on div at bounding box center [1470, 45] width 28 height 28
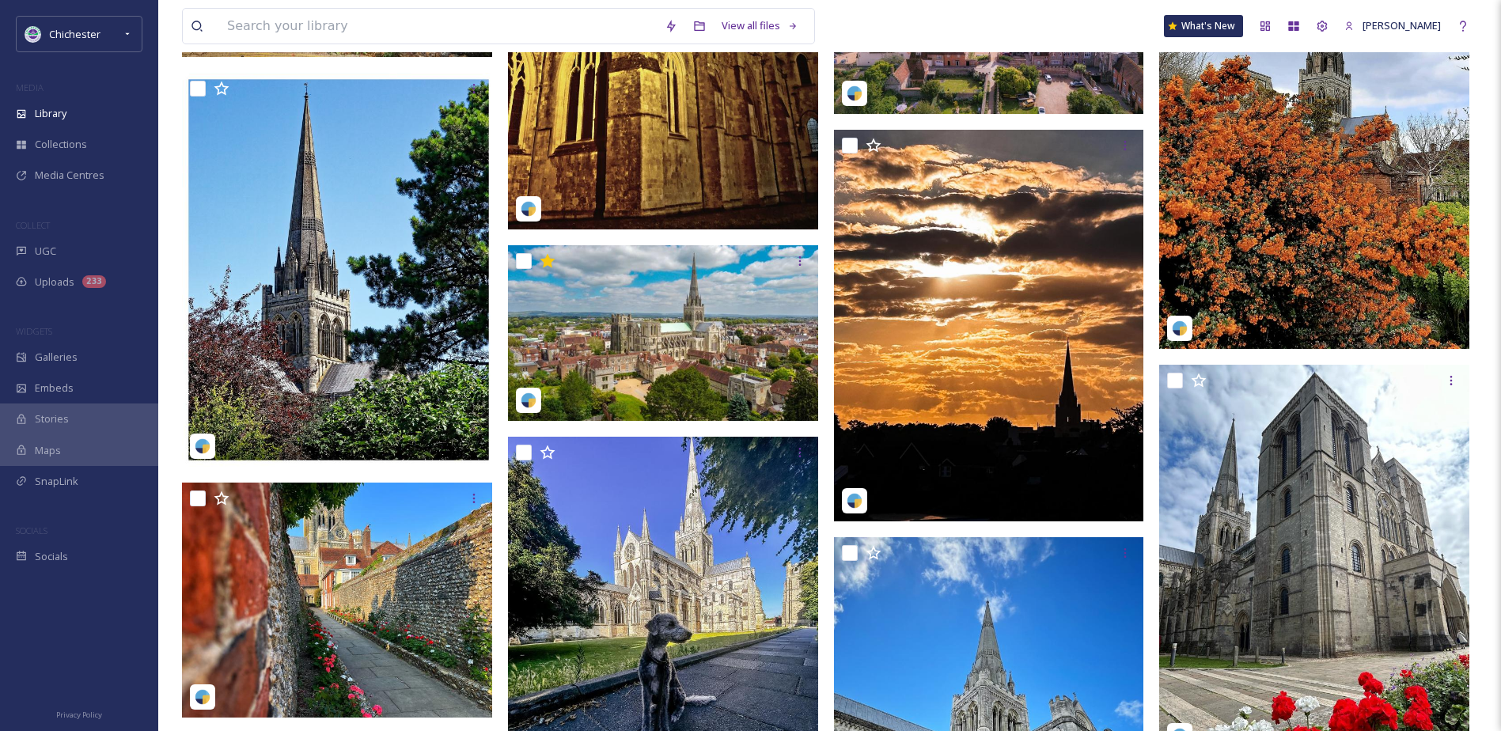
scroll to position [2883, 0]
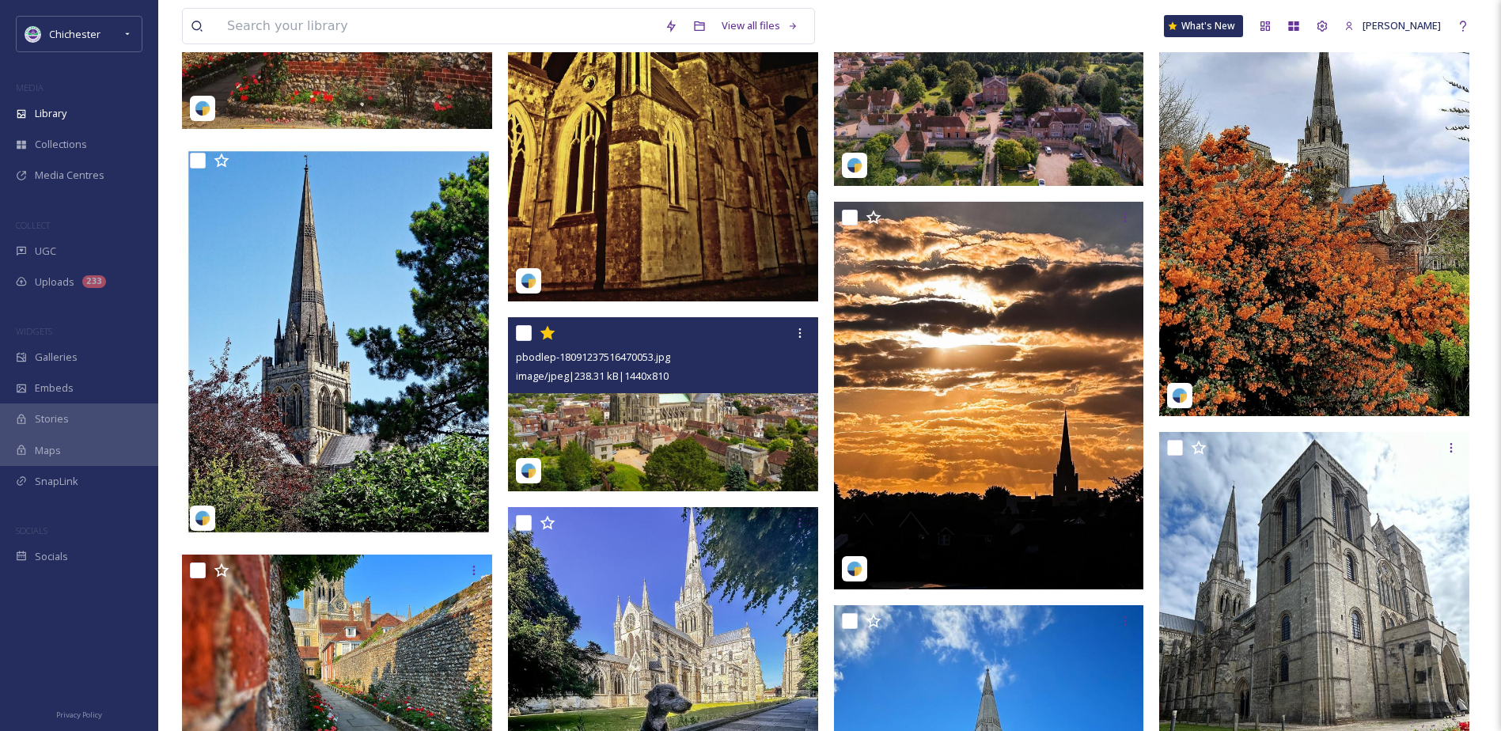
click at [679, 438] on img at bounding box center [663, 404] width 310 height 175
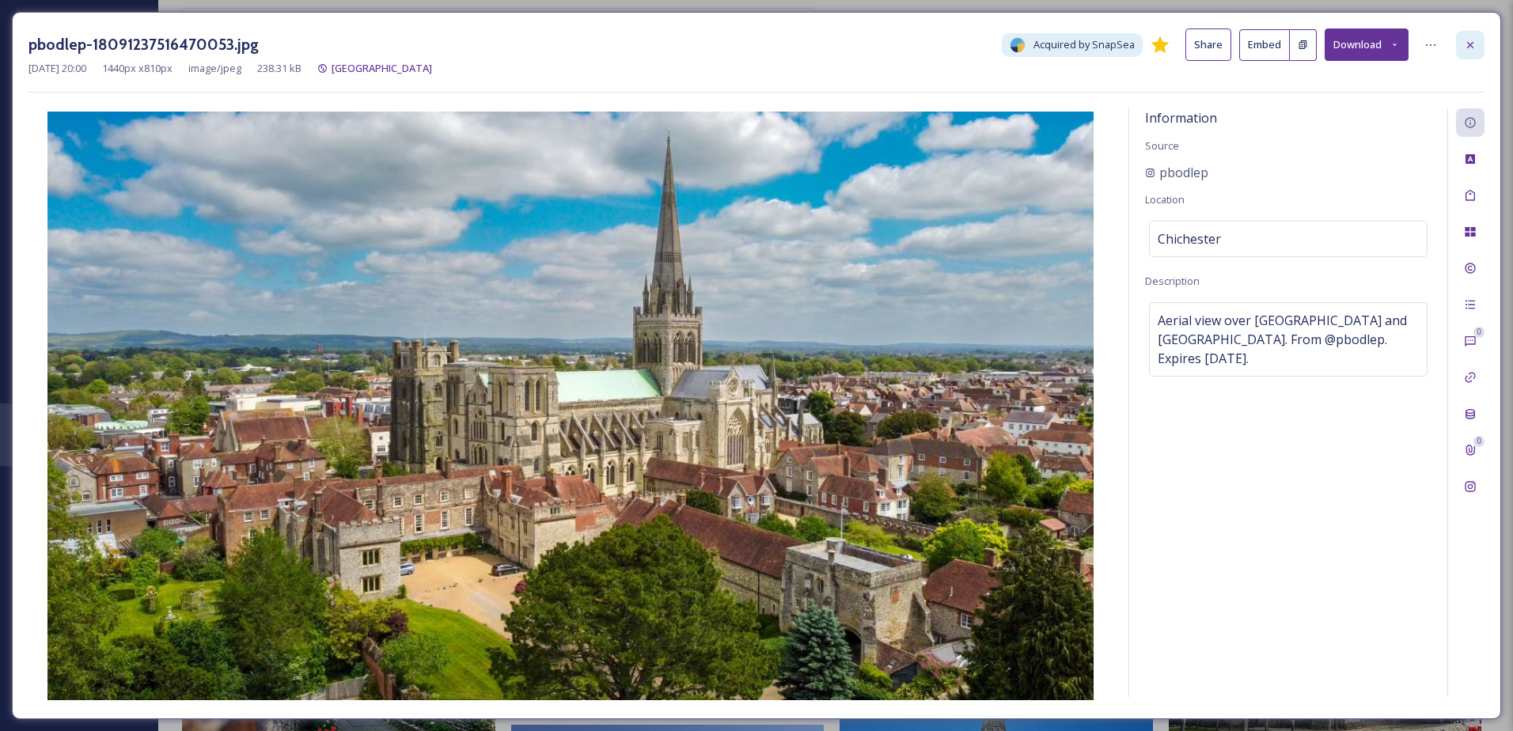
click at [1467, 40] on icon at bounding box center [1470, 45] width 13 height 13
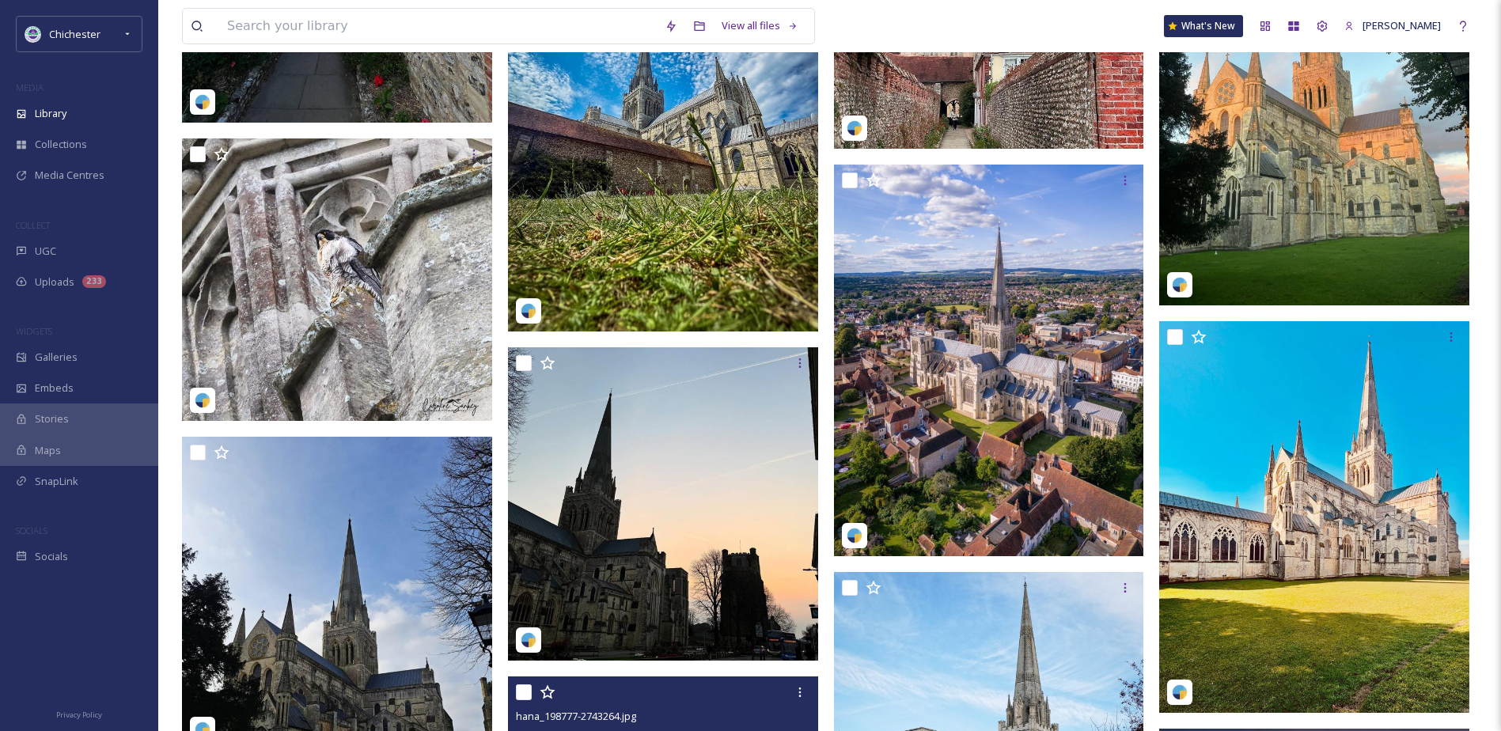
scroll to position [1775, 0]
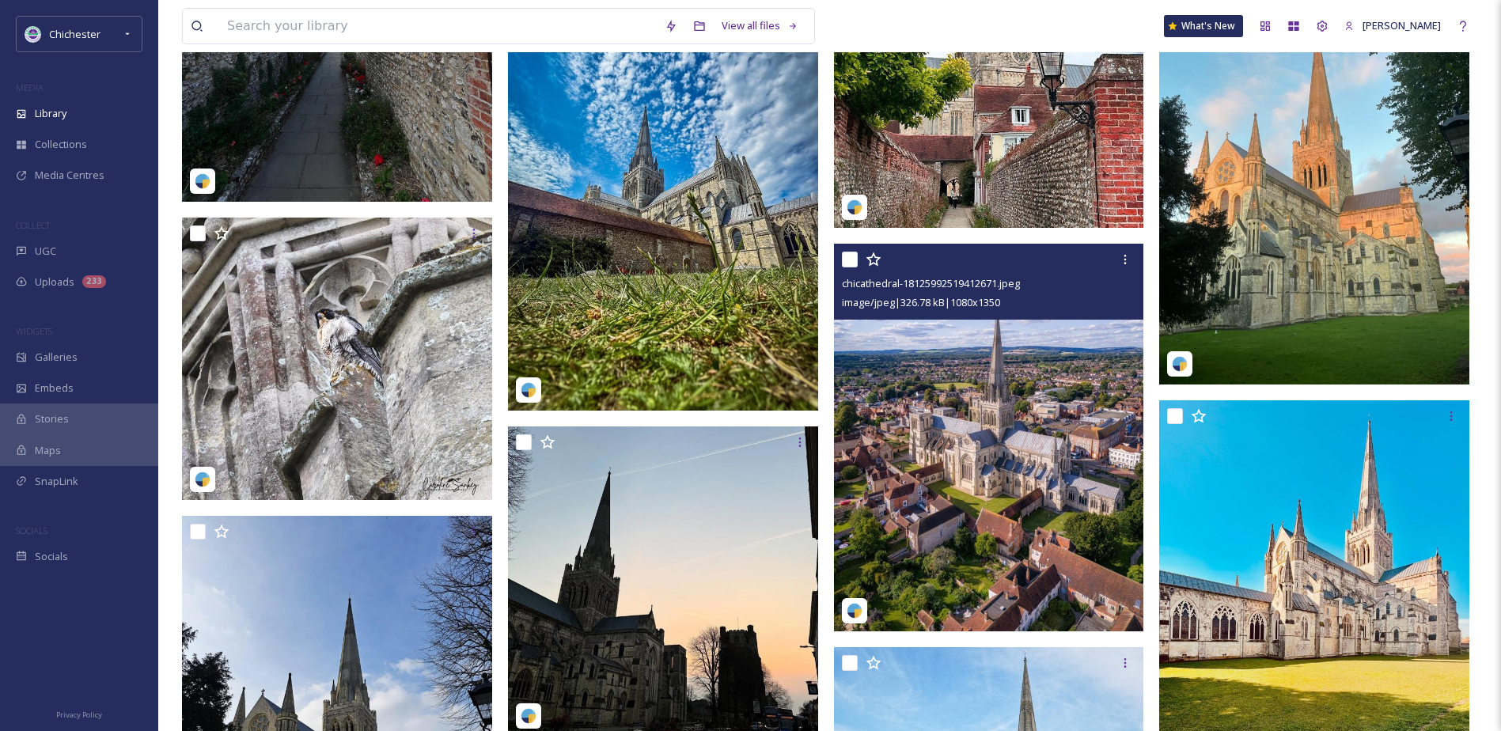
click at [1001, 502] on img at bounding box center [989, 438] width 310 height 388
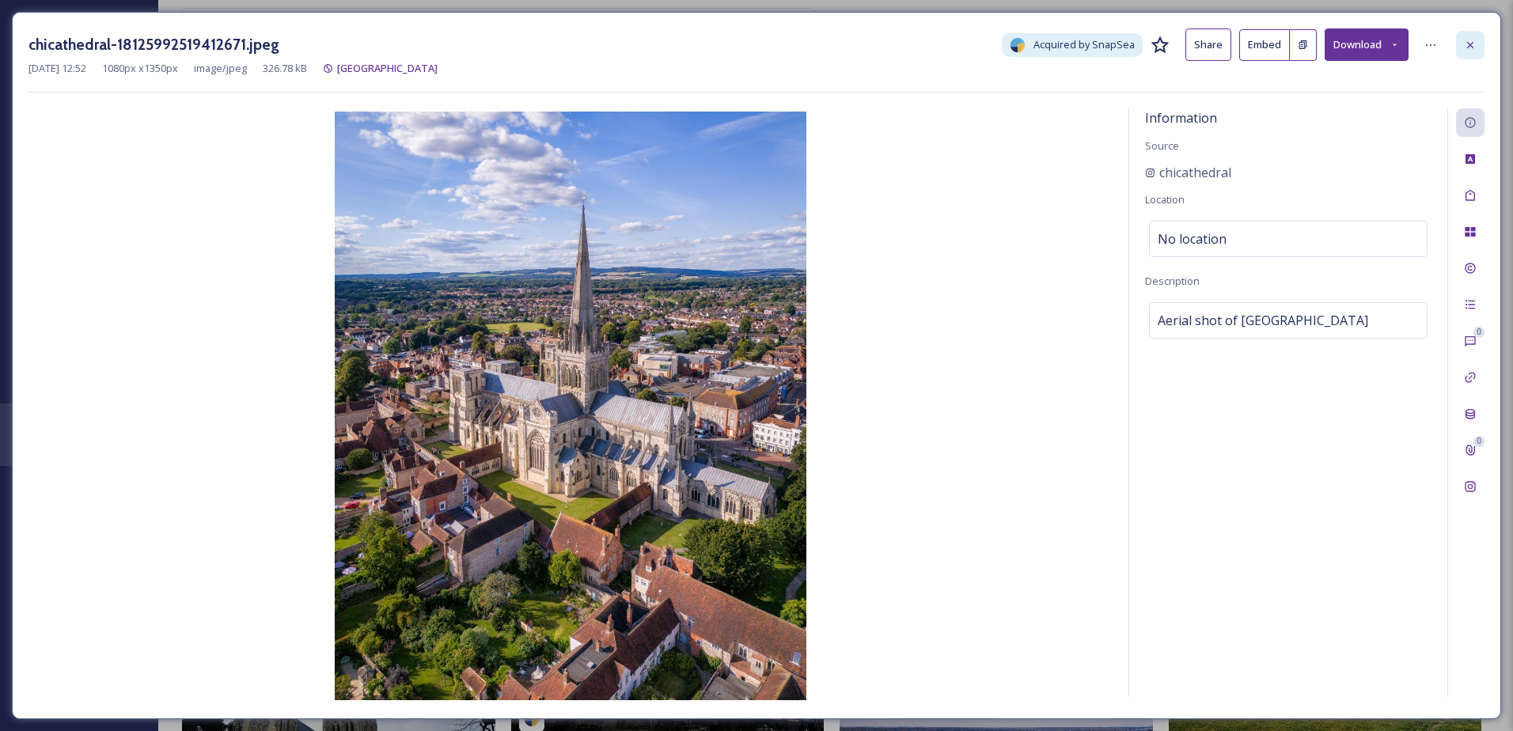
click at [1457, 40] on div at bounding box center [1470, 45] width 28 height 28
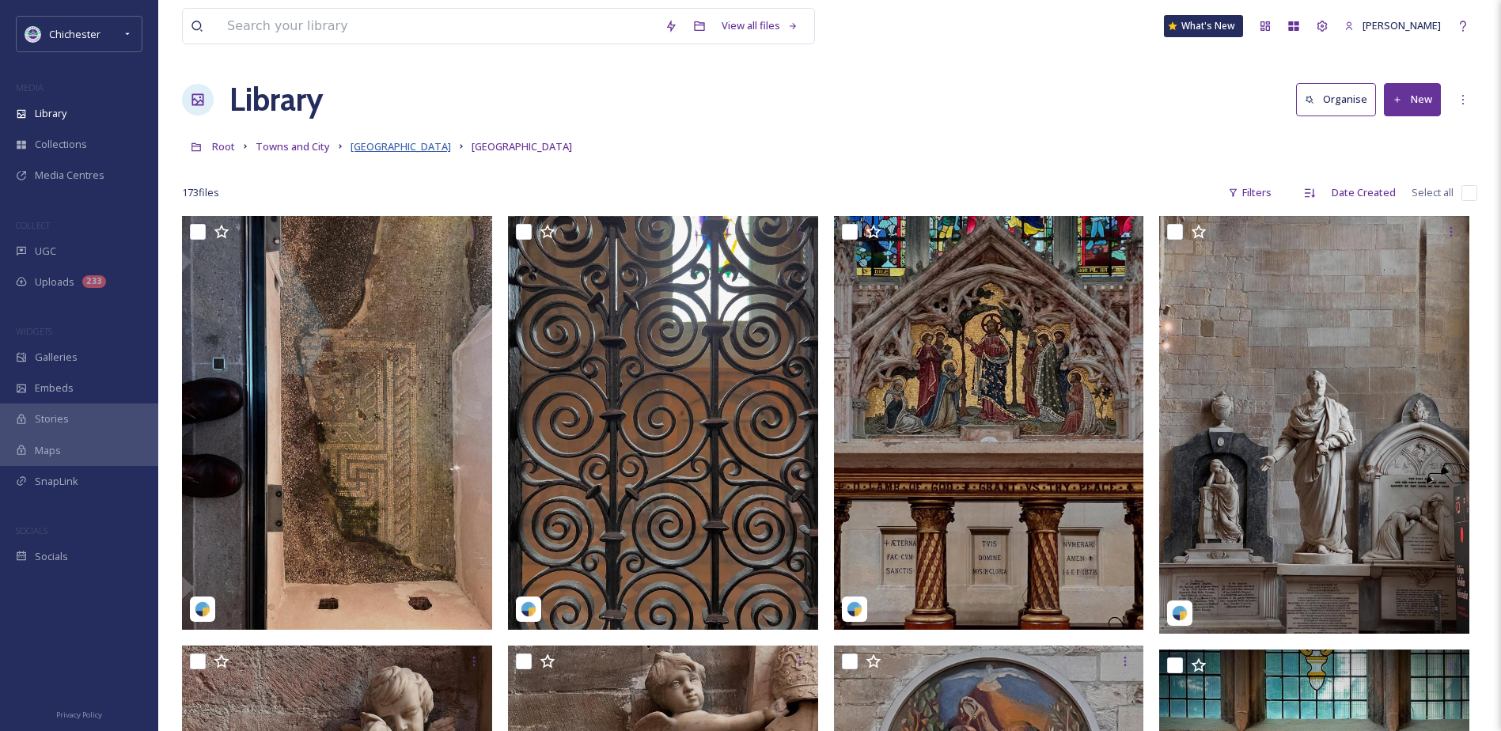
click at [404, 146] on span "Chichester city" at bounding box center [401, 146] width 100 height 14
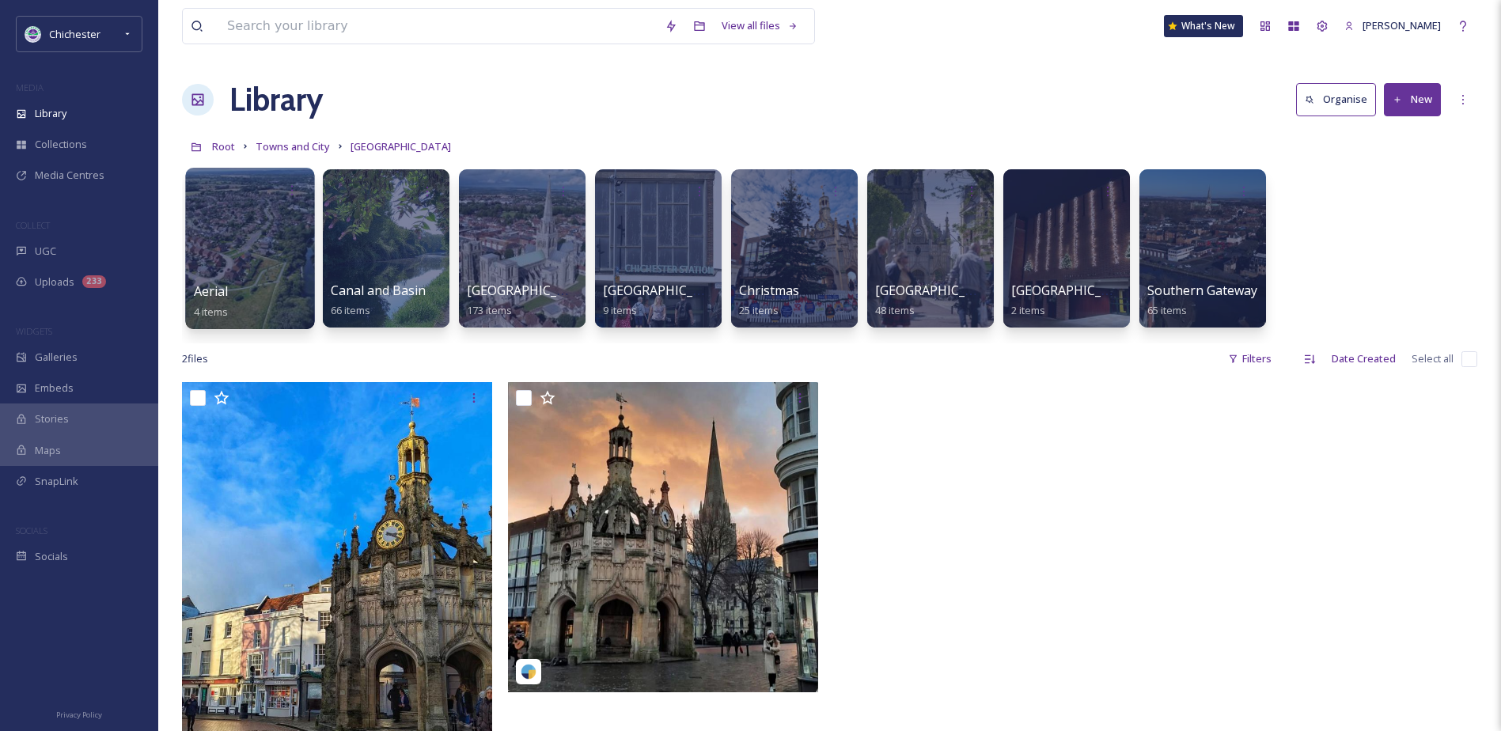
click at [244, 230] on div at bounding box center [249, 248] width 129 height 161
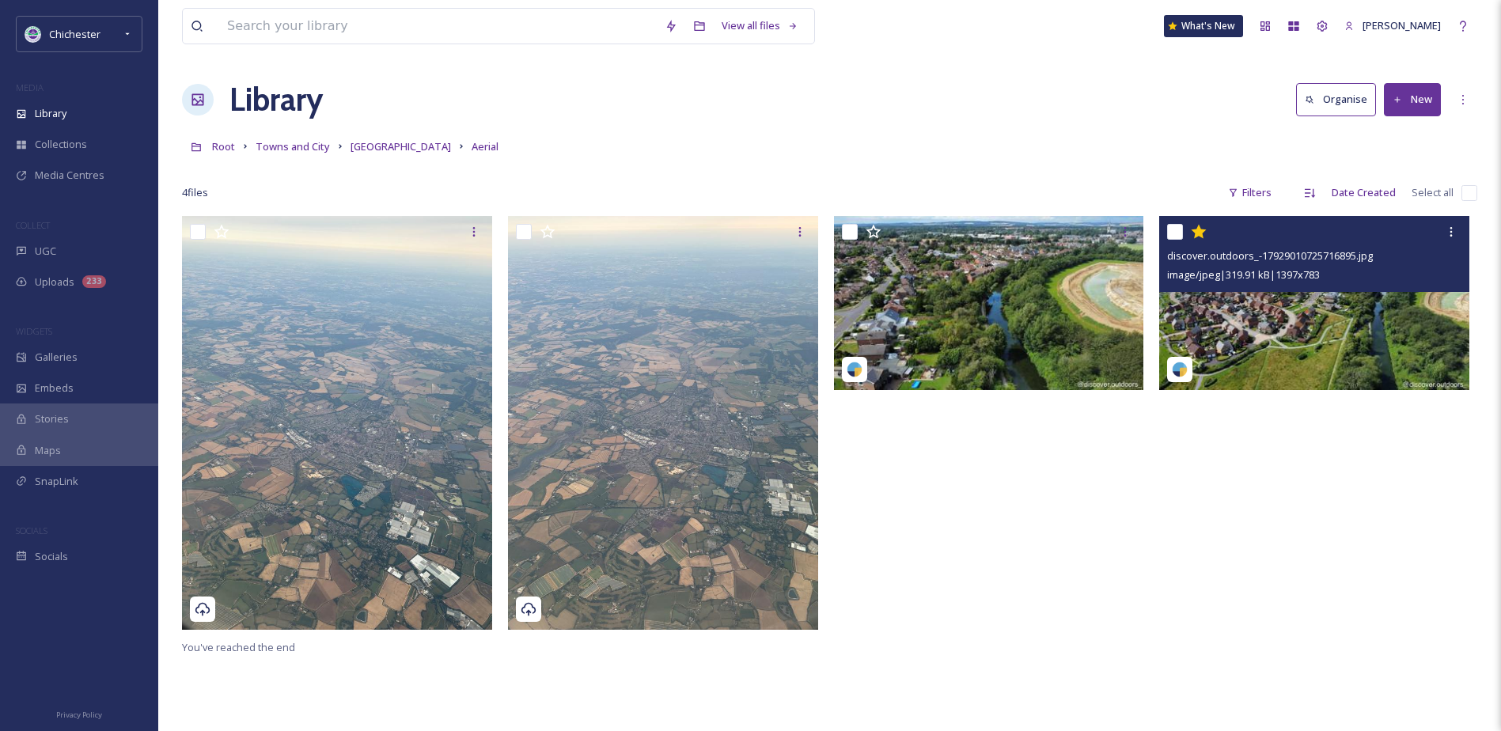
click at [1273, 310] on img at bounding box center [1314, 303] width 310 height 174
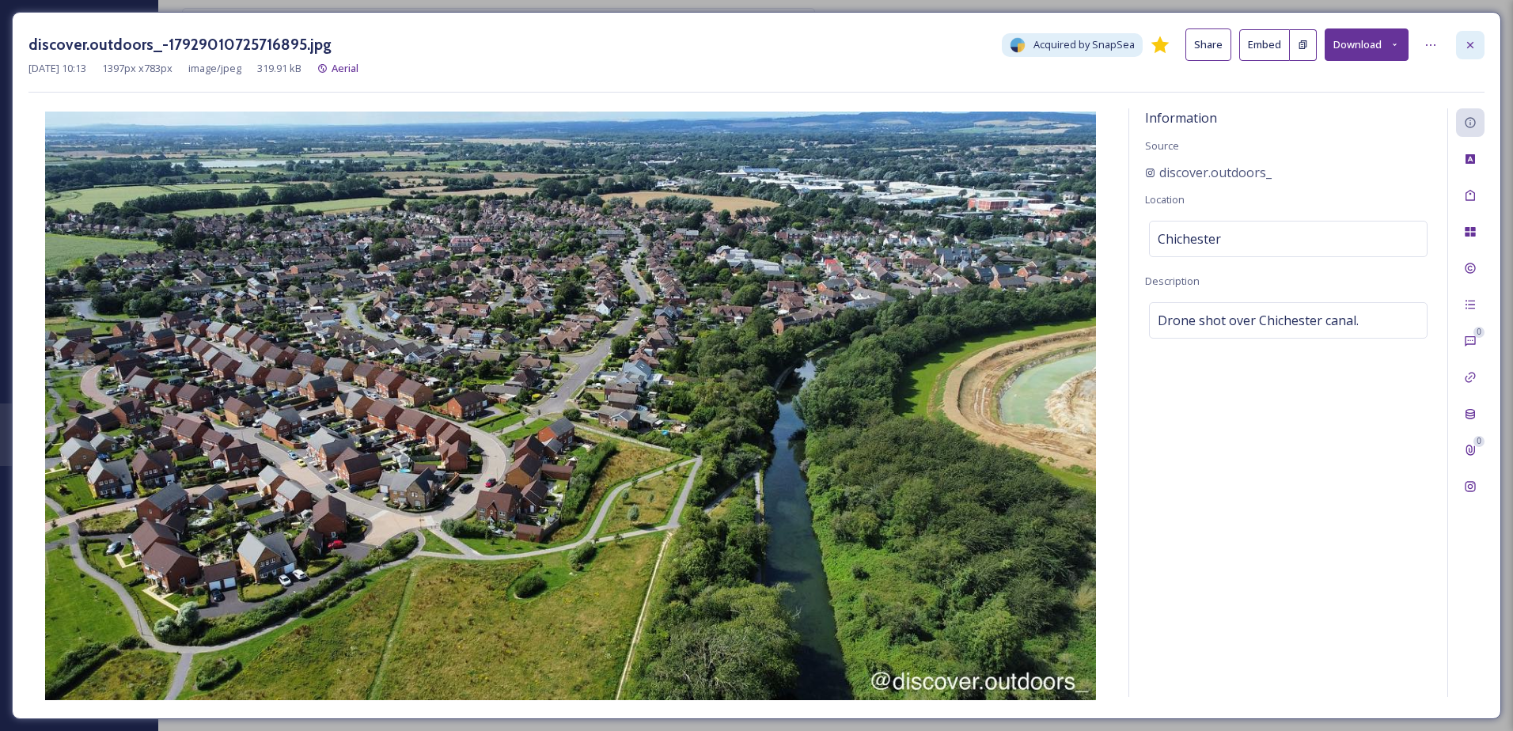
click at [1477, 51] on div at bounding box center [1470, 45] width 28 height 28
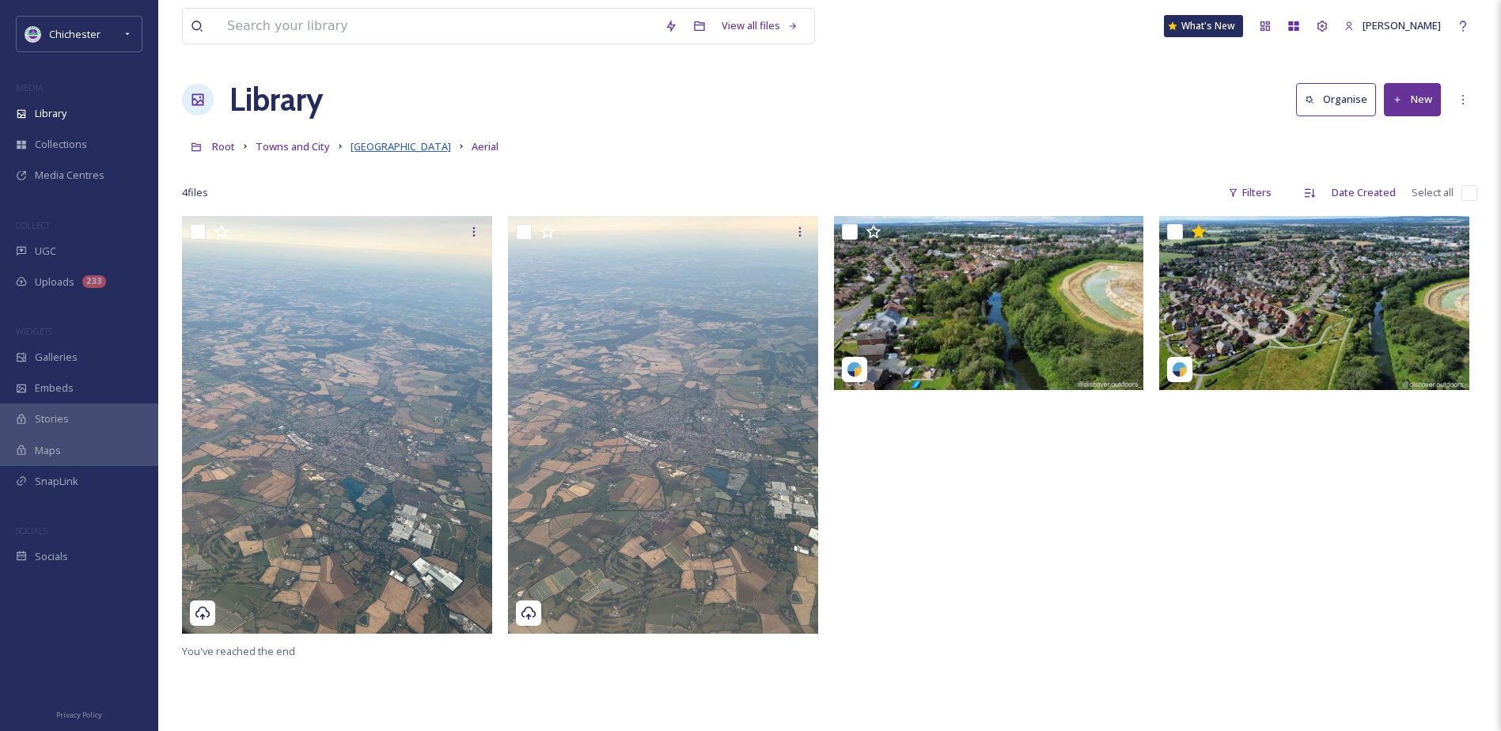
click at [358, 143] on span "Chichester city" at bounding box center [401, 146] width 100 height 14
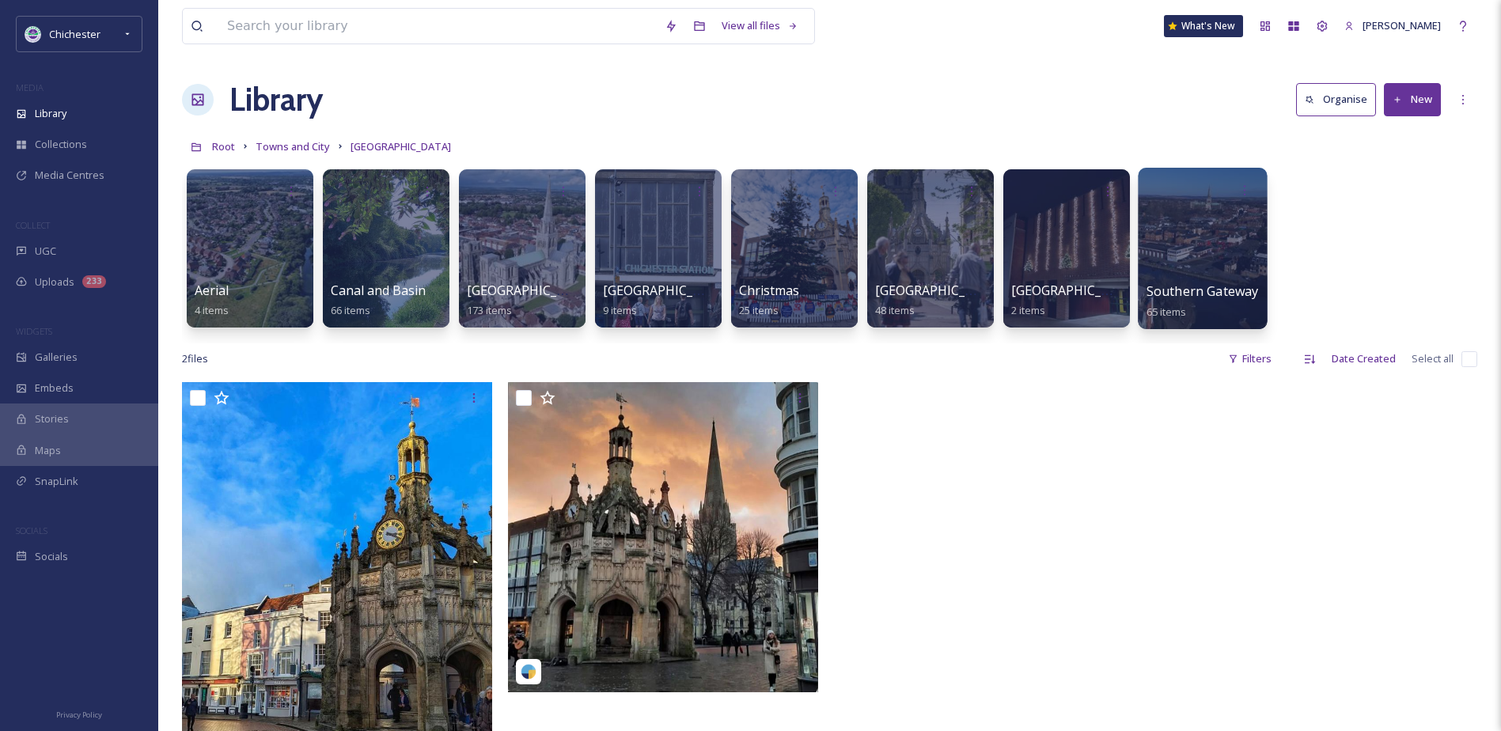
click at [1199, 258] on div at bounding box center [1202, 248] width 129 height 161
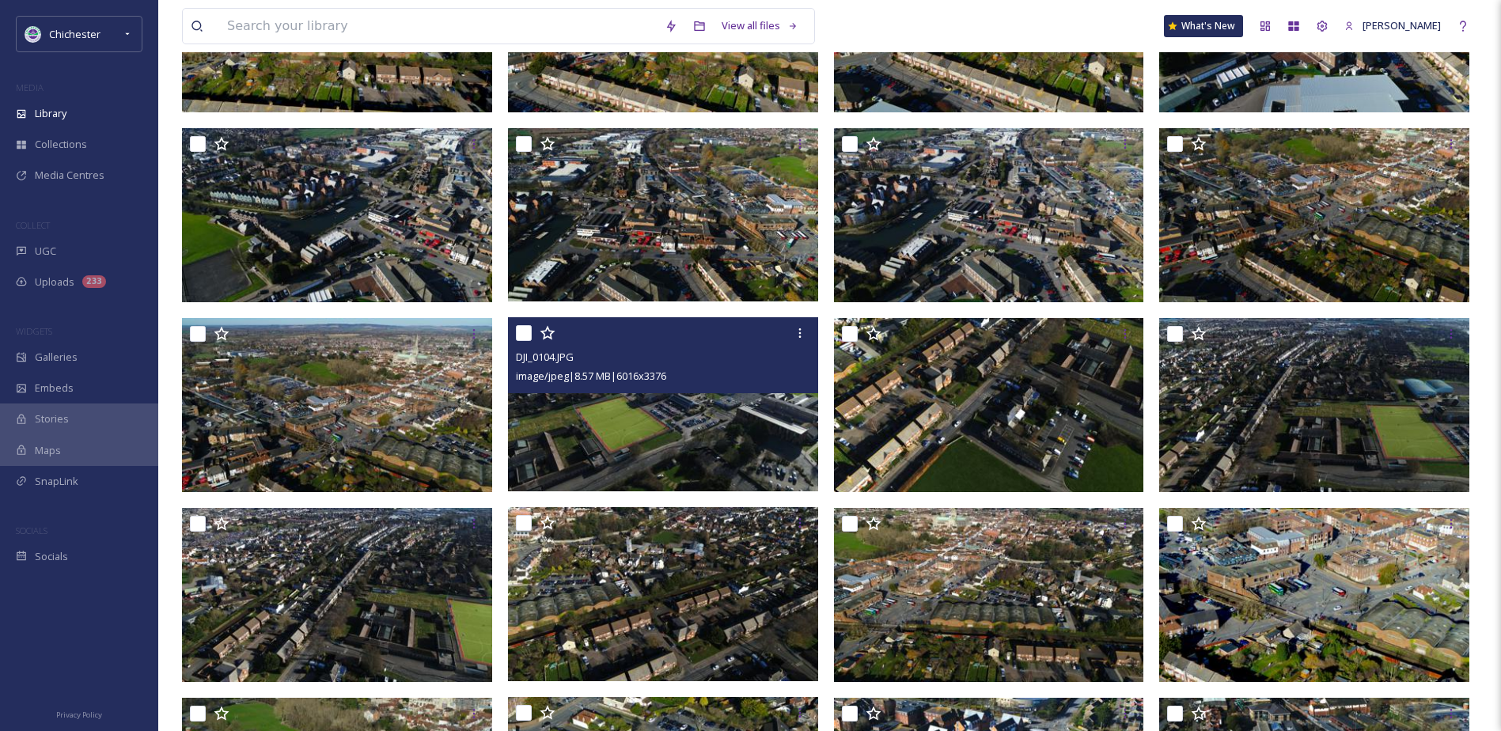
scroll to position [1101, 0]
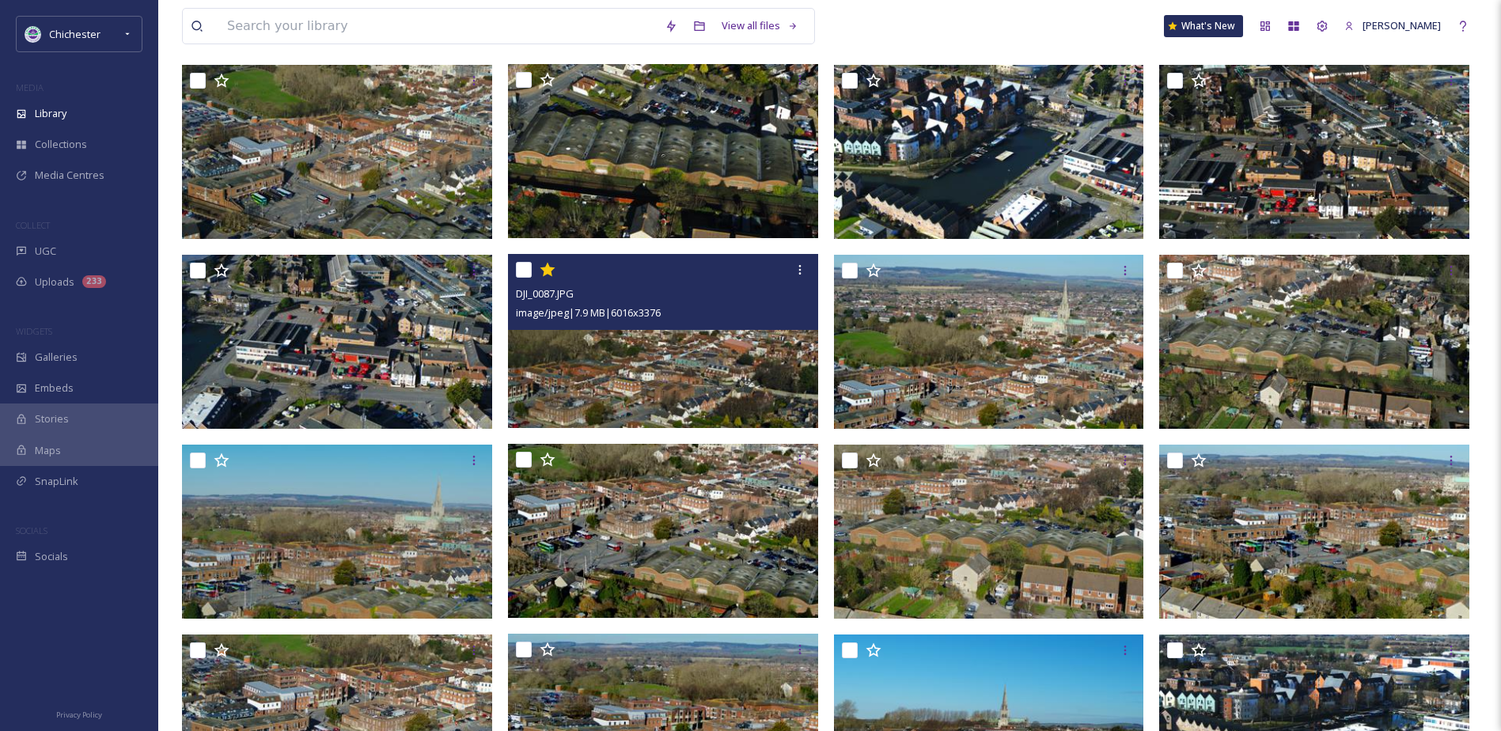
click at [741, 369] on img at bounding box center [663, 341] width 310 height 174
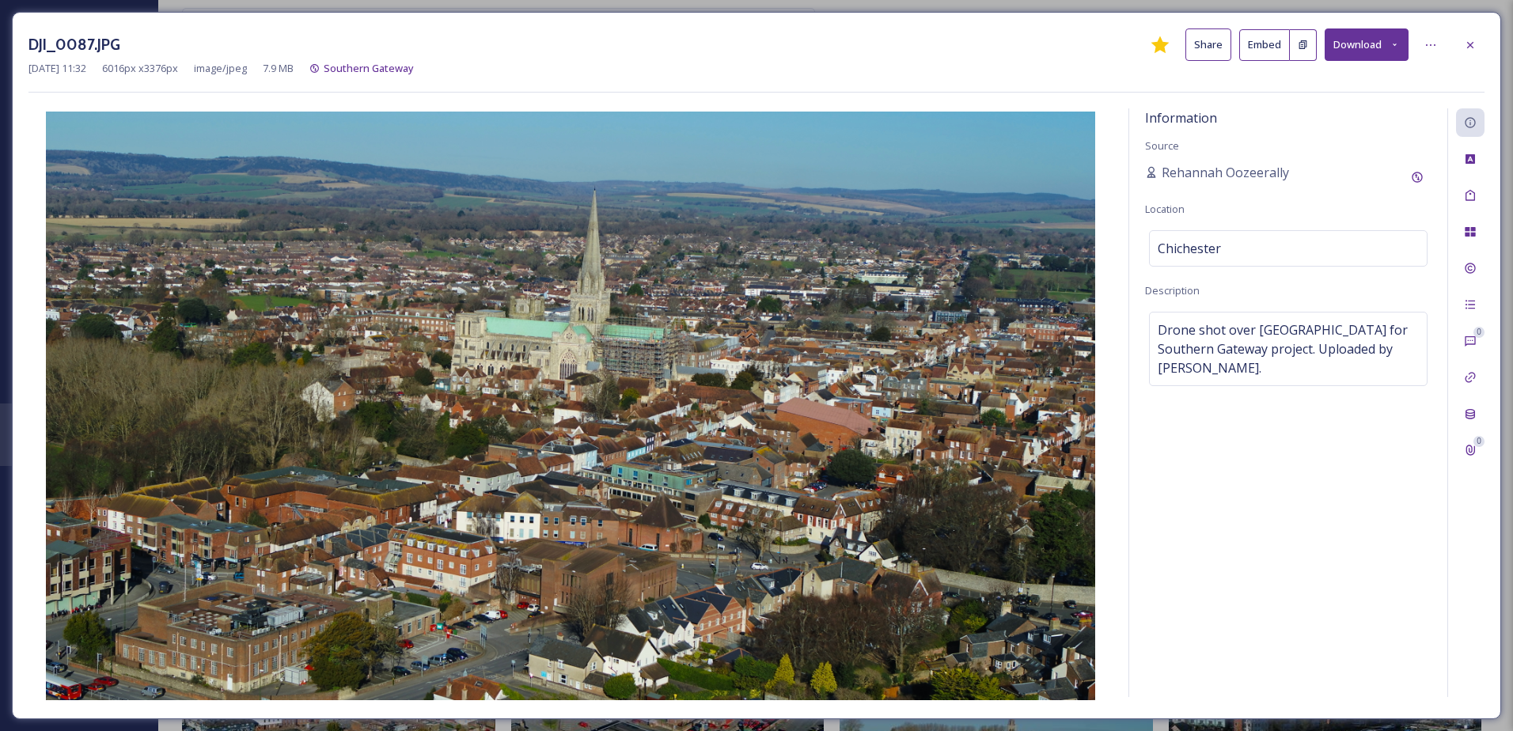
click at [1487, 44] on div "DJI_0087.JPG Share Embed Download Dec 23 2021 11:32 6016 px x 3376 px image/jpe…" at bounding box center [756, 365] width 1489 height 707
click at [1454, 47] on div "DJI_0087.JPG Share Embed Download" at bounding box center [756, 44] width 1456 height 32
click at [1458, 47] on div at bounding box center [1470, 45] width 28 height 28
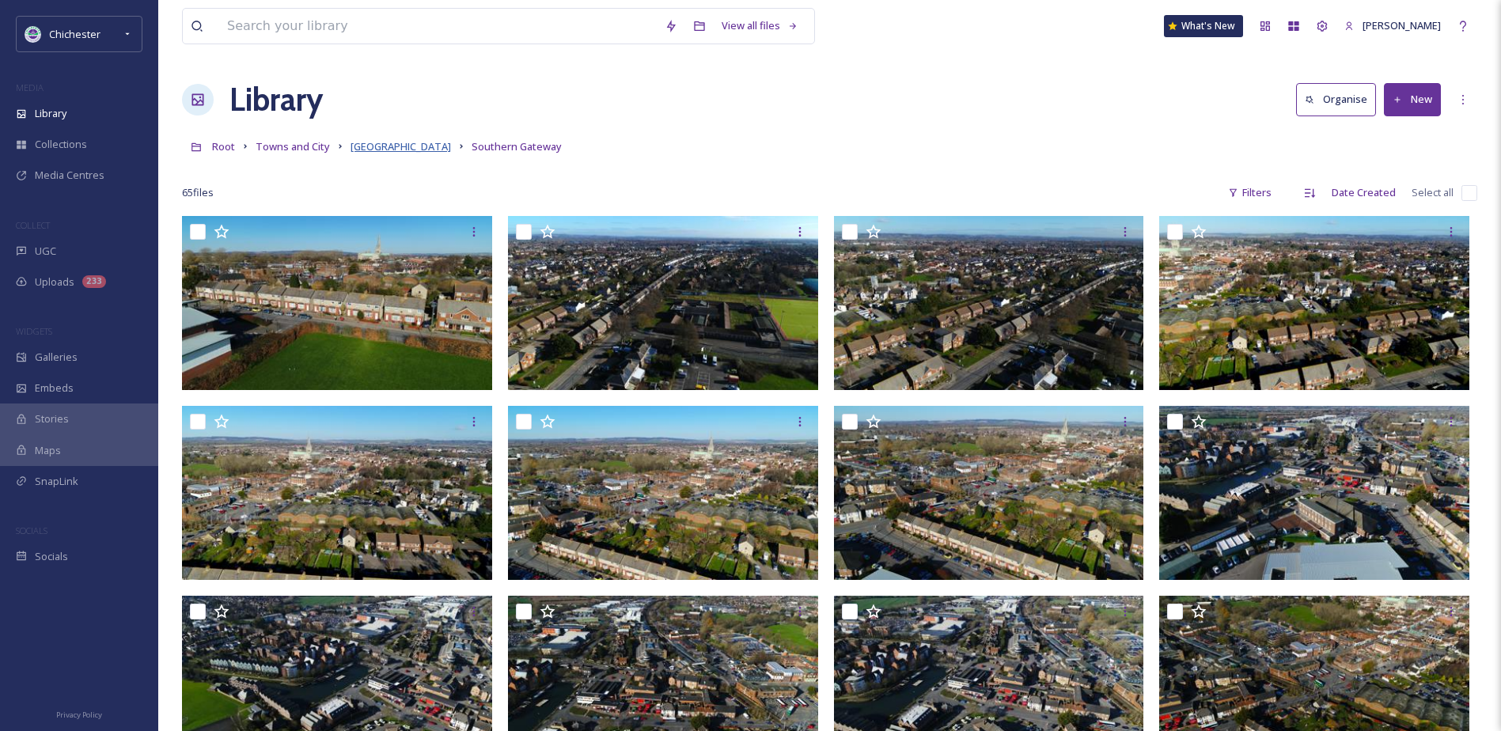
click at [404, 154] on span "Chichester city" at bounding box center [401, 146] width 100 height 14
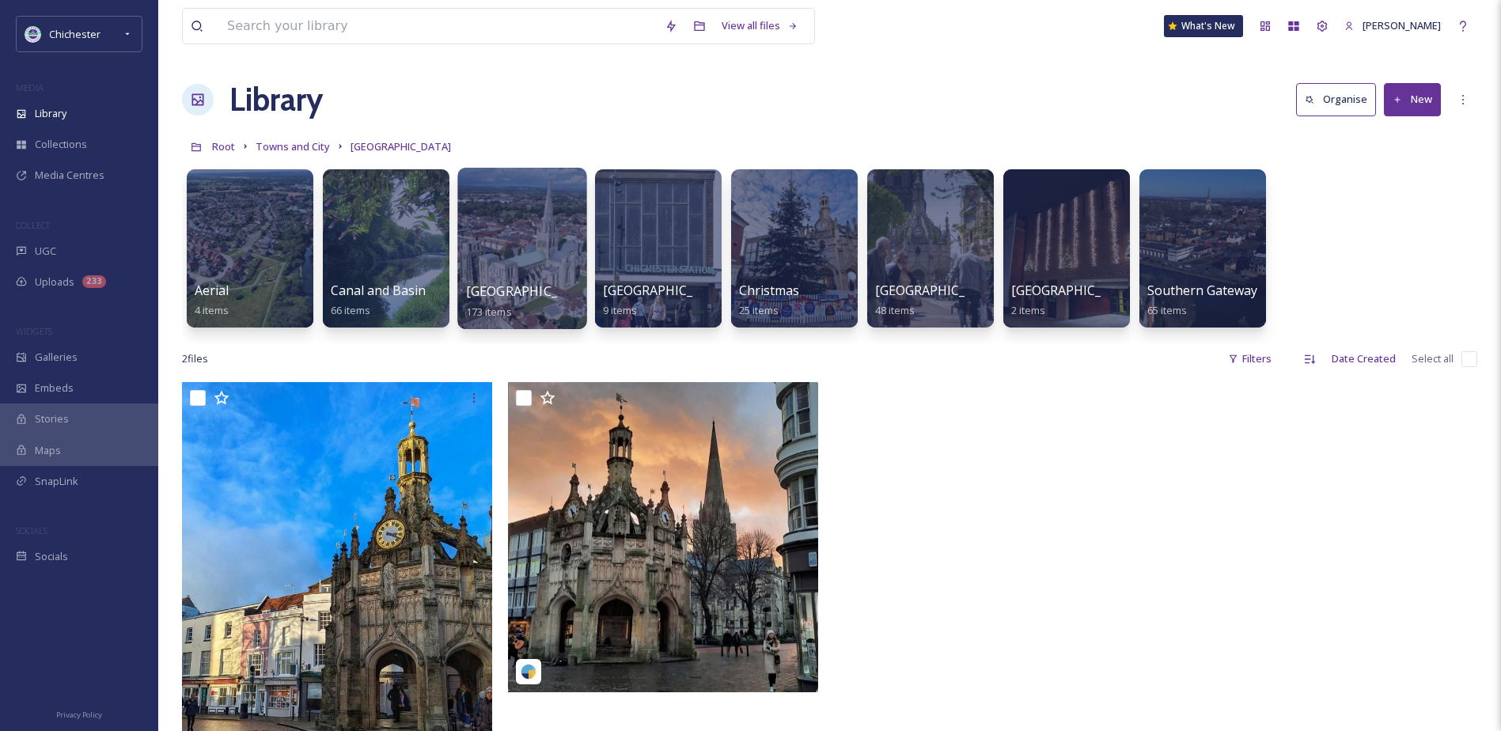
click at [555, 233] on div at bounding box center [521, 248] width 129 height 161
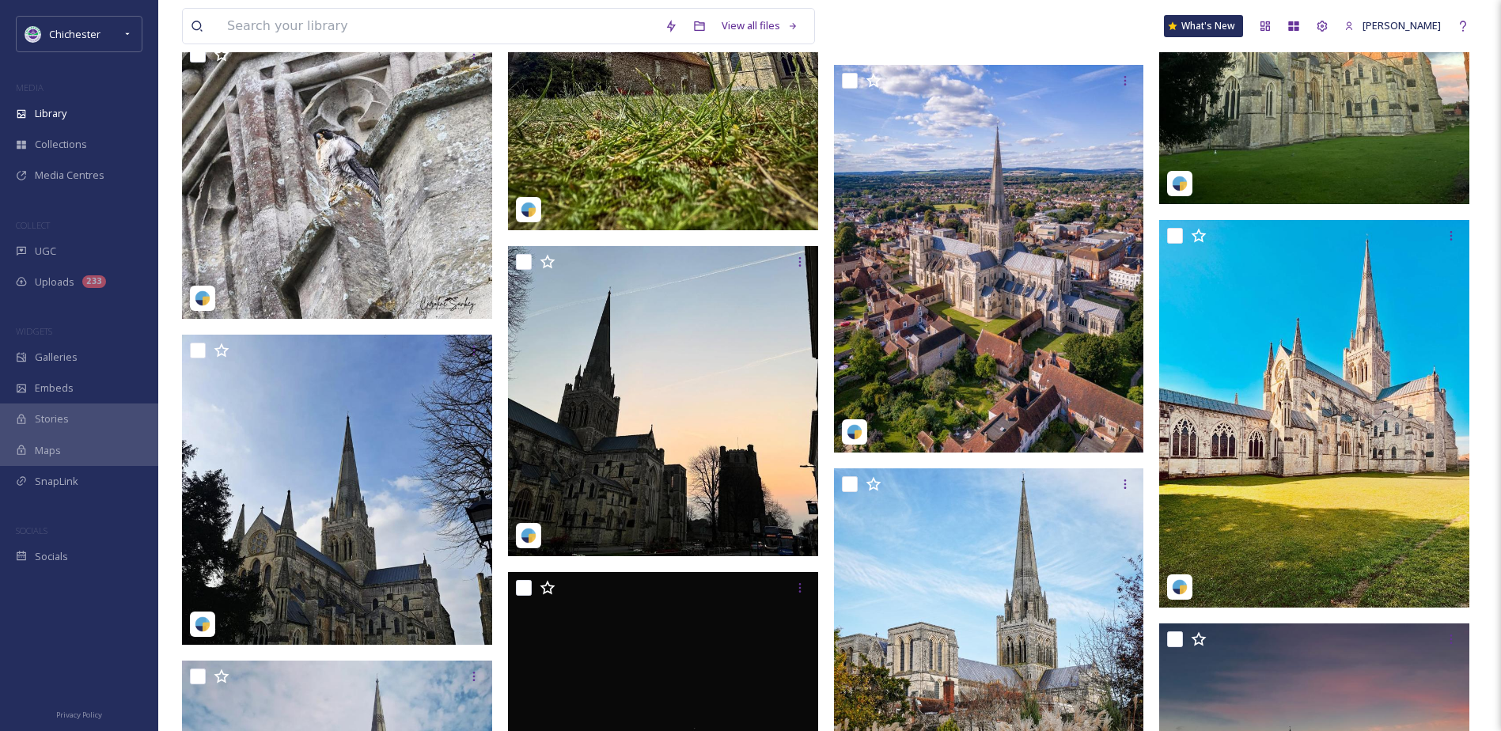
scroll to position [1806, 0]
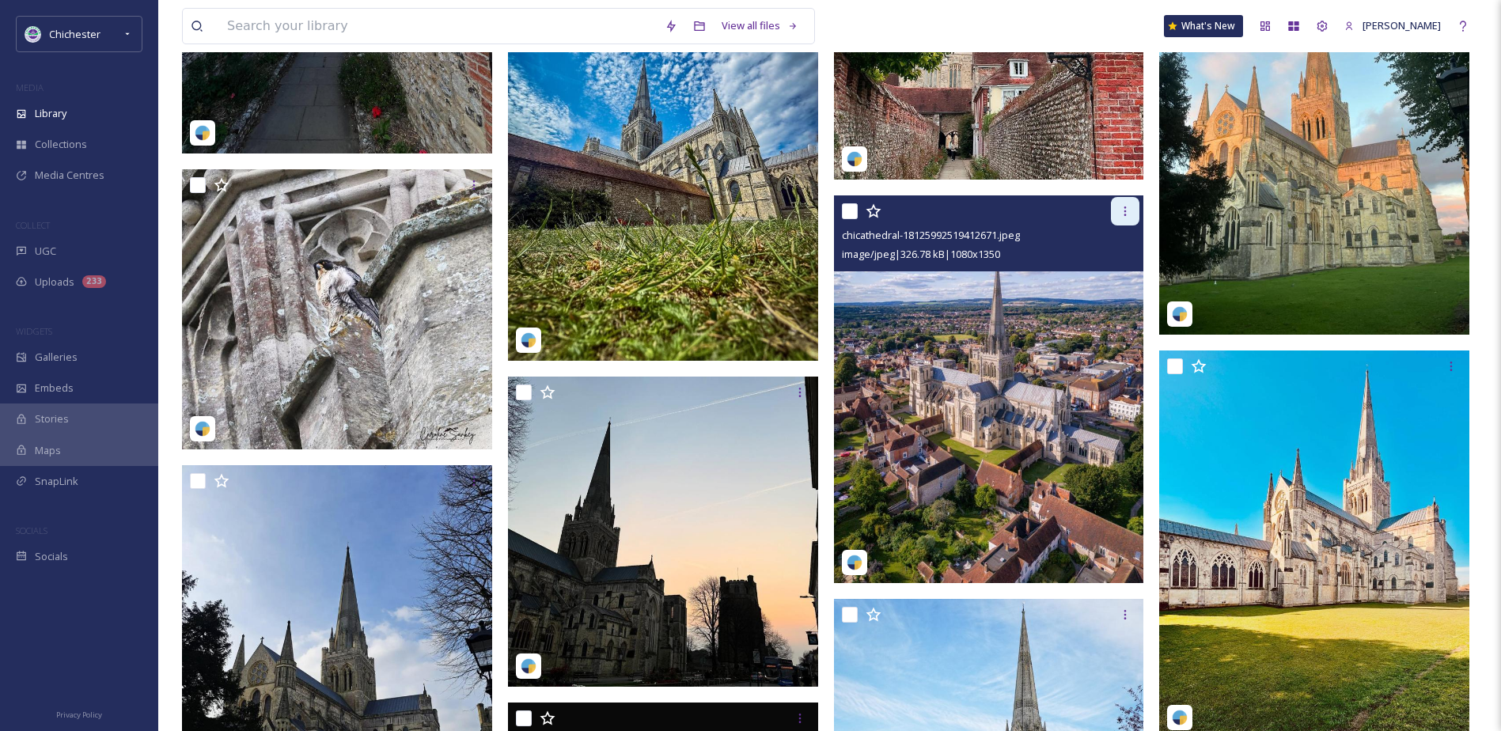
click at [1135, 209] on div at bounding box center [1125, 211] width 28 height 28
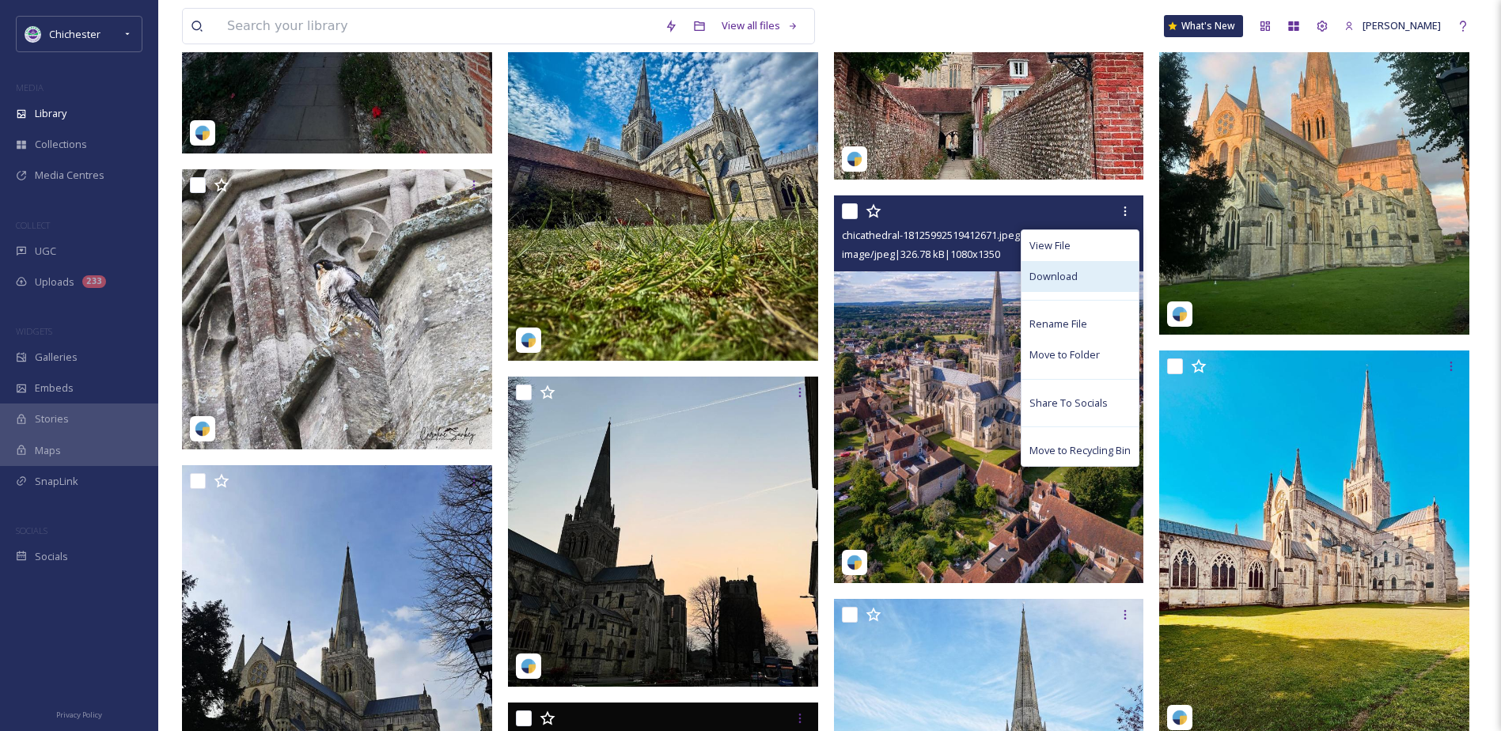
click at [1058, 284] on span "Download" at bounding box center [1053, 276] width 48 height 15
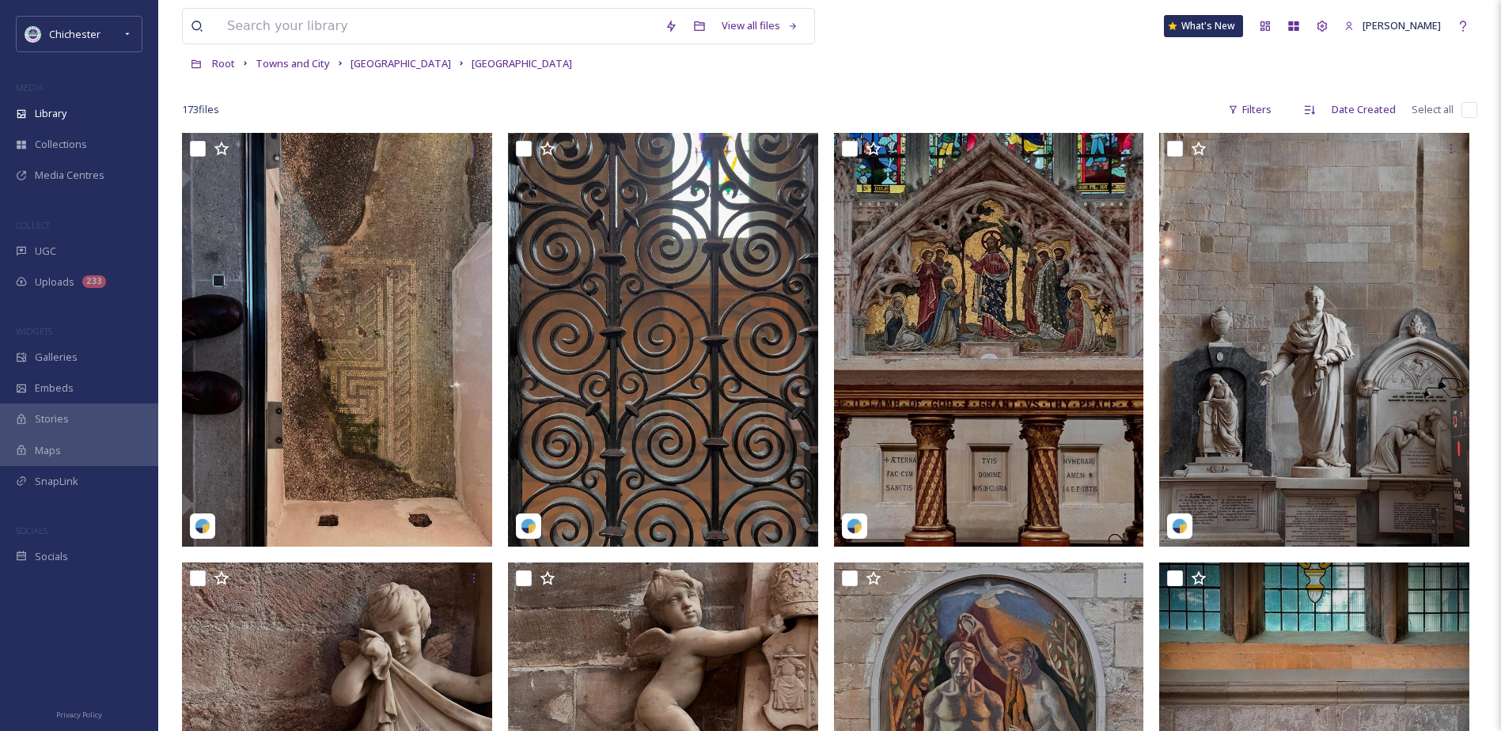
scroll to position [0, 0]
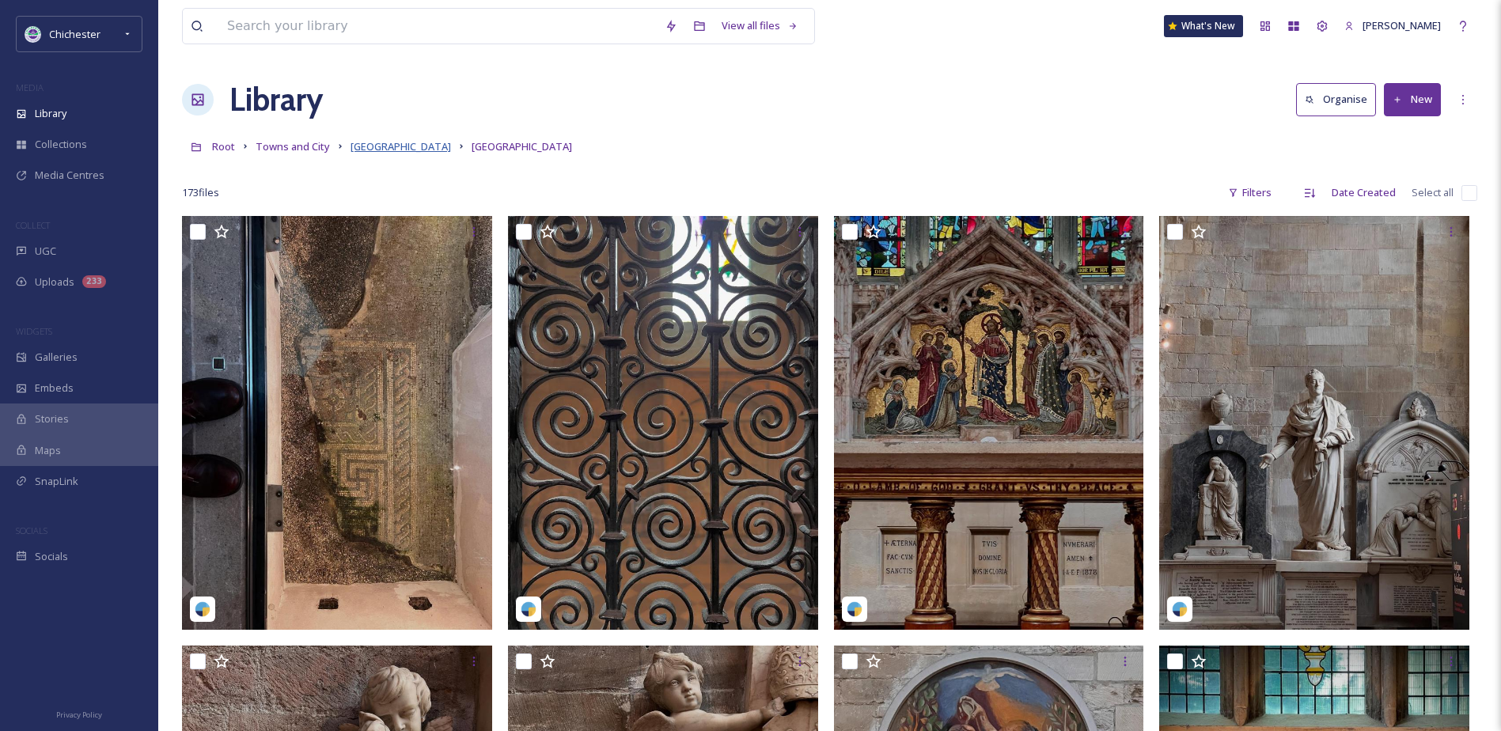
click at [394, 145] on span "Chichester city" at bounding box center [401, 146] width 100 height 14
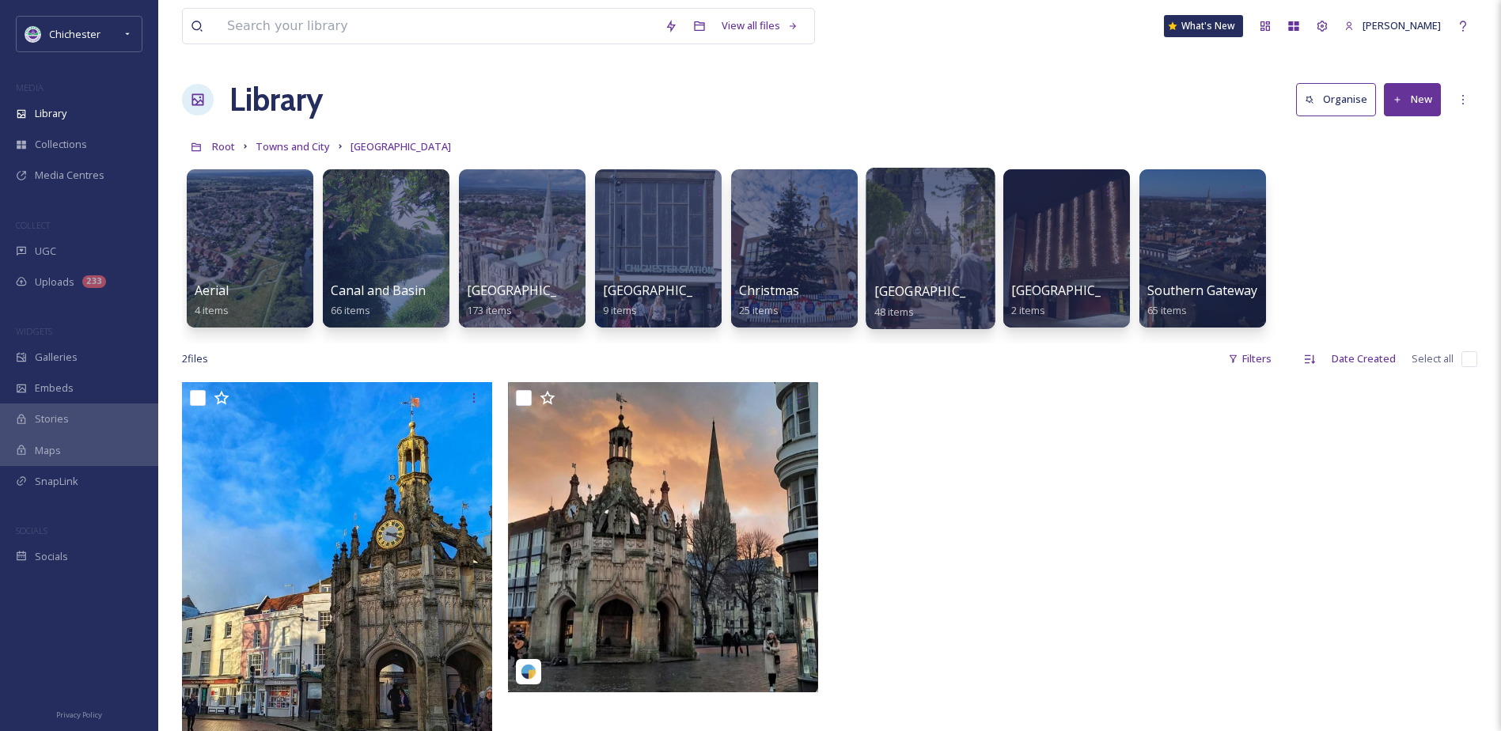
click at [950, 241] on div at bounding box center [930, 248] width 129 height 161
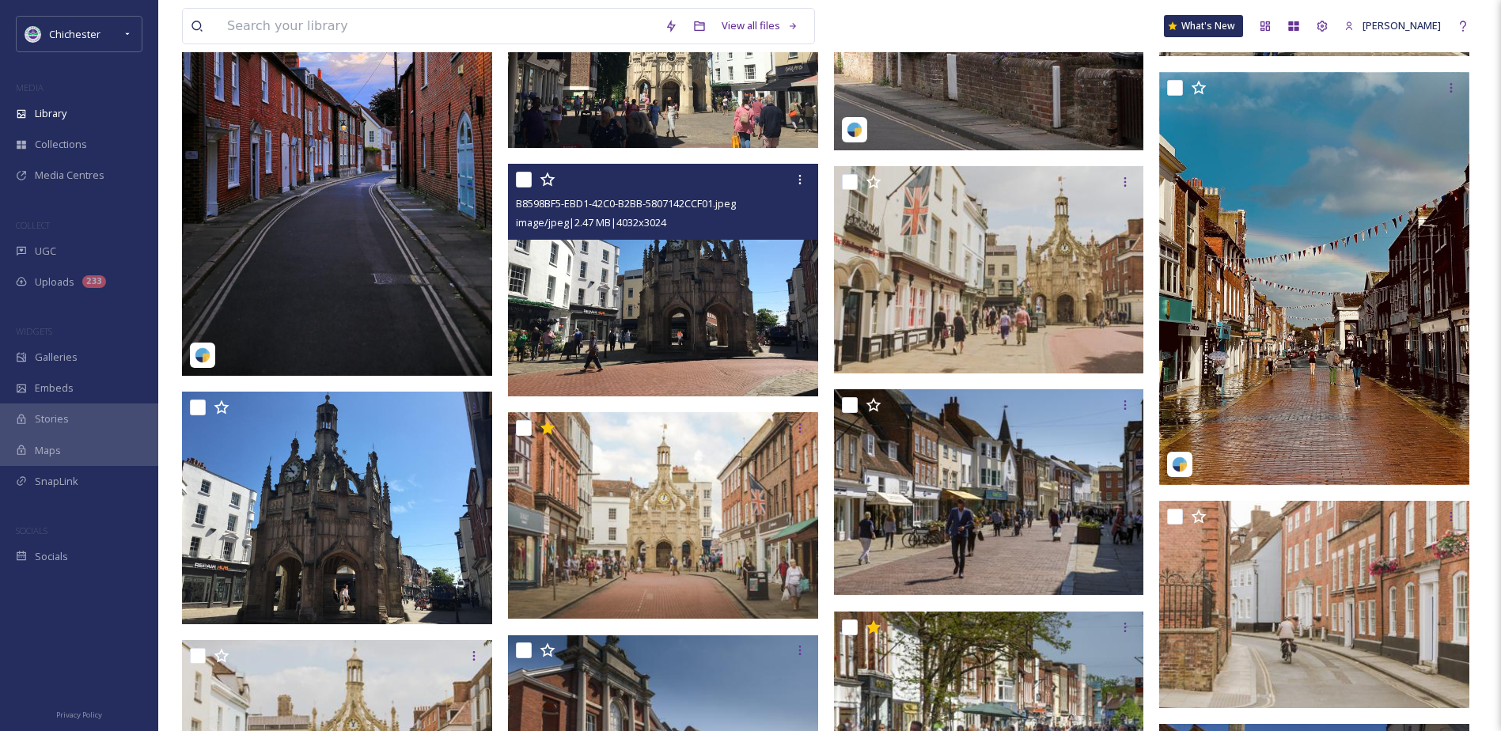
scroll to position [2295, 0]
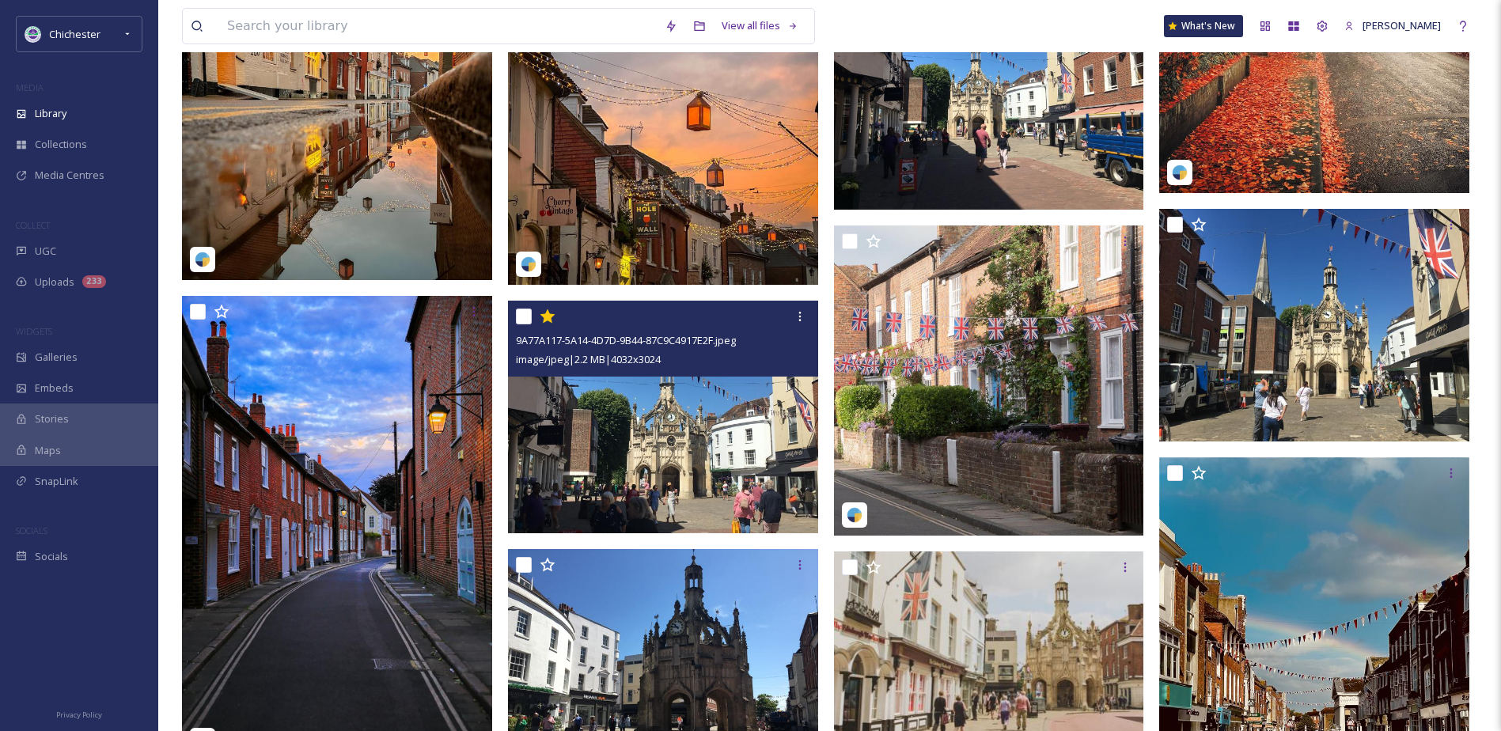
click at [648, 396] on img at bounding box center [663, 417] width 310 height 233
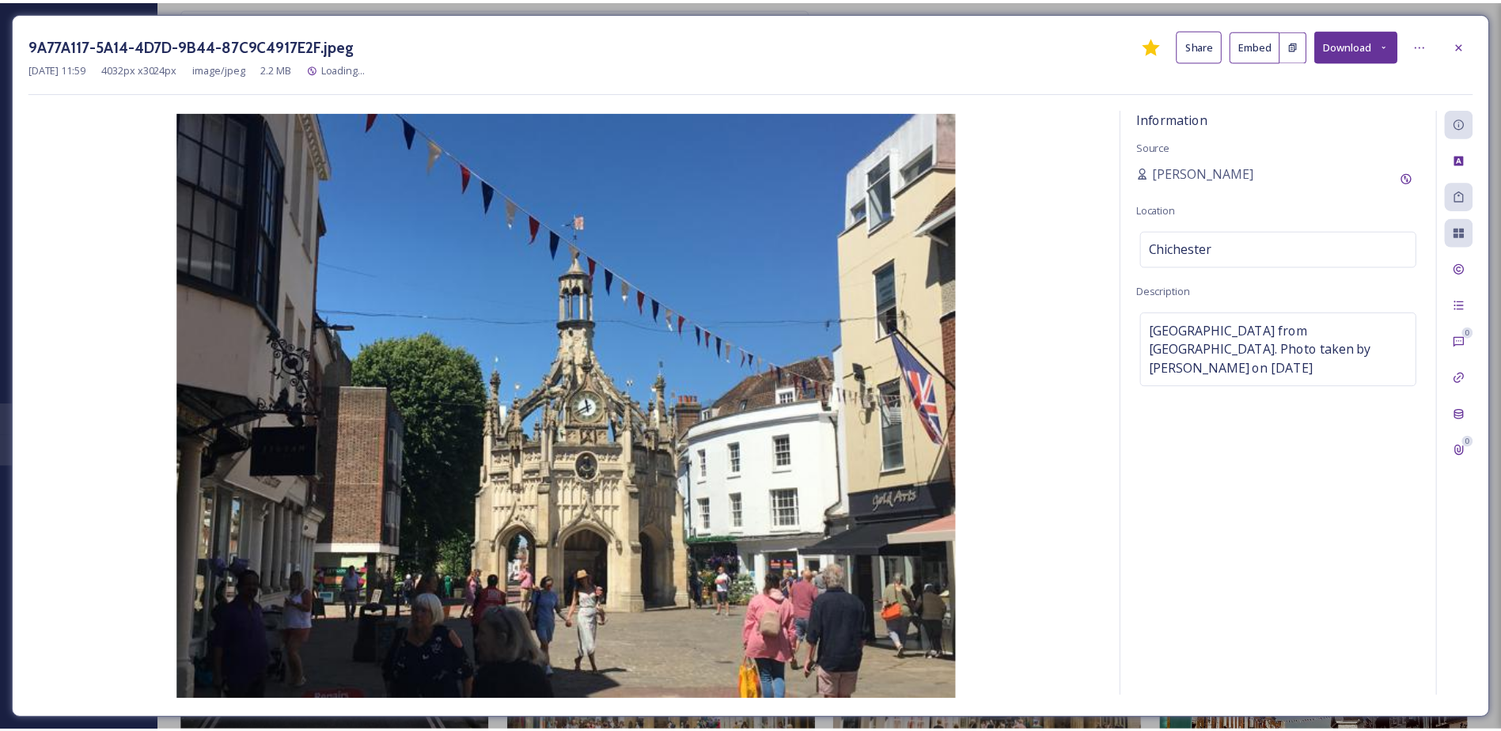
scroll to position [1820, 0]
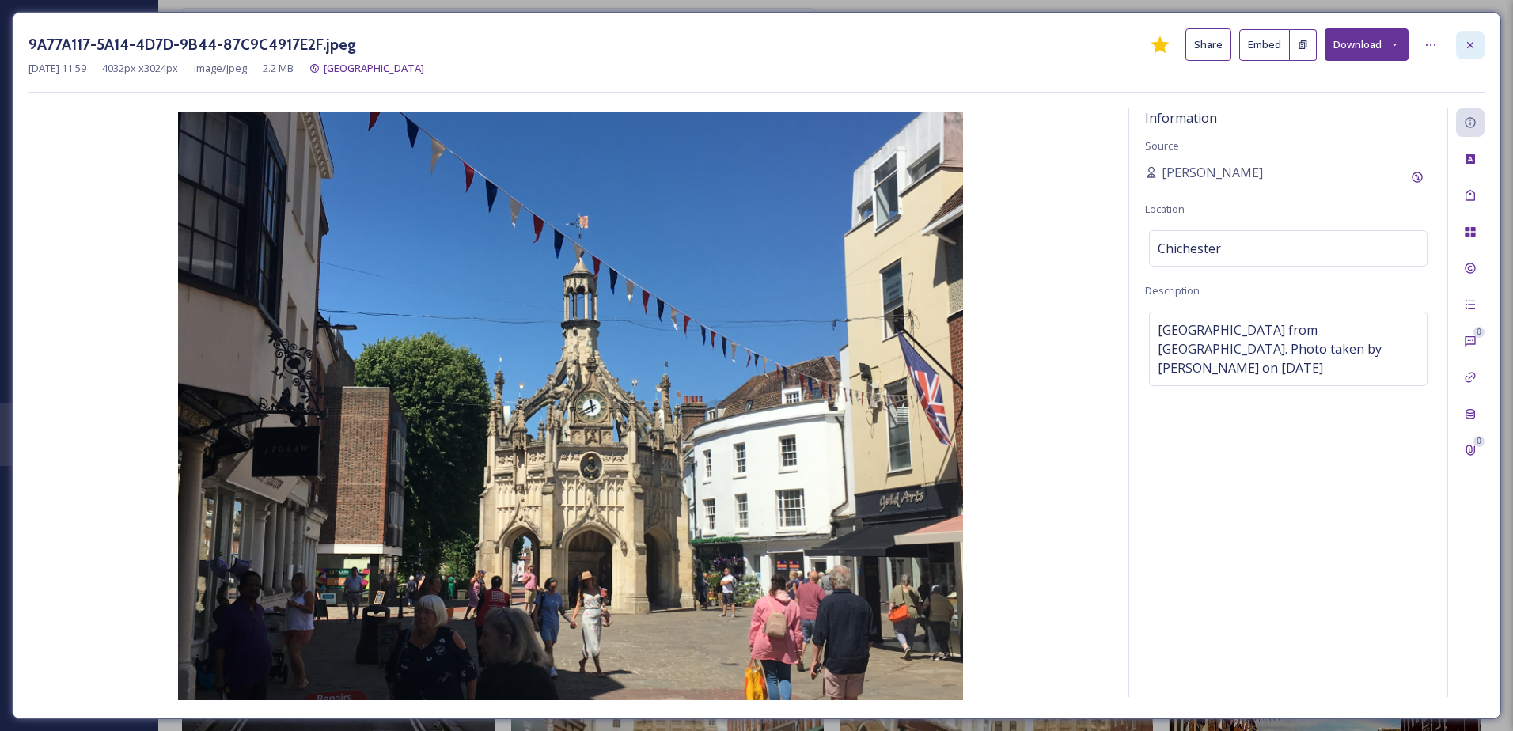
click at [1466, 42] on icon at bounding box center [1470, 45] width 13 height 13
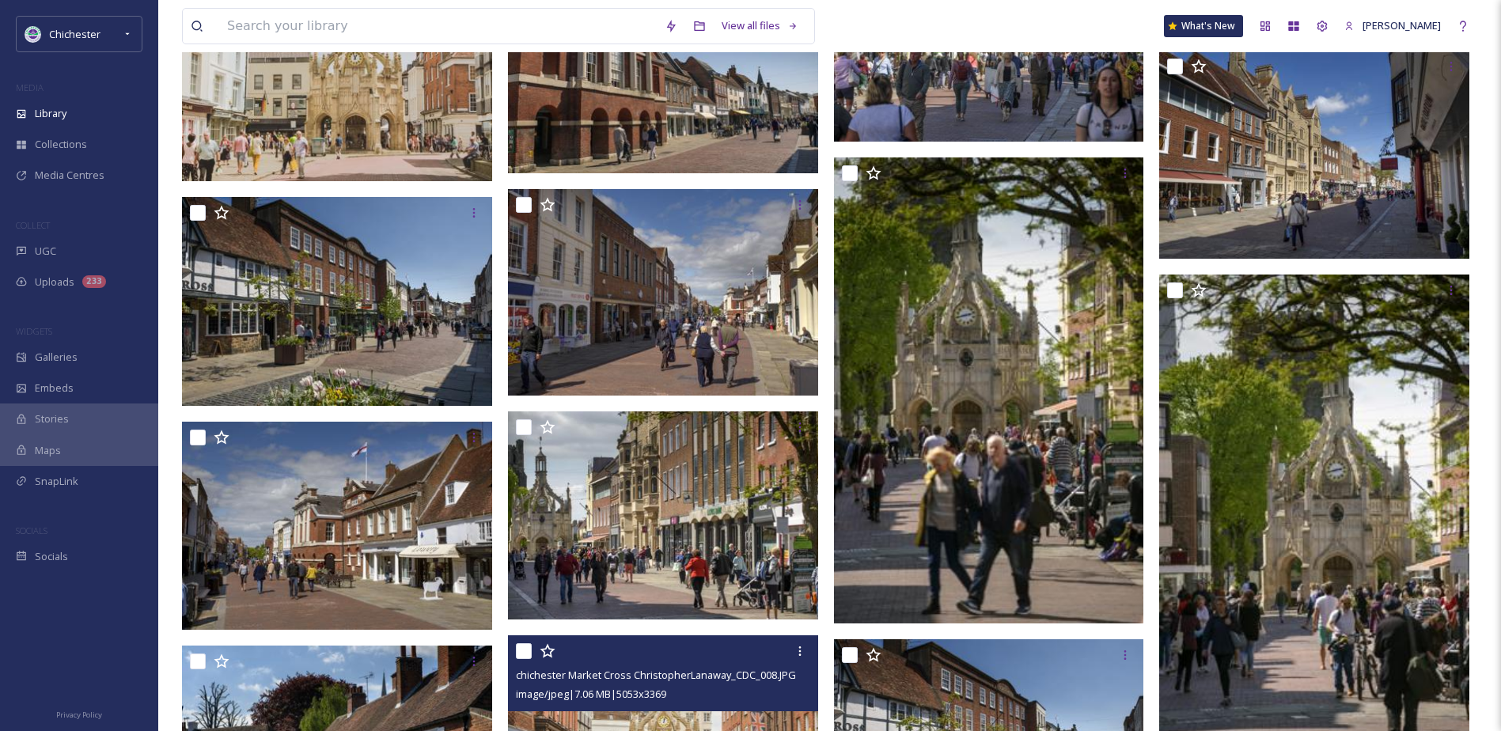
scroll to position [2928, 0]
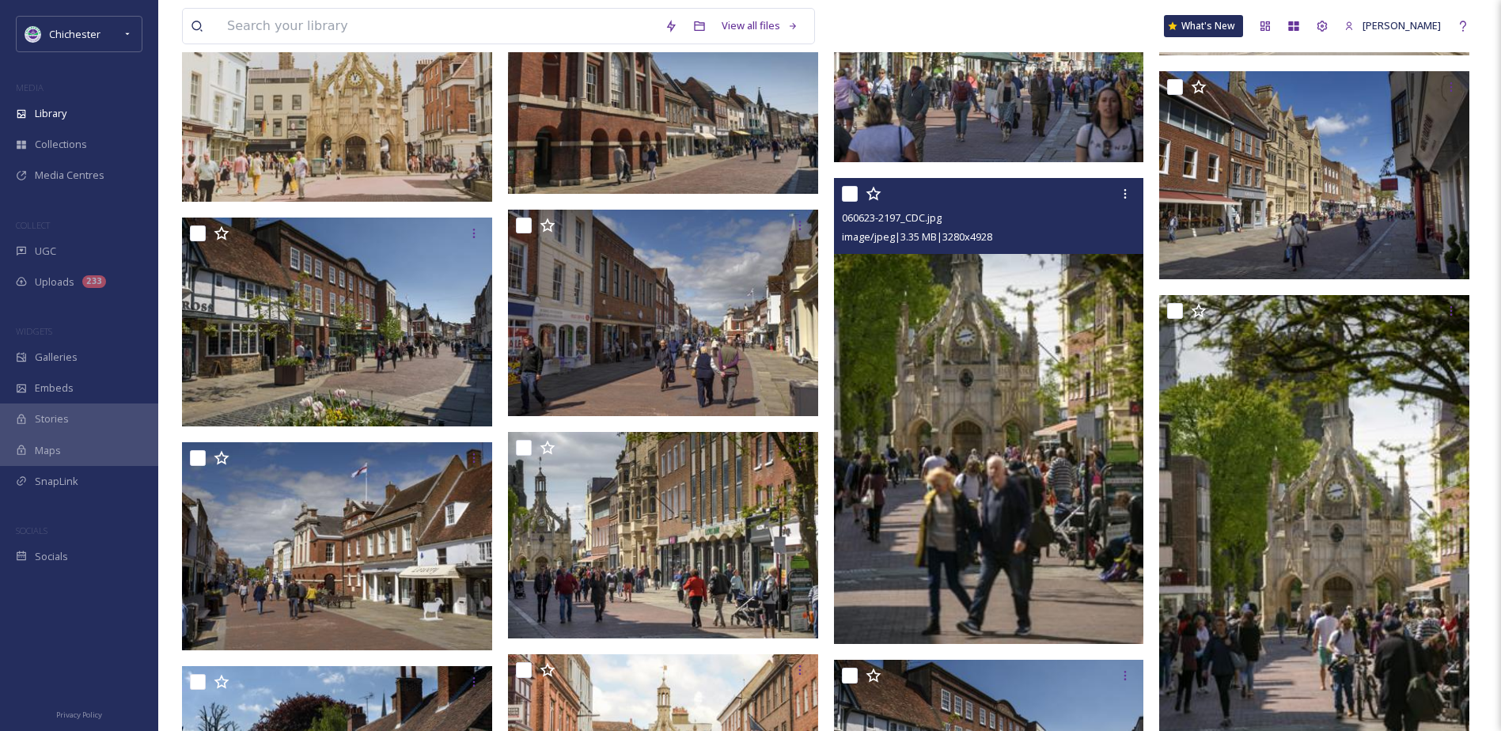
click at [1009, 468] on img at bounding box center [989, 411] width 310 height 466
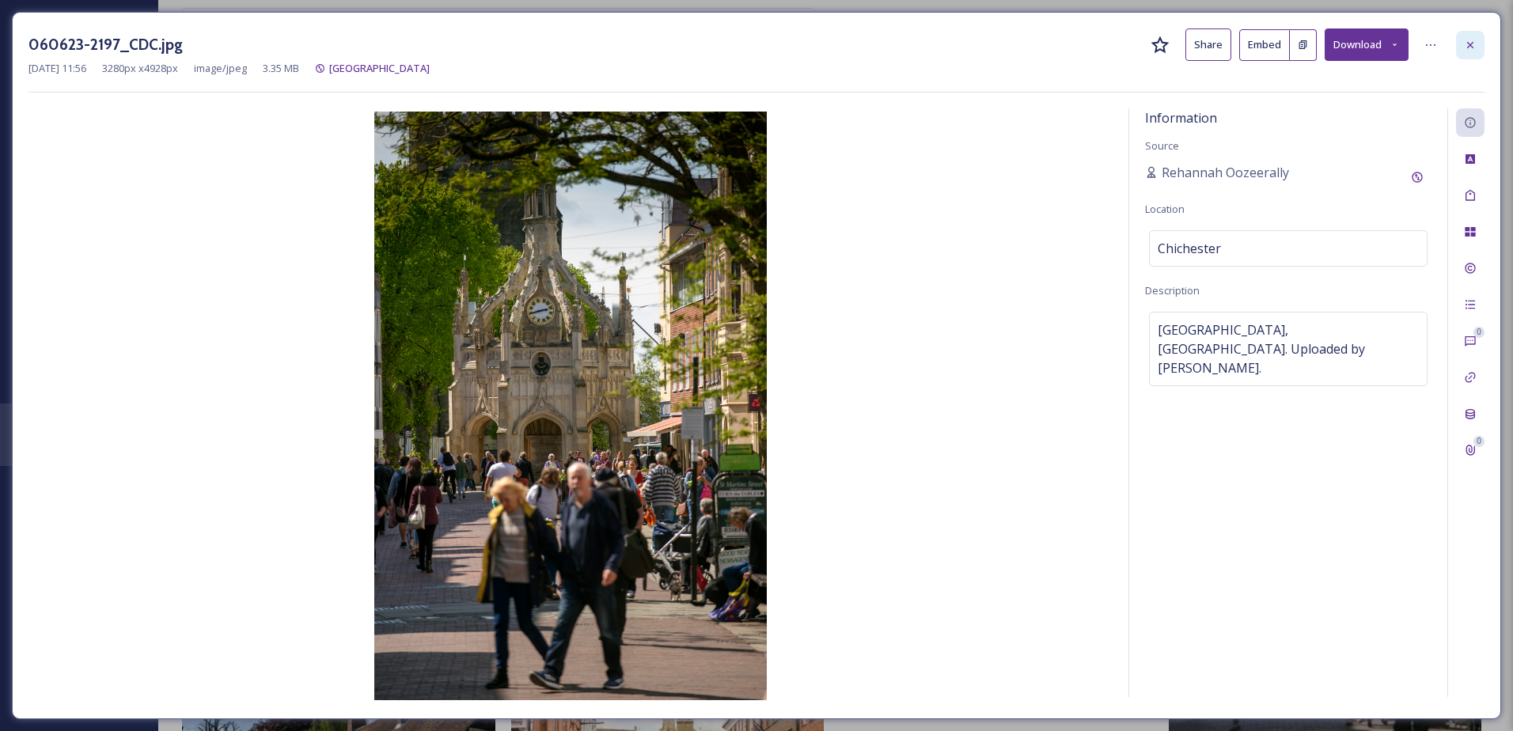
click at [1470, 42] on icon at bounding box center [1470, 45] width 13 height 13
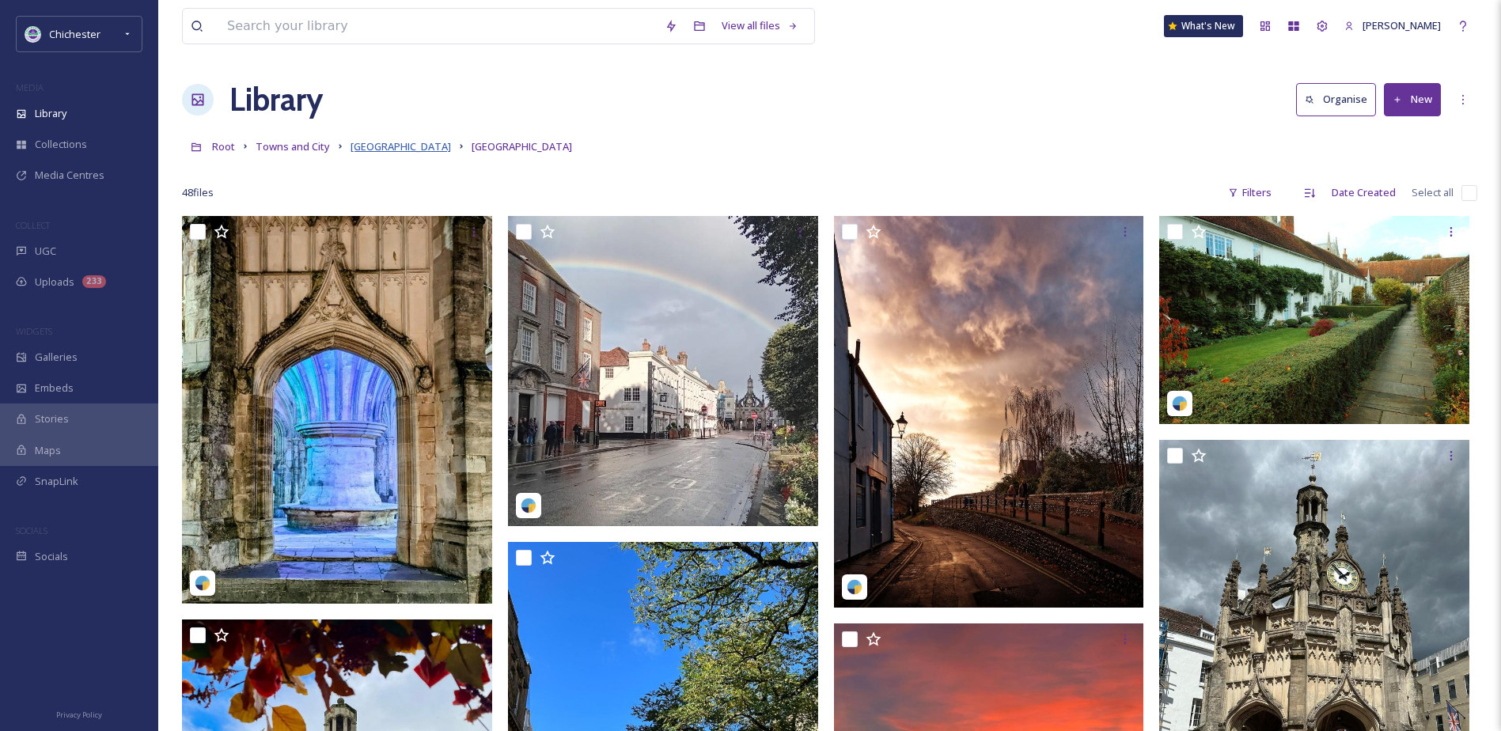
click at [390, 147] on span "Chichester city" at bounding box center [401, 146] width 100 height 14
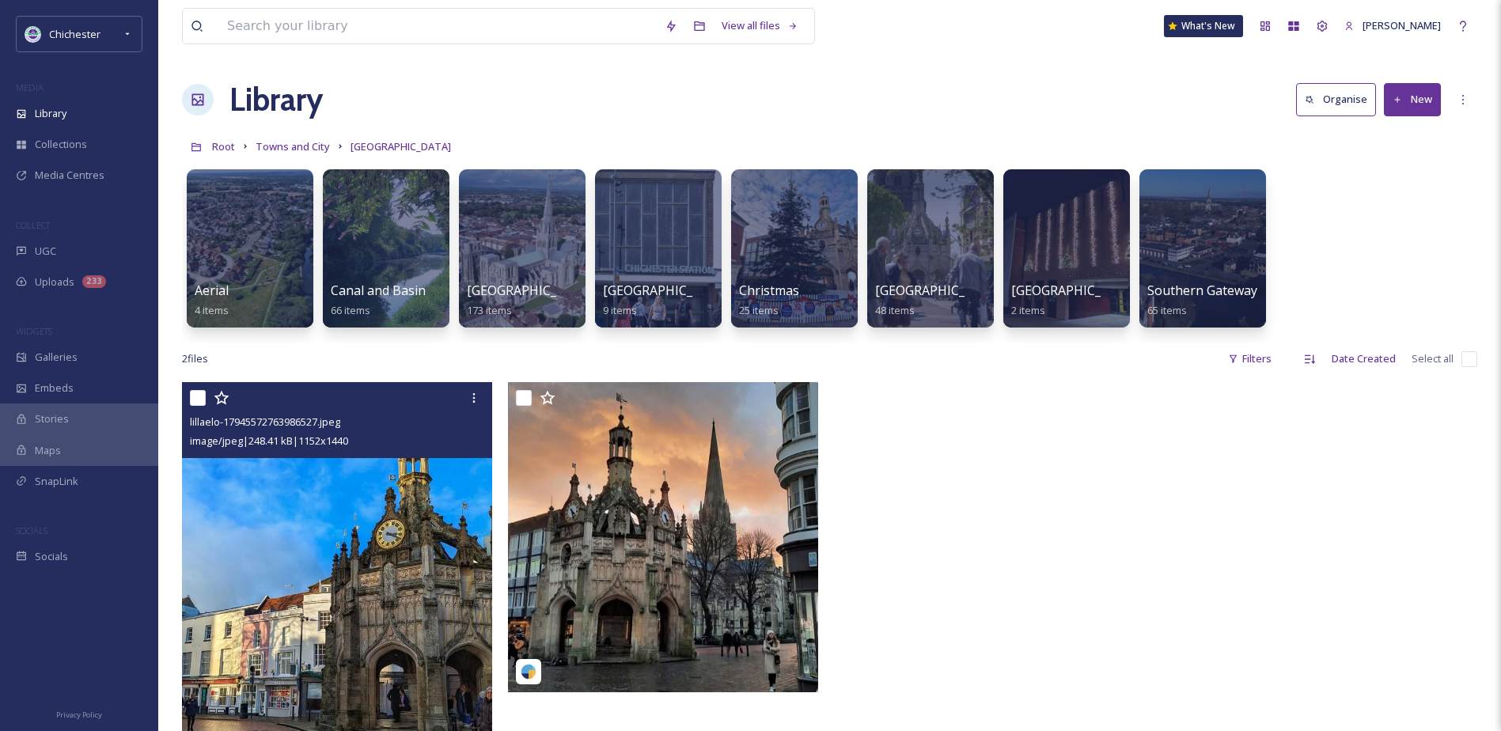
click at [351, 657] on img at bounding box center [337, 576] width 310 height 388
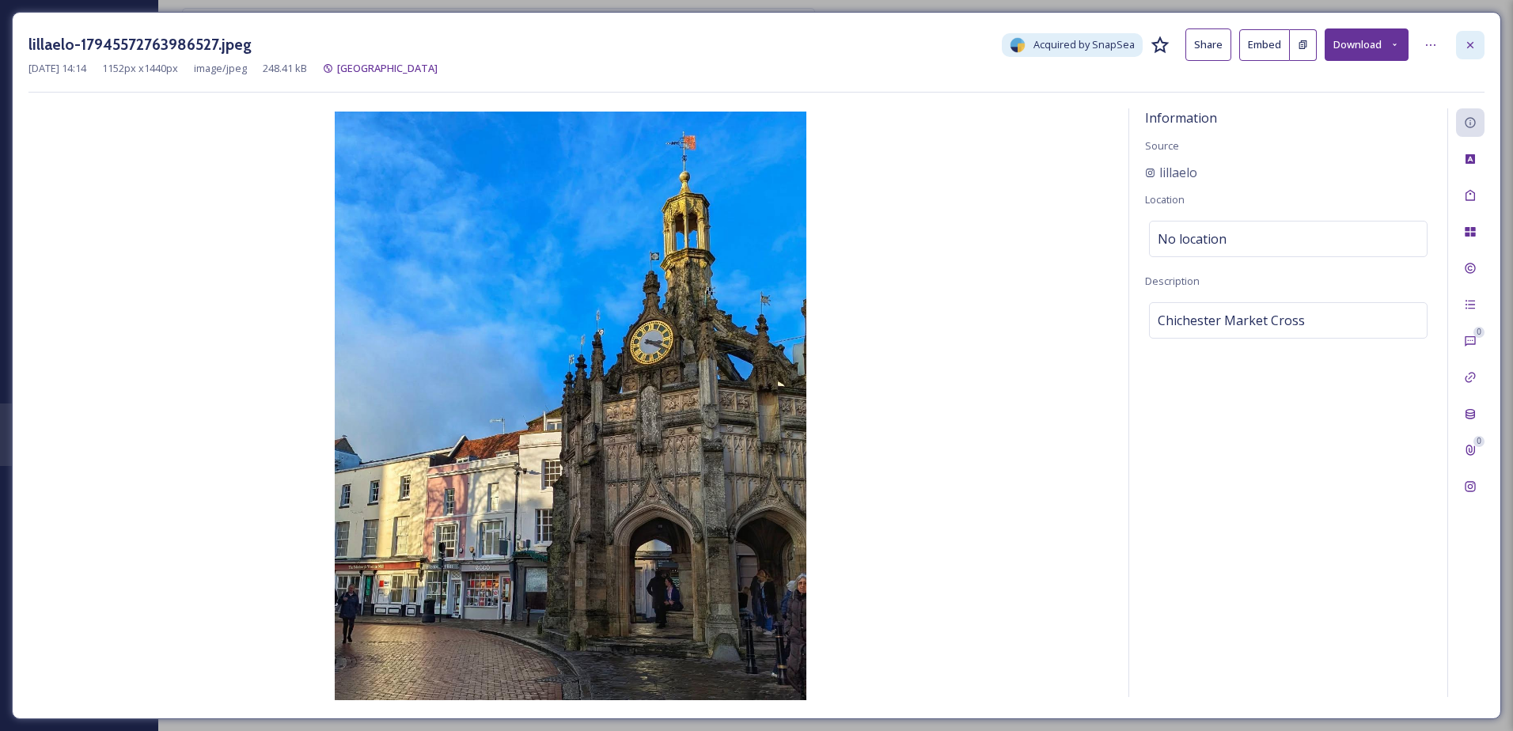
click at [1469, 51] on icon at bounding box center [1470, 45] width 13 height 13
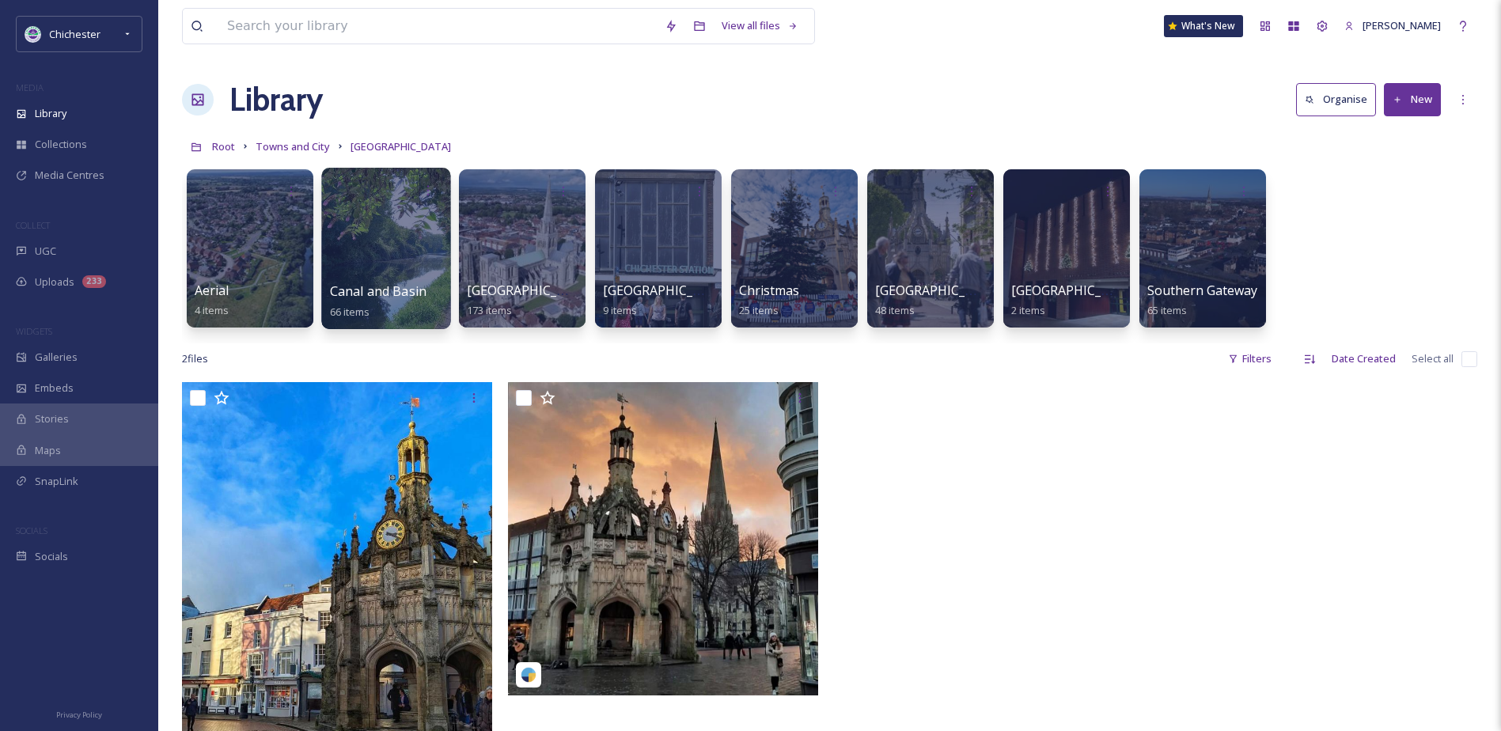
click at [374, 264] on div at bounding box center [385, 248] width 129 height 161
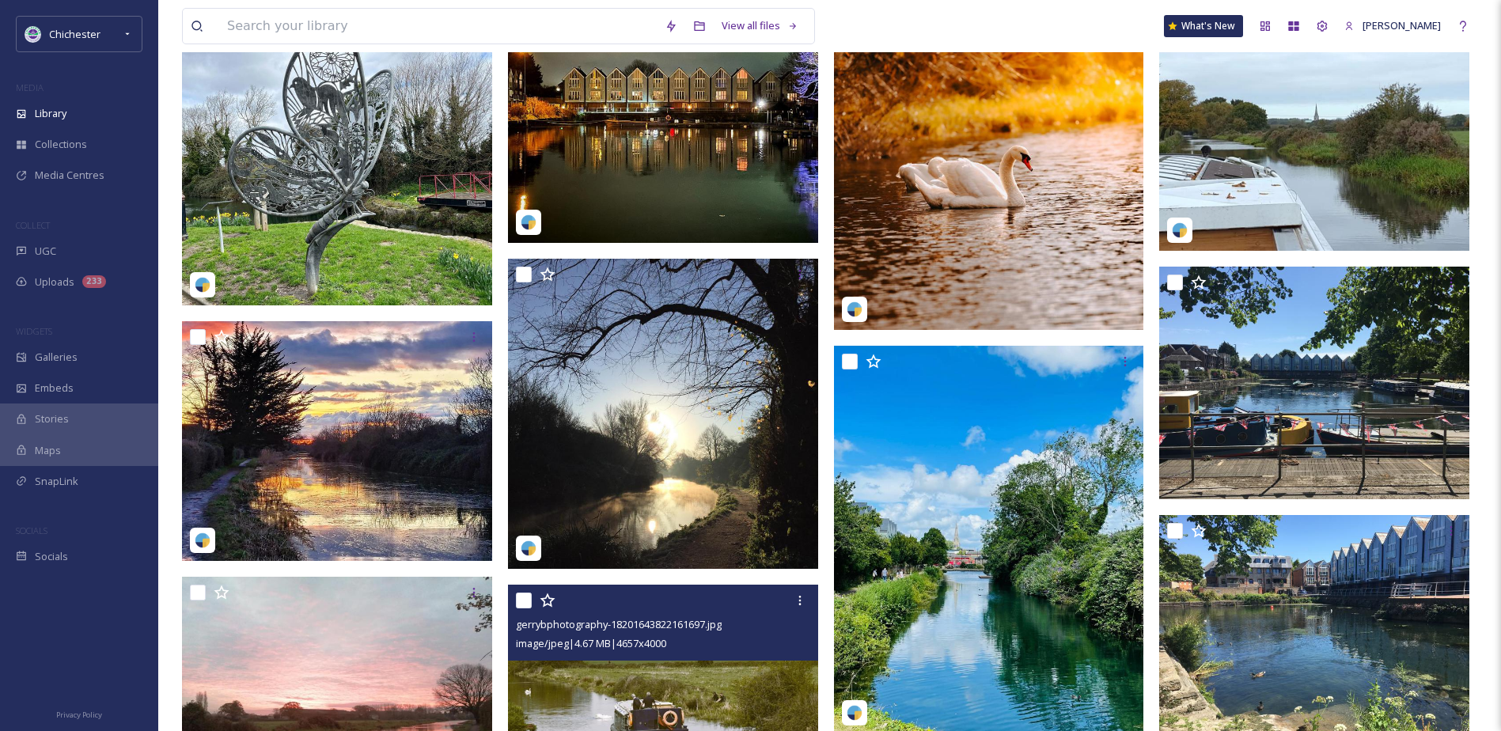
scroll to position [2453, 0]
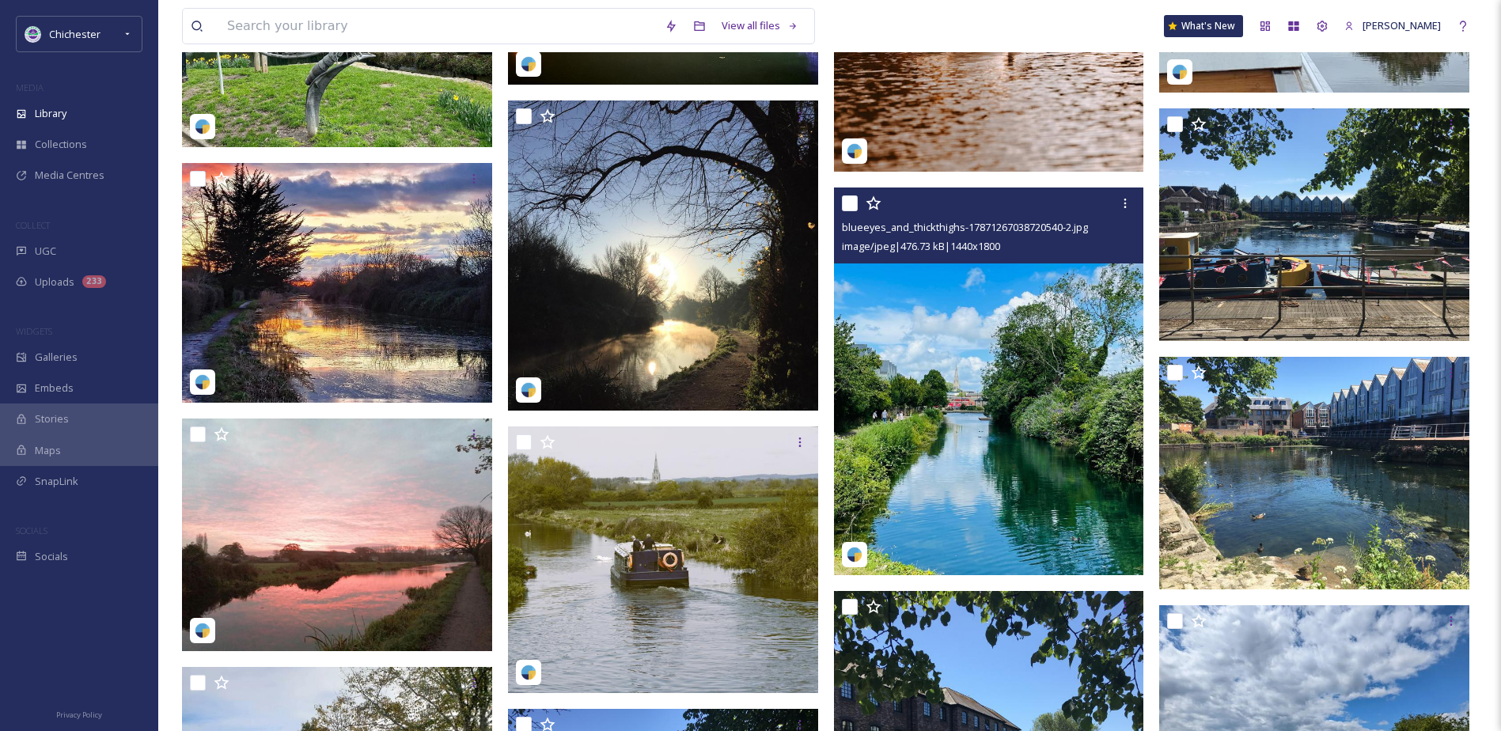
click at [1020, 453] on img at bounding box center [989, 382] width 310 height 388
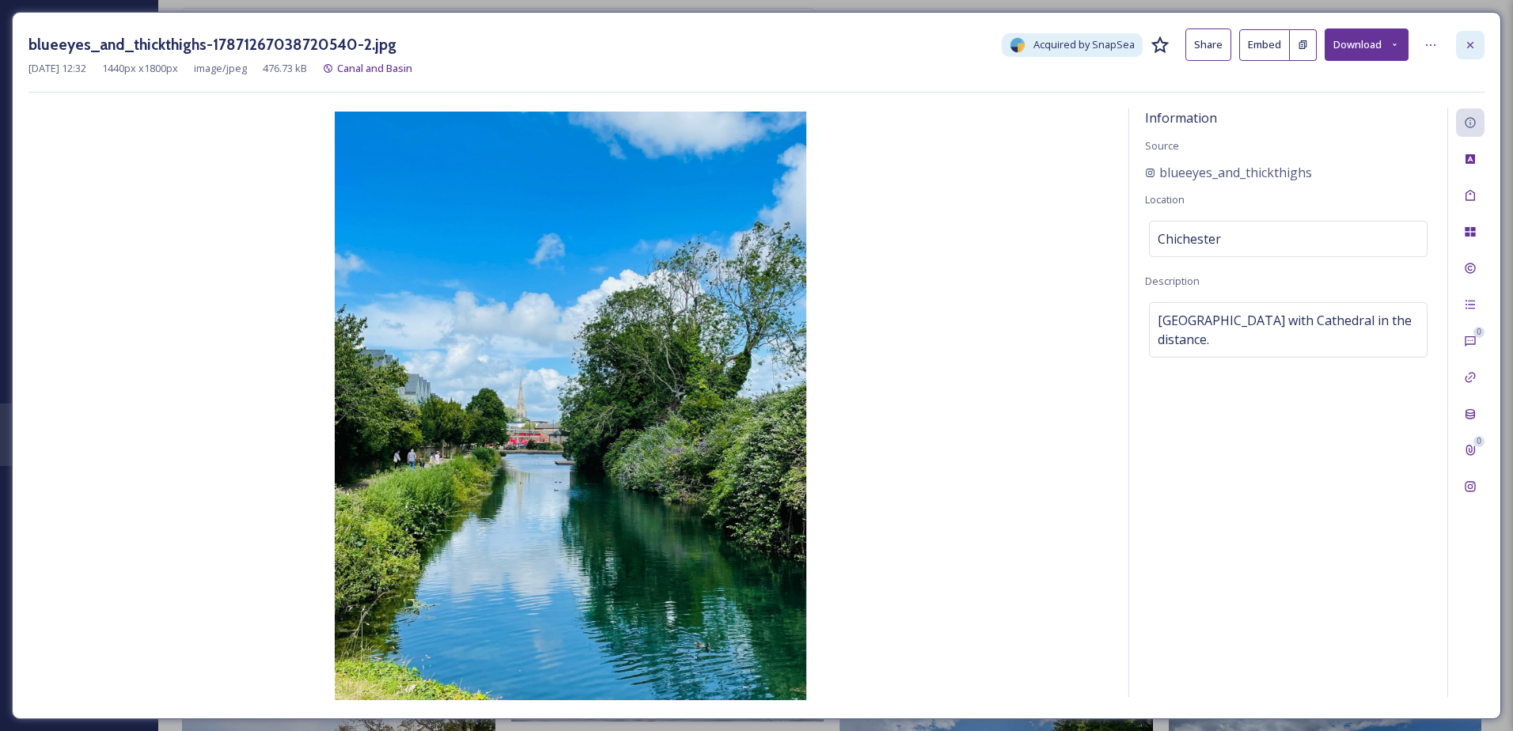
click at [1471, 49] on icon at bounding box center [1470, 45] width 13 height 13
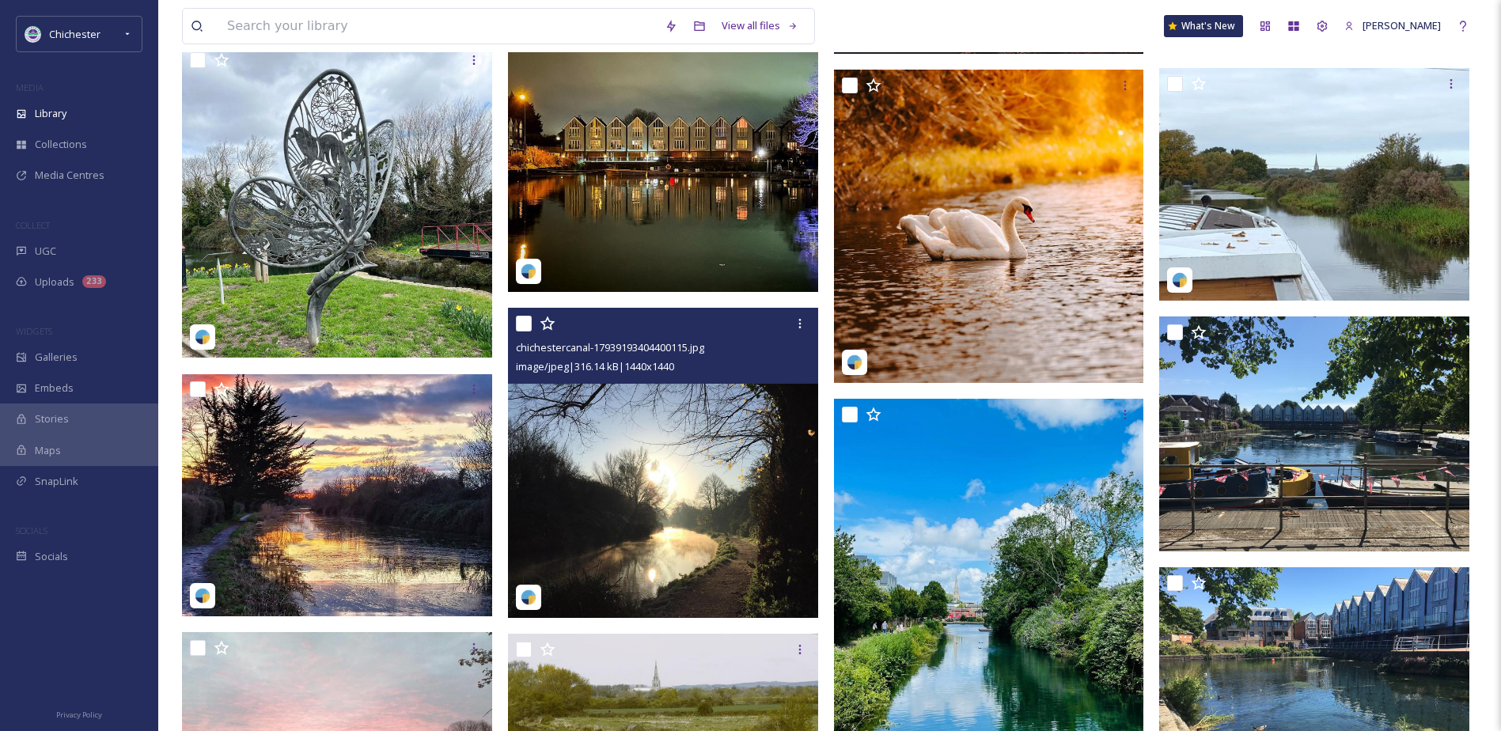
scroll to position [2622, 0]
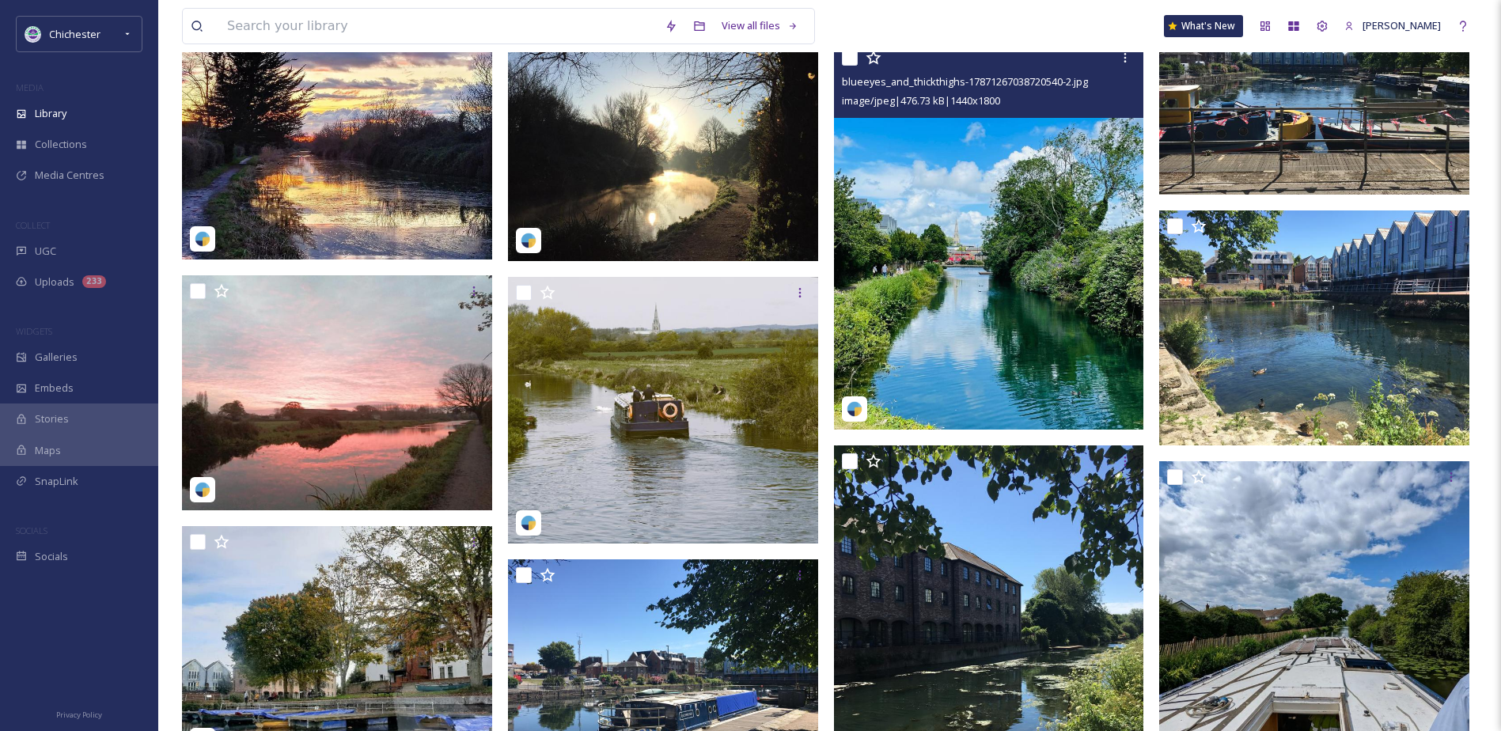
click at [1078, 344] on img at bounding box center [989, 236] width 310 height 388
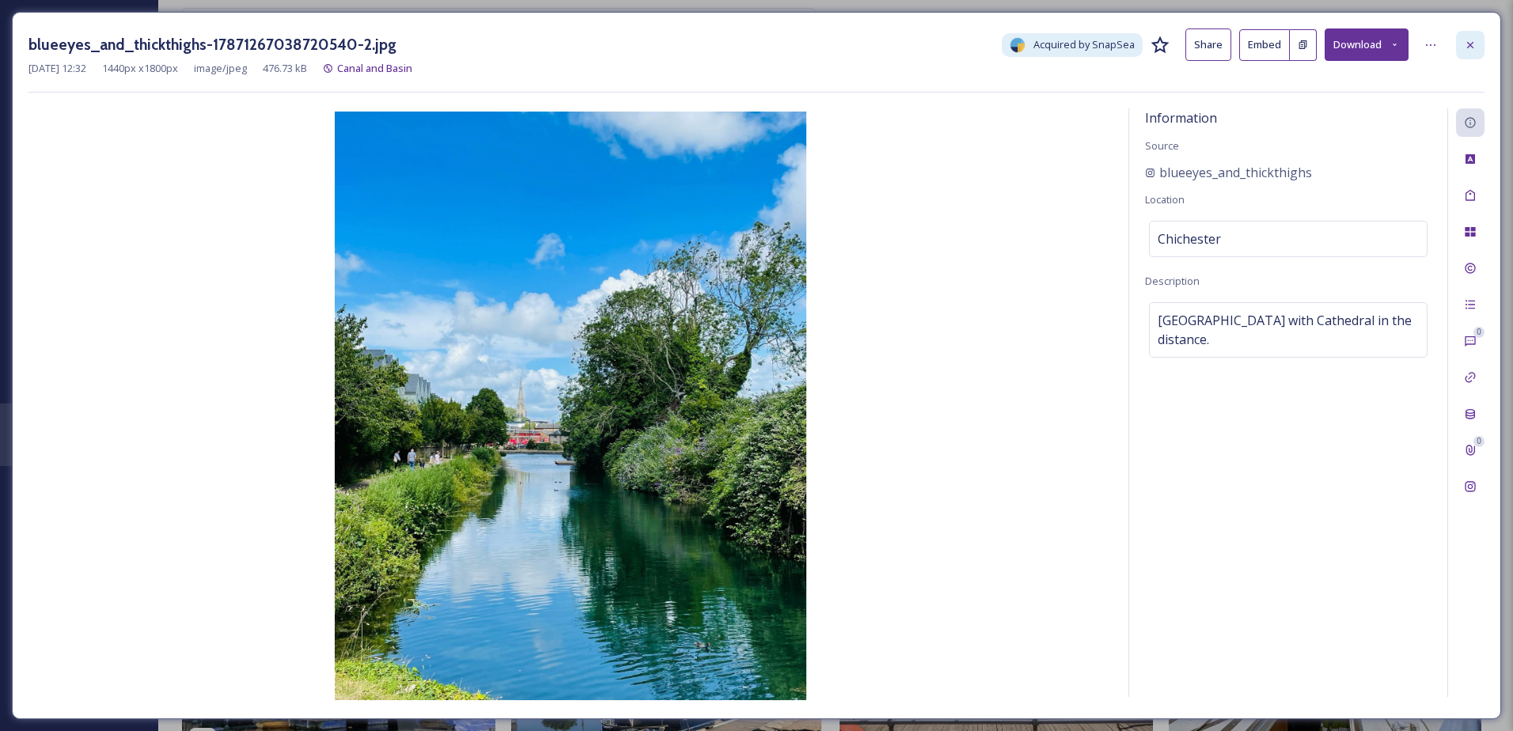
click at [1469, 45] on icon at bounding box center [1470, 44] width 6 height 6
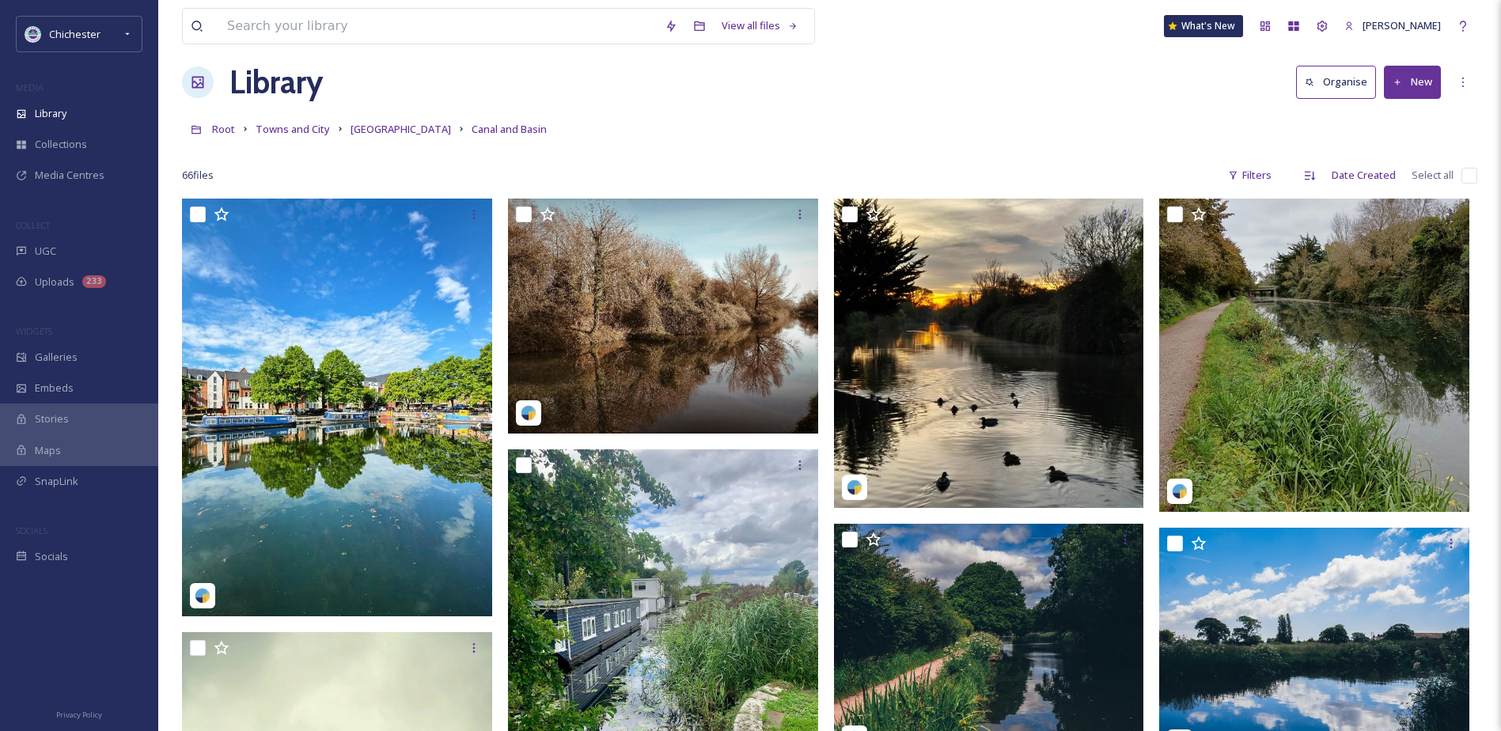
scroll to position [11, 0]
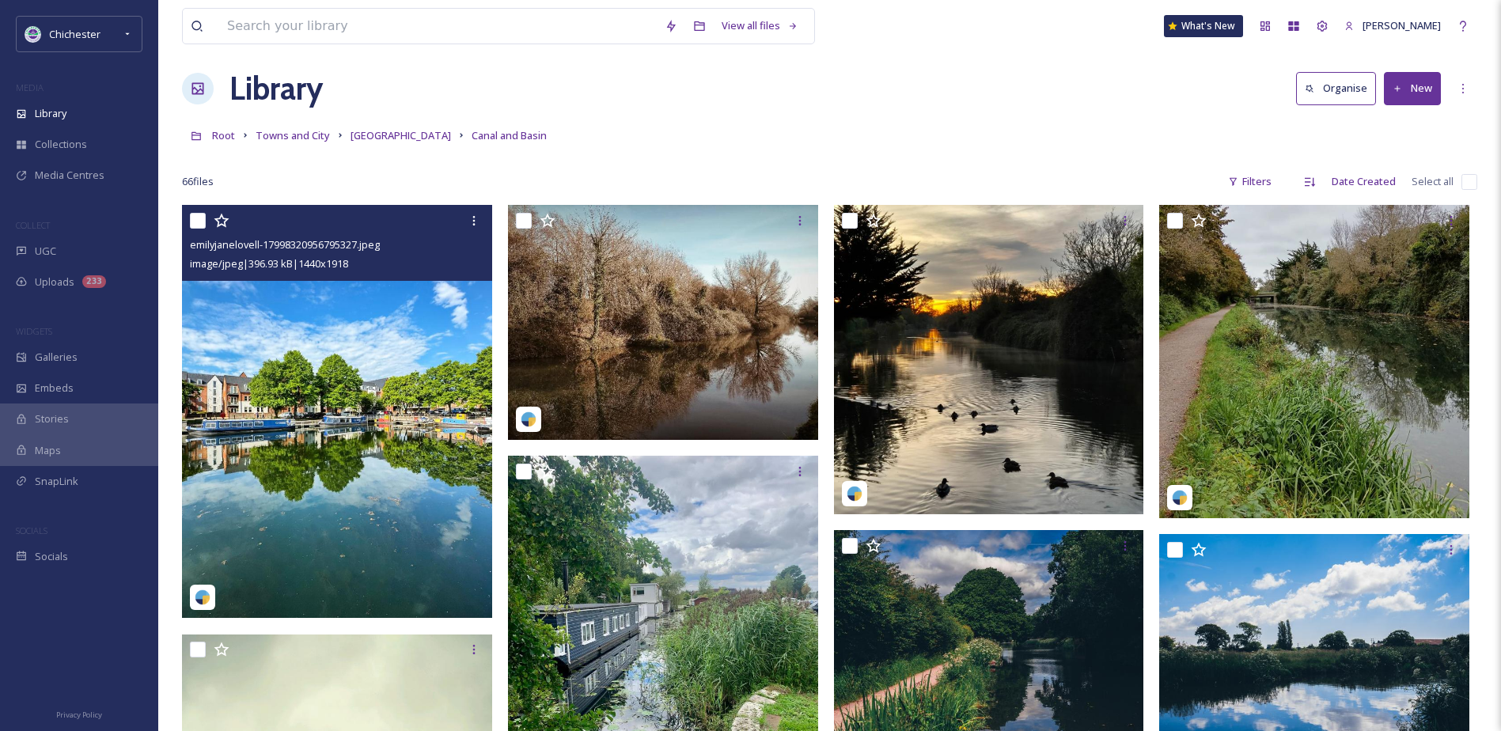
click at [397, 532] on img at bounding box center [337, 411] width 310 height 413
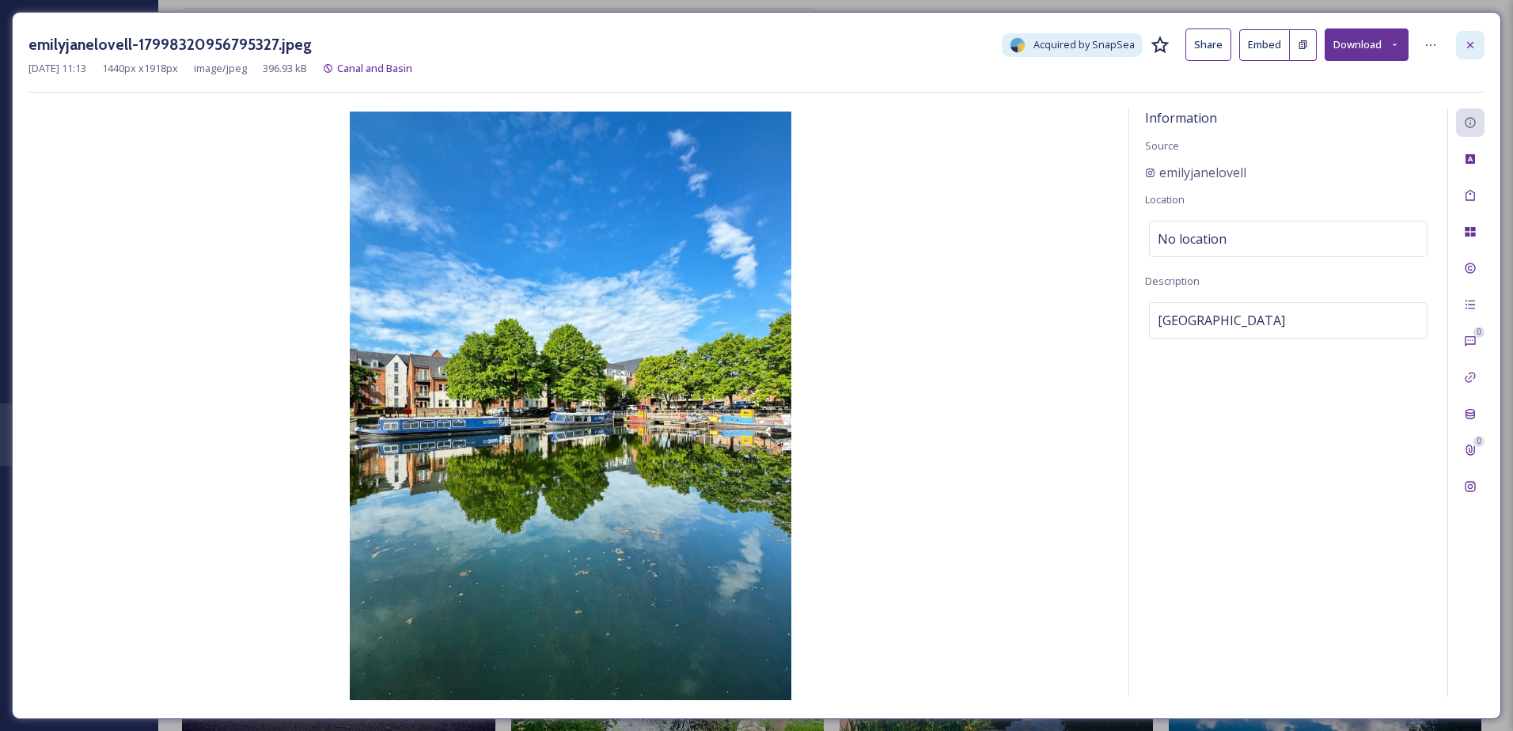
click at [1474, 40] on icon at bounding box center [1470, 45] width 13 height 13
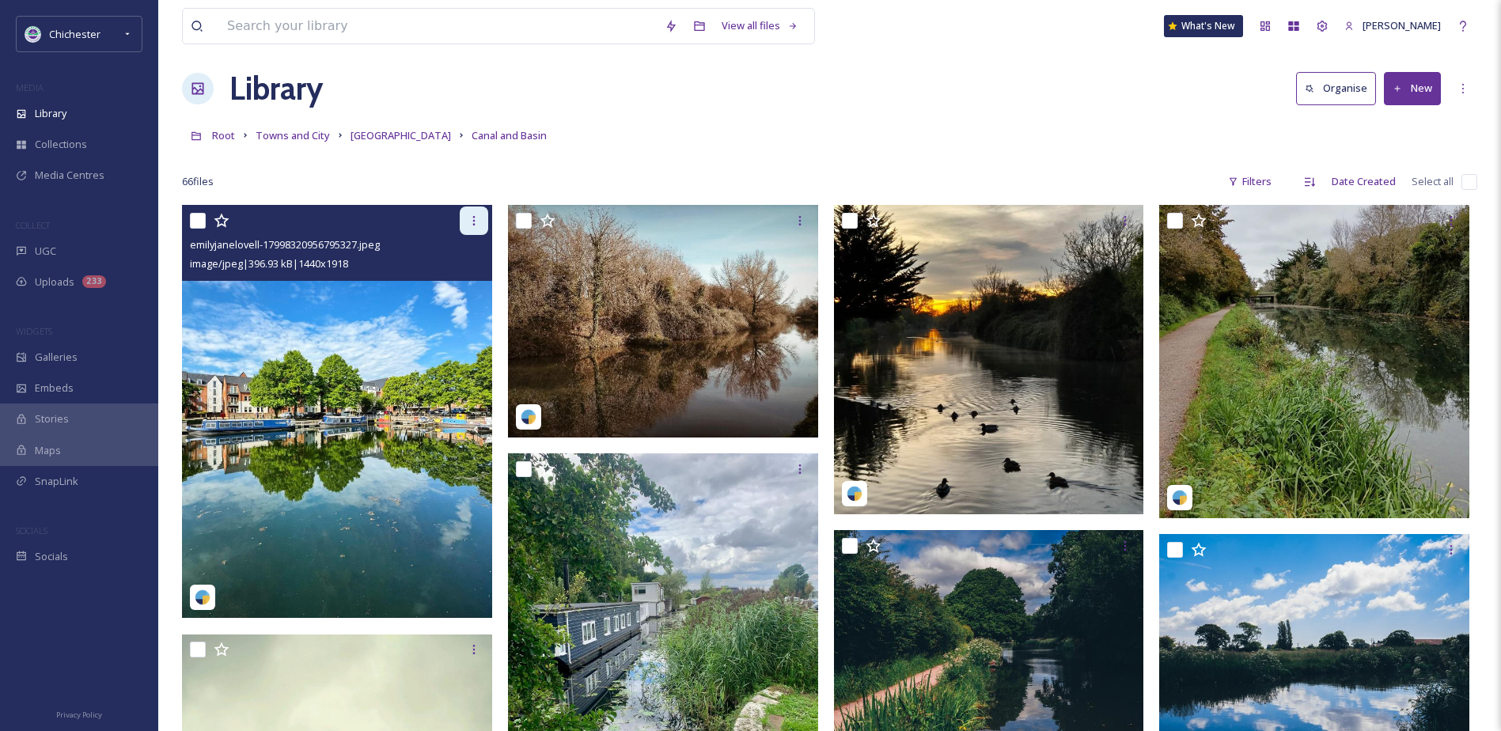
click at [471, 229] on div at bounding box center [474, 221] width 28 height 28
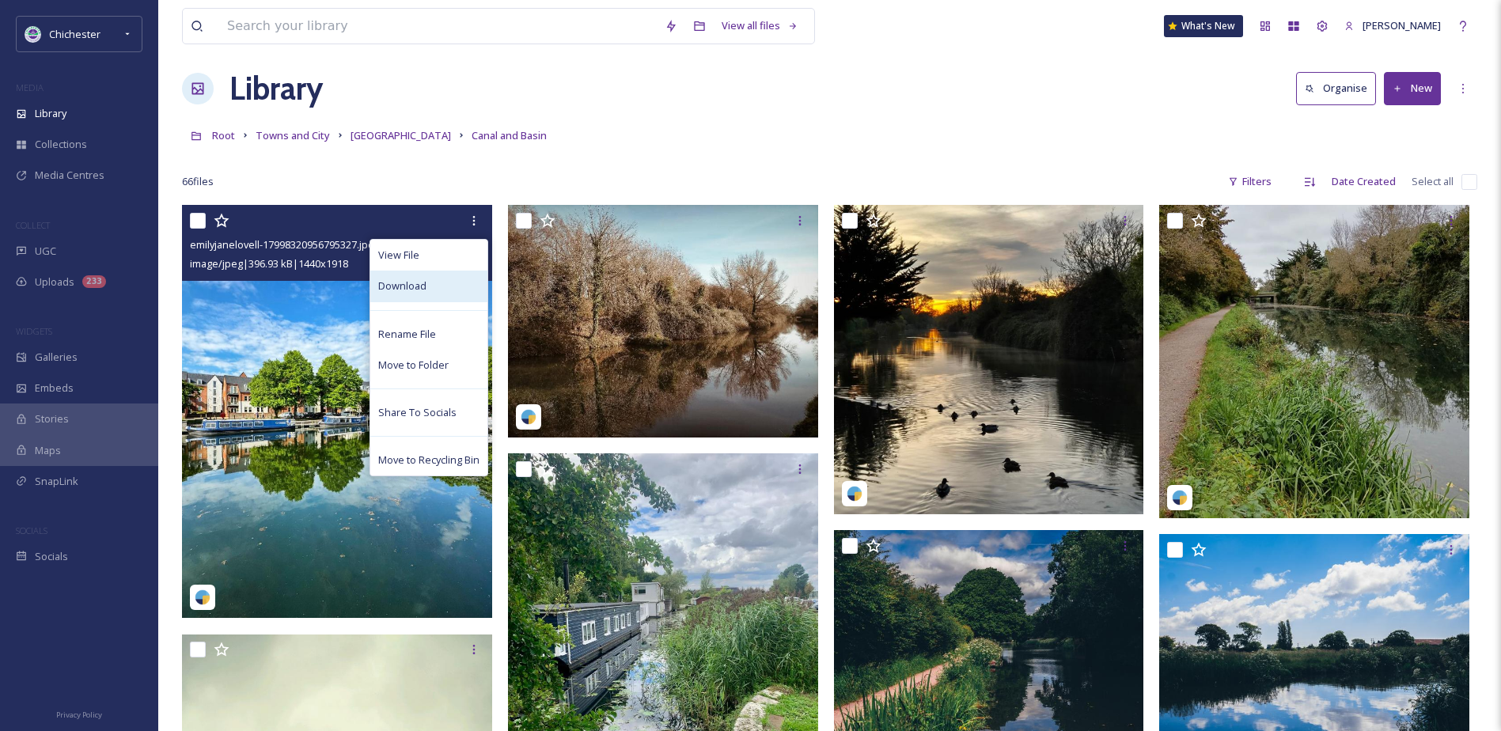
click at [422, 294] on span "Download" at bounding box center [402, 286] width 48 height 15
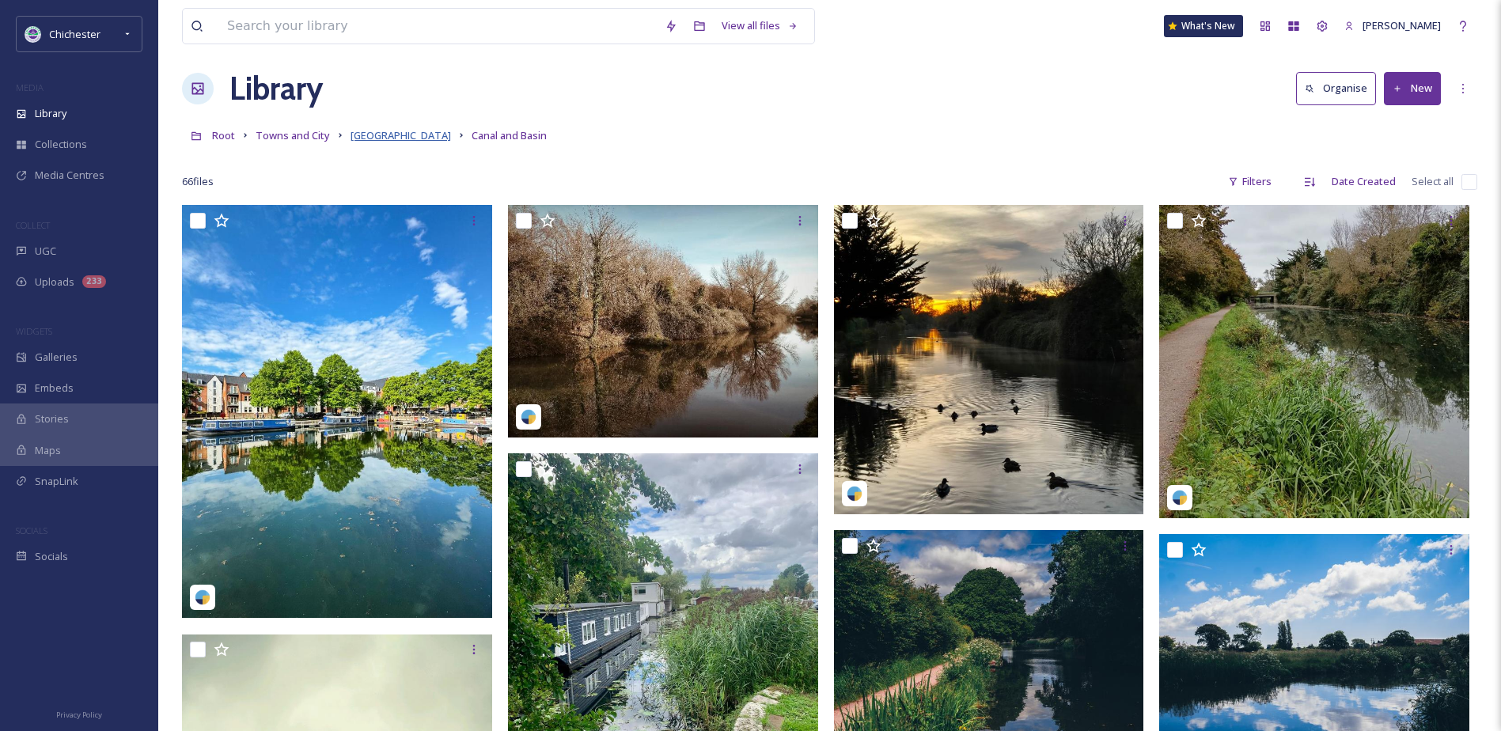
click at [392, 131] on span "Chichester city" at bounding box center [401, 135] width 100 height 14
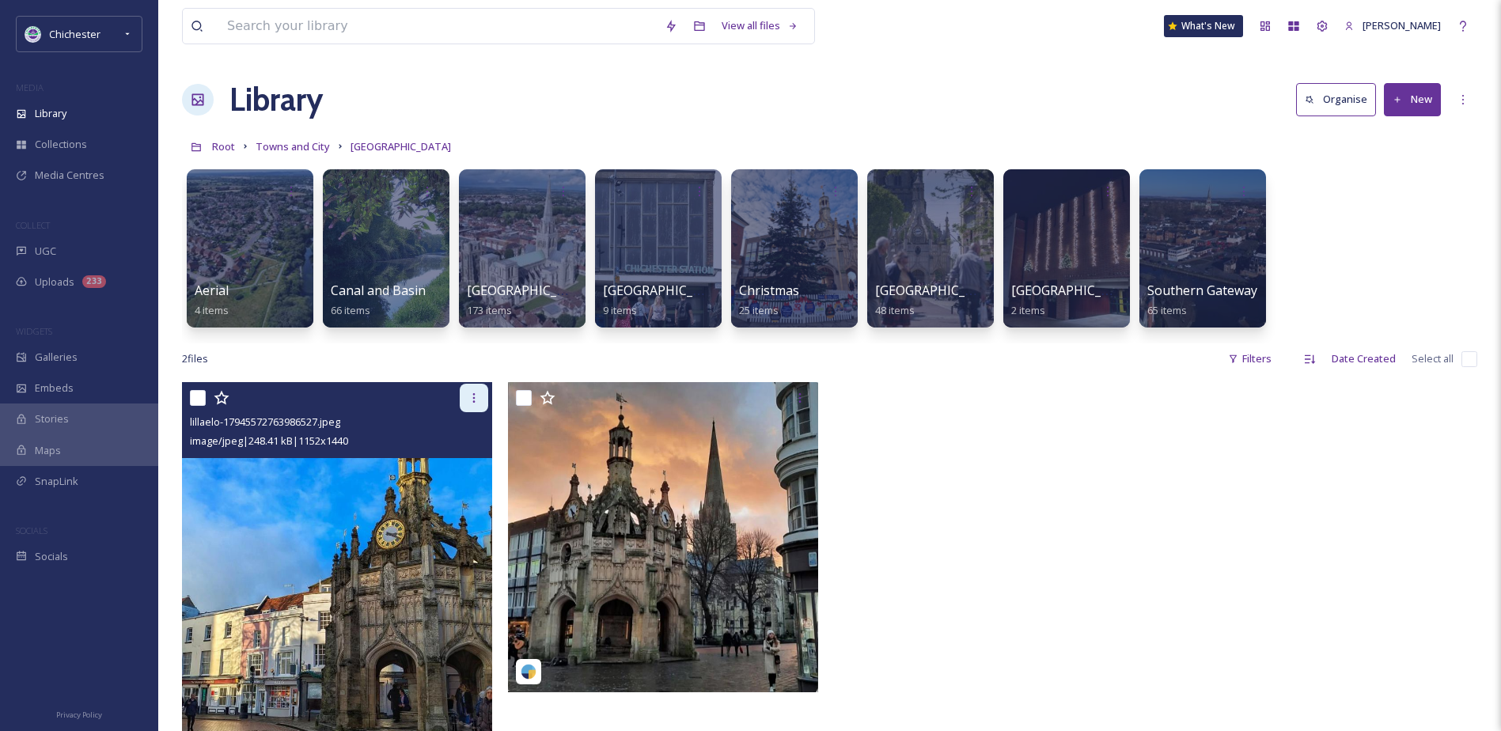
click at [482, 405] on div at bounding box center [474, 398] width 28 height 28
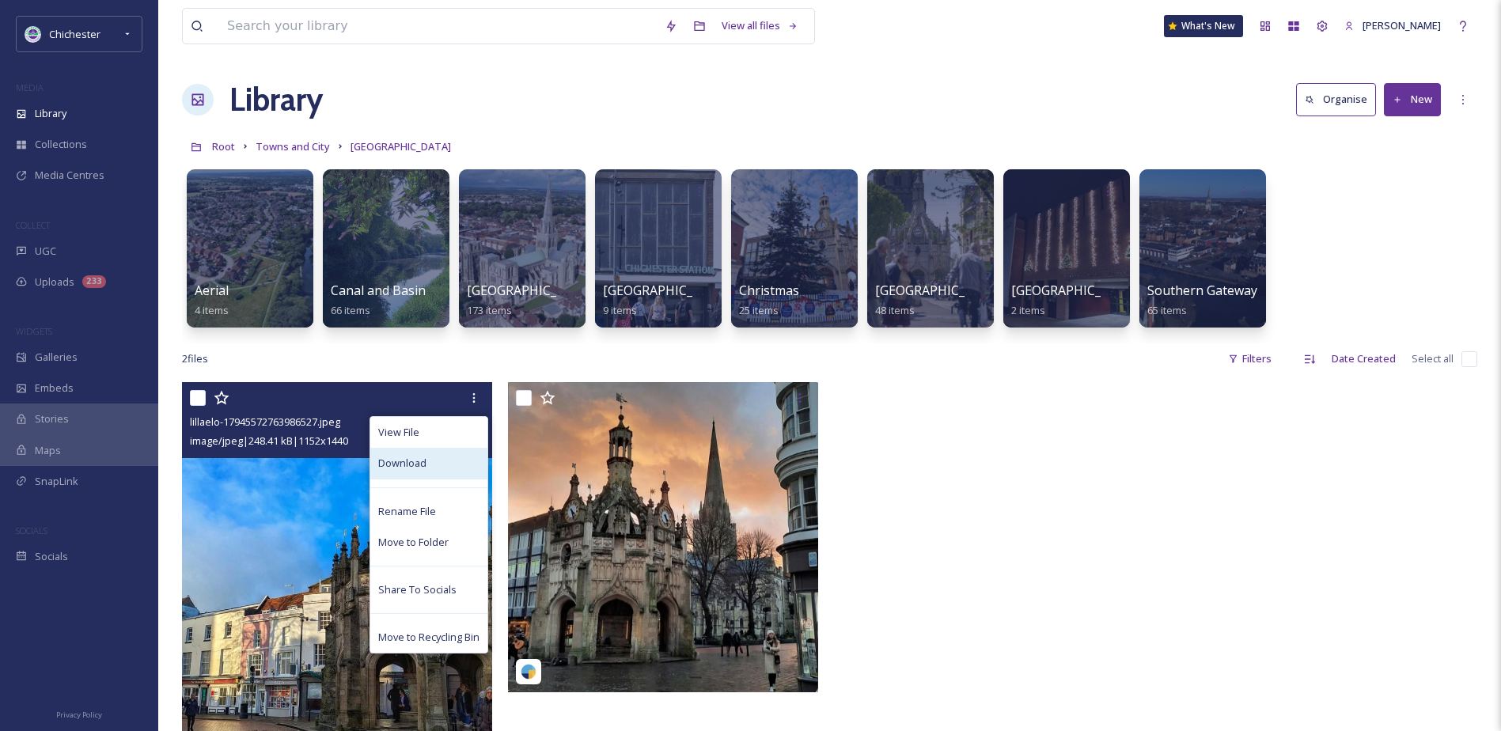
click at [430, 472] on div "Download" at bounding box center [428, 463] width 117 height 31
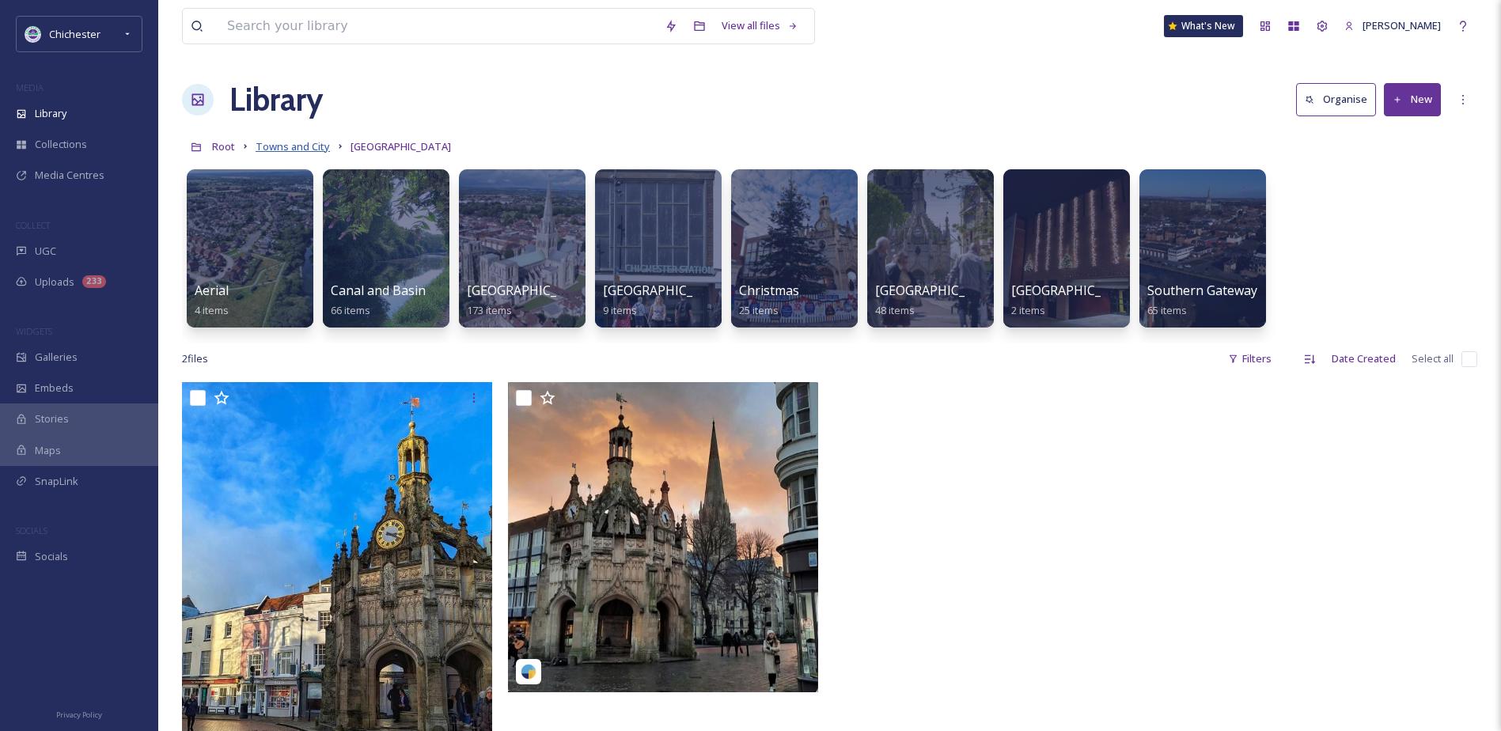
click at [303, 147] on span "Towns and City" at bounding box center [293, 146] width 74 height 14
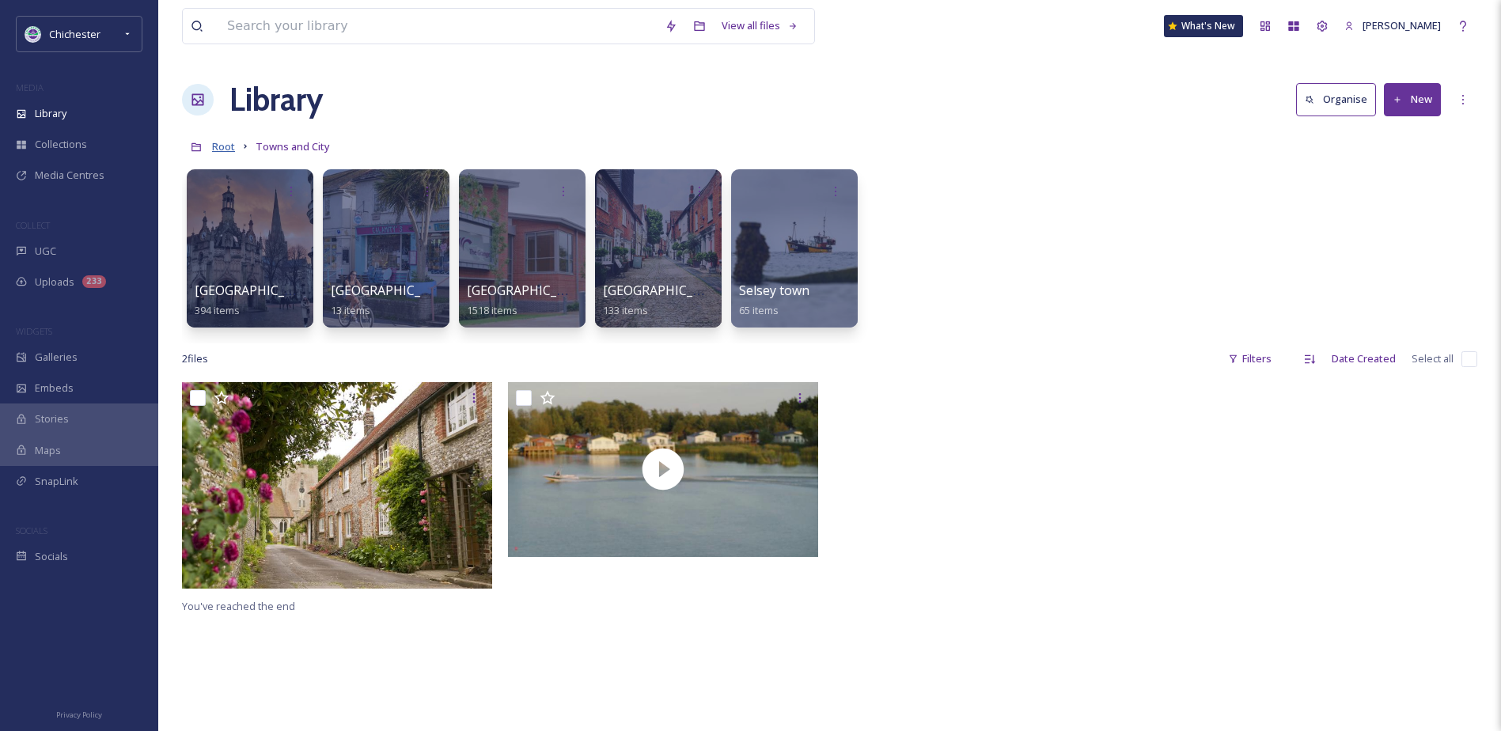
click at [226, 146] on span "Root" at bounding box center [223, 146] width 23 height 14
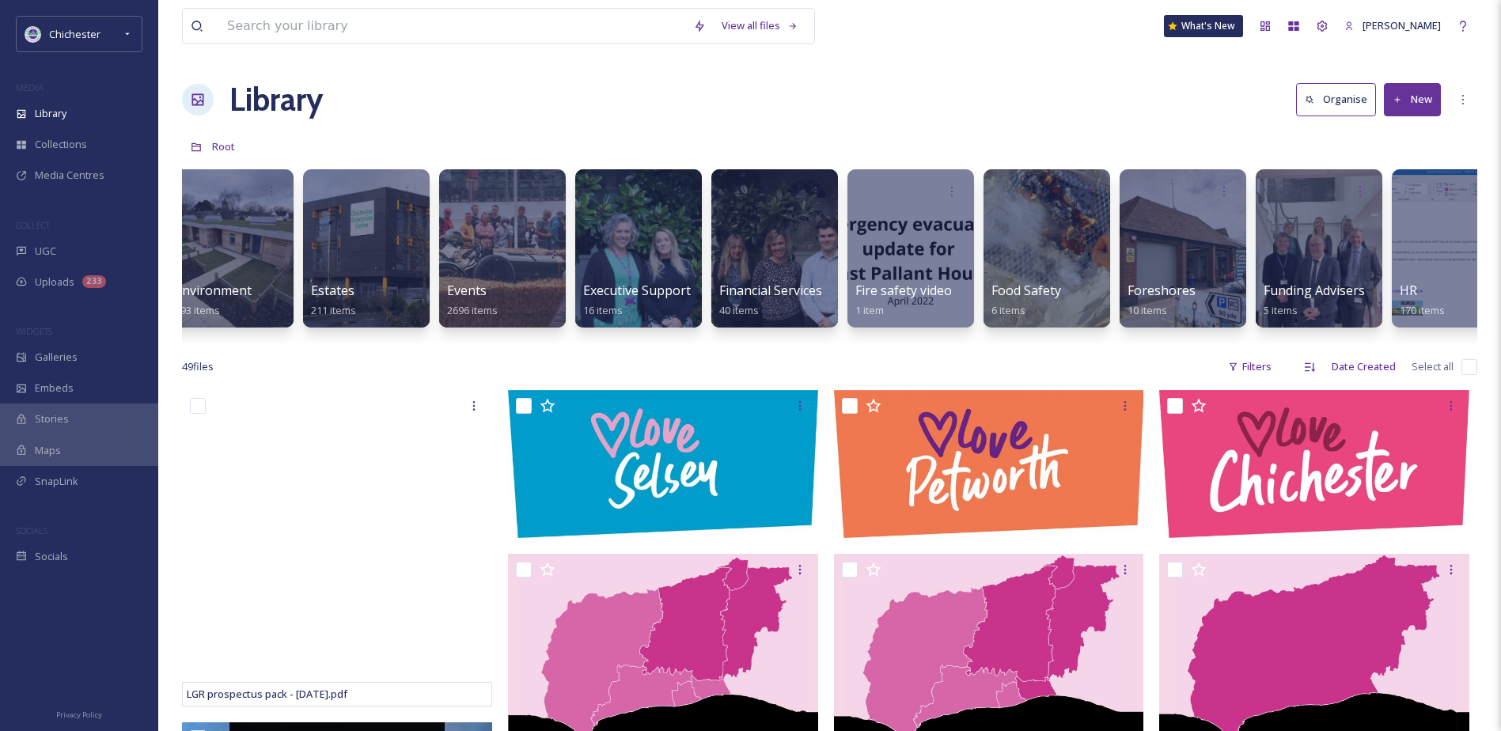
scroll to position [0, 3122]
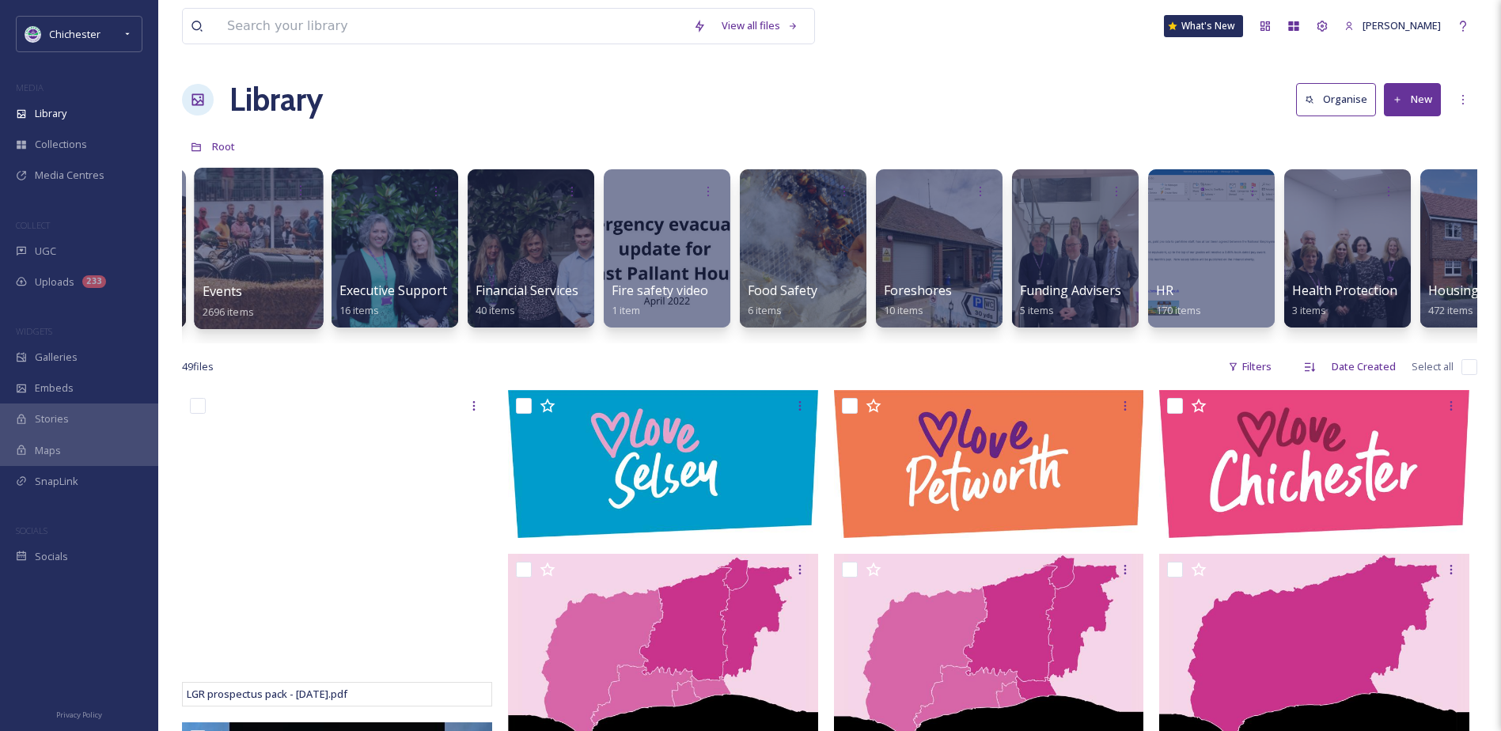
click at [265, 276] on div at bounding box center [258, 248] width 129 height 161
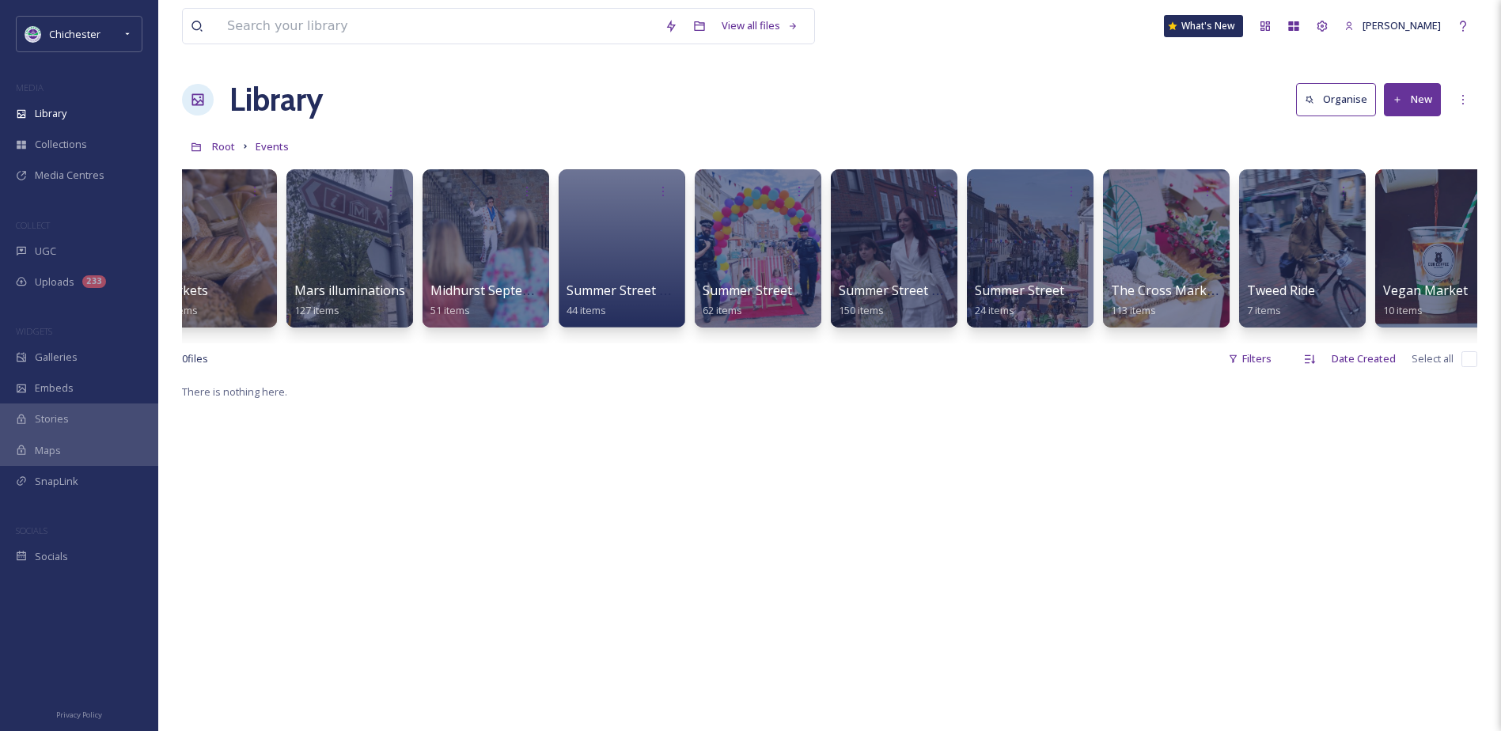
scroll to position [0, 2243]
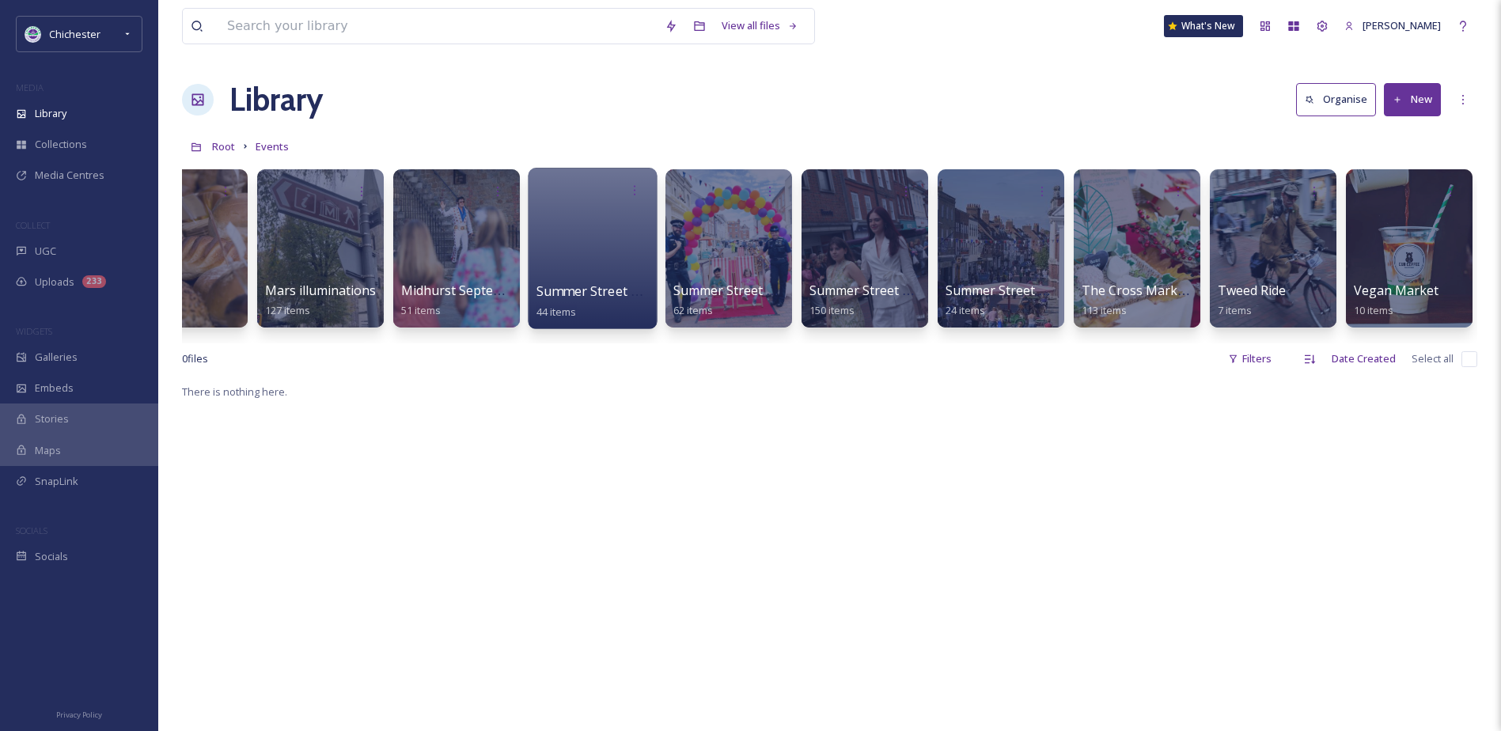
click at [606, 282] on span "Summer Street Party 2021" at bounding box center [615, 290] width 159 height 17
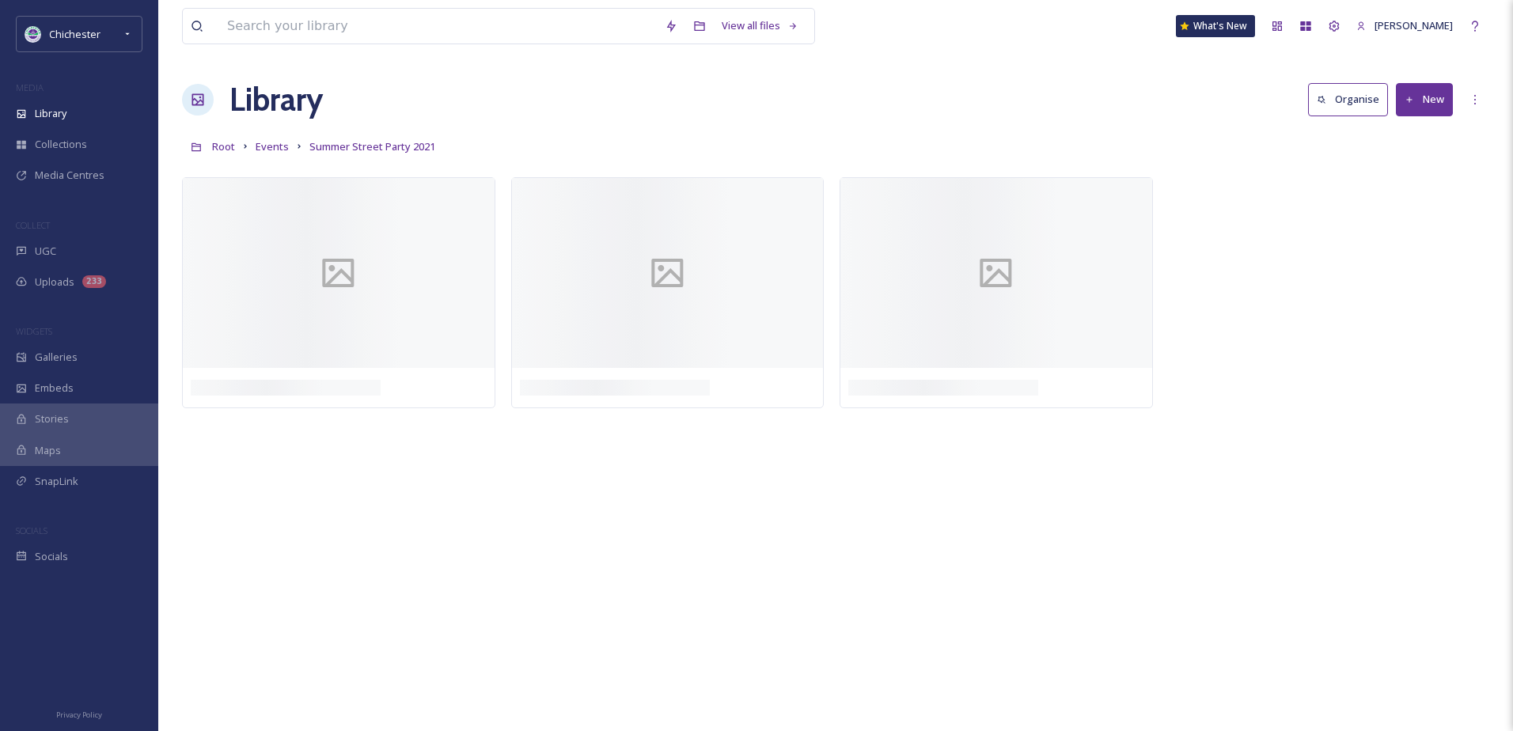
click at [275, 155] on link "Events" at bounding box center [272, 146] width 33 height 19
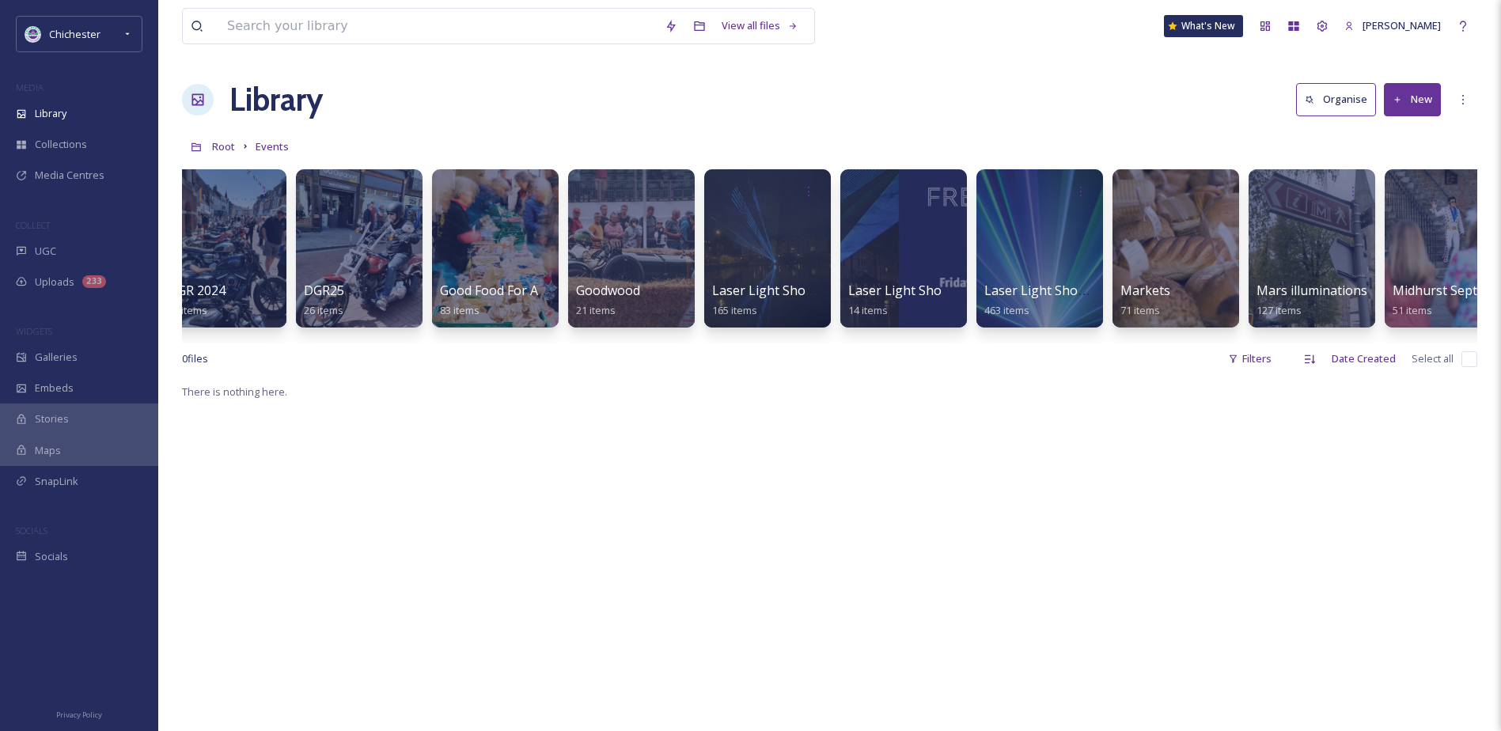
scroll to position [0, 2243]
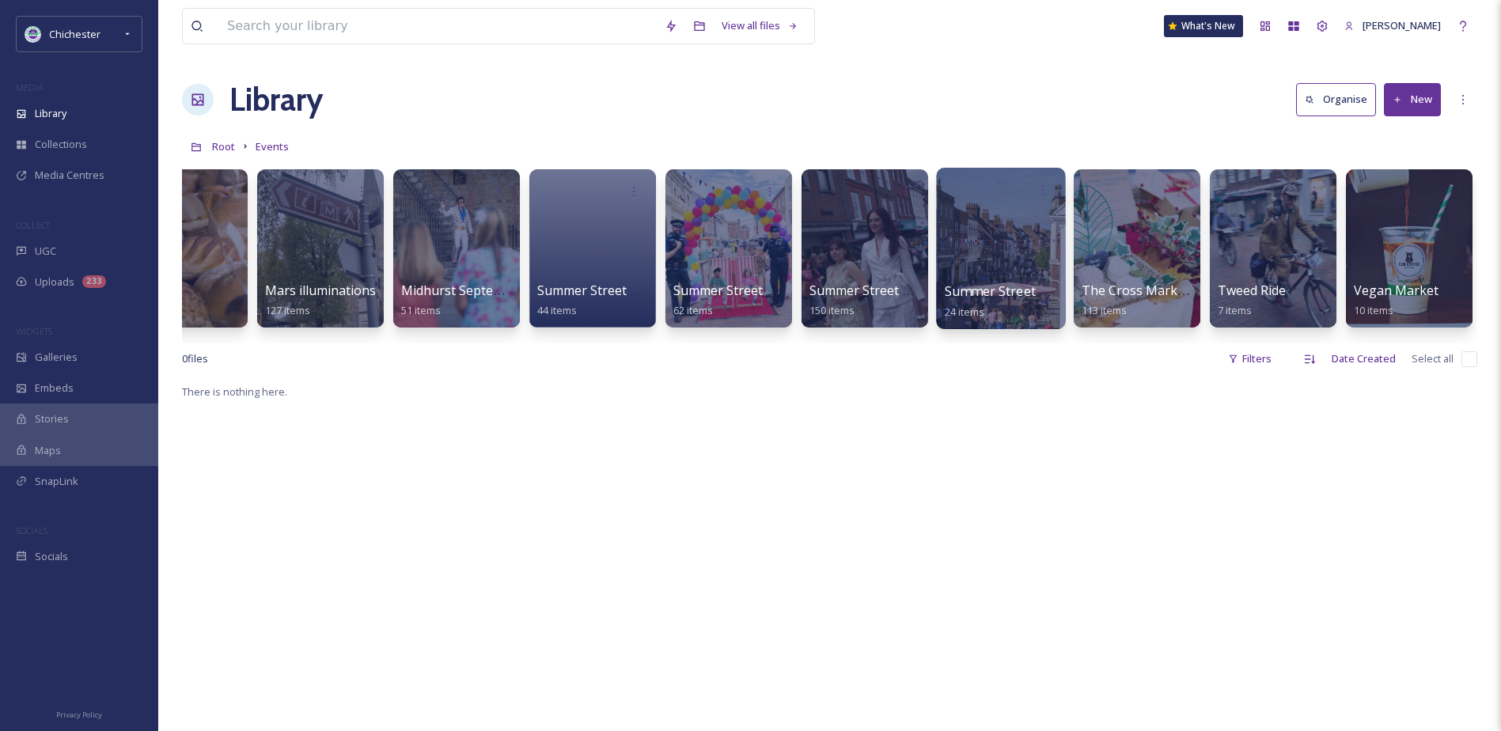
click at [1003, 239] on div at bounding box center [1000, 248] width 129 height 161
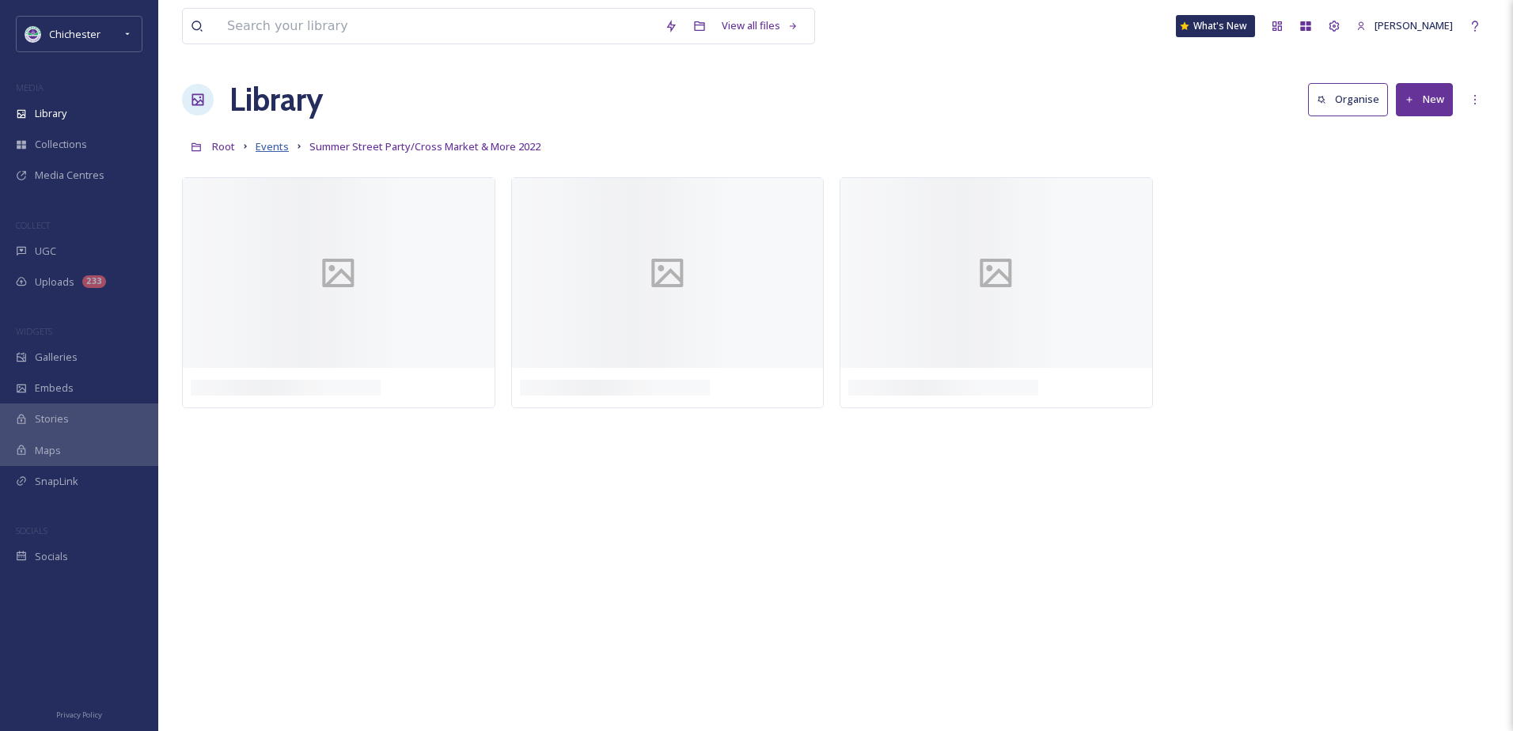
click at [279, 146] on span "Events" at bounding box center [272, 146] width 33 height 14
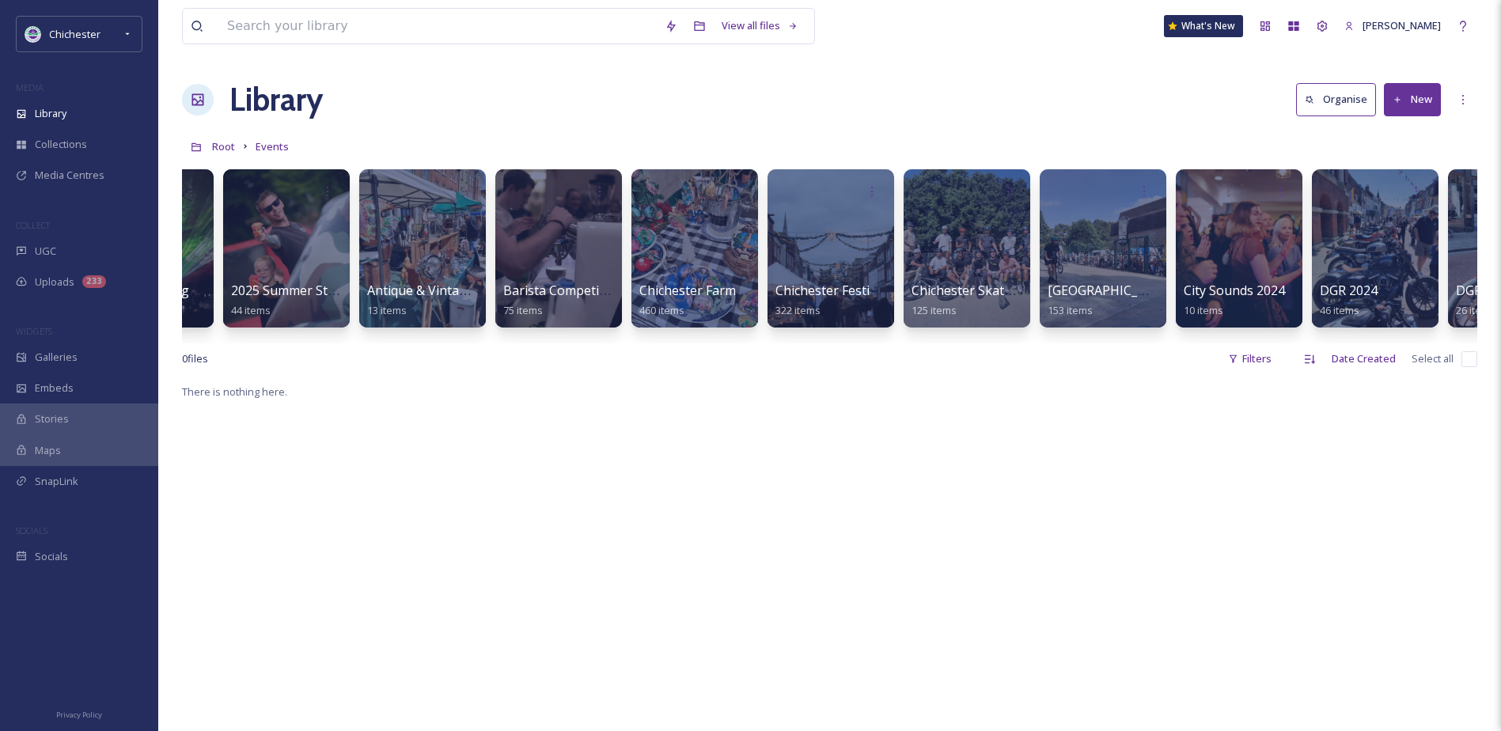
scroll to position [0, 116]
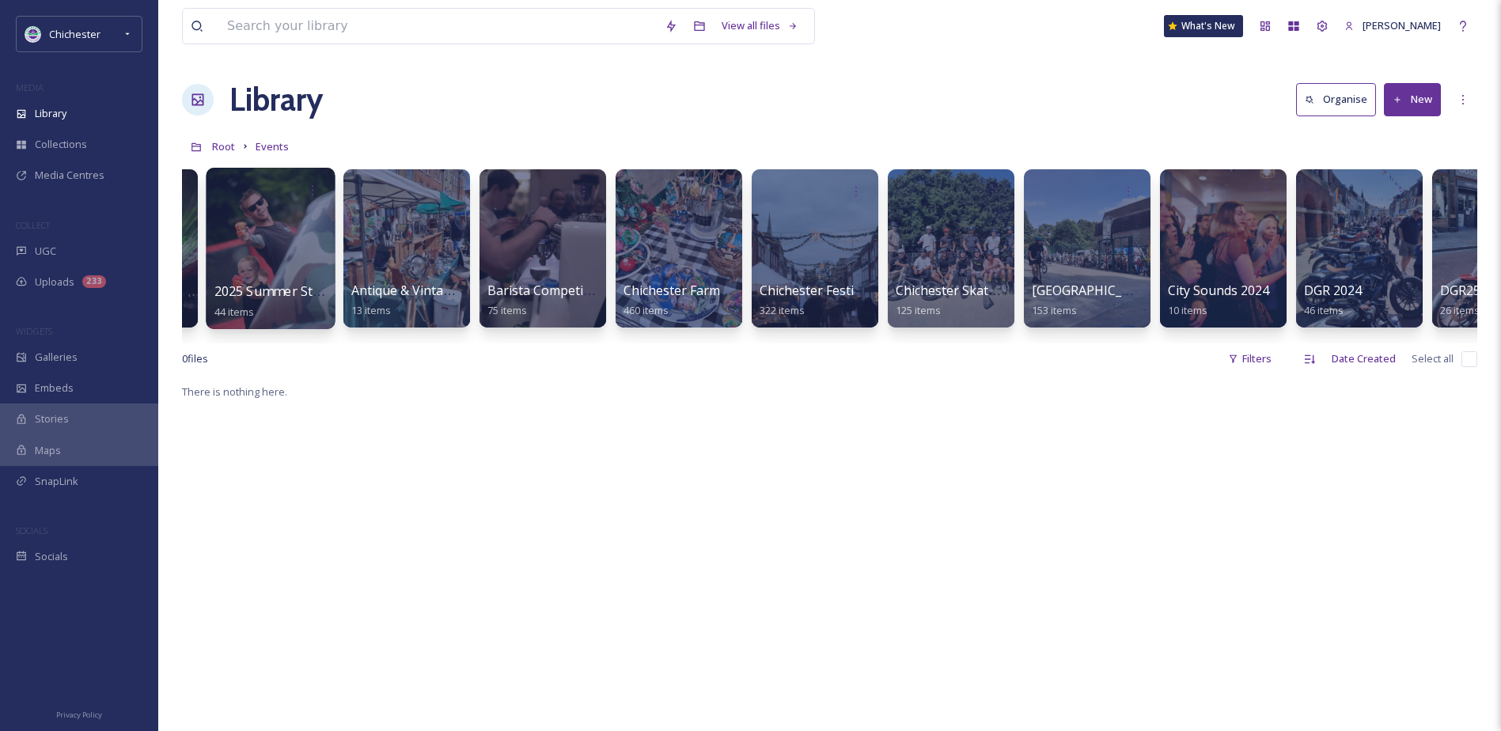
click at [271, 277] on div at bounding box center [270, 248] width 129 height 161
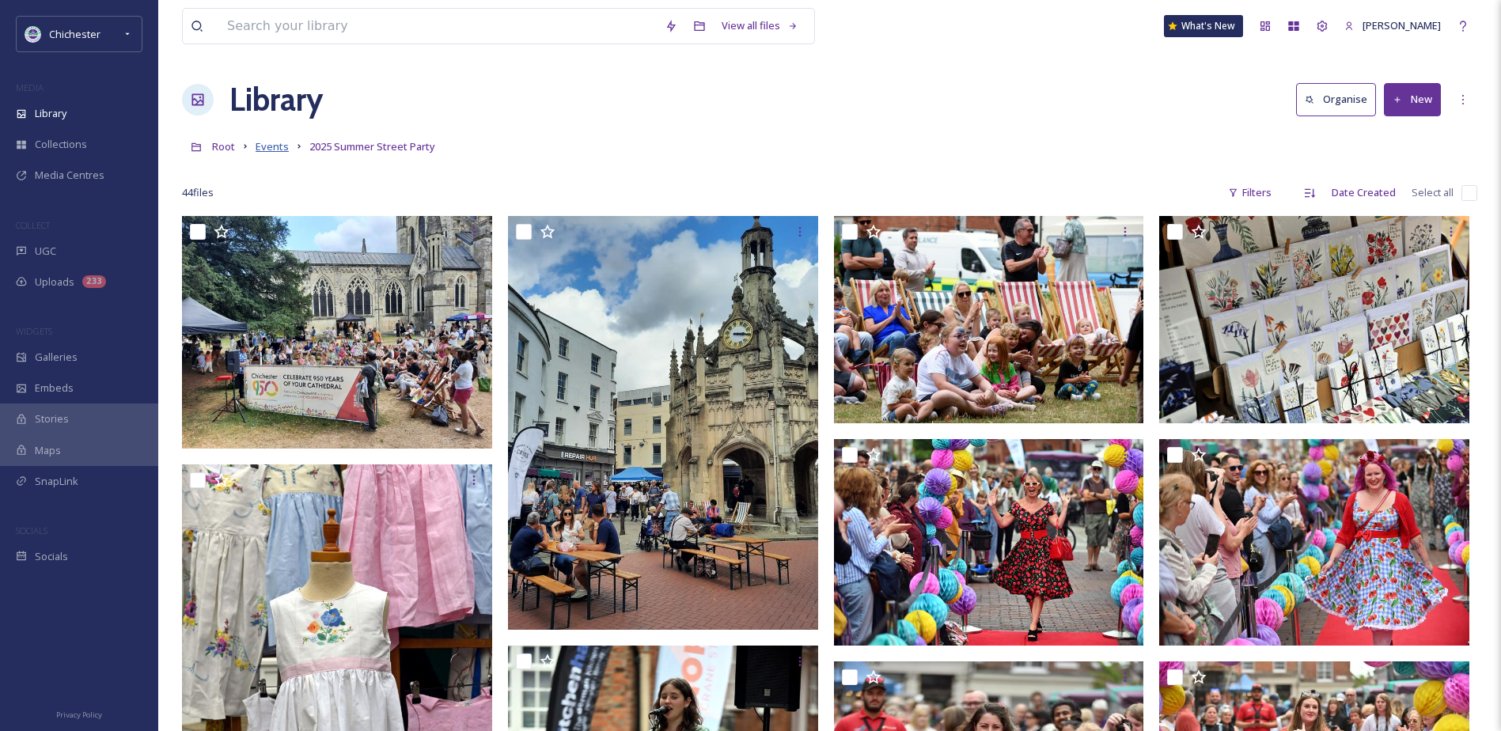
click at [284, 150] on span "Events" at bounding box center [272, 146] width 33 height 14
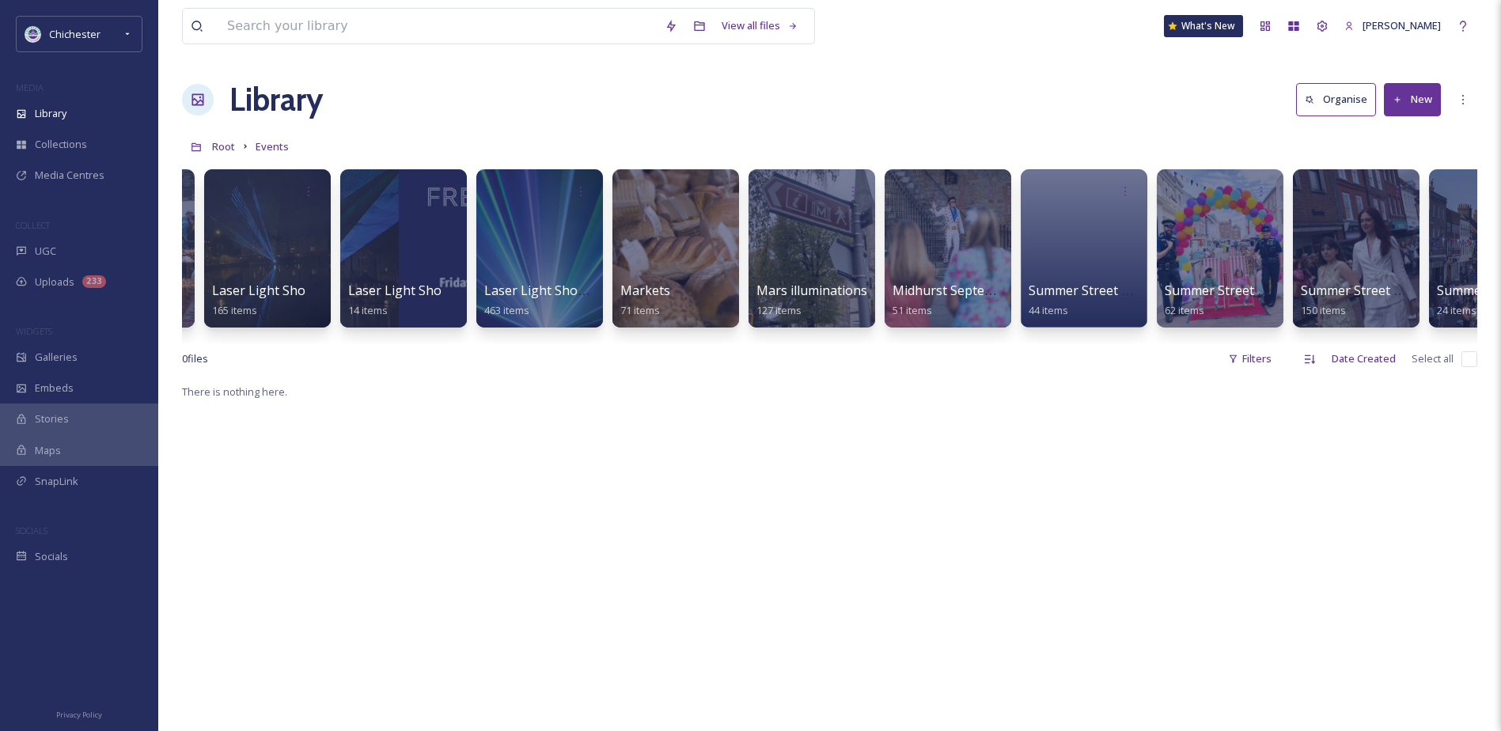
scroll to position [0, 2203]
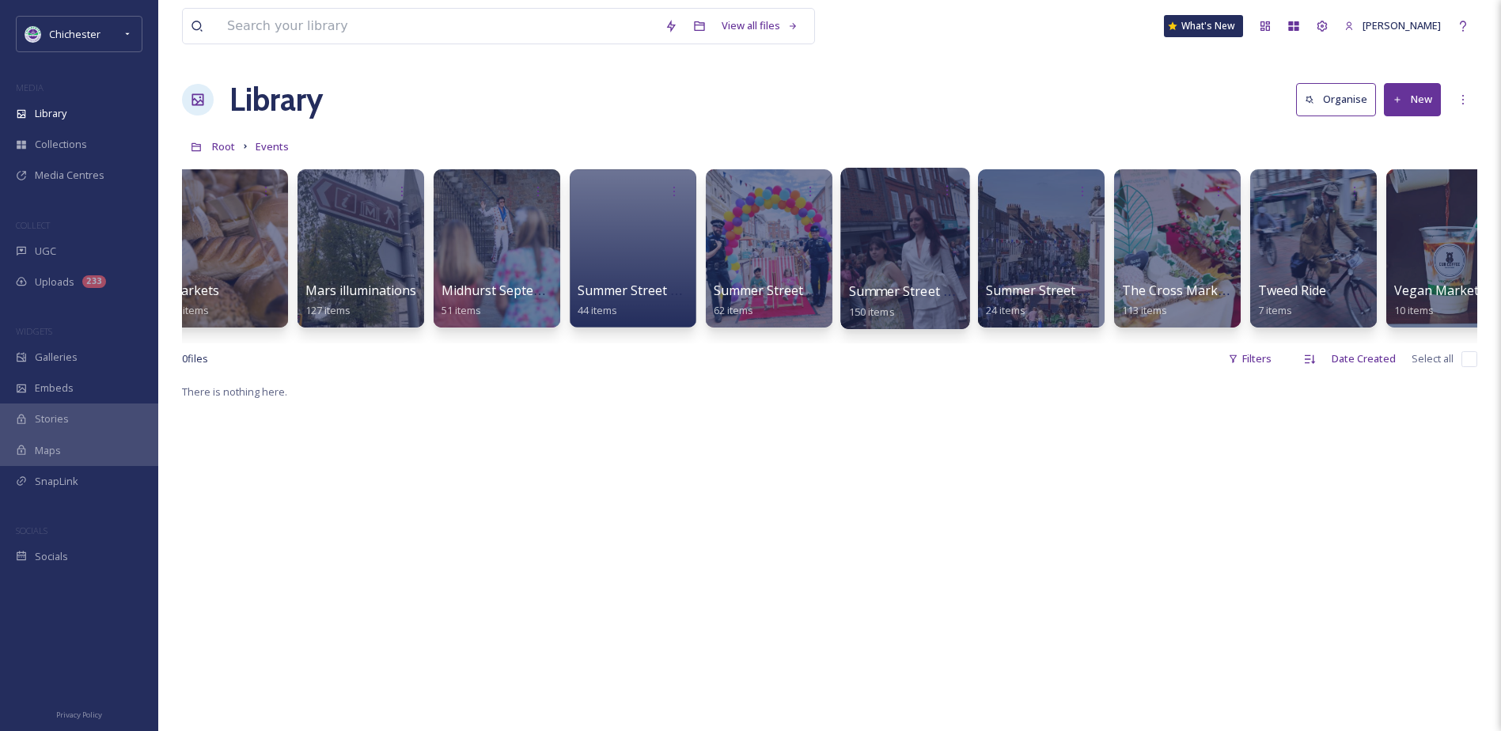
click at [910, 234] on div at bounding box center [904, 248] width 129 height 161
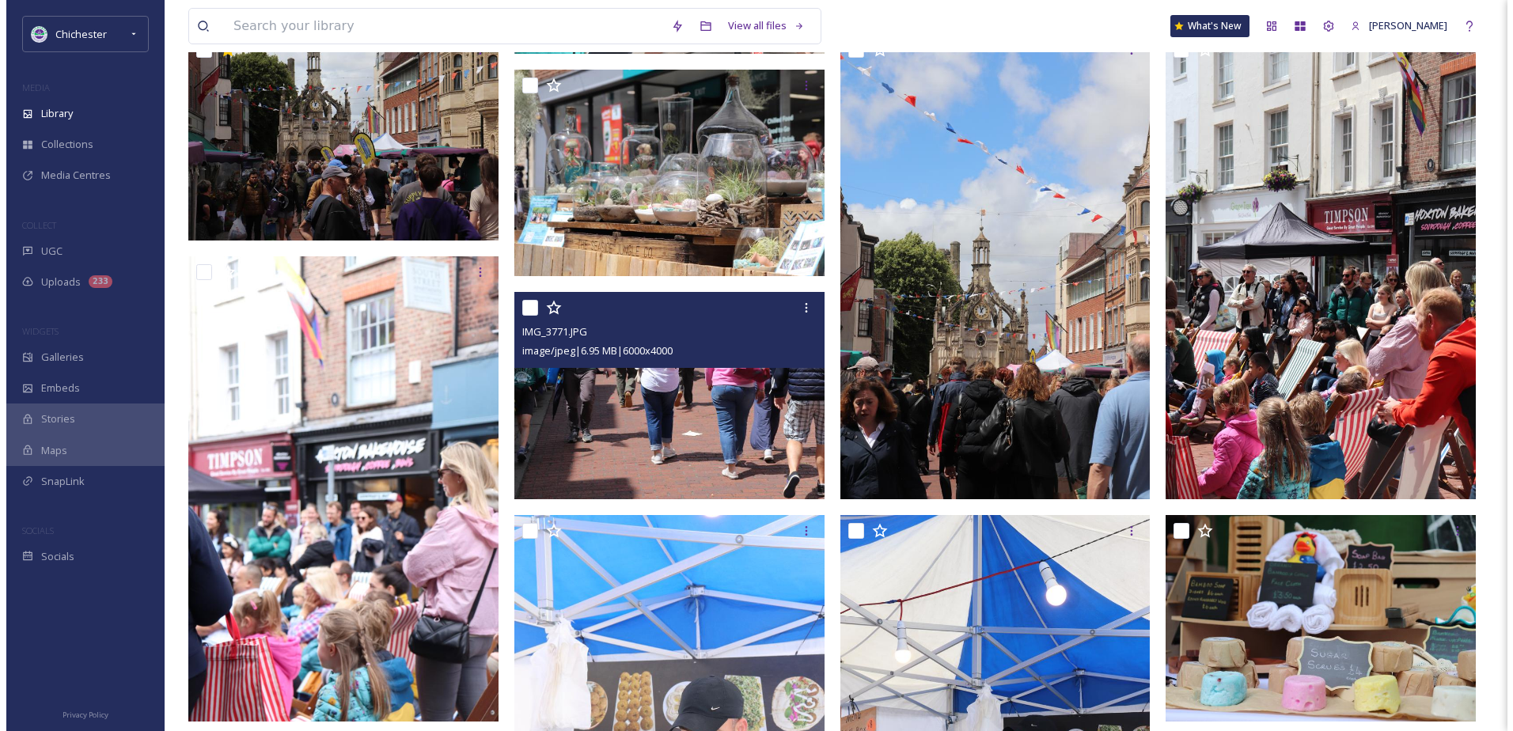
scroll to position [4563, 0]
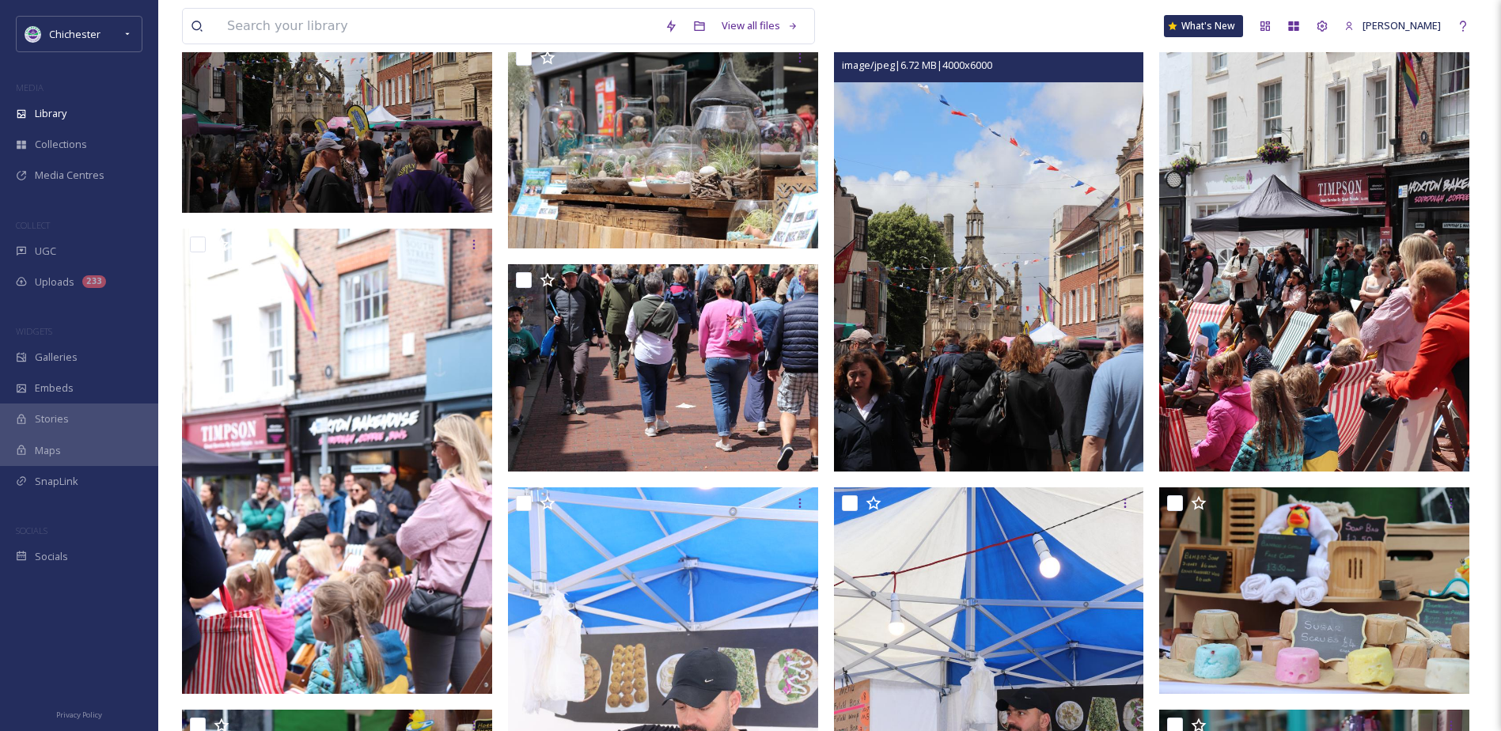
click at [995, 297] on img at bounding box center [989, 238] width 310 height 465
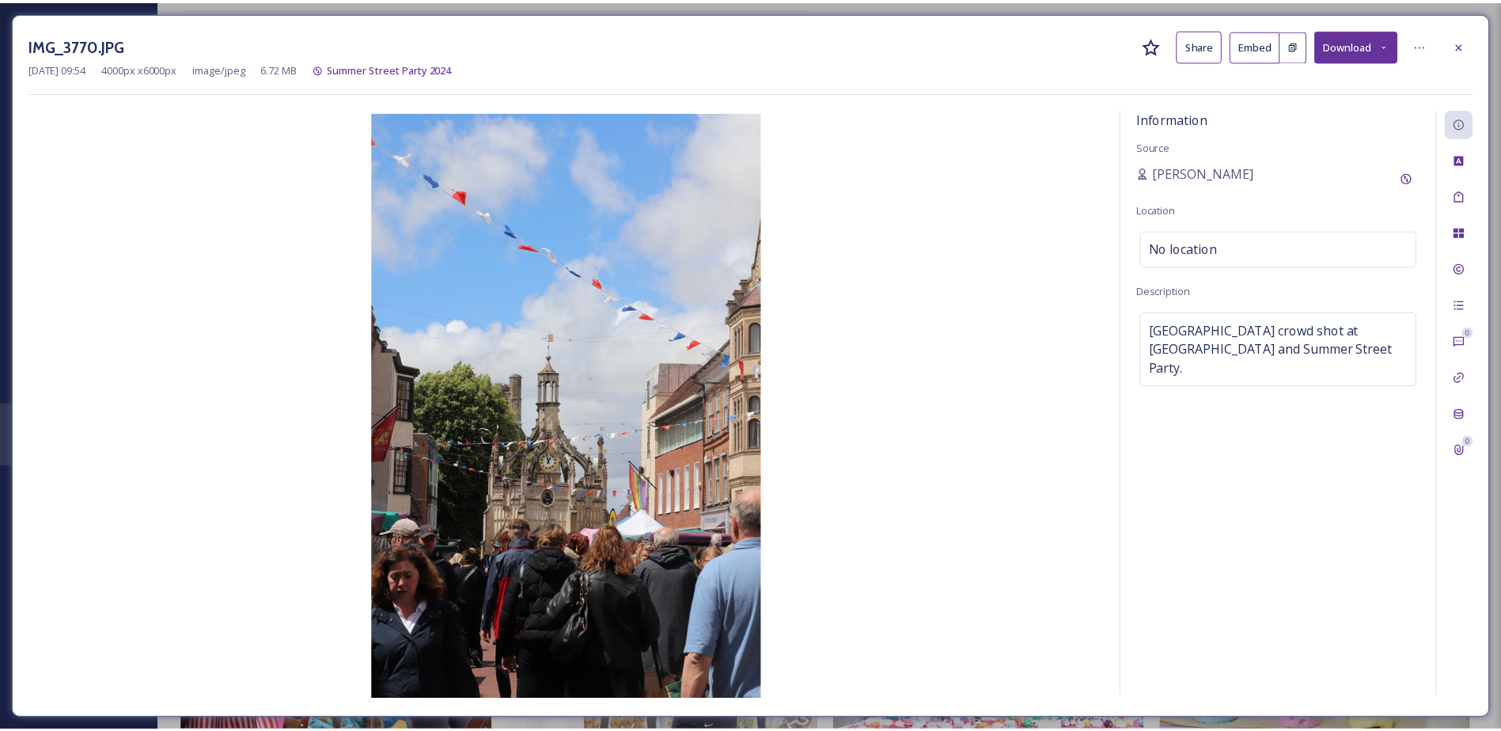
scroll to position [4603, 0]
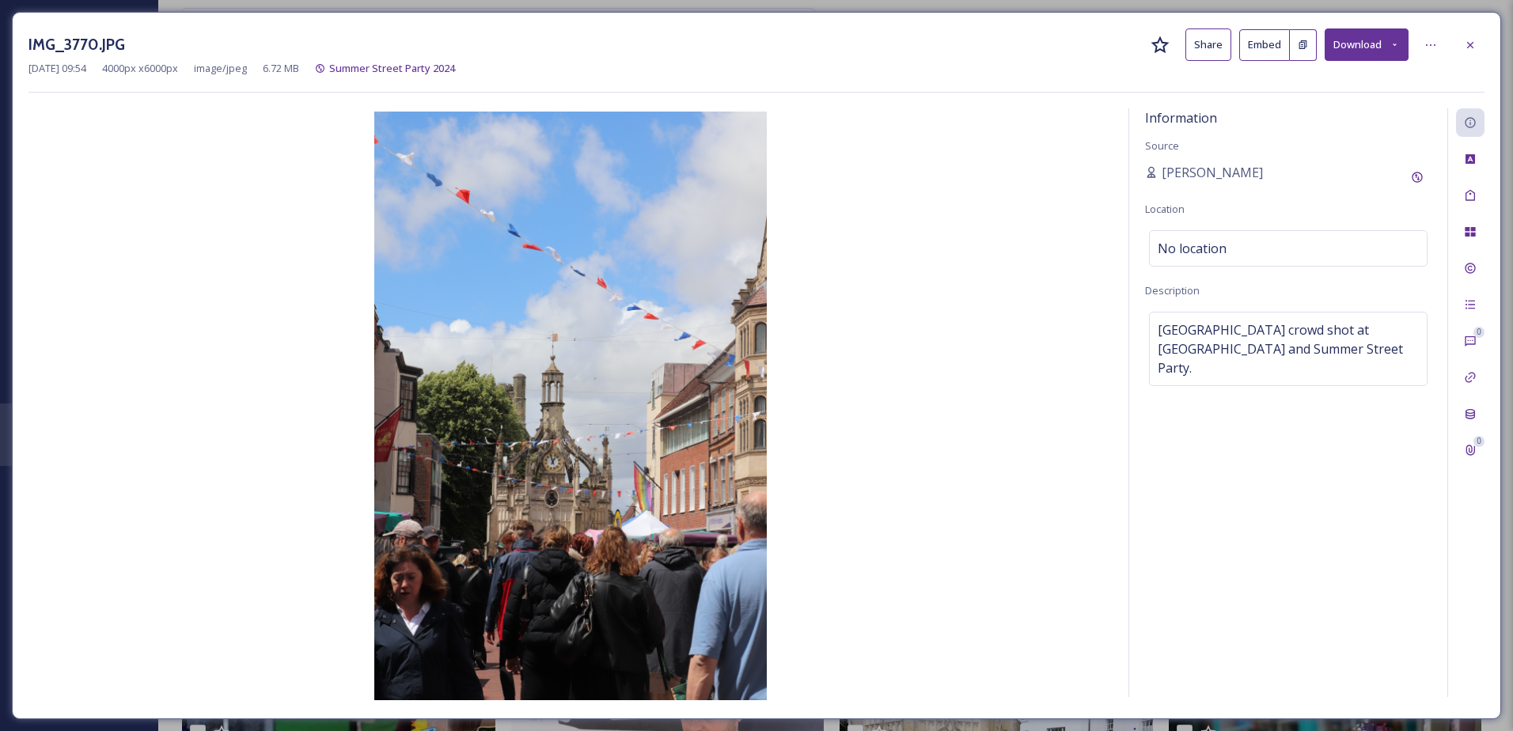
click at [1454, 43] on div "IMG_3770.JPG Share Embed Download" at bounding box center [756, 44] width 1456 height 32
click at [1462, 43] on div at bounding box center [1470, 45] width 28 height 28
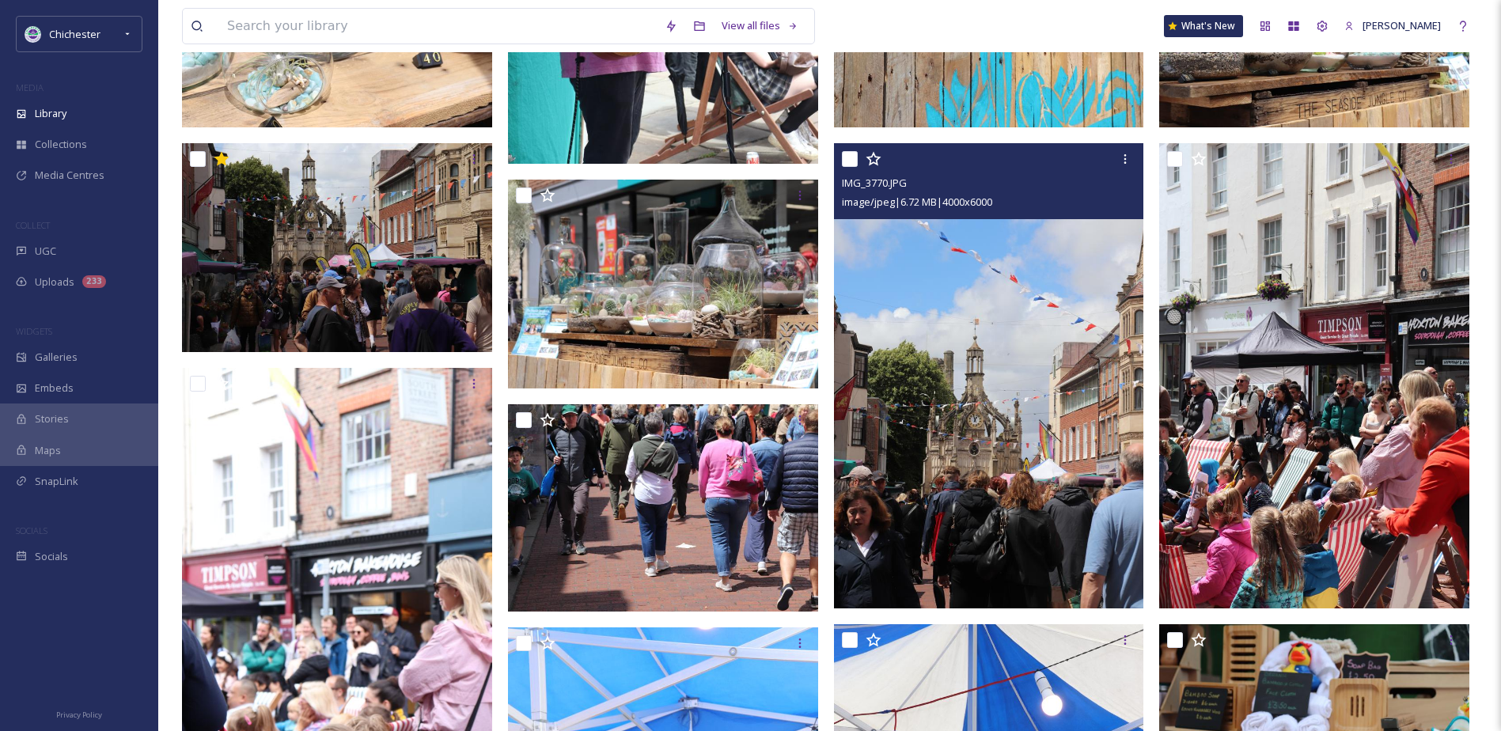
scroll to position [4445, 0]
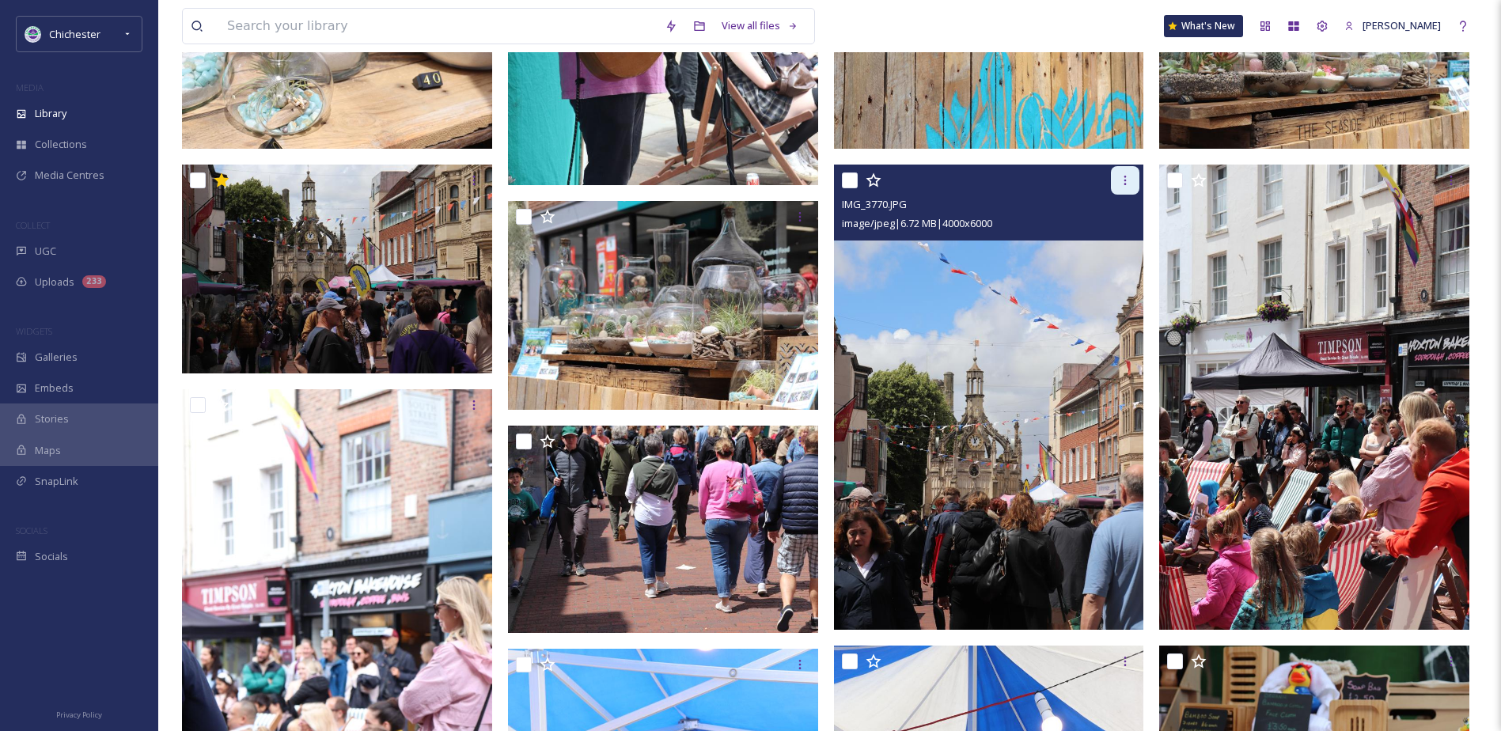
click at [1125, 181] on icon at bounding box center [1125, 180] width 2 height 9
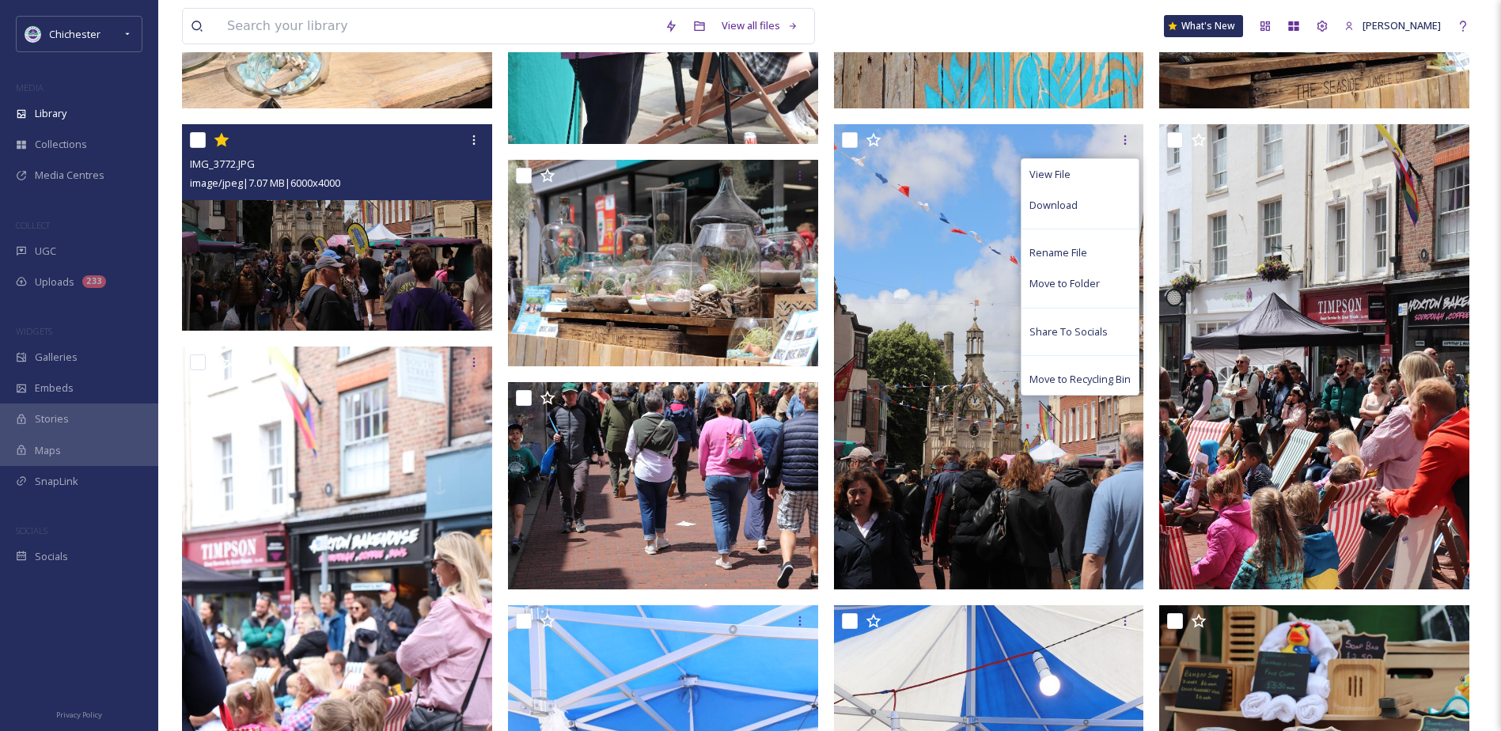
click at [339, 272] on img at bounding box center [337, 227] width 310 height 207
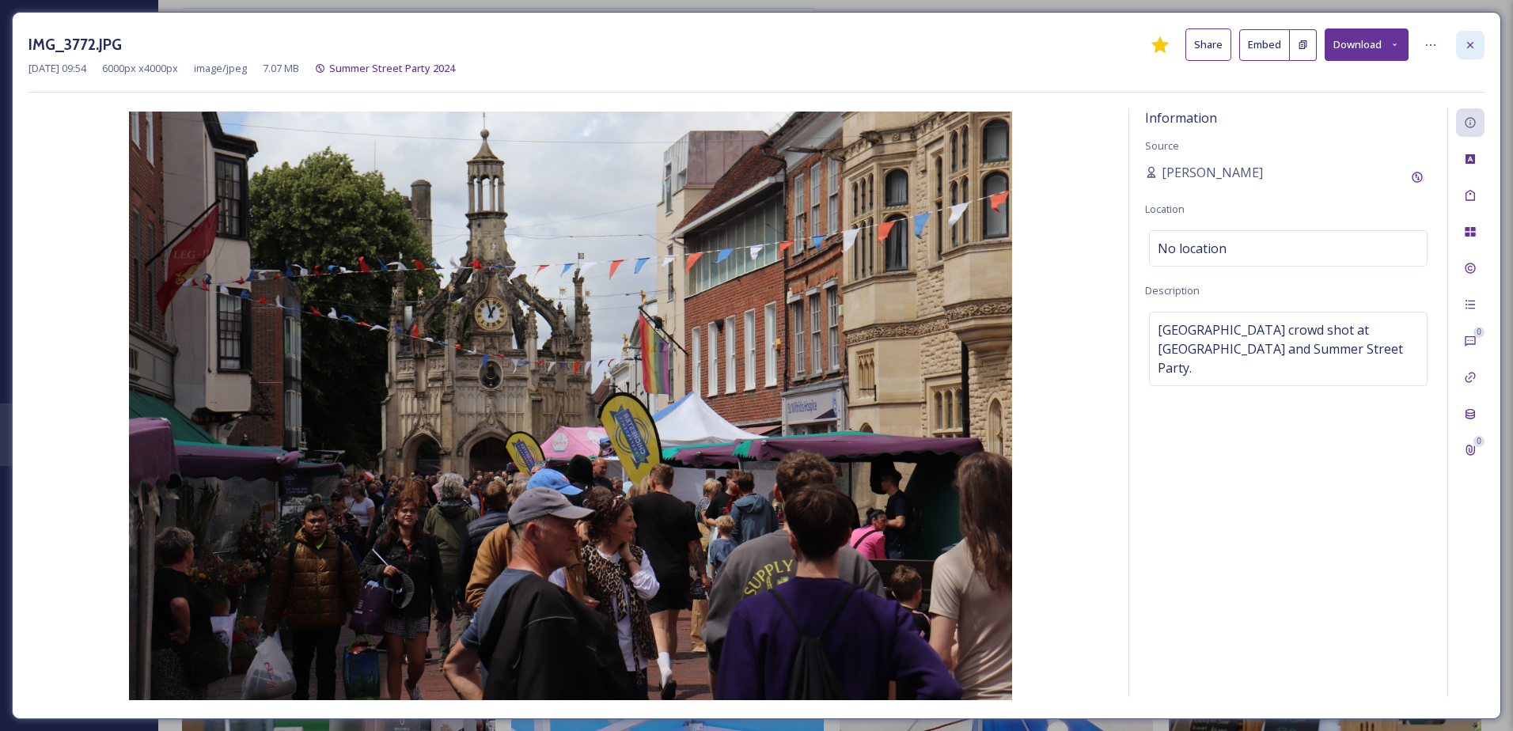
click at [1468, 47] on icon at bounding box center [1470, 44] width 6 height 6
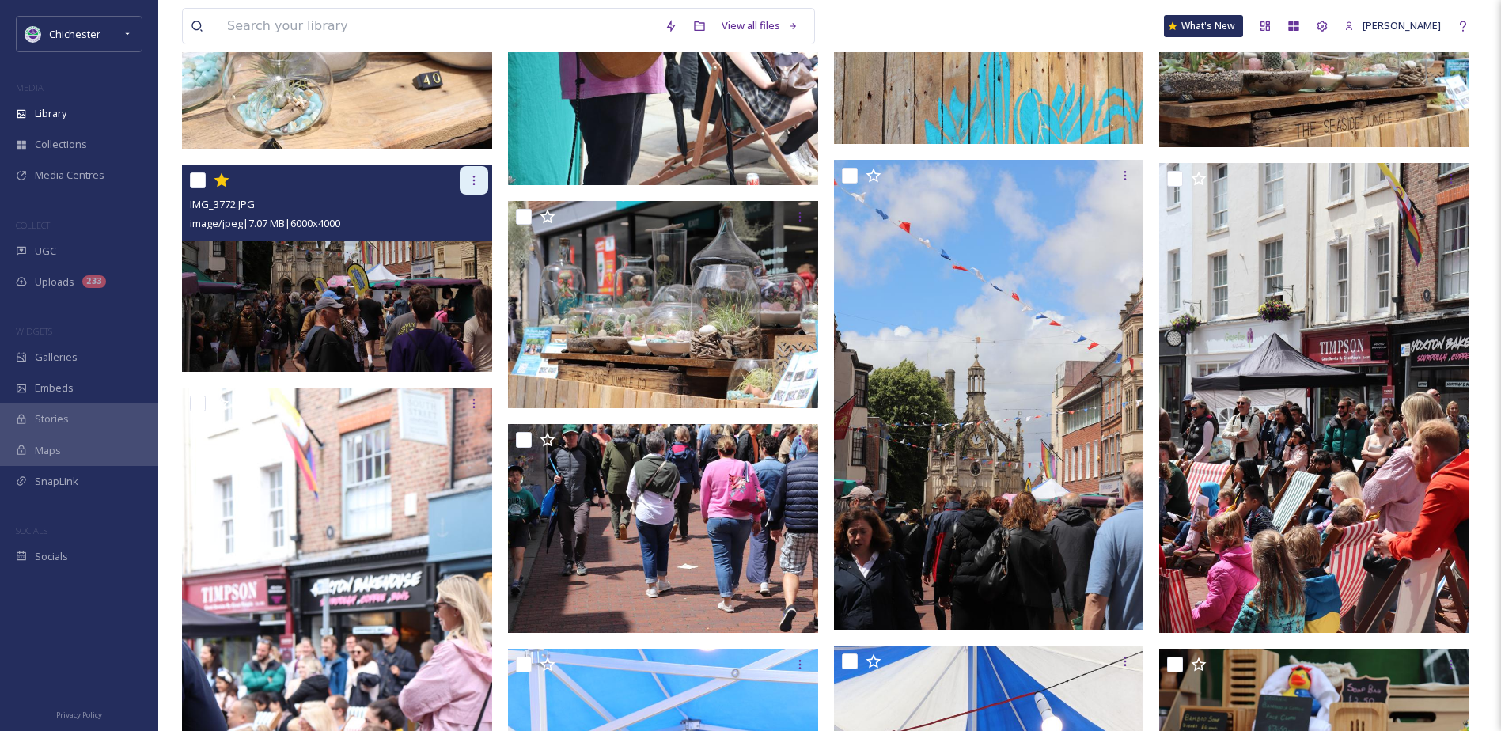
click at [481, 179] on div at bounding box center [474, 180] width 28 height 28
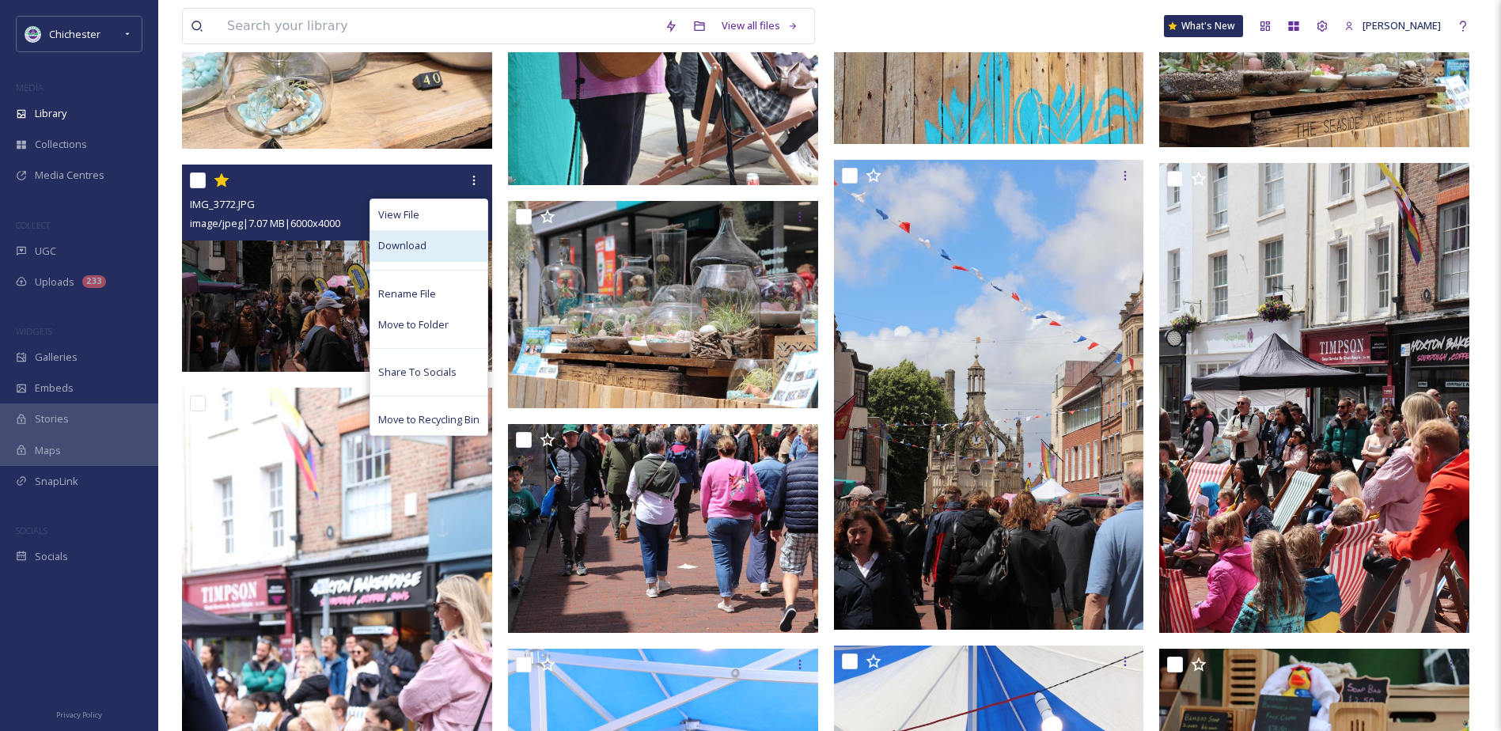
click at [399, 248] on span "Download" at bounding box center [402, 245] width 48 height 15
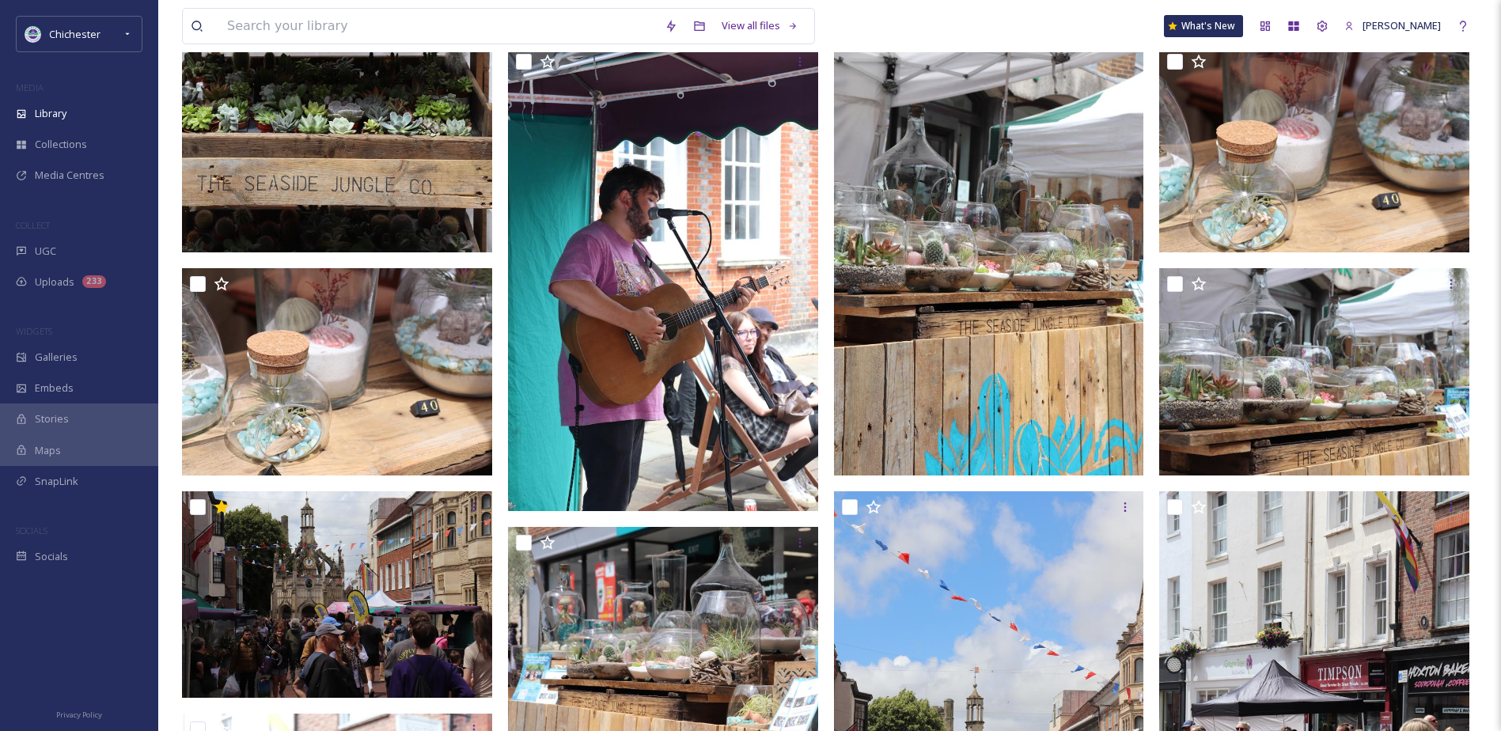
scroll to position [4237, 0]
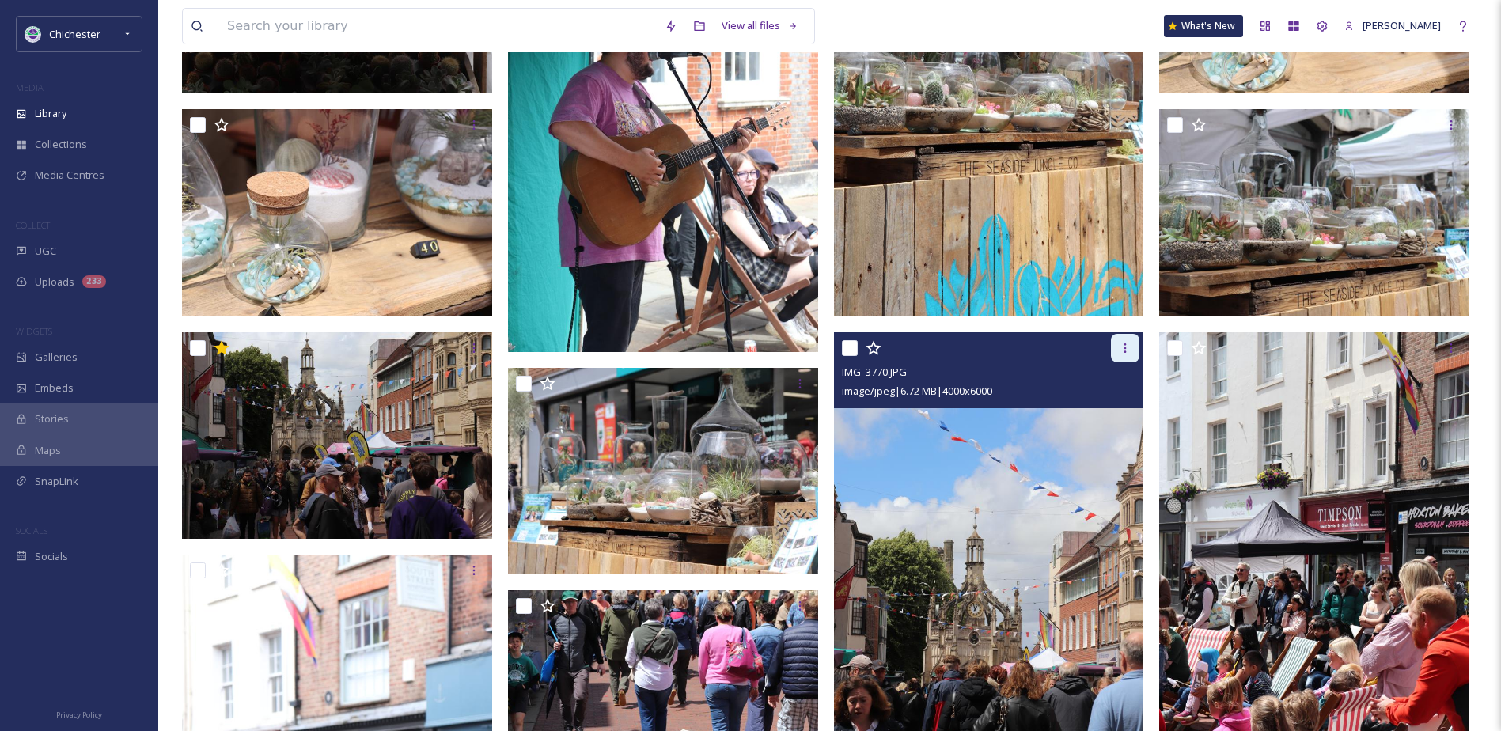
click at [1128, 348] on icon at bounding box center [1125, 348] width 13 height 13
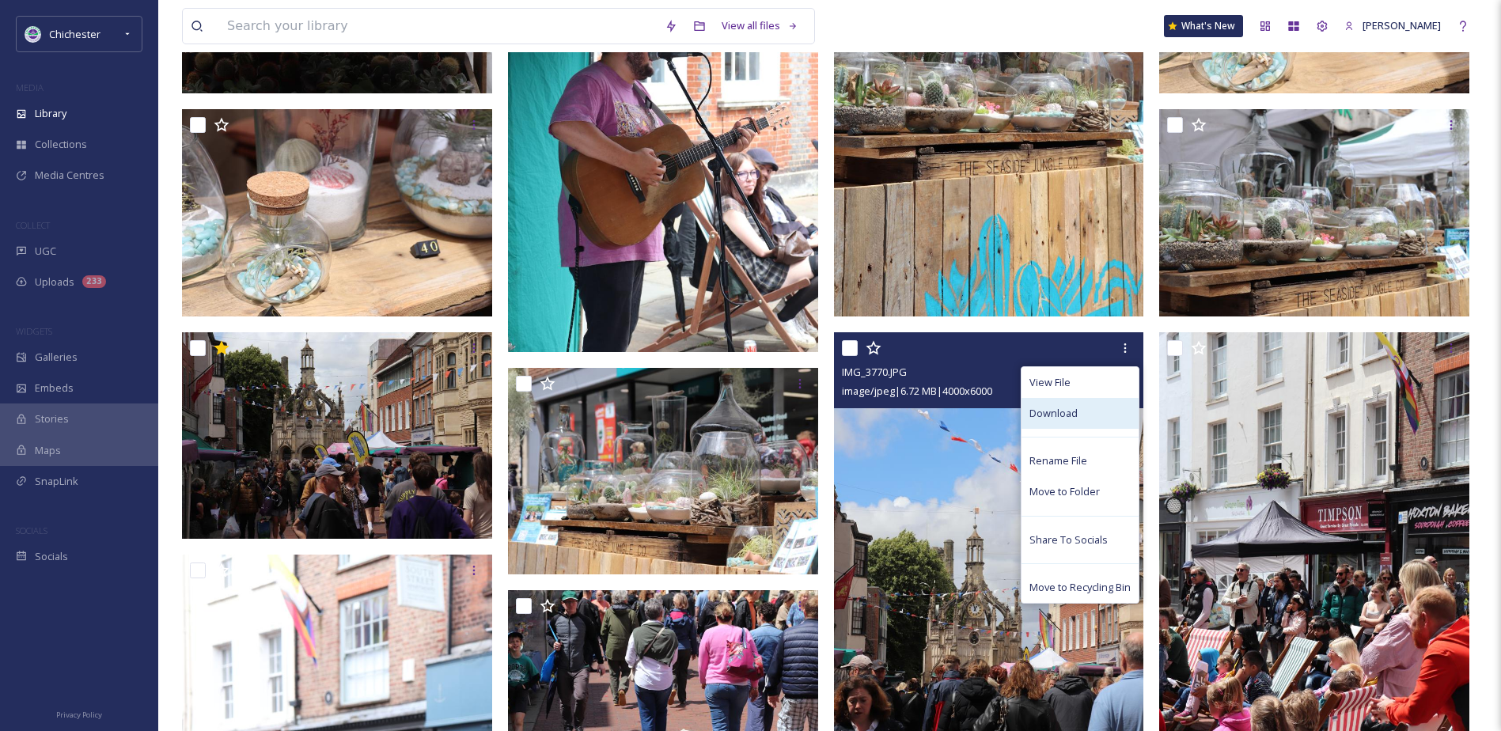
click at [1061, 414] on span "Download" at bounding box center [1053, 413] width 48 height 15
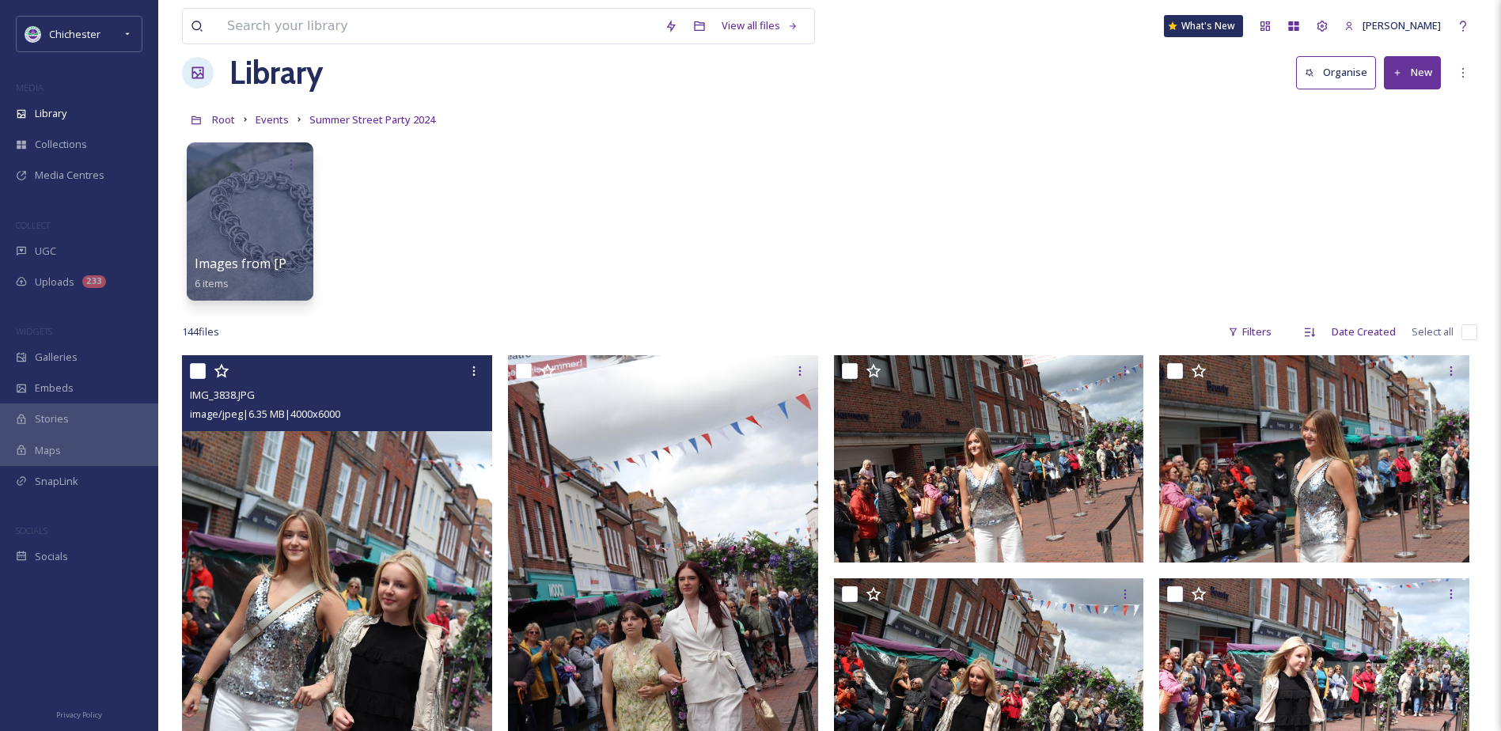
scroll to position [0, 0]
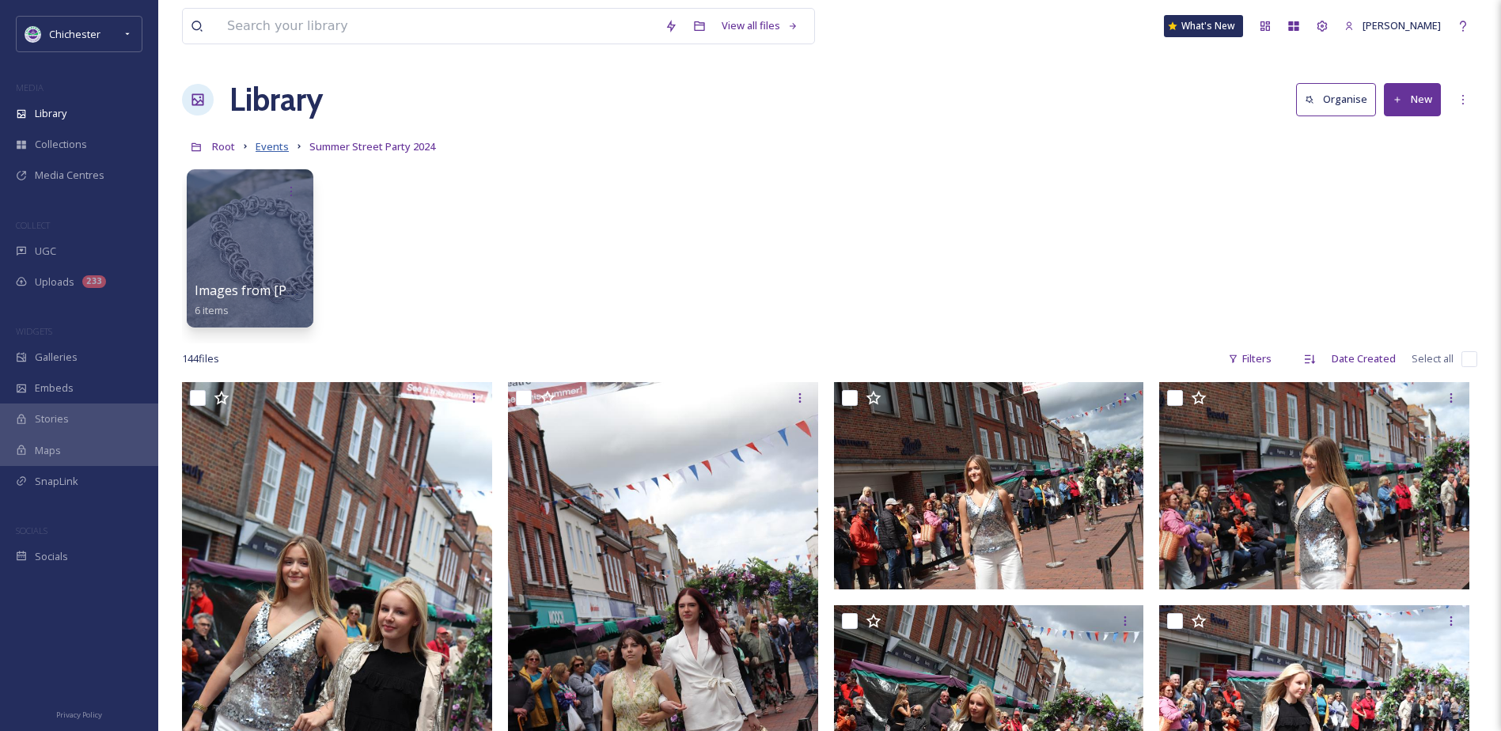
click at [284, 145] on span "Events" at bounding box center [272, 146] width 33 height 14
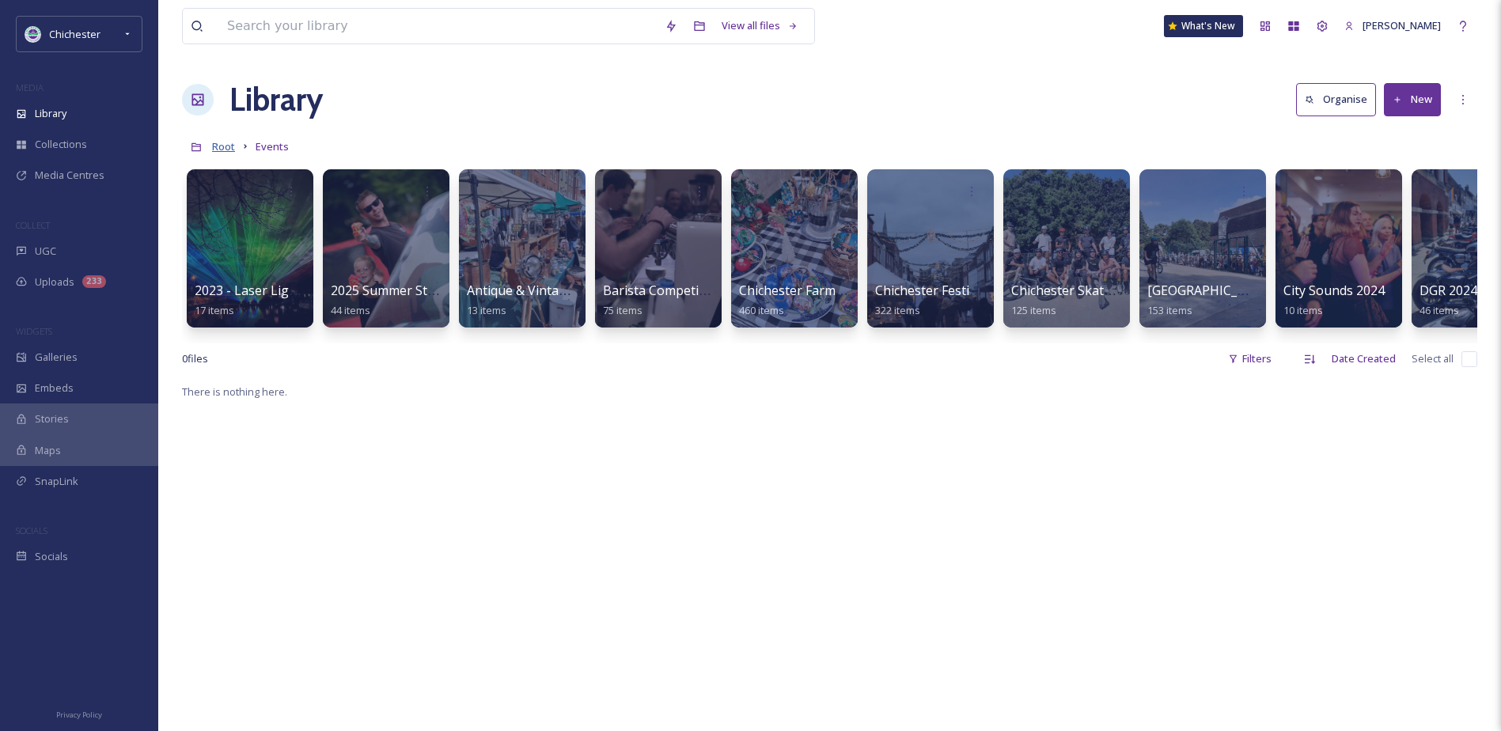
click at [233, 142] on span "Root" at bounding box center [223, 146] width 23 height 14
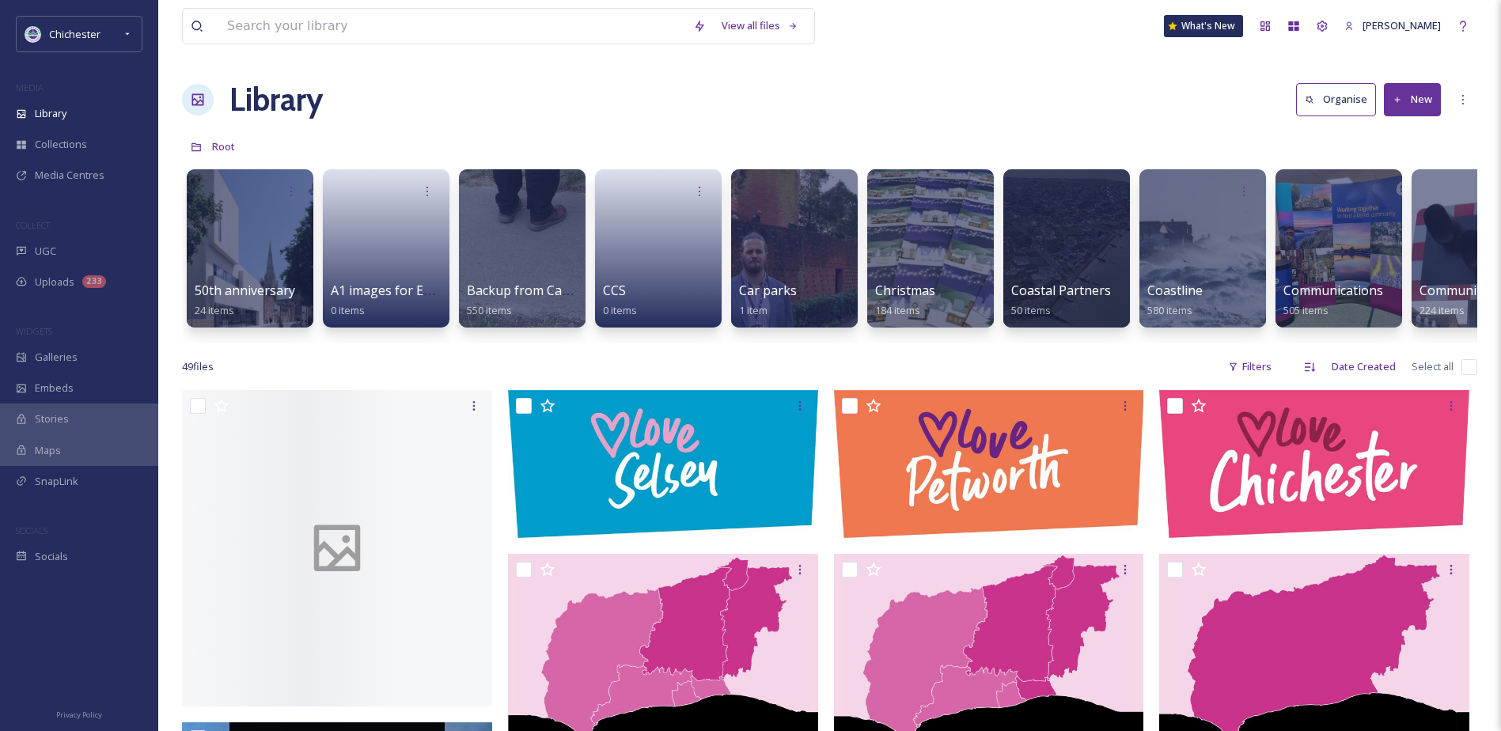
click at [361, 343] on div "50th anniversary 24 items A1 images for EPH walls 0 items Backup from Camera 55…" at bounding box center [829, 252] width 1295 height 182
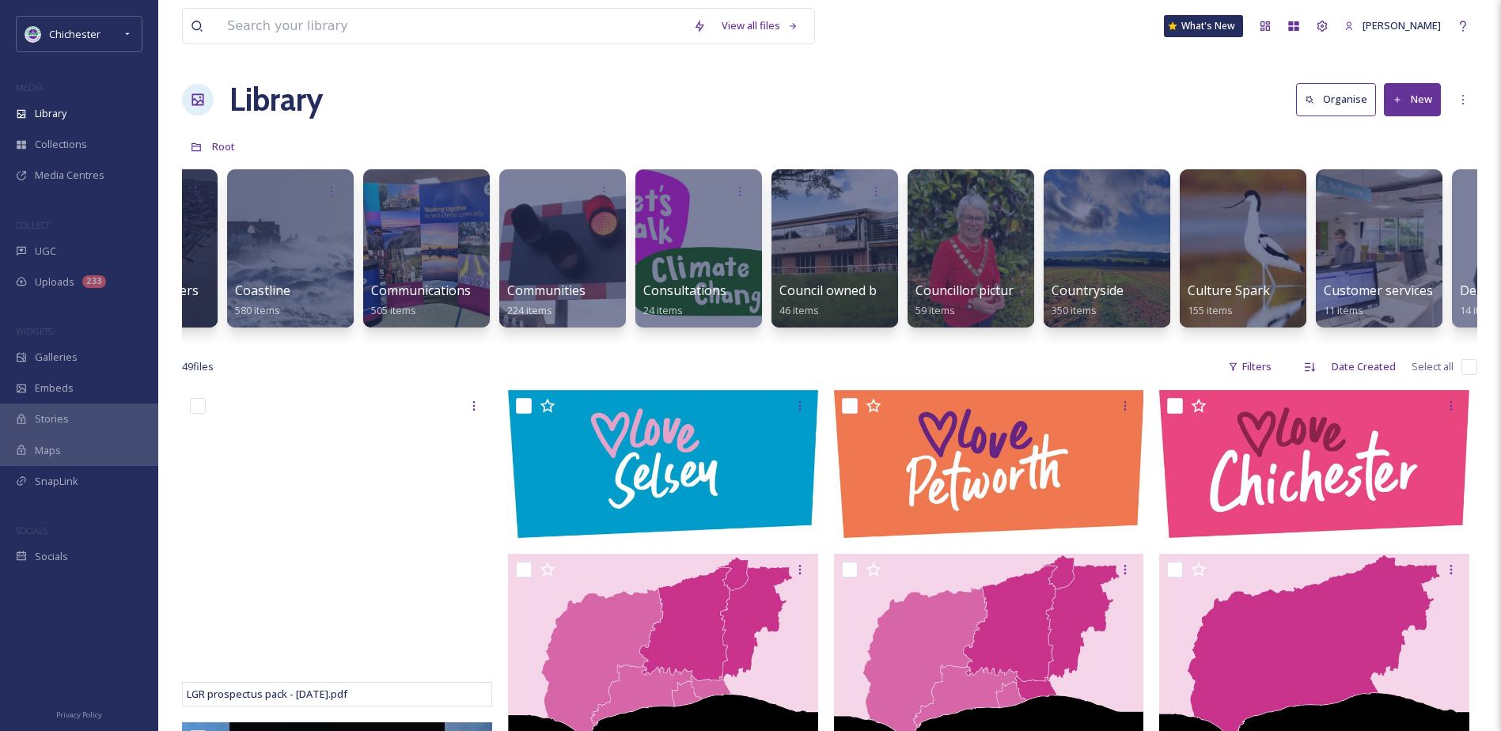
scroll to position [0, 927]
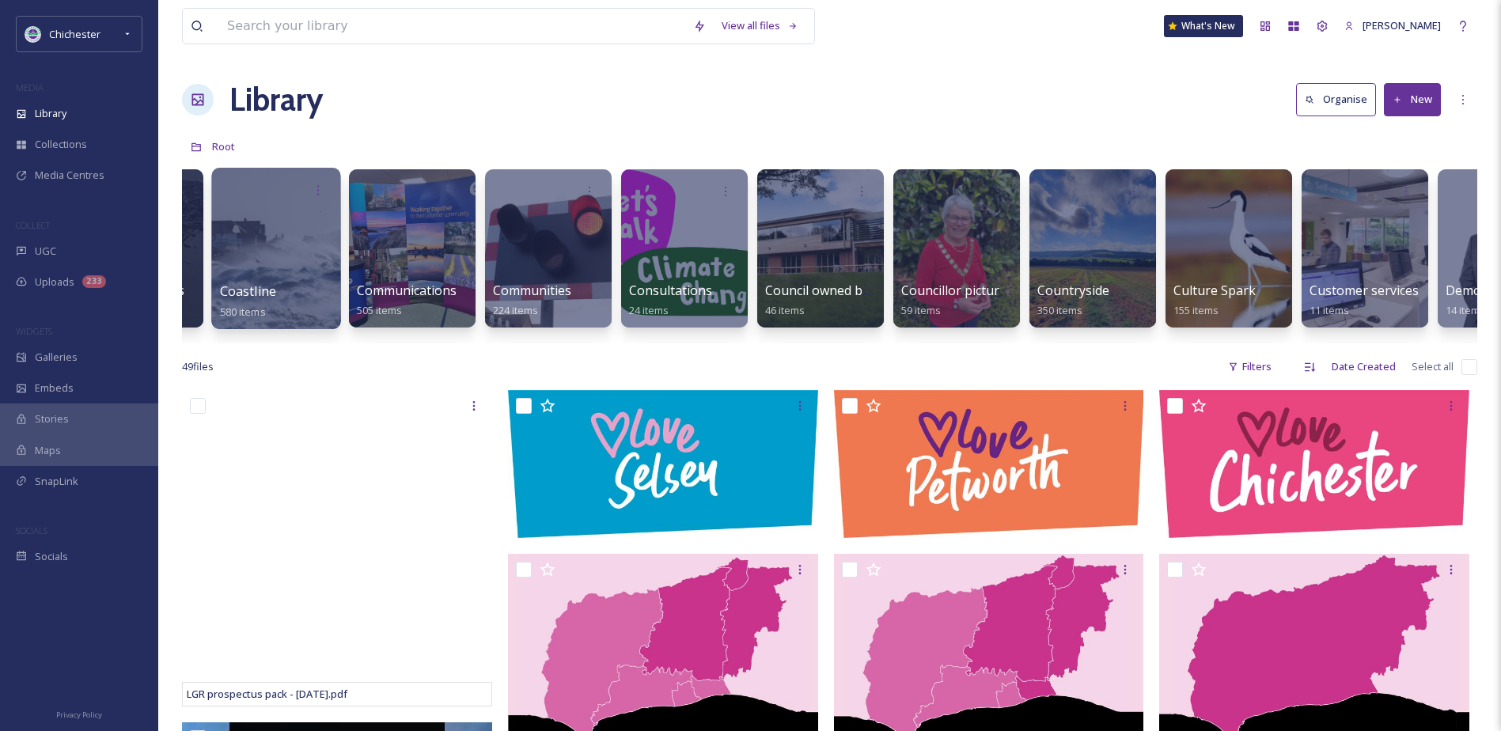
click at [228, 254] on div at bounding box center [275, 248] width 129 height 161
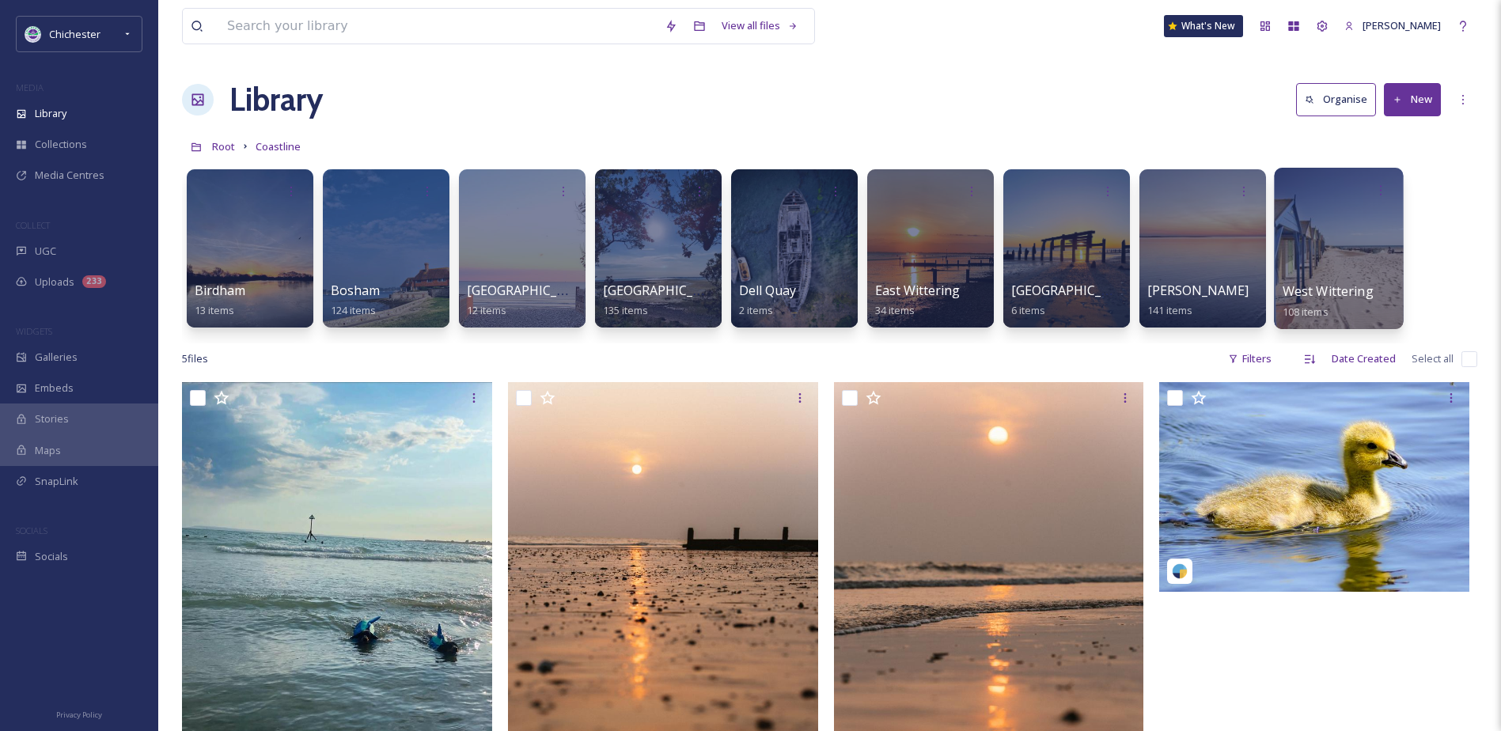
click at [1364, 245] on div at bounding box center [1338, 248] width 129 height 161
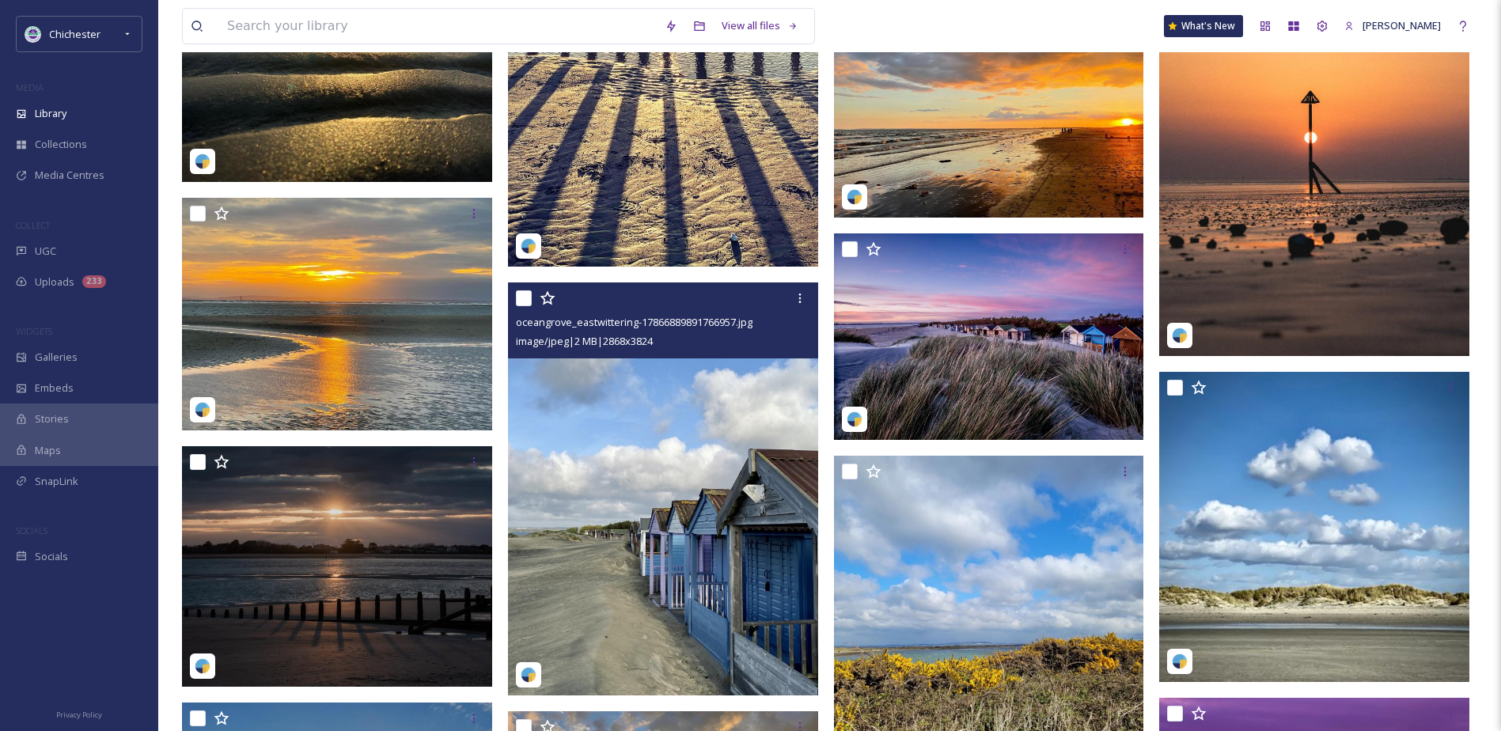
scroll to position [6172, 0]
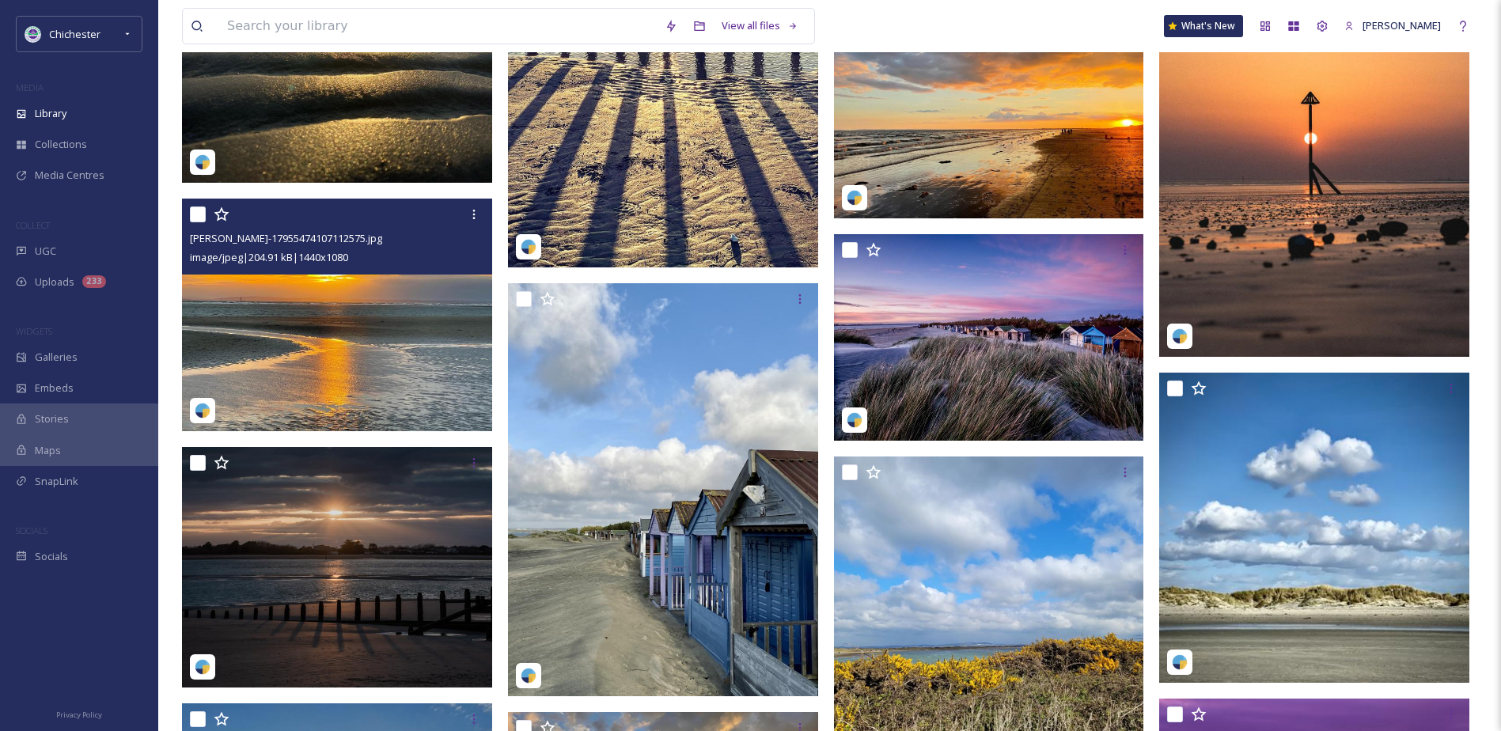
click at [393, 350] on img at bounding box center [337, 315] width 310 height 233
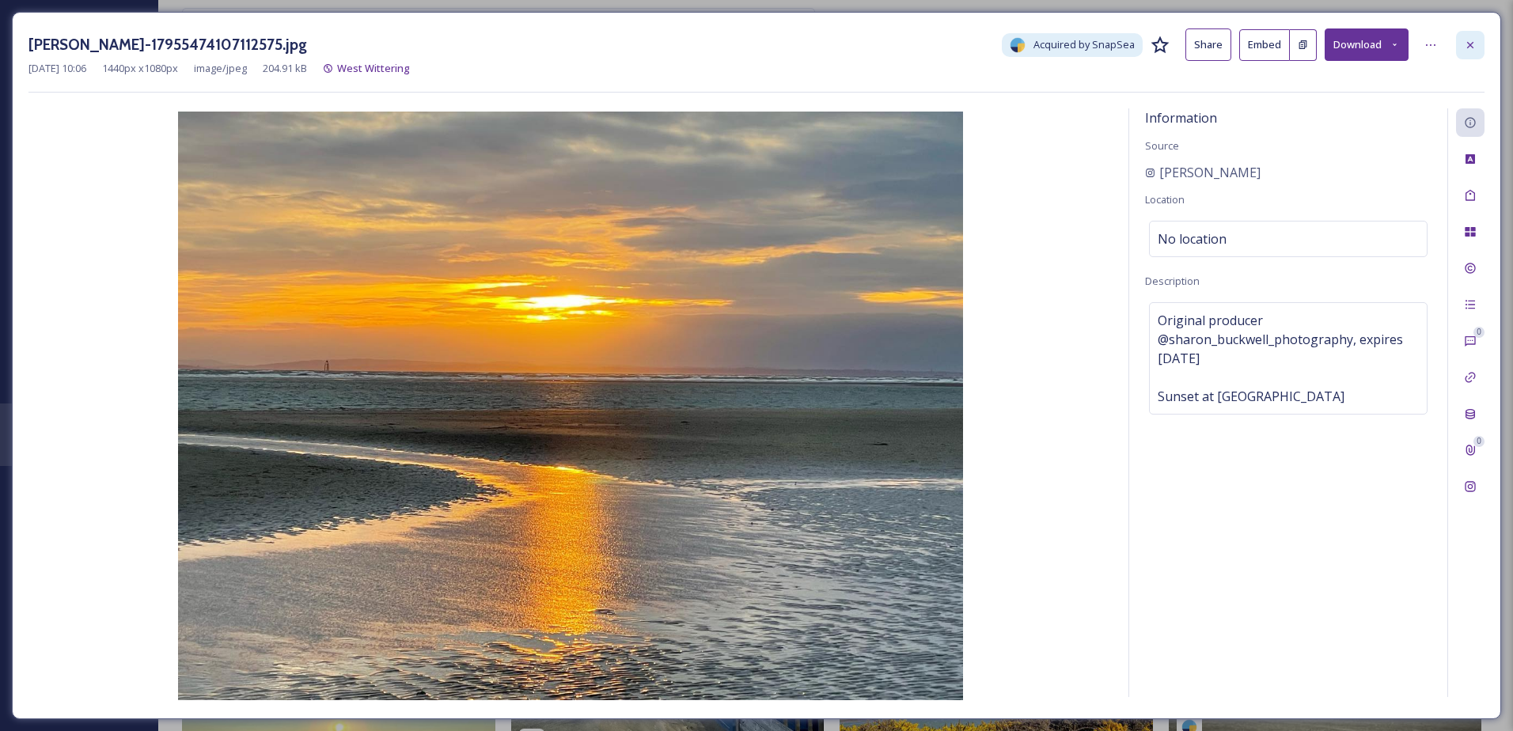
click at [1463, 44] on div at bounding box center [1470, 45] width 28 height 28
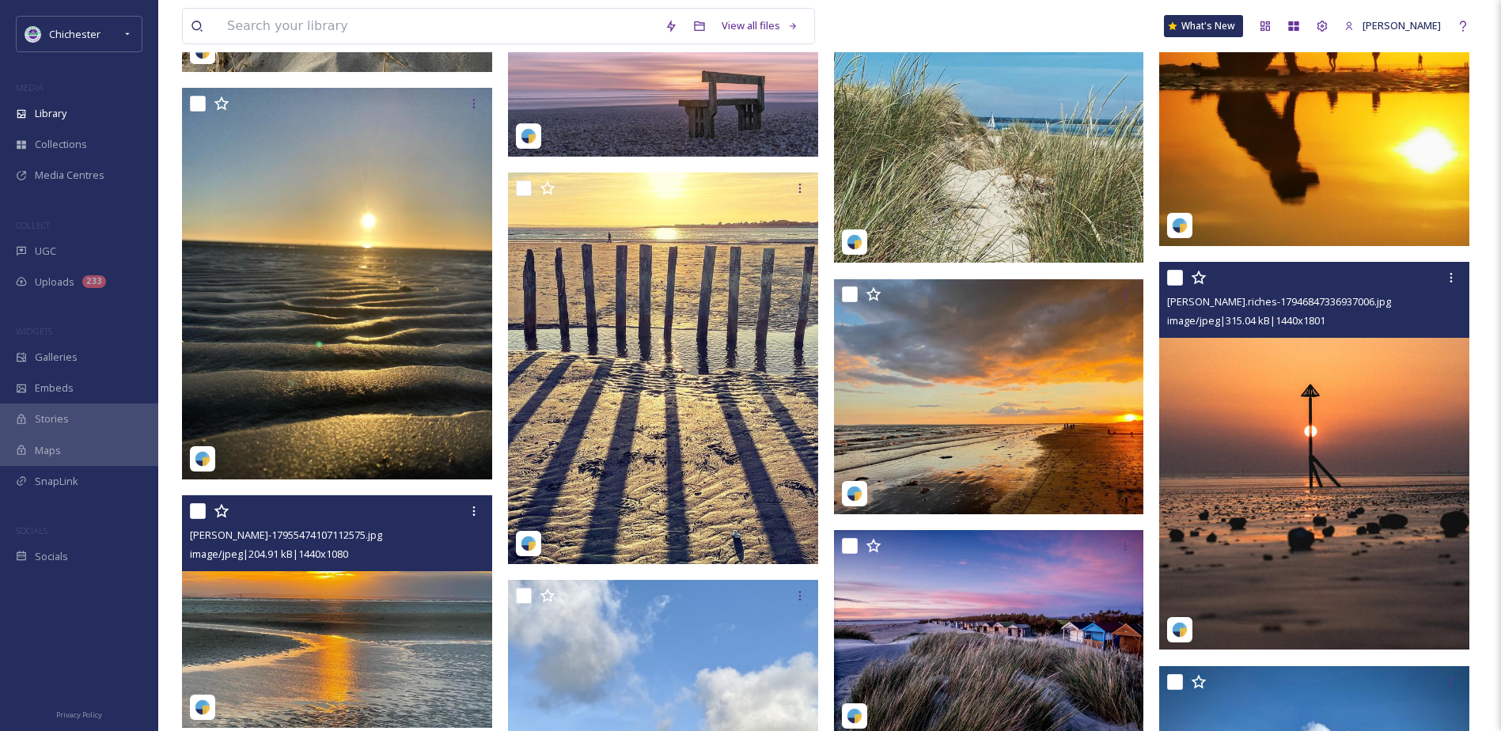
scroll to position [5964, 0]
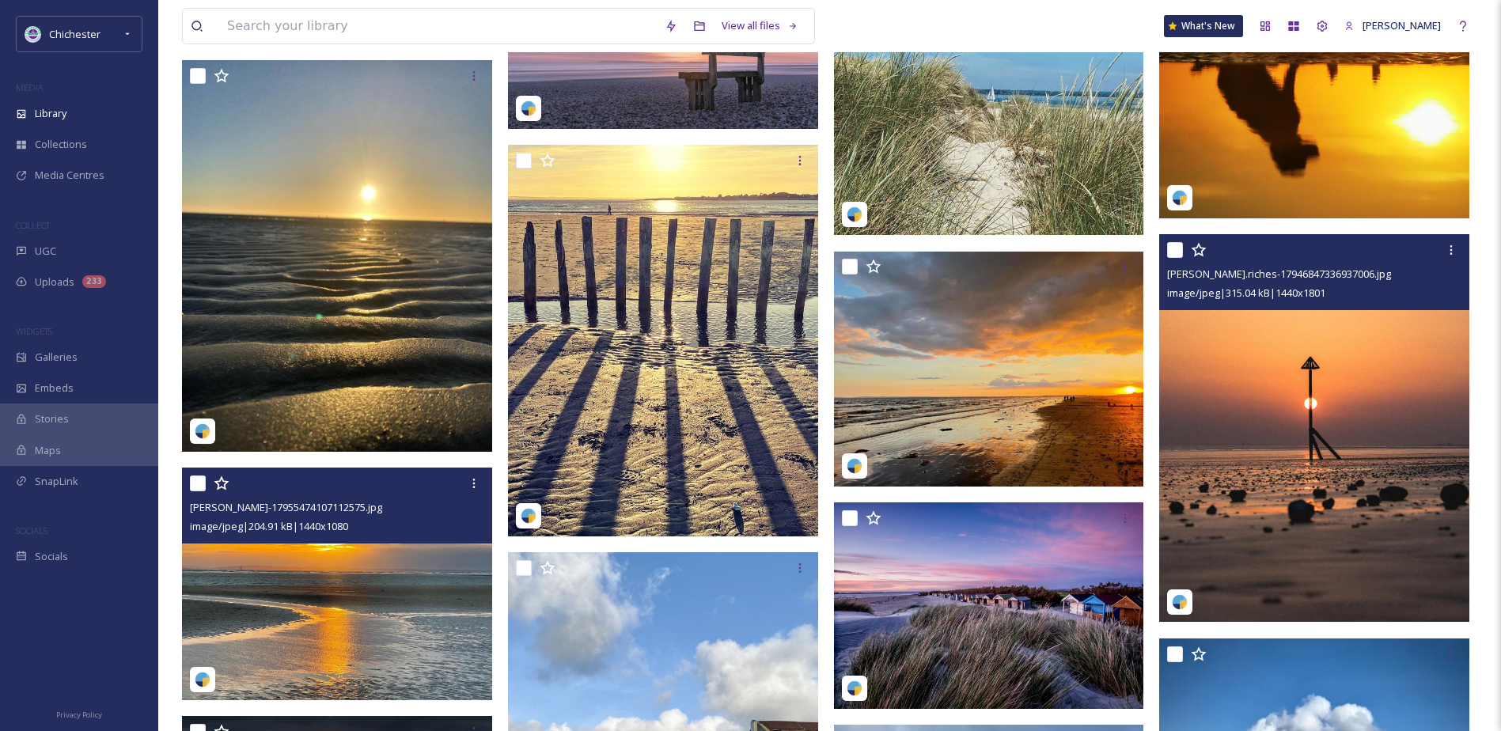
click at [1160, 388] on img at bounding box center [1314, 428] width 310 height 388
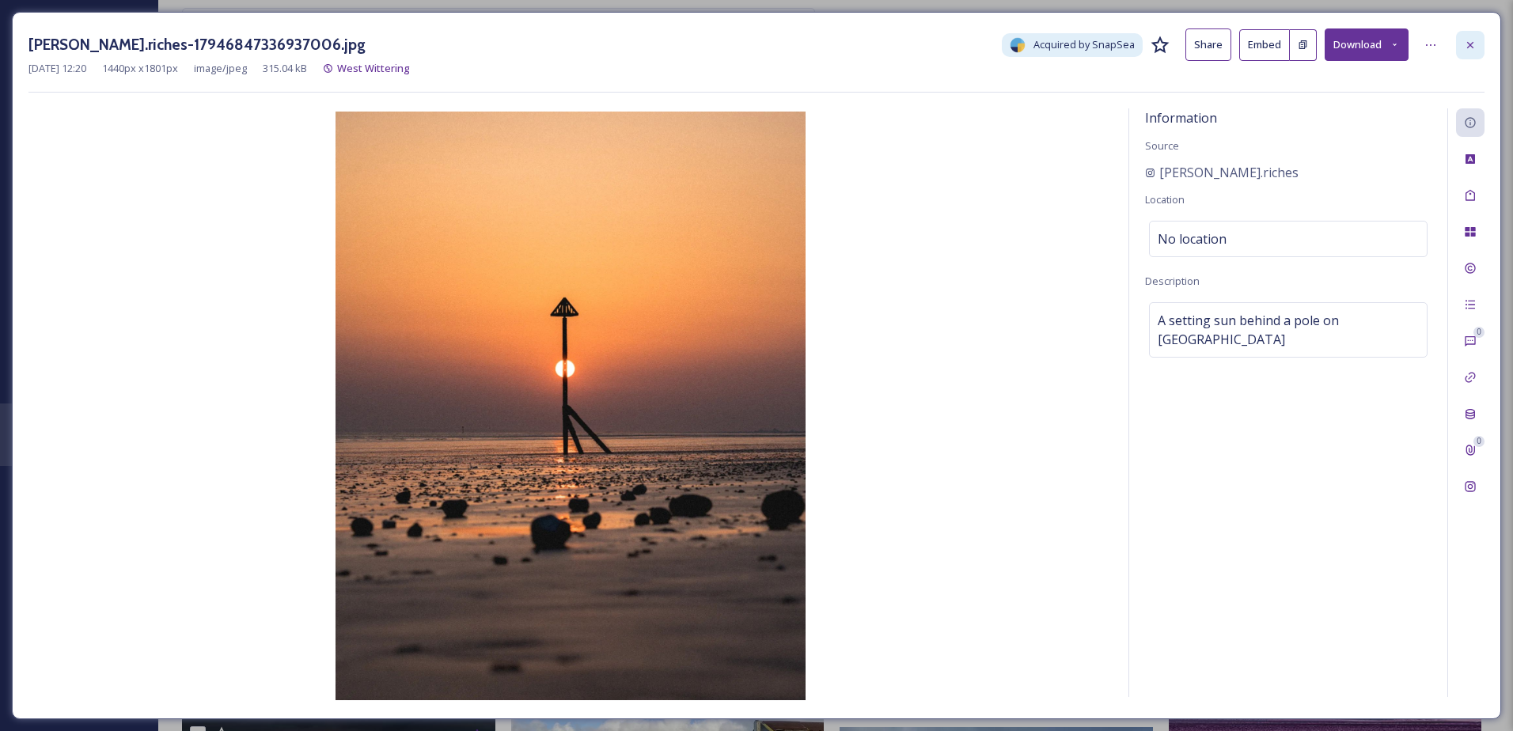
click at [1465, 42] on icon at bounding box center [1470, 45] width 13 height 13
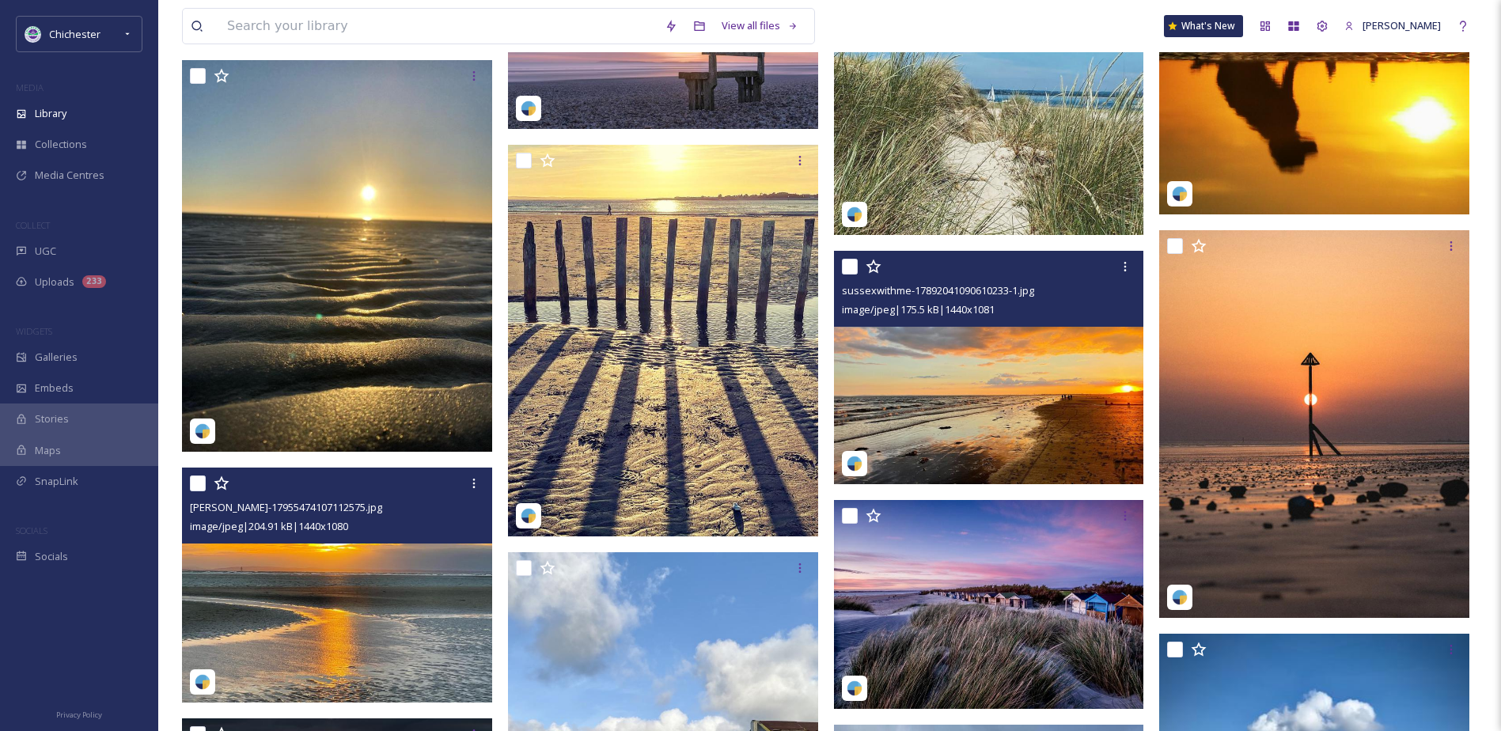
click at [951, 375] on img at bounding box center [989, 368] width 310 height 233
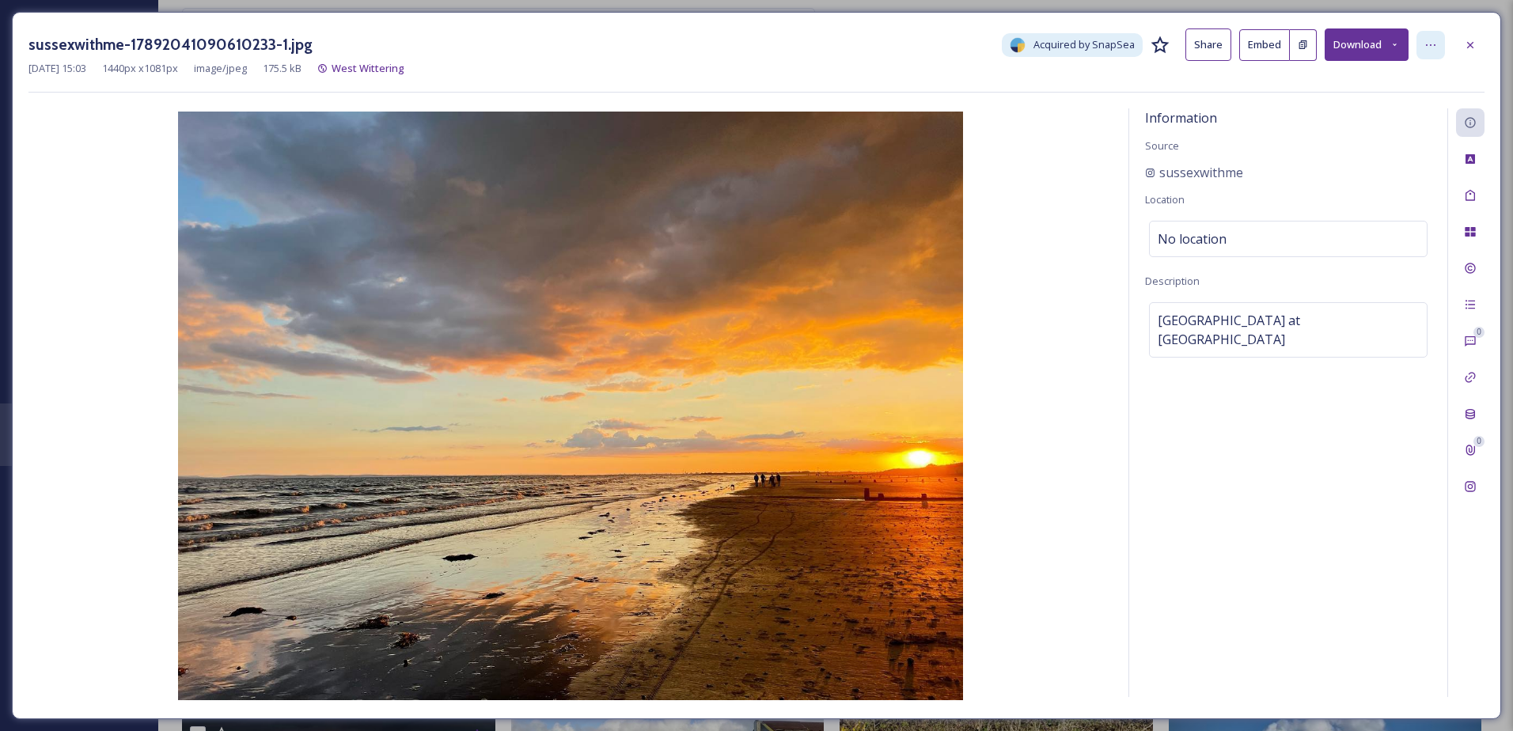
click at [1441, 50] on div at bounding box center [1430, 45] width 28 height 28
click at [1369, 48] on button "Download" at bounding box center [1367, 44] width 84 height 32
click at [1367, 85] on span "Download Original (1440 x 1081)" at bounding box center [1325, 81] width 150 height 15
click at [1473, 39] on icon at bounding box center [1470, 45] width 13 height 13
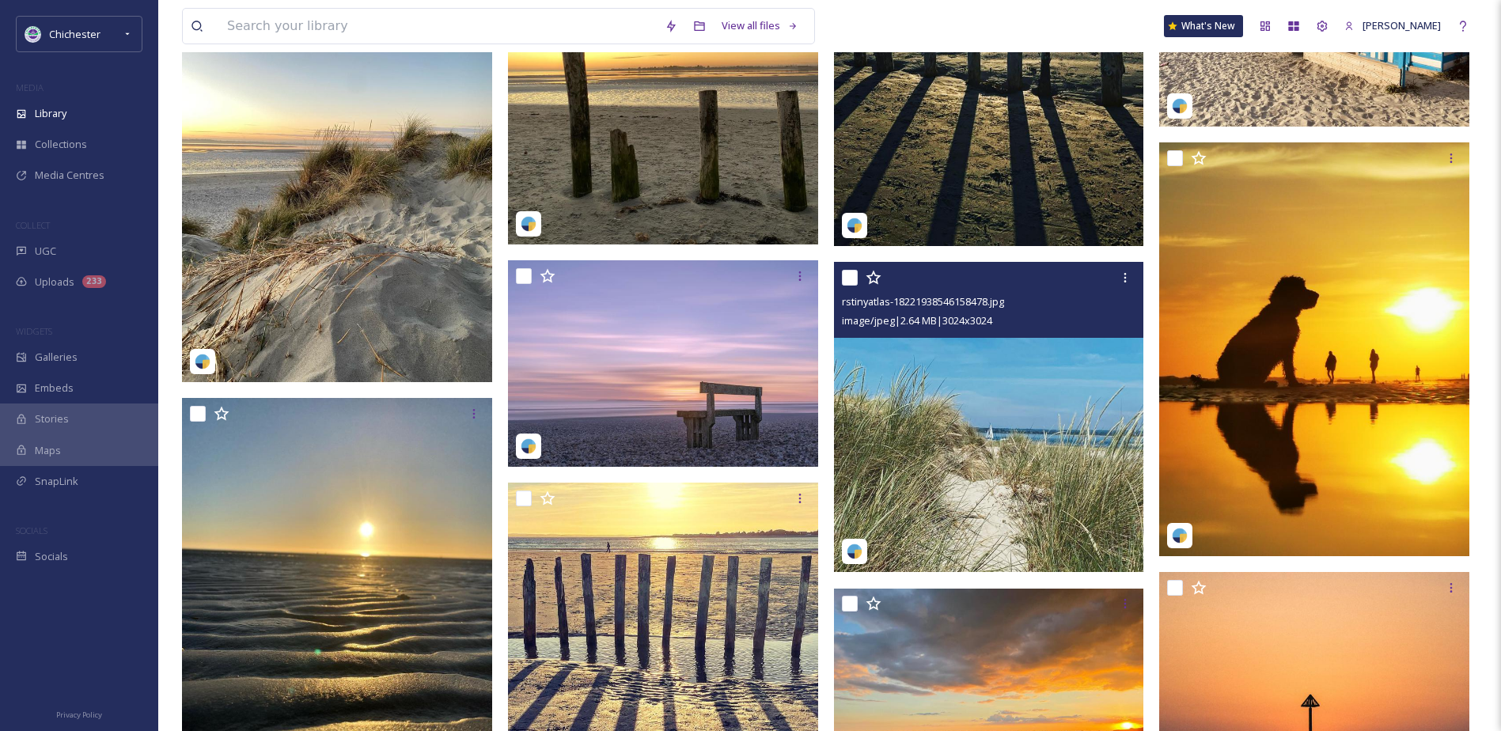
scroll to position [5885, 0]
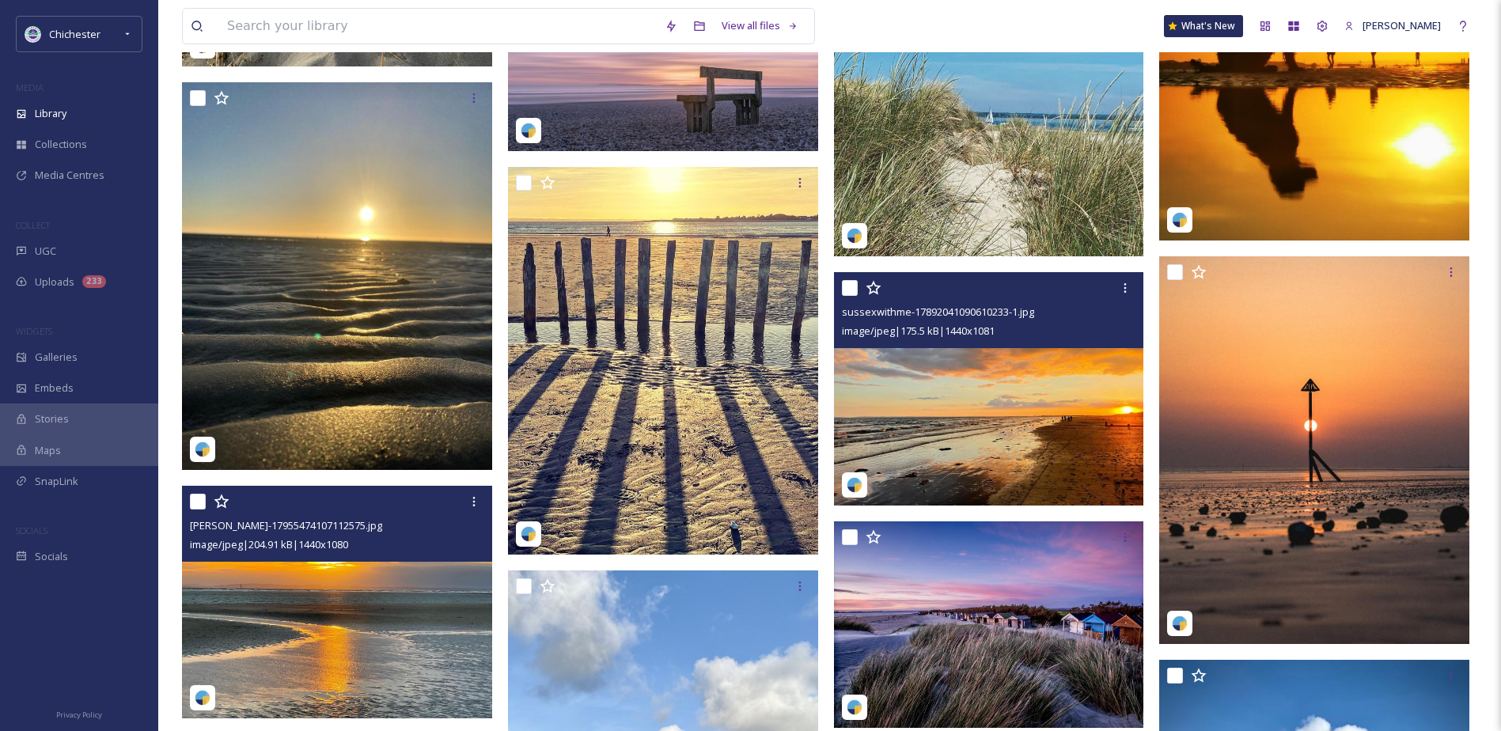
click at [1031, 428] on img at bounding box center [989, 389] width 310 height 233
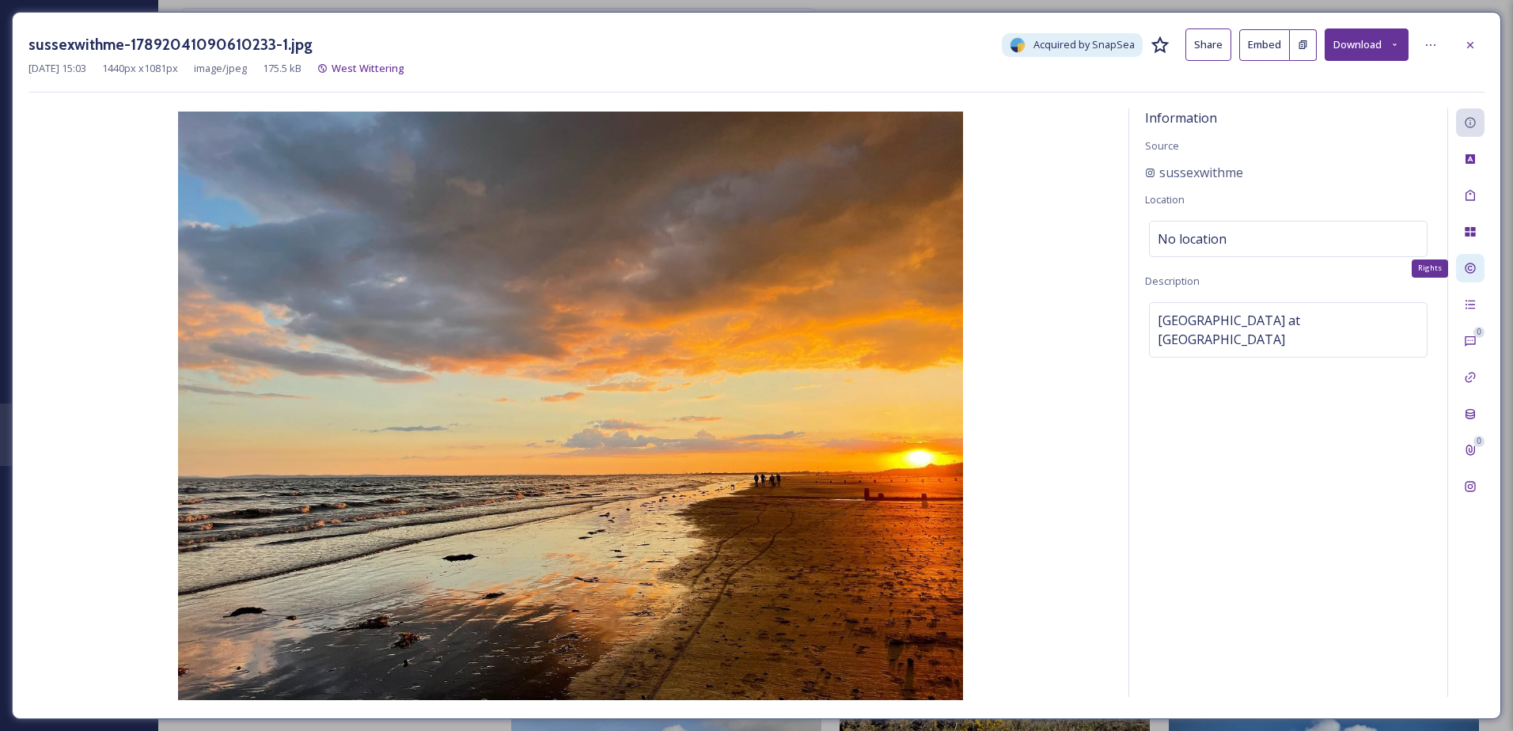
click at [1466, 275] on div "Rights" at bounding box center [1470, 268] width 28 height 28
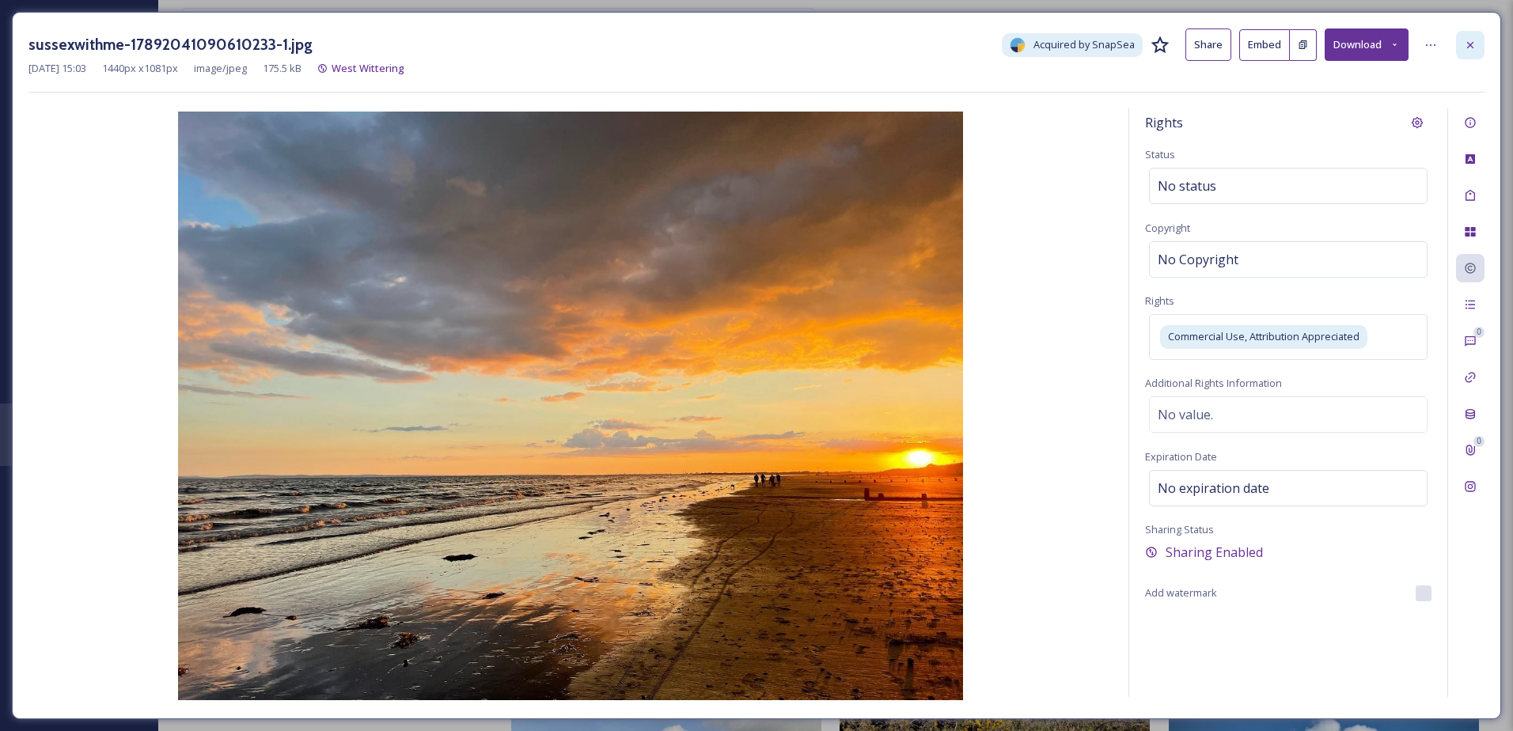
click at [1469, 41] on icon at bounding box center [1470, 45] width 13 height 13
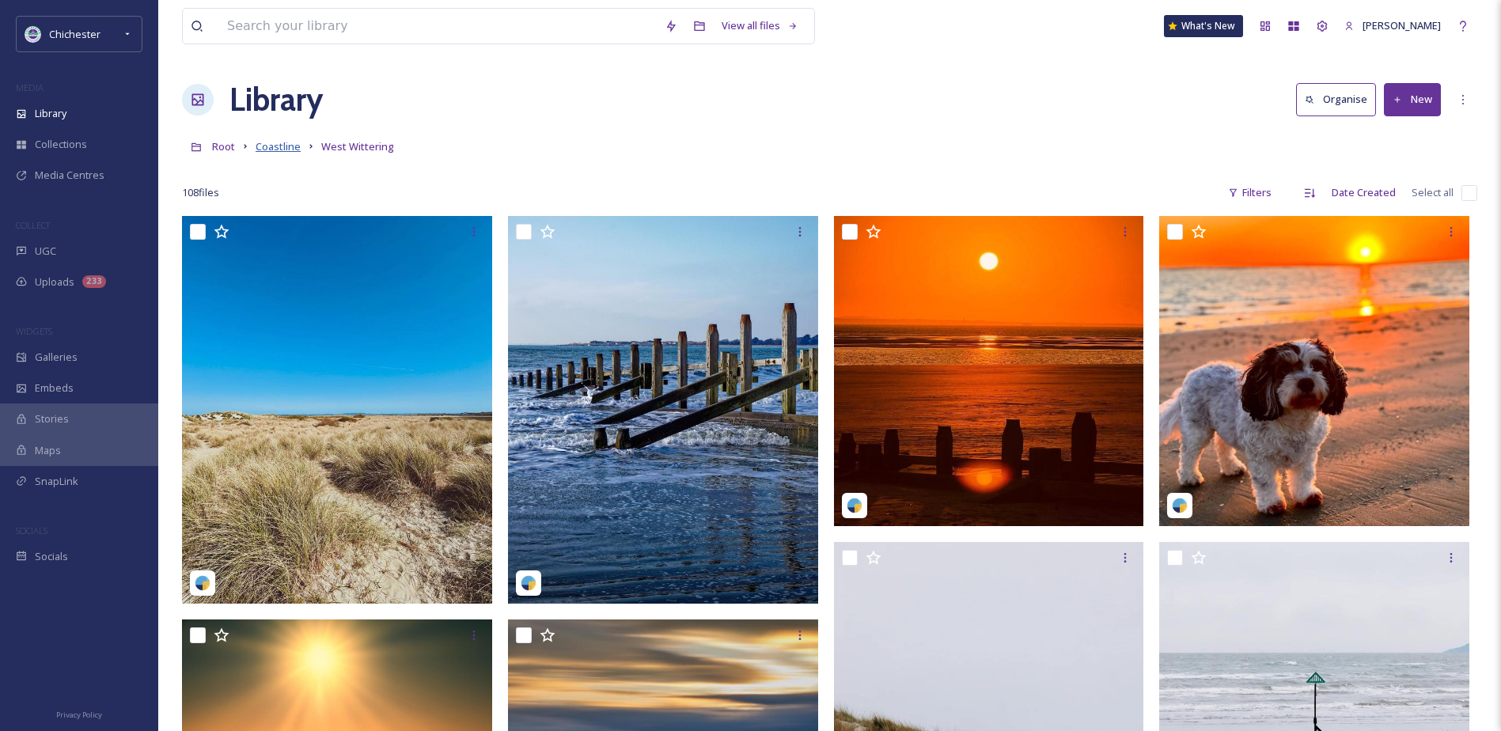
click at [269, 148] on span "Coastline" at bounding box center [278, 146] width 45 height 14
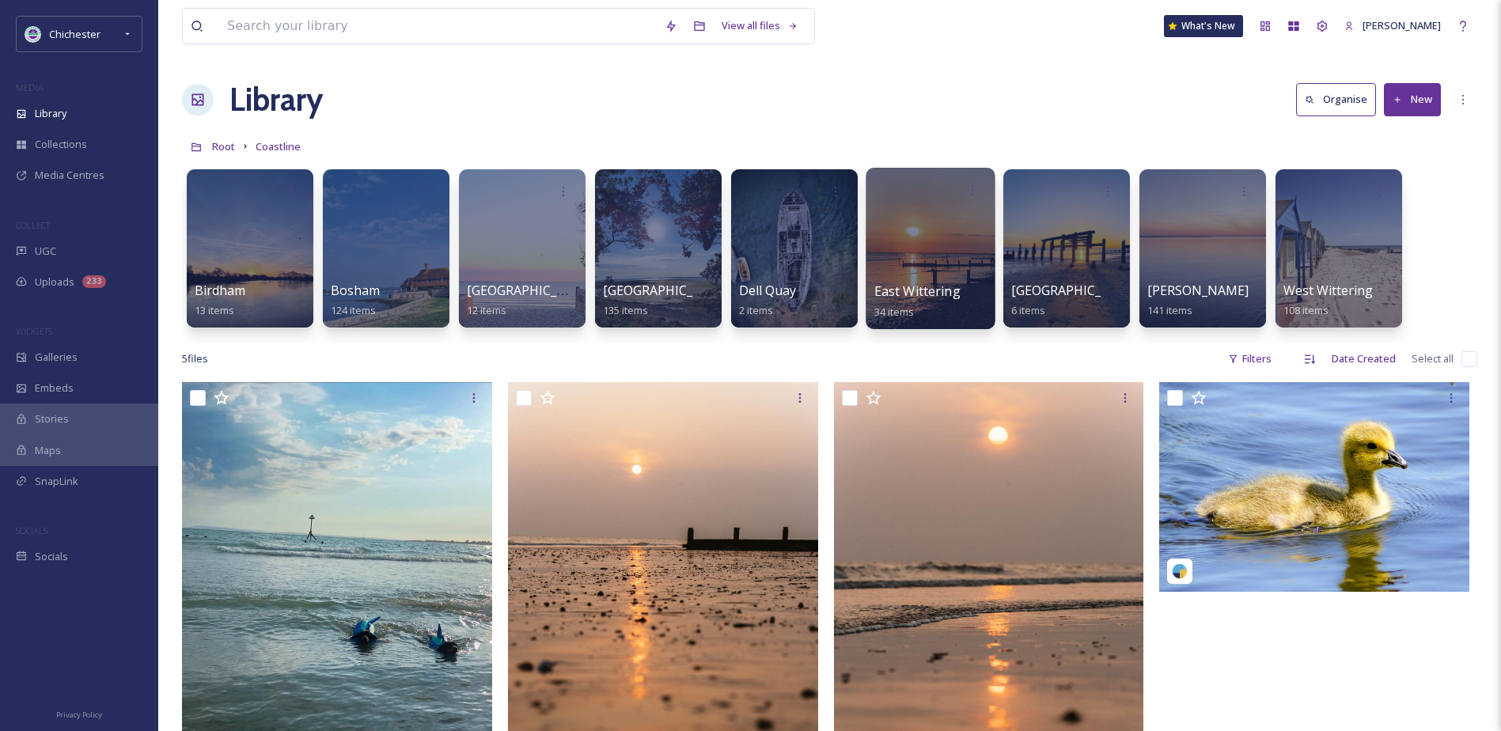
click at [938, 237] on div at bounding box center [930, 248] width 129 height 161
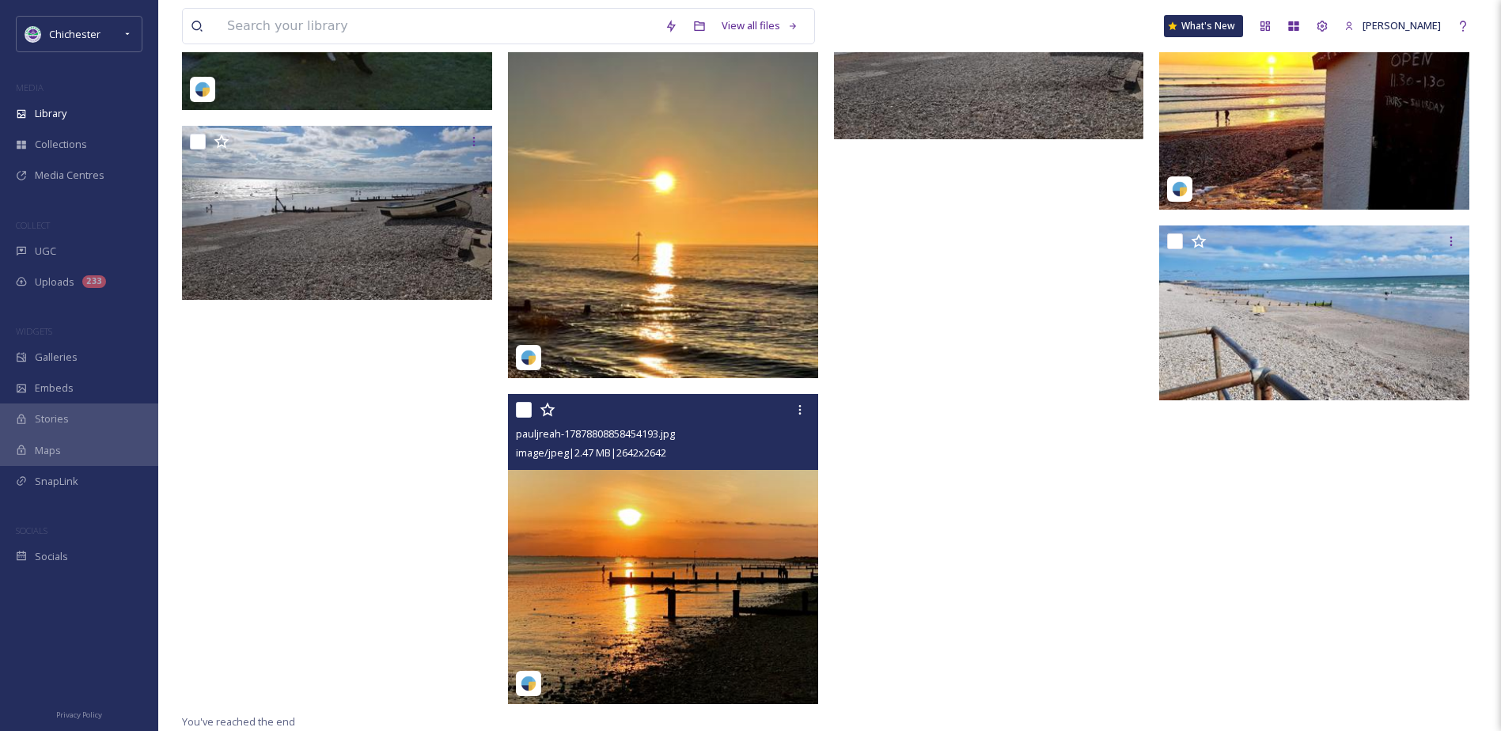
click at [607, 576] on img at bounding box center [663, 549] width 310 height 310
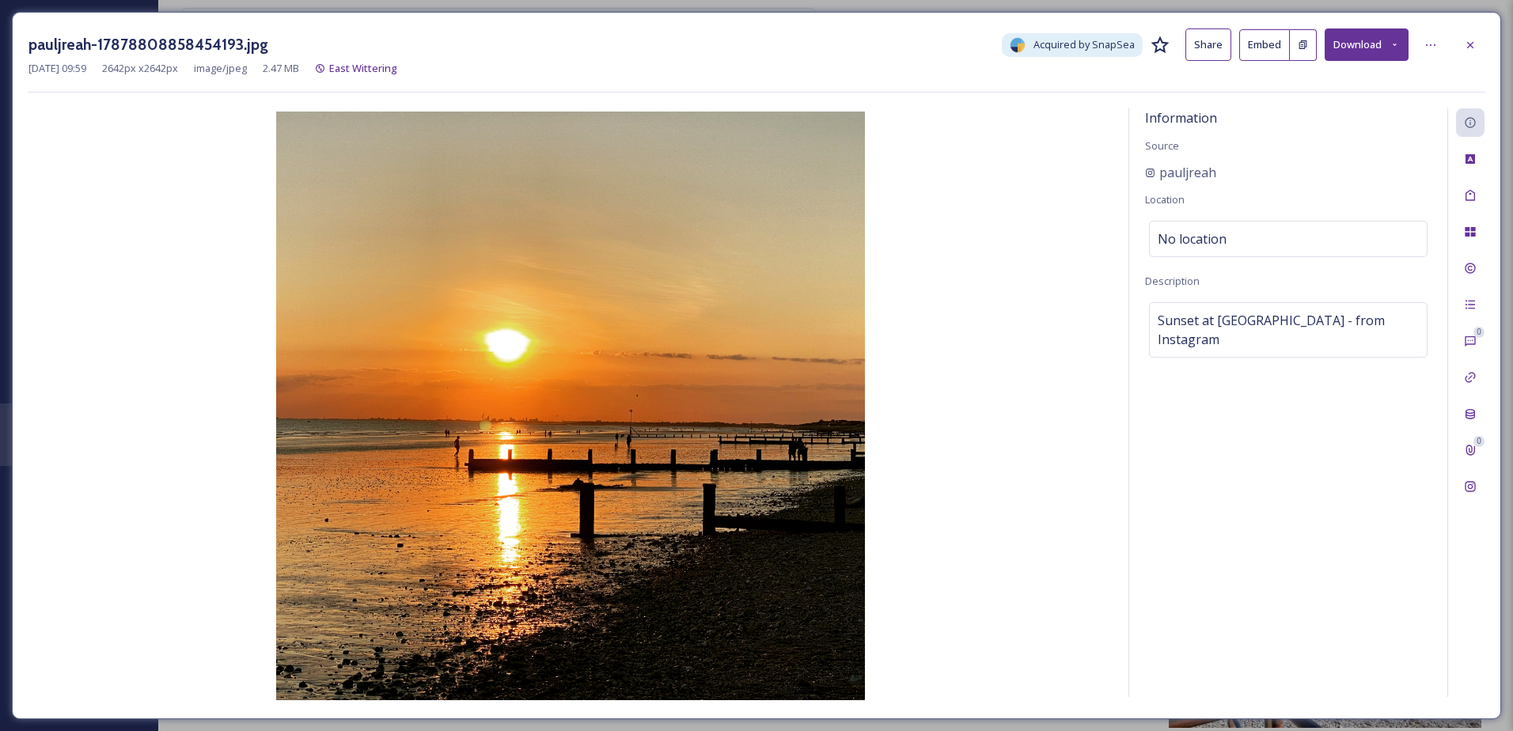
click at [1361, 47] on button "Download" at bounding box center [1367, 44] width 84 height 32
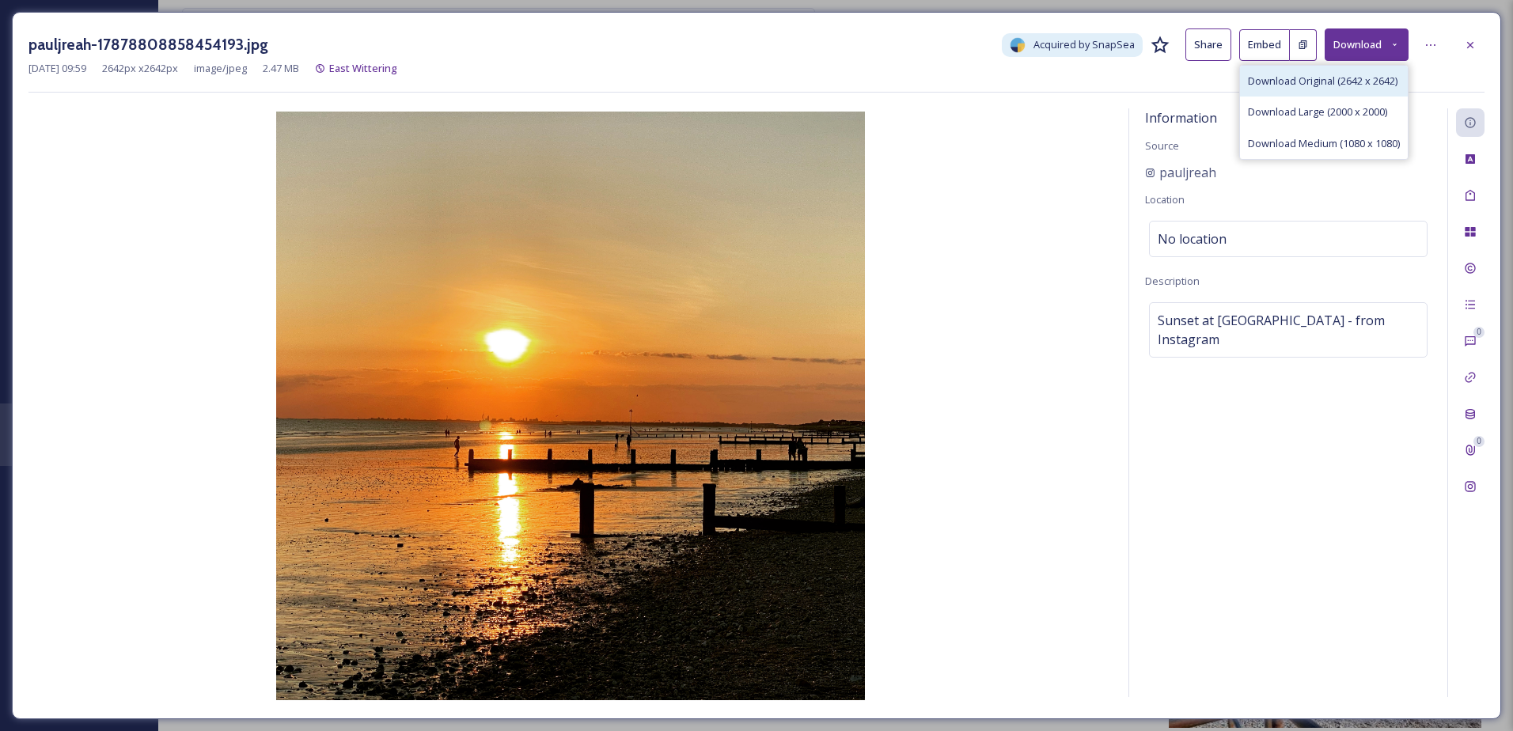
click at [1332, 79] on span "Download Original (2642 x 2642)" at bounding box center [1323, 81] width 150 height 15
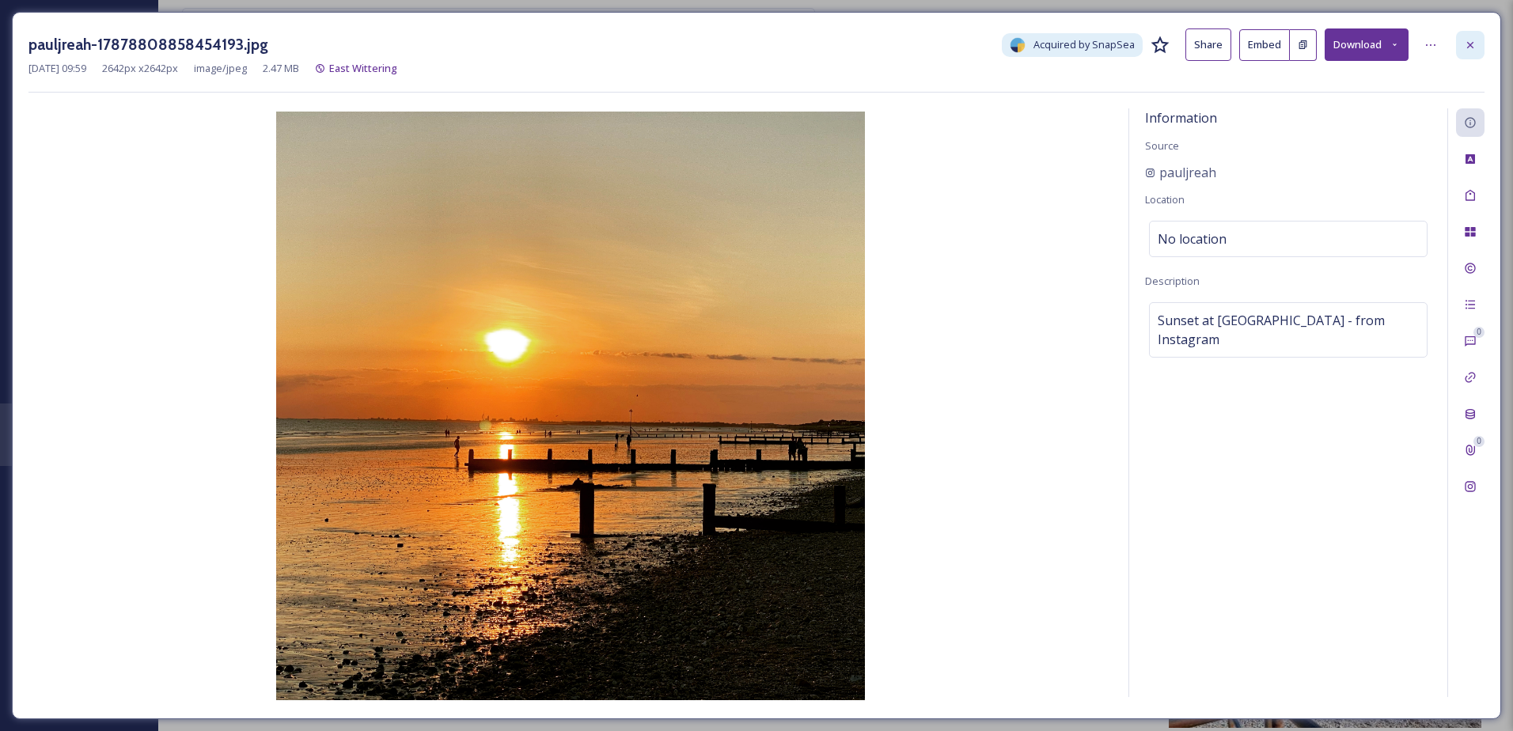
click at [1461, 47] on div at bounding box center [1470, 45] width 28 height 28
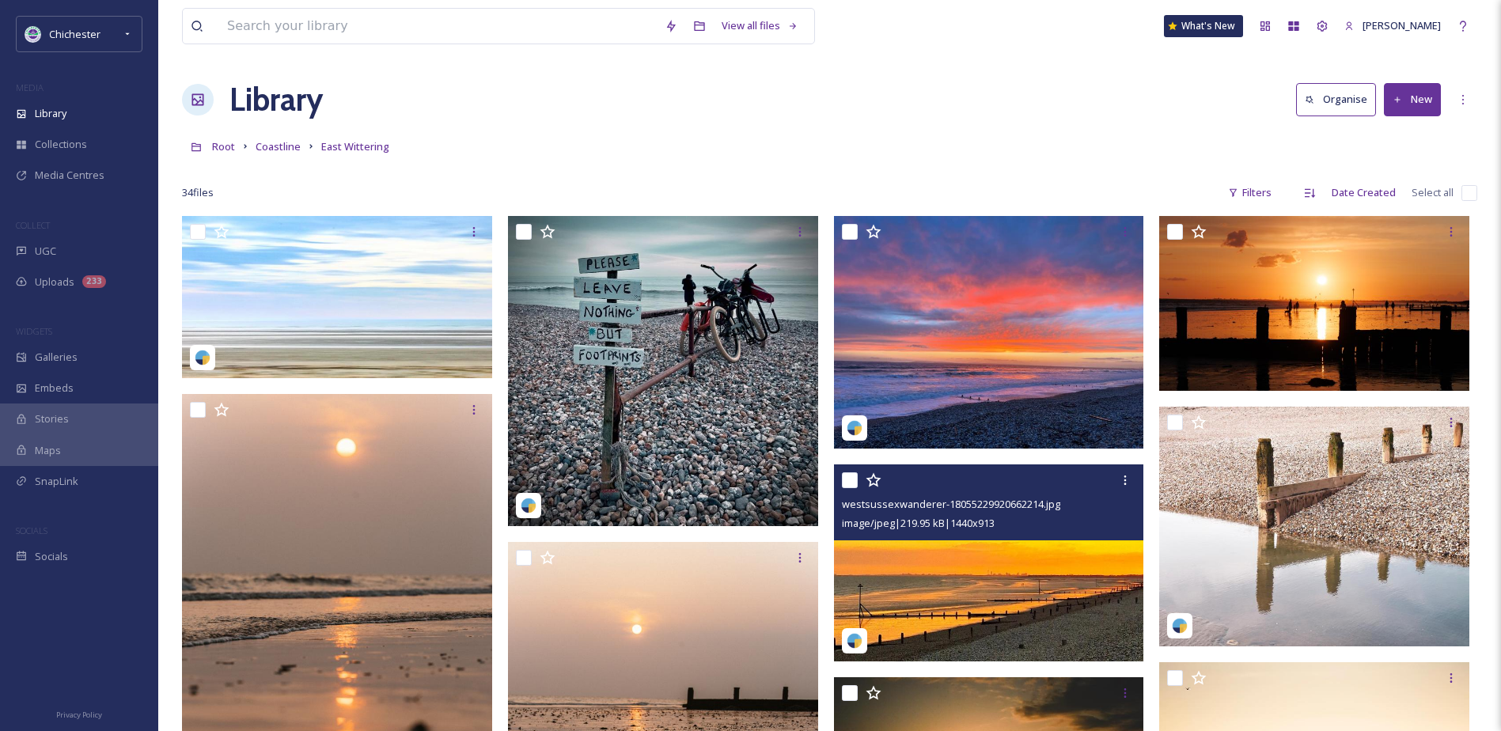
click at [946, 613] on img at bounding box center [989, 562] width 310 height 197
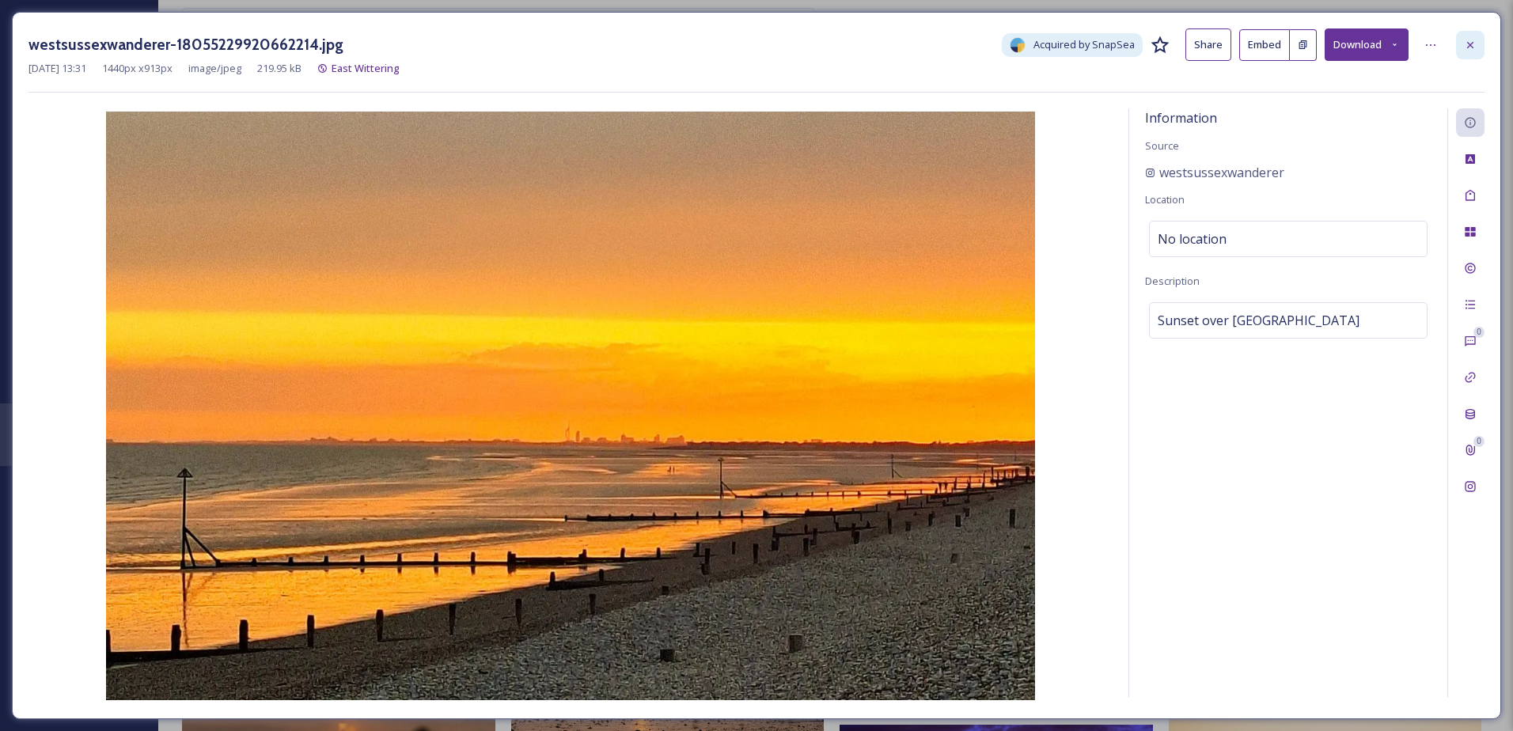
click at [1469, 47] on icon at bounding box center [1470, 45] width 13 height 13
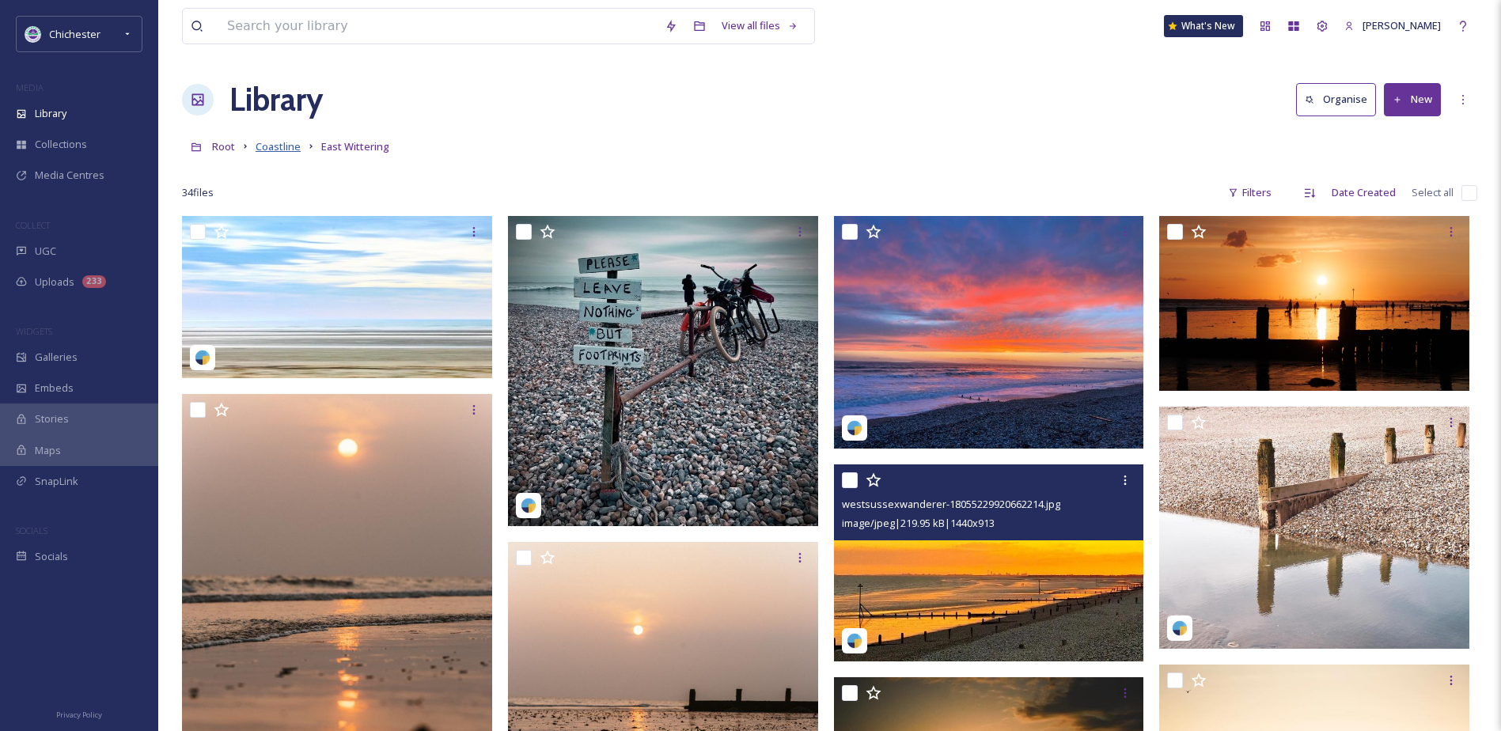
click at [298, 144] on span "Coastline" at bounding box center [278, 146] width 45 height 14
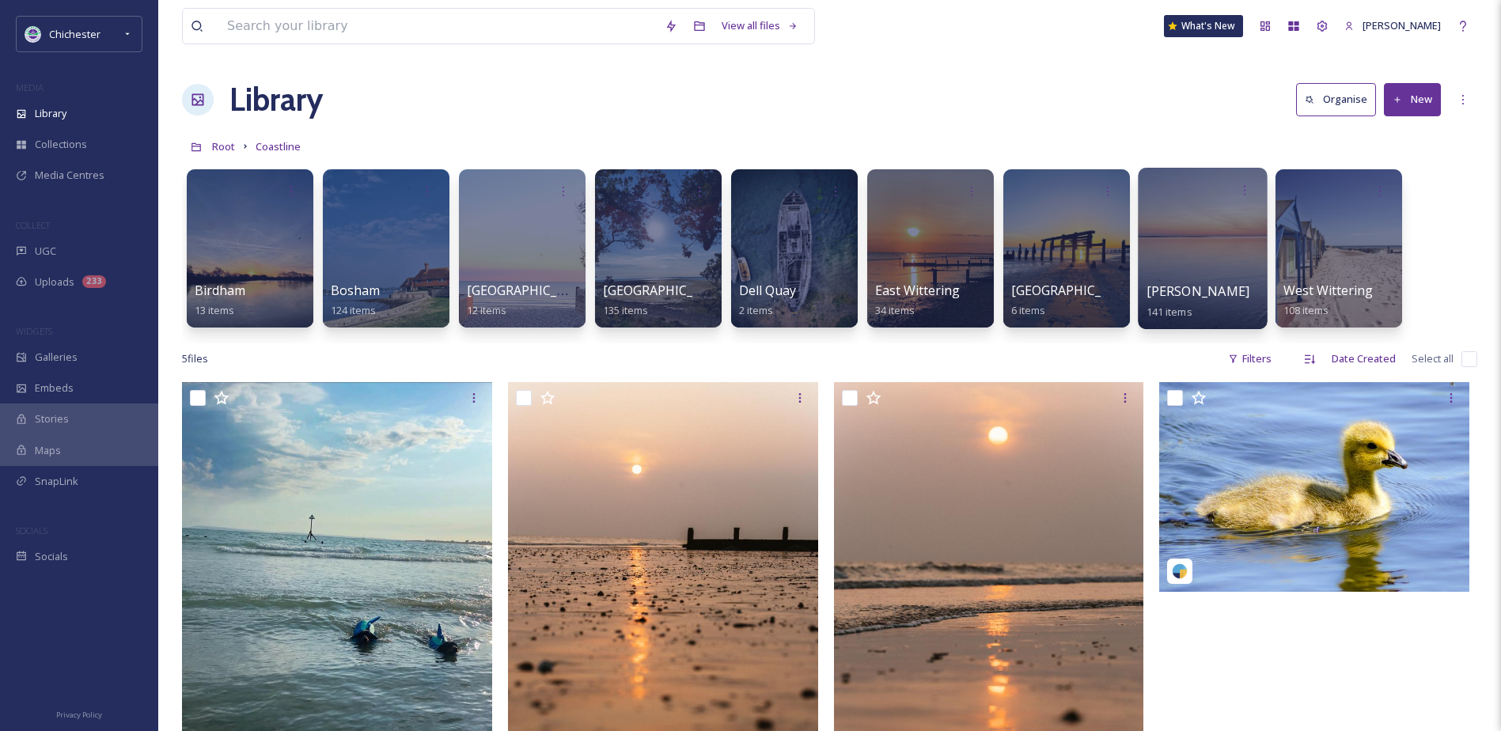
click at [1177, 231] on div at bounding box center [1202, 248] width 129 height 161
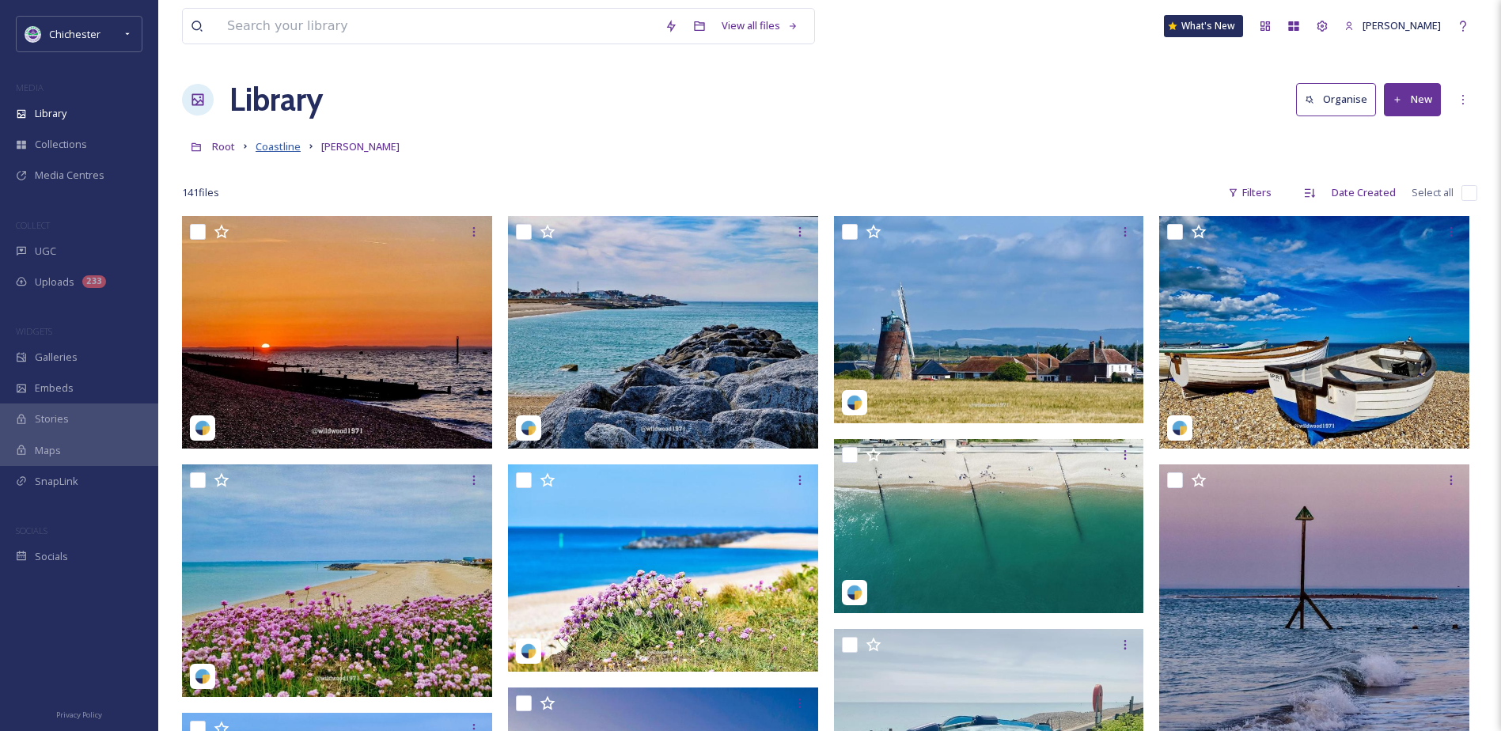
click at [264, 151] on span "Coastline" at bounding box center [278, 146] width 45 height 14
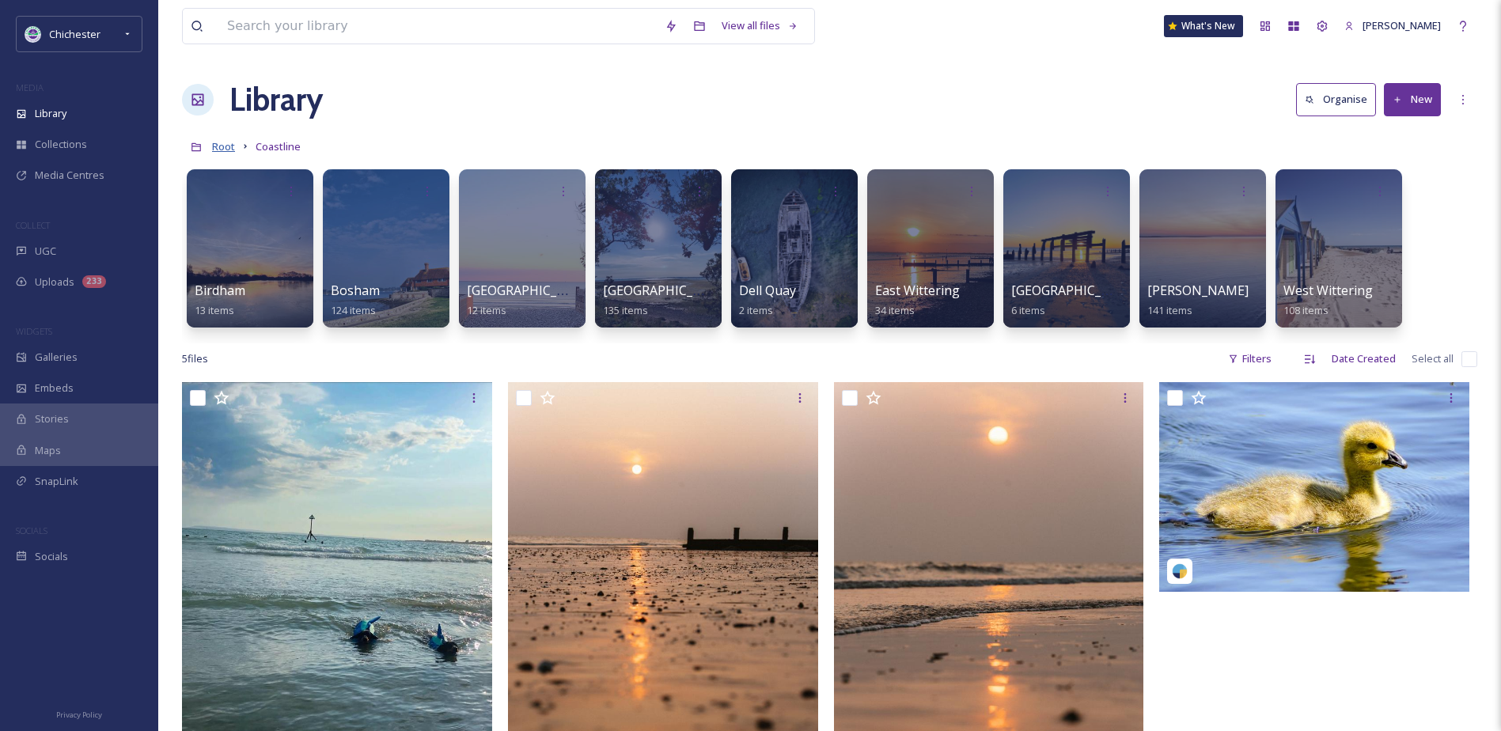
click at [227, 144] on span "Root" at bounding box center [223, 146] width 23 height 14
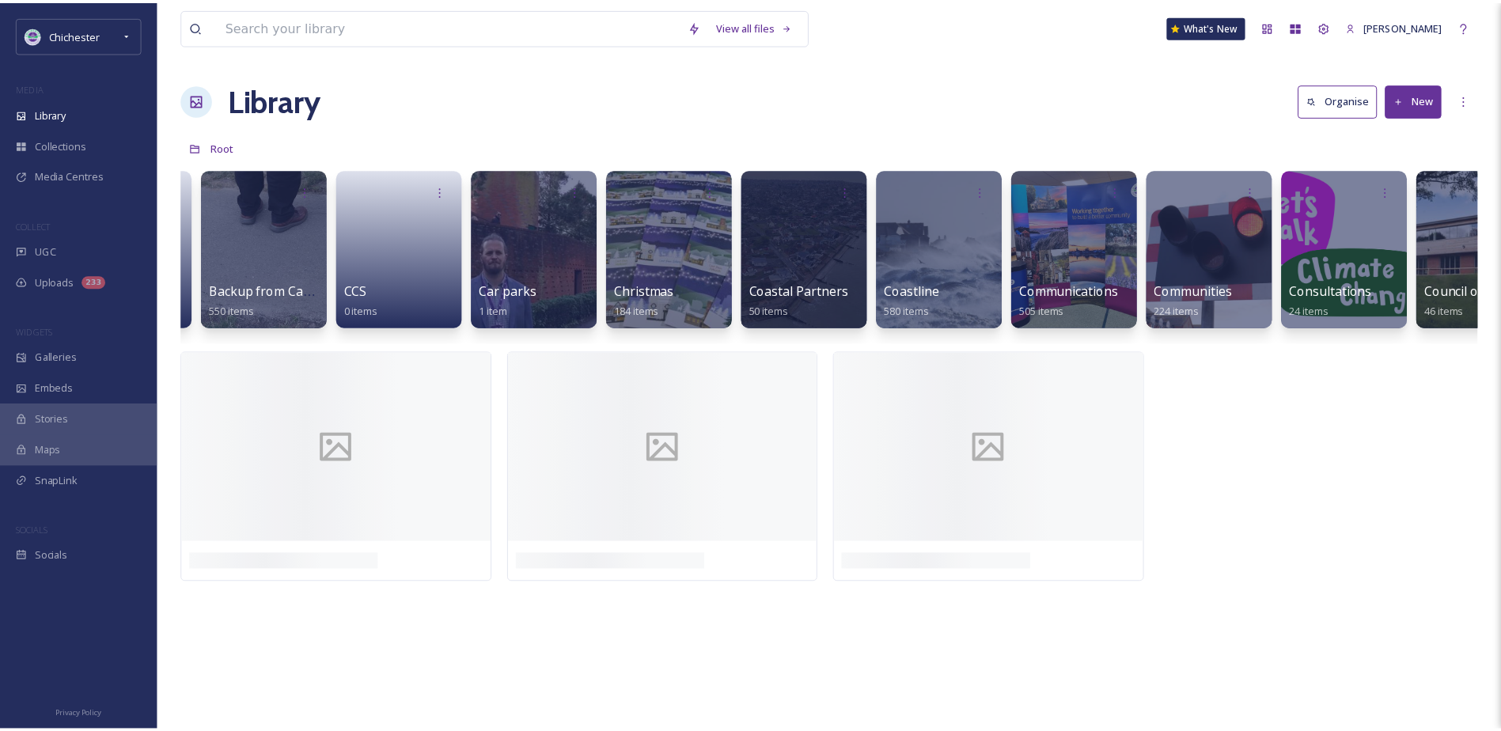
scroll to position [0, 555]
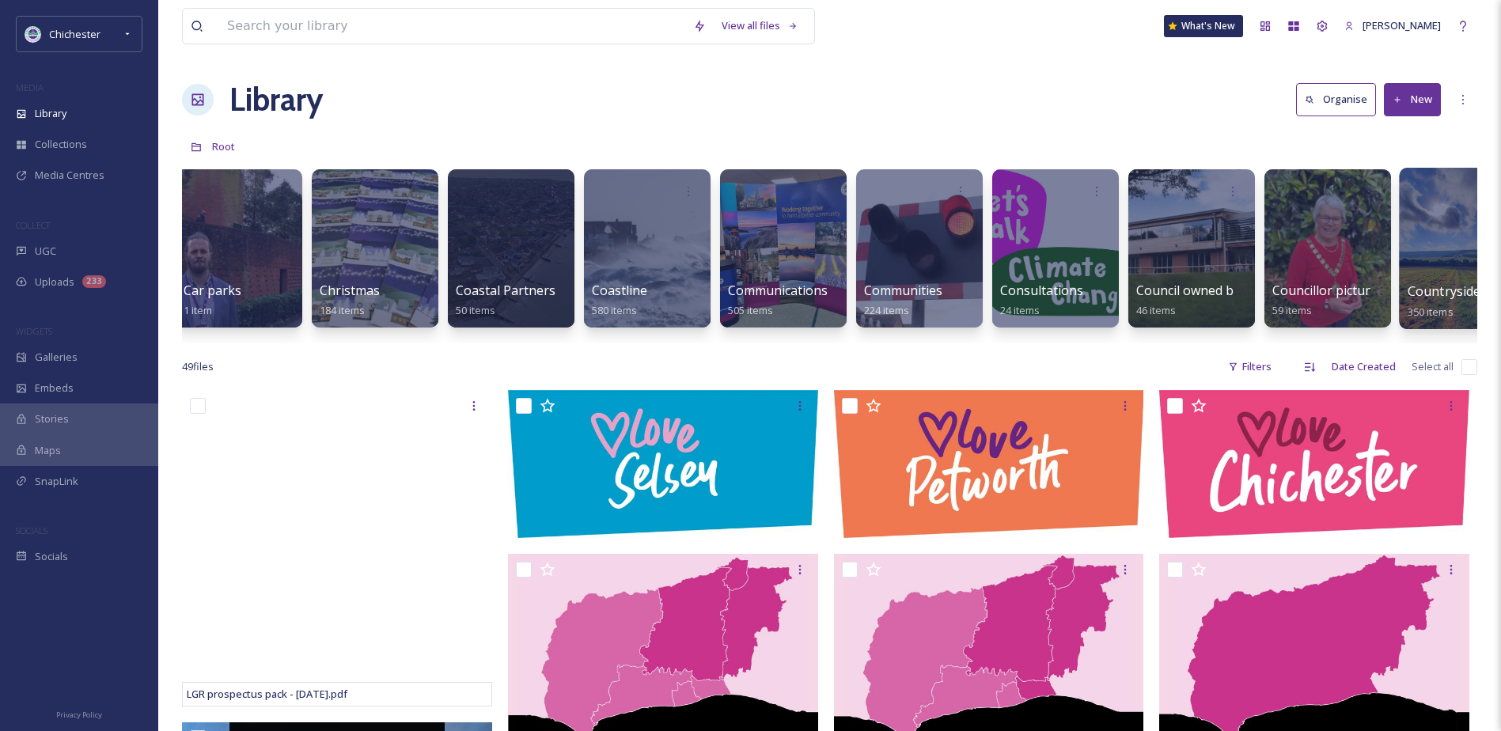
click at [1437, 255] on div at bounding box center [1463, 248] width 129 height 161
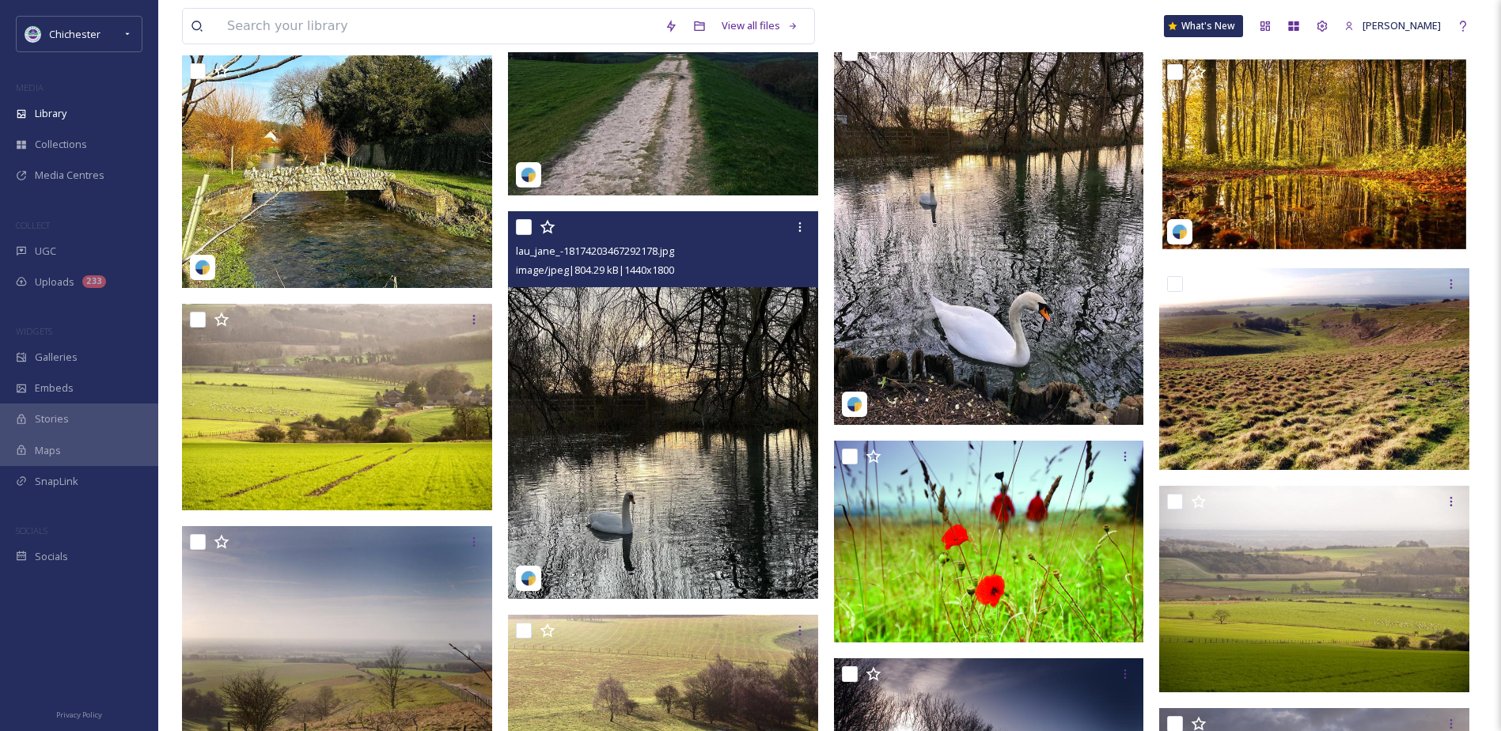
scroll to position [3403, 0]
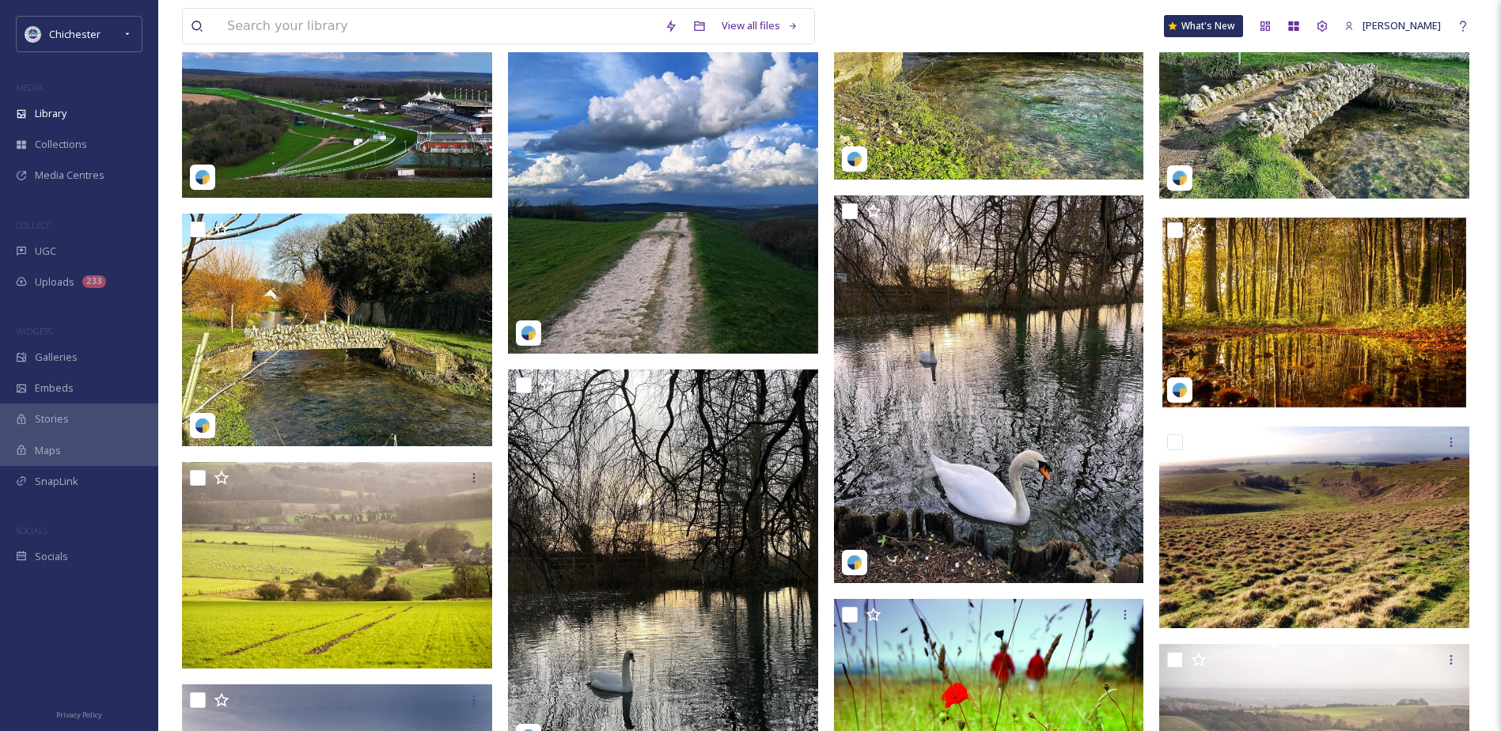
click at [689, 277] on img at bounding box center [663, 160] width 310 height 388
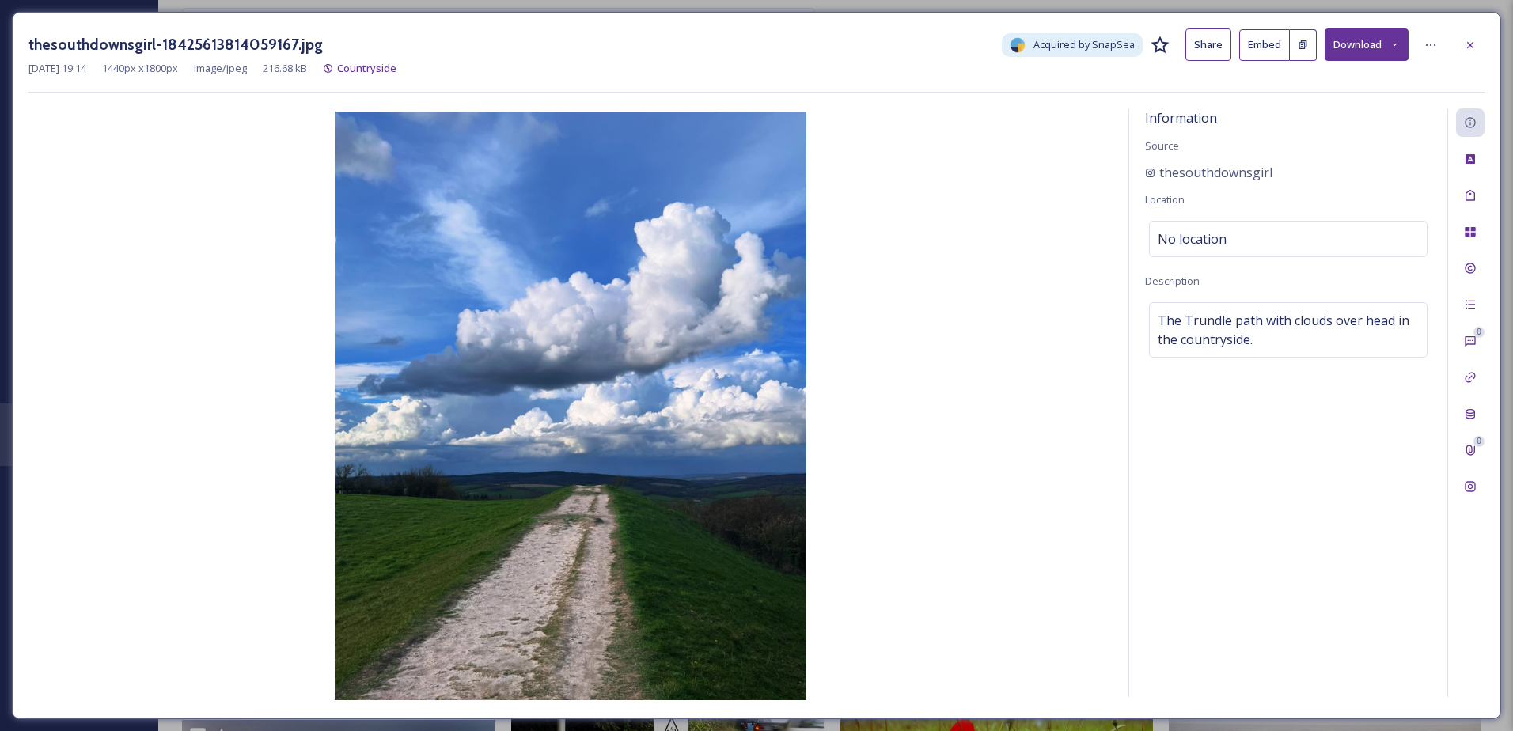
click at [1470, 29] on div "thesouthdownsgirl-18425613814059167.jpg Acquired by SnapSea Share Embed Download" at bounding box center [756, 44] width 1456 height 32
click at [1460, 44] on div at bounding box center [1470, 45] width 28 height 28
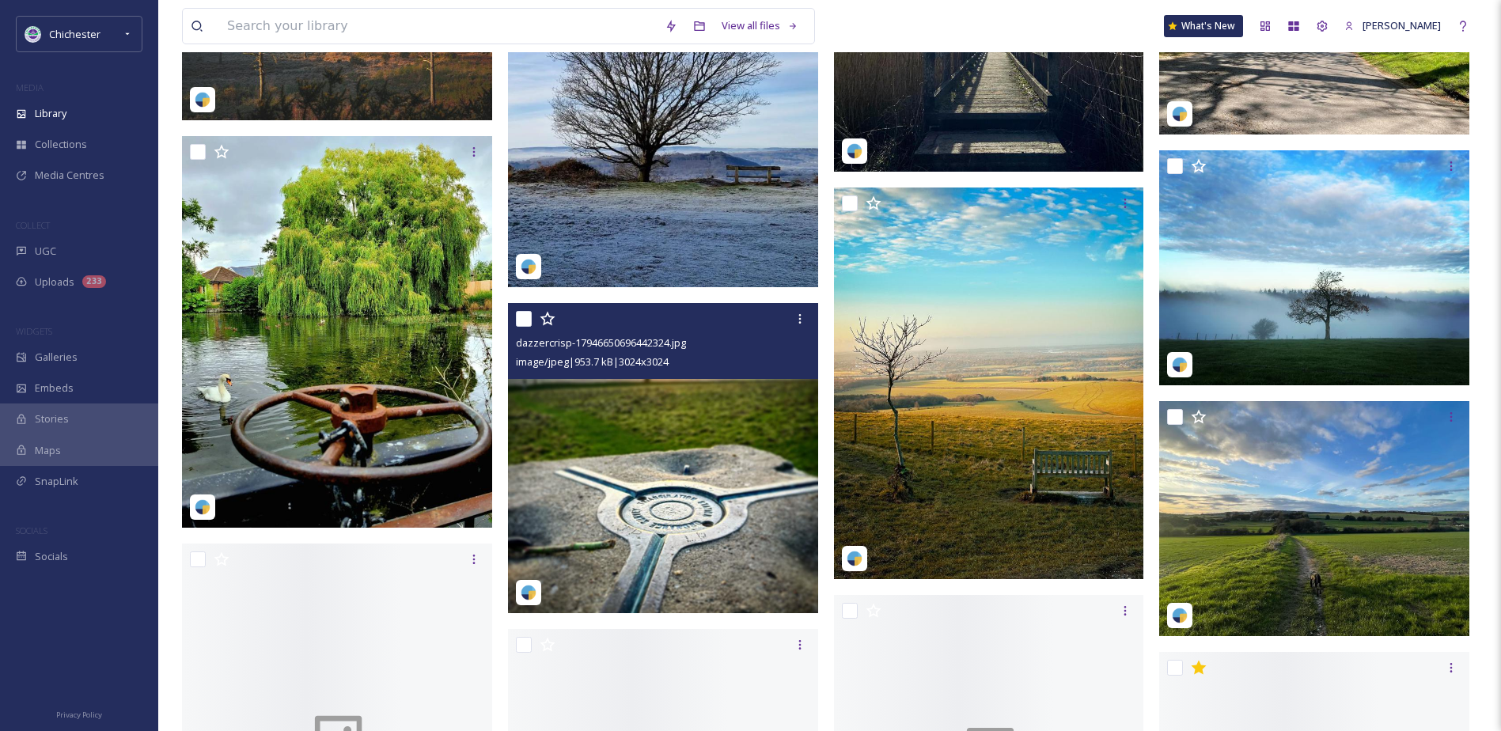
scroll to position [7675, 0]
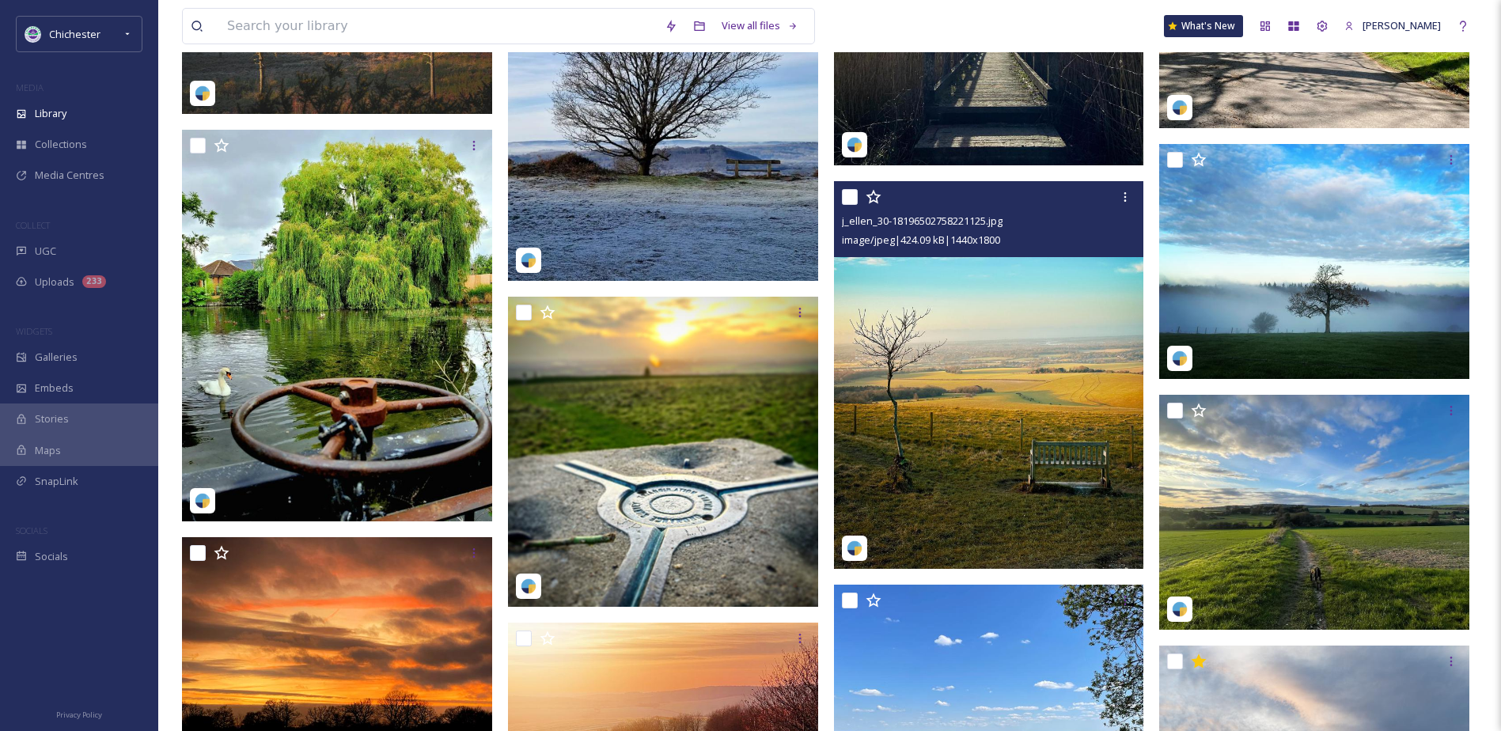
click at [1060, 474] on img at bounding box center [989, 375] width 310 height 388
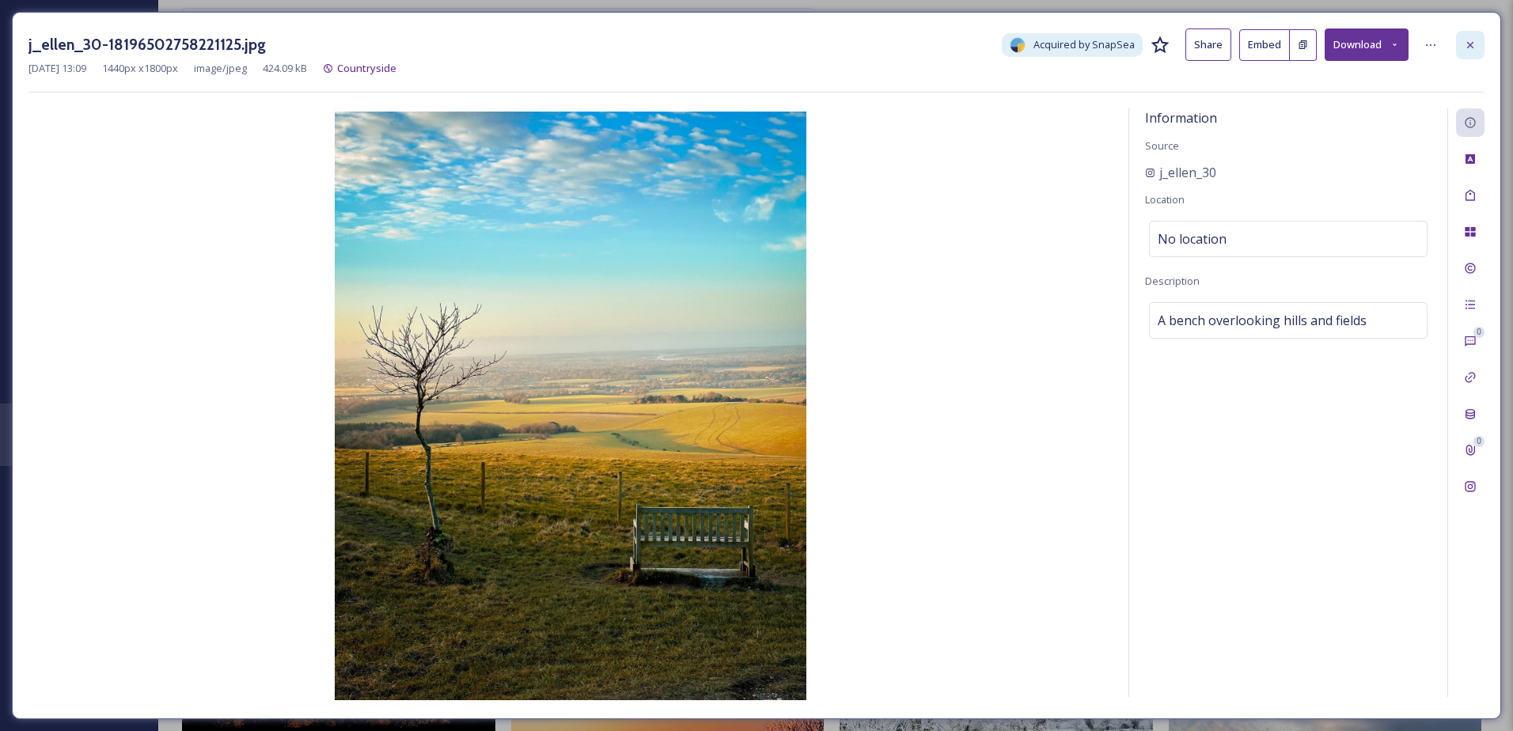
click at [1462, 38] on div at bounding box center [1470, 45] width 28 height 28
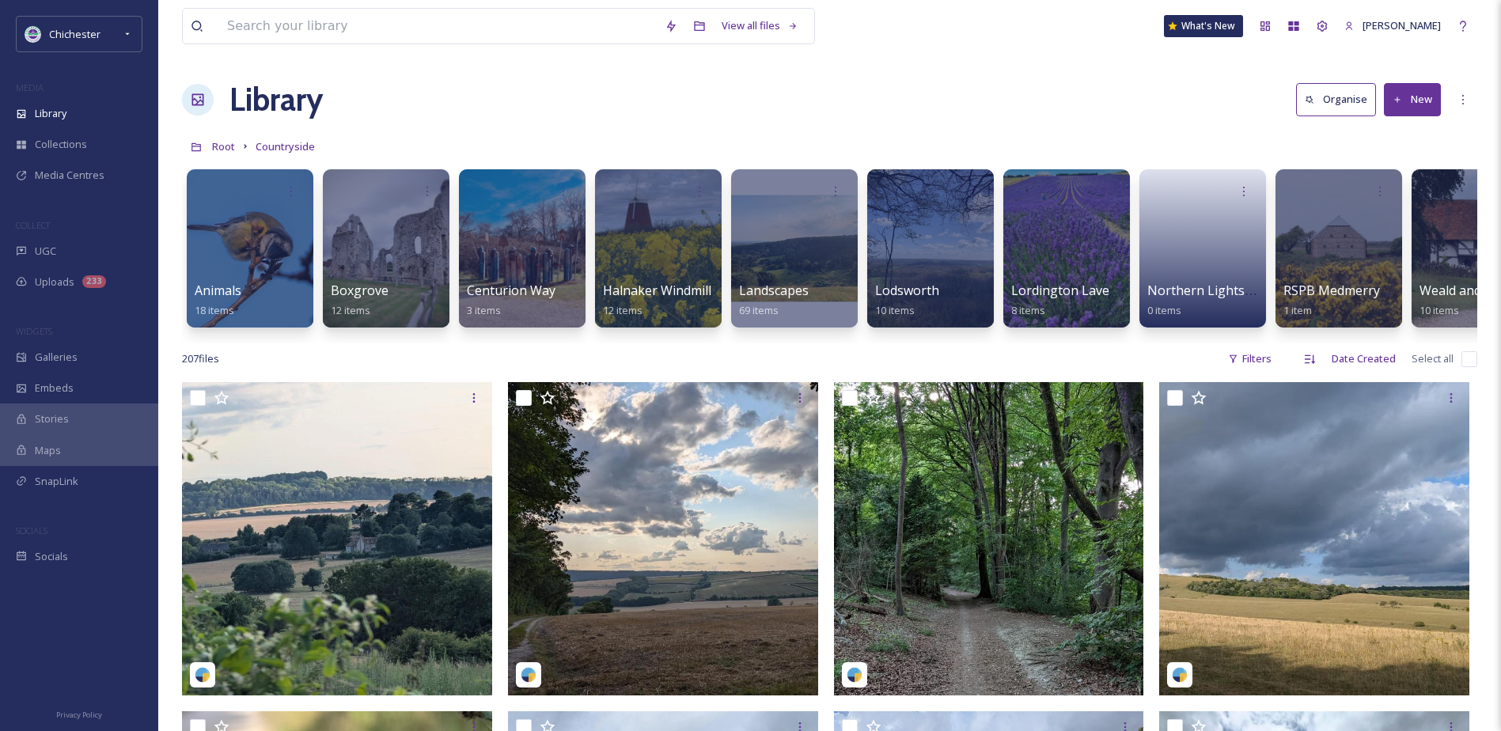
drag, startPoint x: 374, startPoint y: 336, endPoint x: 458, endPoint y: 333, distance: 83.9
click at [393, 340] on div "Animals 18 items Boxgrove 12 items Centurion Way 3 items Halnaker Windmill 12 i…" at bounding box center [829, 252] width 1295 height 182
click at [765, 226] on div at bounding box center [794, 248] width 129 height 161
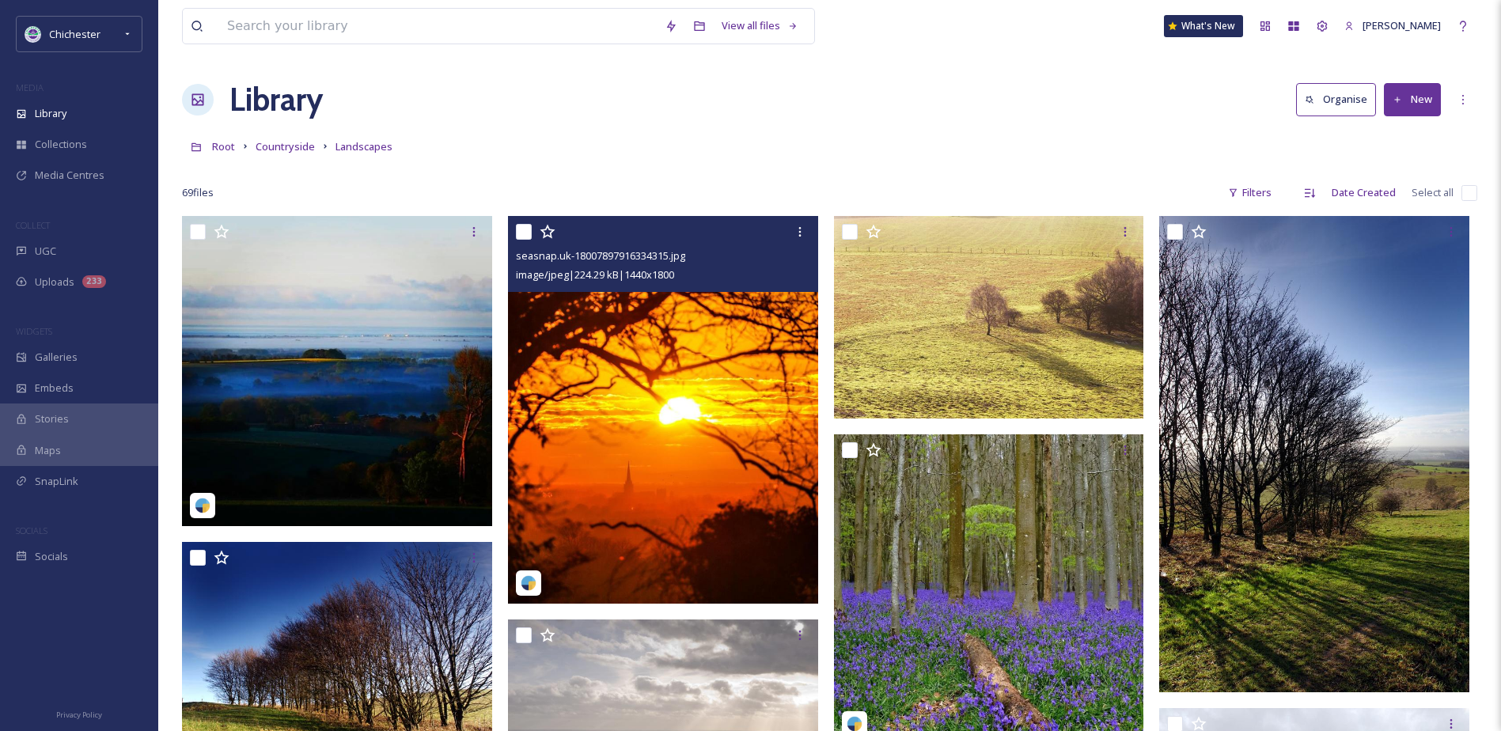
click at [601, 422] on img at bounding box center [663, 410] width 310 height 388
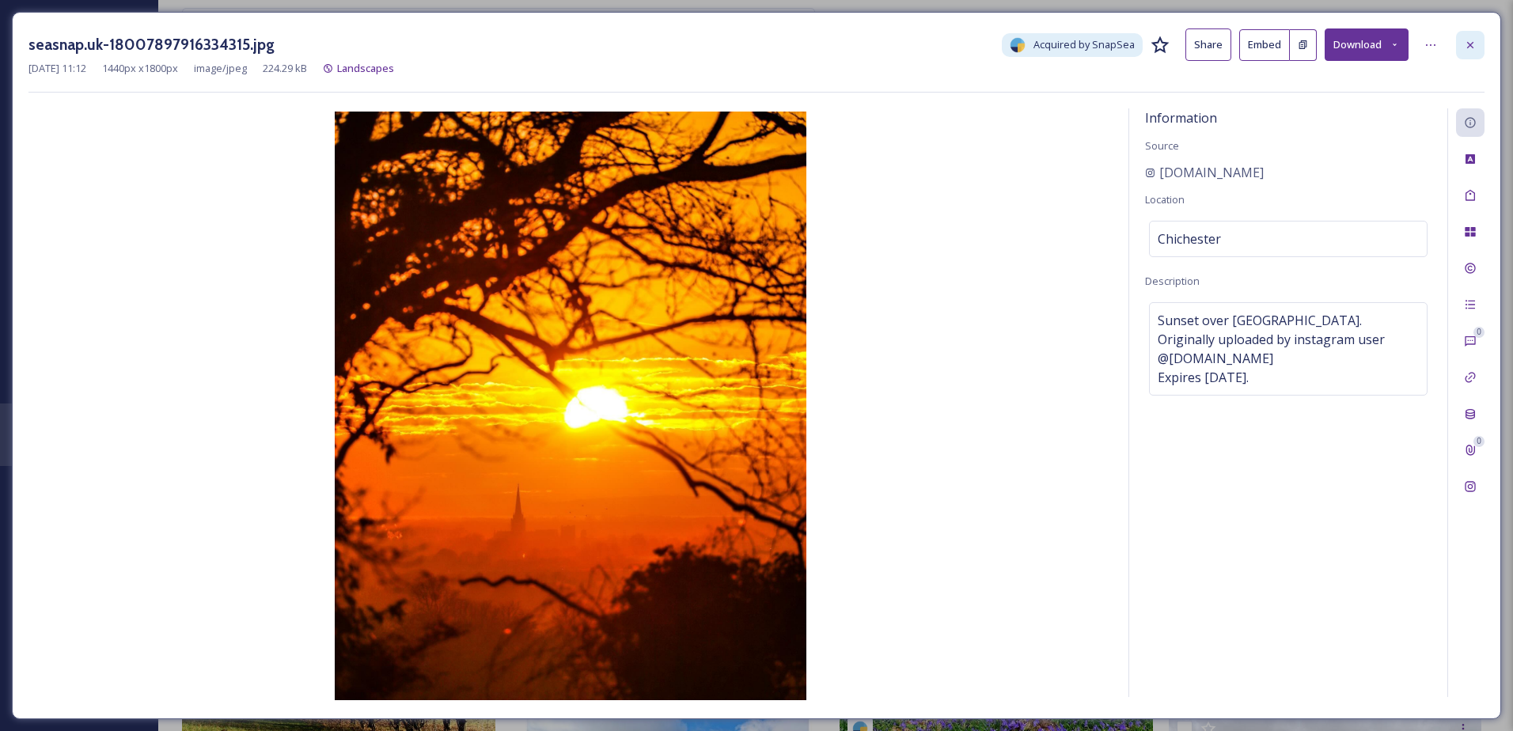
click at [1472, 33] on div at bounding box center [1470, 45] width 28 height 28
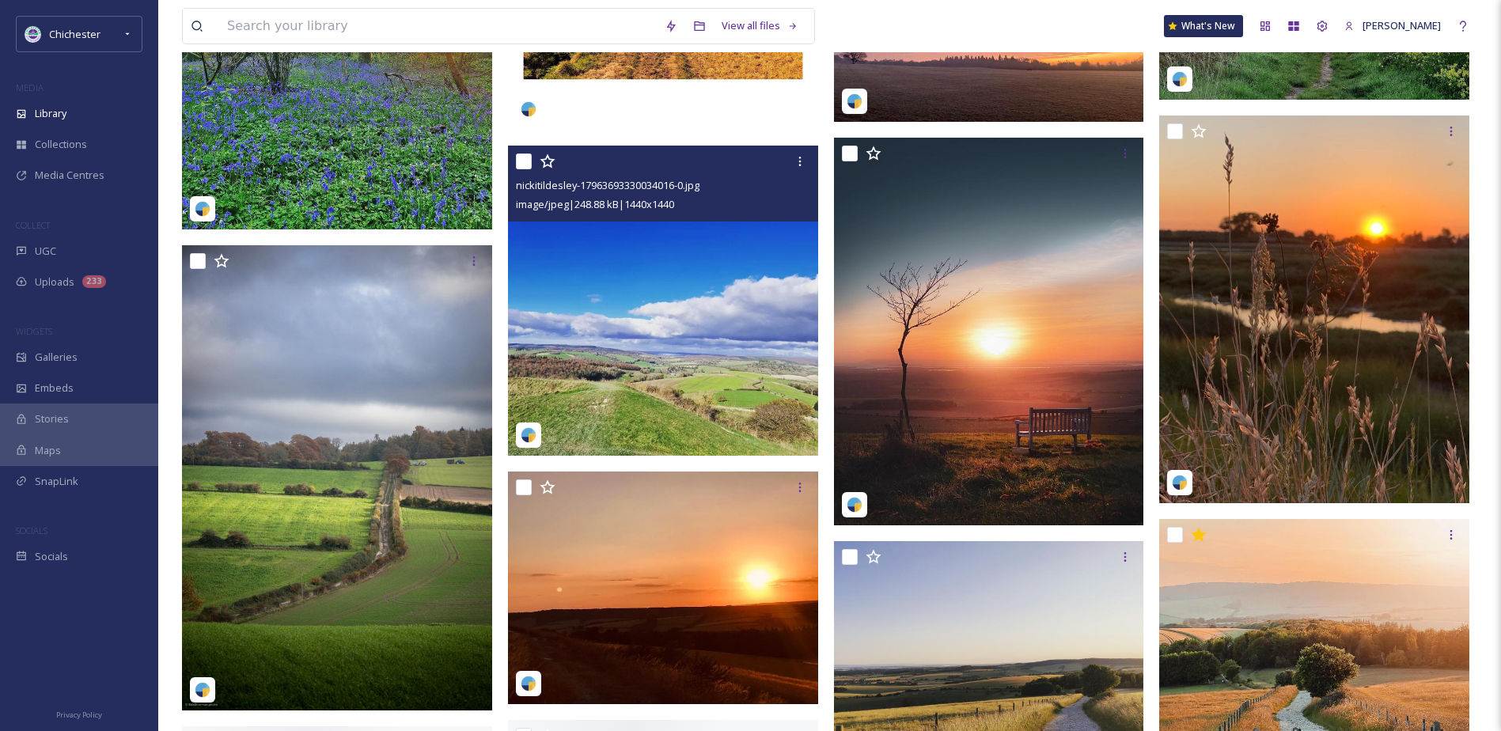
scroll to position [1266, 0]
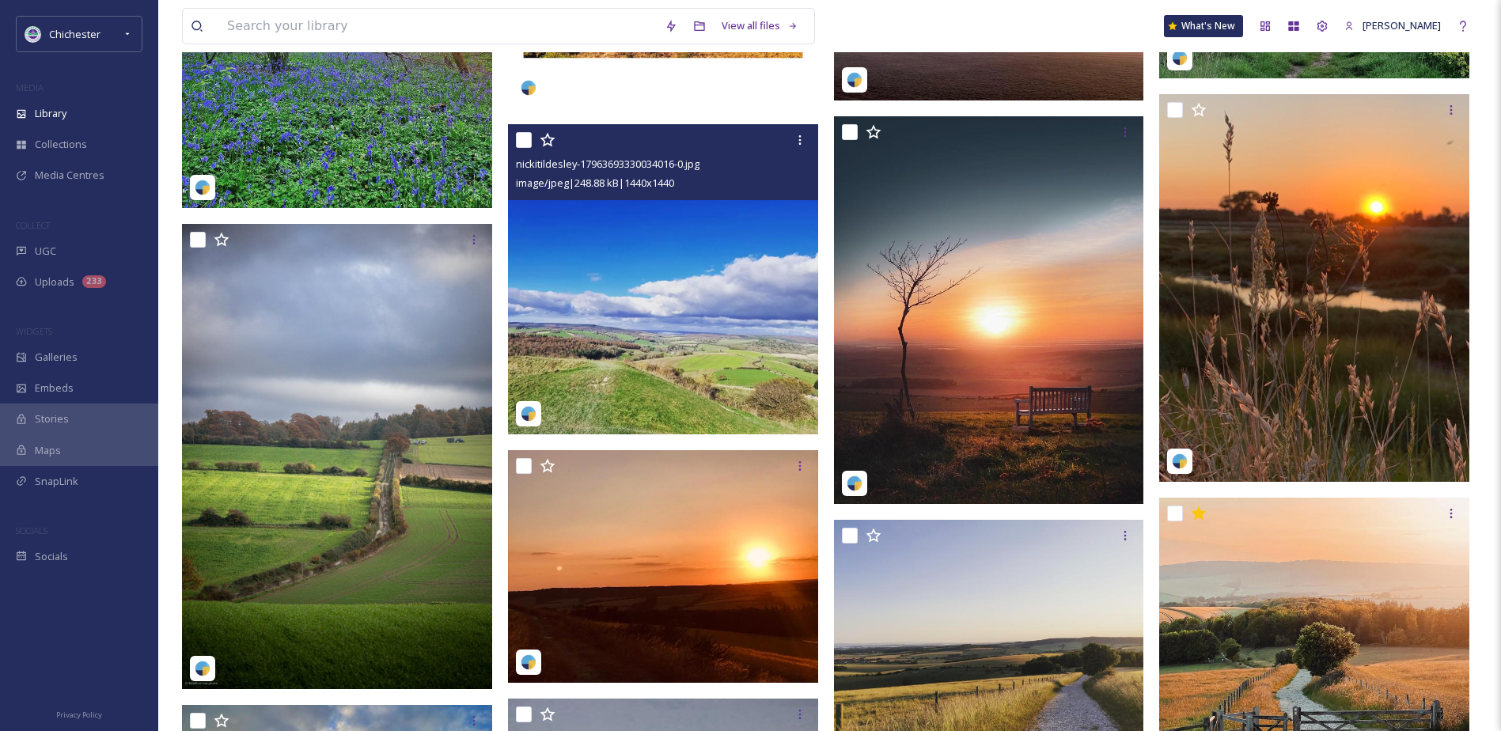
click at [754, 352] on img at bounding box center [663, 279] width 310 height 310
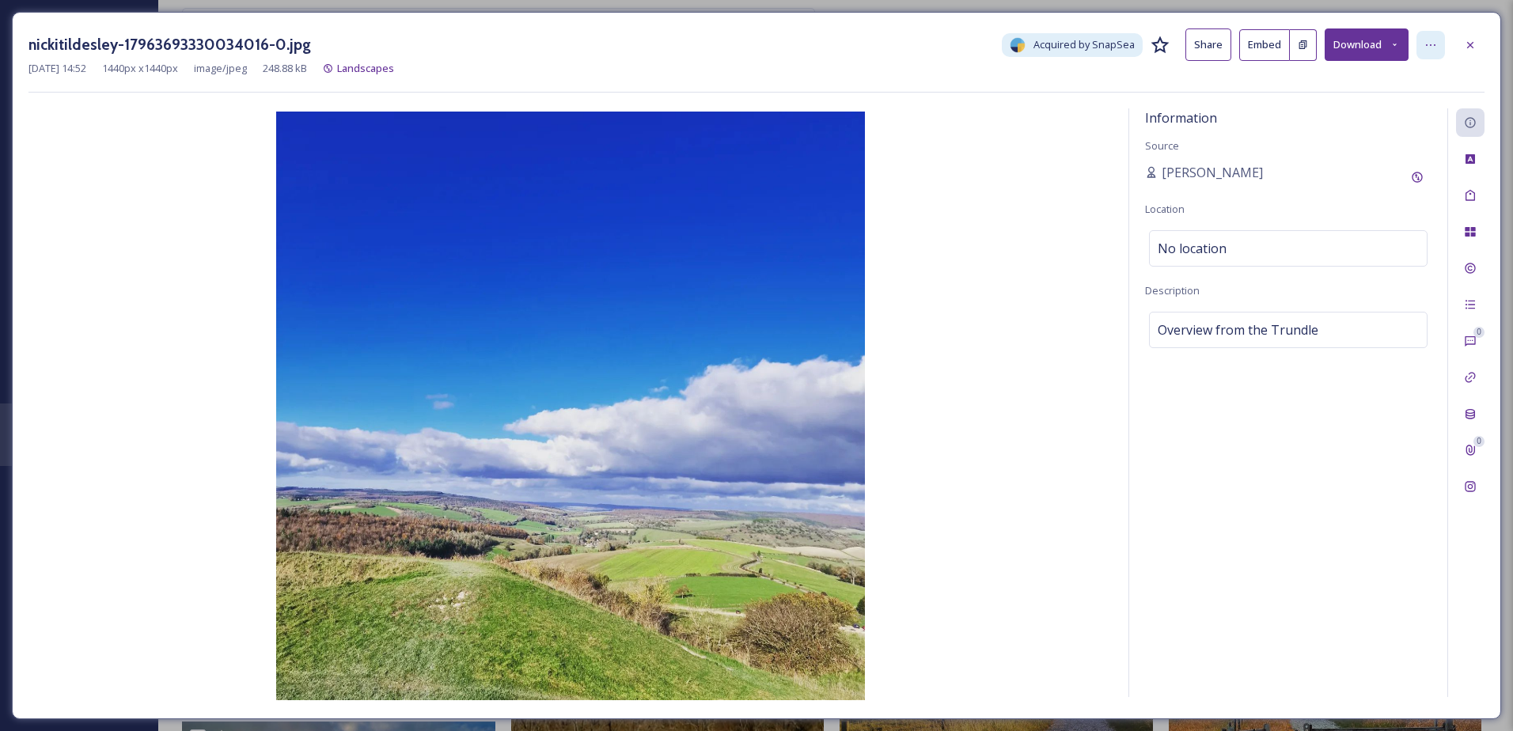
click at [1431, 40] on icon at bounding box center [1430, 45] width 13 height 13
click at [1341, 33] on button "Download" at bounding box center [1367, 44] width 84 height 32
click at [1368, 77] on span "Download Original (1440 x 1440)" at bounding box center [1323, 81] width 150 height 15
click at [1486, 42] on div "nickitildesley-17963693330034016-0.jpg Acquired by SnapSea Share Embed Download…" at bounding box center [756, 365] width 1489 height 707
click at [1477, 41] on div at bounding box center [1470, 45] width 28 height 28
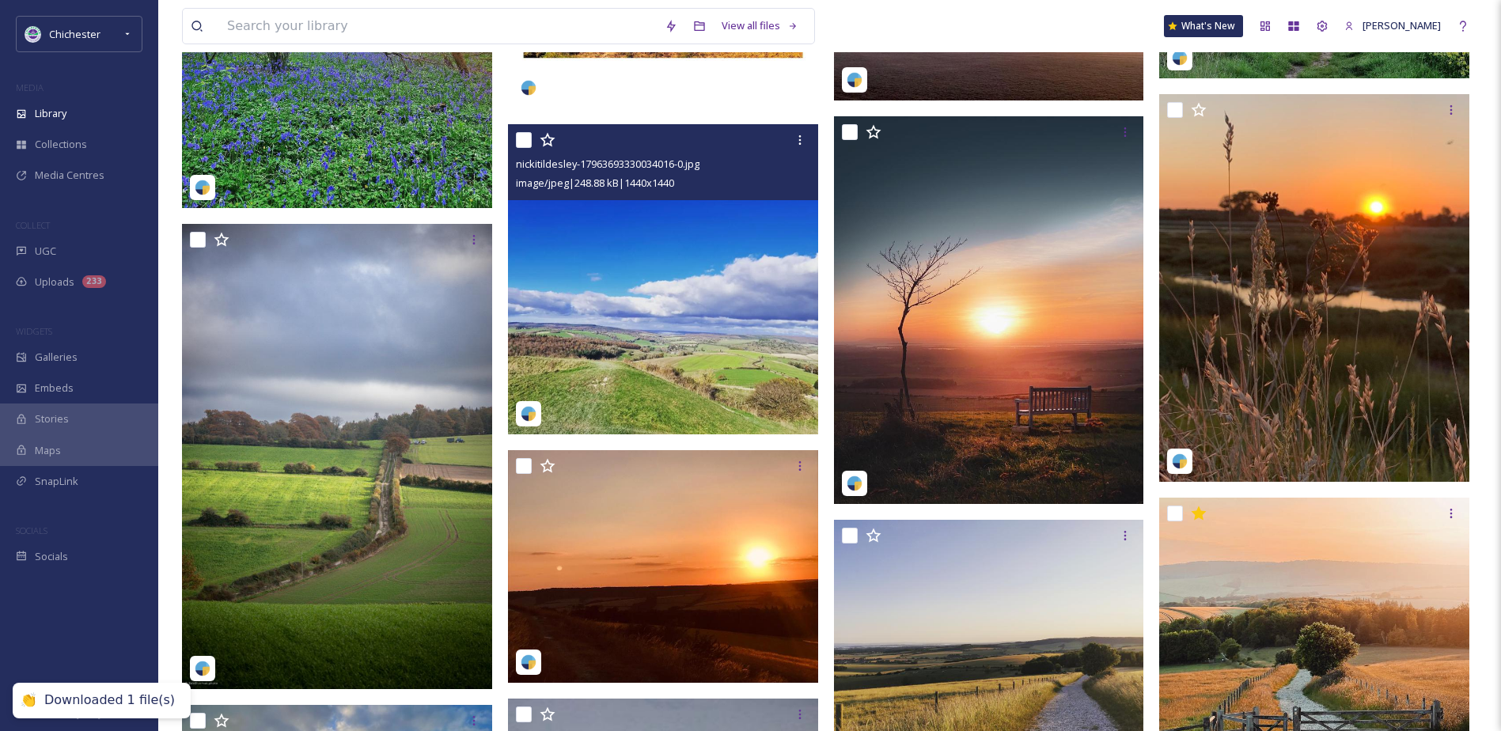
click at [715, 325] on img at bounding box center [663, 279] width 310 height 310
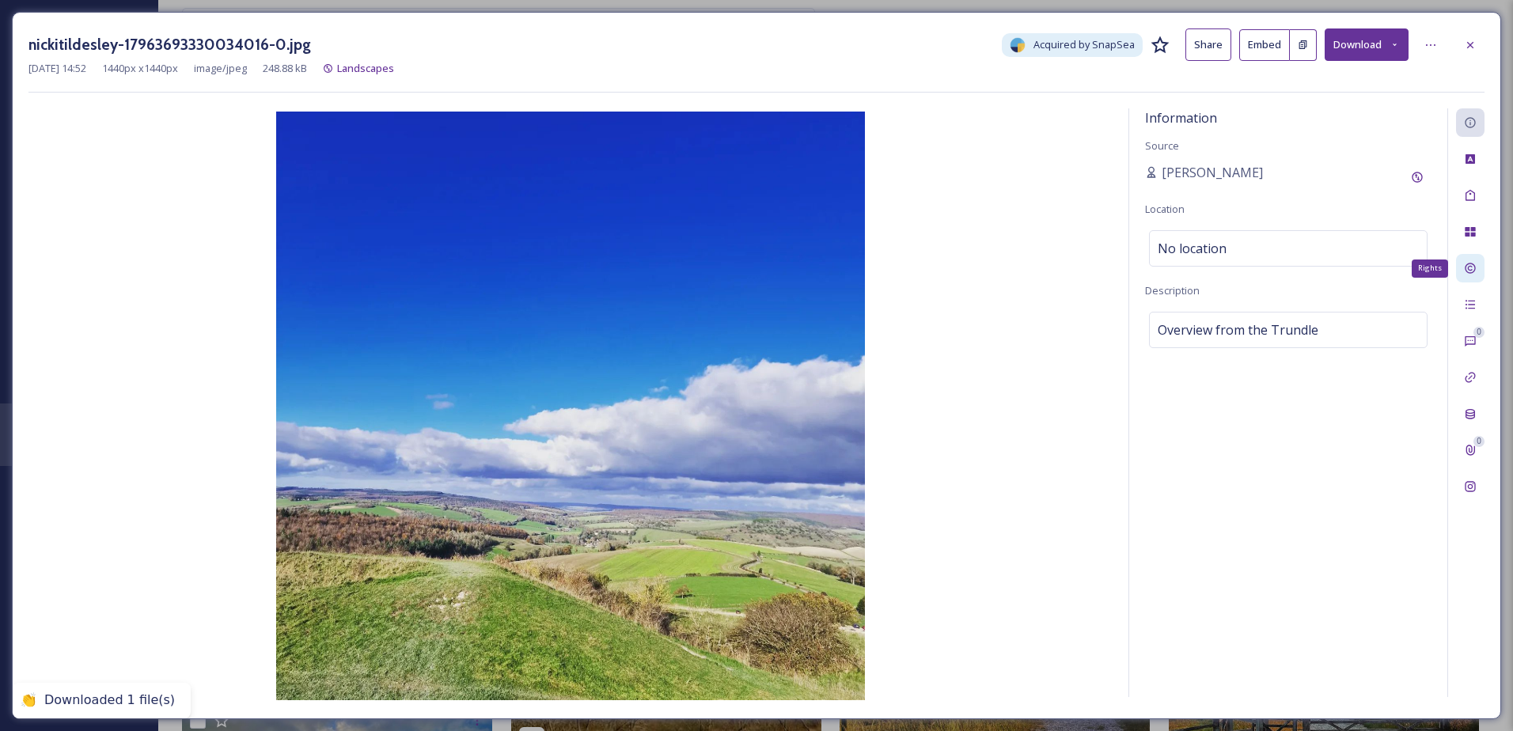
click at [1461, 269] on div "Rights" at bounding box center [1470, 268] width 28 height 28
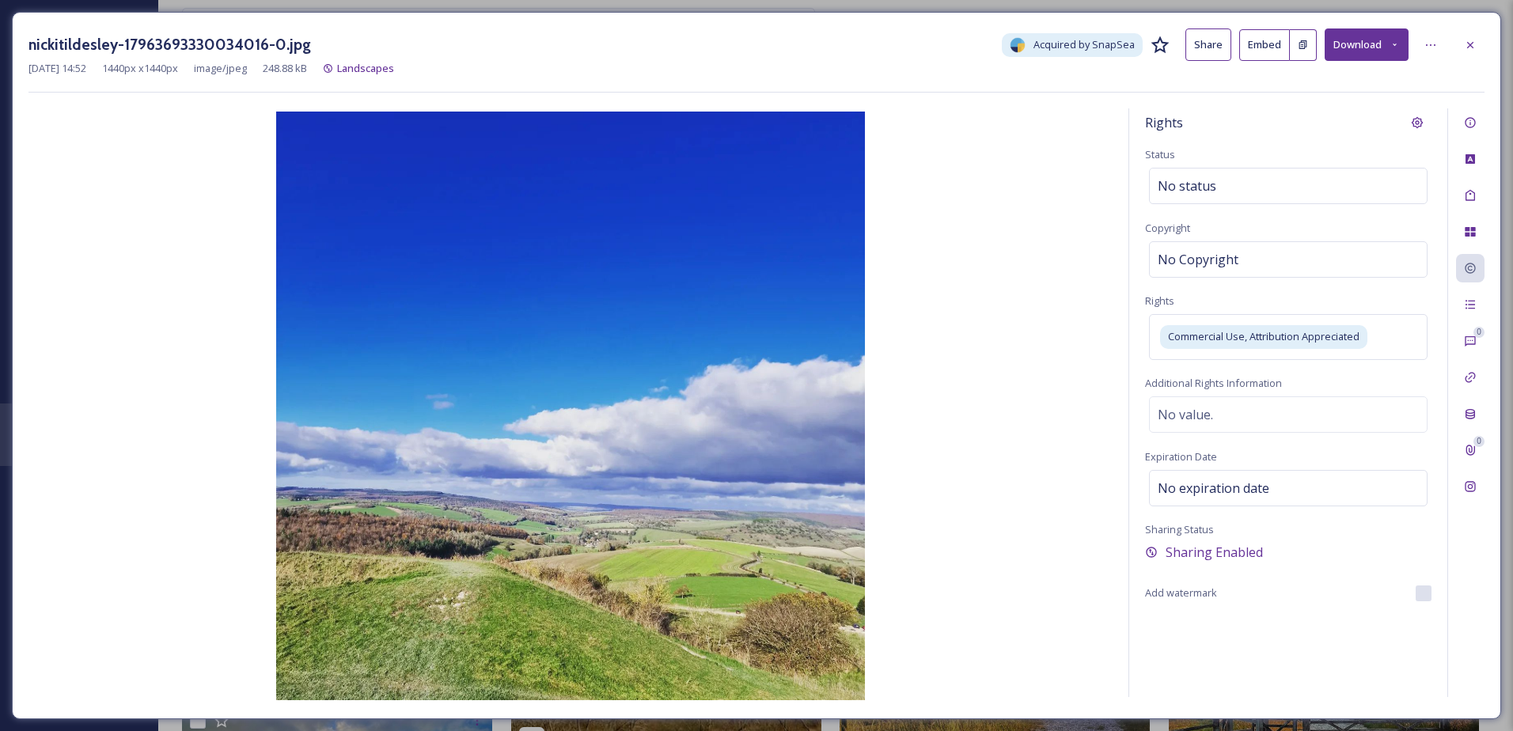
click at [1479, 47] on div at bounding box center [1470, 45] width 28 height 28
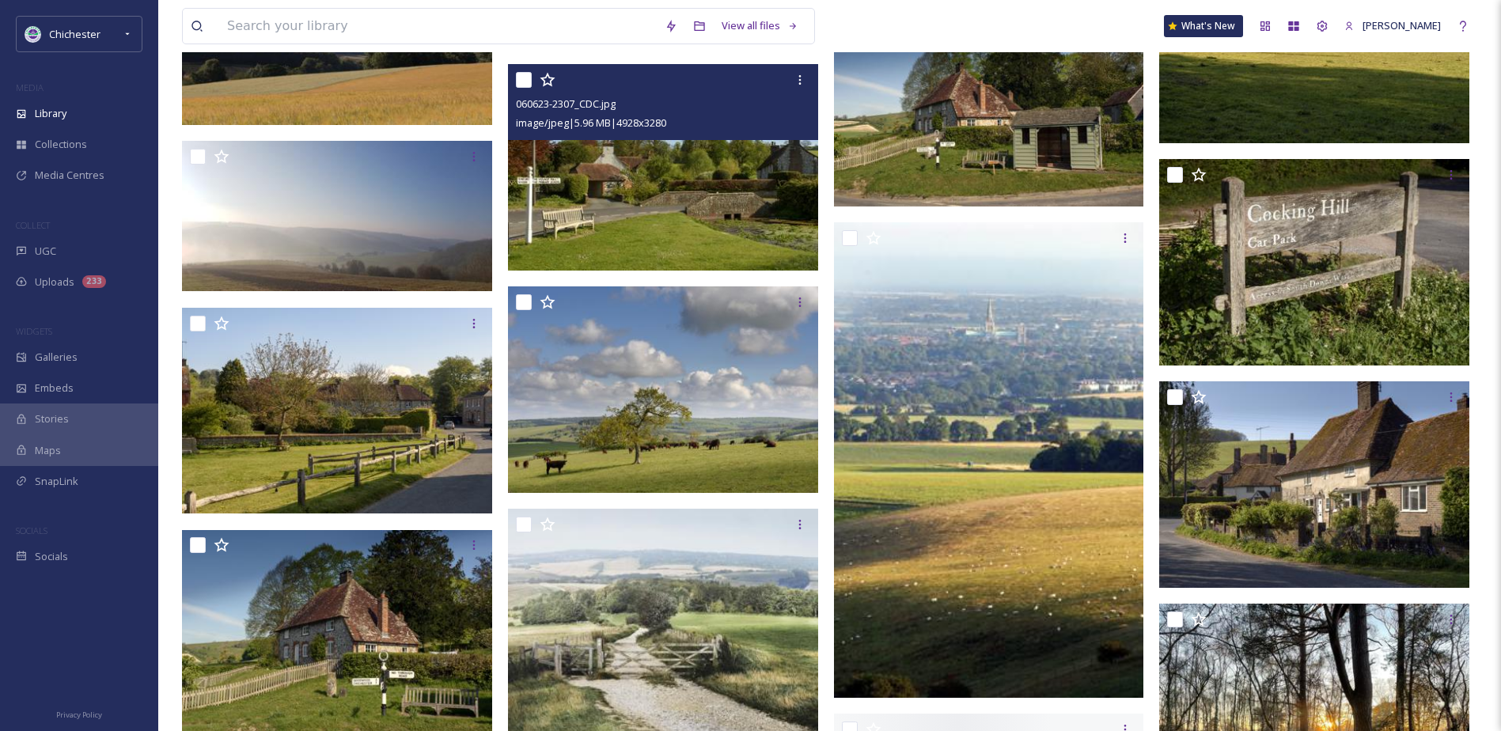
scroll to position [3482, 0]
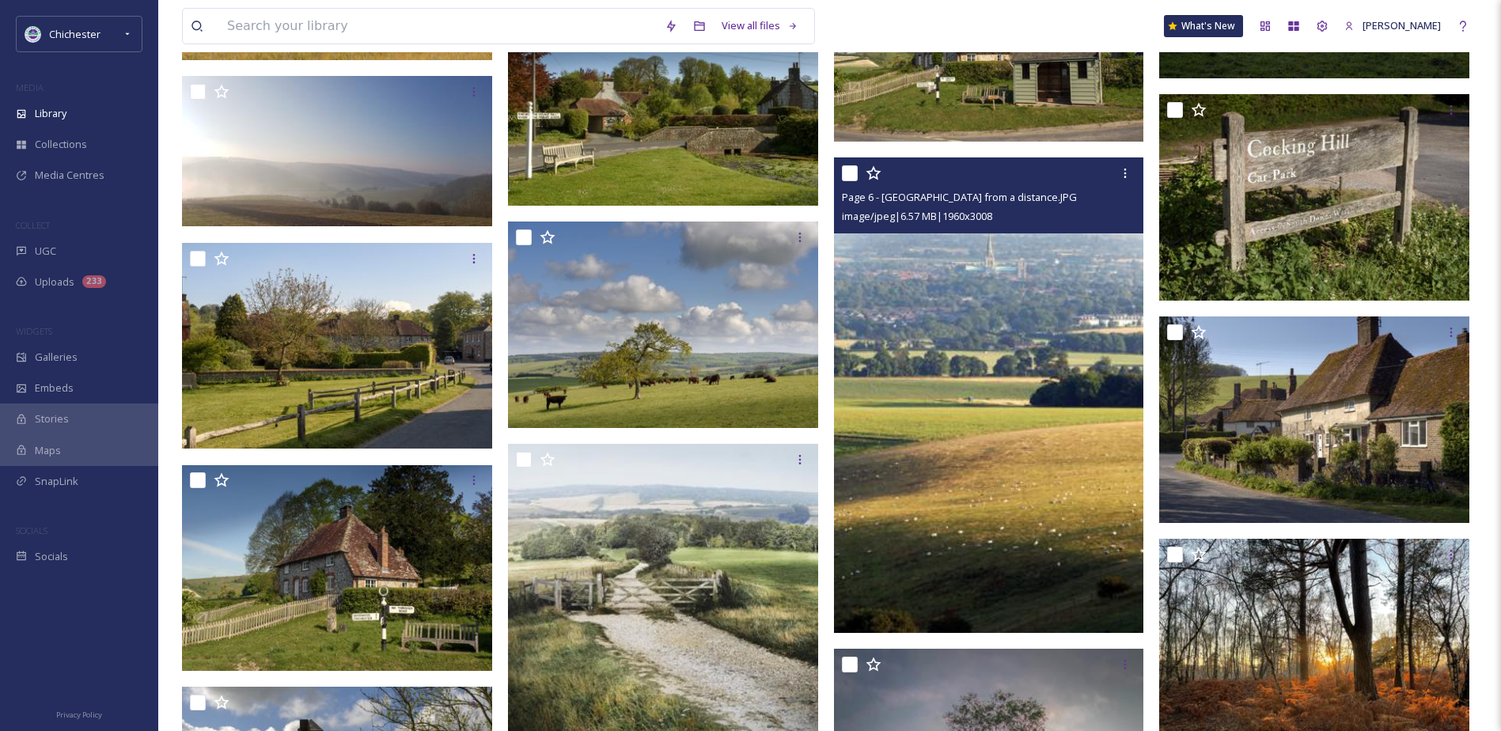
click at [1026, 422] on img at bounding box center [989, 395] width 310 height 476
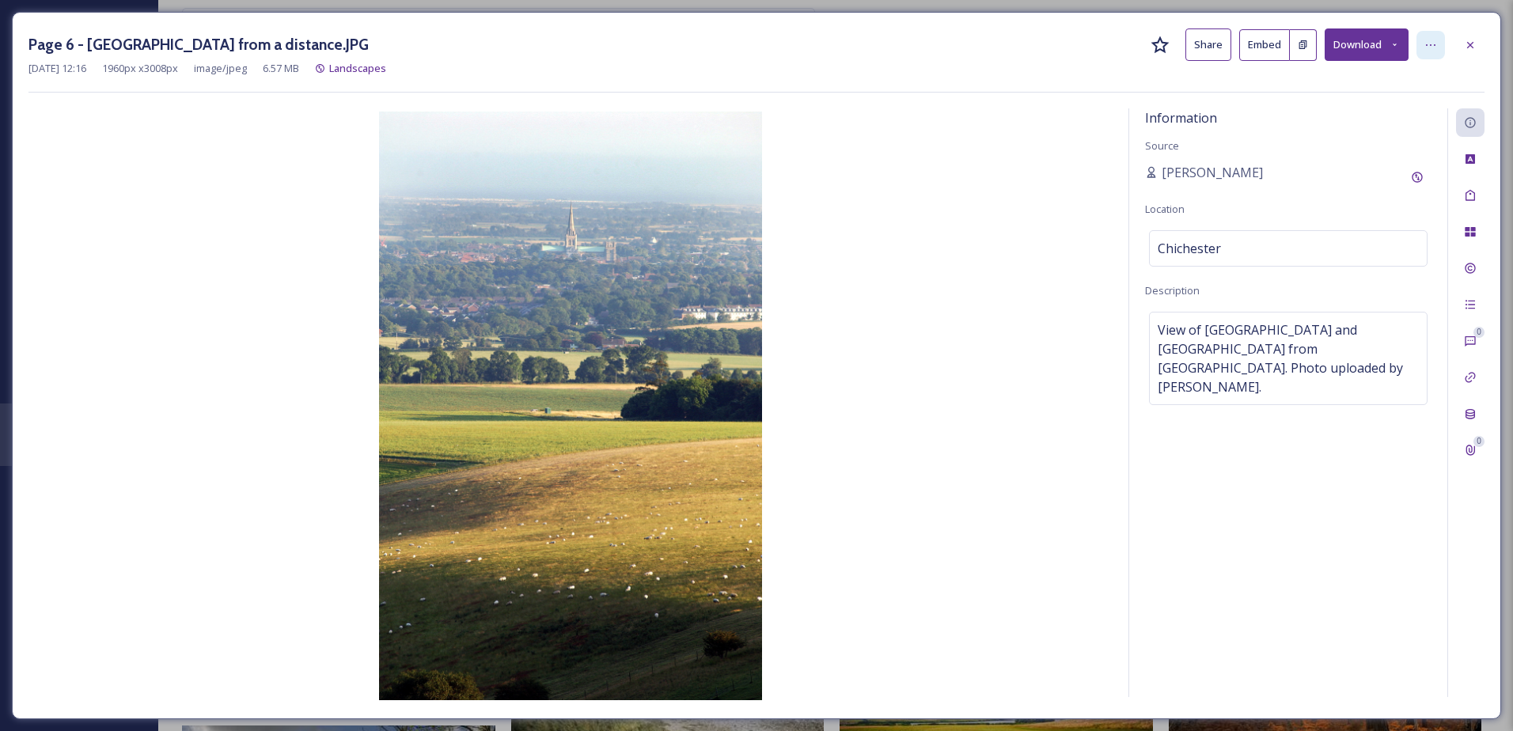
click at [1435, 47] on icon at bounding box center [1430, 45] width 13 height 13
click at [1383, 48] on button "Download" at bounding box center [1367, 44] width 84 height 32
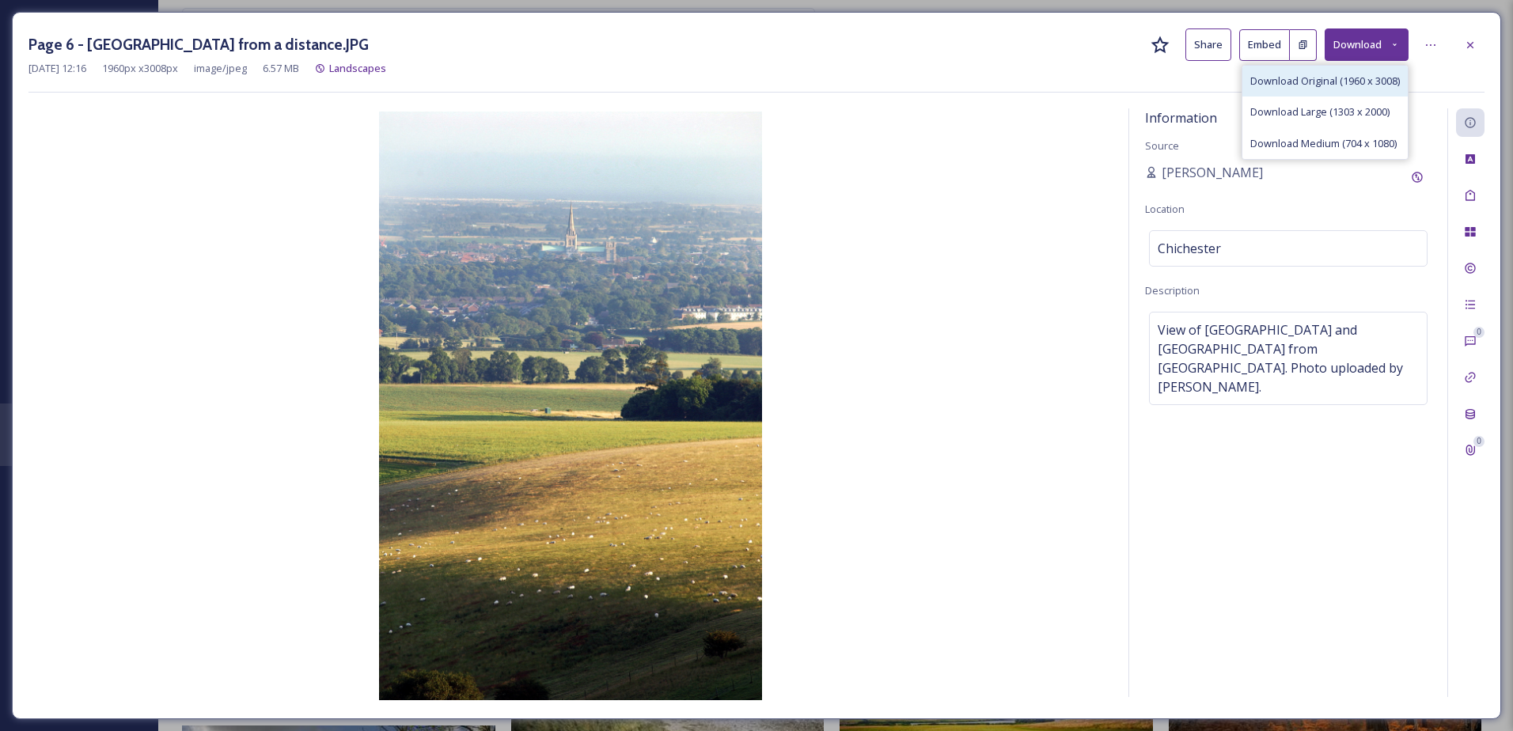
click at [1365, 87] on span "Download Original (1960 x 3008)" at bounding box center [1325, 81] width 150 height 15
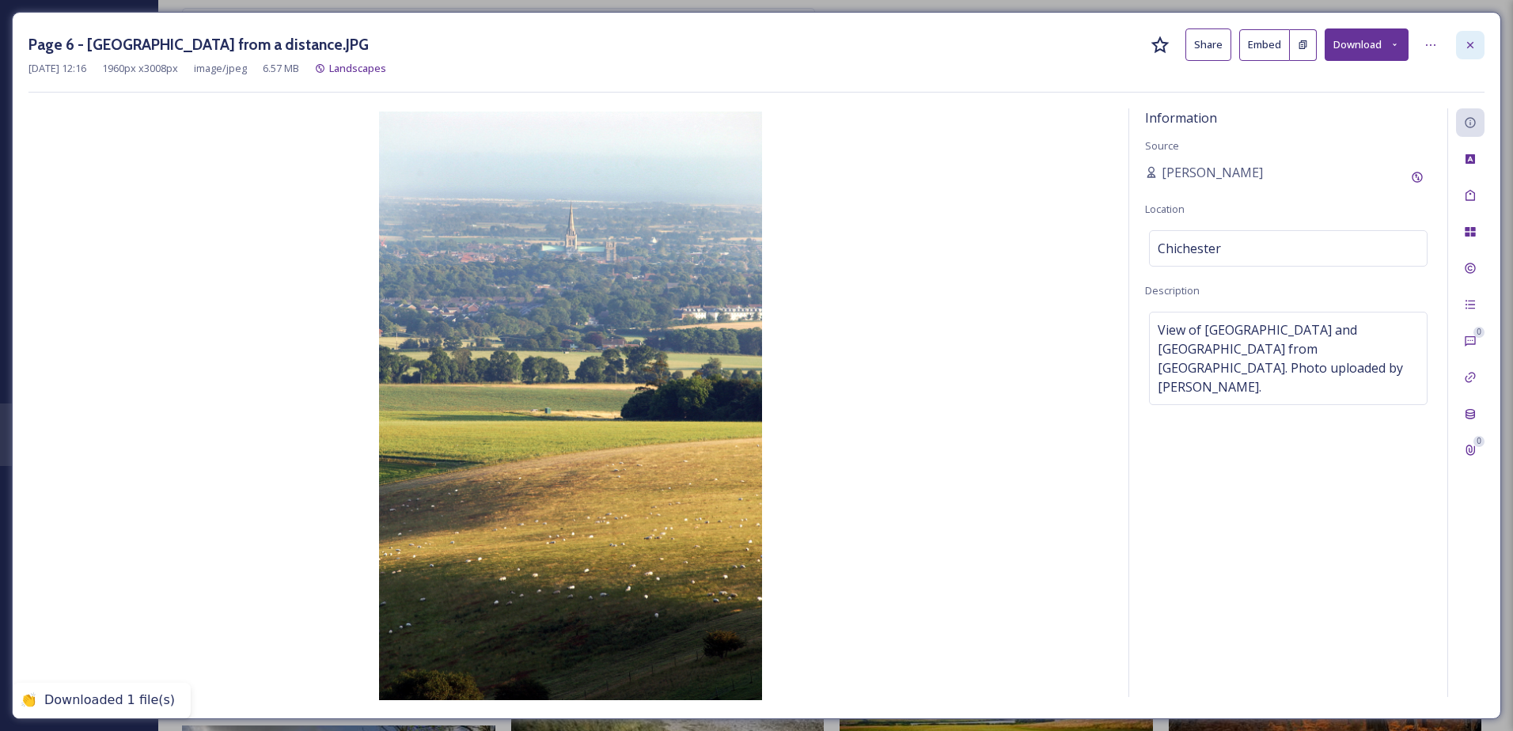
click at [1472, 44] on icon at bounding box center [1470, 45] width 13 height 13
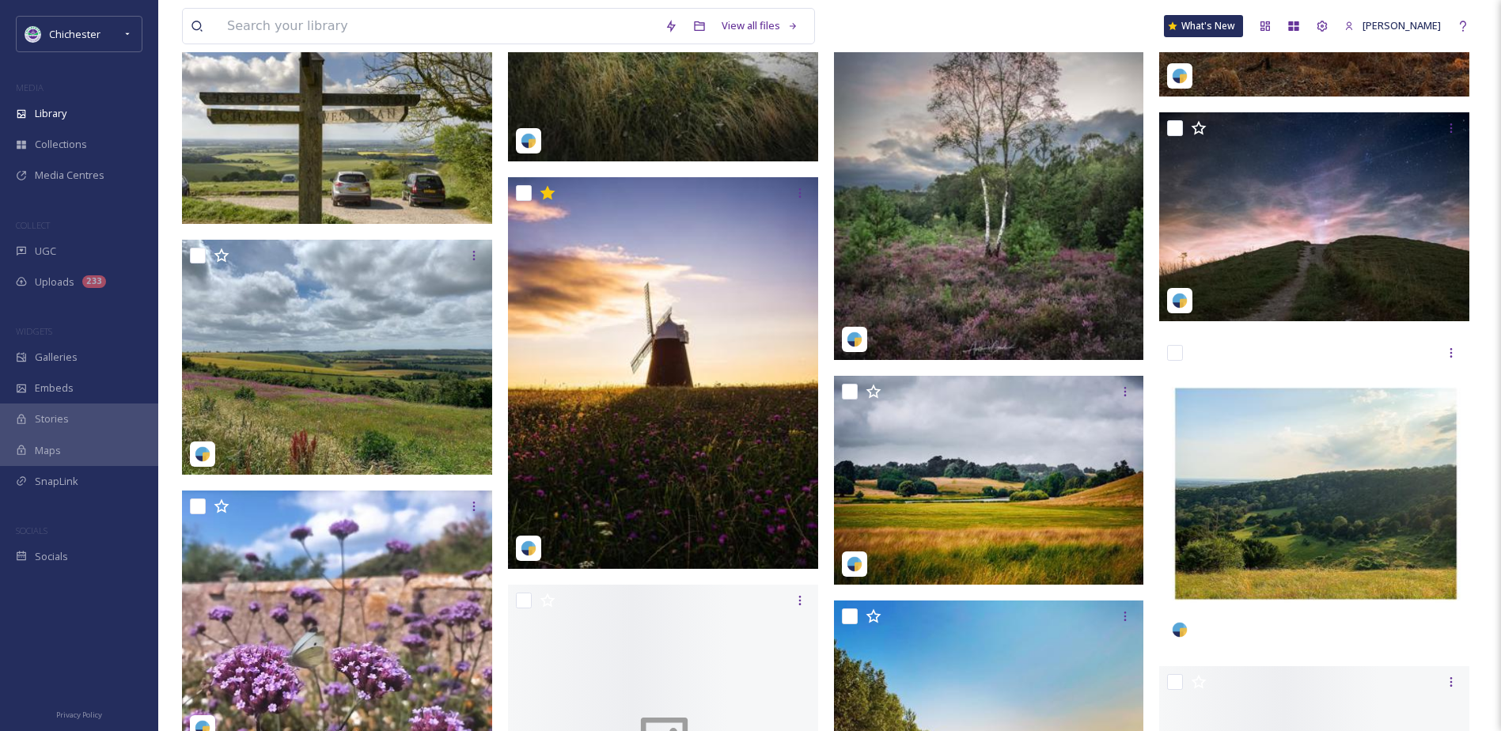
scroll to position [4194, 0]
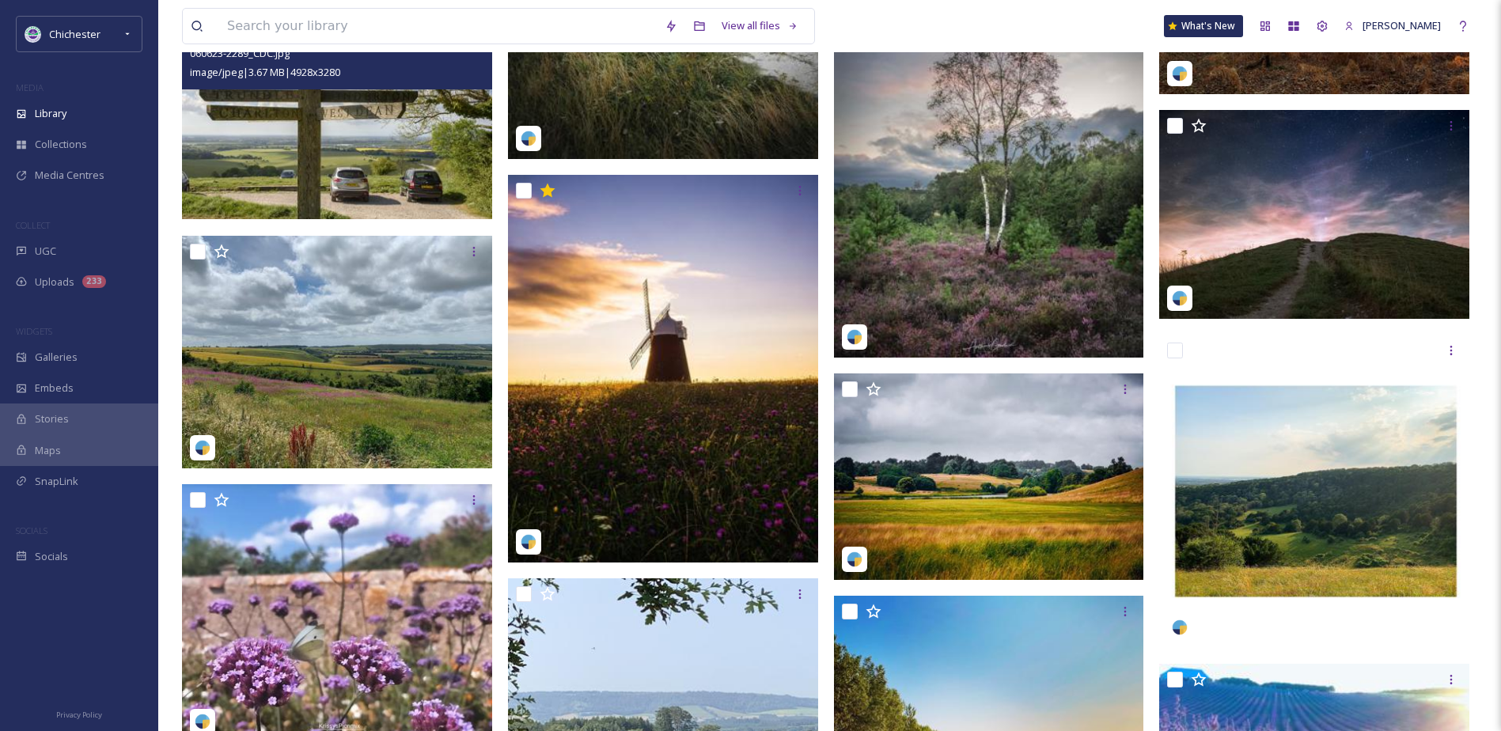
click at [379, 150] on img at bounding box center [337, 116] width 310 height 207
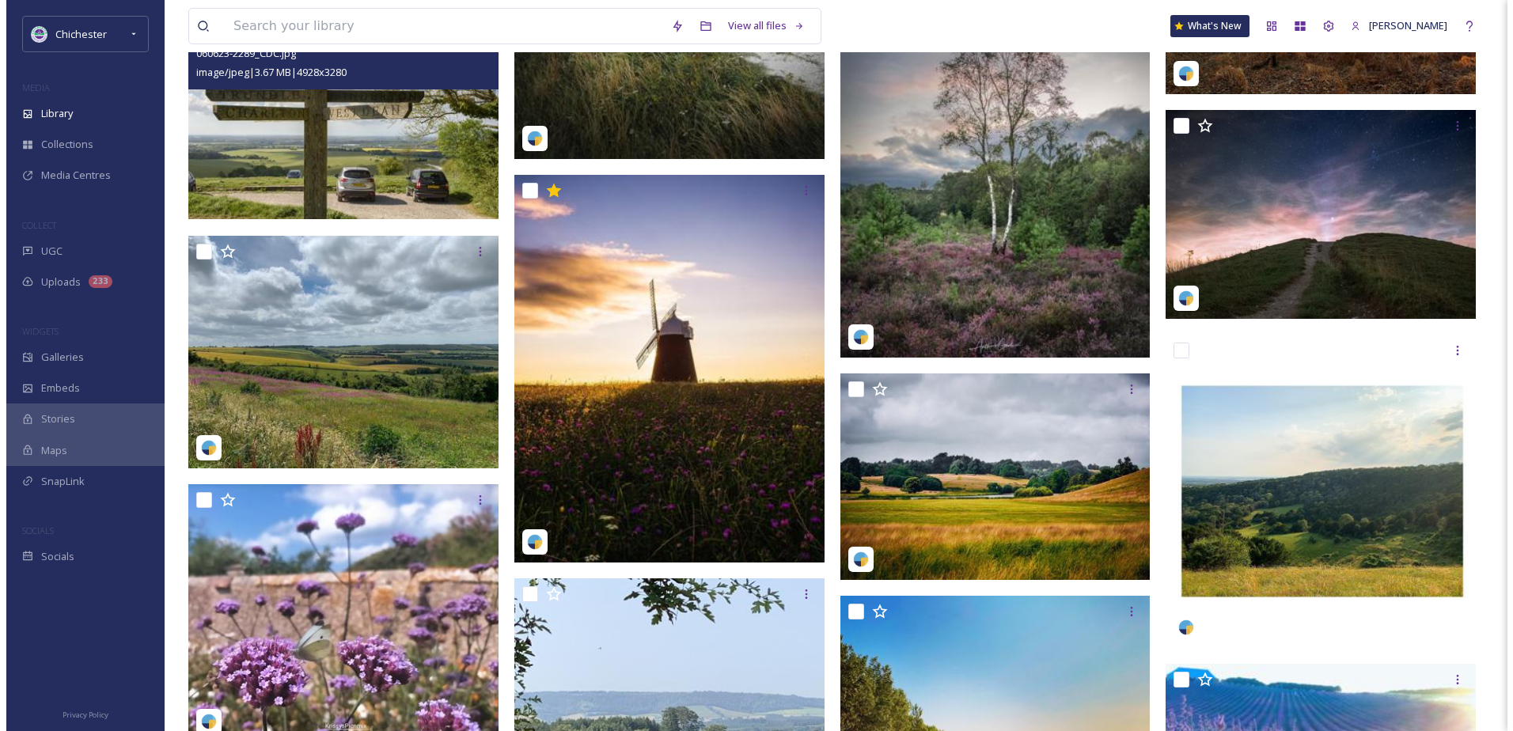
scroll to position [3971, 0]
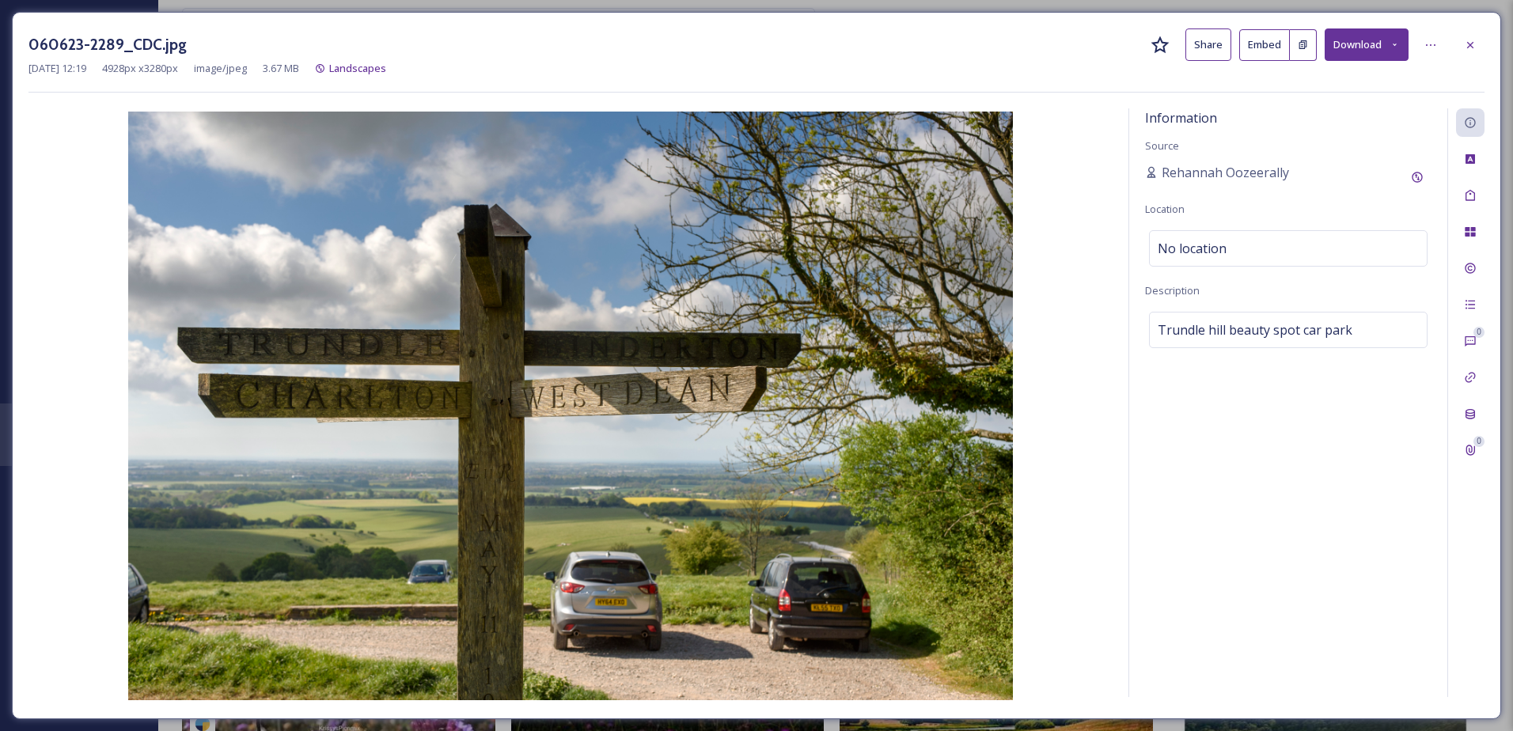
click at [1473, 46] on icon at bounding box center [1470, 45] width 13 height 13
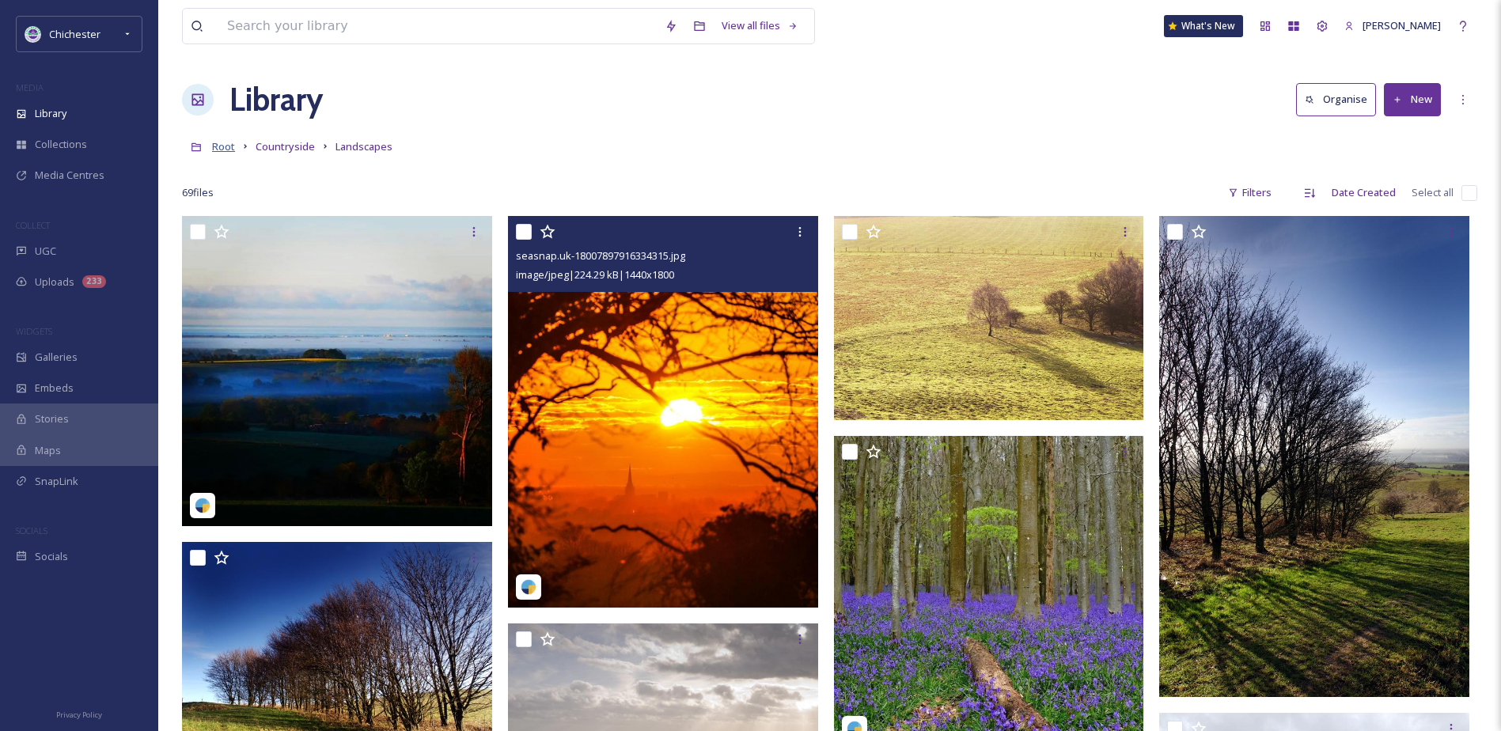
click at [229, 150] on span "Root" at bounding box center [223, 146] width 23 height 14
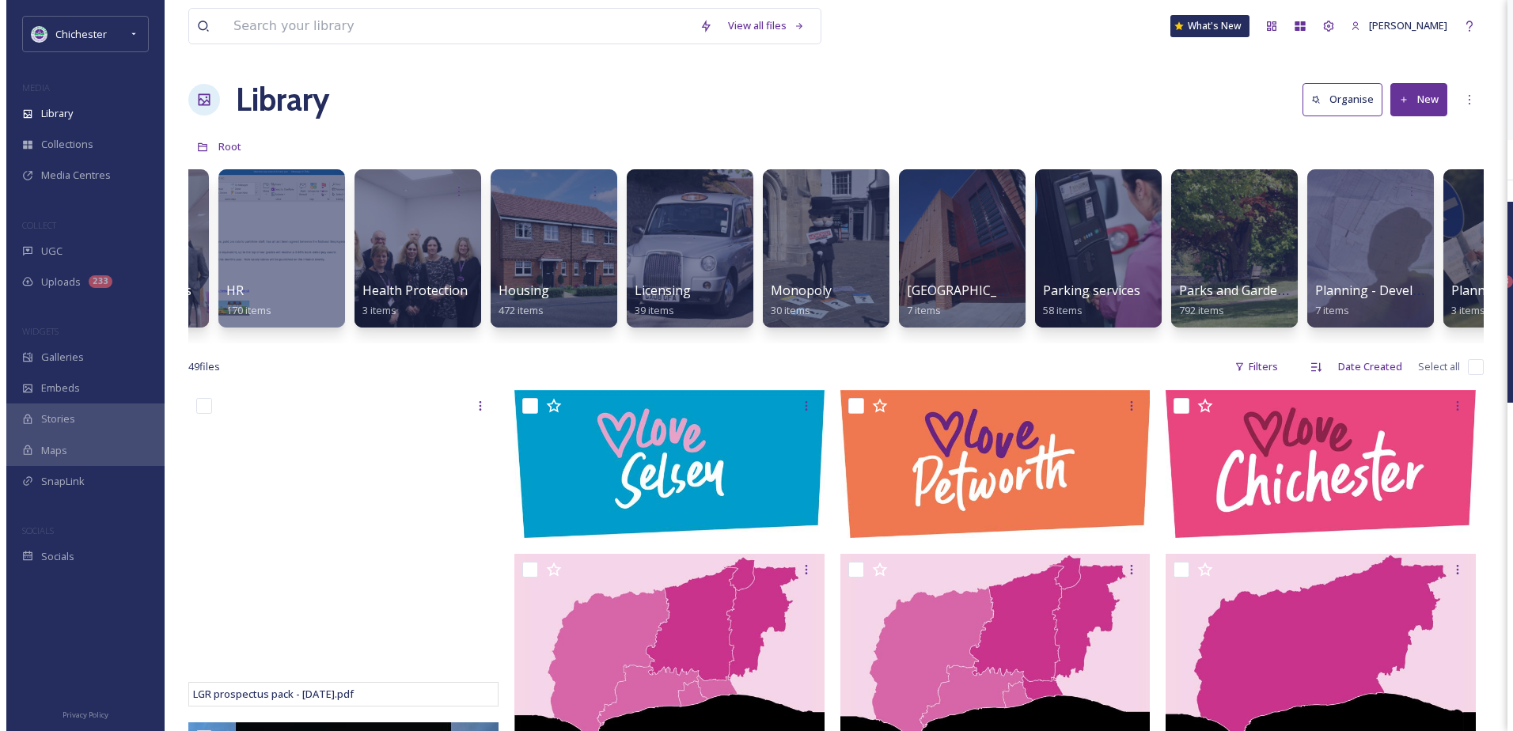
scroll to position [0, 4048]
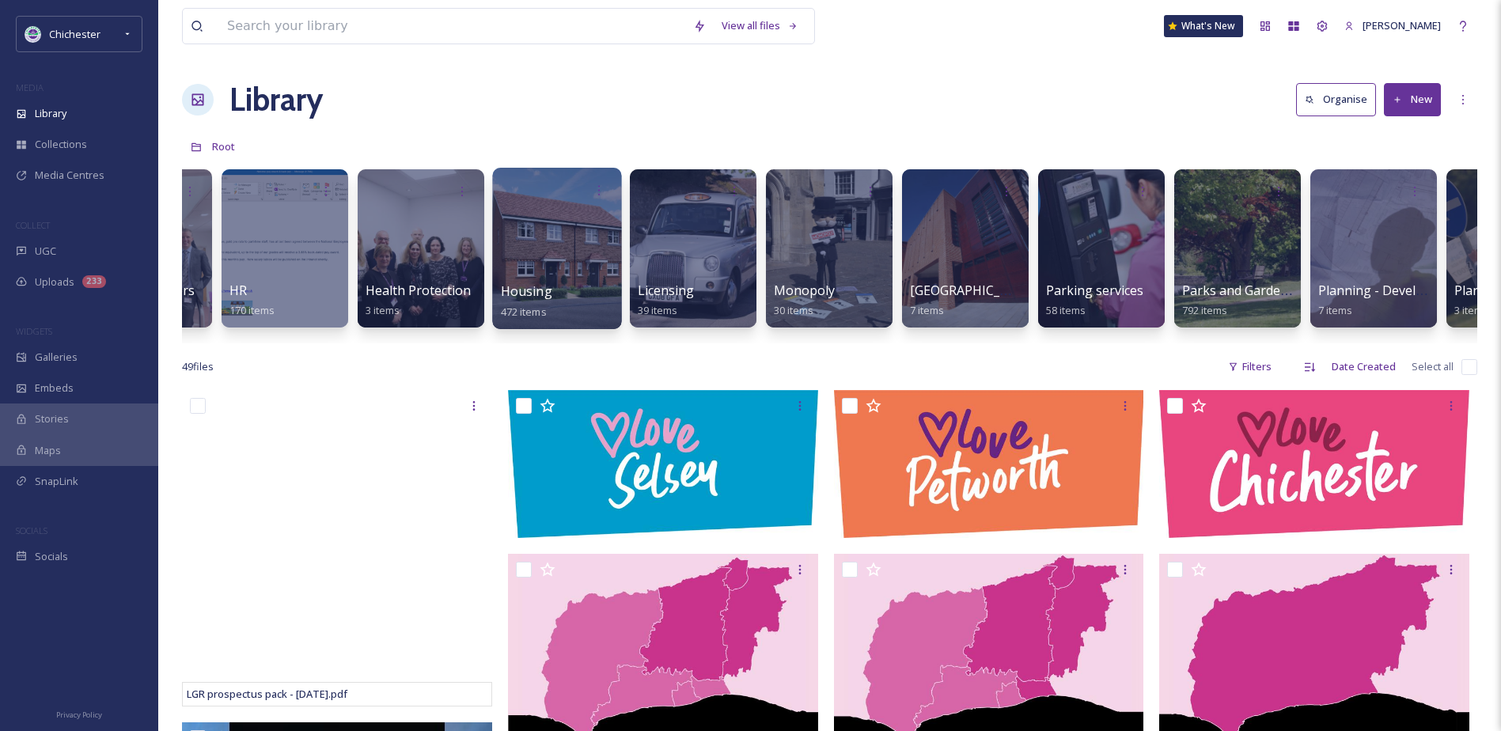
click at [507, 235] on div at bounding box center [556, 248] width 129 height 161
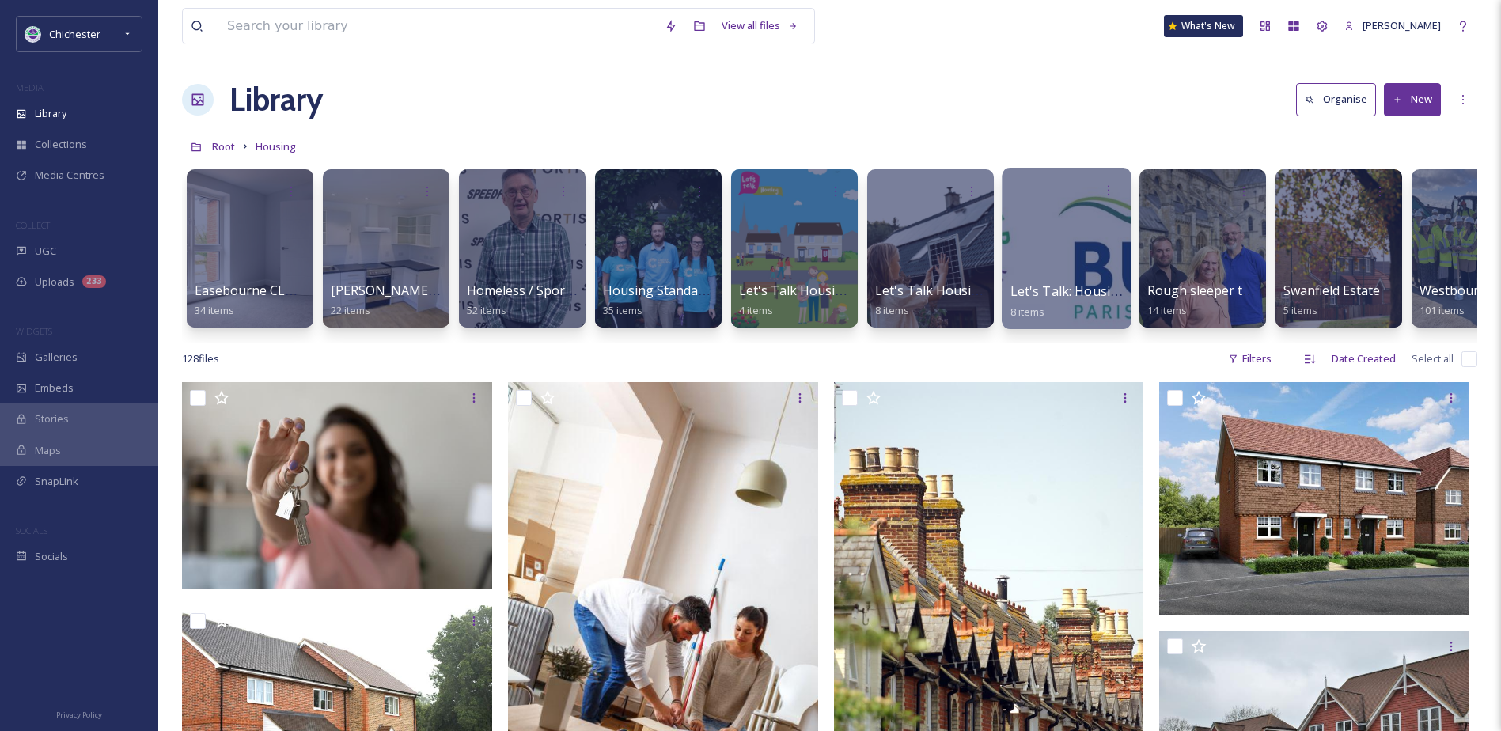
click at [1040, 248] on div at bounding box center [1066, 248] width 129 height 161
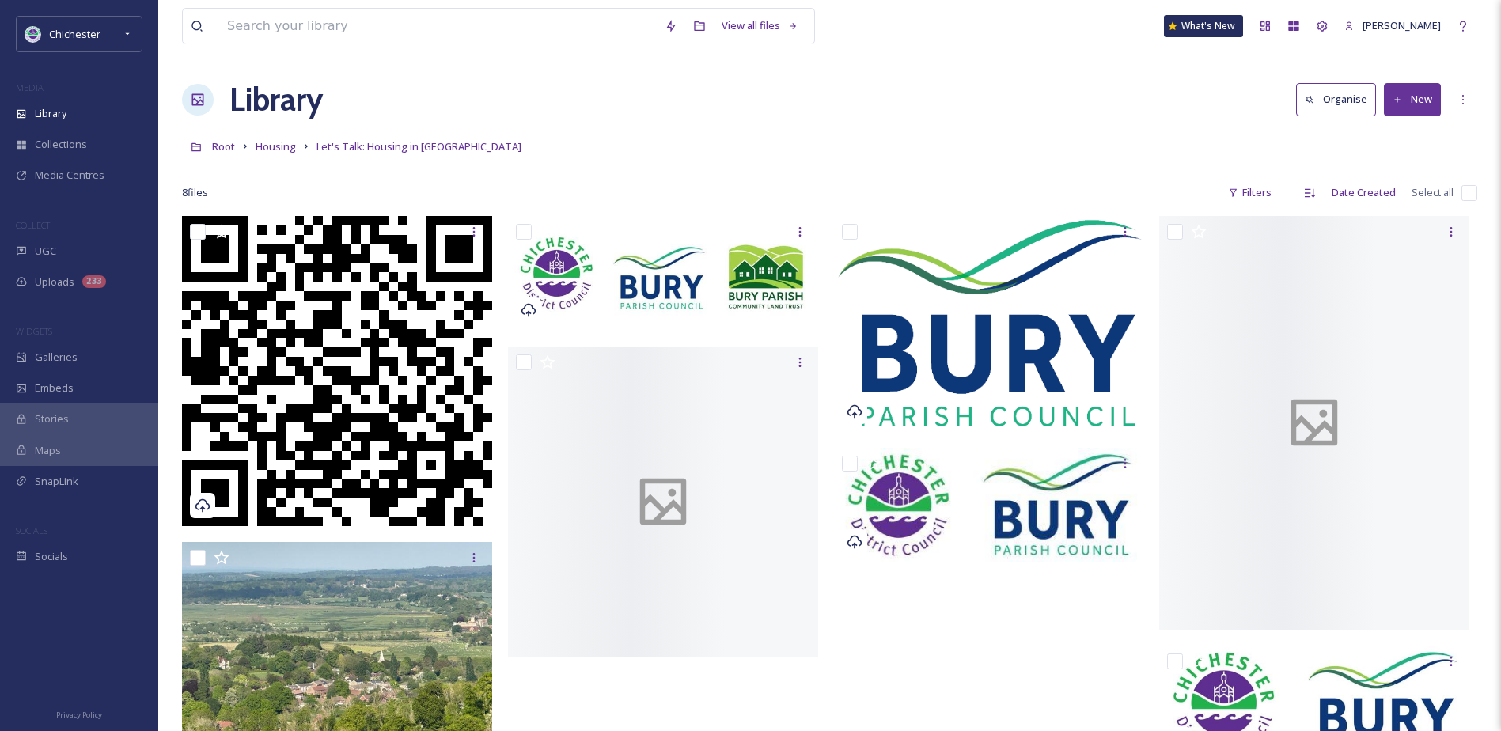
click at [1435, 83] on button "New" at bounding box center [1412, 99] width 57 height 32
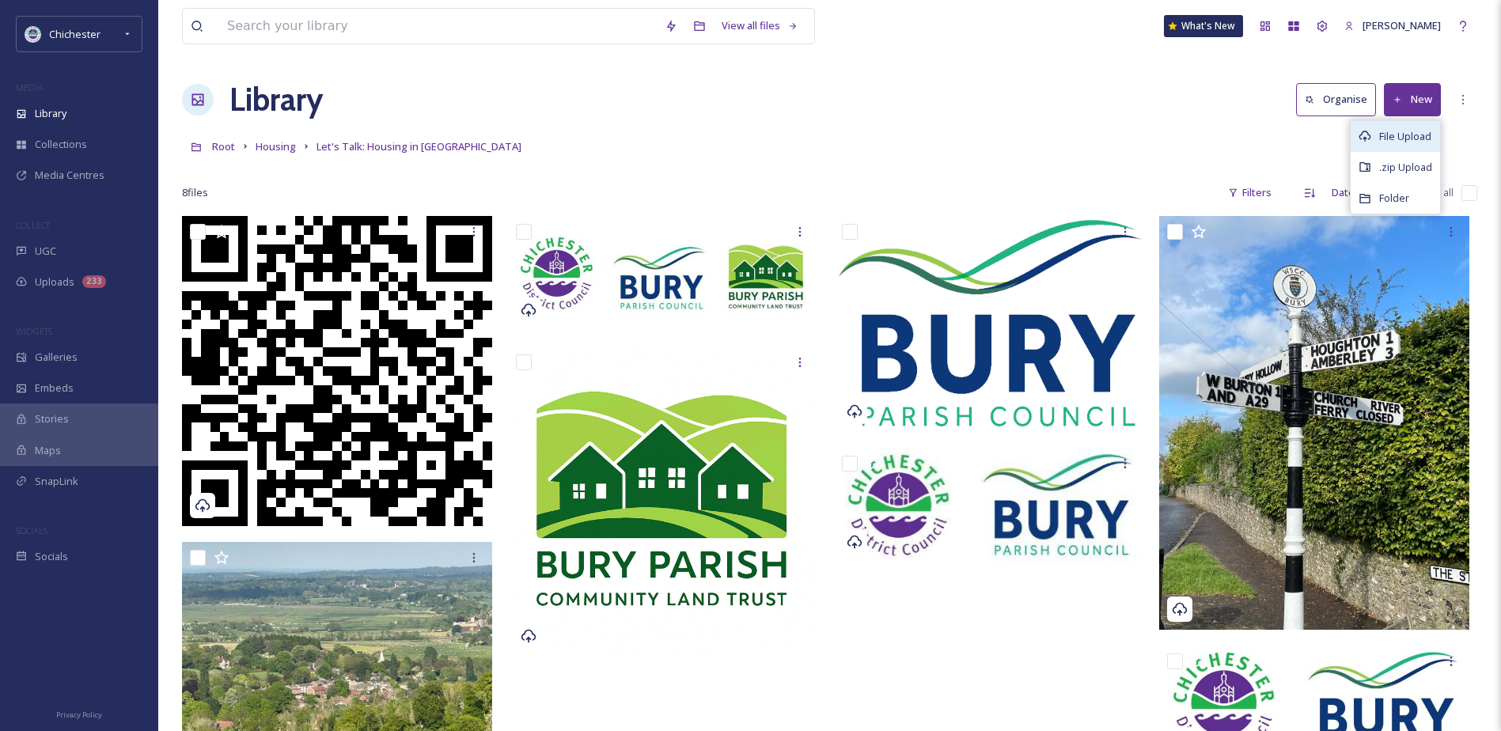
click at [1403, 145] on div "File Upload" at bounding box center [1395, 136] width 89 height 31
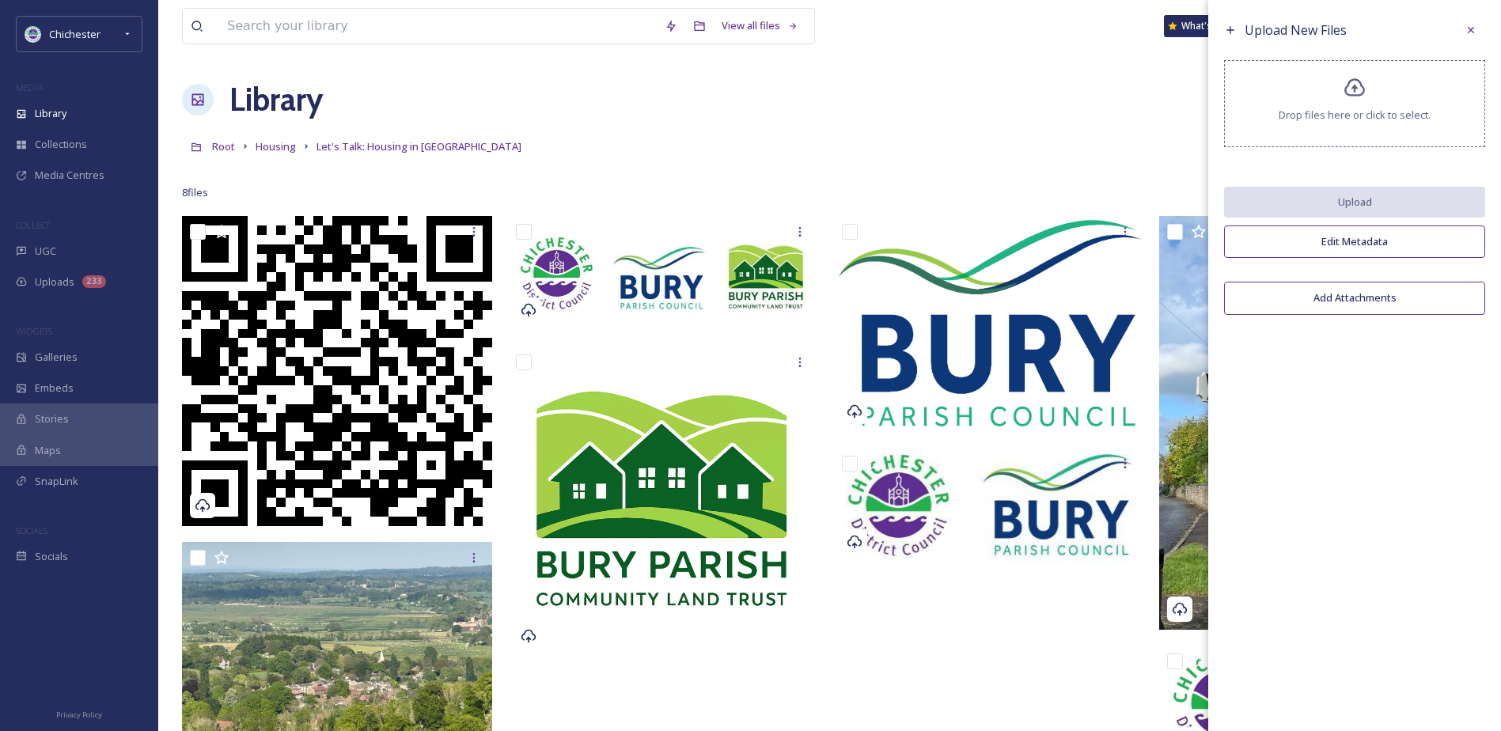
click at [1340, 108] on span "Drop files here or click to select." at bounding box center [1355, 115] width 152 height 15
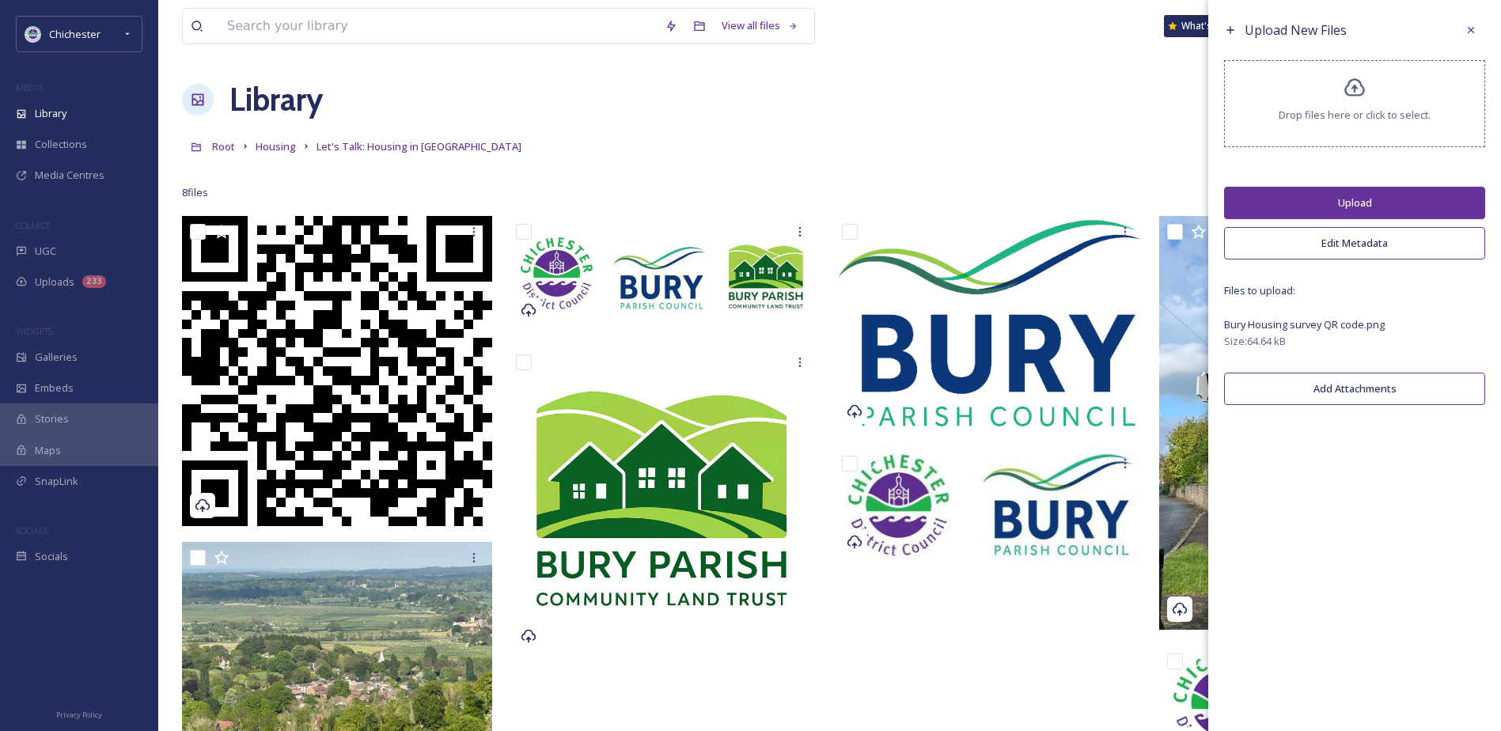
click at [1360, 204] on button "Upload" at bounding box center [1354, 203] width 261 height 32
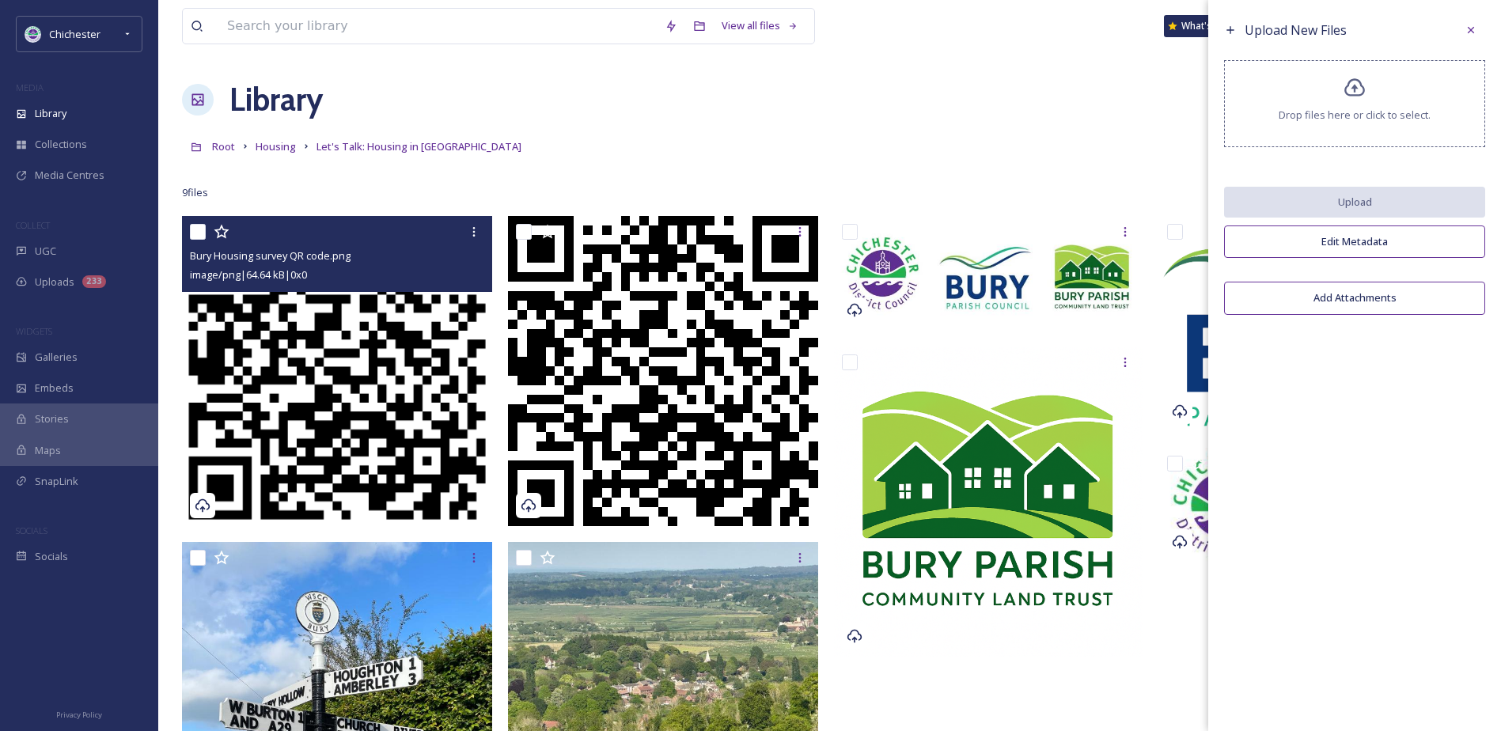
click at [358, 419] on img at bounding box center [337, 371] width 310 height 310
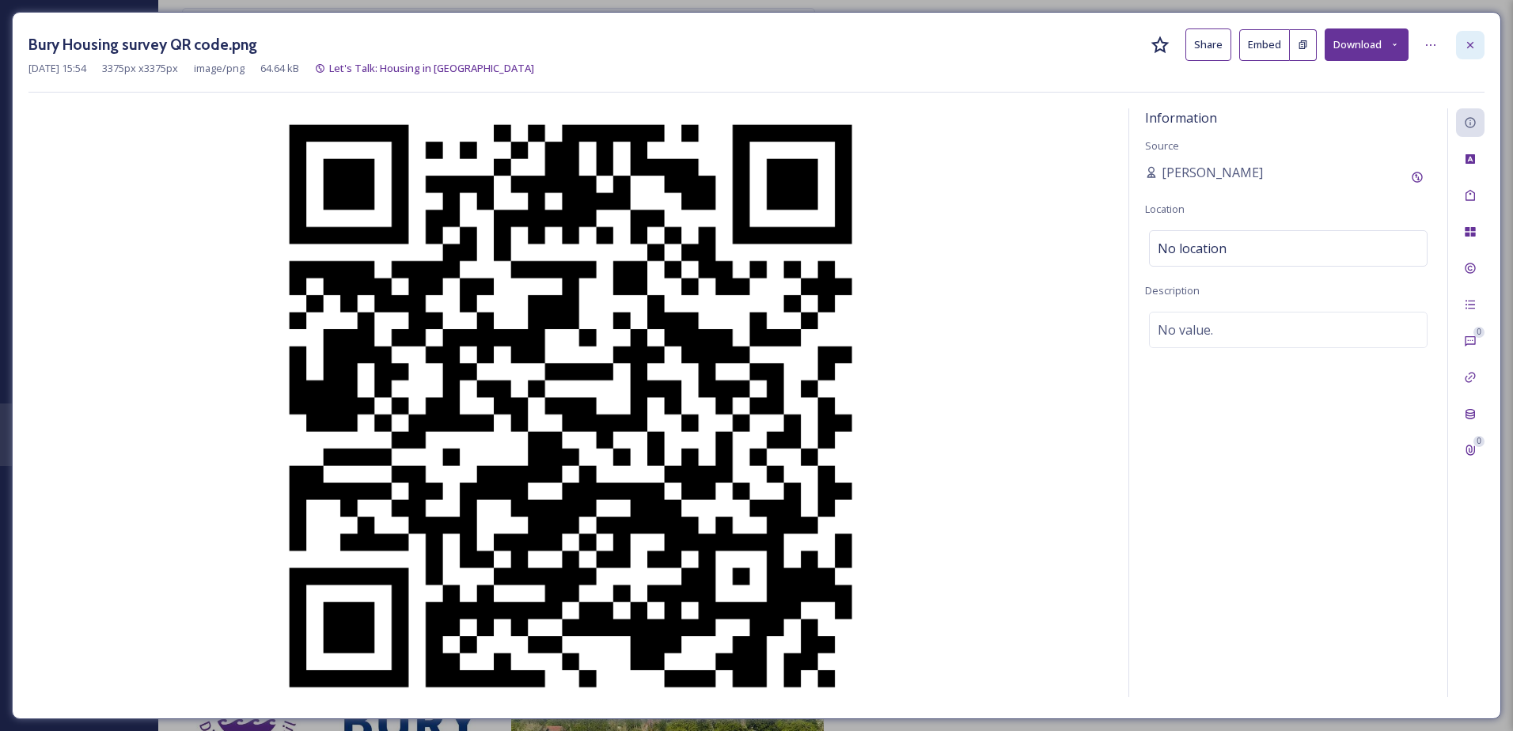
click at [1477, 44] on div at bounding box center [1470, 45] width 28 height 28
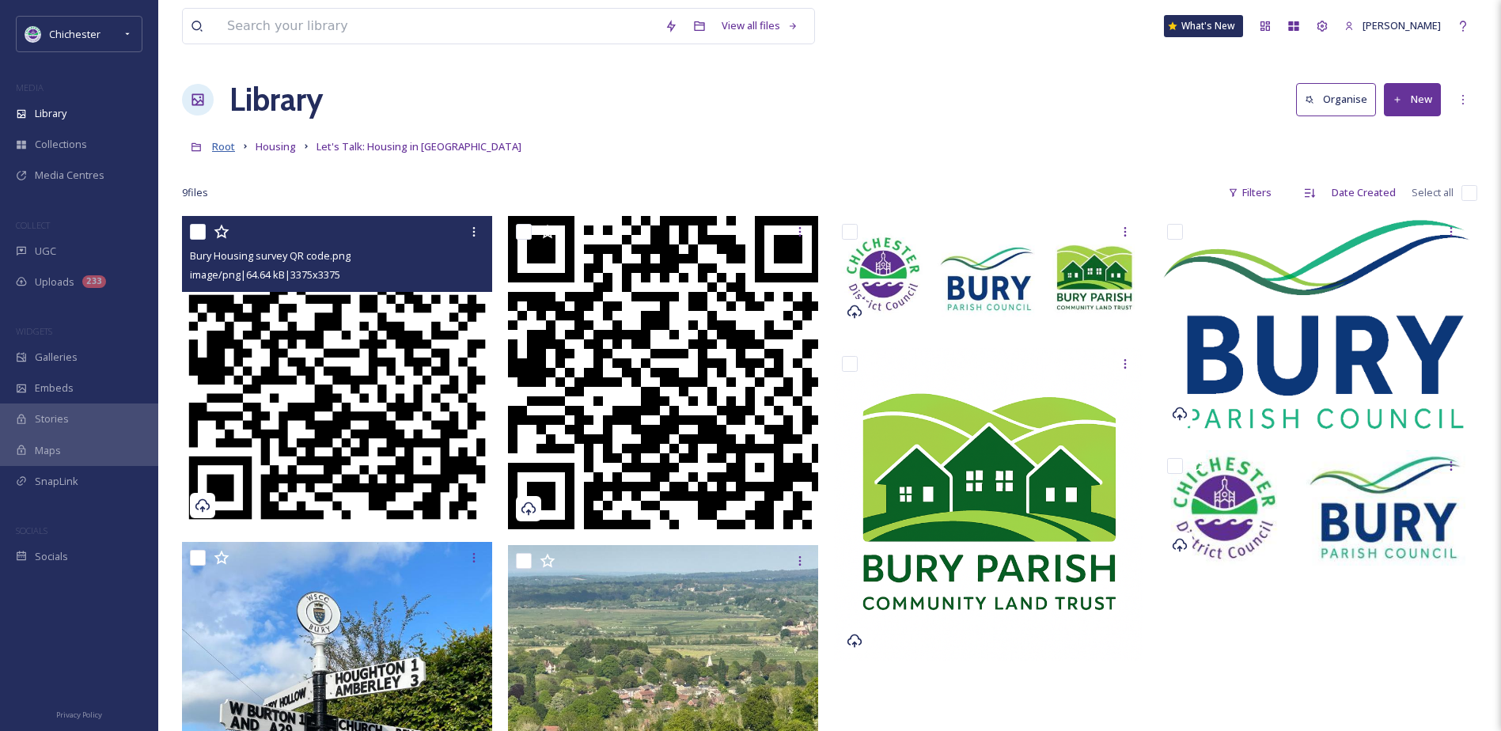
click at [227, 151] on span "Root" at bounding box center [223, 146] width 23 height 14
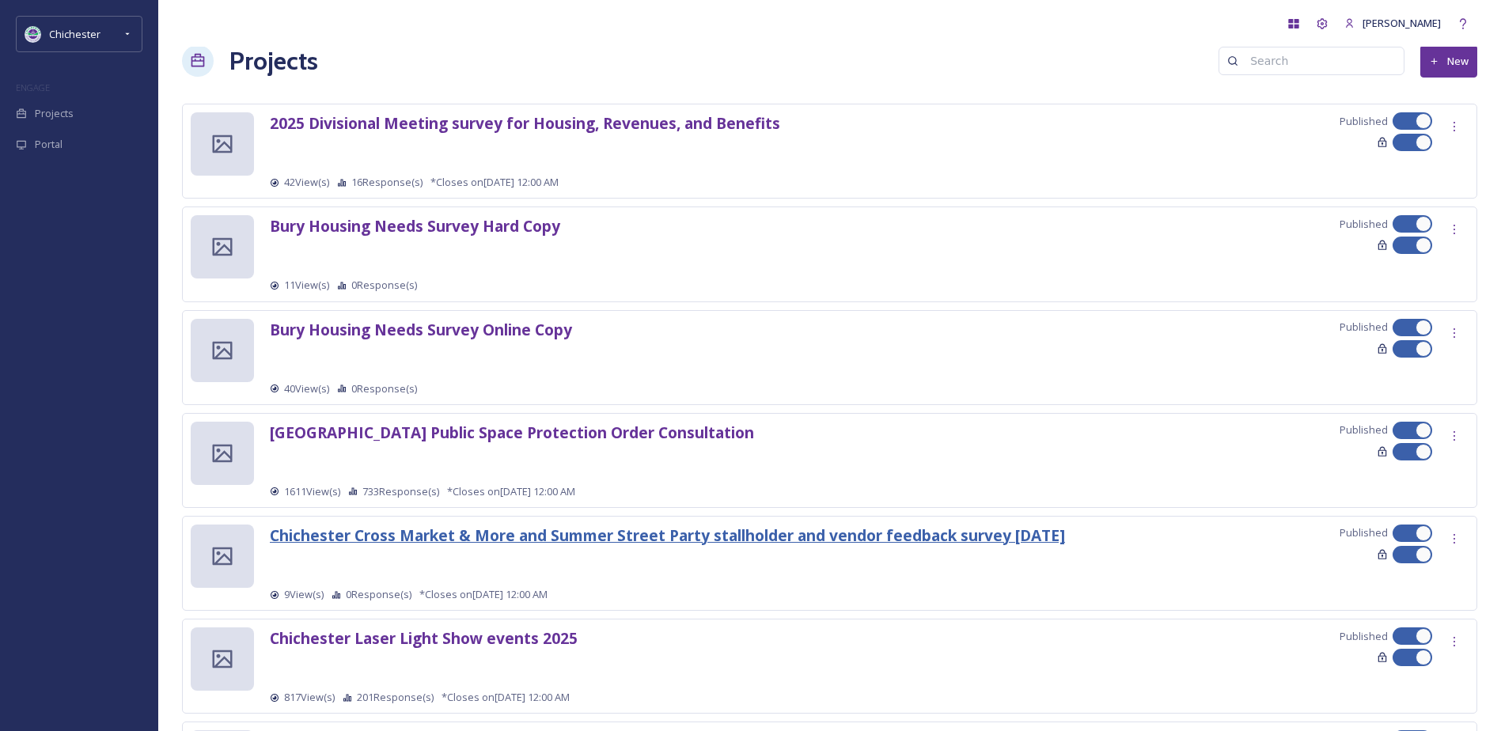
scroll to position [79, 0]
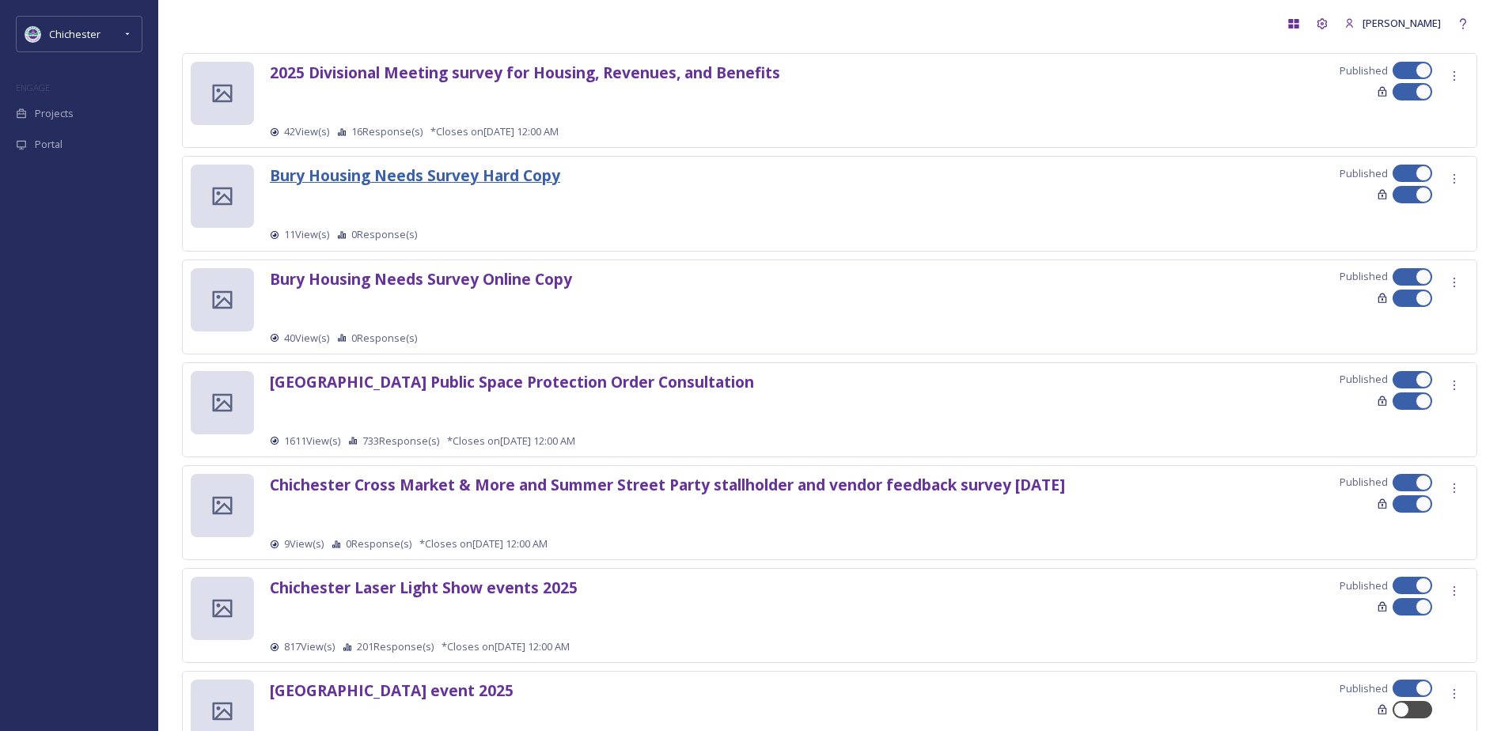
click at [480, 173] on strong "Bury Housing Needs Survey Hard Copy" at bounding box center [415, 175] width 290 height 21
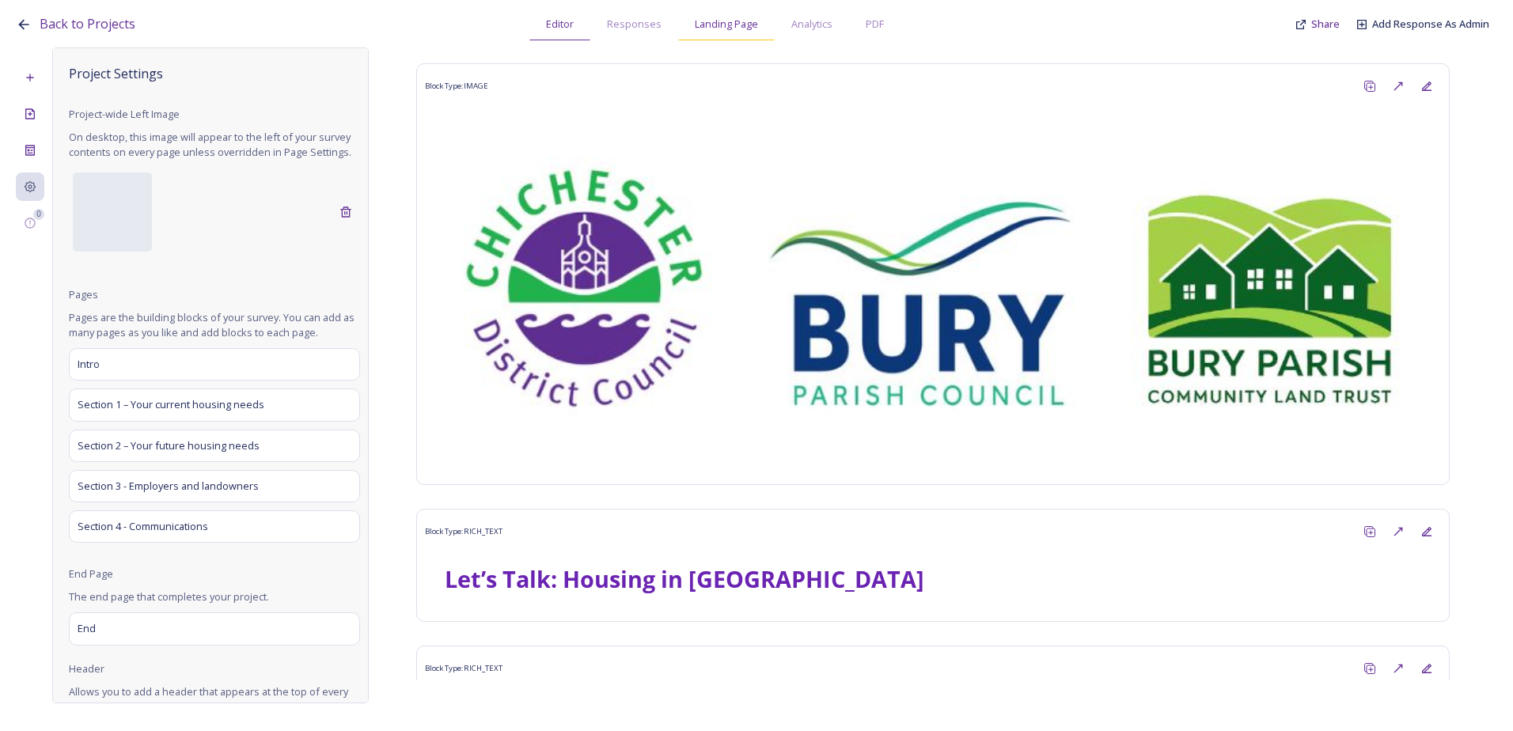
click at [735, 22] on span "Landing Page" at bounding box center [726, 24] width 63 height 15
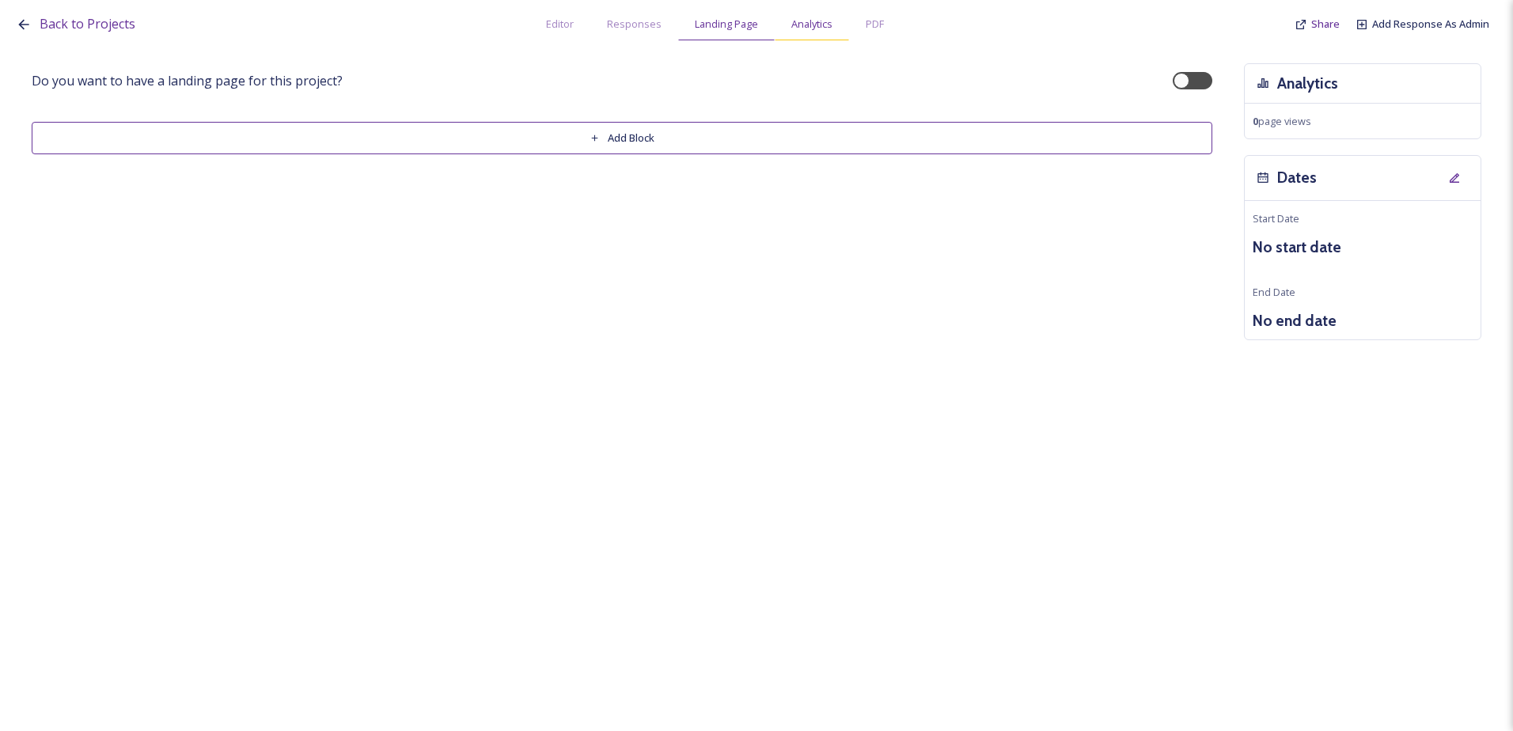
click at [799, 19] on span "Analytics" at bounding box center [811, 24] width 41 height 15
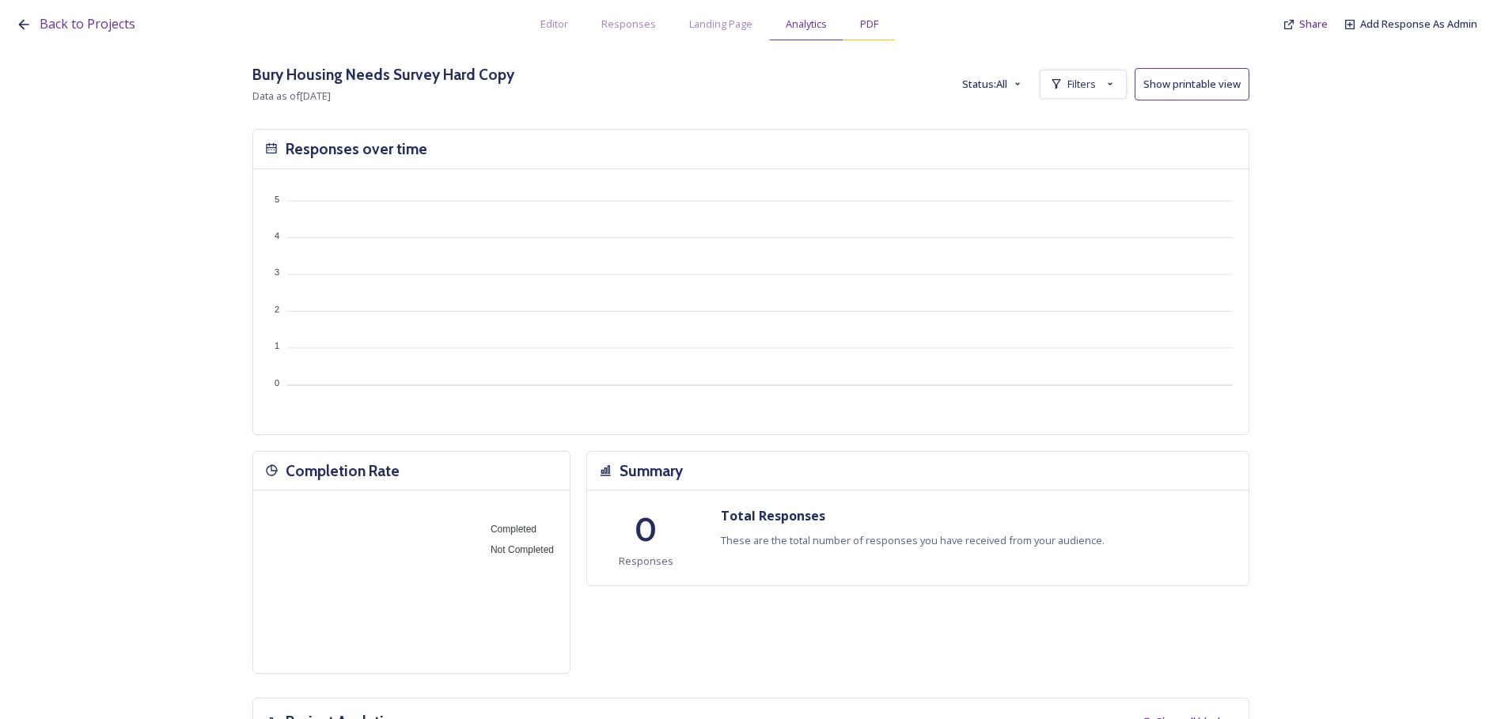
click at [854, 14] on div "PDF" at bounding box center [869, 24] width 51 height 32
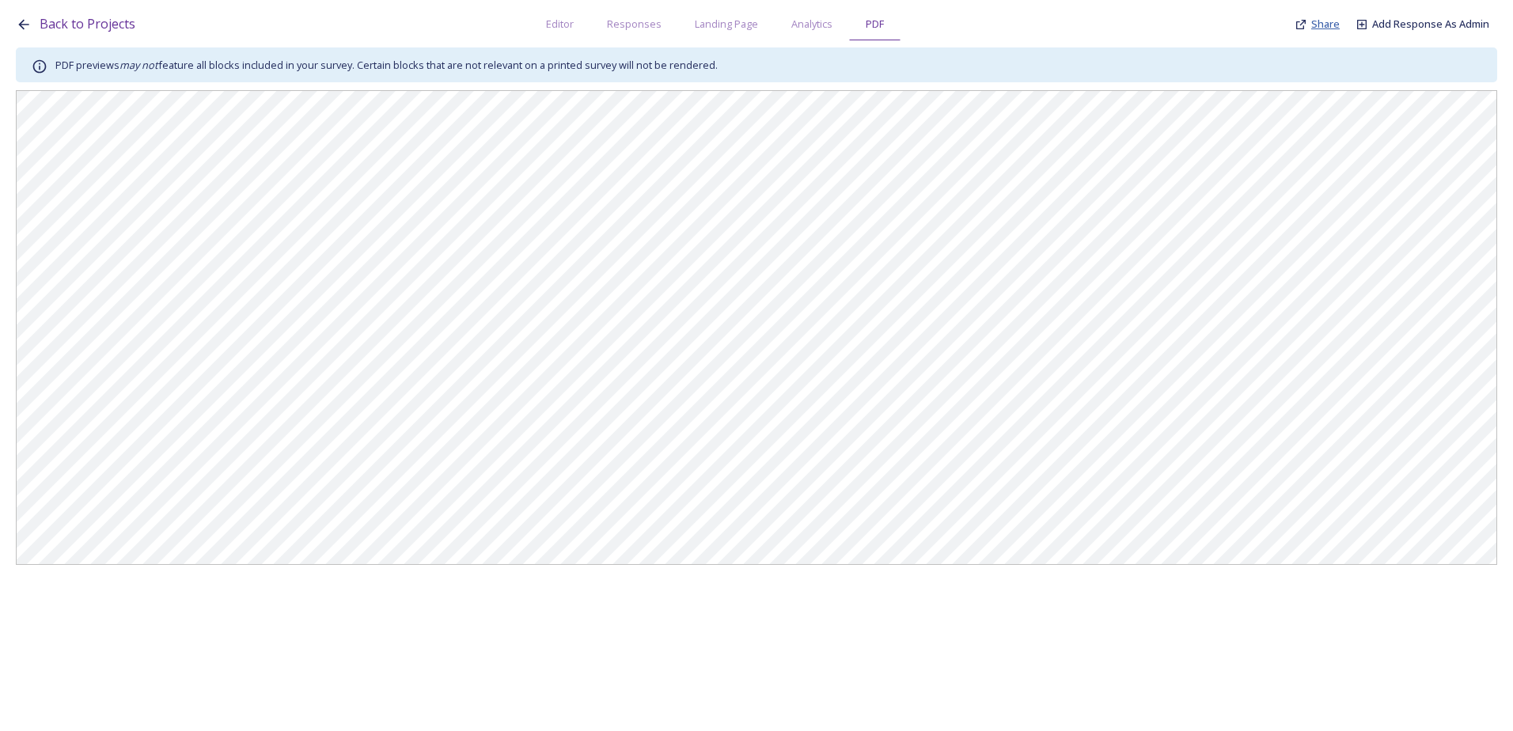
click at [1329, 22] on span "Share" at bounding box center [1325, 24] width 28 height 14
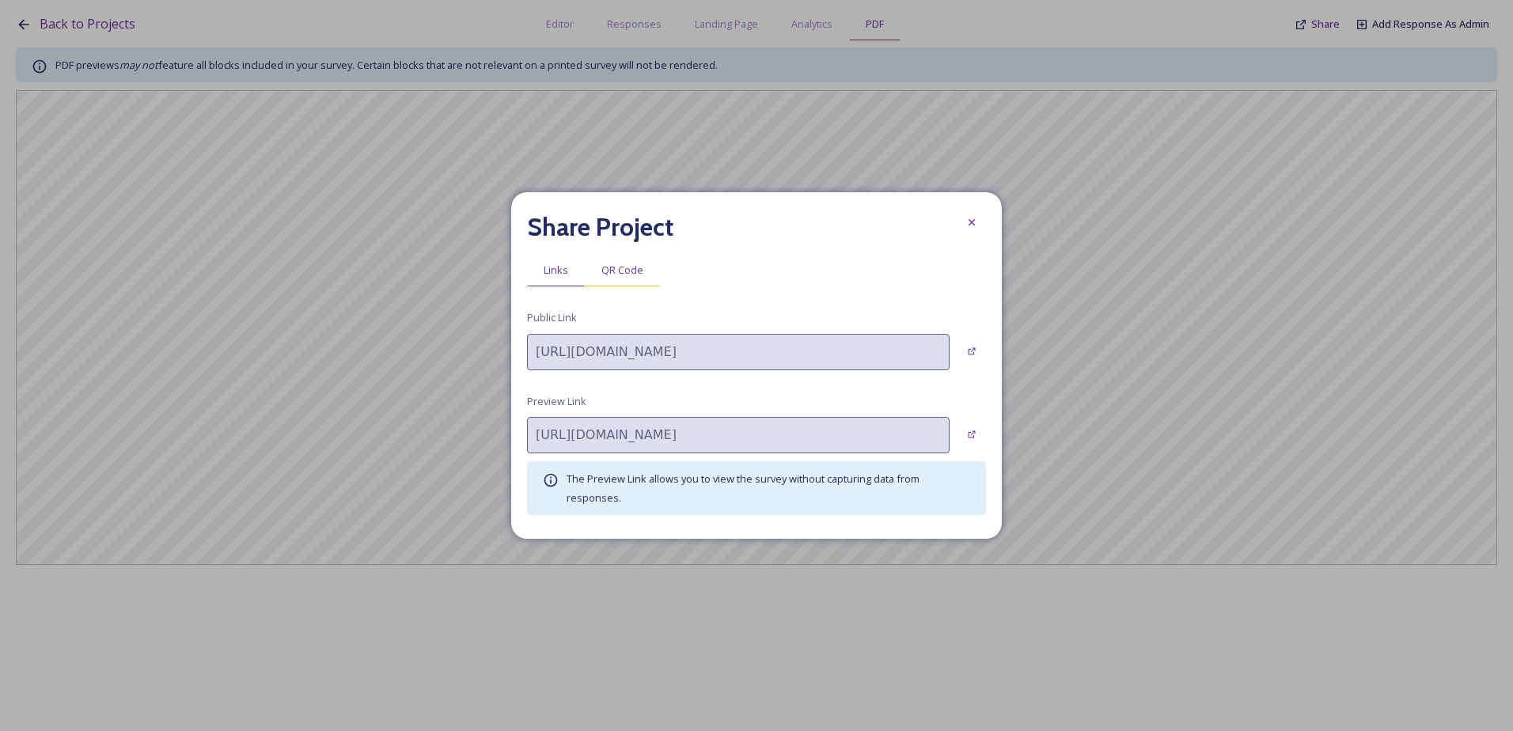
click at [600, 265] on div "QR Code" at bounding box center [622, 270] width 75 height 32
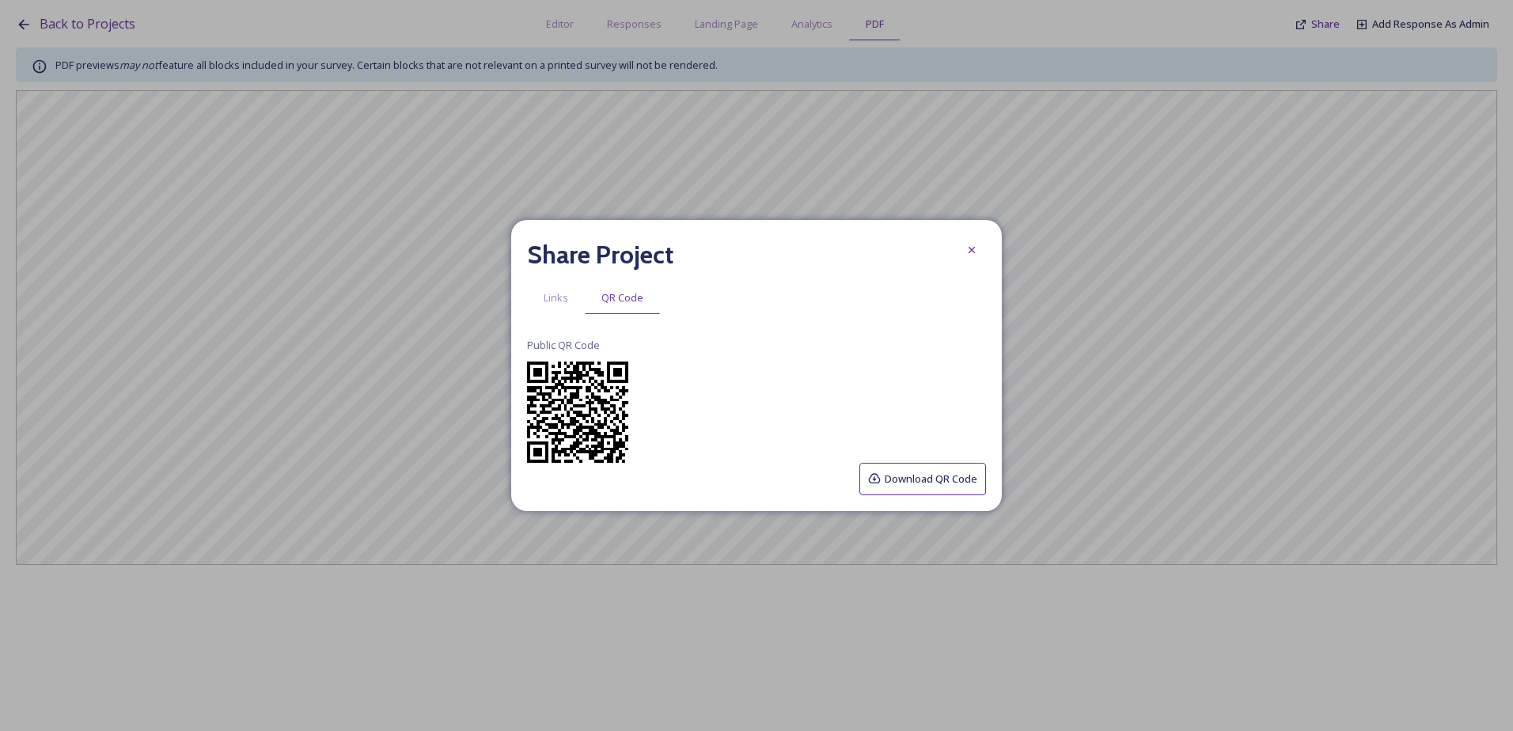
click at [922, 479] on button "Download QR Code" at bounding box center [922, 479] width 127 height 32
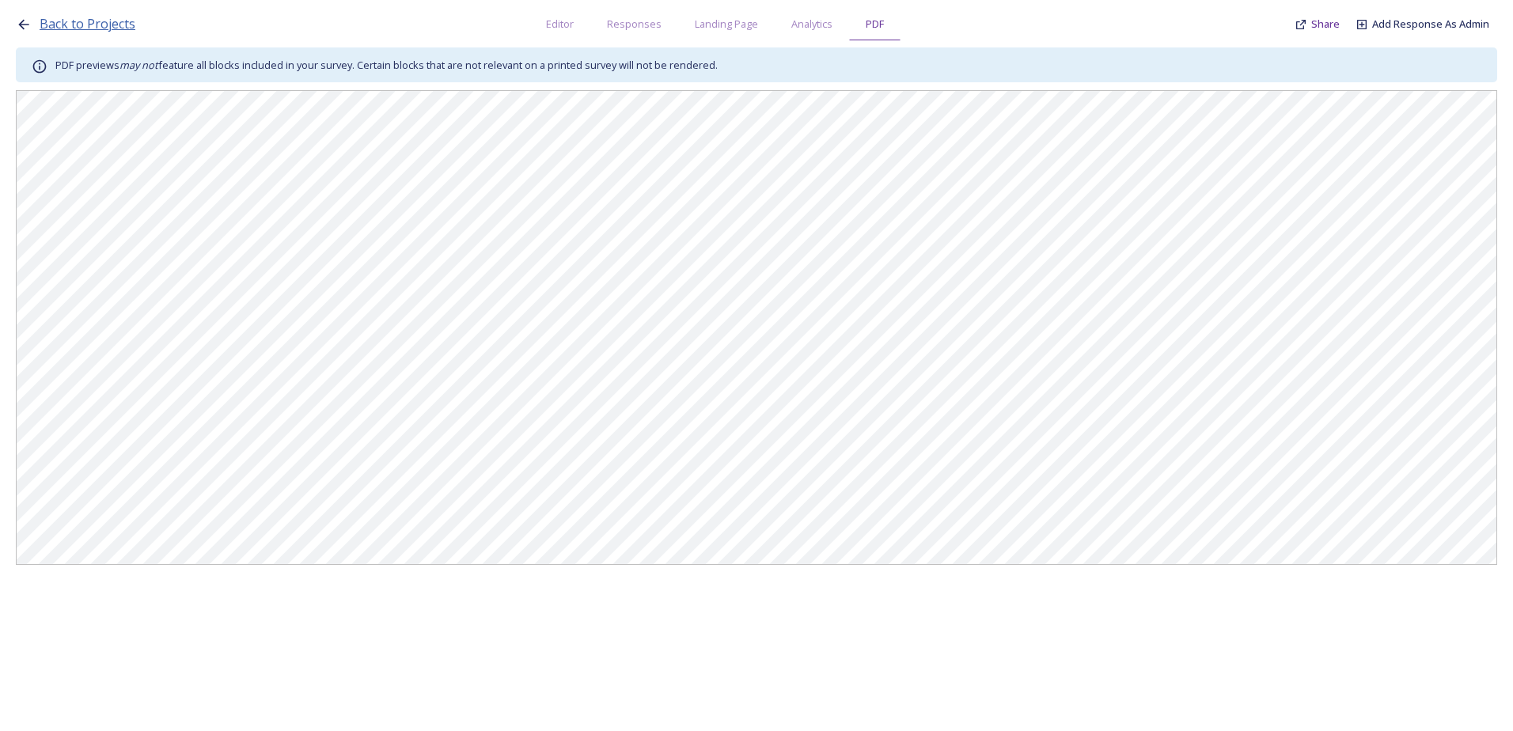
click at [89, 20] on span "Back to Projects" at bounding box center [88, 23] width 96 height 17
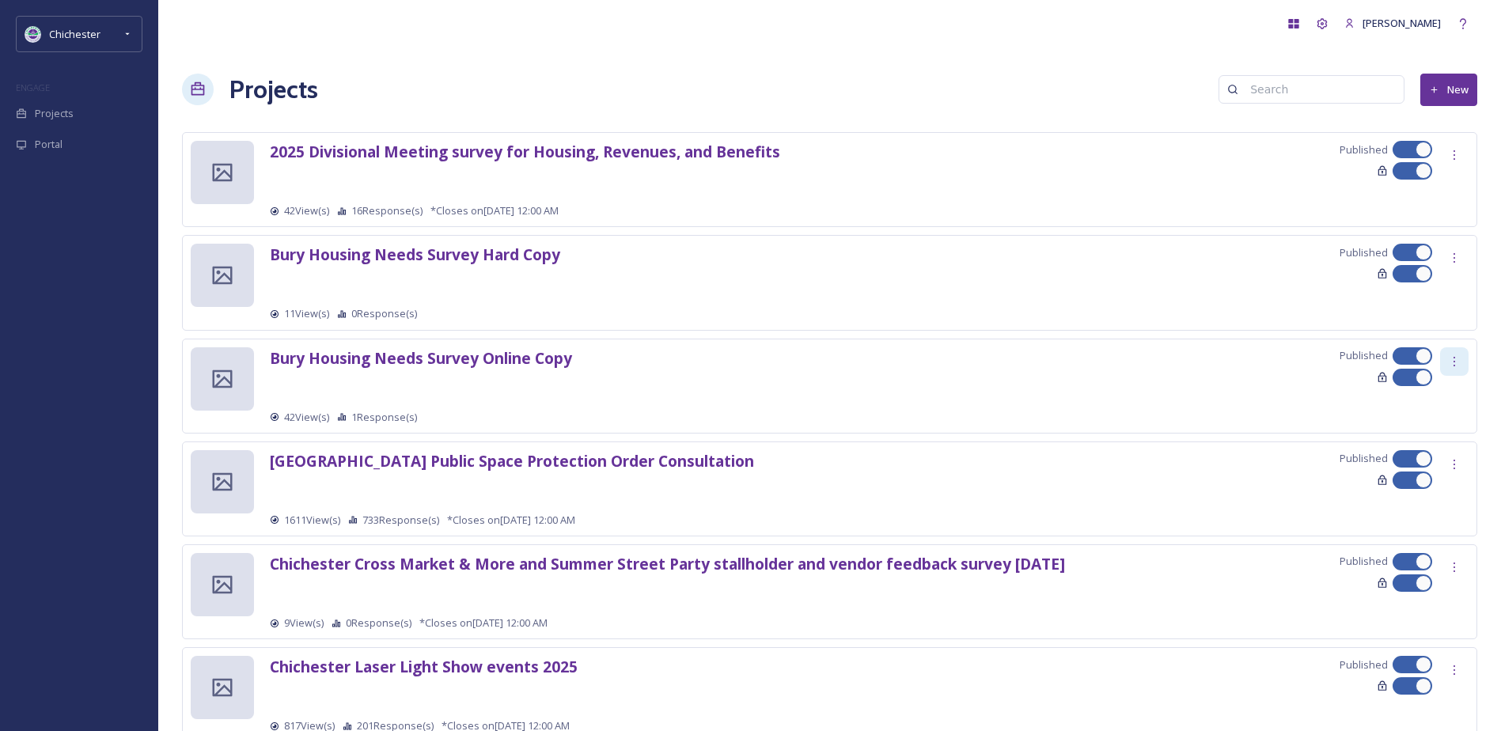
click at [1452, 362] on icon at bounding box center [1454, 361] width 13 height 13
click at [395, 356] on strong "Bury Housing Needs Survey Online Copy" at bounding box center [421, 357] width 302 height 21
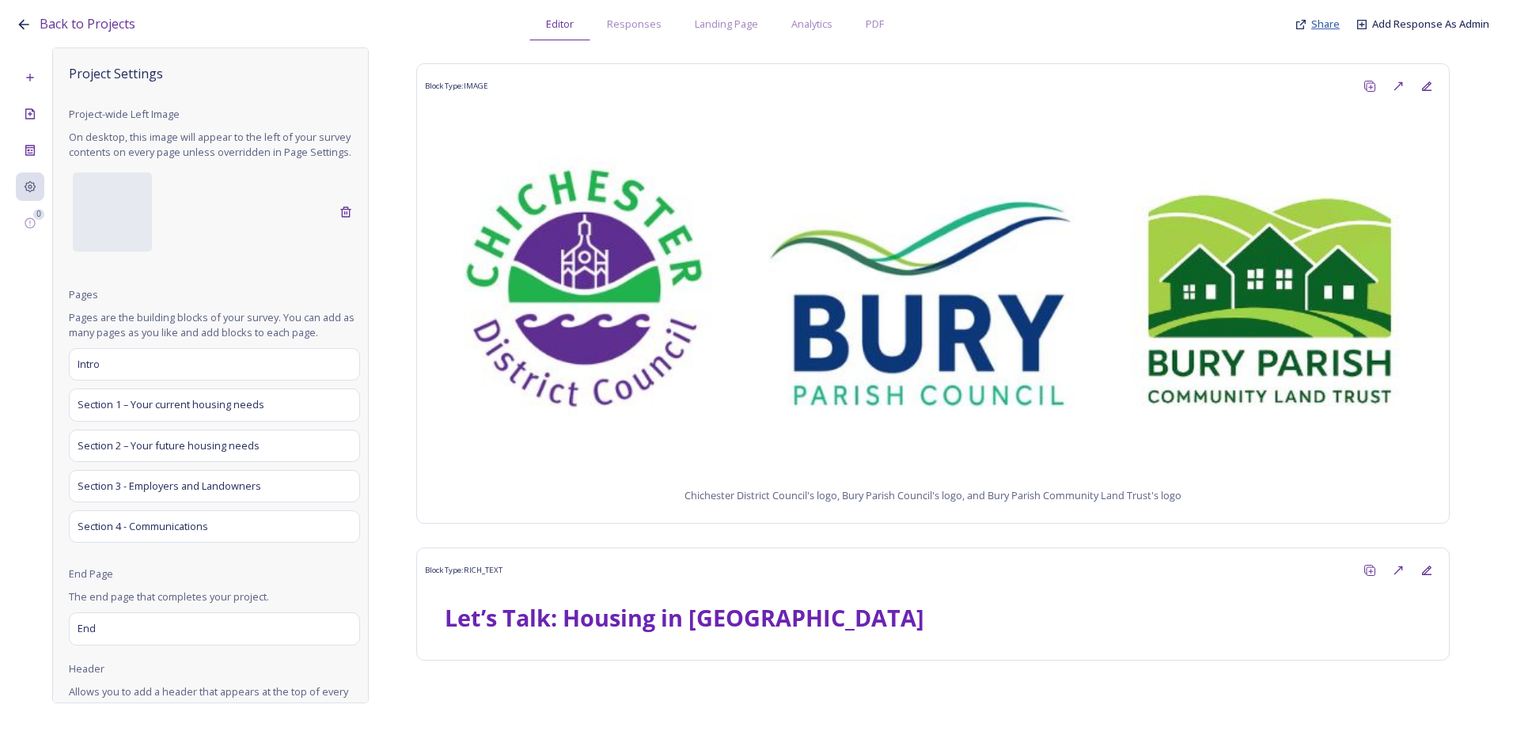
click at [1319, 30] on span "Share" at bounding box center [1325, 24] width 28 height 14
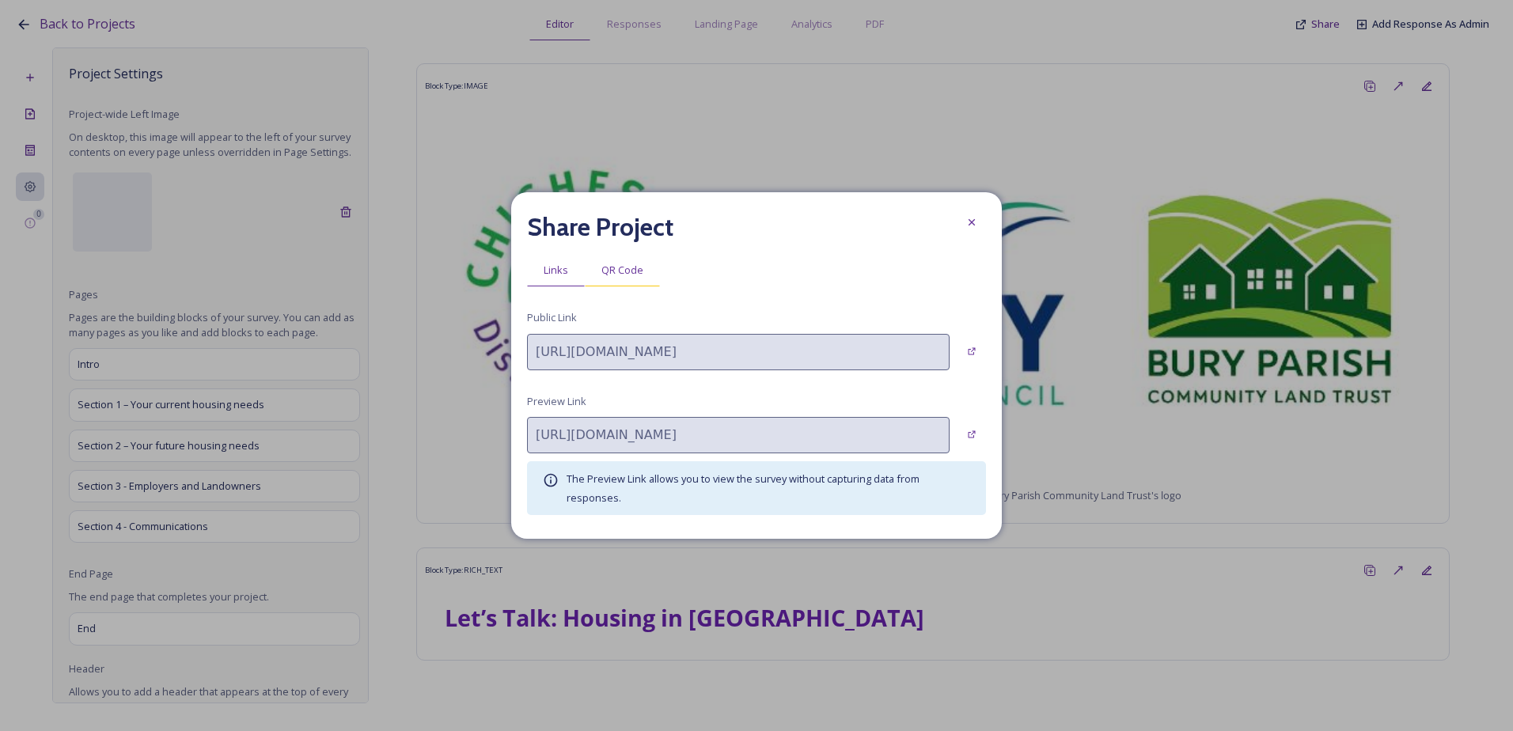
click at [617, 258] on div "QR Code" at bounding box center [622, 270] width 75 height 32
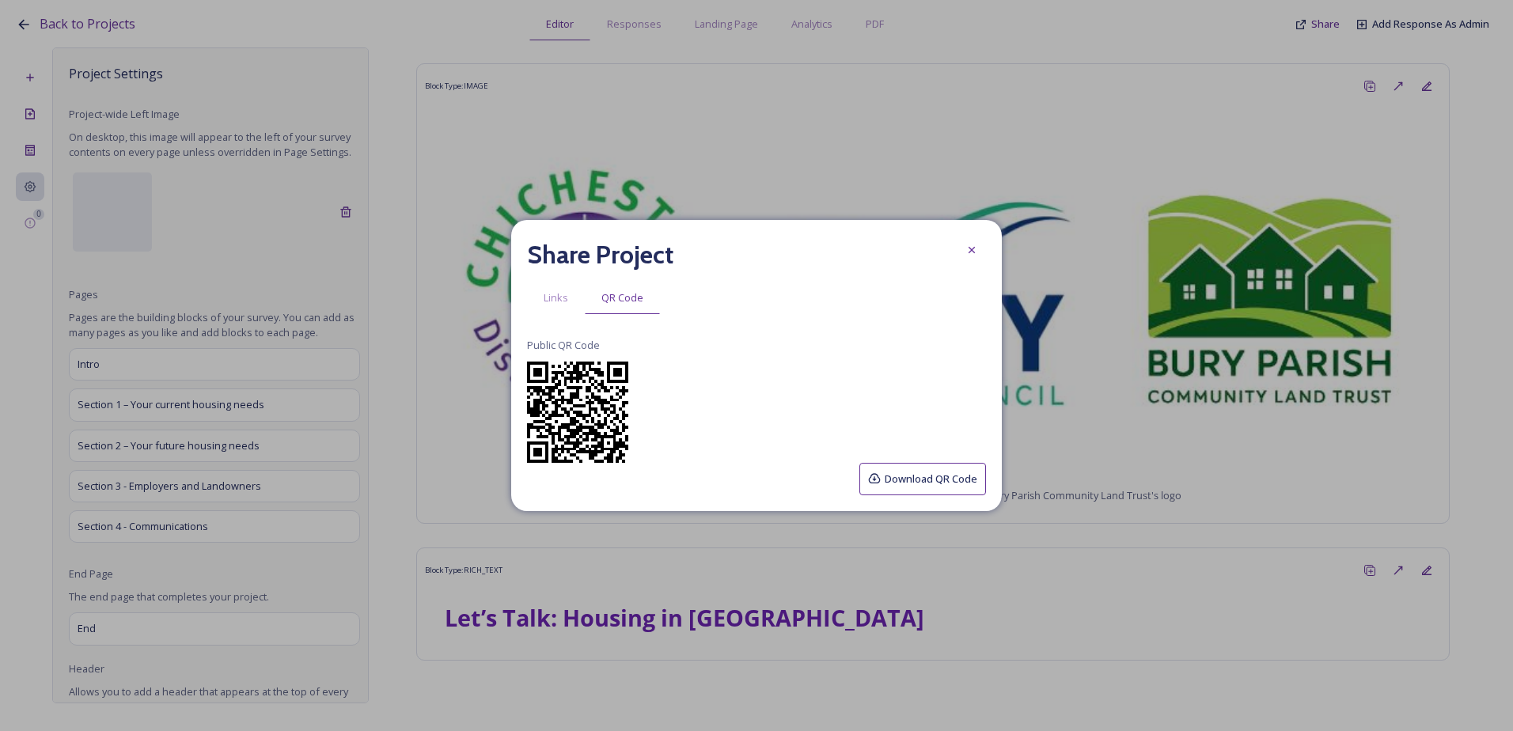
click at [908, 471] on button "Download QR Code" at bounding box center [922, 479] width 127 height 32
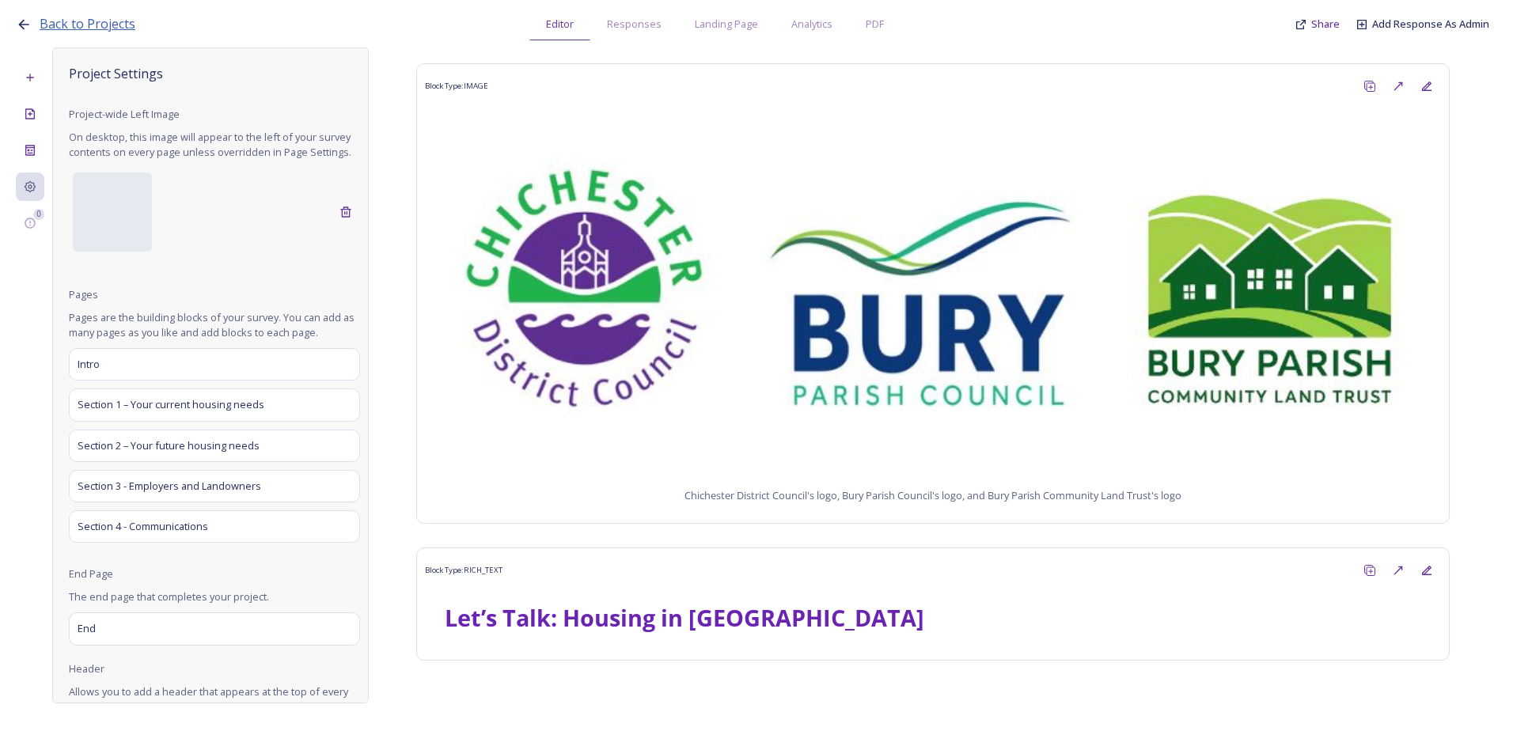
click at [99, 29] on span "Back to Projects" at bounding box center [88, 23] width 96 height 17
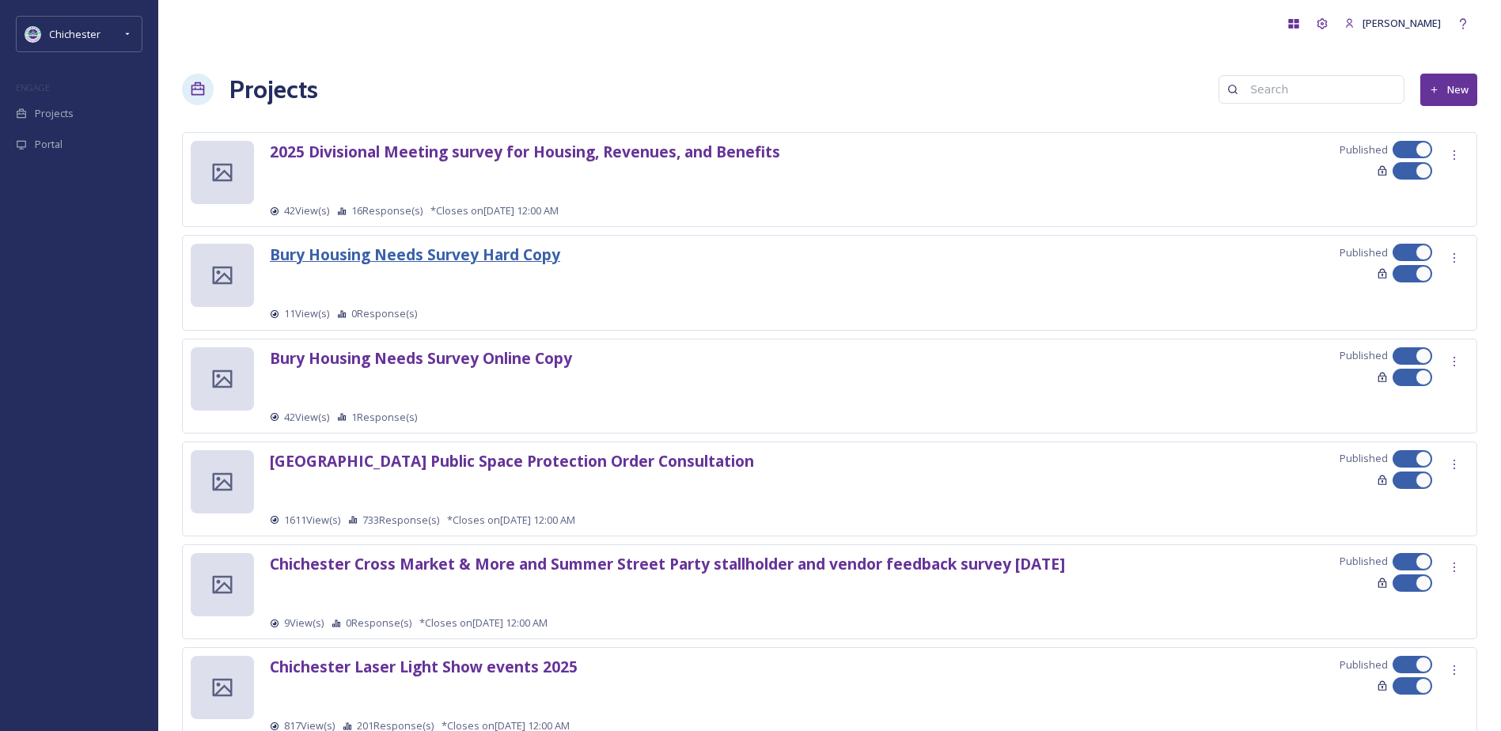
click at [509, 259] on strong "Bury Housing Needs Survey Hard Copy" at bounding box center [415, 254] width 290 height 21
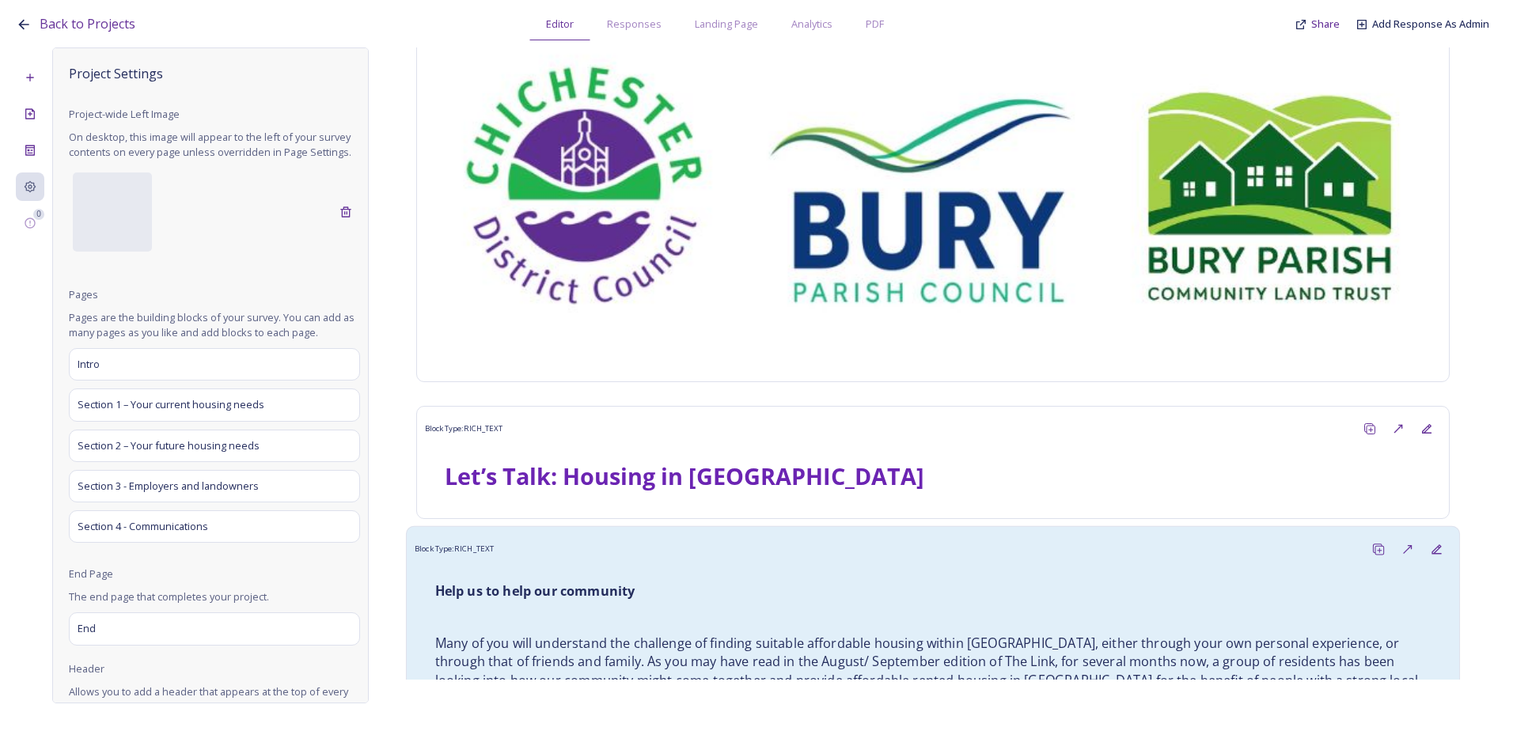
scroll to position [317, 0]
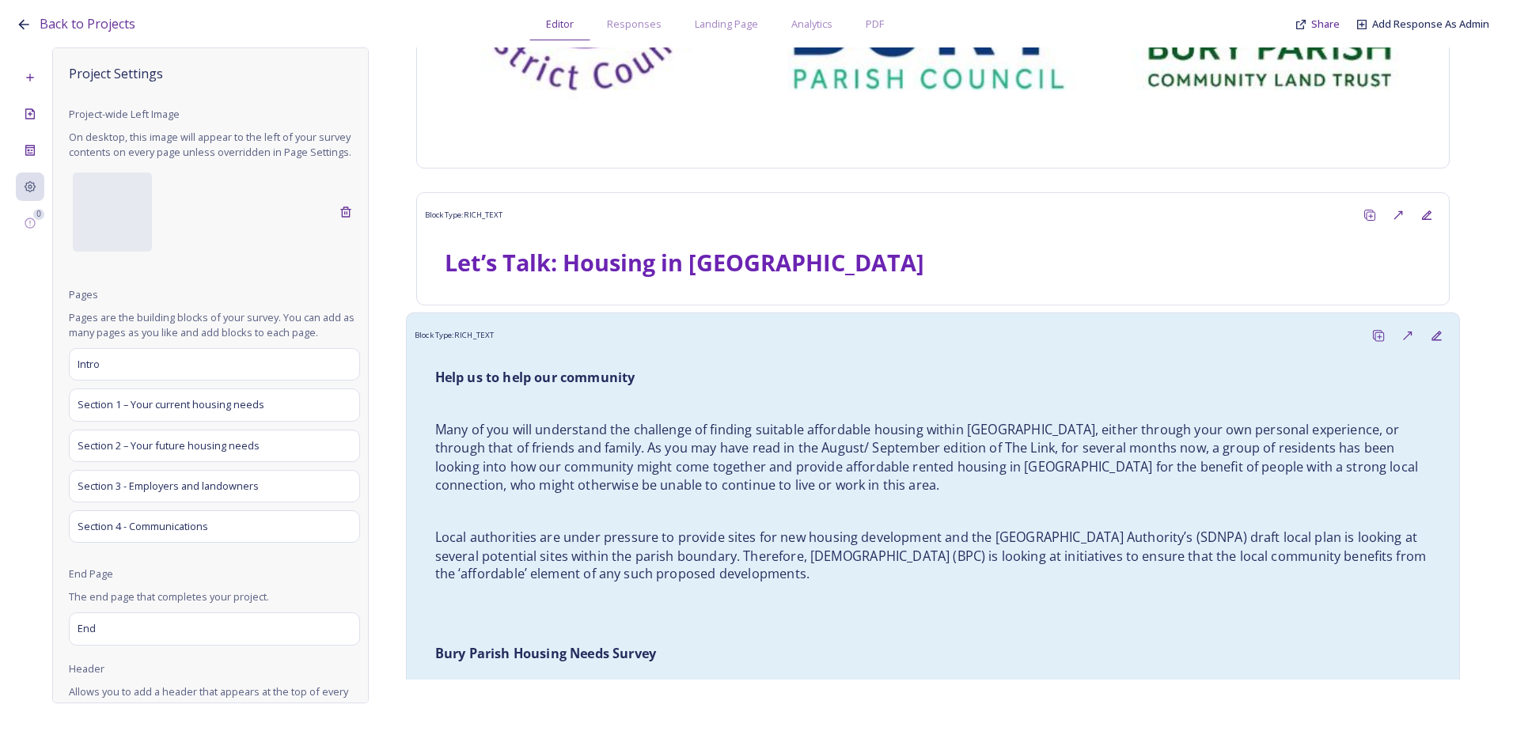
click at [649, 424] on p "Many of you will understand the challenge of finding suitable affordable housin…" at bounding box center [933, 458] width 996 height 74
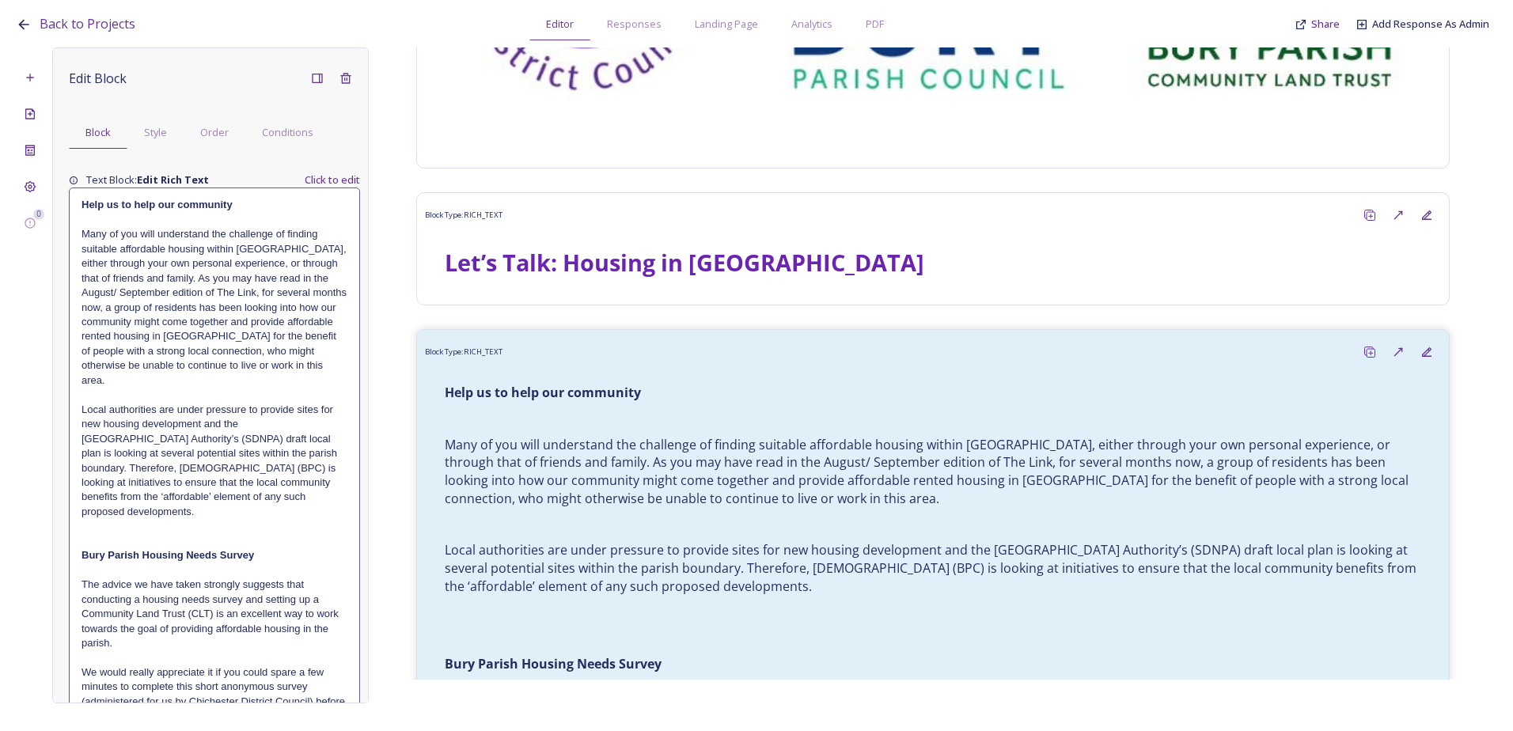
click at [280, 352] on p "Many of you will understand the challenge of finding suitable affordable housin…" at bounding box center [215, 307] width 266 height 161
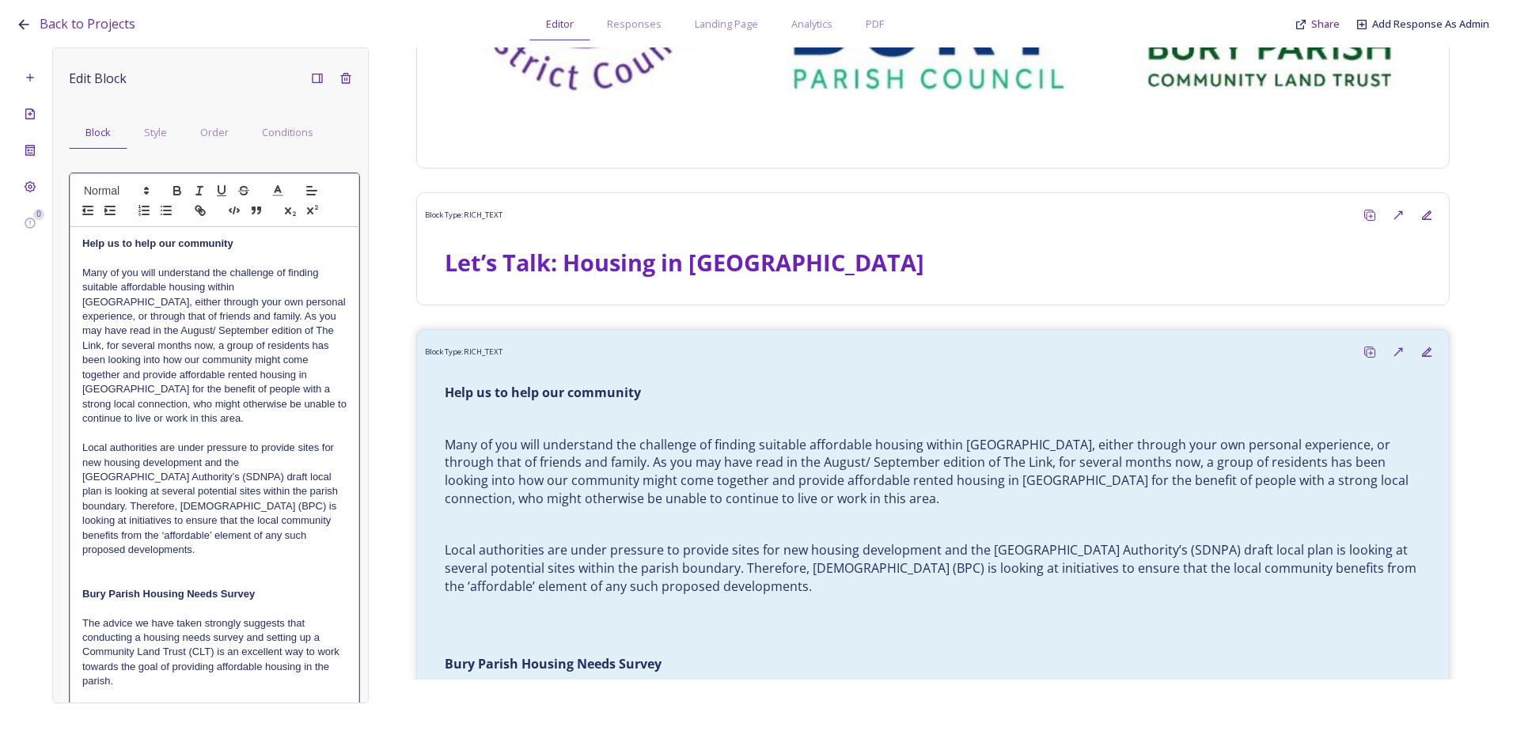
click at [226, 455] on p "Local authorities are under pressure to provide sites for new housing developme…" at bounding box center [214, 499] width 264 height 117
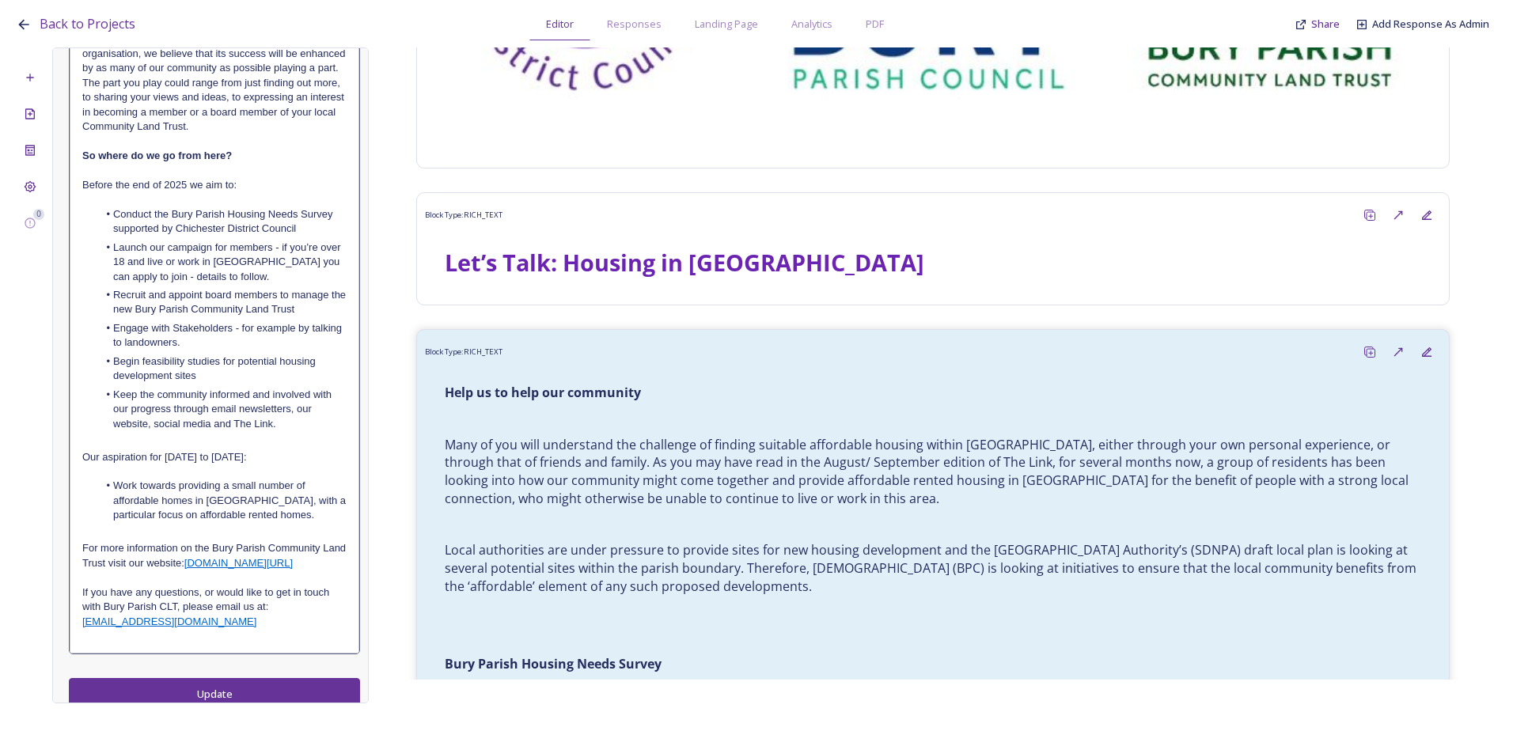
scroll to position [1439, 0]
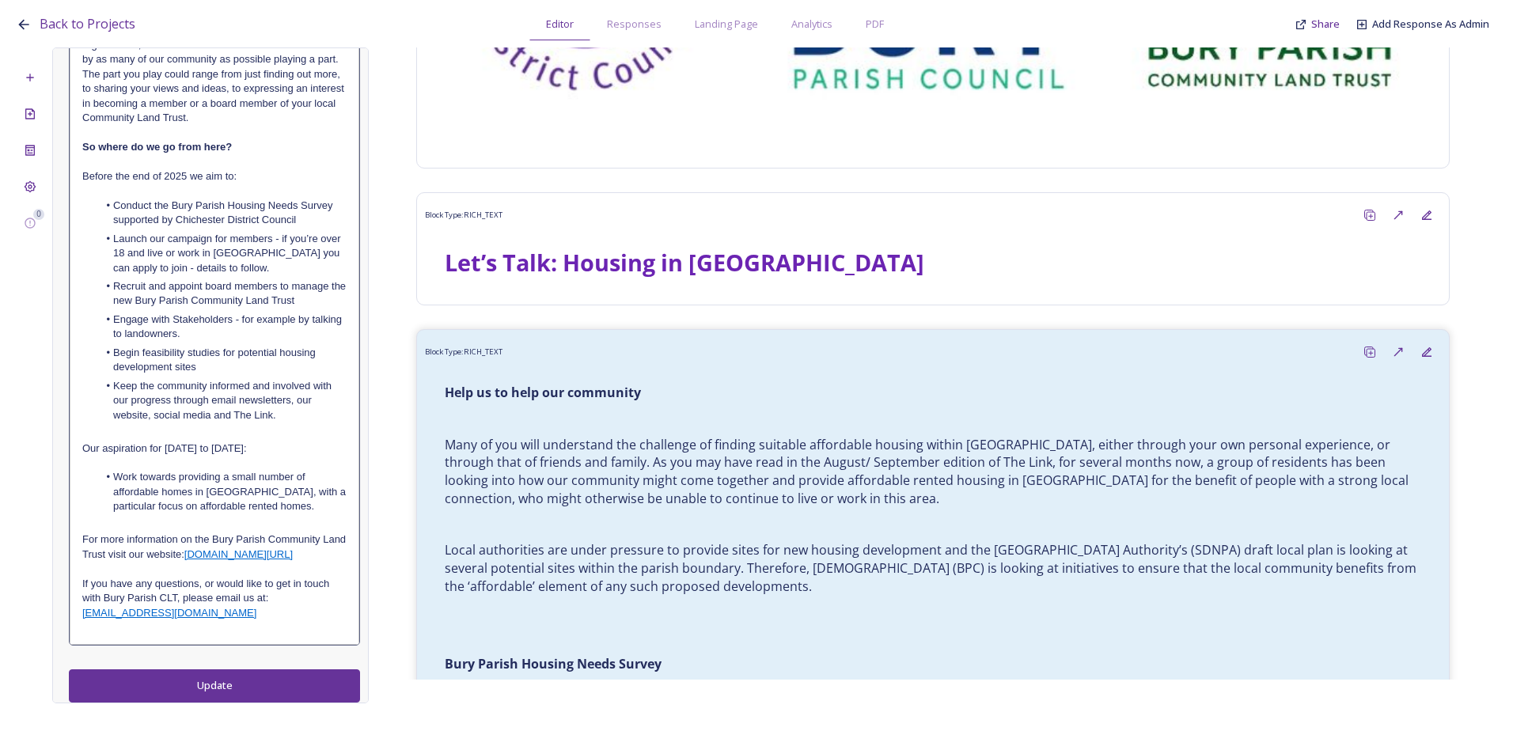
click at [173, 535] on p "For more information on the Bury Parish Community Land Trust visit our website:…" at bounding box center [214, 547] width 264 height 29
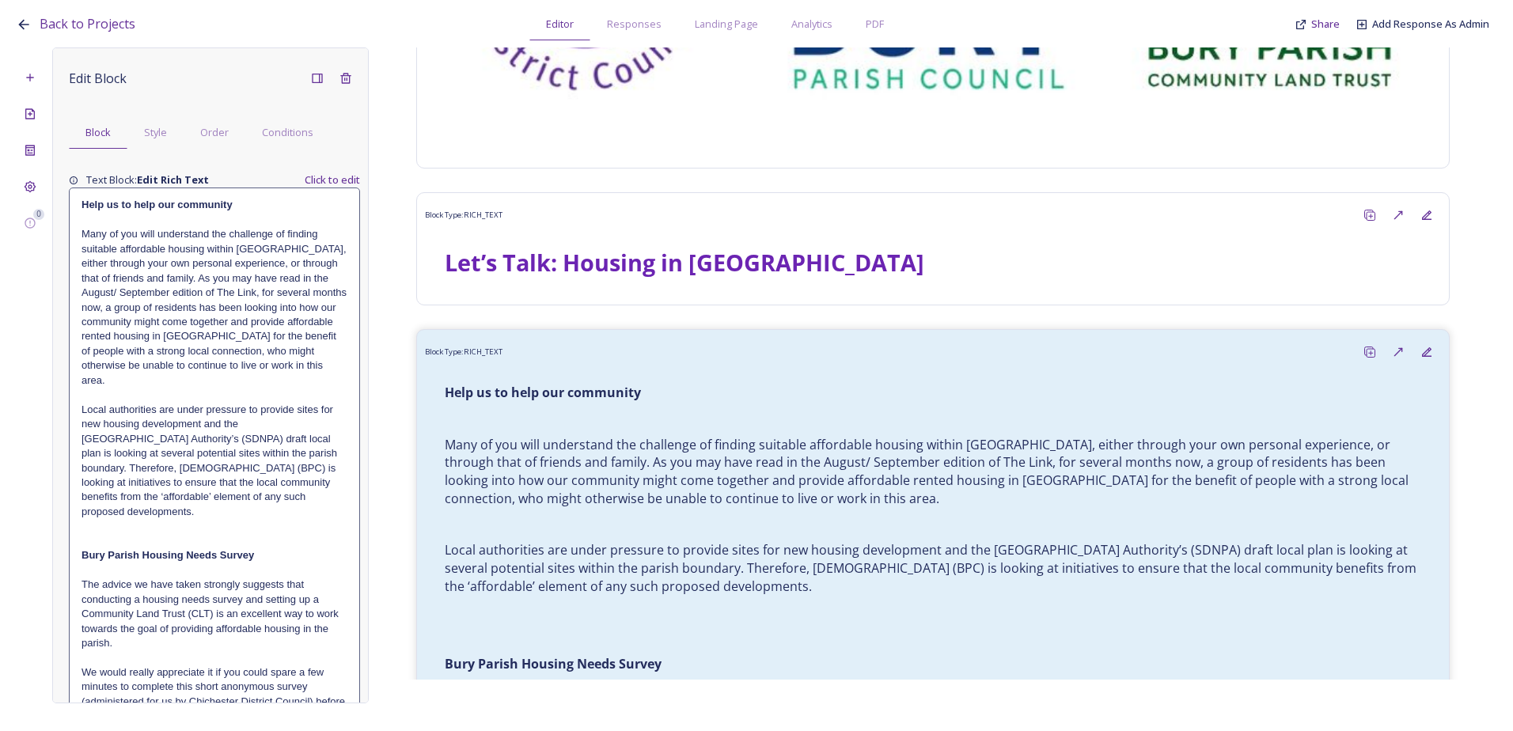
click at [289, 406] on p "Local authorities are under pressure to provide sites for new housing developme…" at bounding box center [215, 461] width 266 height 117
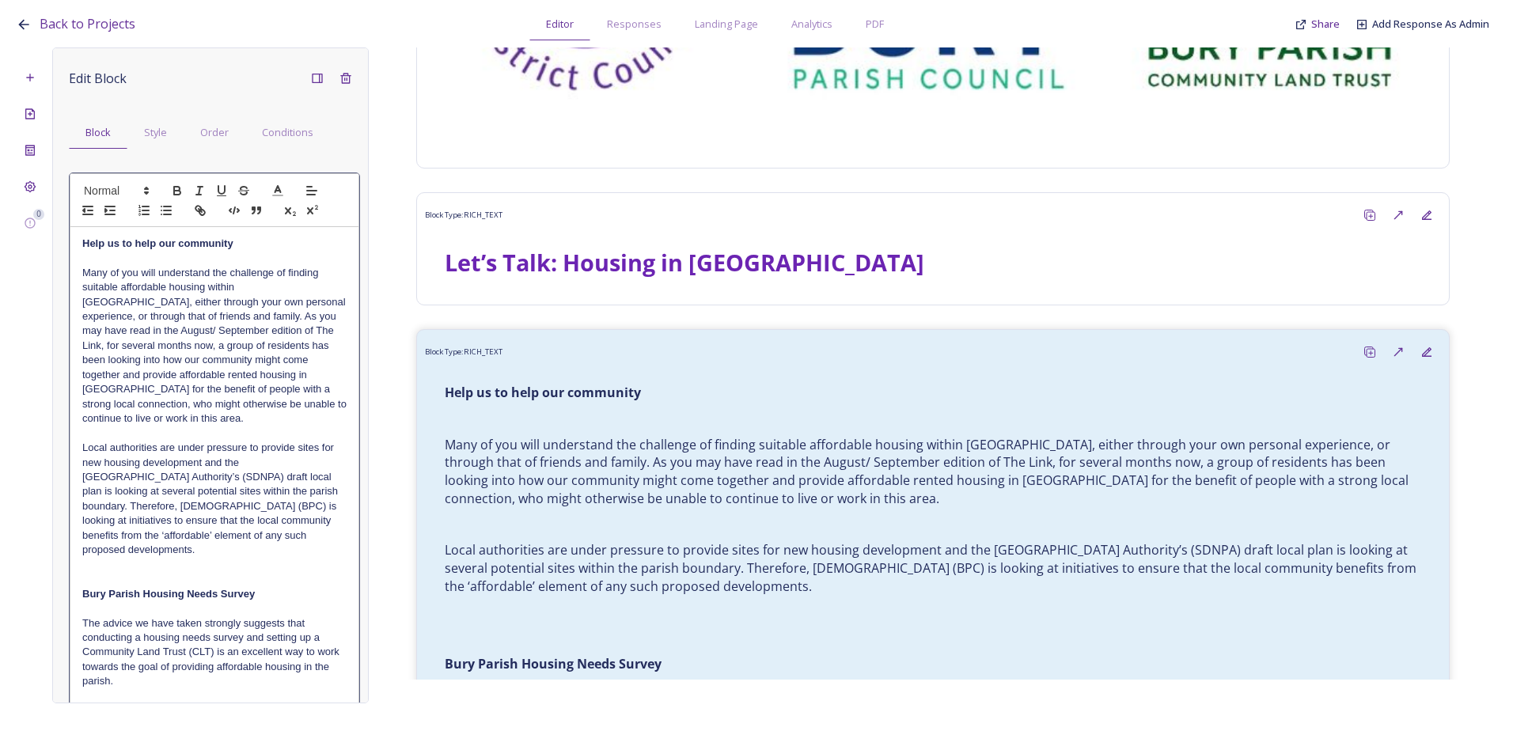
click at [133, 359] on p "Many of you will understand the challenge of finding suitable affordable housin…" at bounding box center [214, 346] width 264 height 161
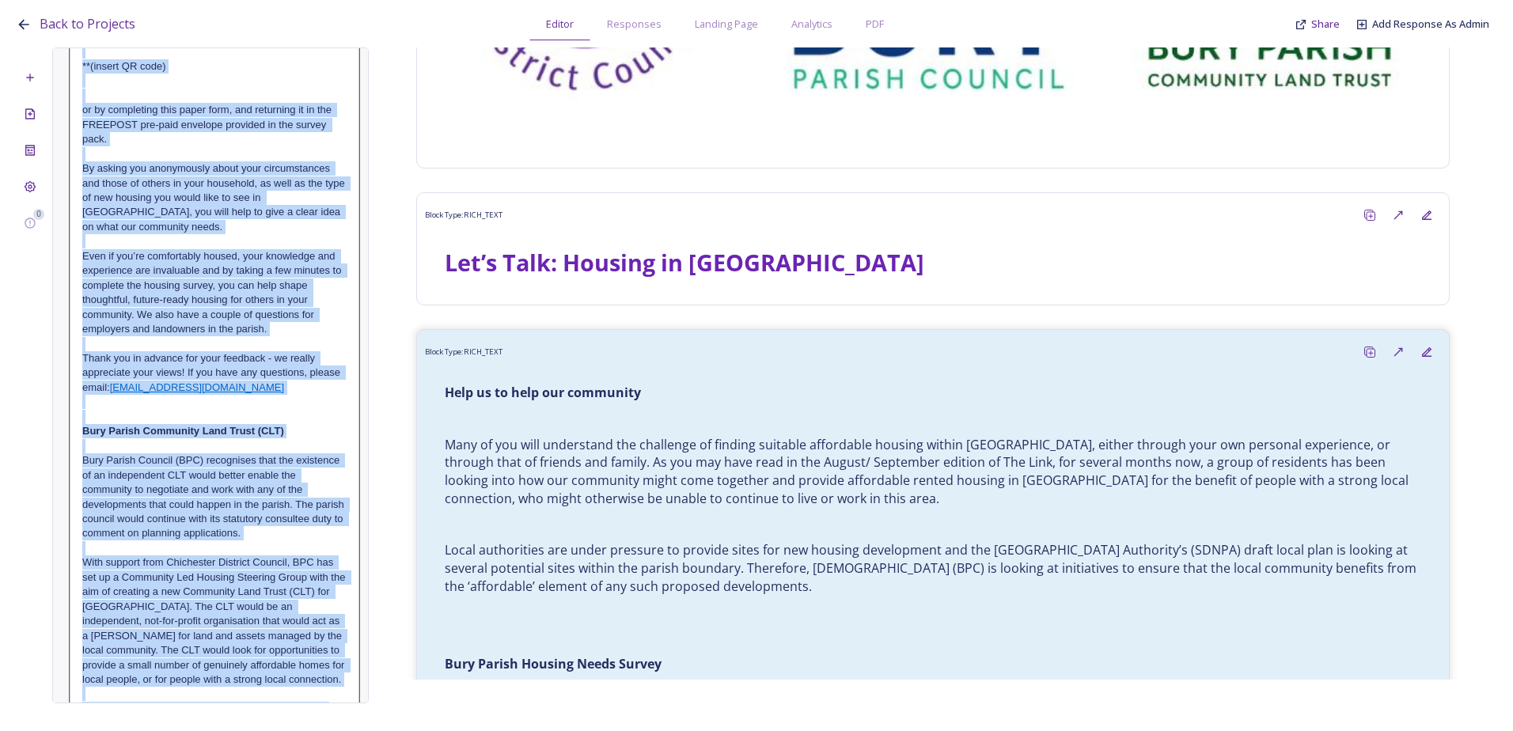
scroll to position [1439, 0]
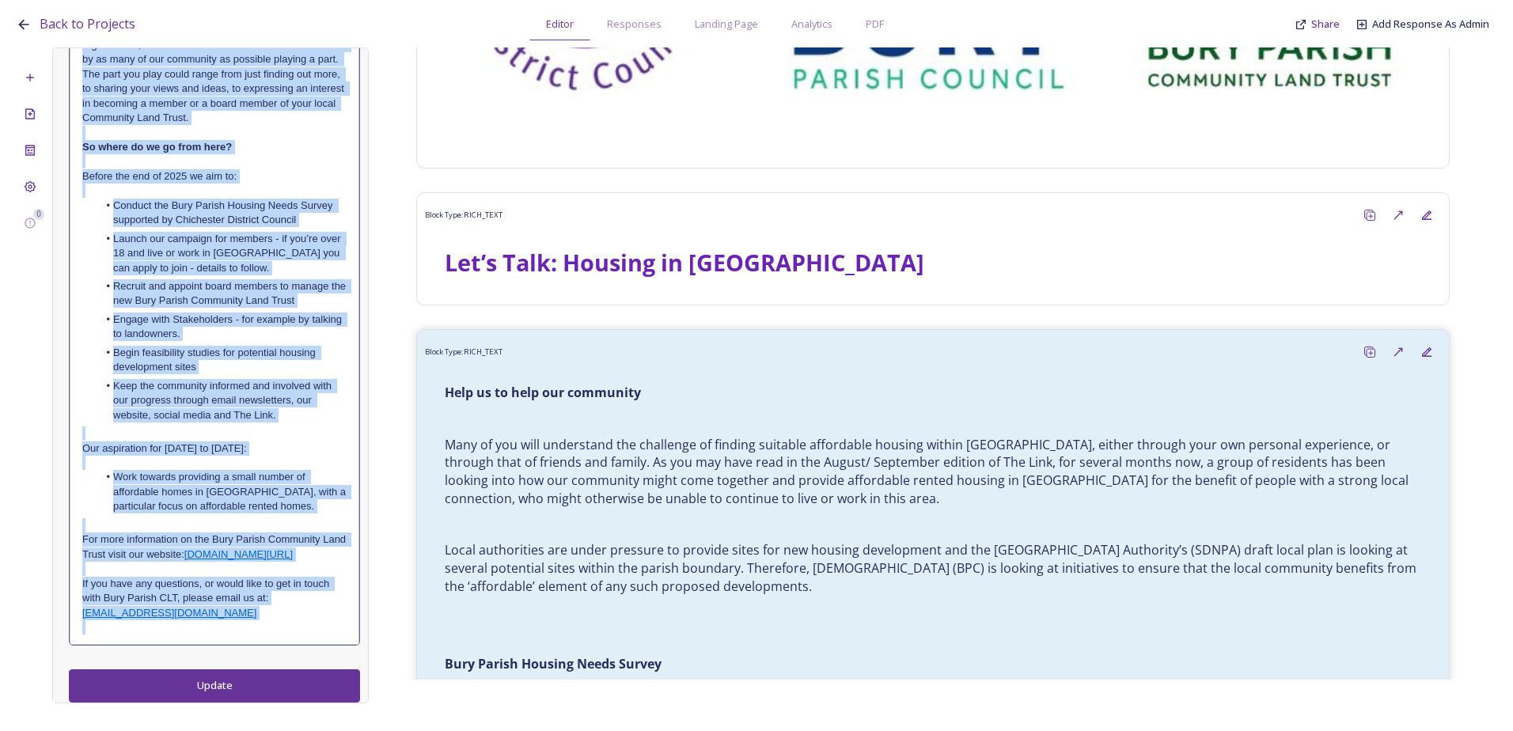
drag, startPoint x: 81, startPoint y: 241, endPoint x: 313, endPoint y: 627, distance: 450.4
copy div "Help us to help our community Many of you will understand the challenge of find…"
click at [214, 391] on li "Keep the community informed and involved with our progress through email newsle…" at bounding box center [222, 401] width 249 height 44
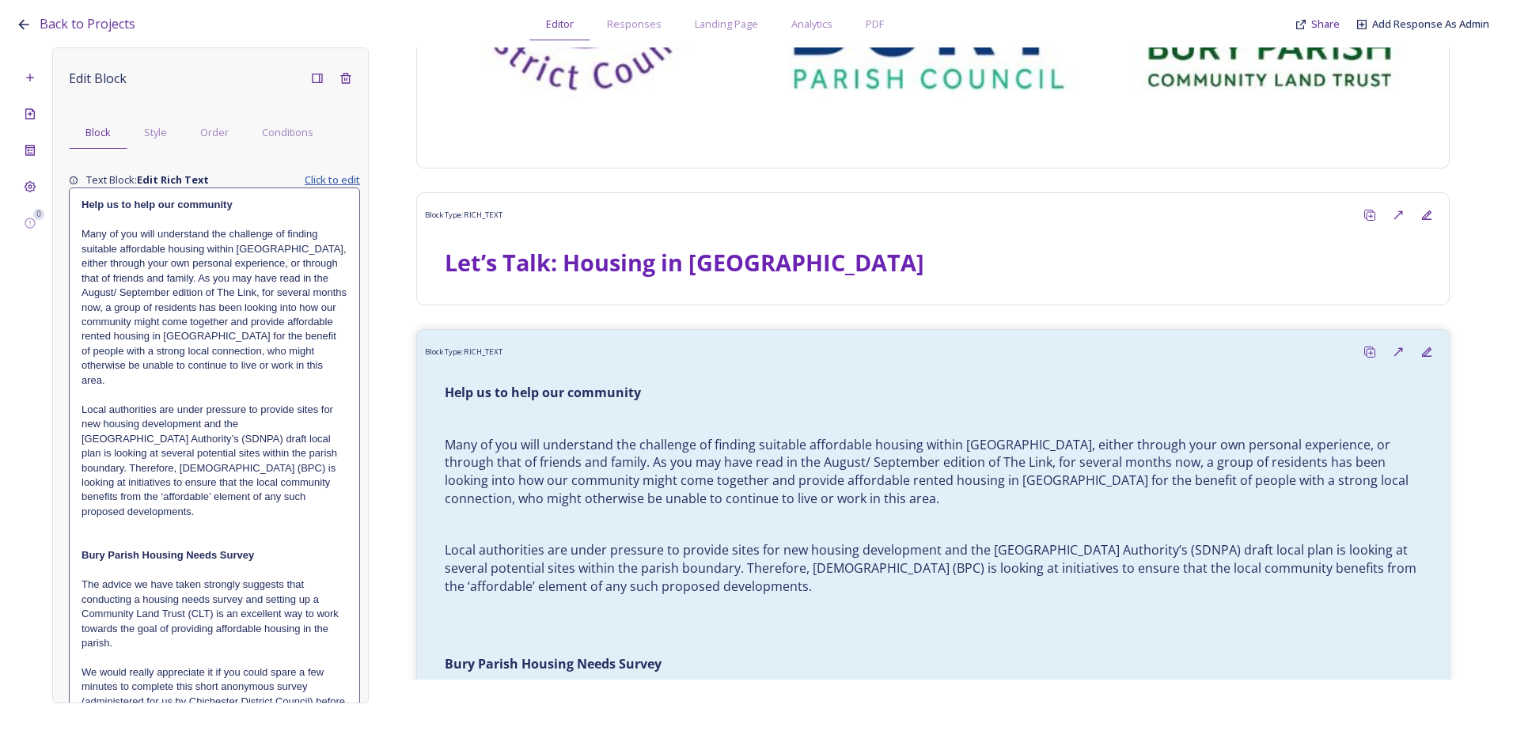
click at [332, 176] on span "Click to edit" at bounding box center [332, 179] width 55 height 15
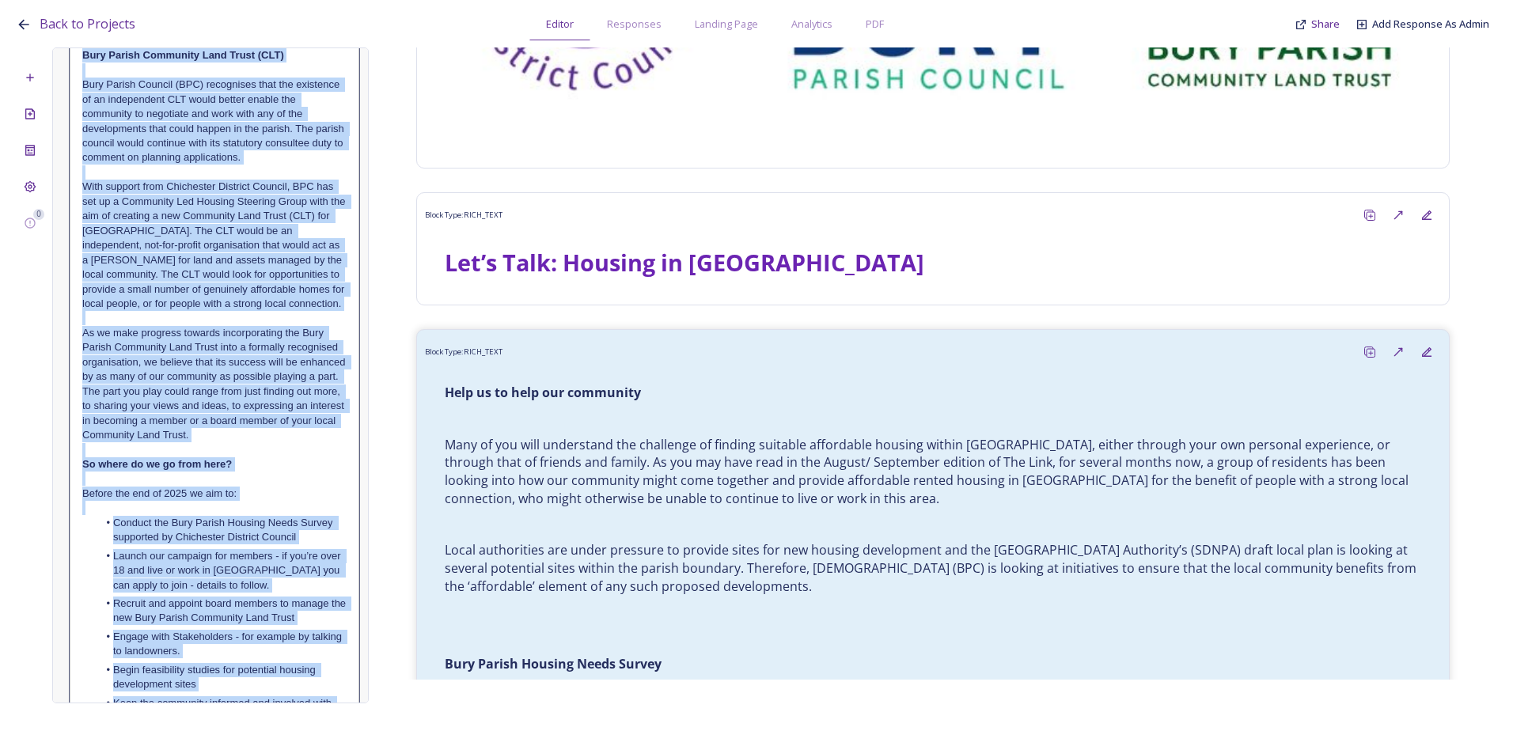
scroll to position [1439, 0]
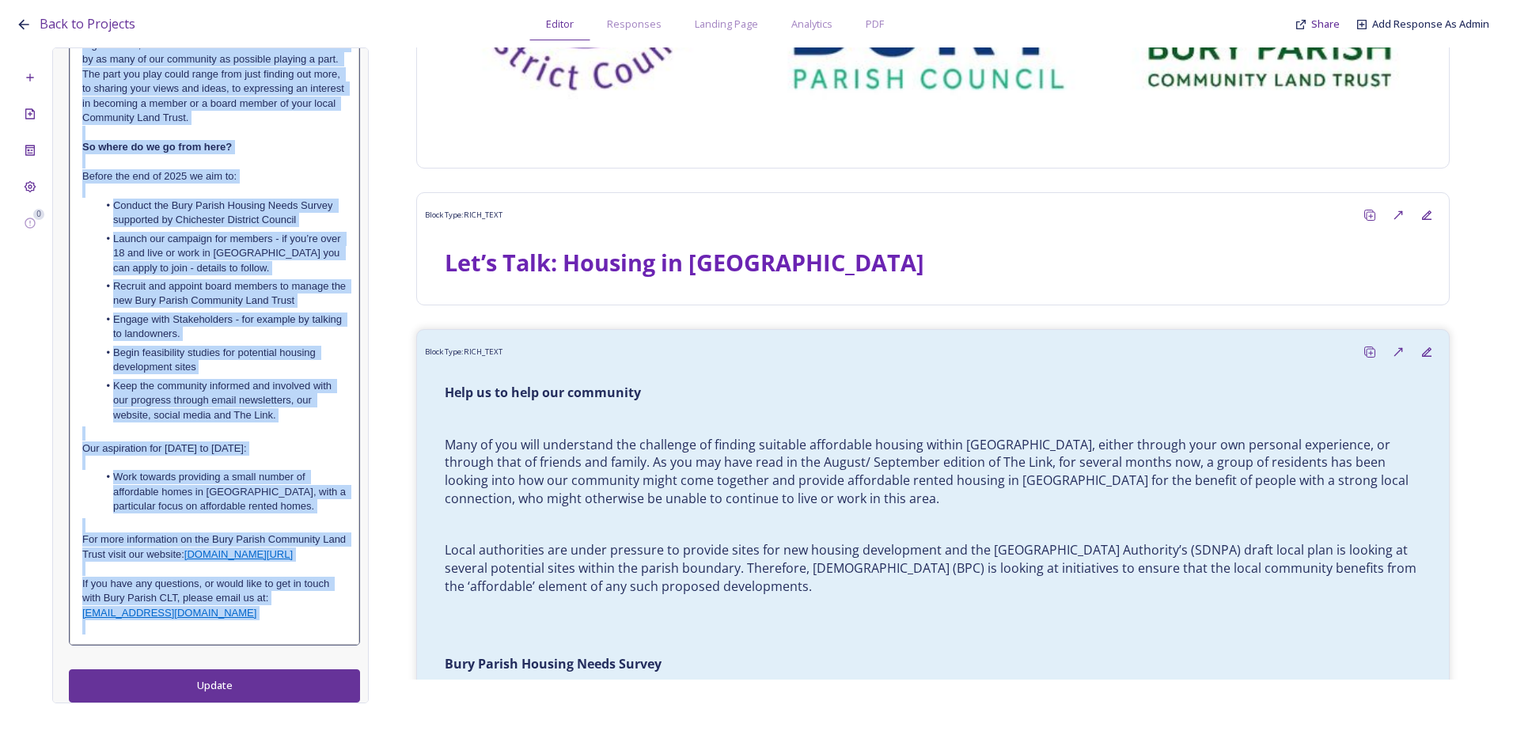
drag, startPoint x: 78, startPoint y: 243, endPoint x: 313, endPoint y: 723, distance: 534.4
click at [310, 730] on html "Back to Projects Editor Responses Landing Page Analytics PDF Share Add Response…" at bounding box center [756, 365] width 1513 height 731
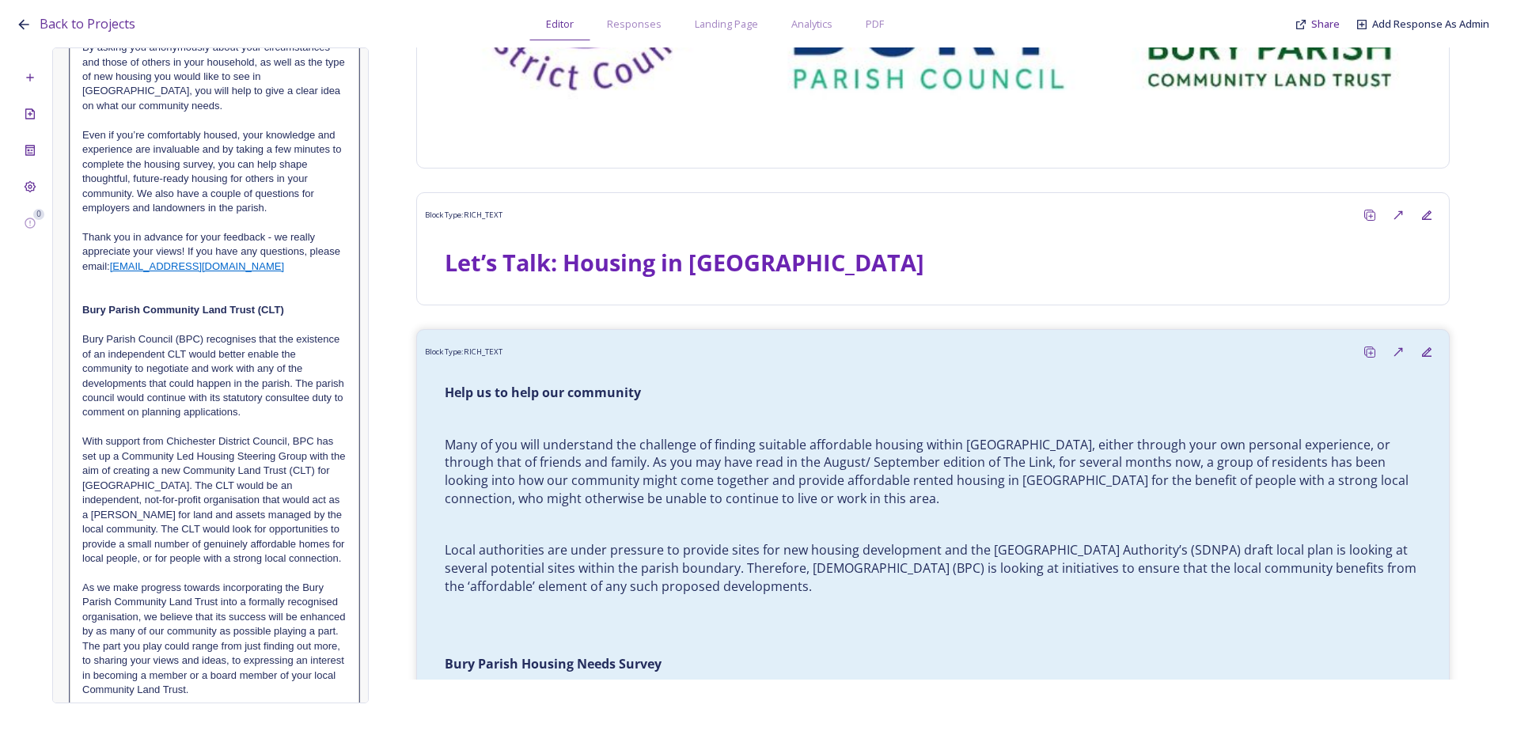
scroll to position [712, 0]
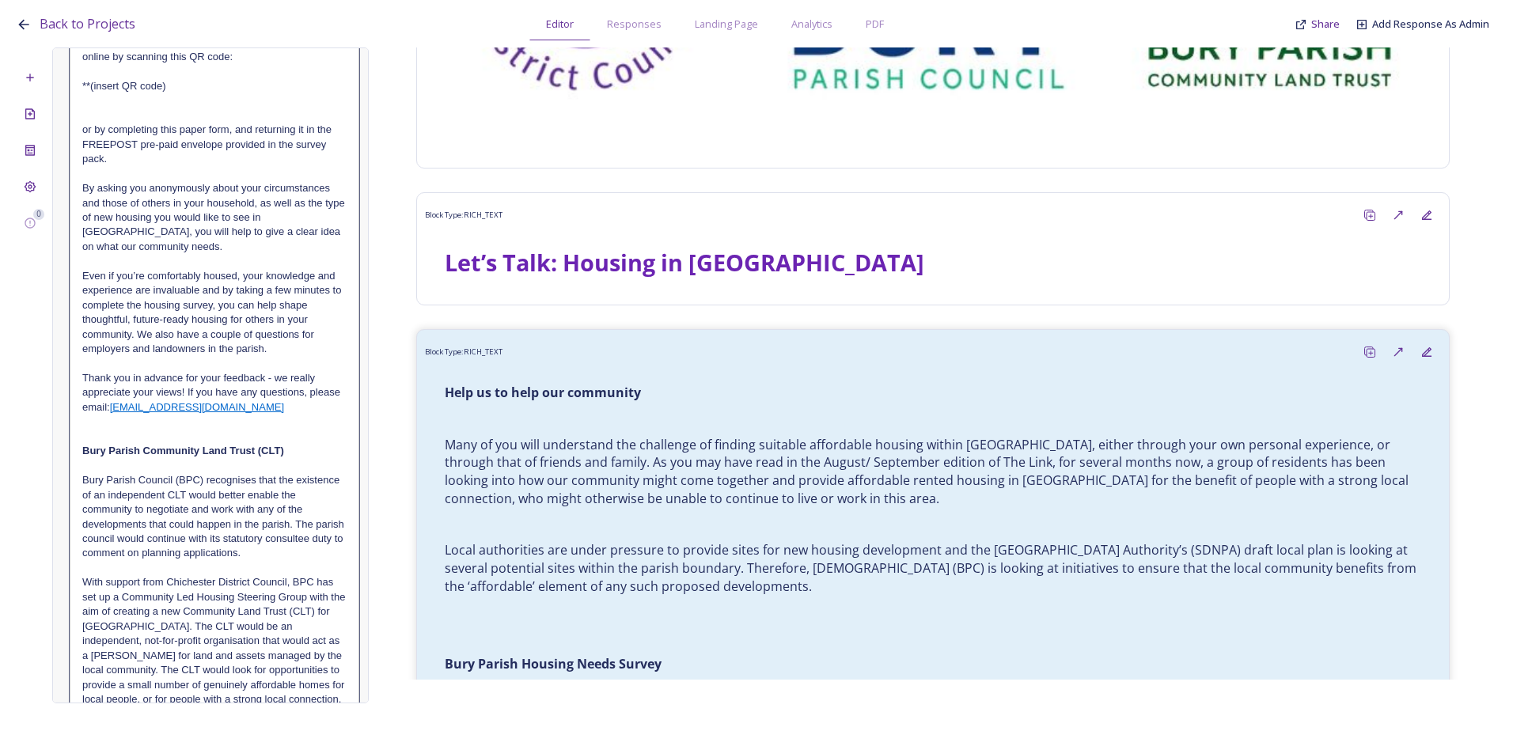
click at [267, 443] on p at bounding box center [214, 437] width 264 height 14
drag, startPoint x: 279, startPoint y: 411, endPoint x: 146, endPoint y: 411, distance: 133.7
click at [146, 411] on p "Thank you in advance for your feedback - we really appreciate your views! If yo…" at bounding box center [214, 393] width 264 height 44
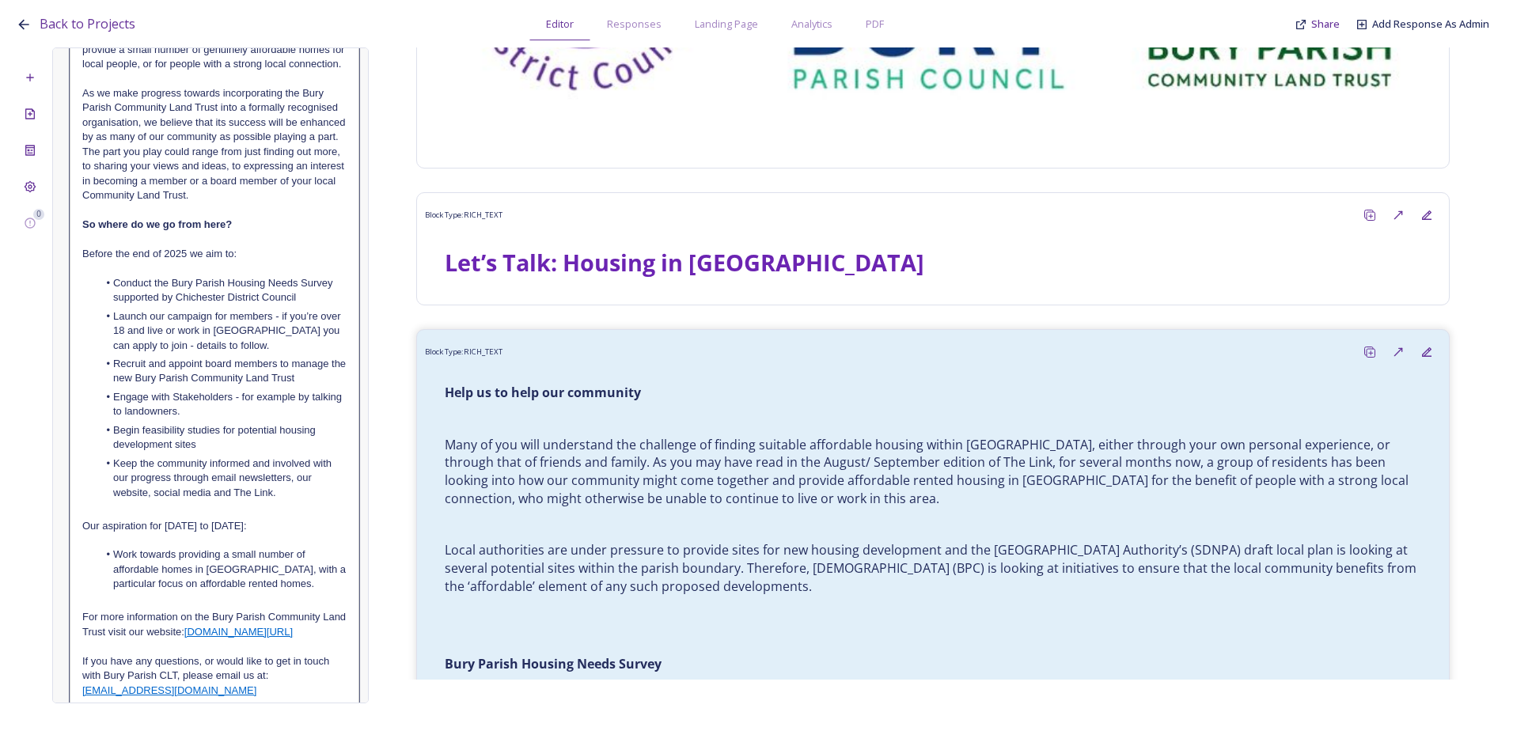
scroll to position [1454, 0]
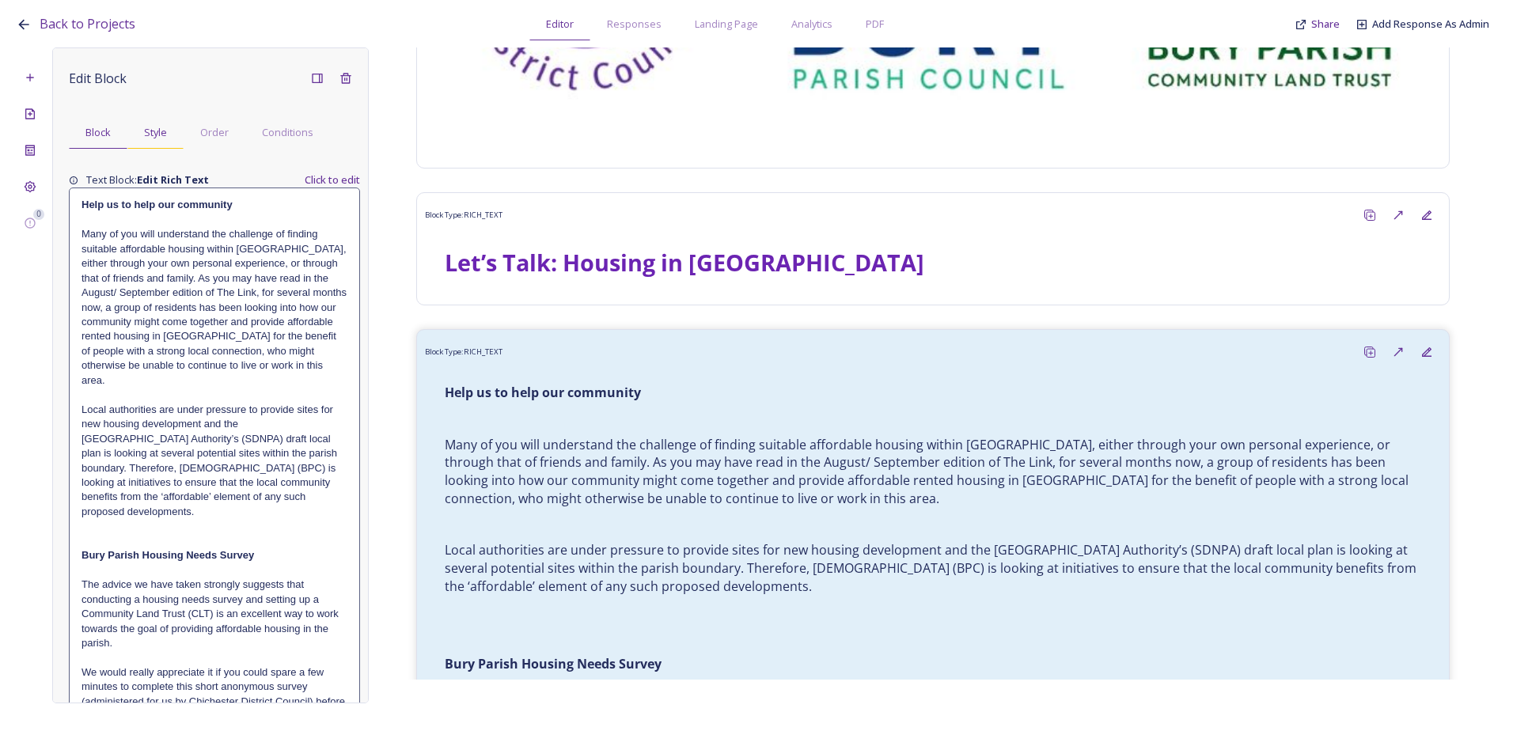
click at [175, 128] on div "Style" at bounding box center [155, 132] width 56 height 32
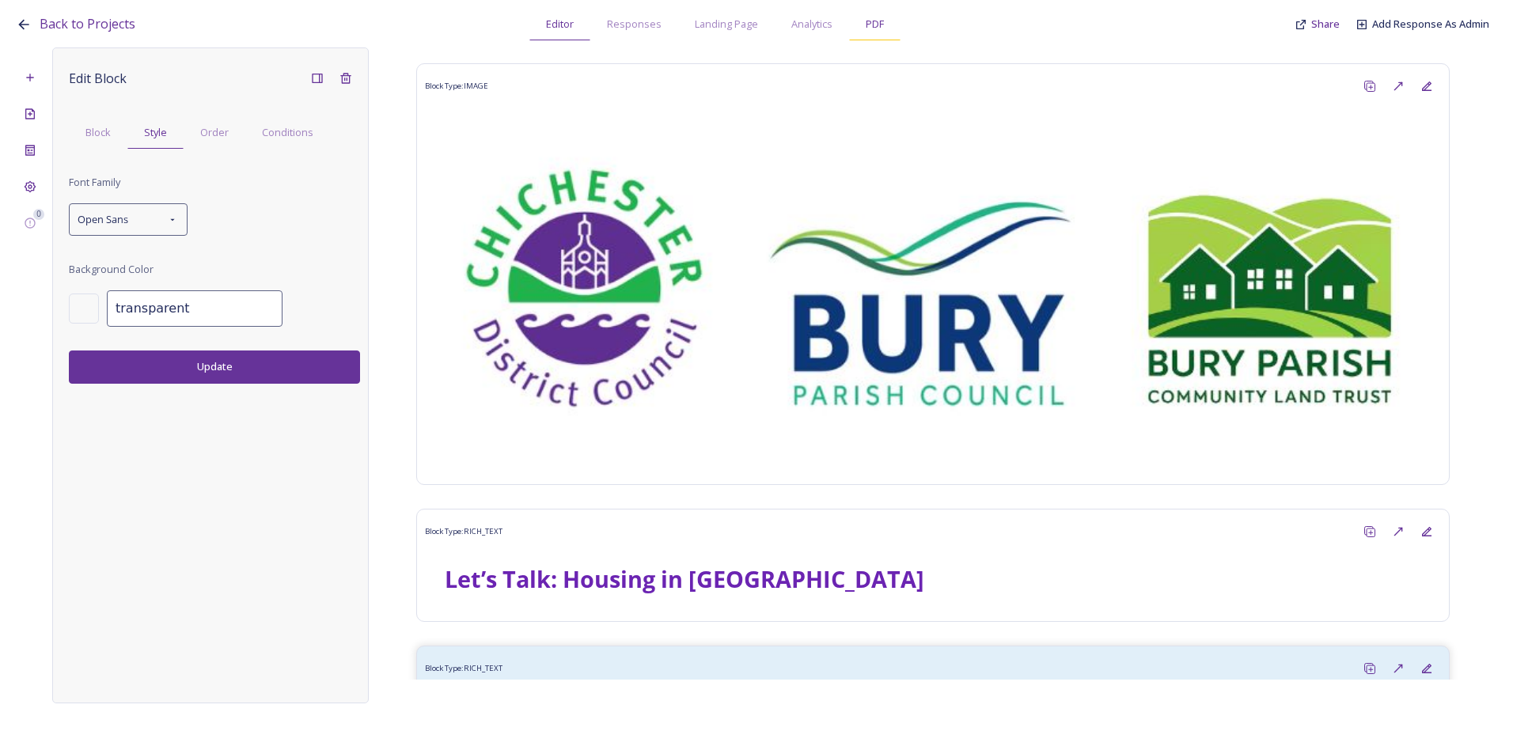
click at [866, 28] on span "PDF" at bounding box center [875, 24] width 18 height 15
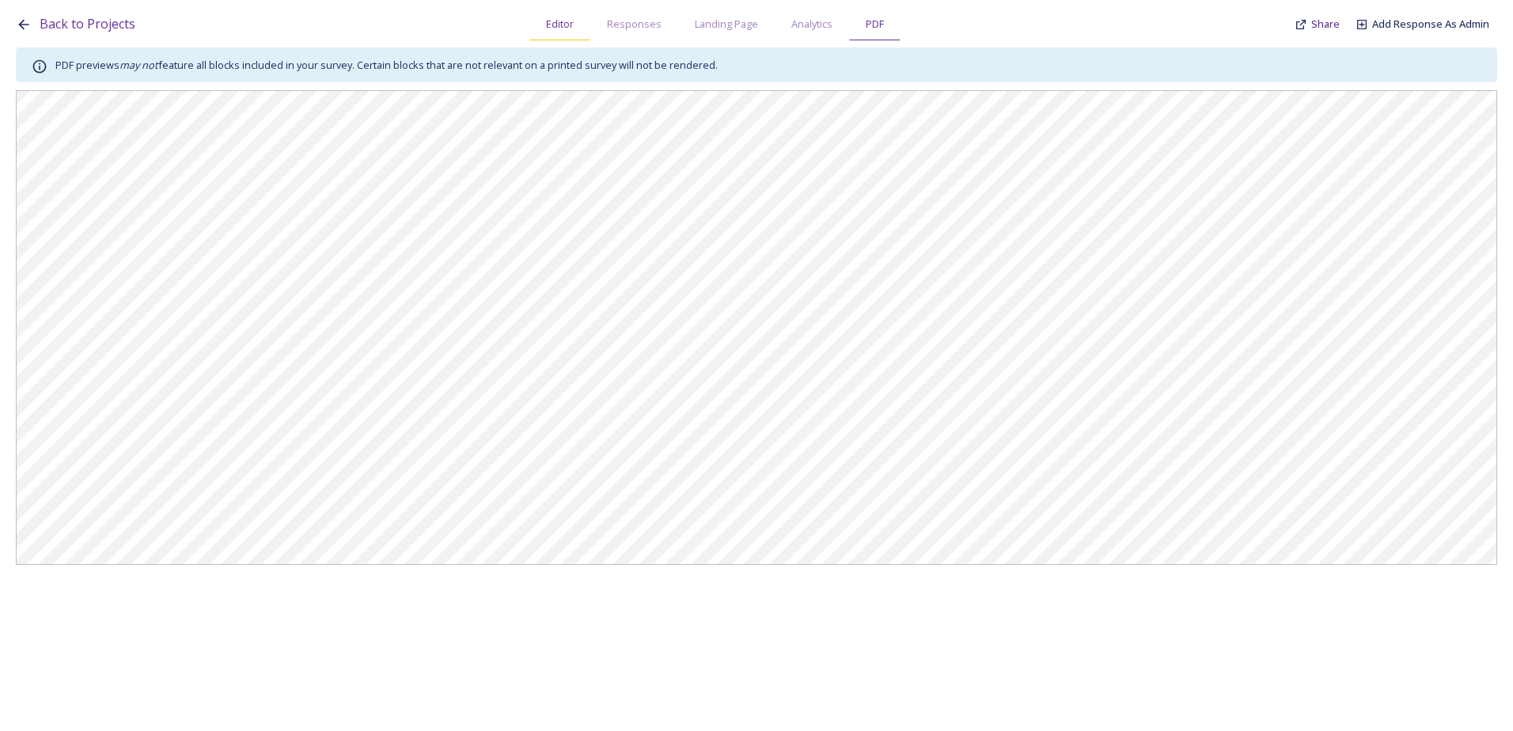
click at [585, 23] on div "Editor" at bounding box center [559, 24] width 61 height 32
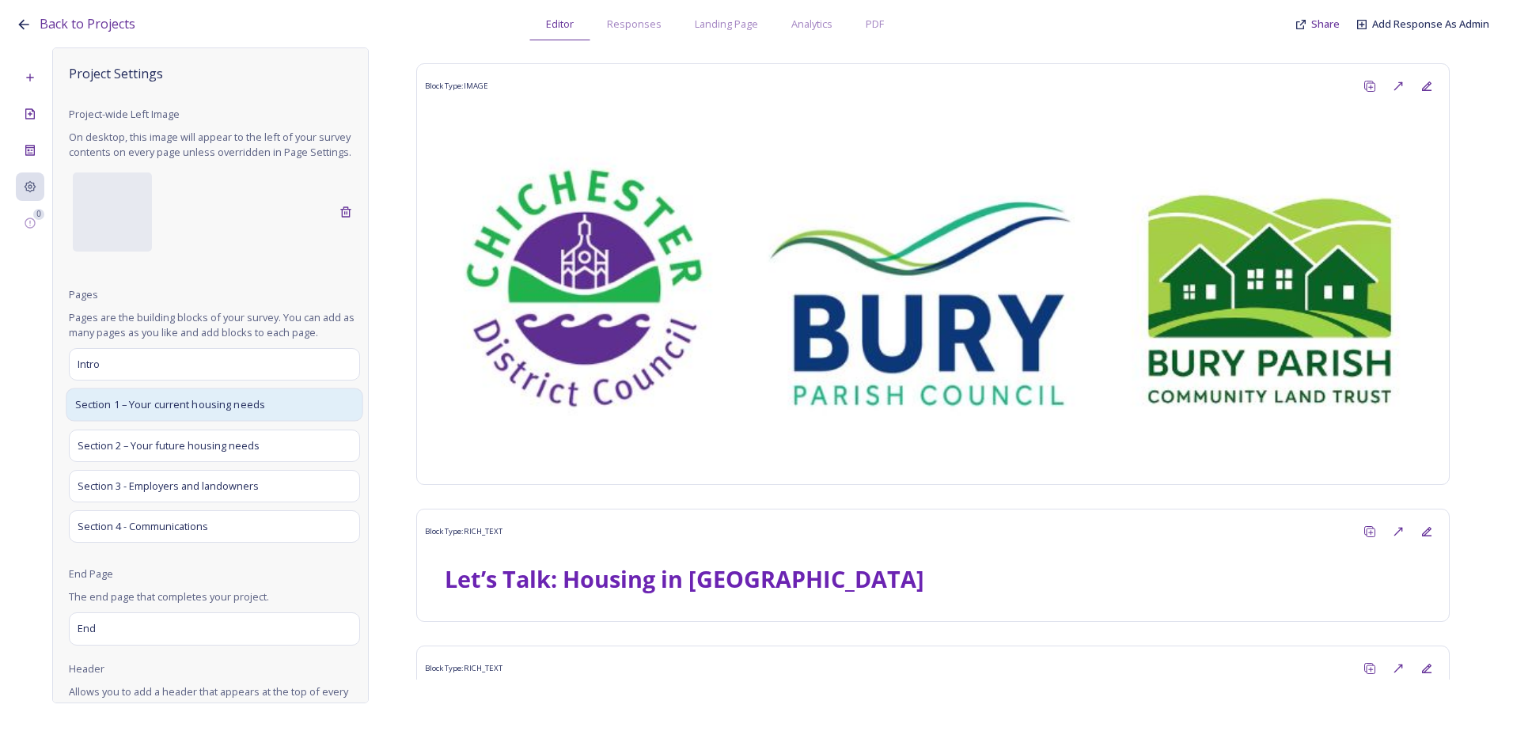
click at [158, 413] on span "Section 1 – Your current housing needs" at bounding box center [170, 405] width 191 height 16
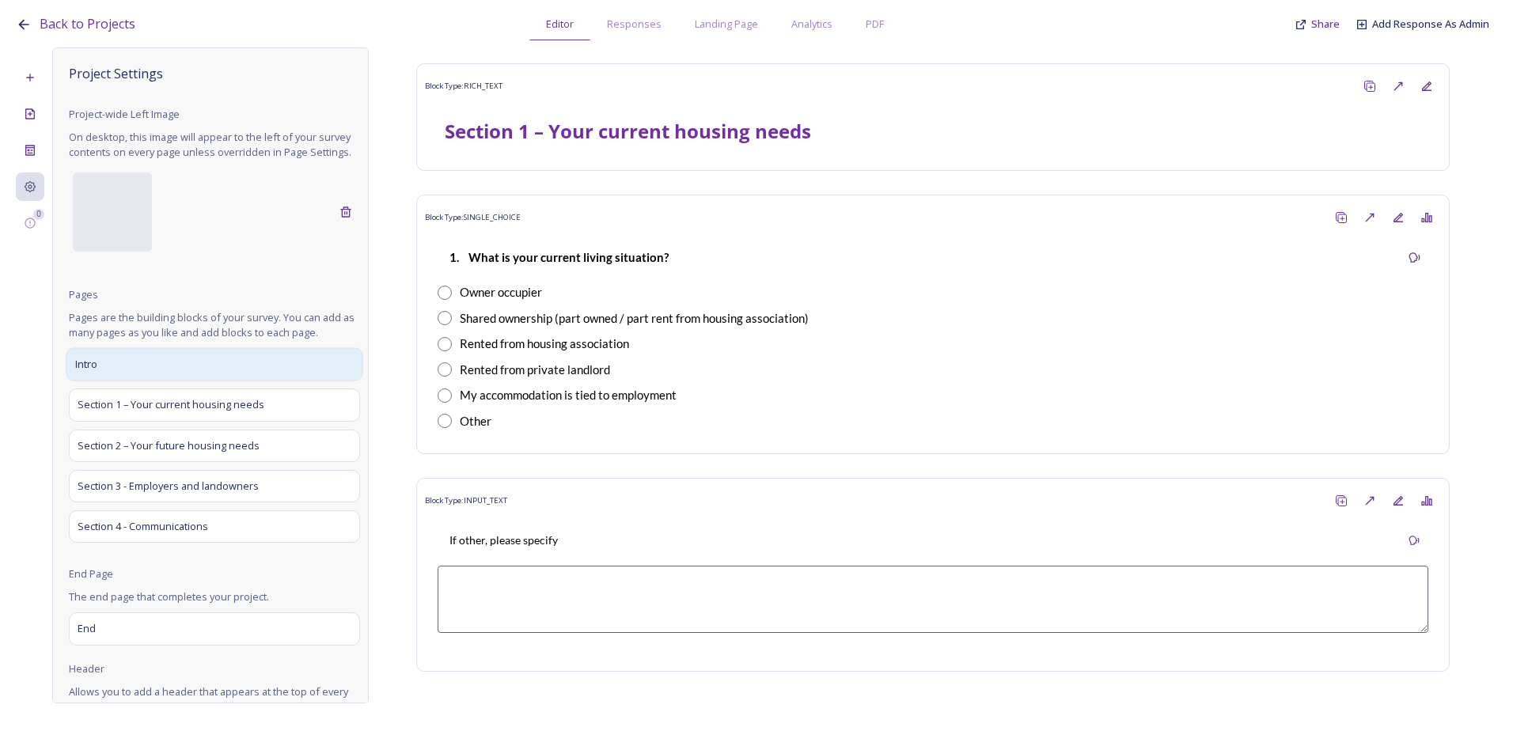
click at [161, 381] on div "Intro" at bounding box center [214, 364] width 297 height 33
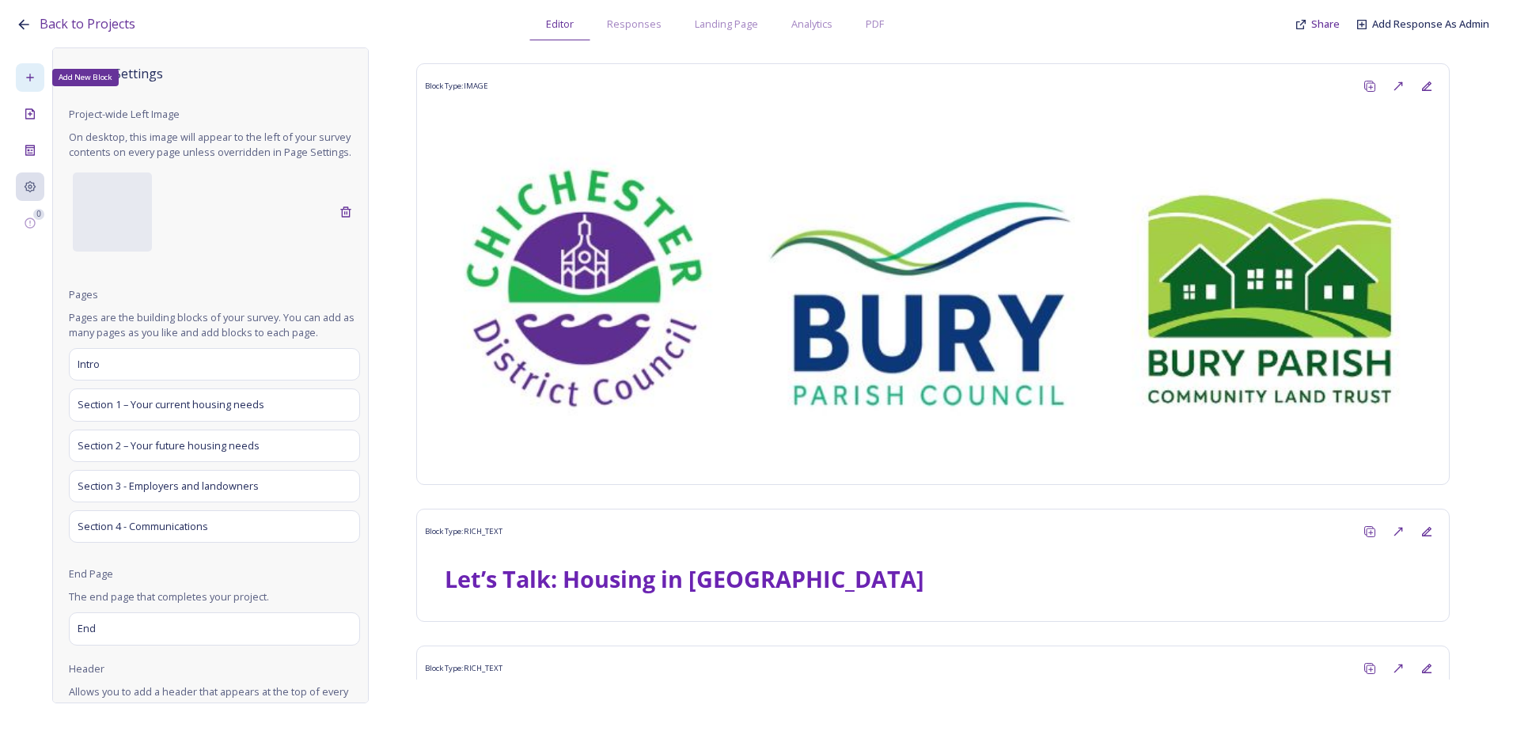
click at [33, 85] on div "Add New Block" at bounding box center [30, 77] width 28 height 28
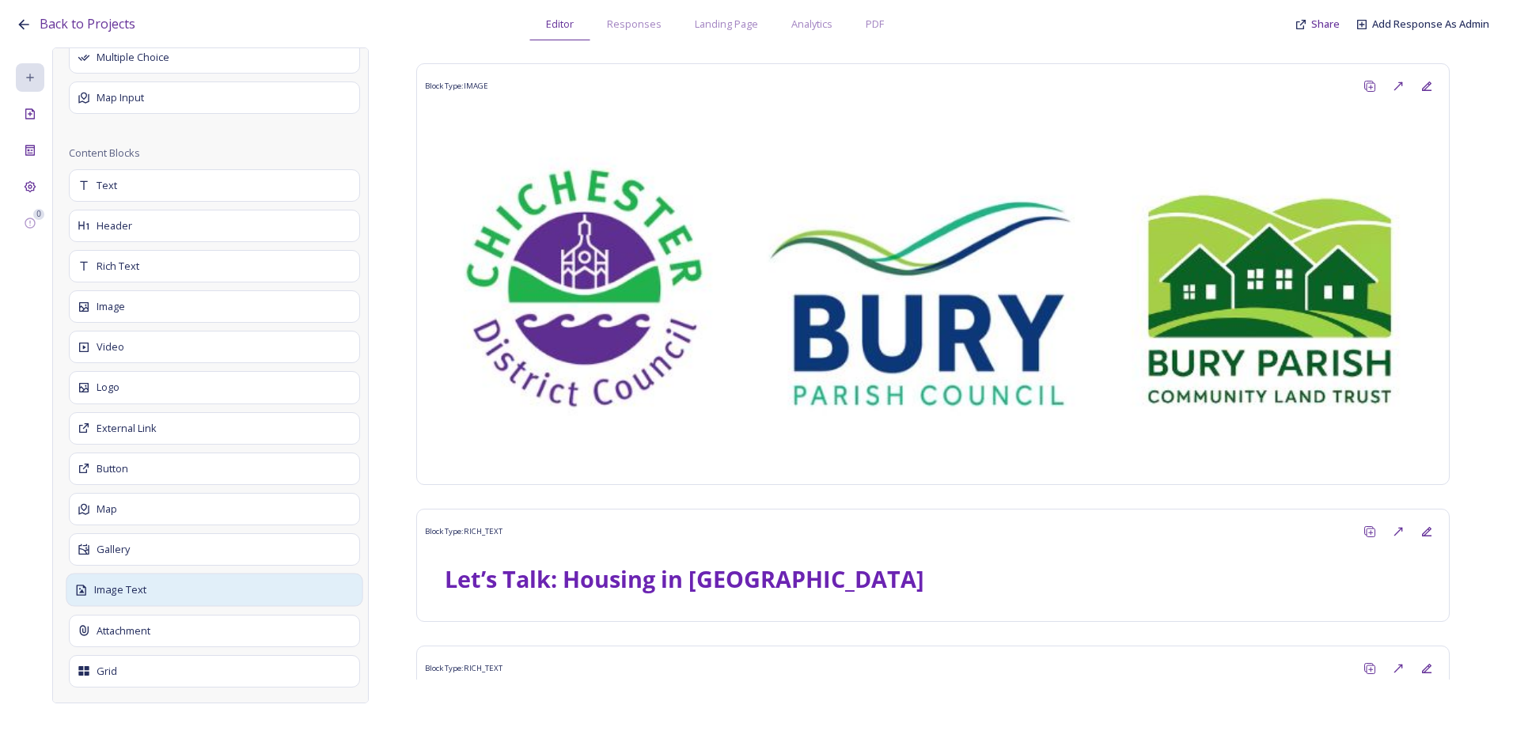
scroll to position [248, 0]
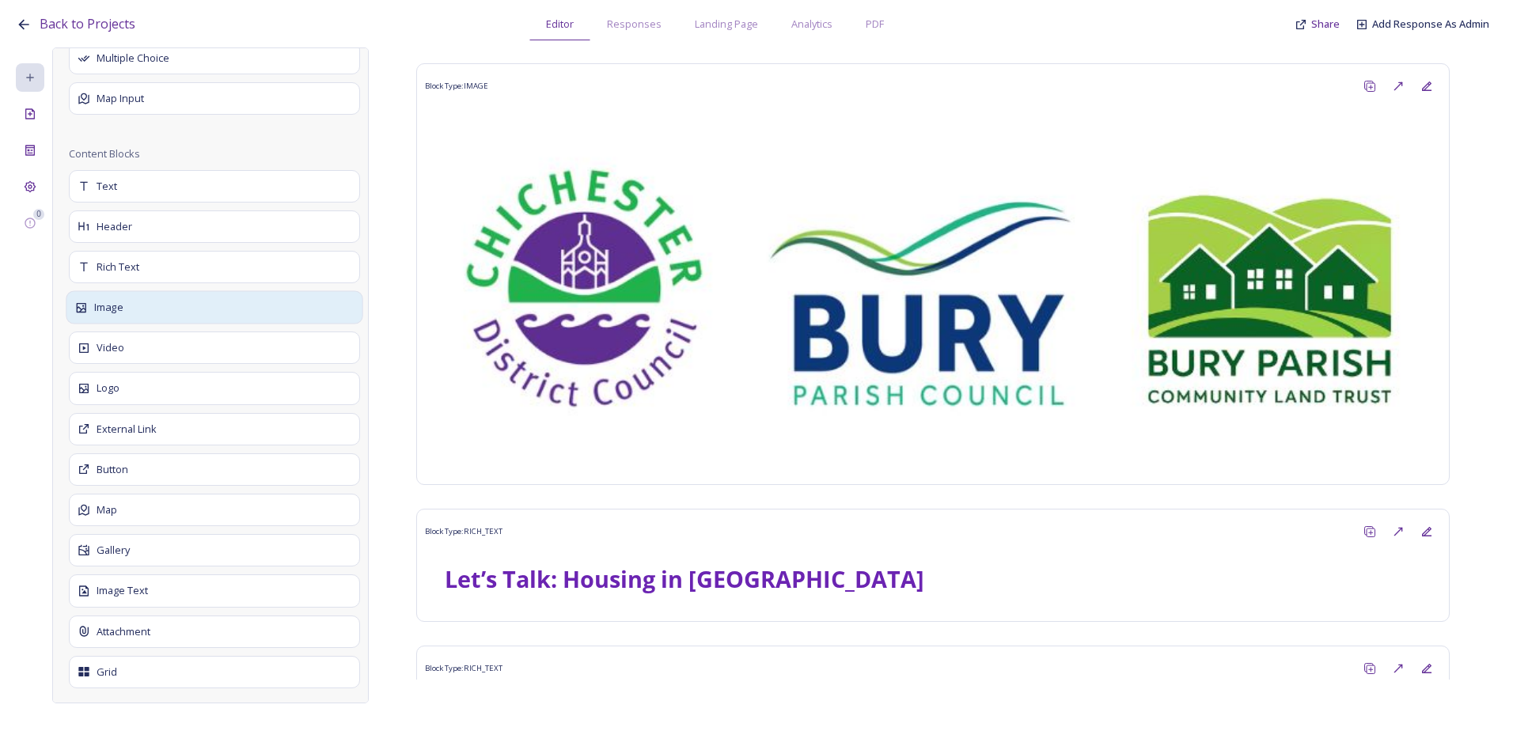
click at [144, 318] on div "Image" at bounding box center [214, 307] width 297 height 33
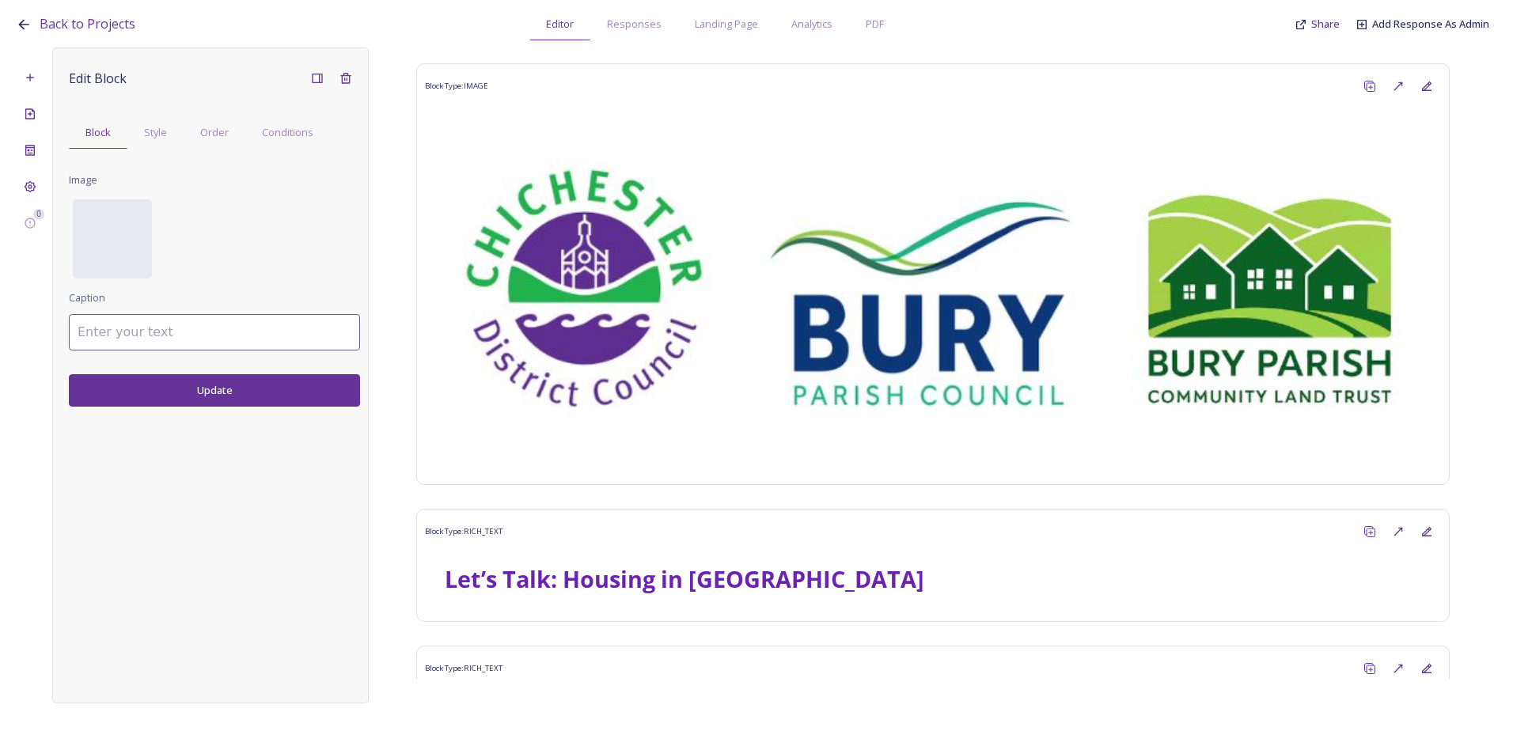
scroll to position [0, 0]
click at [132, 250] on div "No preview available for file of ." at bounding box center [112, 317] width 79 height 237
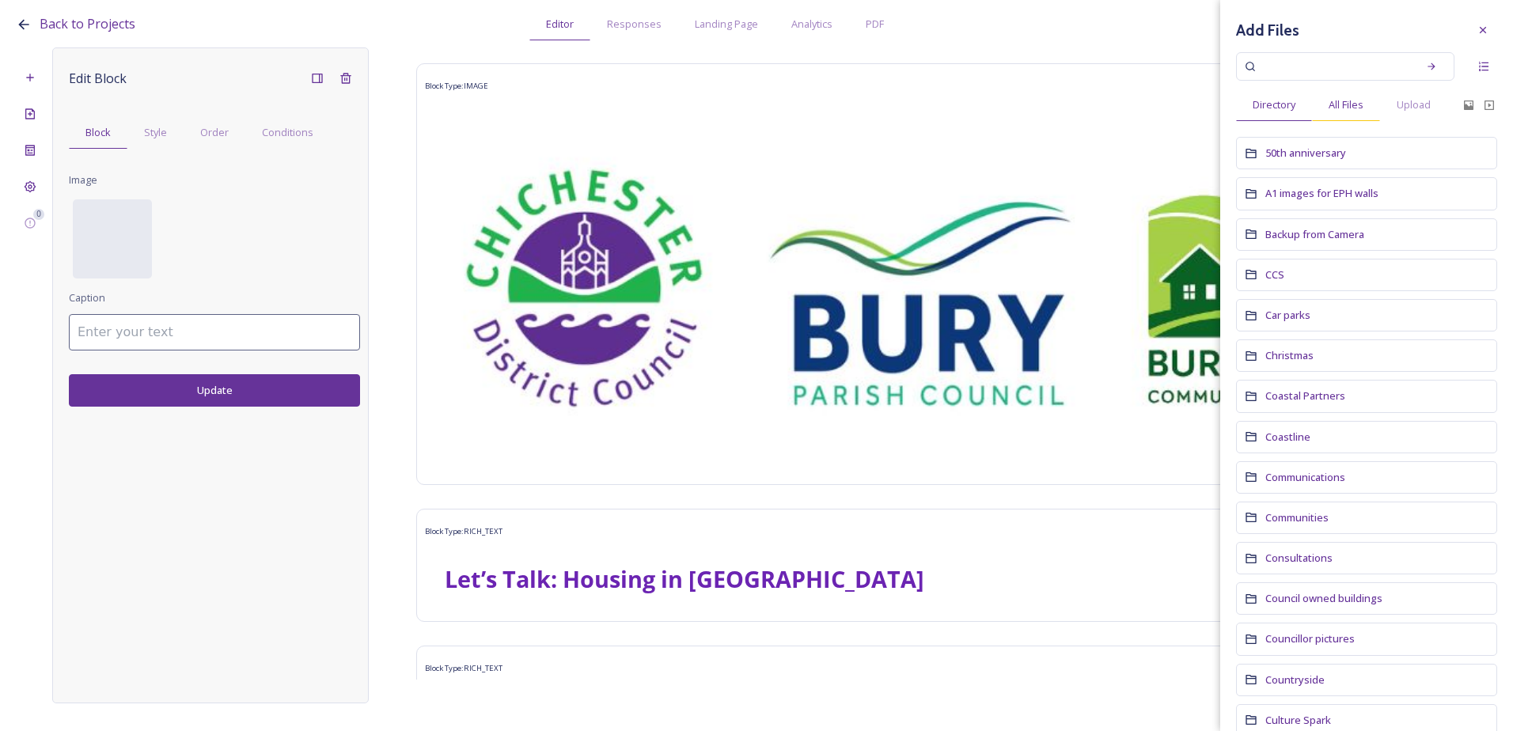
click at [1337, 108] on span "All Files" at bounding box center [1346, 104] width 35 height 15
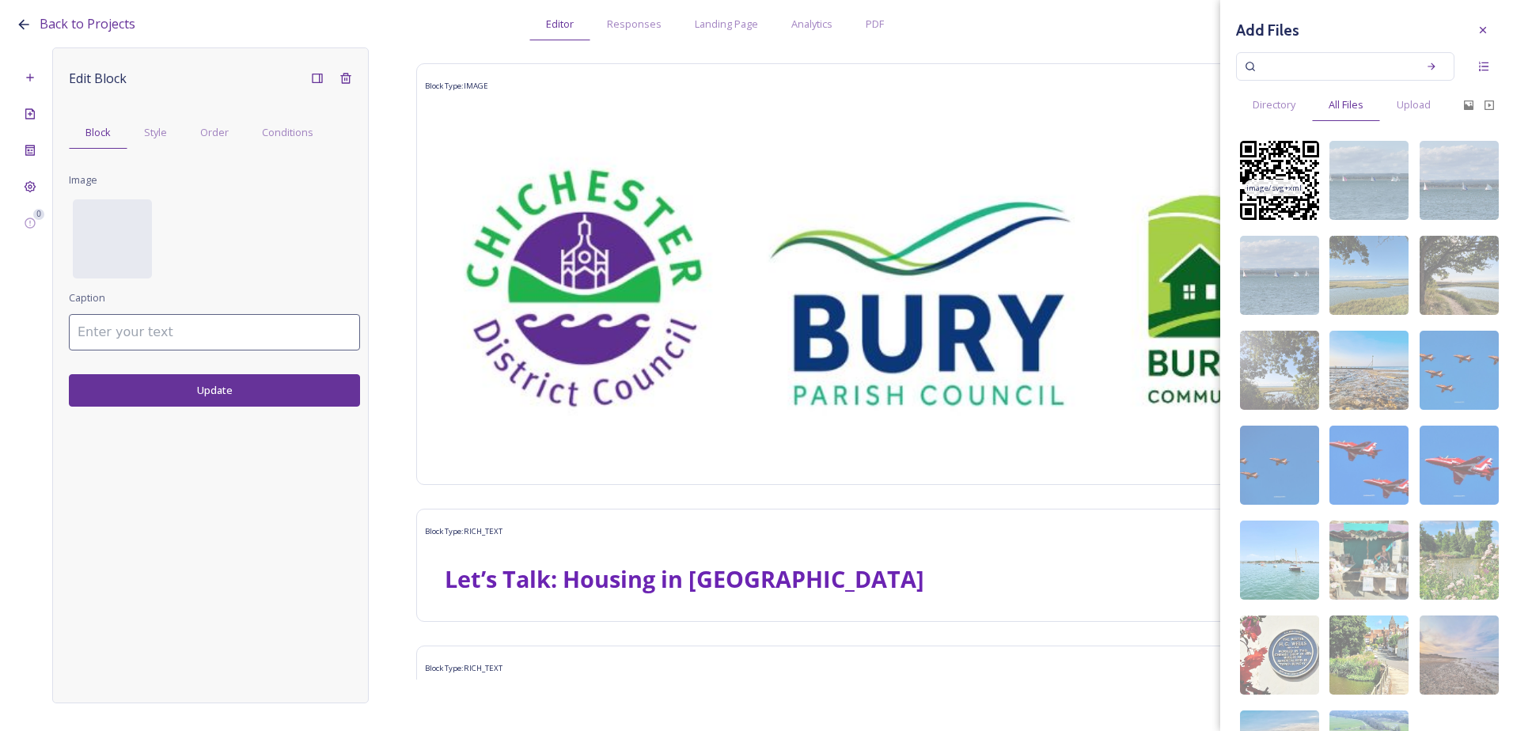
click at [1287, 212] on img at bounding box center [1279, 180] width 79 height 79
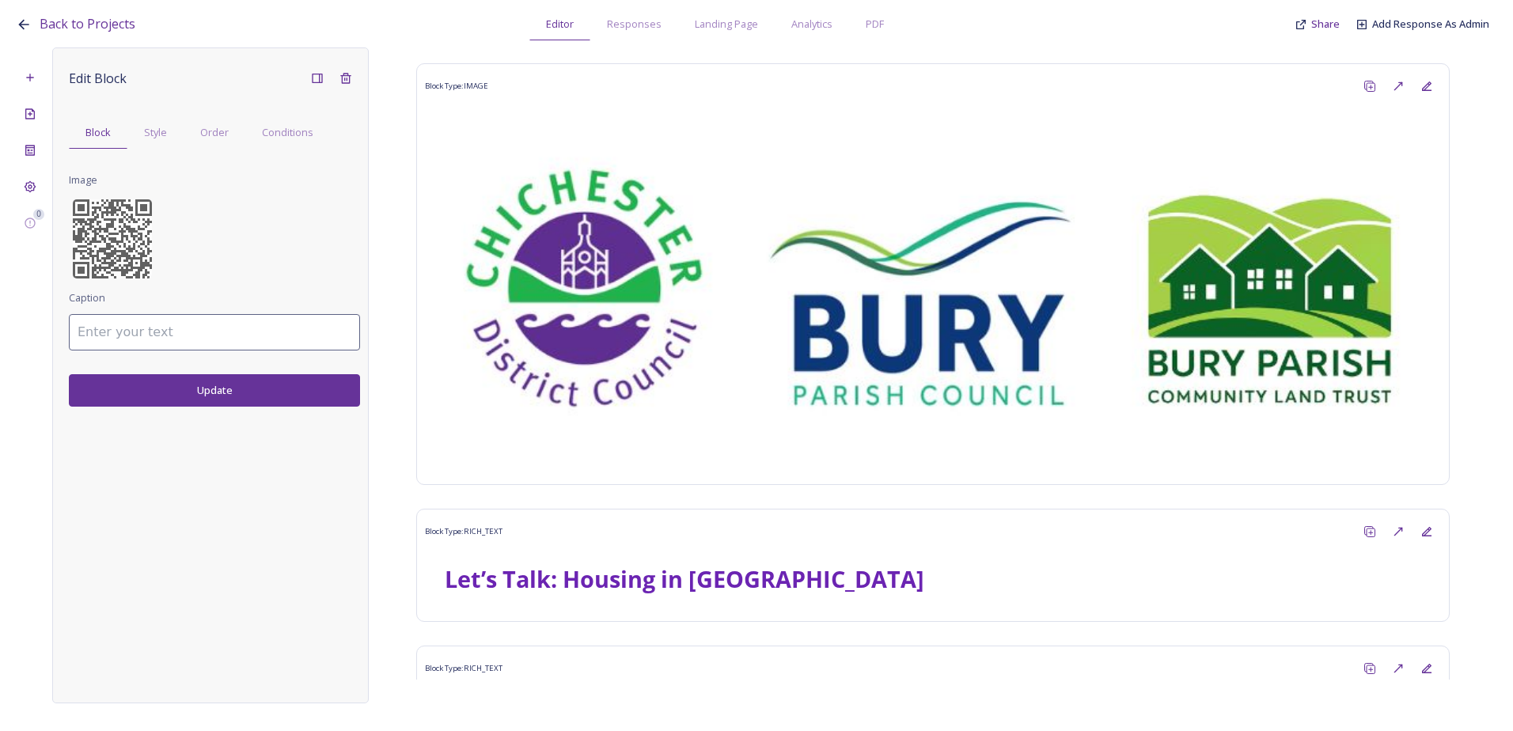
click at [181, 386] on button "Update" at bounding box center [214, 390] width 291 height 32
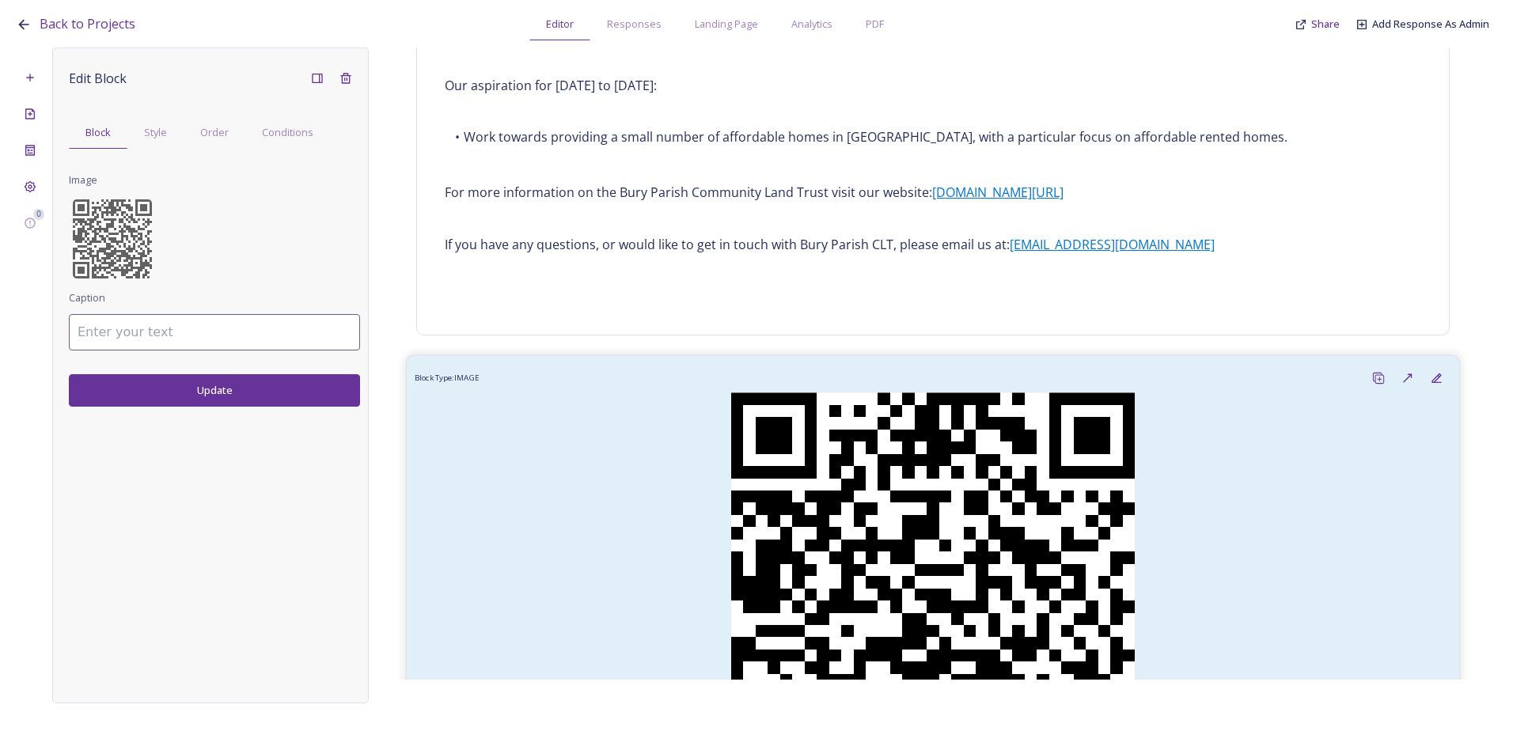
scroll to position [1917, 0]
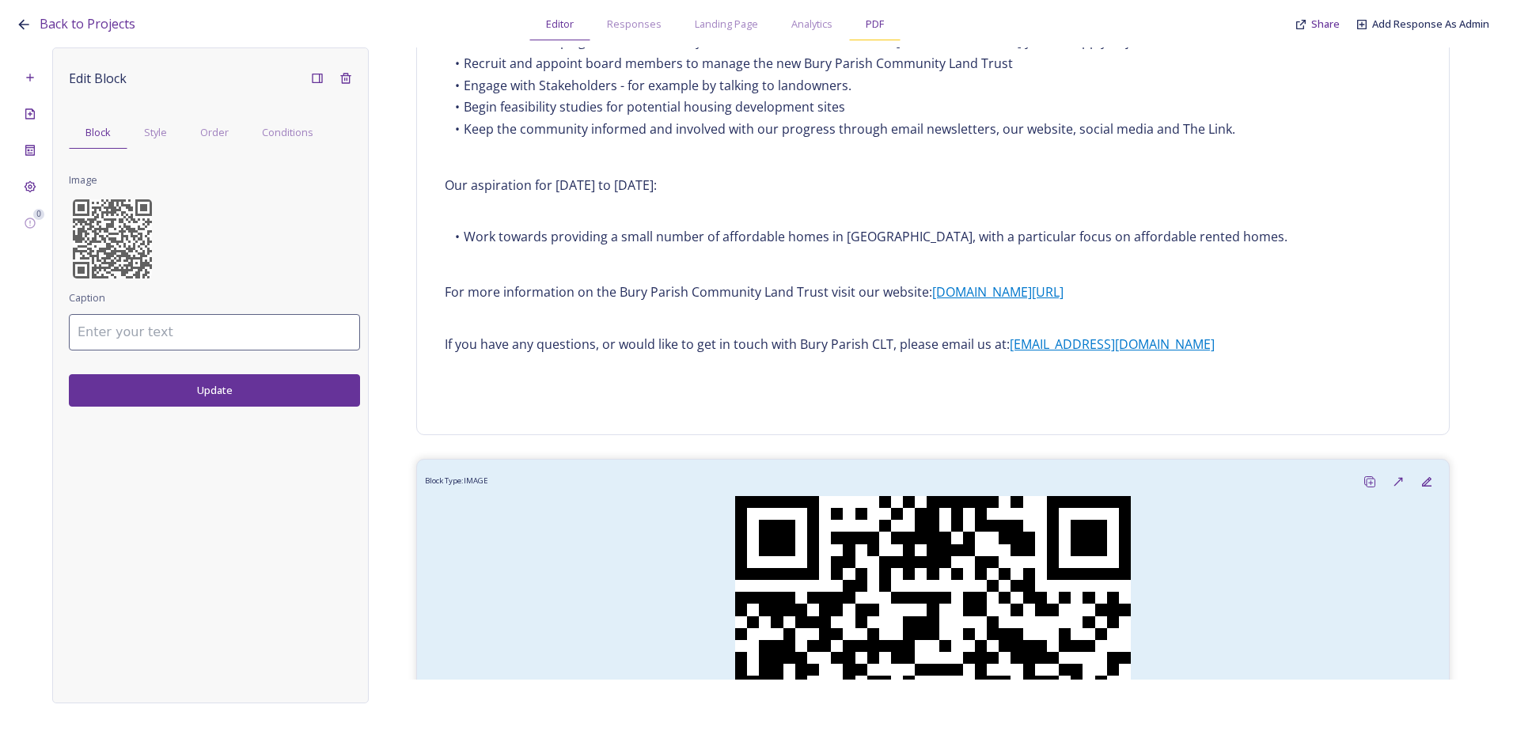
click at [882, 28] on span "PDF" at bounding box center [875, 24] width 18 height 15
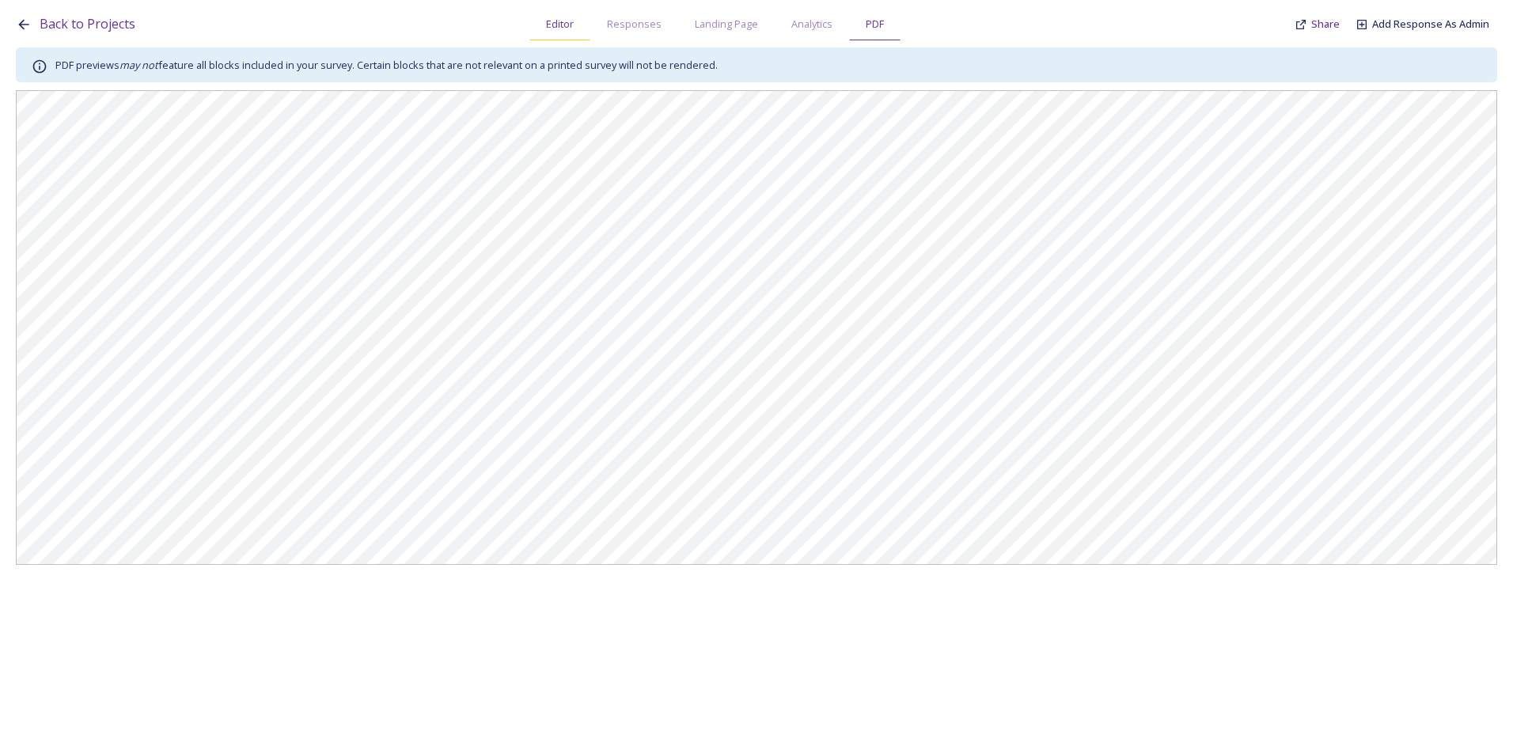
click at [574, 12] on div "Editor" at bounding box center [559, 24] width 61 height 32
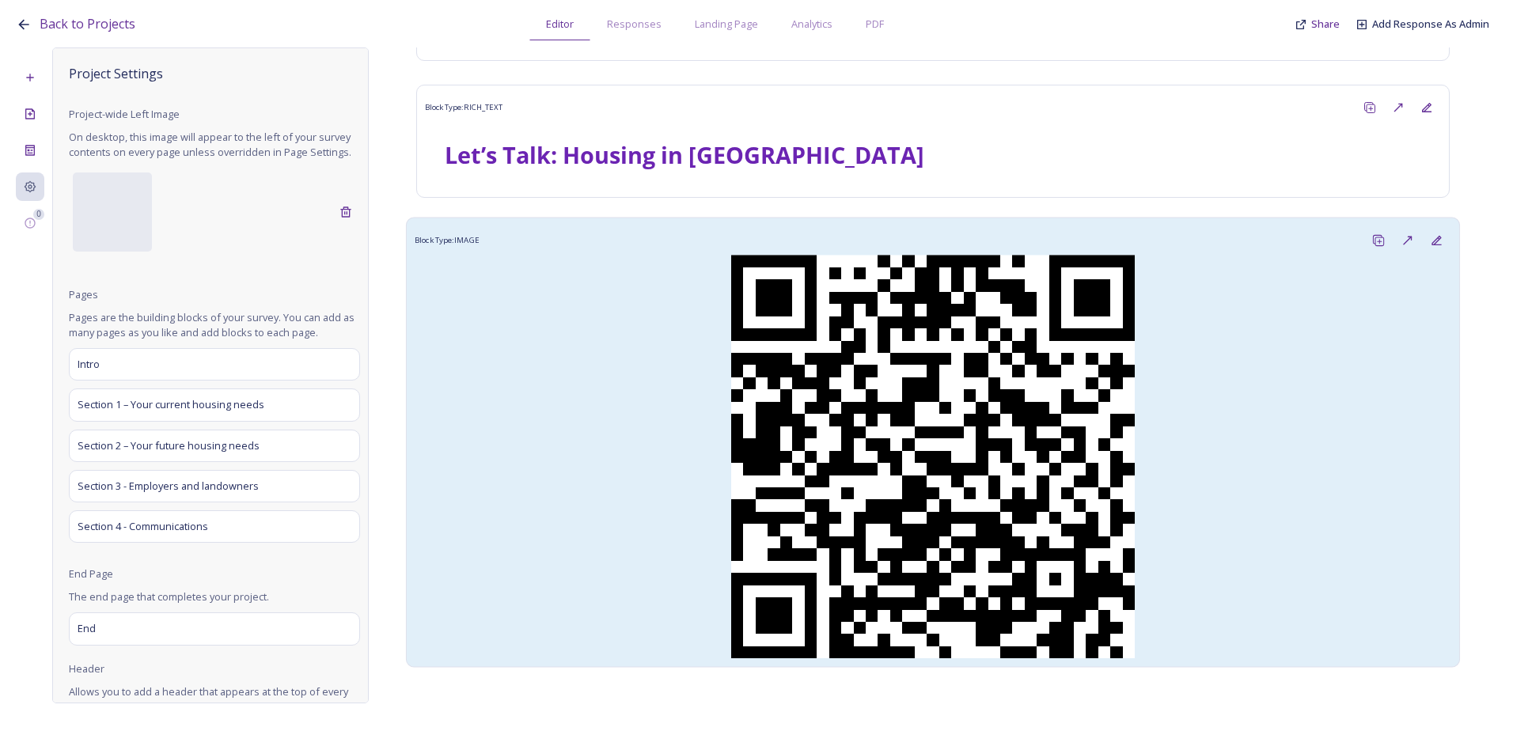
scroll to position [475, 0]
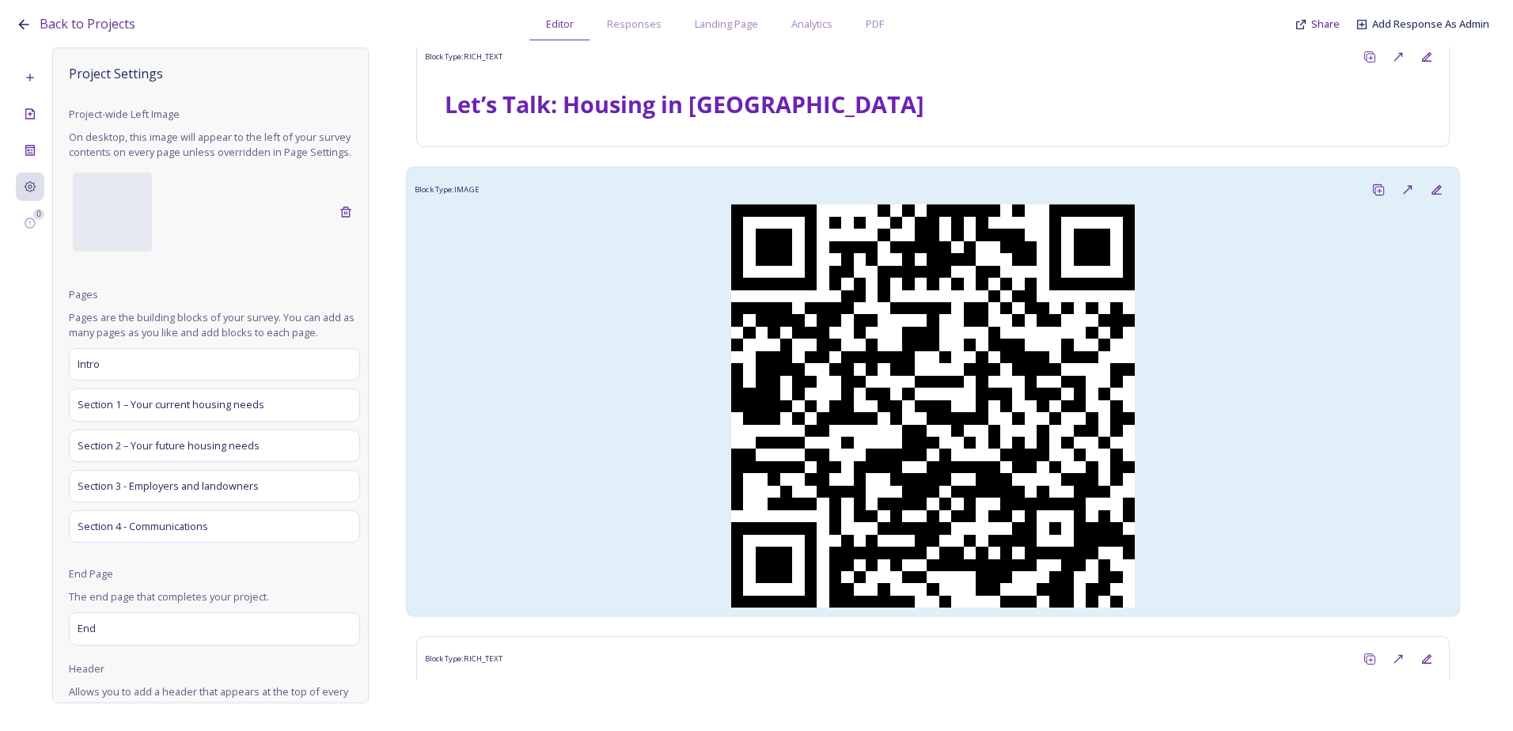
click at [564, 279] on img at bounding box center [933, 407] width 1037 height 404
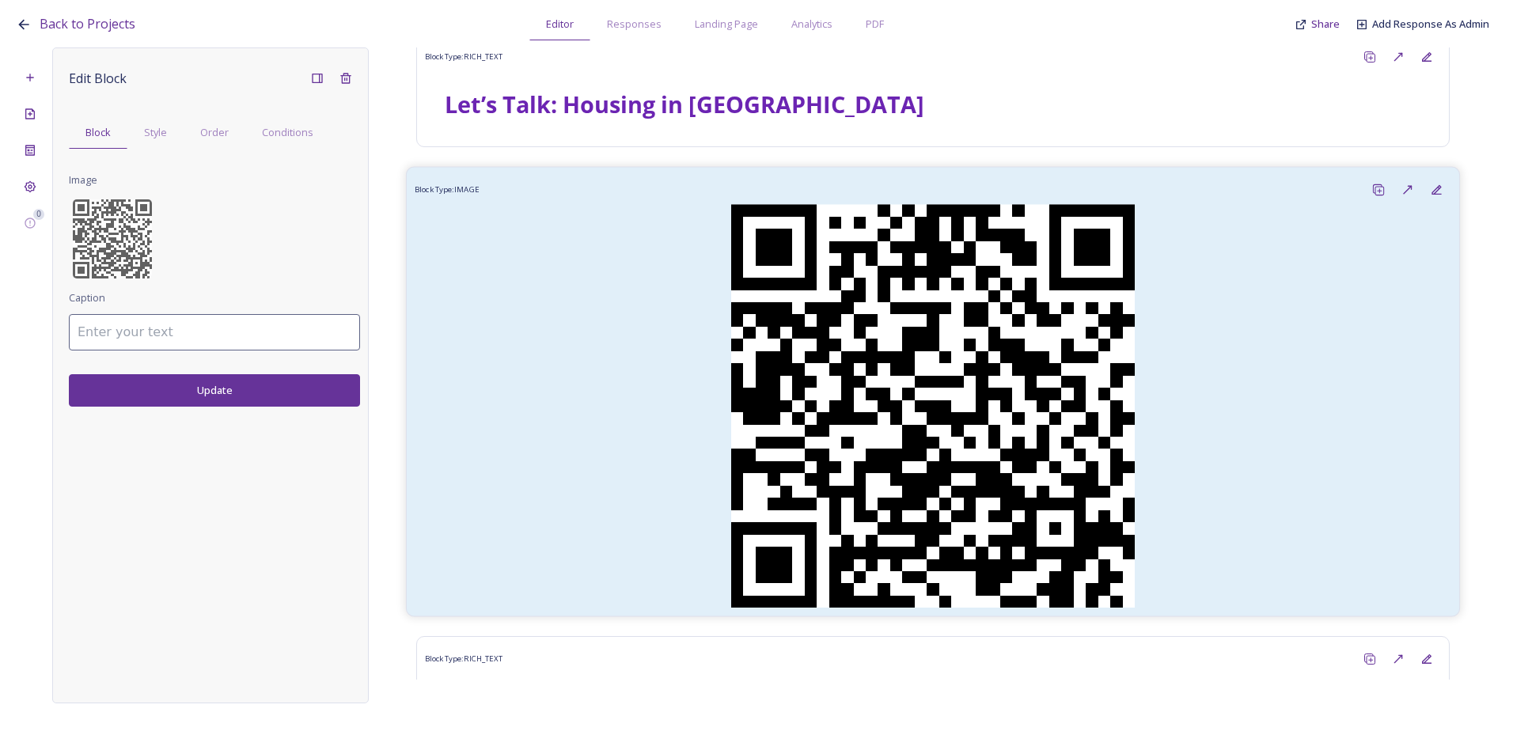
scroll to position [712, 0]
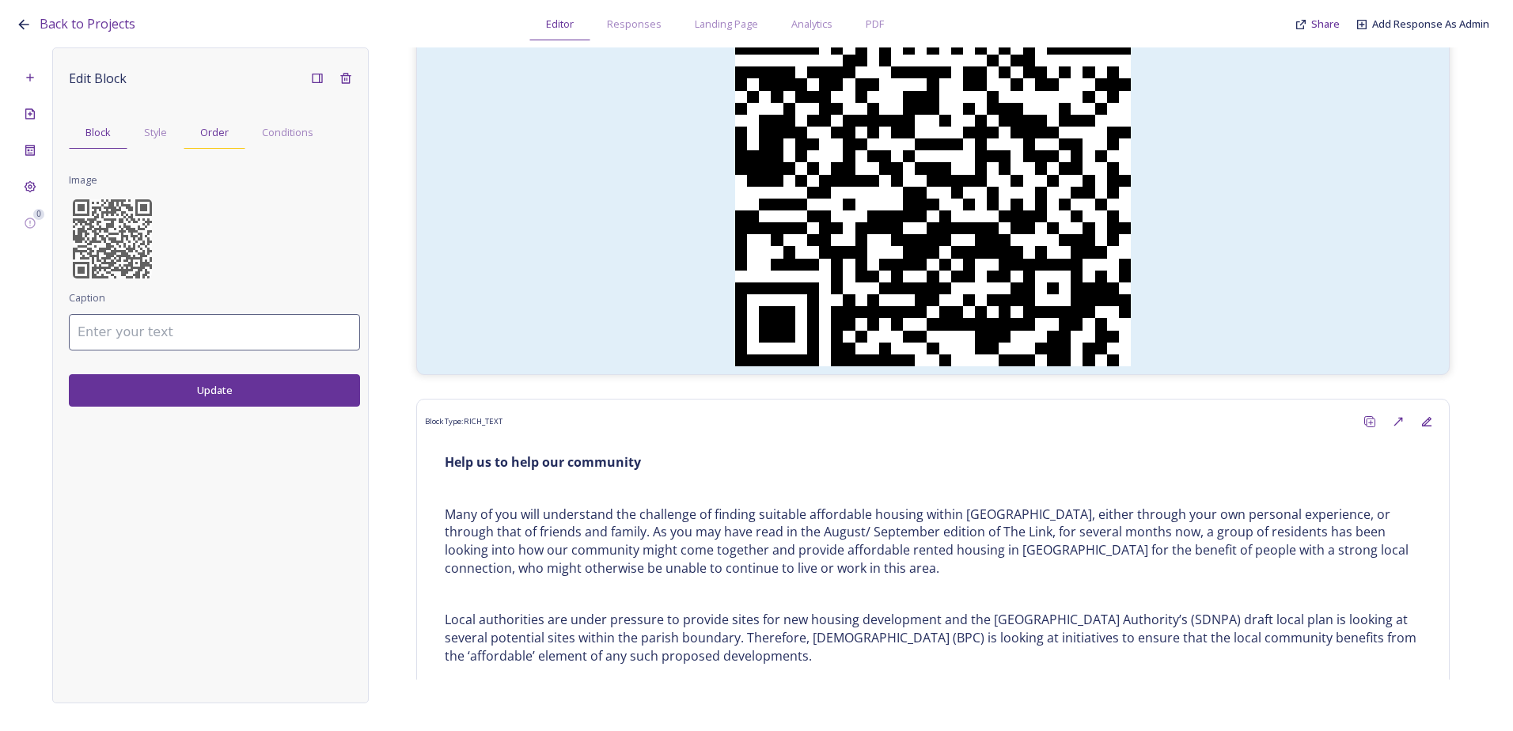
click at [210, 135] on span "Order" at bounding box center [214, 132] width 28 height 15
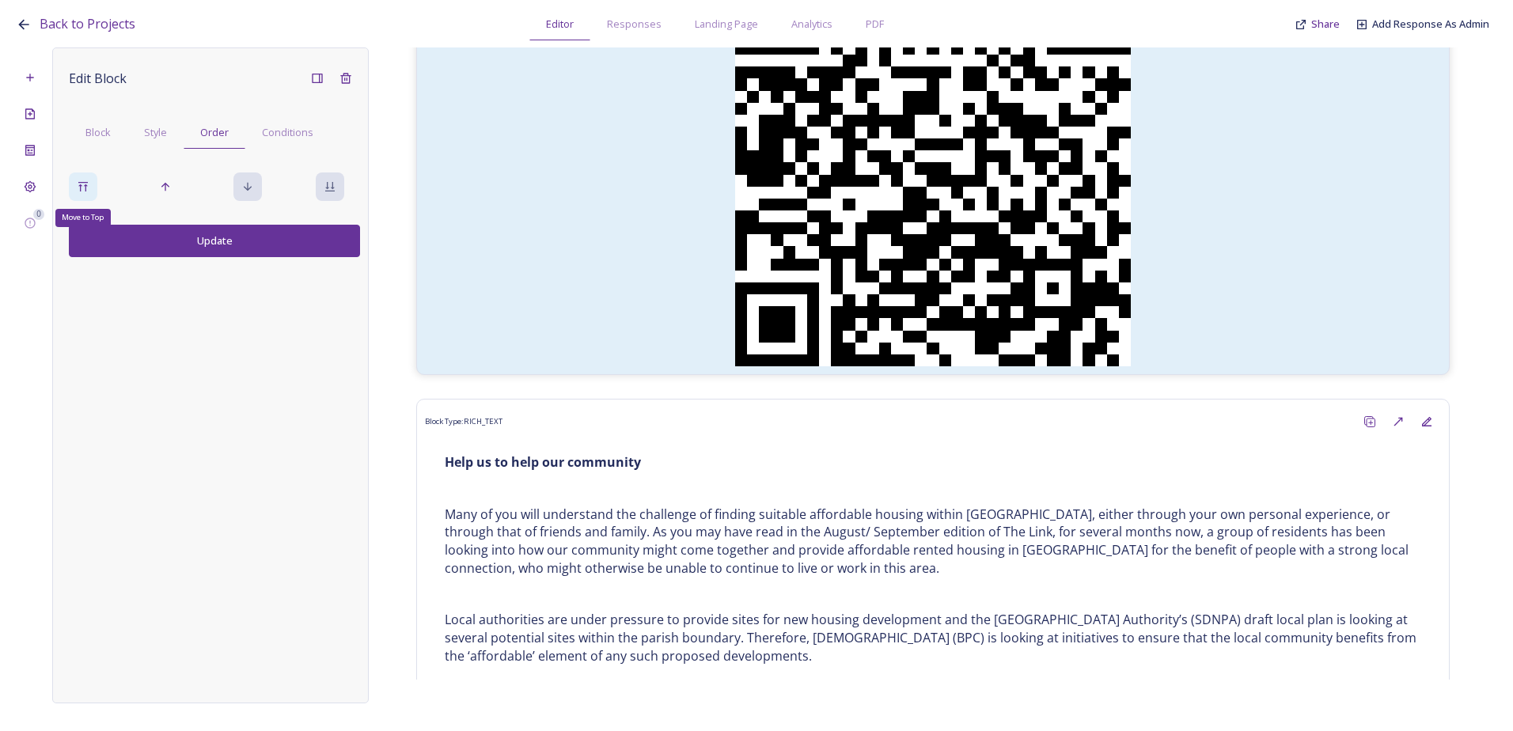
click at [73, 184] on div "Move to Top" at bounding box center [83, 186] width 28 height 28
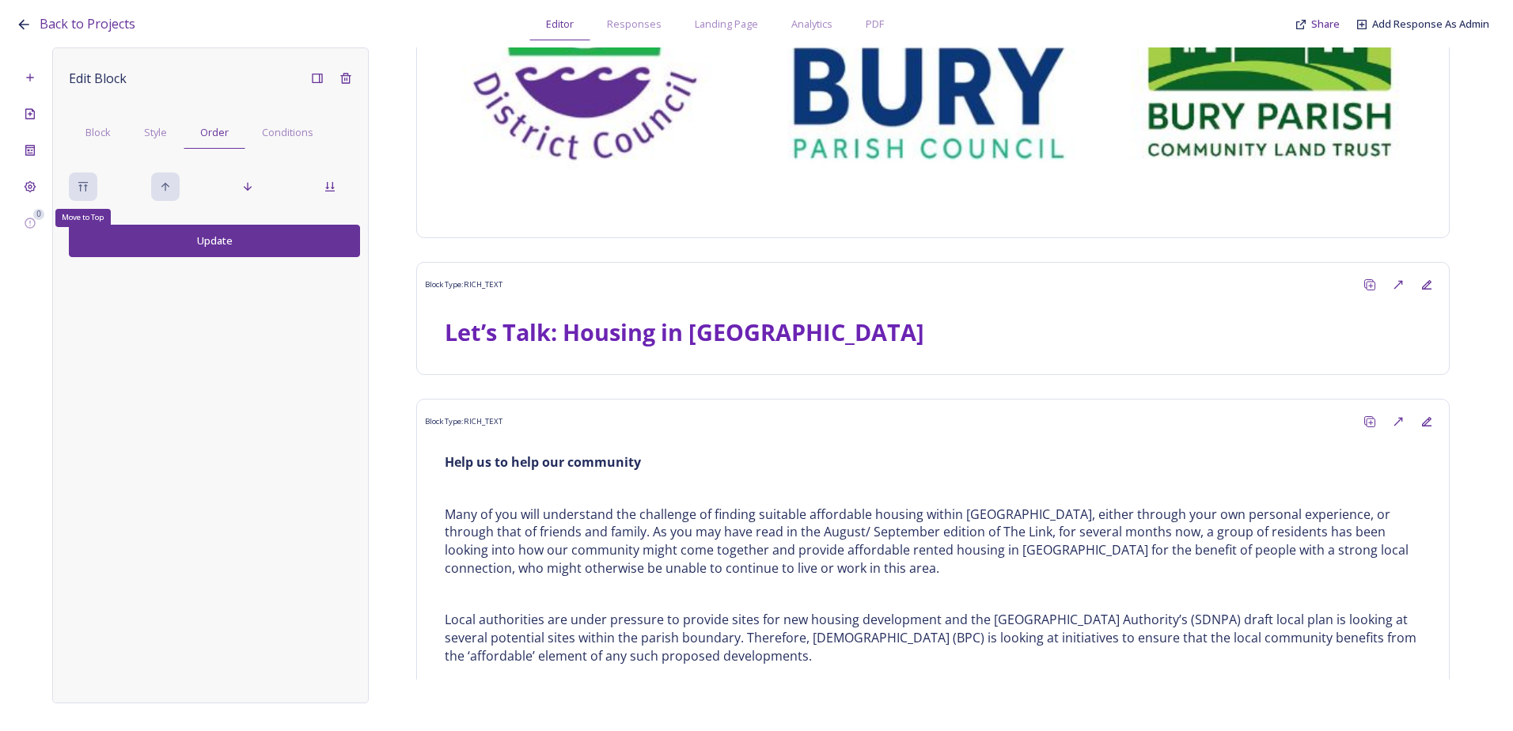
scroll to position [134, 0]
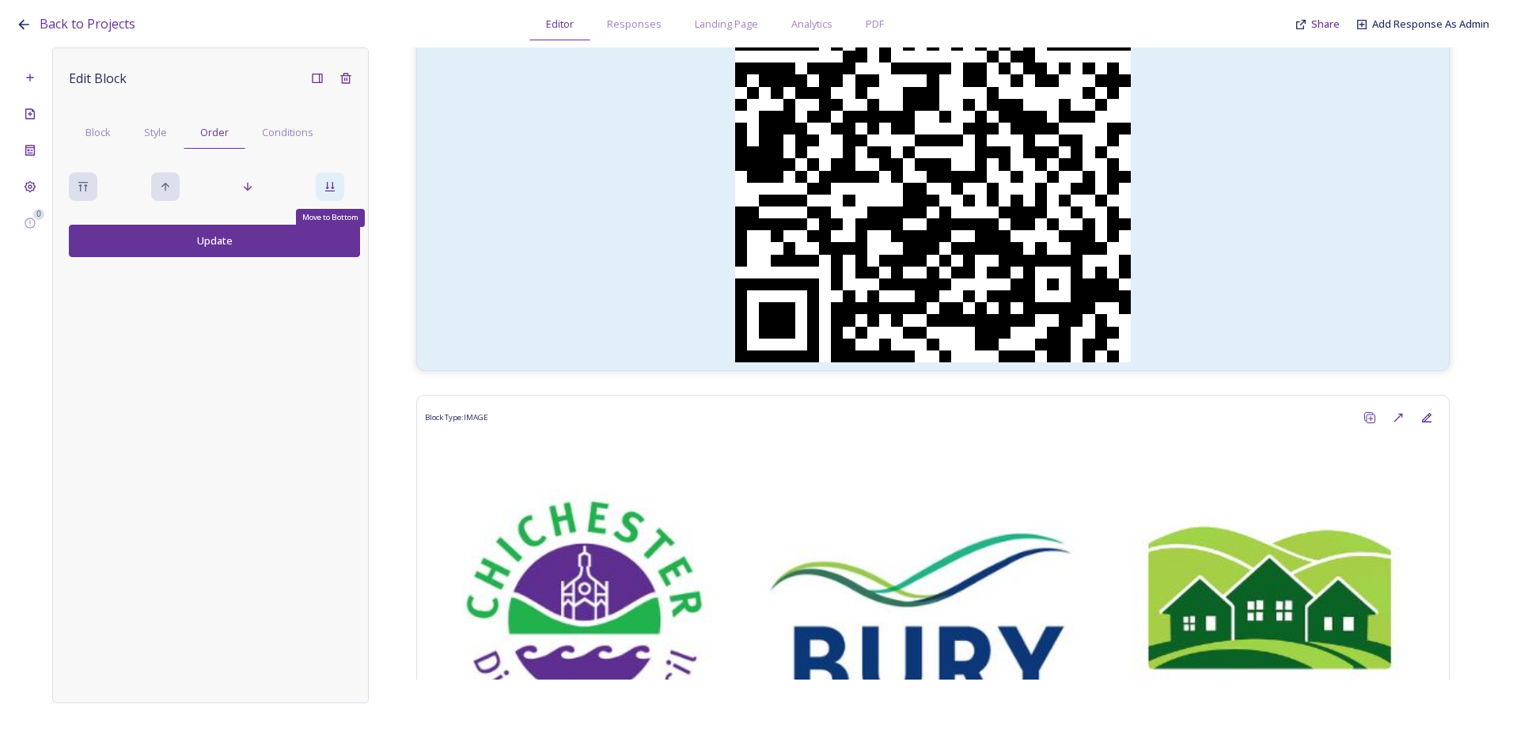
click at [317, 183] on div "Move to Bottom" at bounding box center [330, 186] width 28 height 28
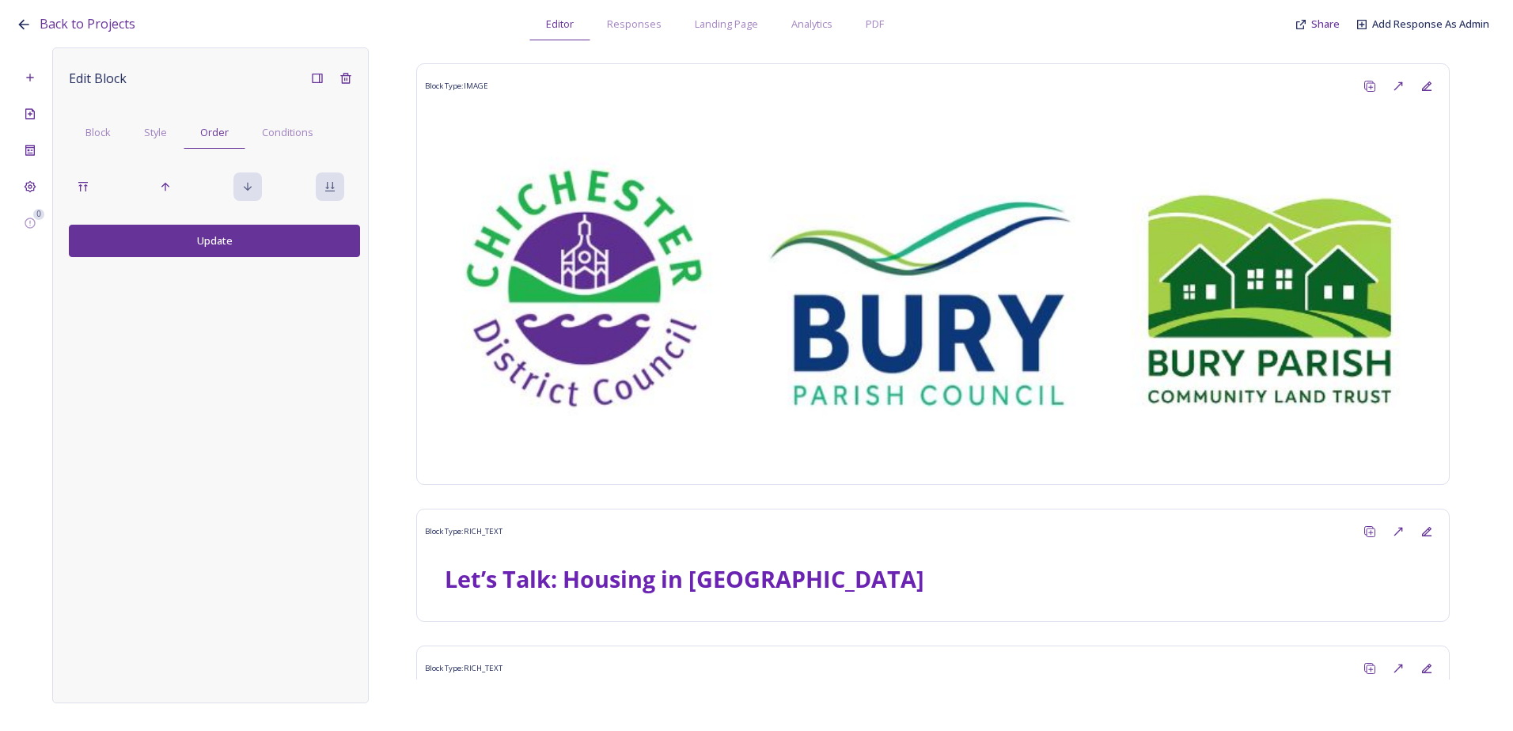
click at [290, 238] on button "Update" at bounding box center [214, 241] width 291 height 32
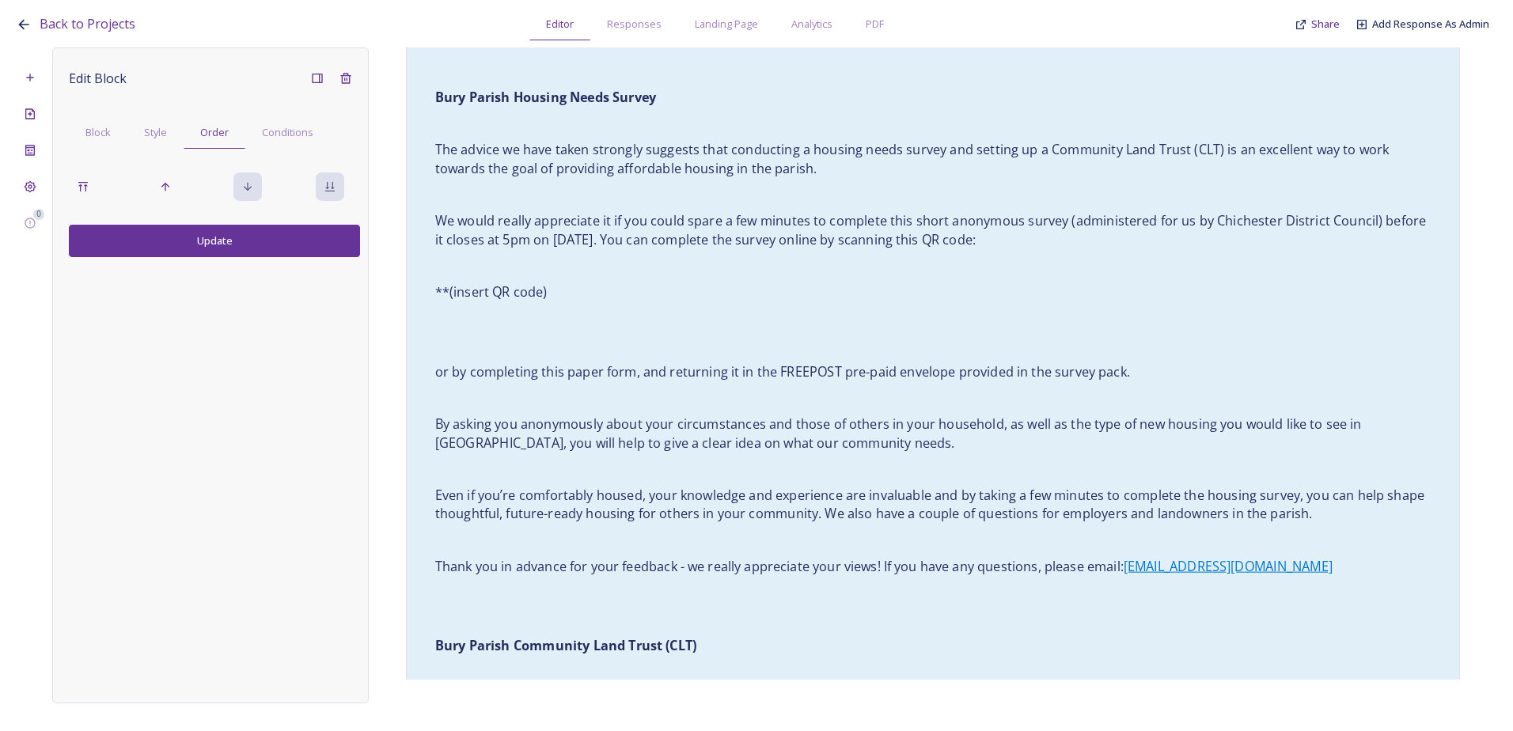
scroll to position [730, 0]
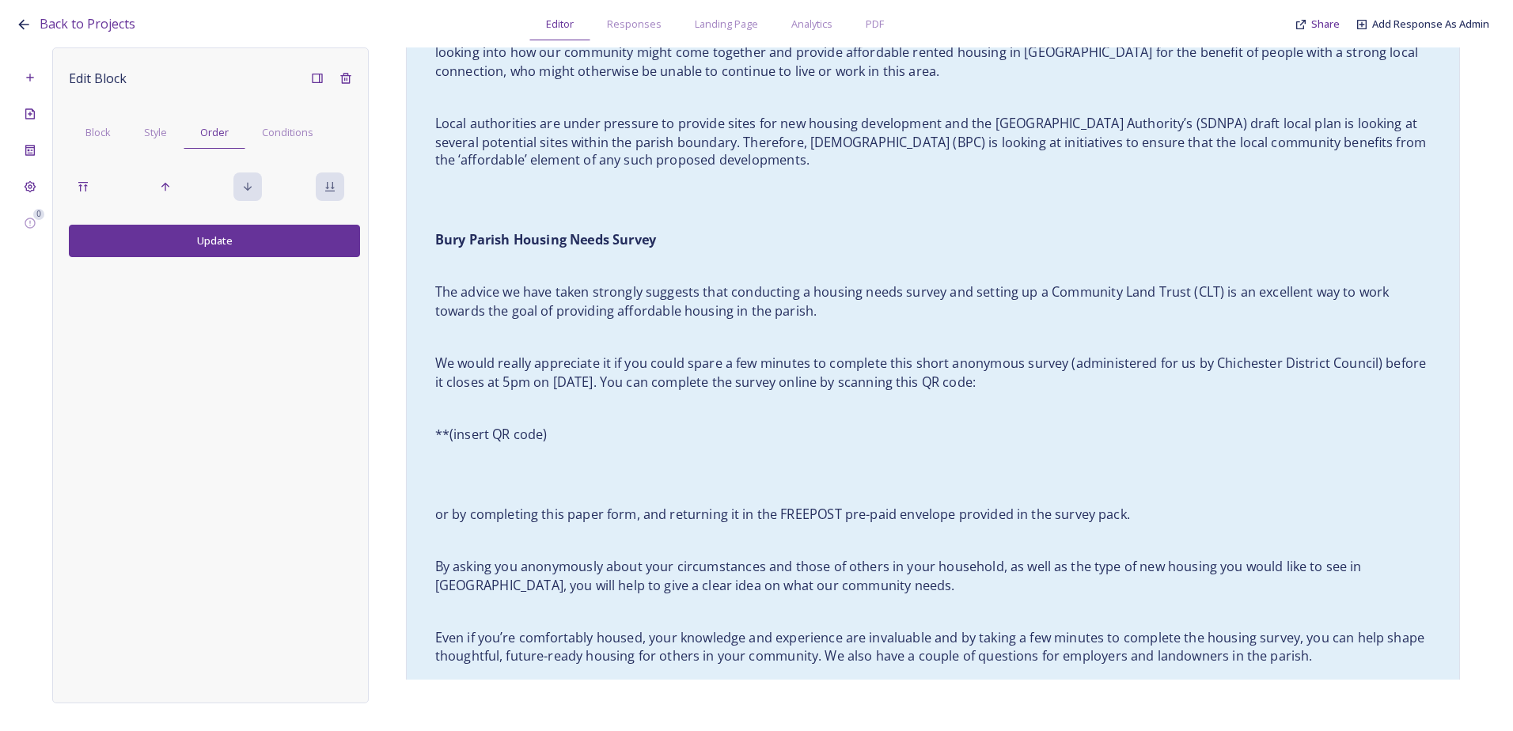
click at [677, 427] on p "**(insert QR code)" at bounding box center [933, 435] width 996 height 18
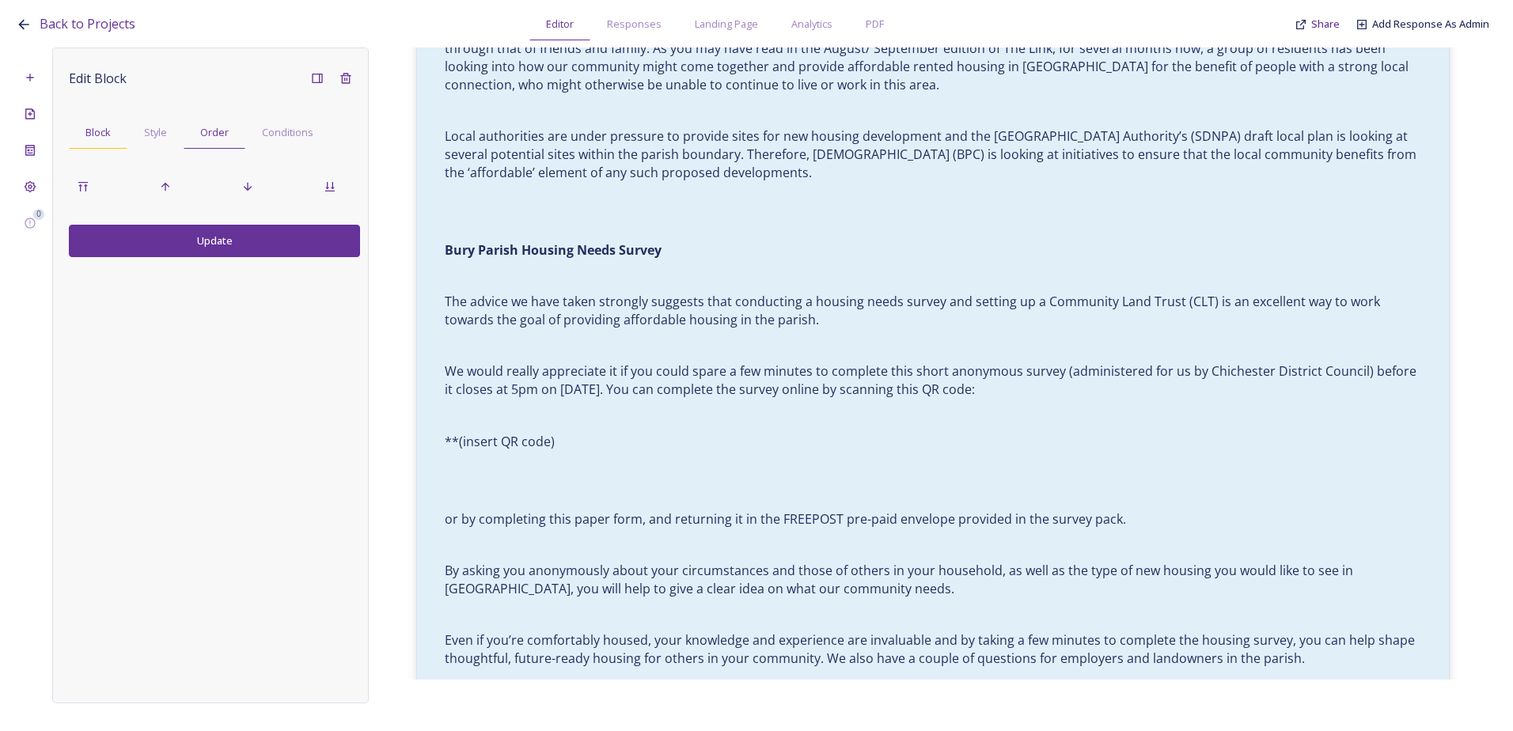
click at [109, 127] on span "Block" at bounding box center [97, 132] width 25 height 15
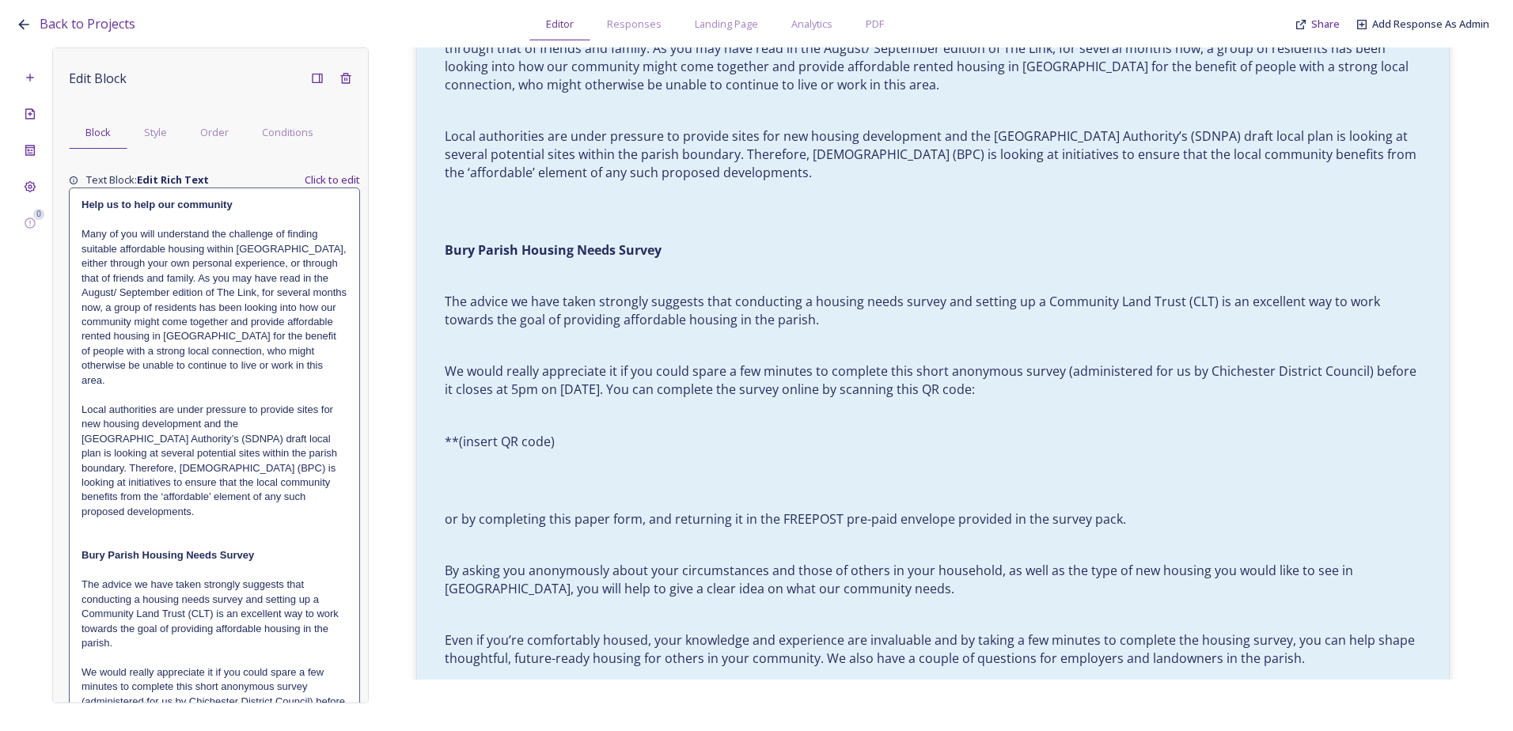
click at [243, 373] on p "Many of you will understand the challenge of finding suitable affordable housin…" at bounding box center [215, 307] width 266 height 161
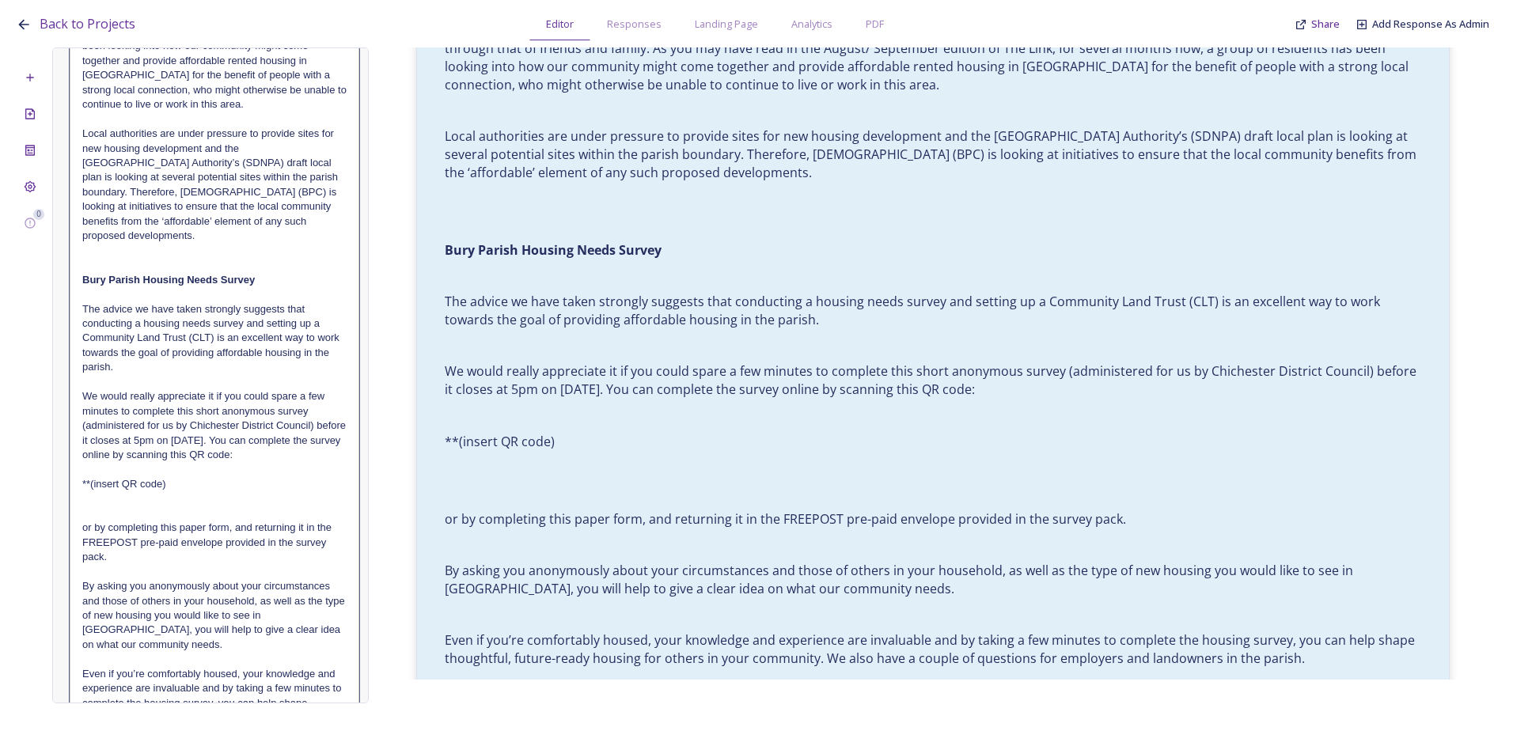
scroll to position [317, 0]
click at [146, 497] on p at bounding box center [214, 496] width 264 height 14
click at [181, 483] on p "**(insert QR code)" at bounding box center [214, 482] width 264 height 14
click at [184, 484] on p "**(insert QR code)" at bounding box center [214, 482] width 264 height 14
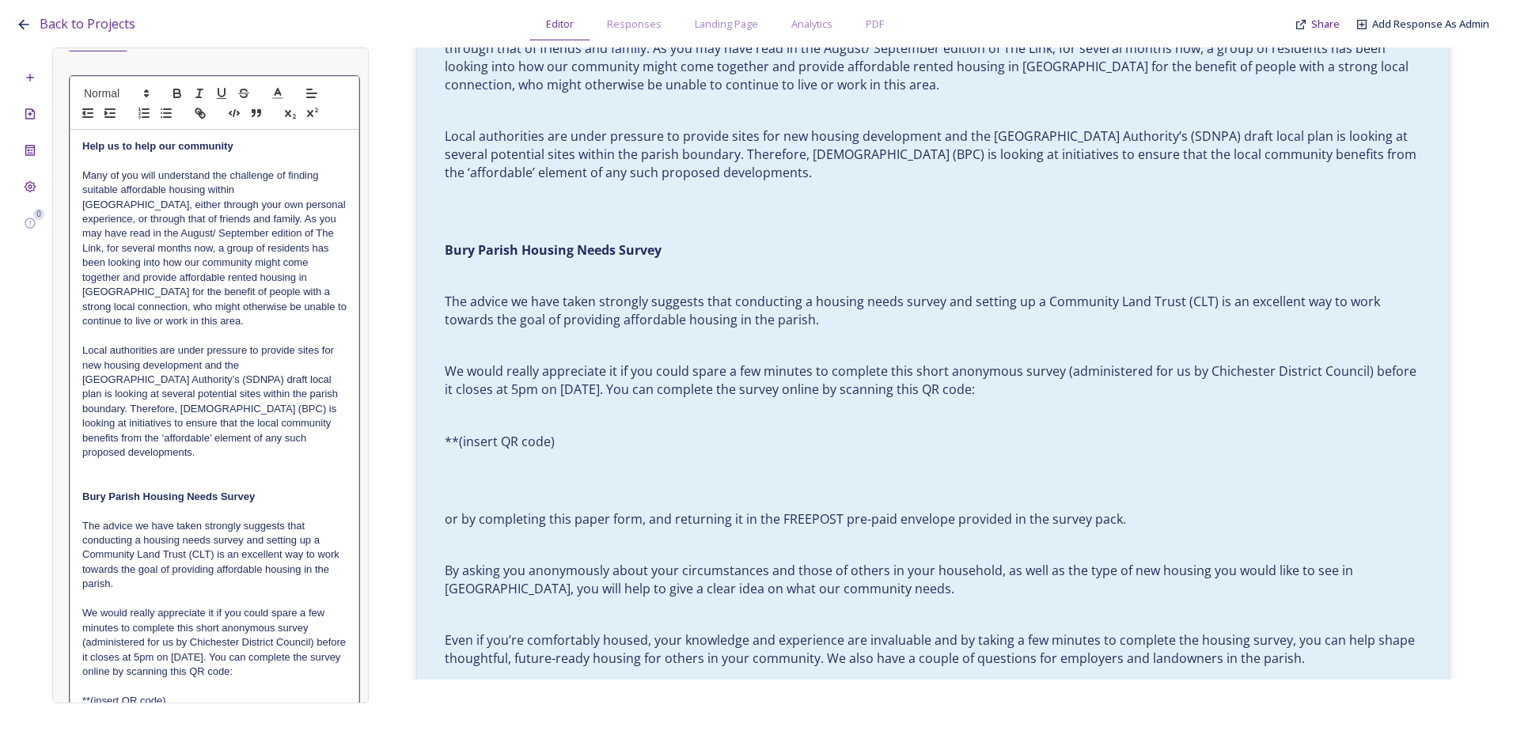
scroll to position [0, 0]
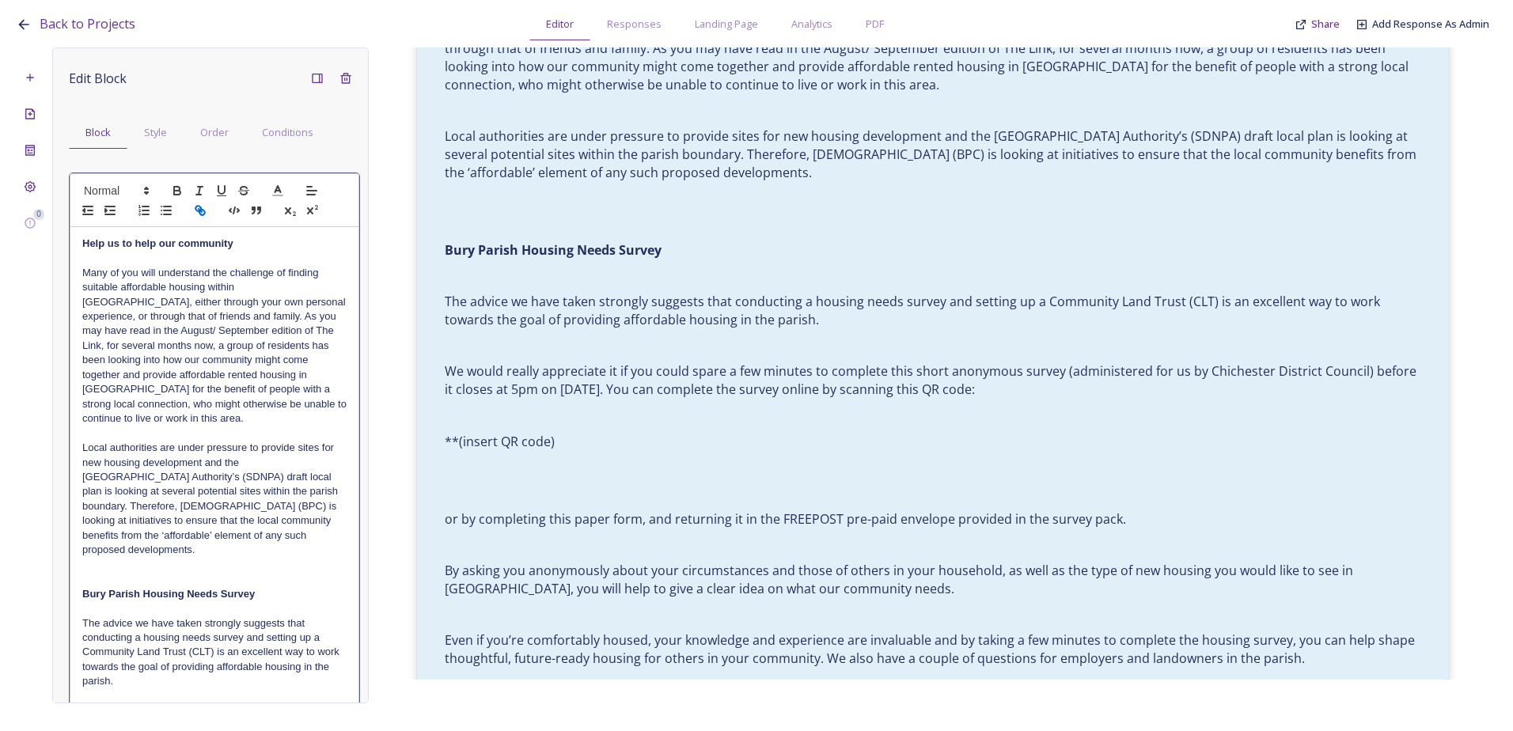
click at [202, 214] on icon "button" at bounding box center [200, 210] width 14 height 14
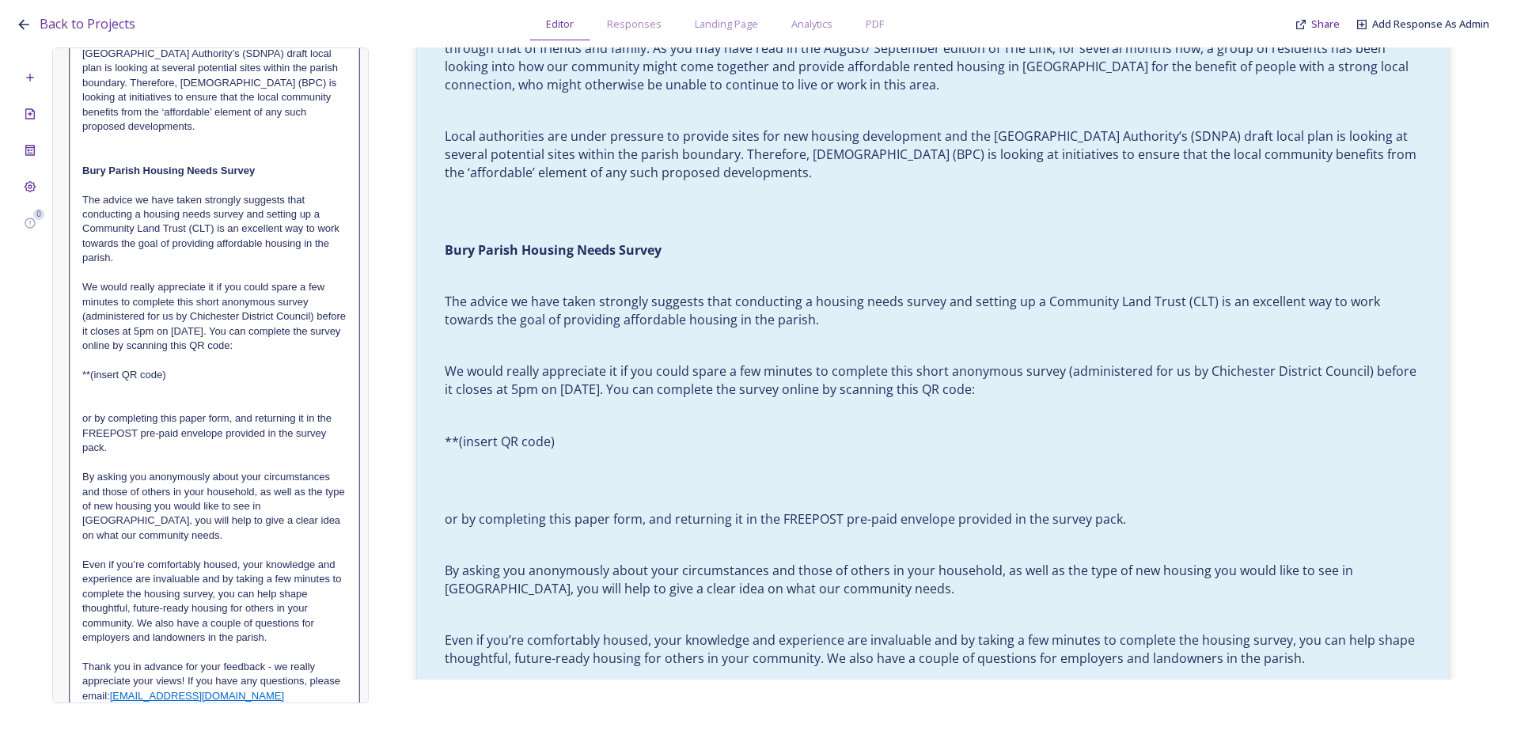
drag, startPoint x: 213, startPoint y: 367, endPoint x: 202, endPoint y: 382, distance: 18.7
click at [202, 381] on p "**(insert QR code)" at bounding box center [214, 375] width 264 height 14
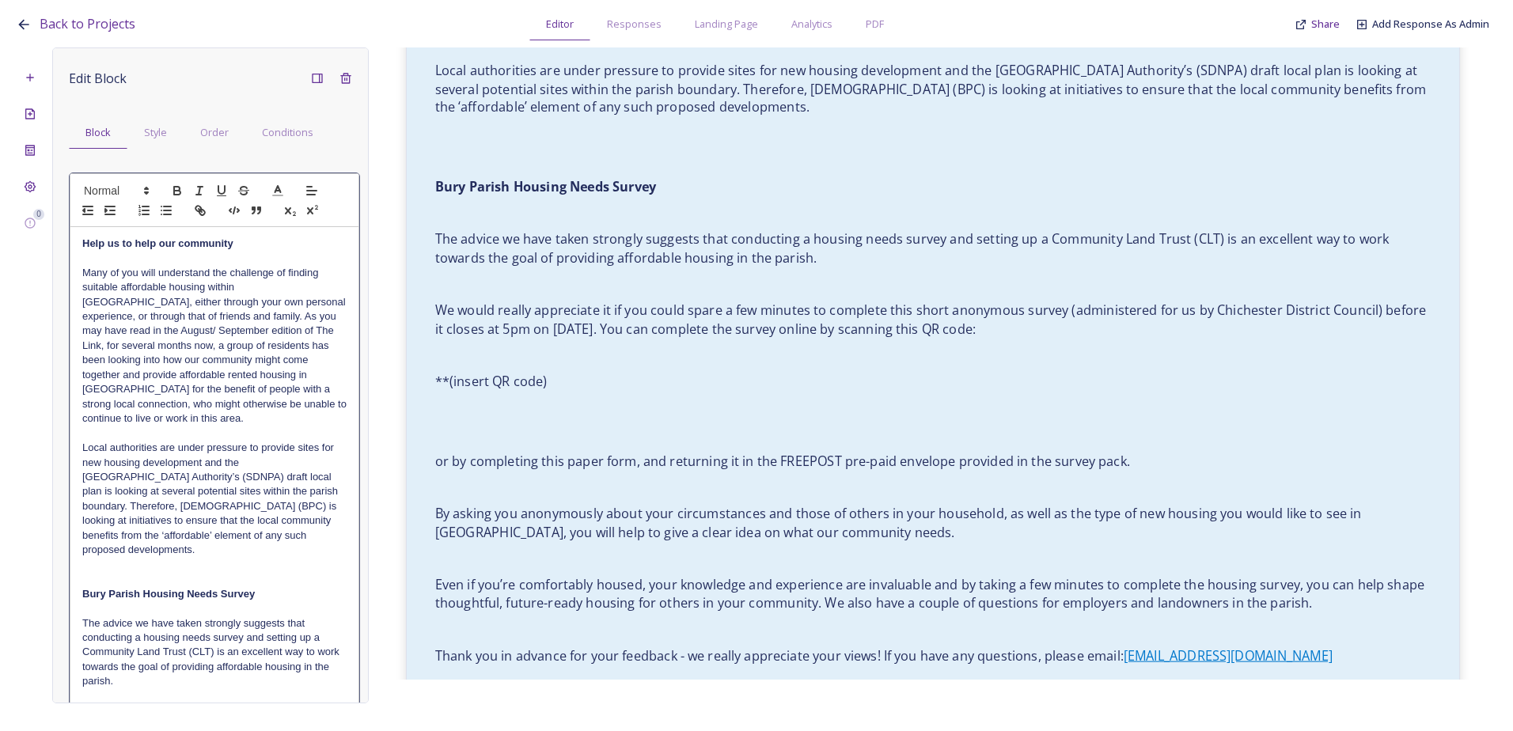
scroll to position [889, 0]
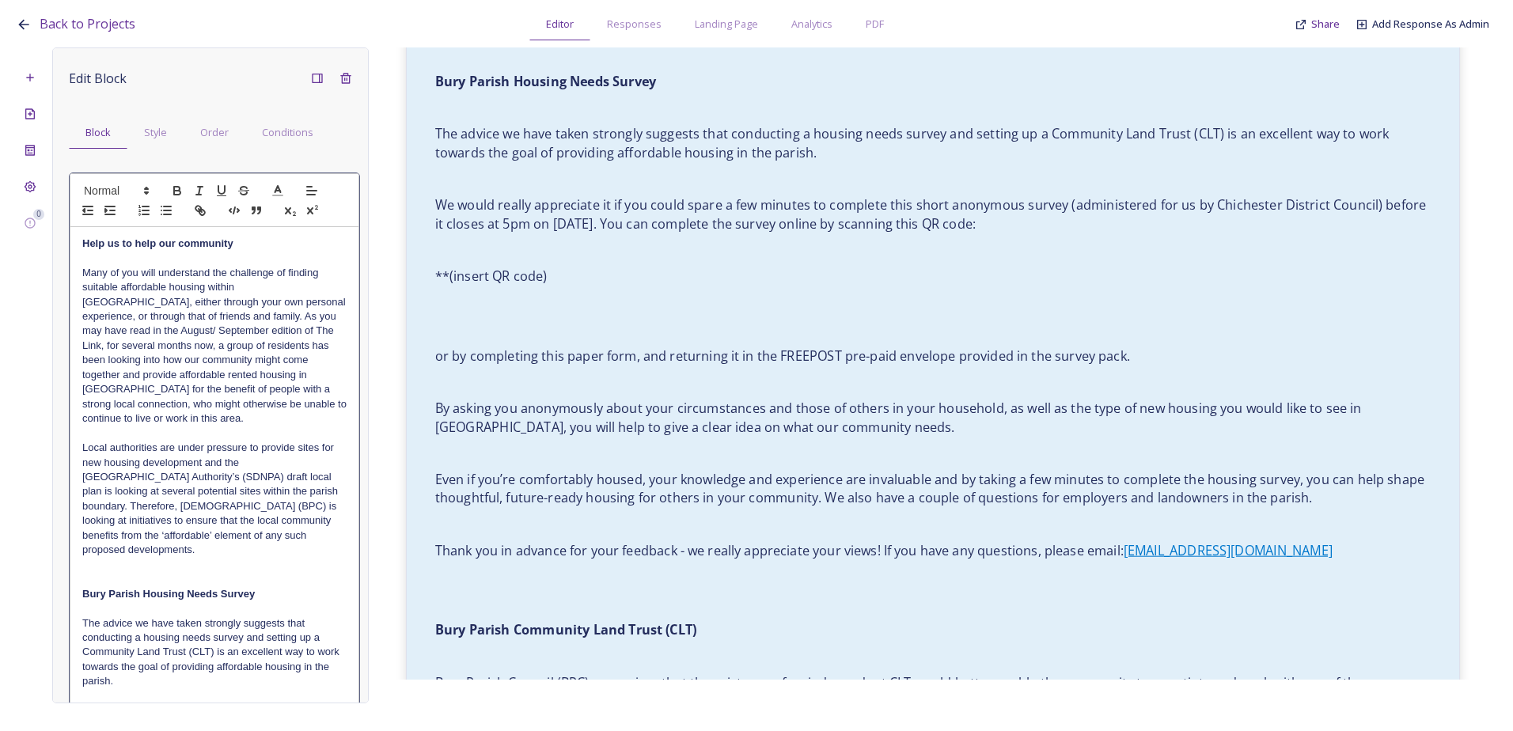
click at [558, 297] on p at bounding box center [933, 303] width 996 height 18
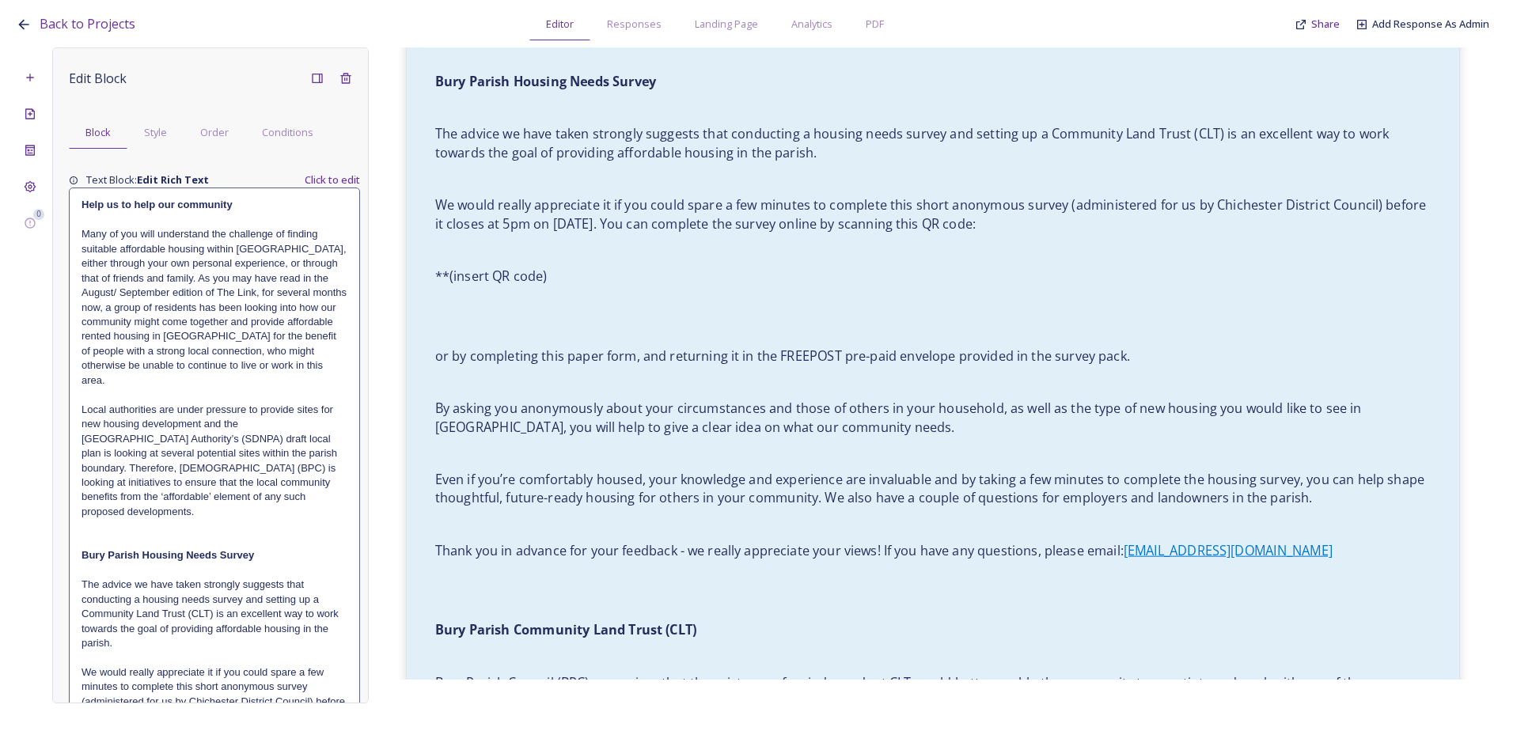
click at [972, 284] on div "Help us to help our community Many of you will understand the challenge of find…" at bounding box center [933, 625] width 1020 height 1678
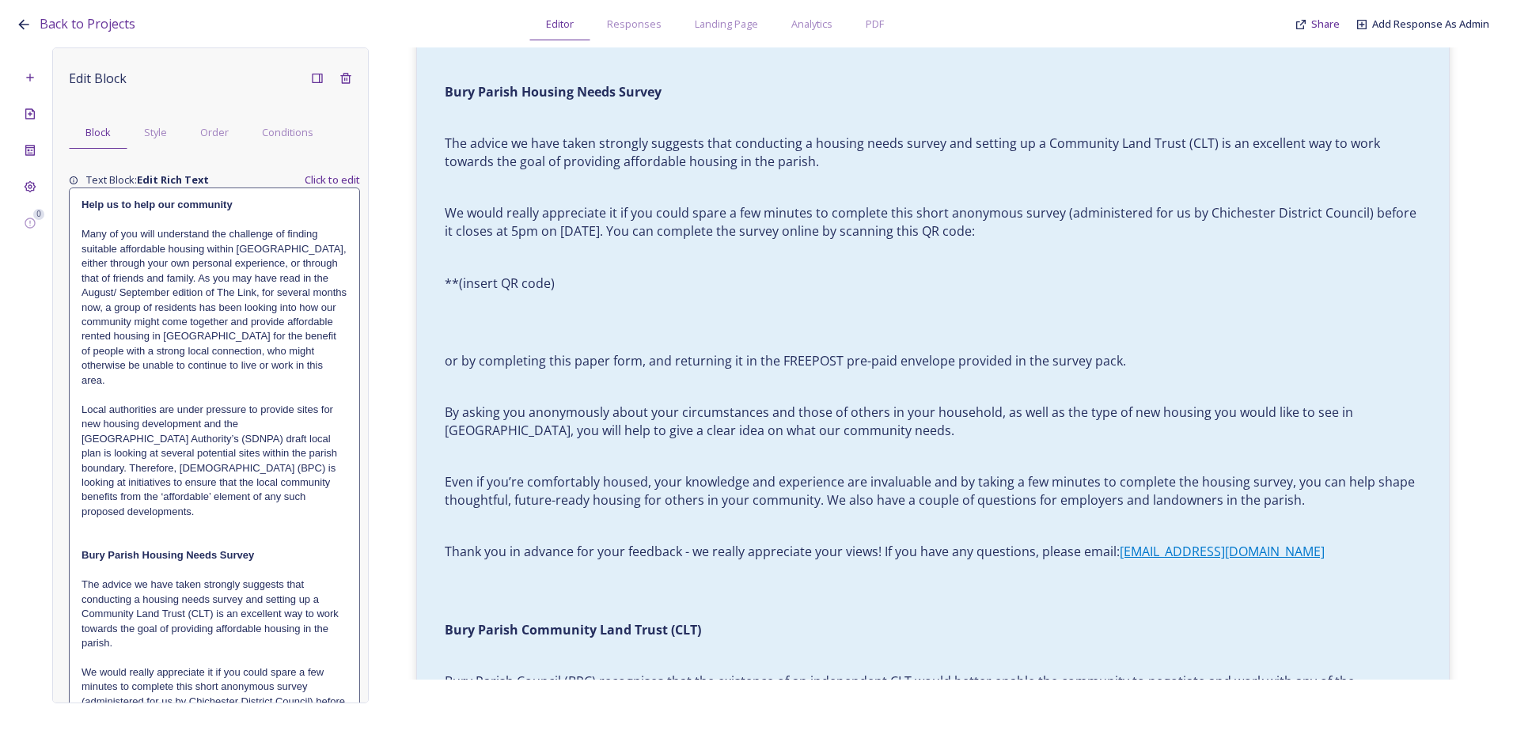
click at [247, 321] on p "Many of you will understand the challenge of finding suitable affordable housin…" at bounding box center [215, 307] width 266 height 161
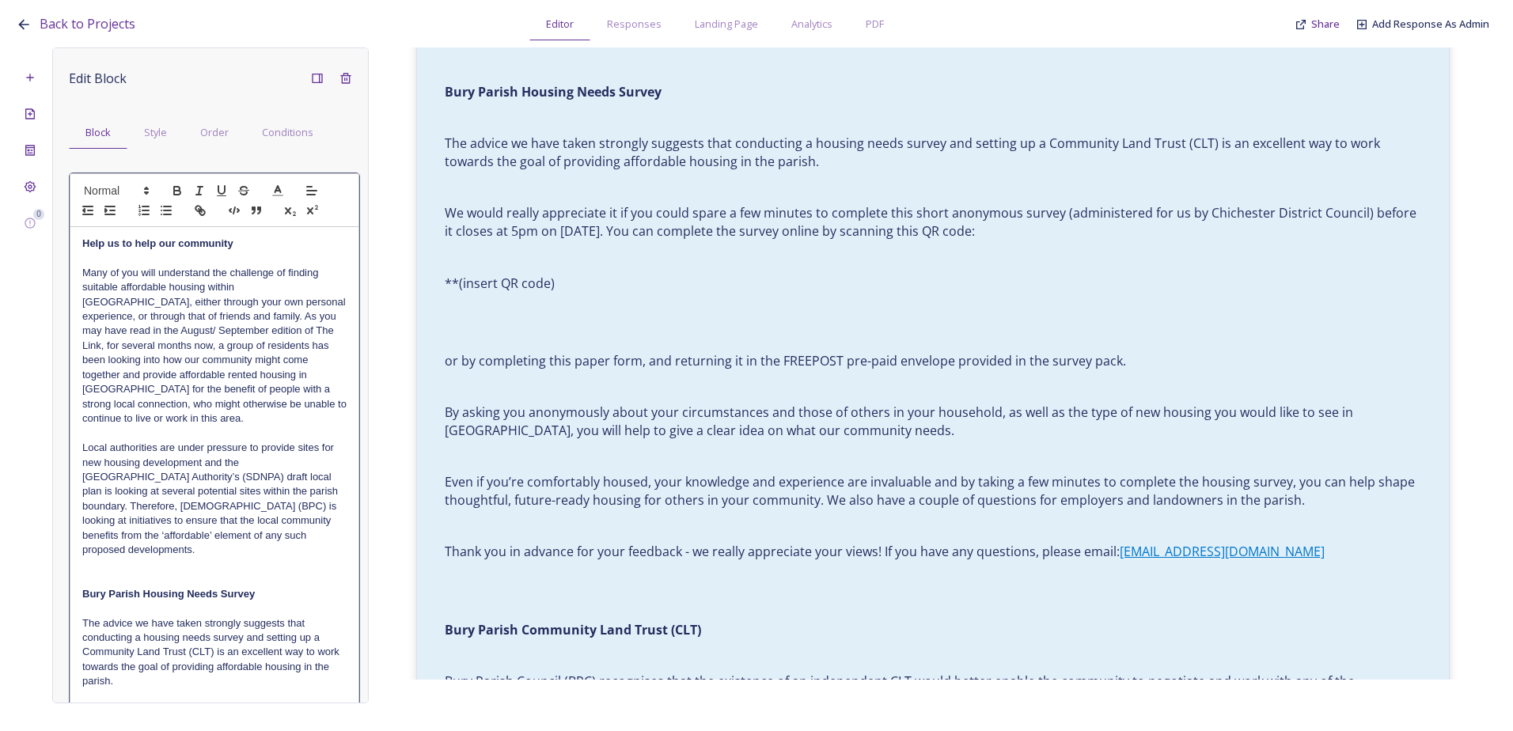
click at [282, 514] on p "Local authorities are under pressure to provide sites for new housing developme…" at bounding box center [214, 499] width 264 height 117
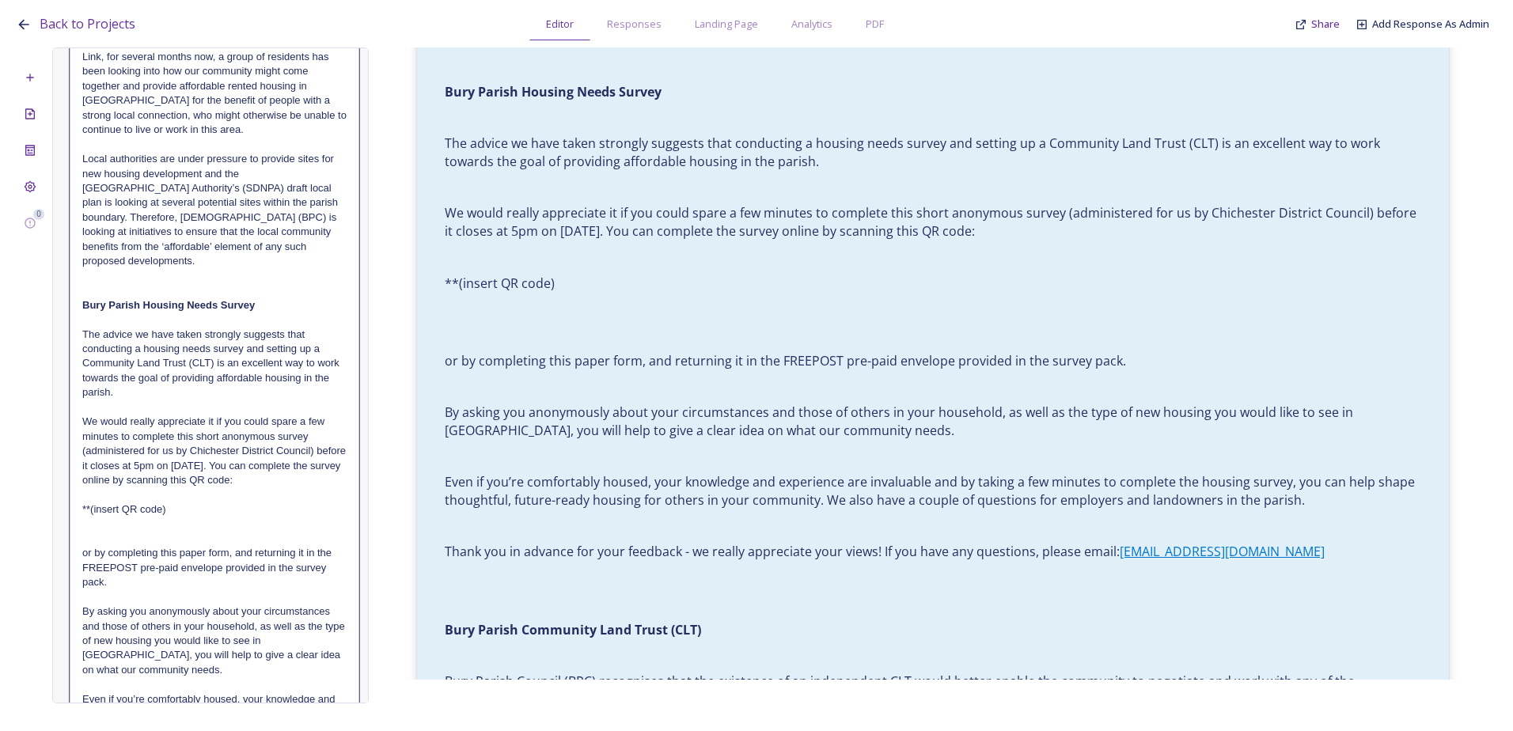
scroll to position [317, 0]
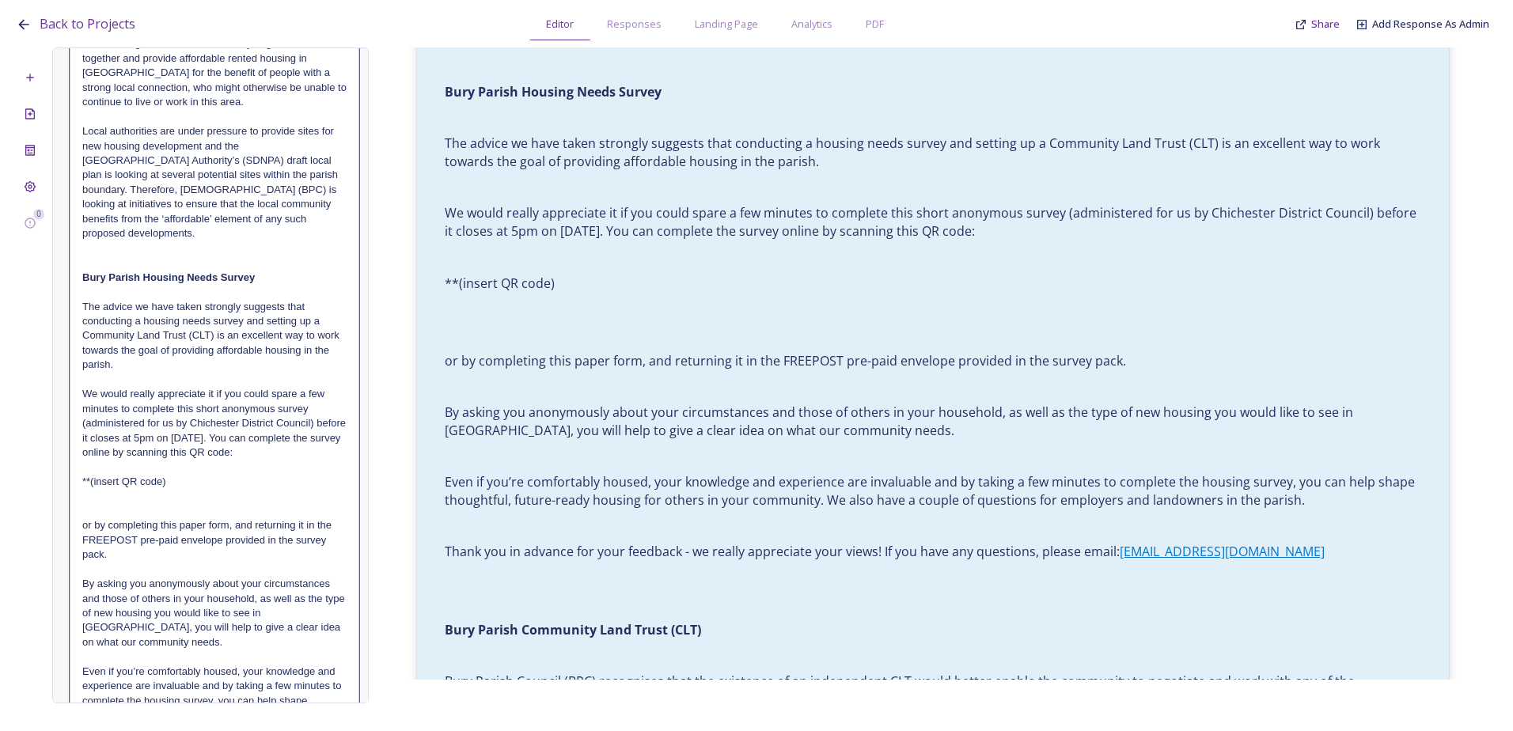
click at [270, 471] on p at bounding box center [214, 467] width 264 height 14
click at [272, 464] on p at bounding box center [214, 467] width 264 height 14
click at [282, 453] on p "We would really appreciate it if you could spare a few minutes to complete this…" at bounding box center [214, 423] width 264 height 73
click at [329, 451] on p "We would really appreciate it if you could spare a few minutes to complete this…" at bounding box center [214, 423] width 264 height 73
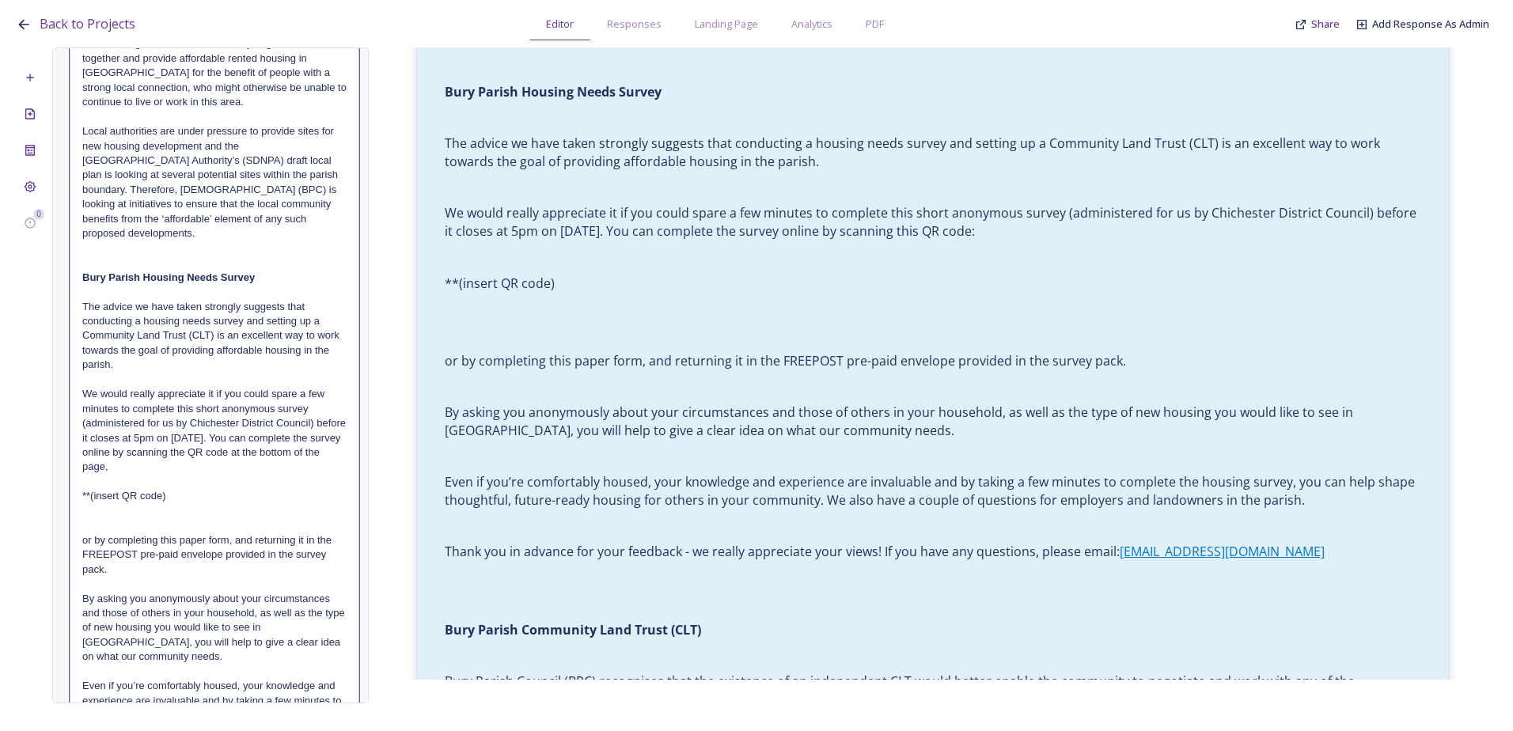
drag, startPoint x: 209, startPoint y: 502, endPoint x: 237, endPoint y: 476, distance: 38.1
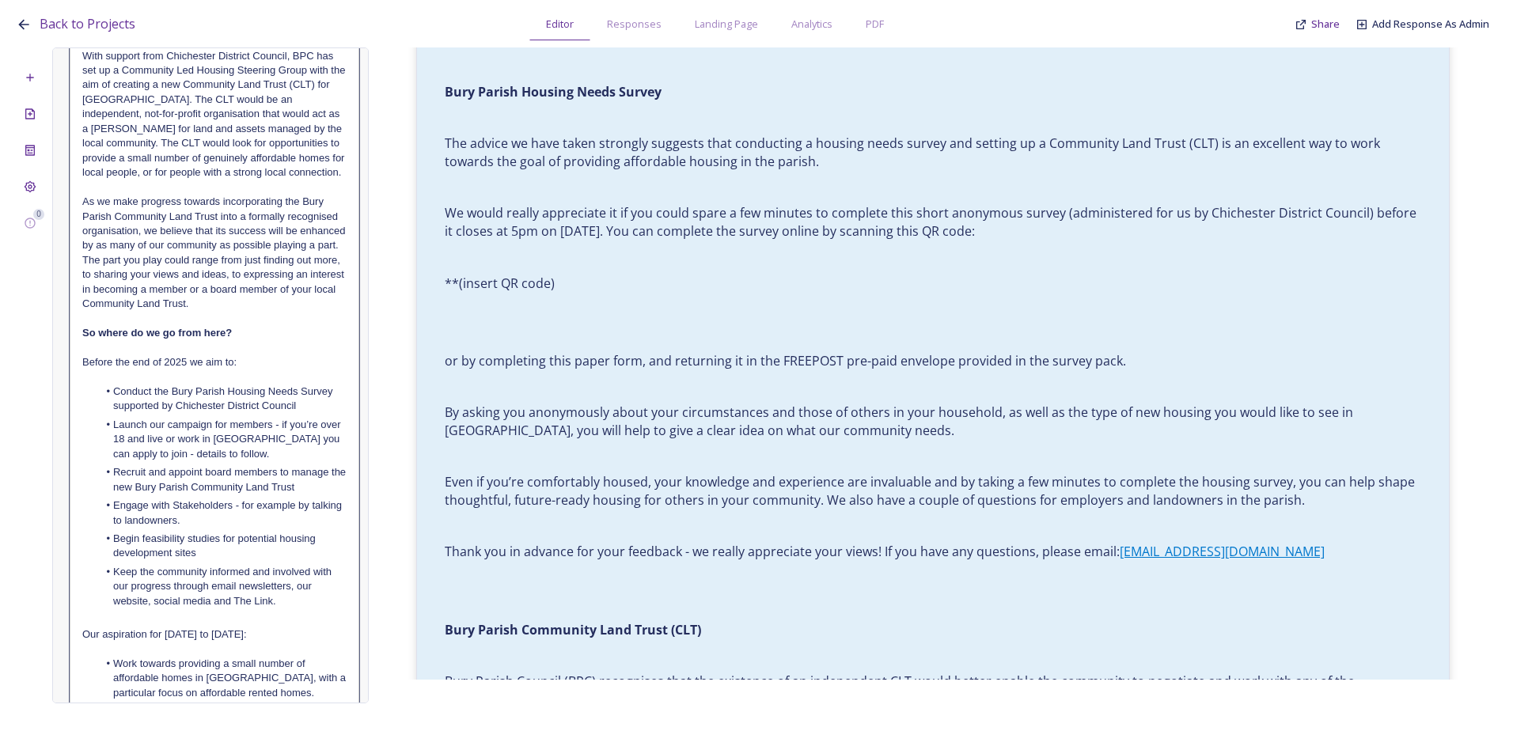
scroll to position [1396, 0]
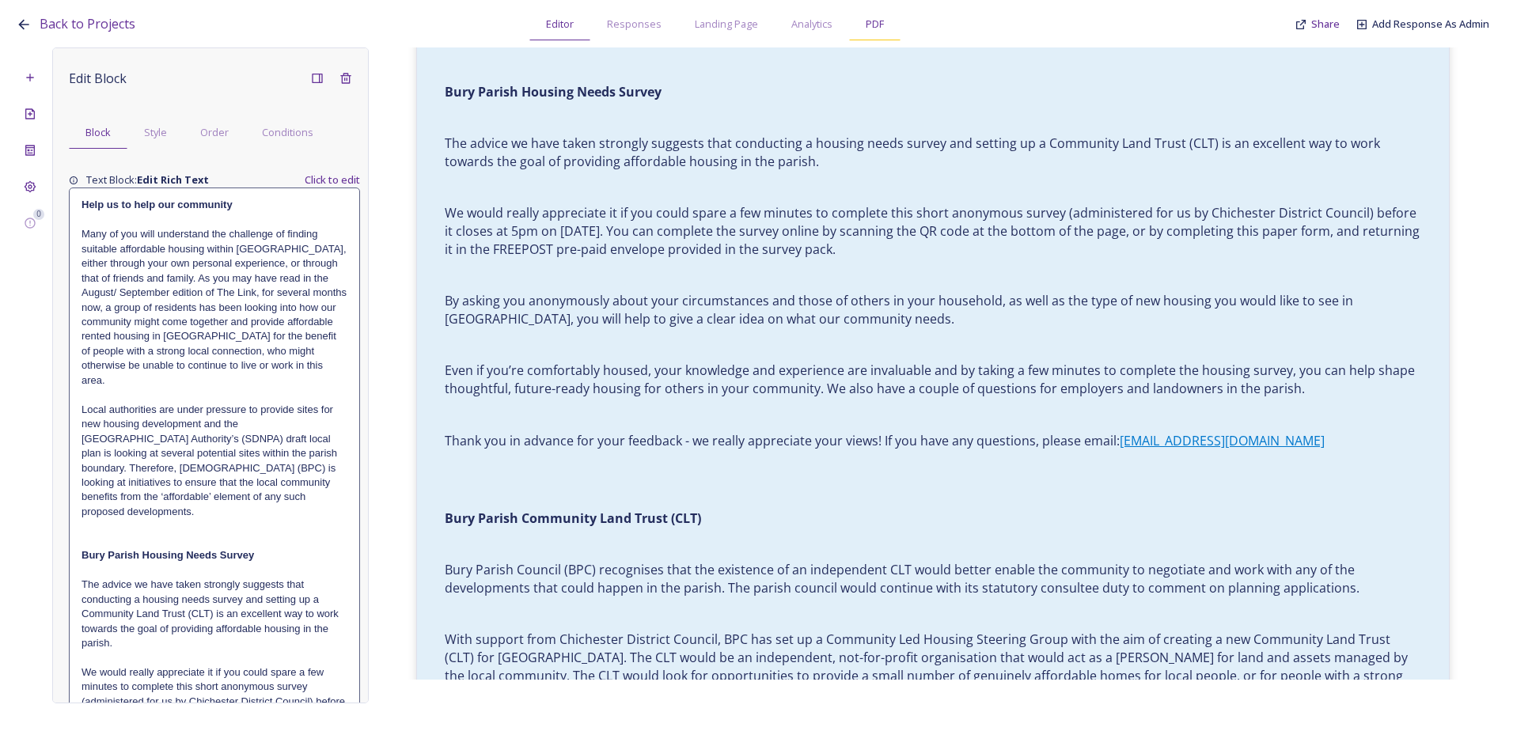
click at [871, 30] on span "PDF" at bounding box center [875, 24] width 18 height 15
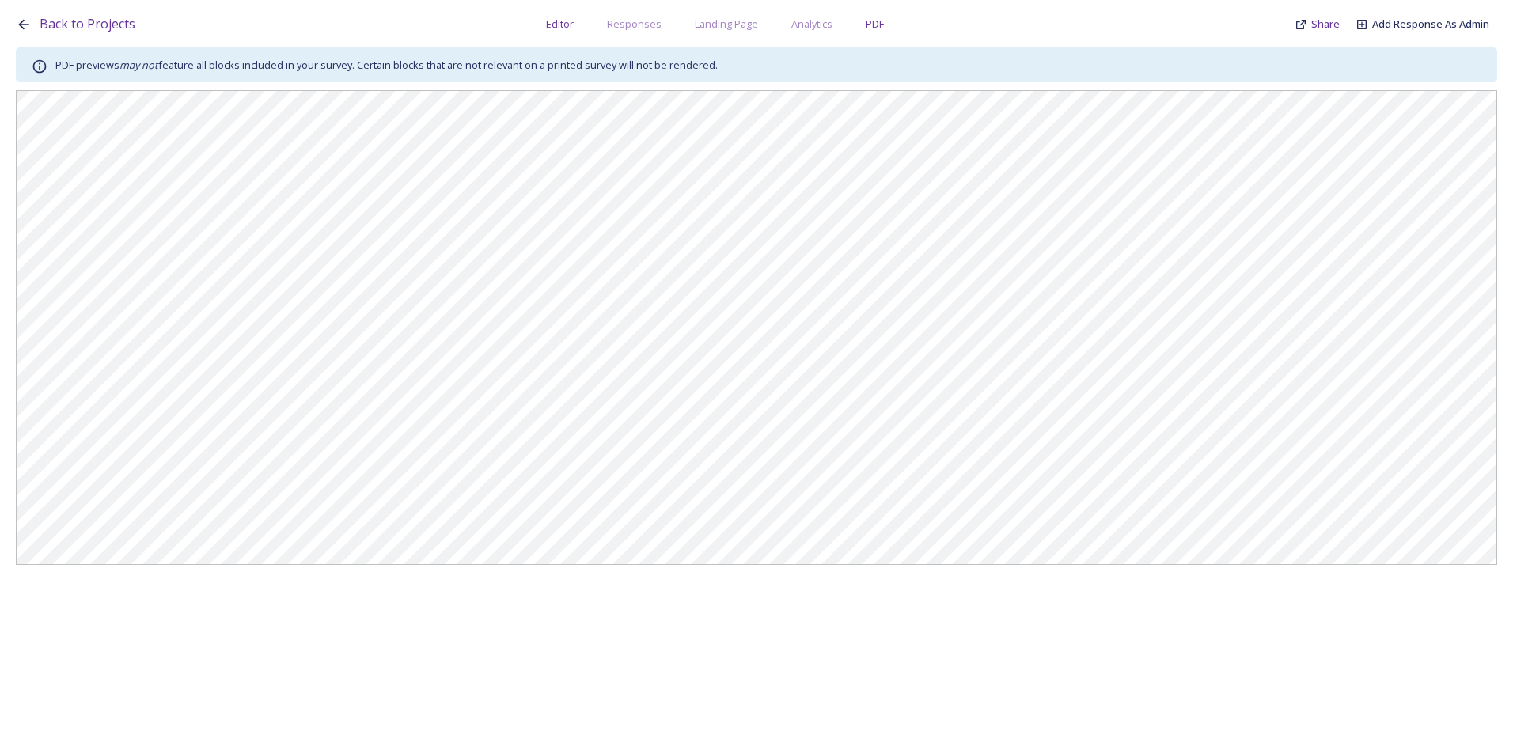
click at [547, 25] on span "Editor" at bounding box center [560, 24] width 28 height 15
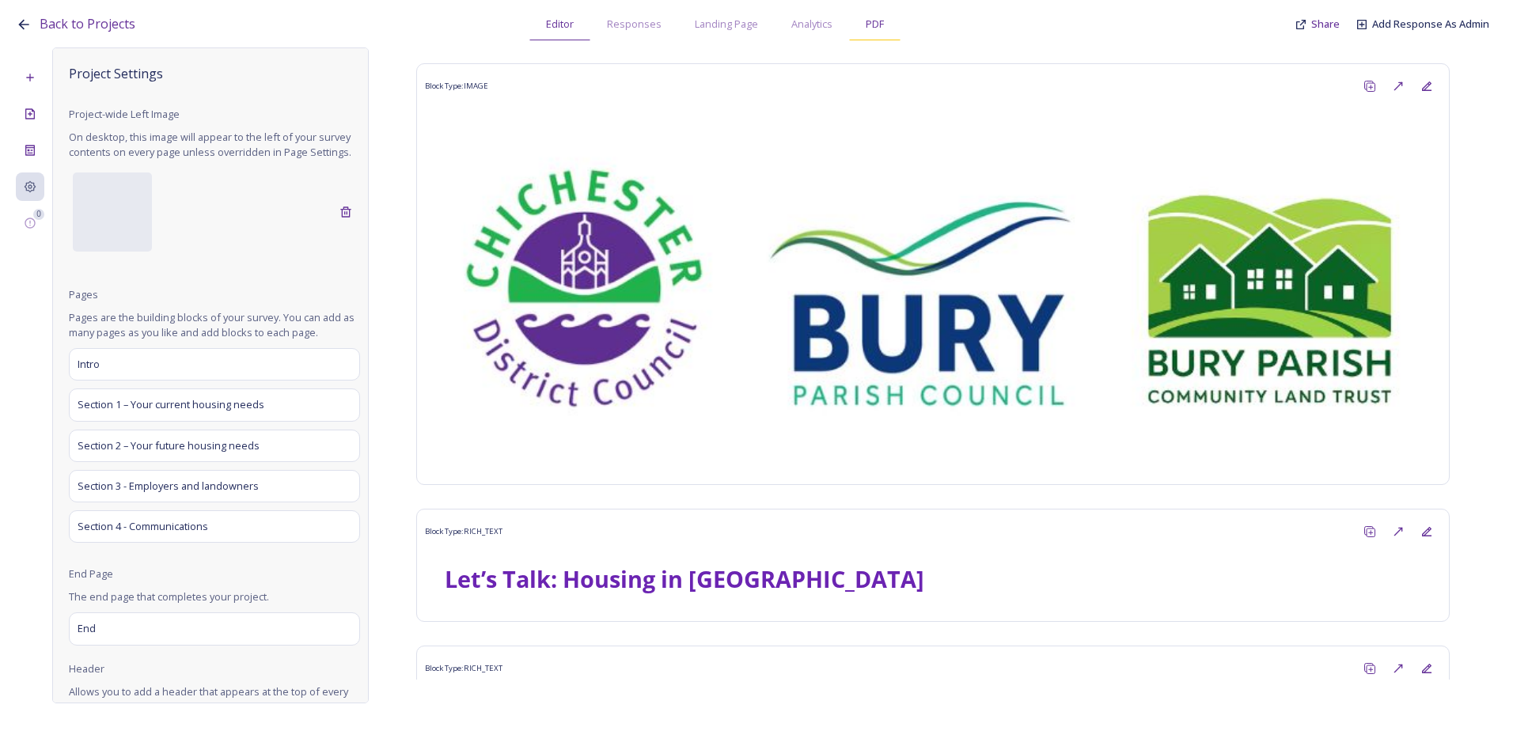
click at [876, 28] on span "PDF" at bounding box center [875, 24] width 18 height 15
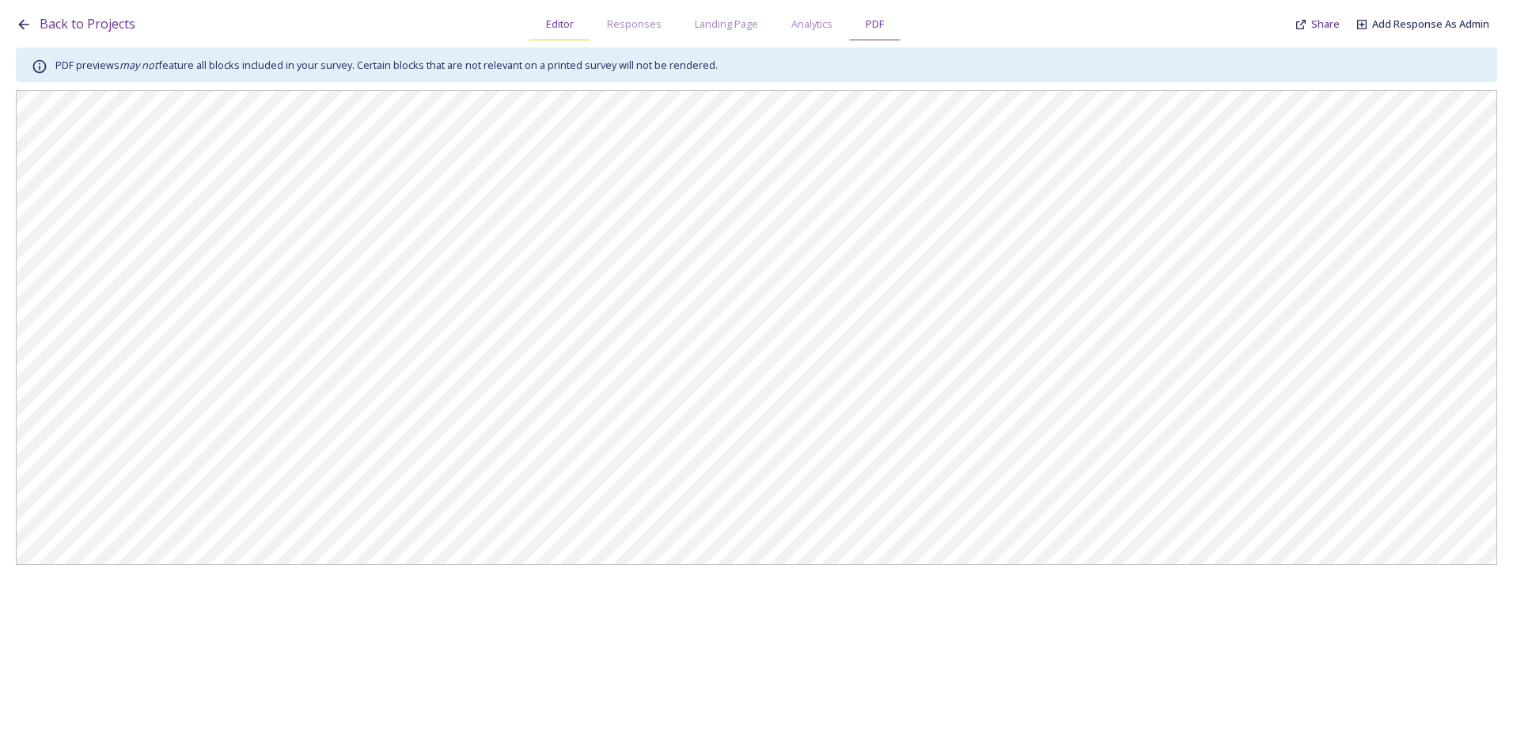
click at [566, 17] on span "Editor" at bounding box center [560, 24] width 28 height 15
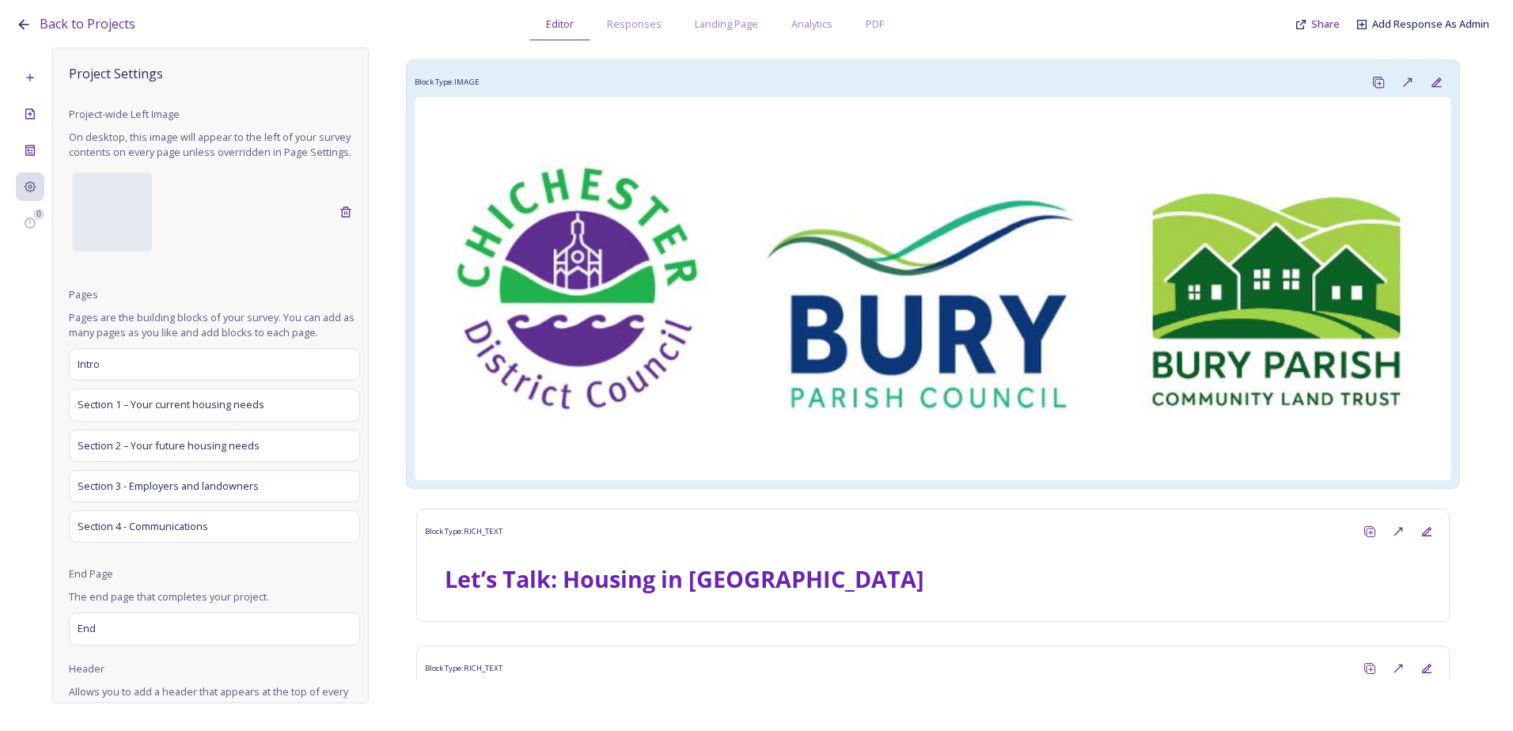
click at [687, 219] on img at bounding box center [933, 289] width 1037 height 384
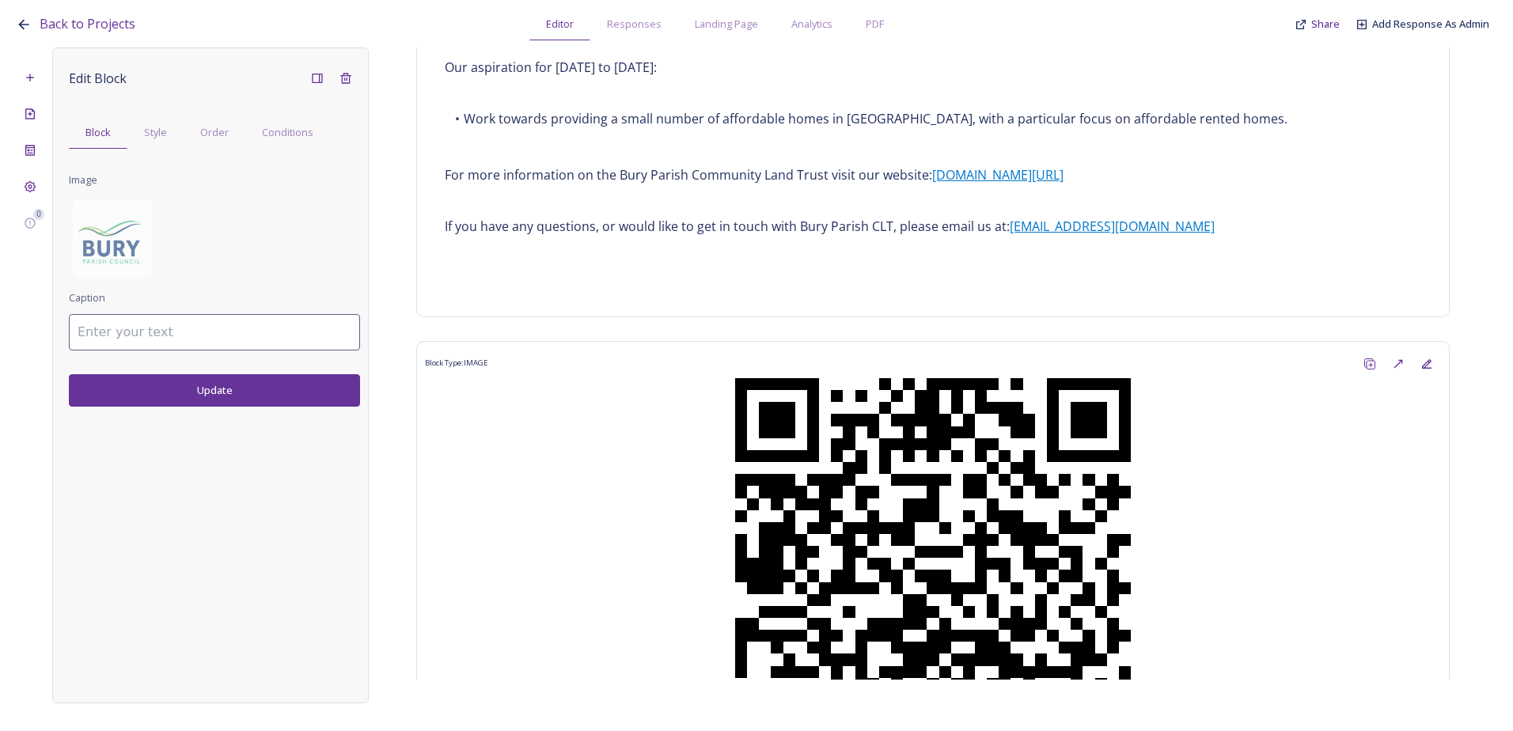
scroll to position [2043, 0]
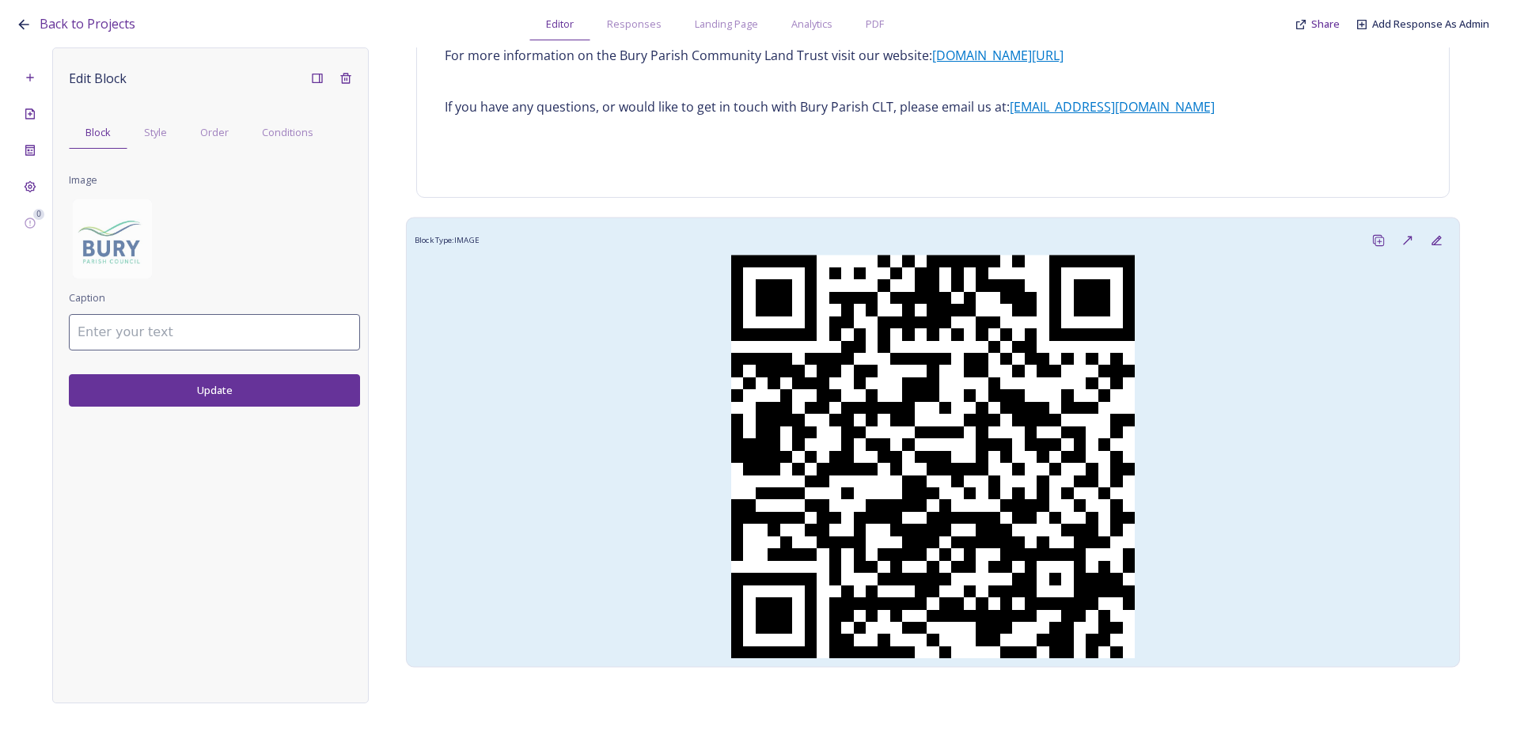
click at [702, 372] on img at bounding box center [933, 457] width 1037 height 404
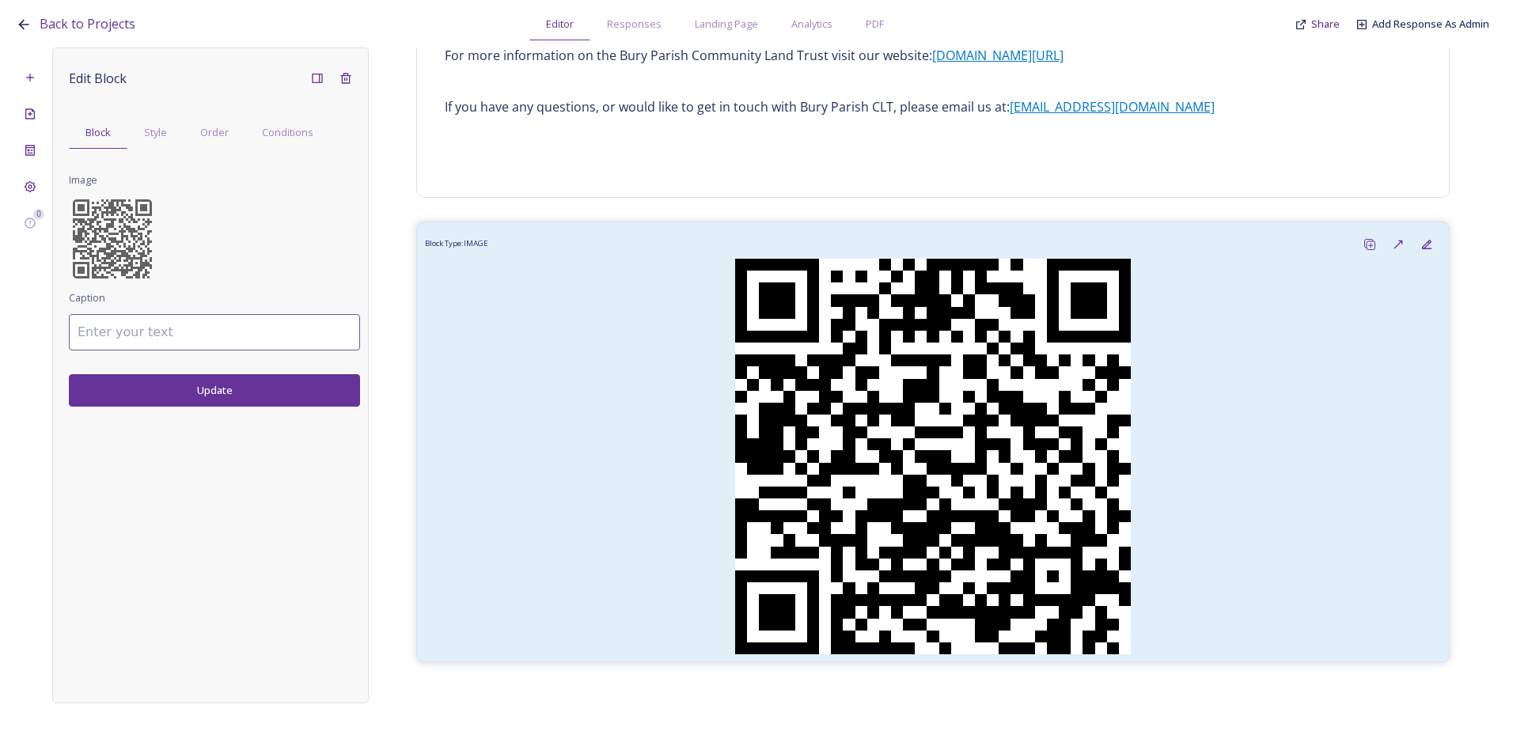
click at [322, 395] on button "Update" at bounding box center [214, 390] width 291 height 32
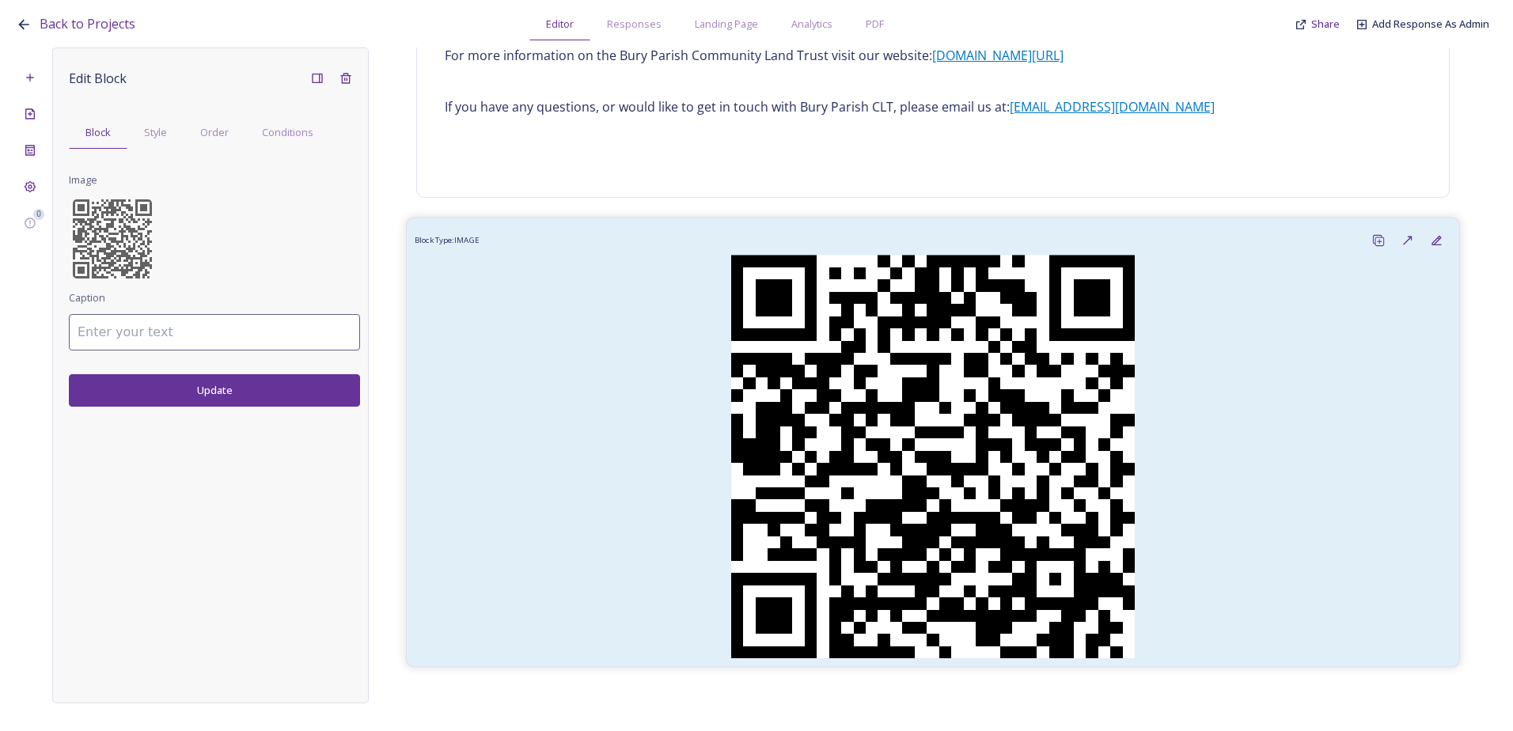
click at [467, 293] on img at bounding box center [933, 457] width 1037 height 404
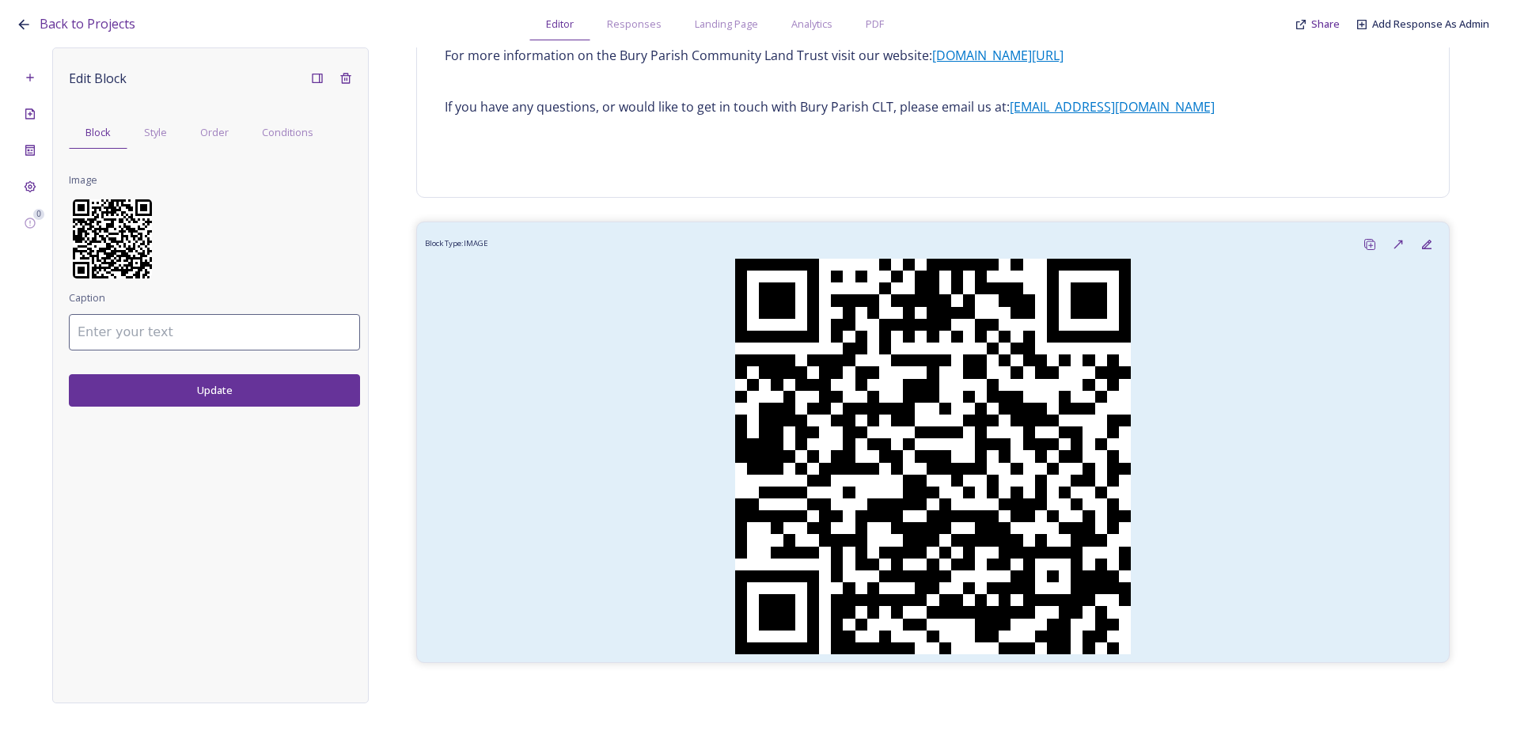
click at [137, 234] on img at bounding box center [112, 238] width 79 height 79
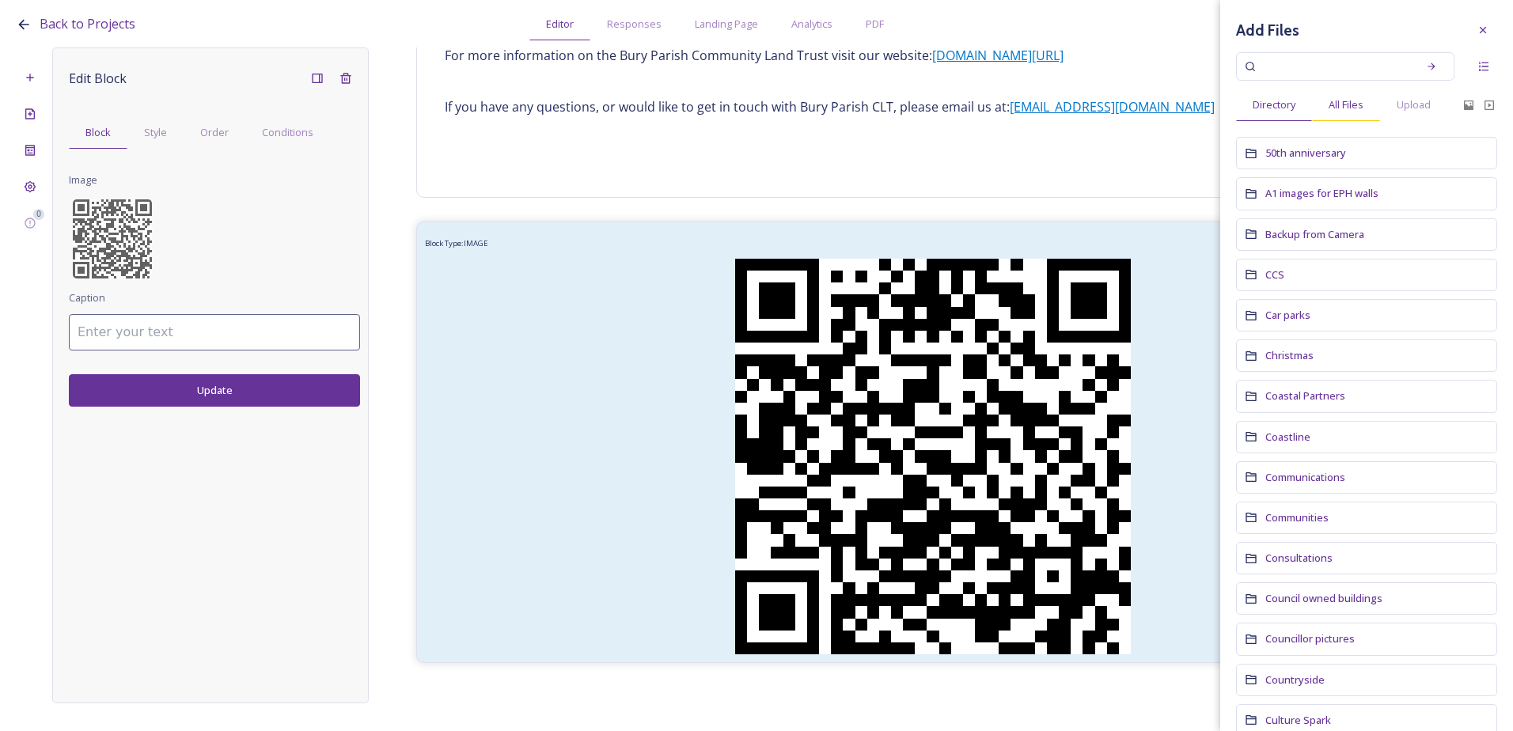
click at [1347, 93] on div "All Files" at bounding box center [1346, 105] width 68 height 32
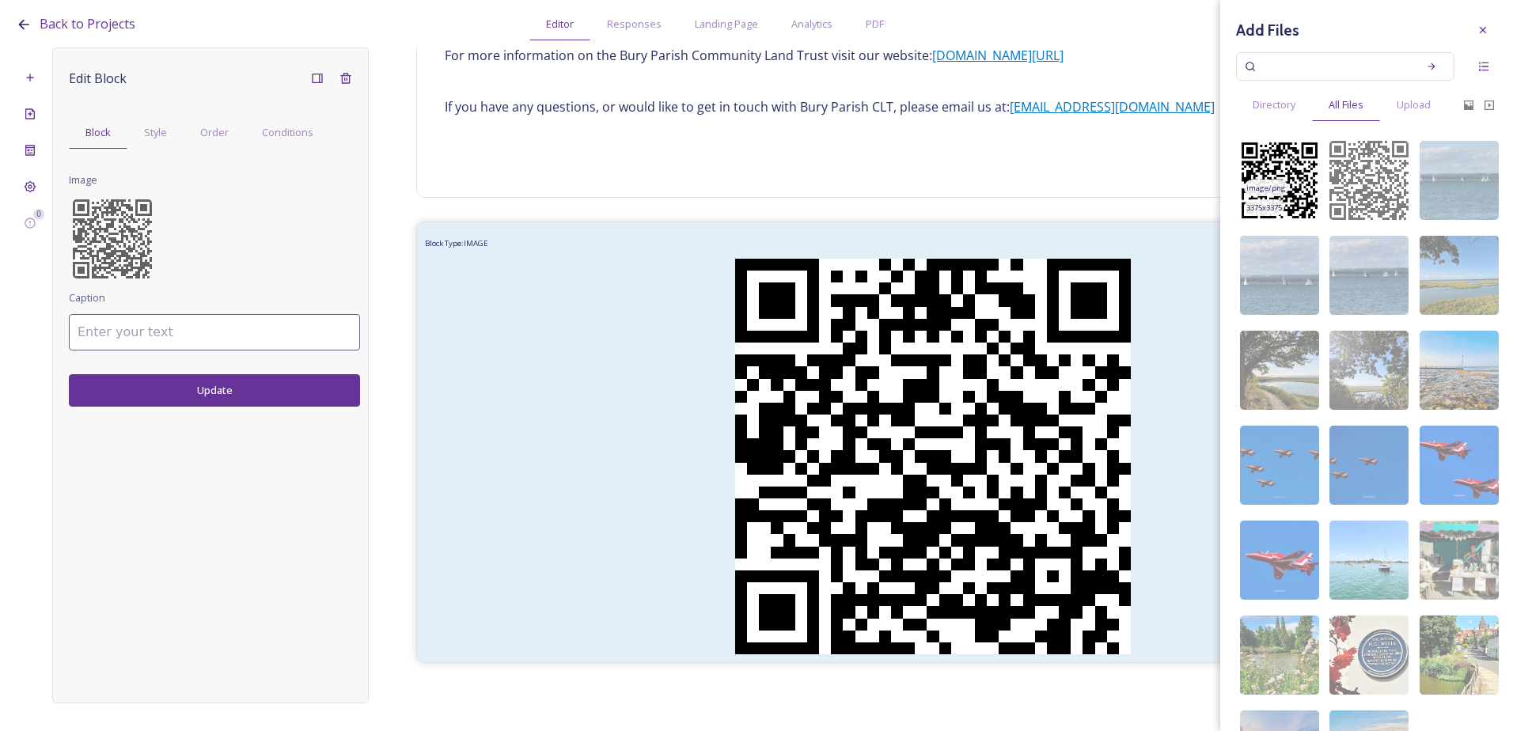
click at [1270, 193] on span "image/png" at bounding box center [1266, 188] width 40 height 11
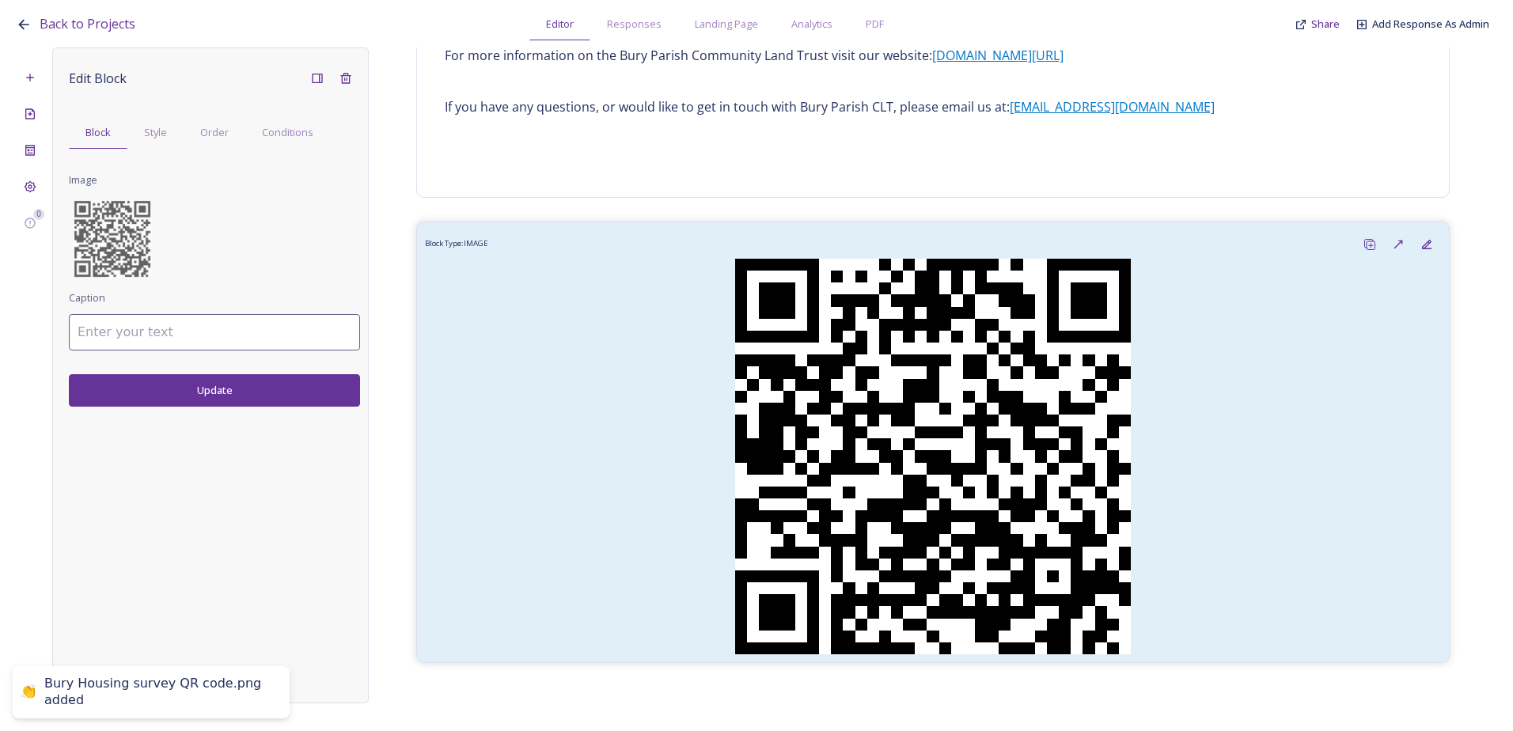
click at [315, 398] on button "Update" at bounding box center [214, 390] width 291 height 32
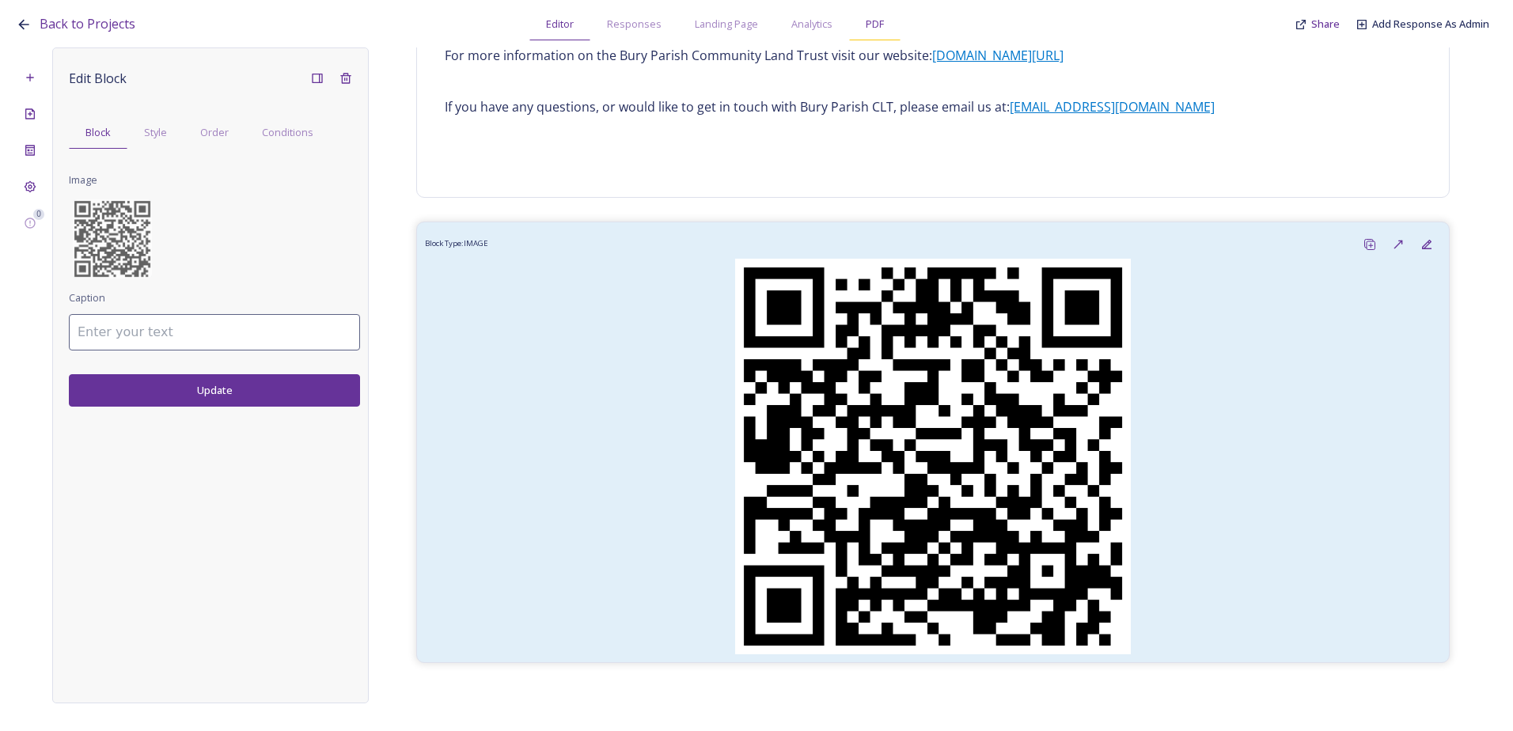
click at [872, 13] on div "PDF" at bounding box center [874, 24] width 51 height 32
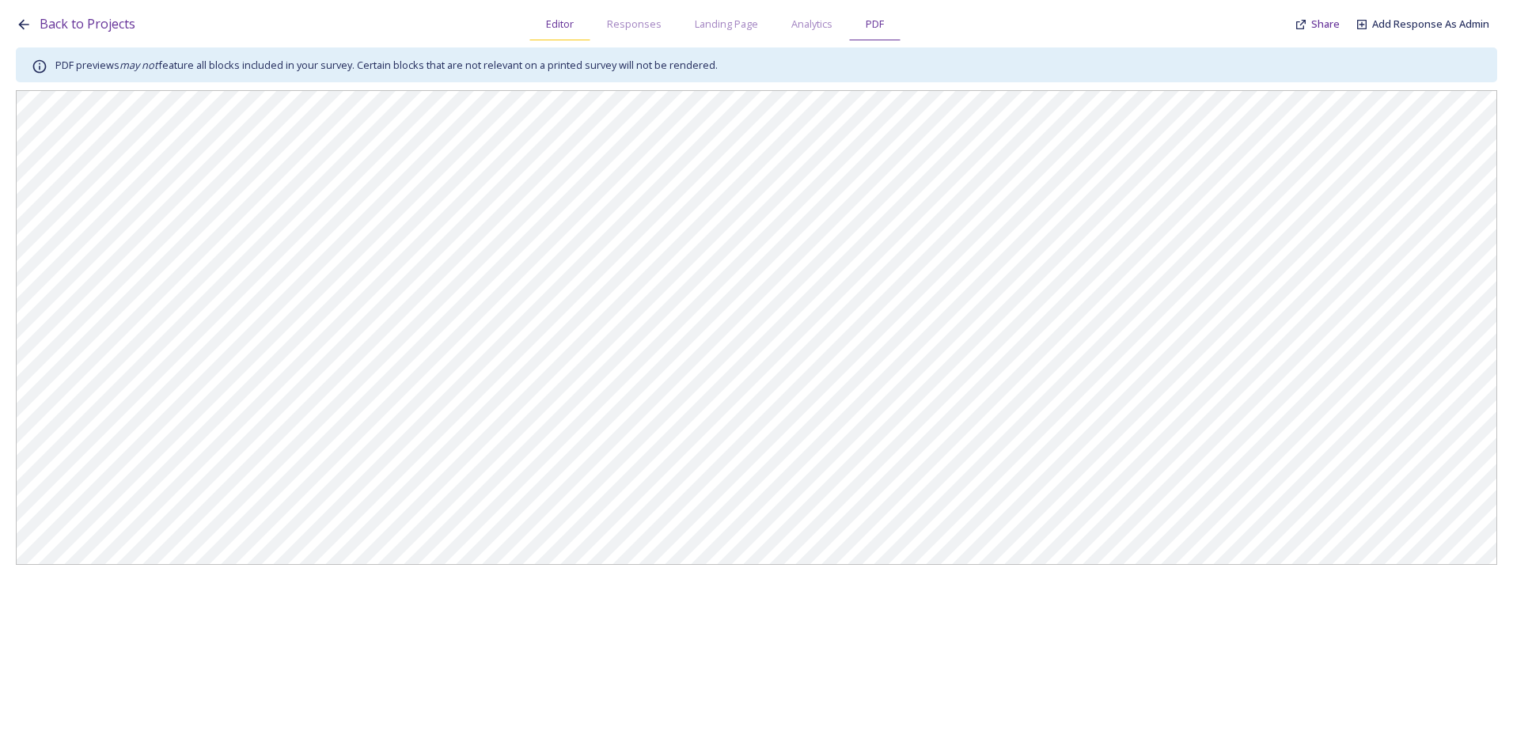
click at [553, 19] on span "Editor" at bounding box center [560, 24] width 28 height 15
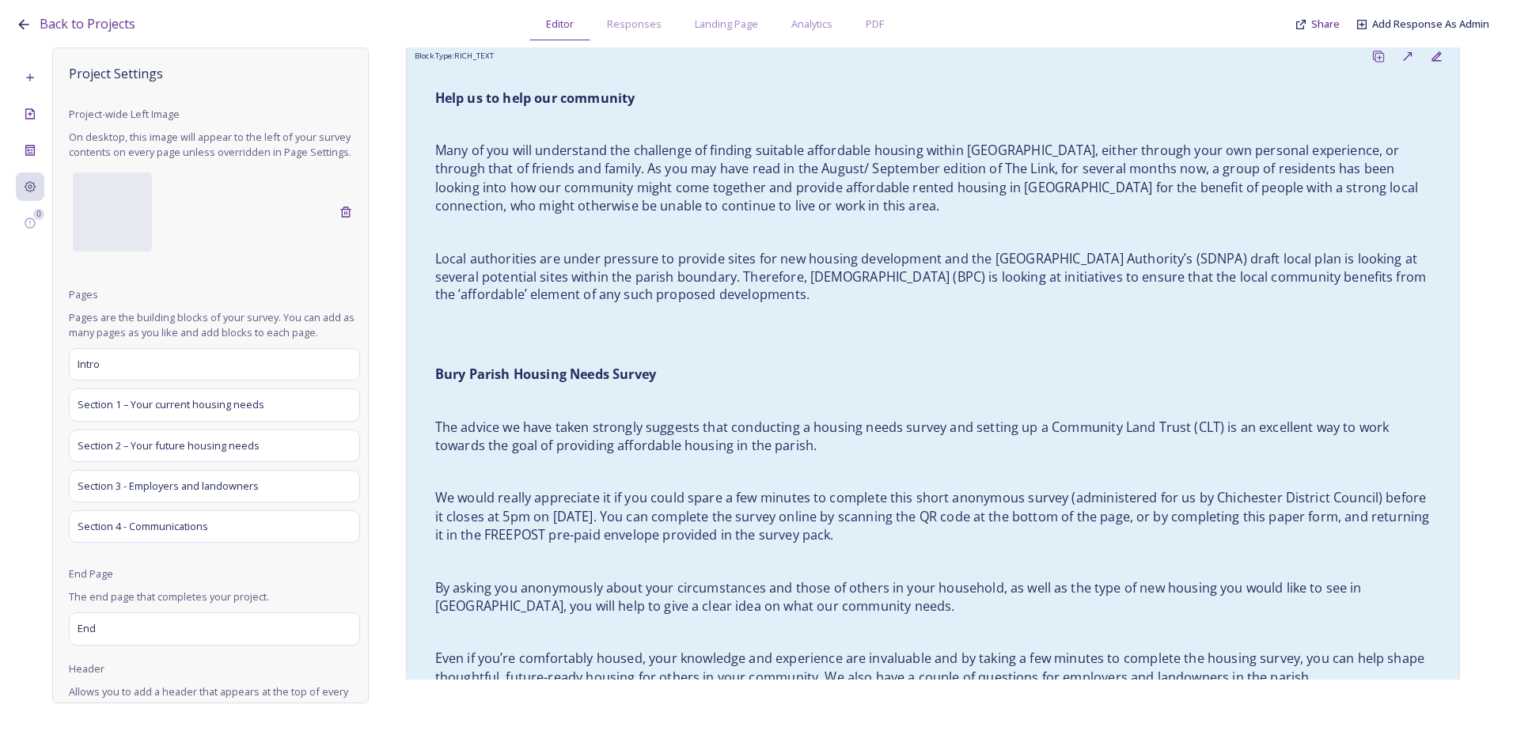
scroll to position [791, 0]
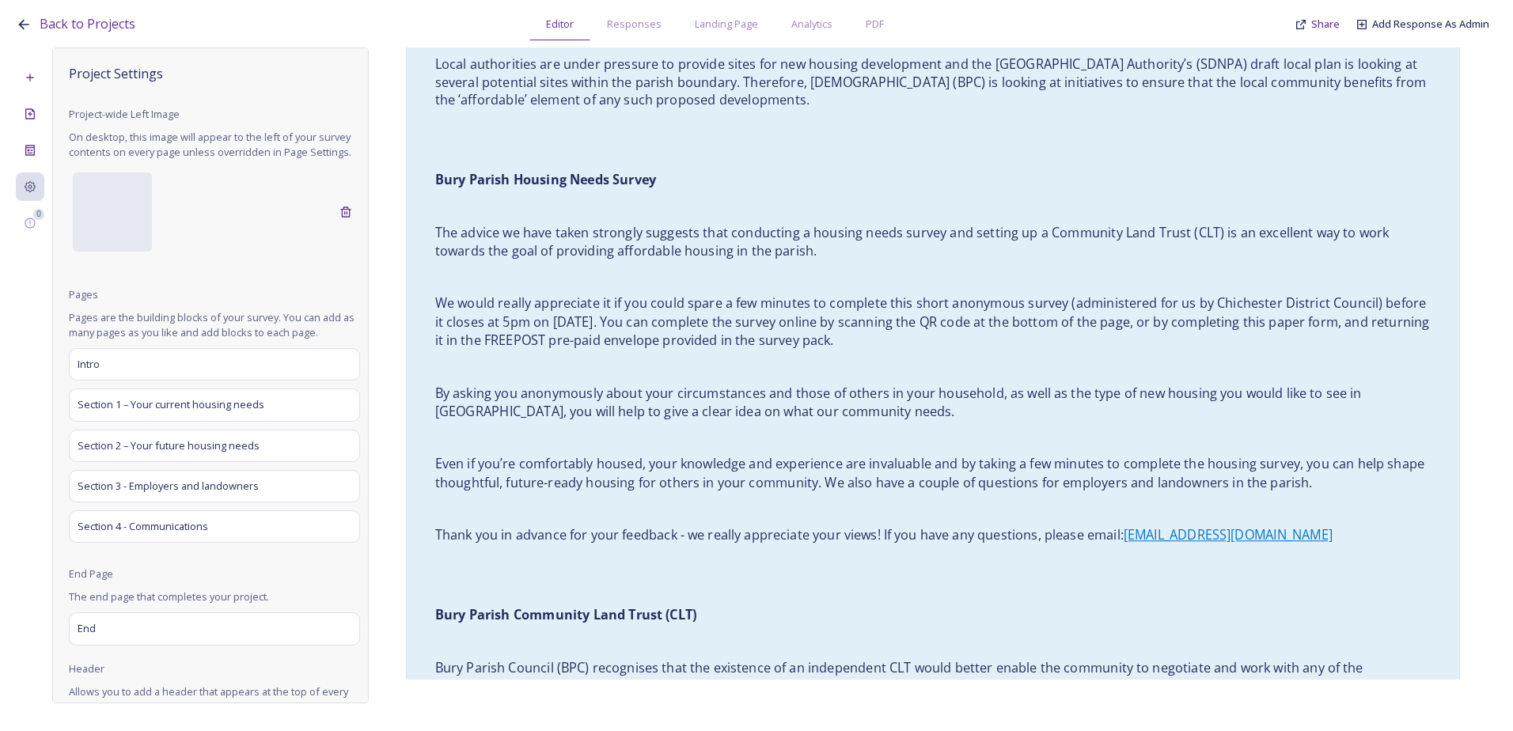
click at [611, 350] on div "Help us to help our community Many of you will understand the challenge of find…" at bounding box center [933, 666] width 1020 height 1564
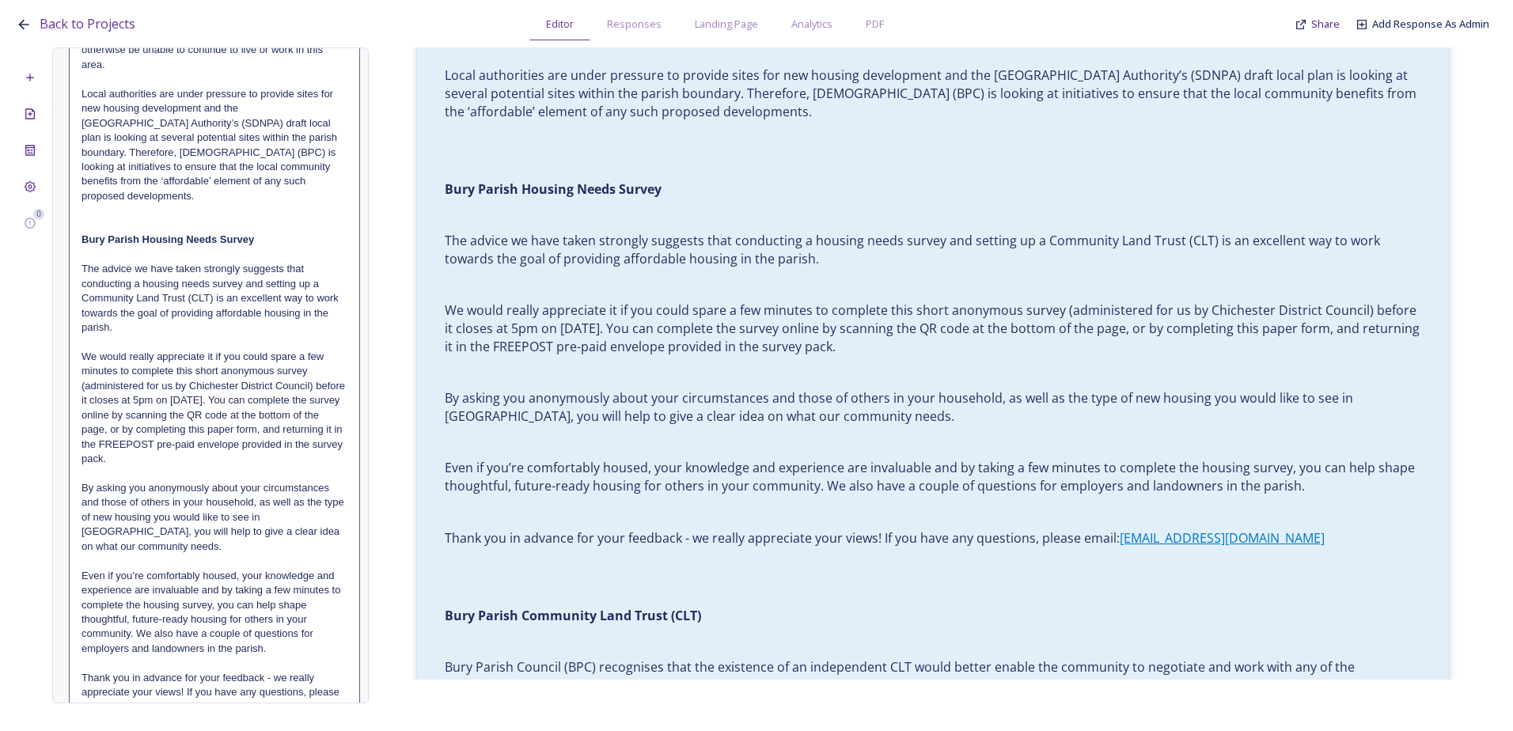
scroll to position [317, 0]
click at [183, 430] on p "We would really appreciate it if you could spare a few minutes to complete this…" at bounding box center [215, 407] width 266 height 117
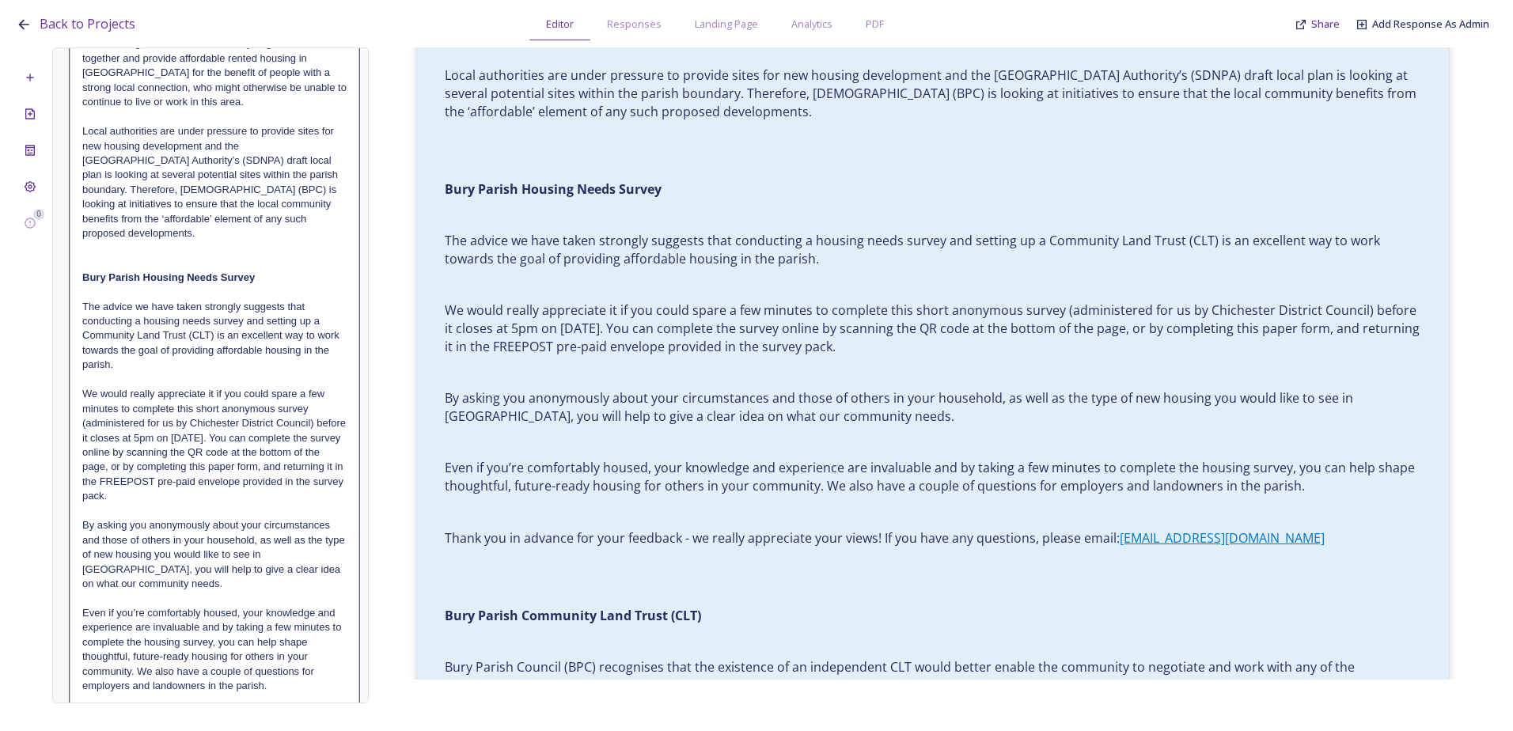
click at [253, 480] on p "We would really appreciate it if you could spare a few minutes to complete this…" at bounding box center [214, 445] width 264 height 117
click at [159, 464] on p "We would really appreciate it if you could spare a few minutes to complete this…" at bounding box center [214, 445] width 264 height 117
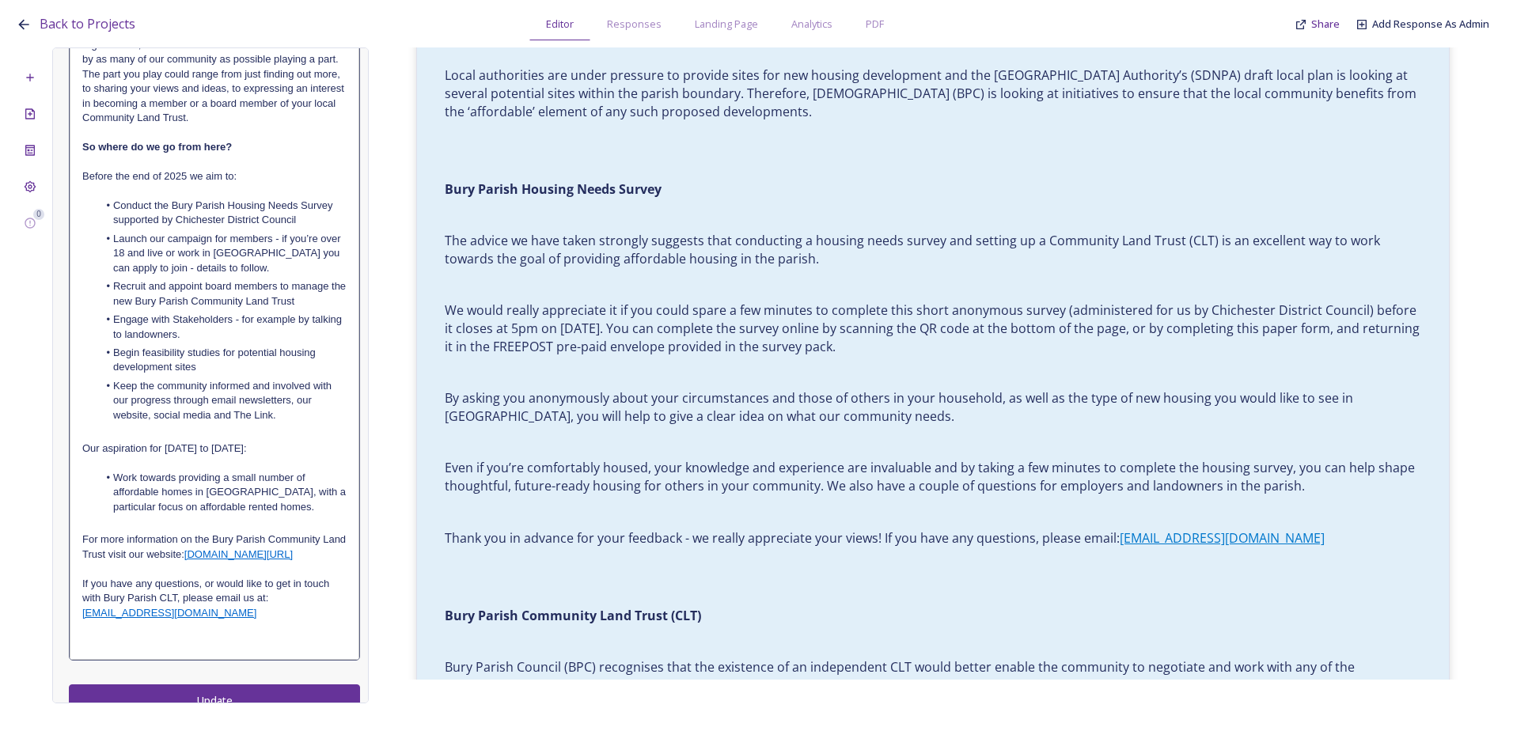
scroll to position [1396, 0]
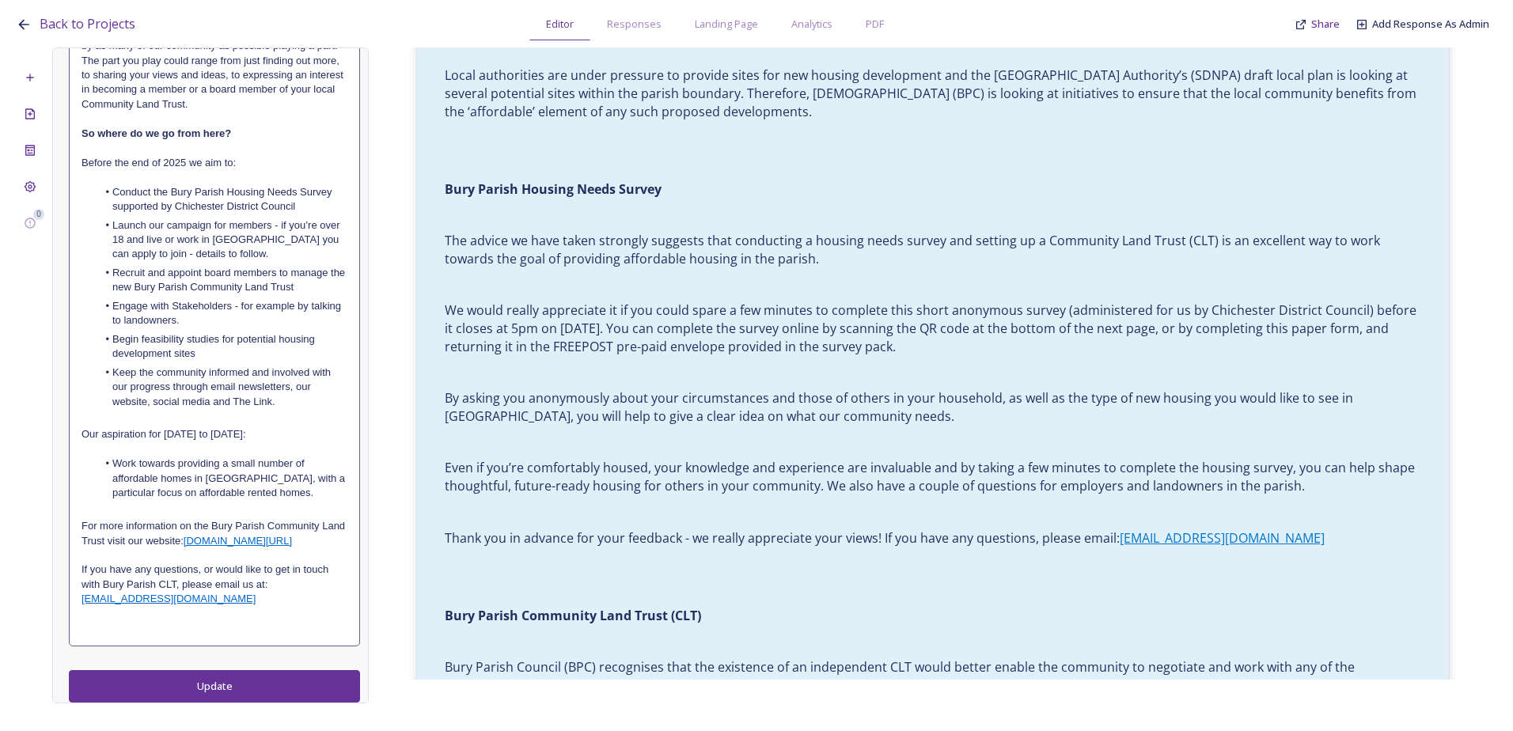
click at [226, 689] on button "Update" at bounding box center [214, 686] width 291 height 32
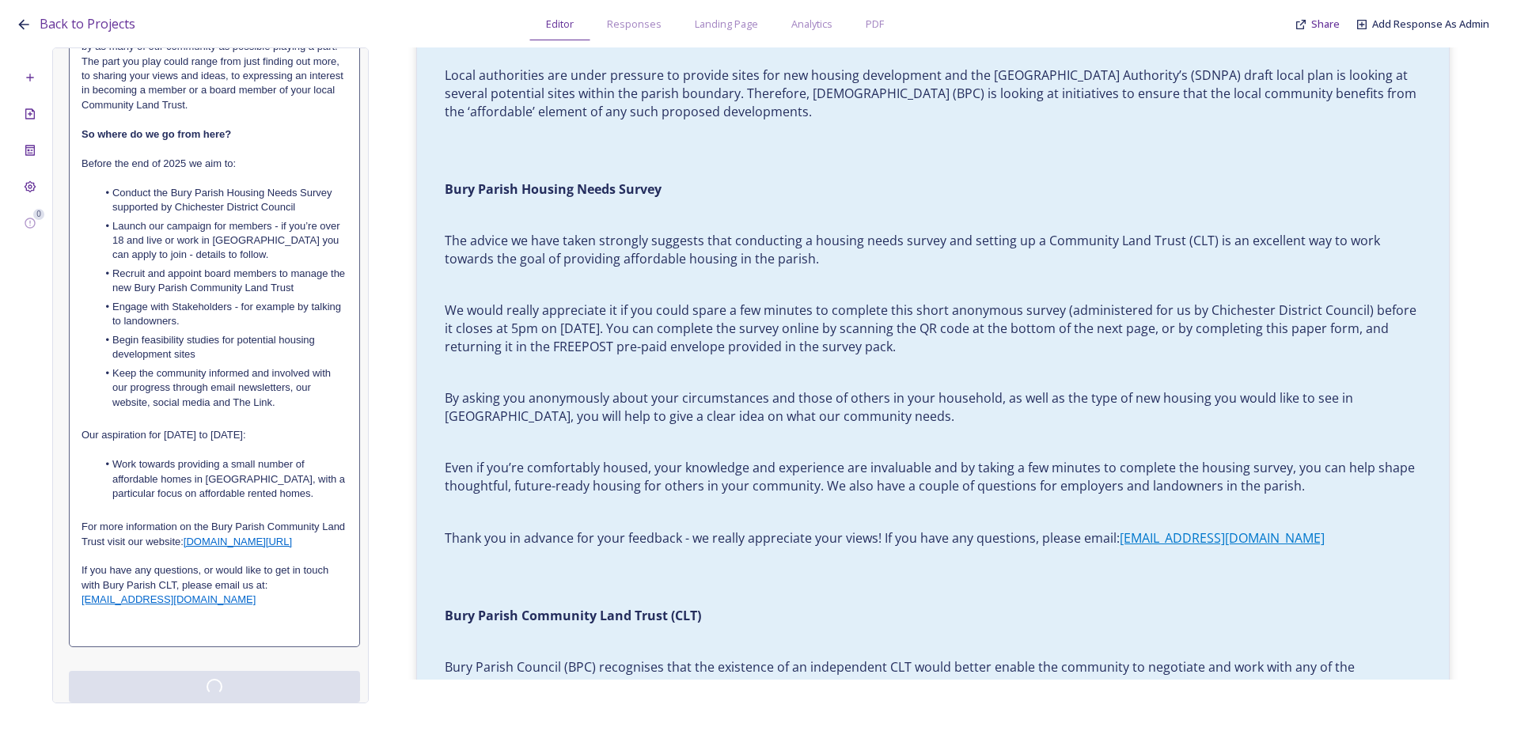
scroll to position [1342, 0]
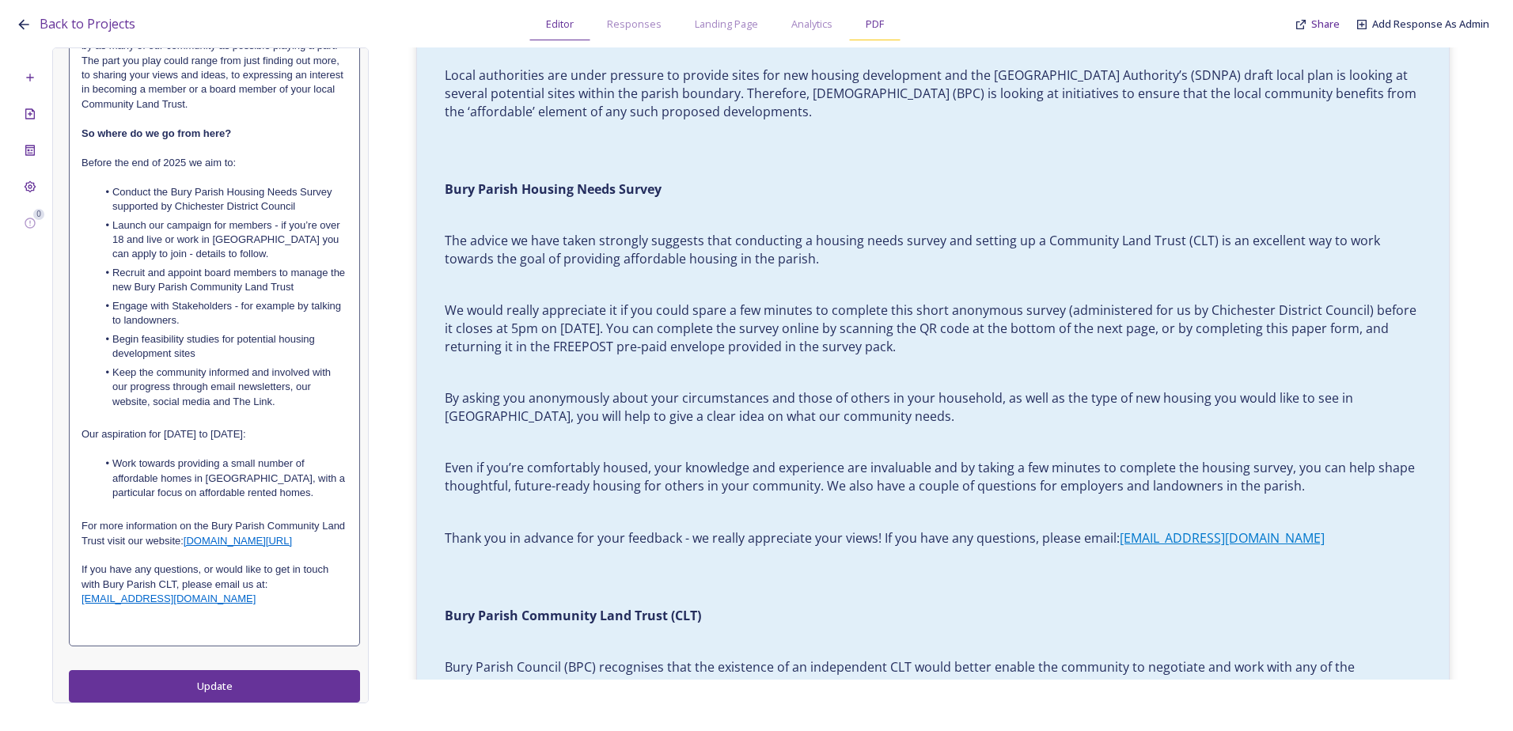
click at [874, 36] on div "PDF" at bounding box center [874, 24] width 51 height 32
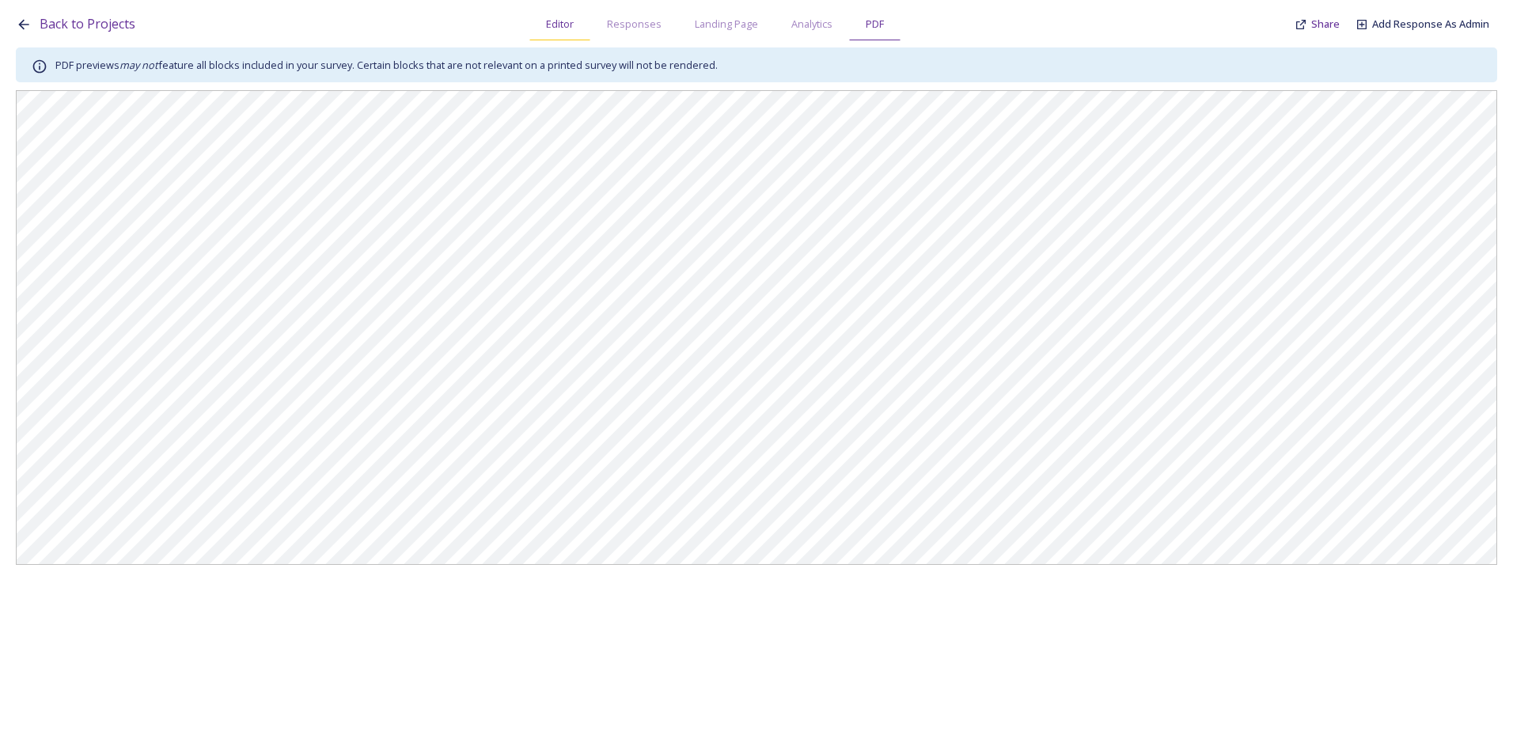
click at [564, 29] on span "Editor" at bounding box center [560, 24] width 28 height 15
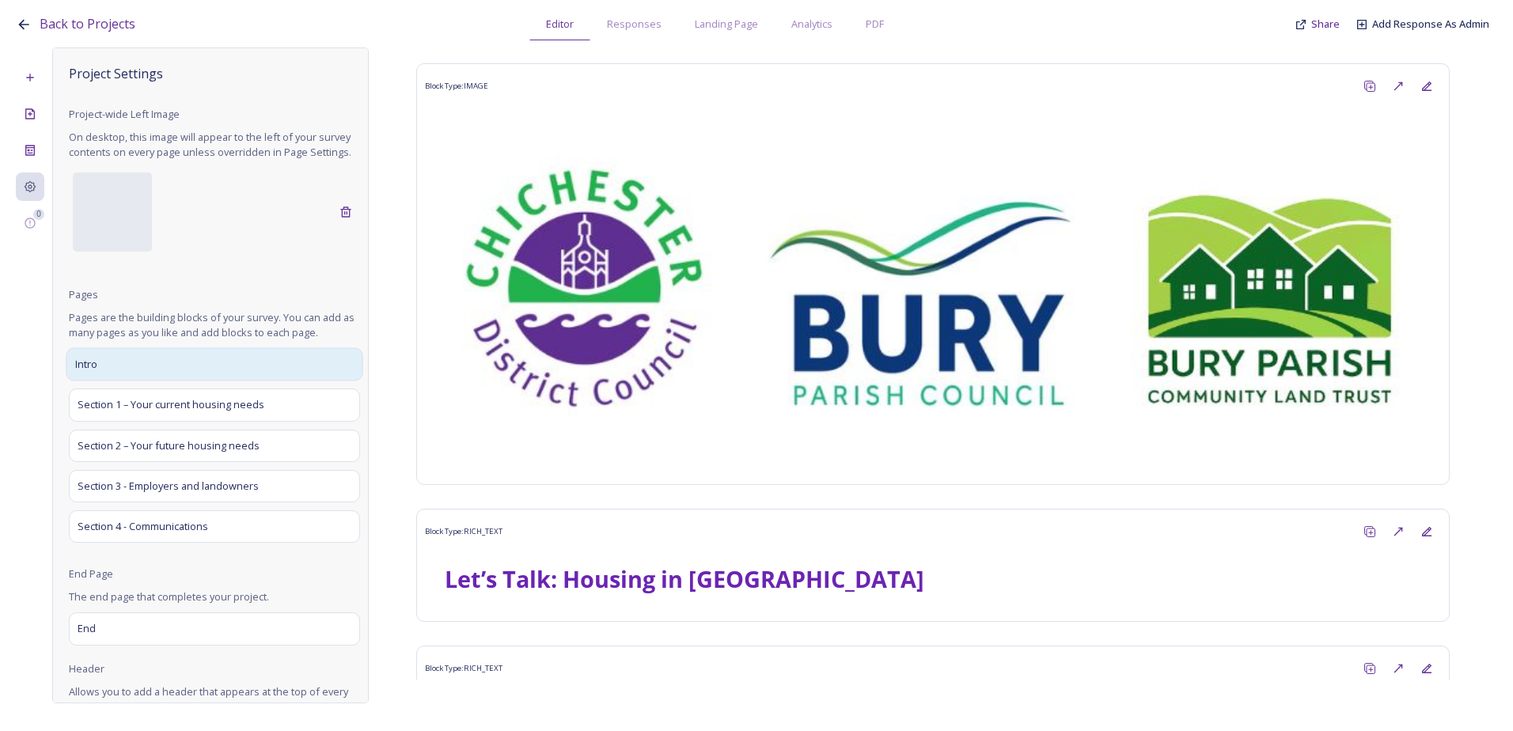
click at [139, 376] on div "Intro" at bounding box center [214, 364] width 297 height 33
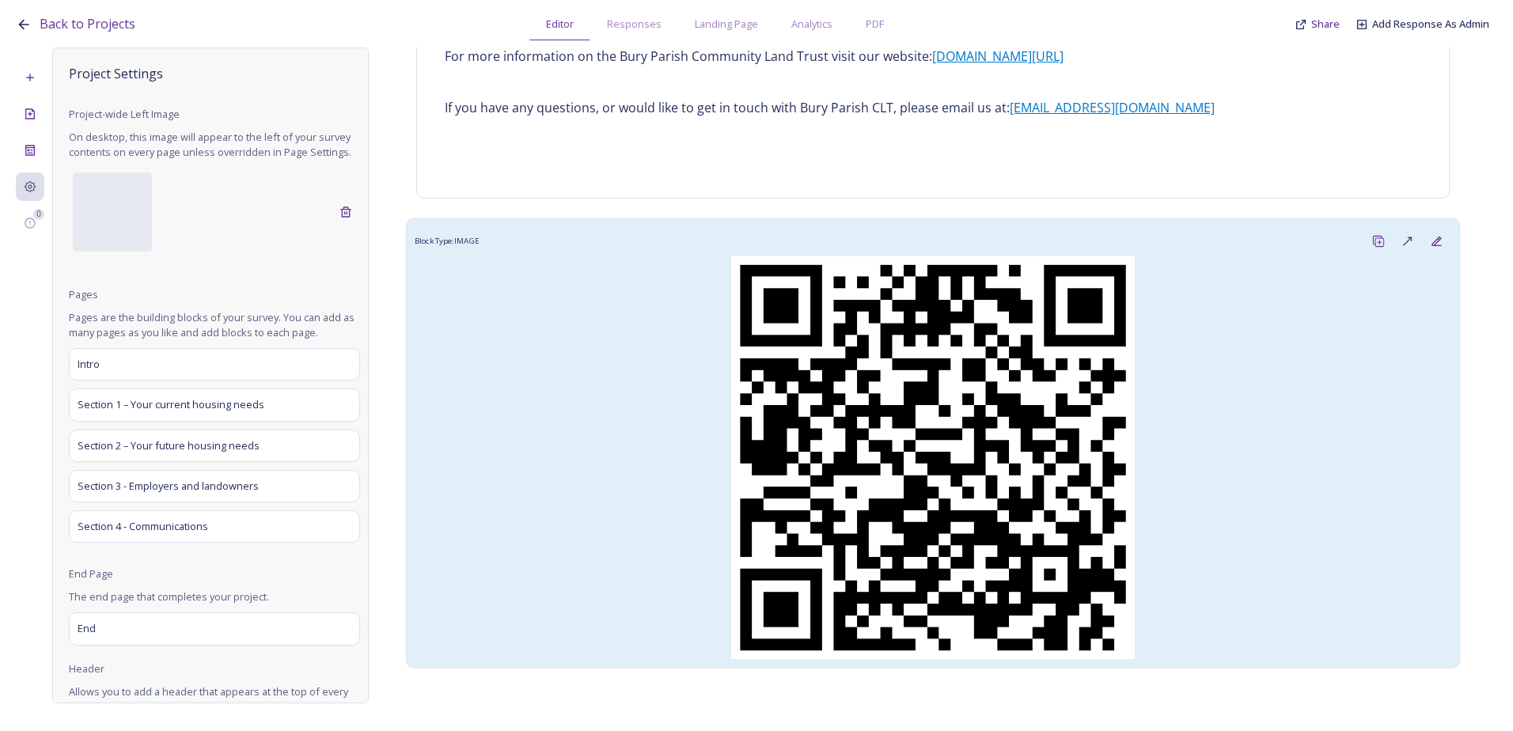
scroll to position [2043, 0]
click at [545, 354] on img at bounding box center [933, 457] width 1037 height 404
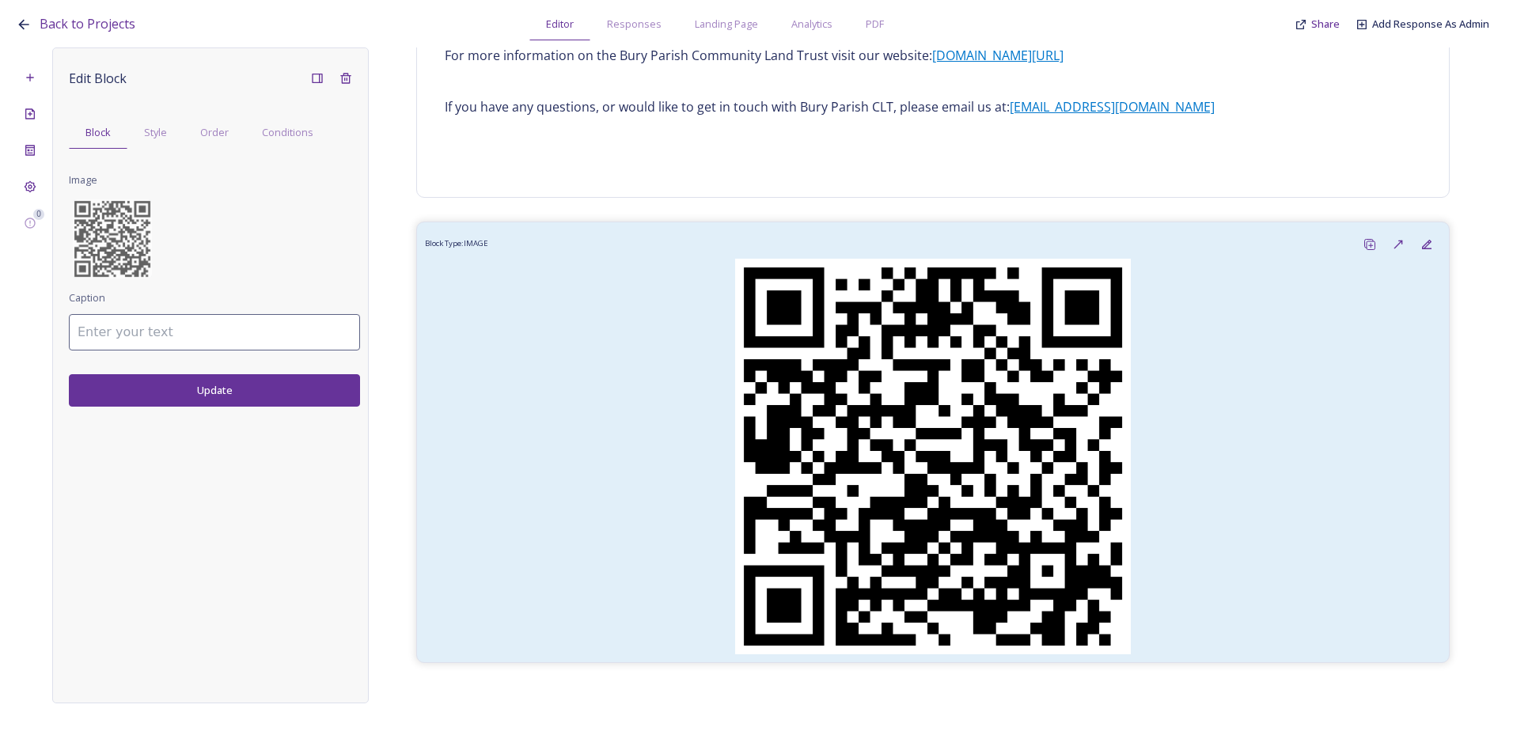
click at [181, 348] on input at bounding box center [214, 332] width 291 height 36
type input "Scan the QR code to complete the online survey"
click at [252, 385] on button "Update" at bounding box center [214, 390] width 291 height 32
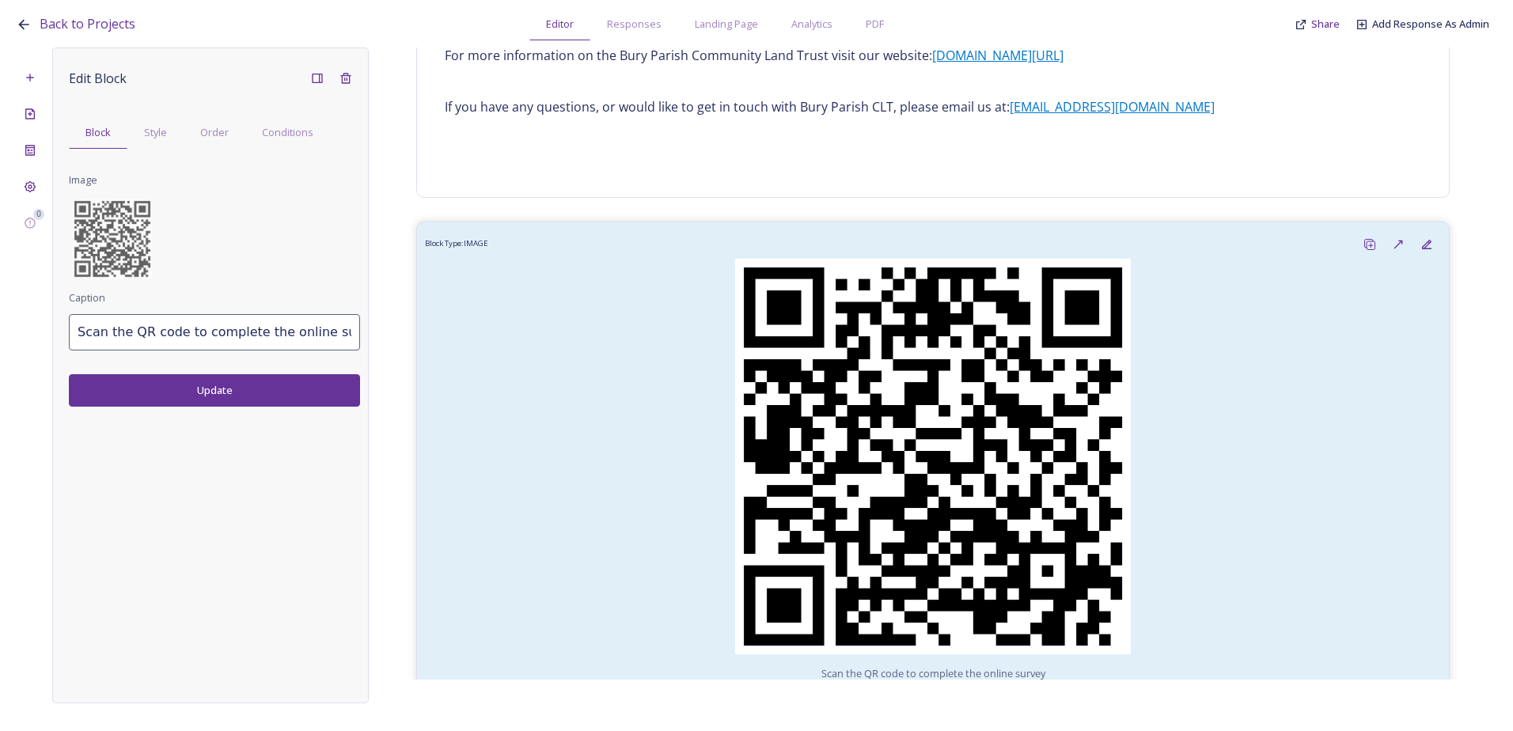
click at [237, 389] on button "Update" at bounding box center [214, 390] width 291 height 32
click at [874, 19] on span "PDF" at bounding box center [875, 24] width 18 height 15
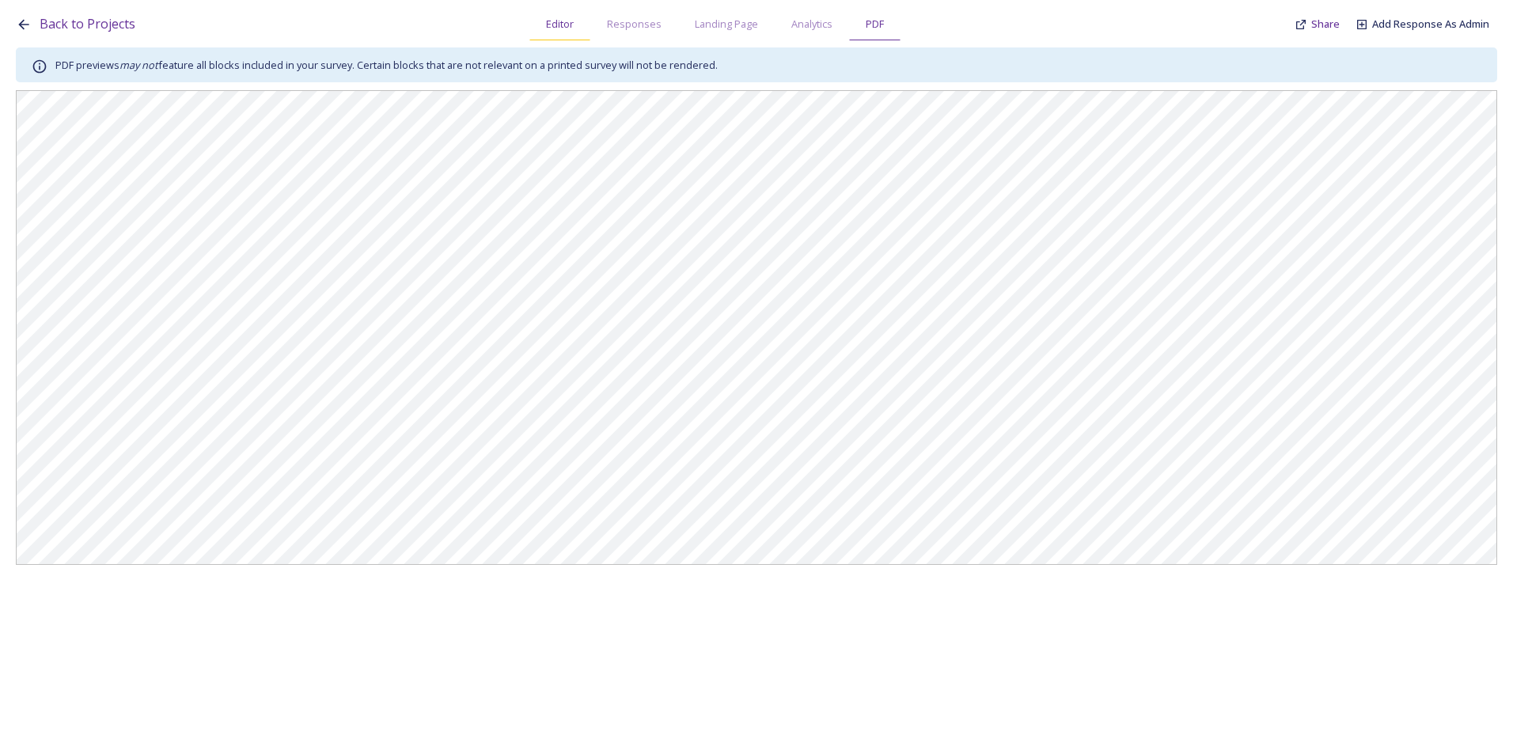
click at [574, 25] on span "Editor" at bounding box center [560, 24] width 28 height 15
